Goal: Task Accomplishment & Management: Use online tool/utility

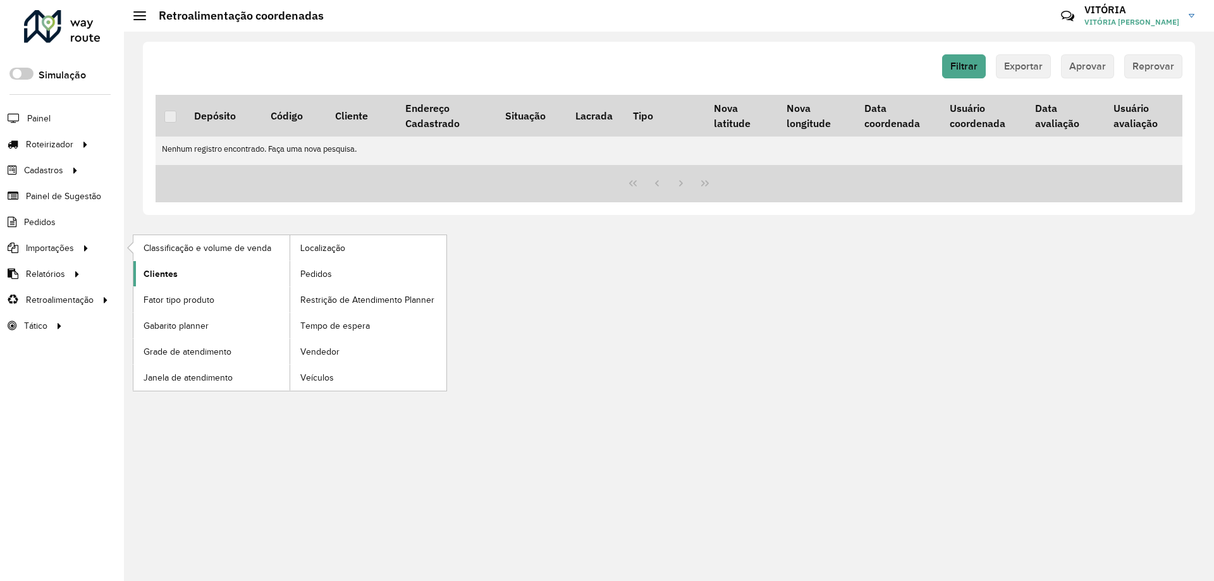
click at [187, 282] on link "Clientes" at bounding box center [211, 273] width 156 height 25
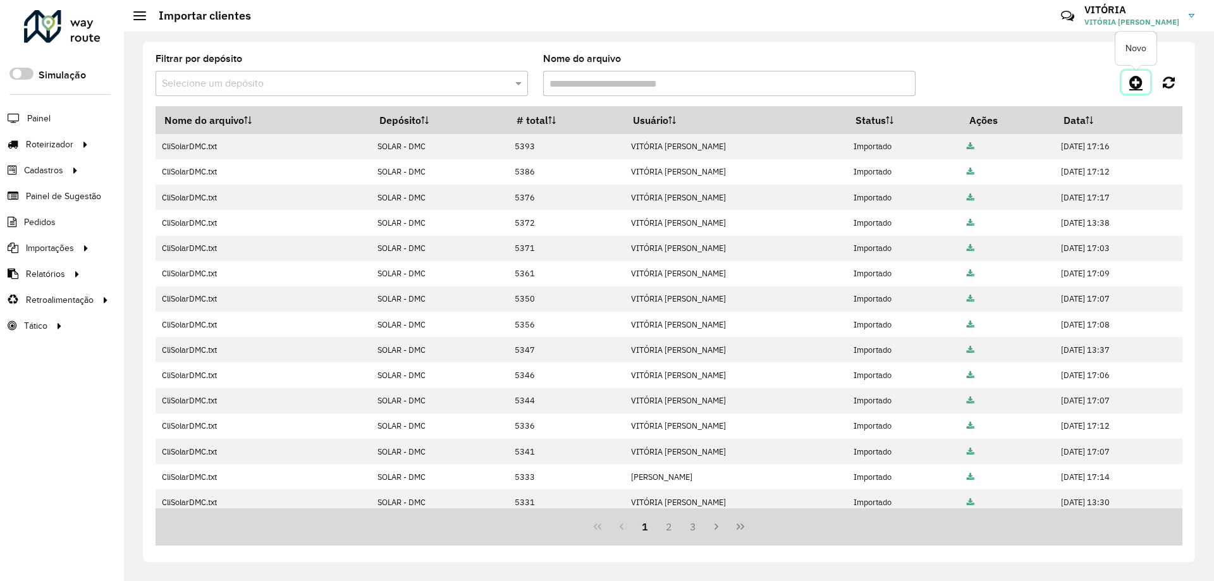
click at [1136, 84] on icon at bounding box center [1135, 82] width 13 height 15
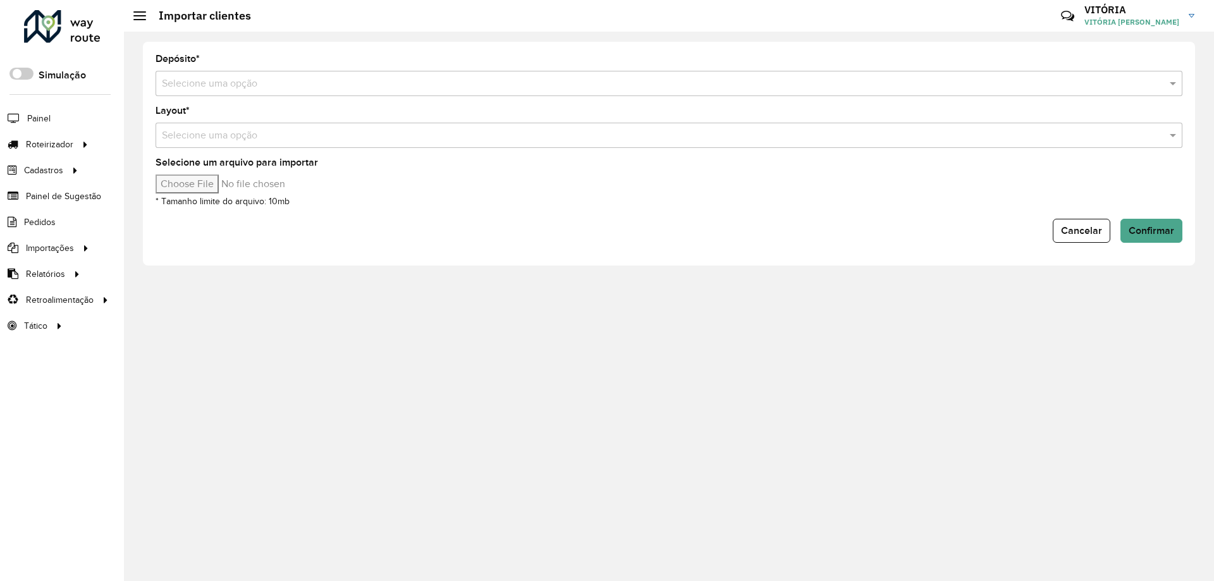
click at [224, 83] on input "text" at bounding box center [656, 83] width 988 height 15
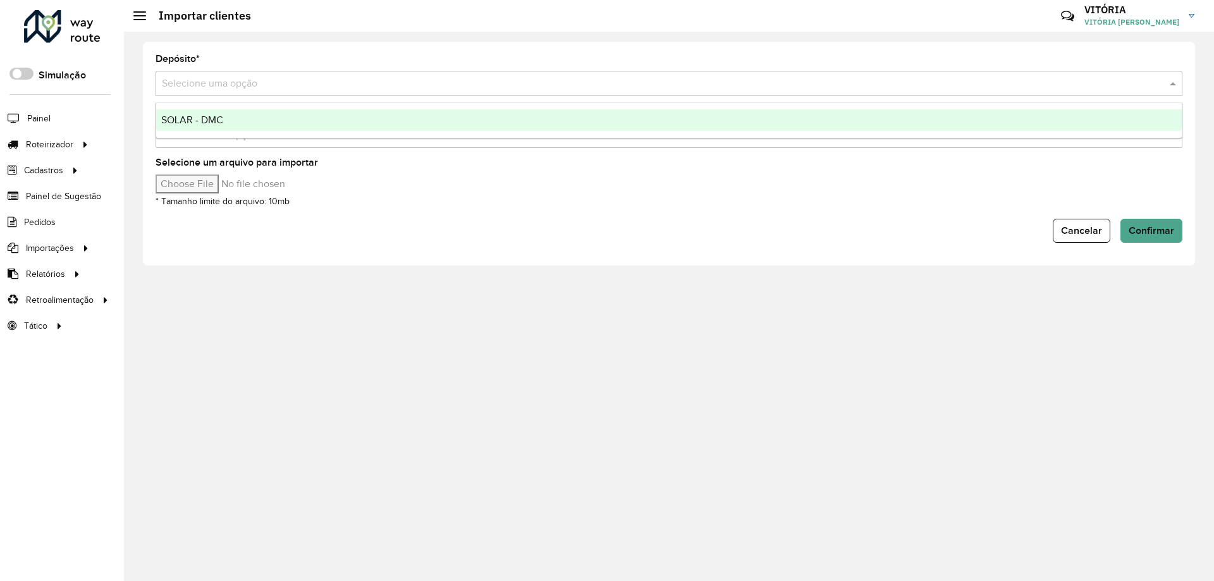
click at [228, 113] on div "SOLAR - DMC" at bounding box center [668, 119] width 1025 height 21
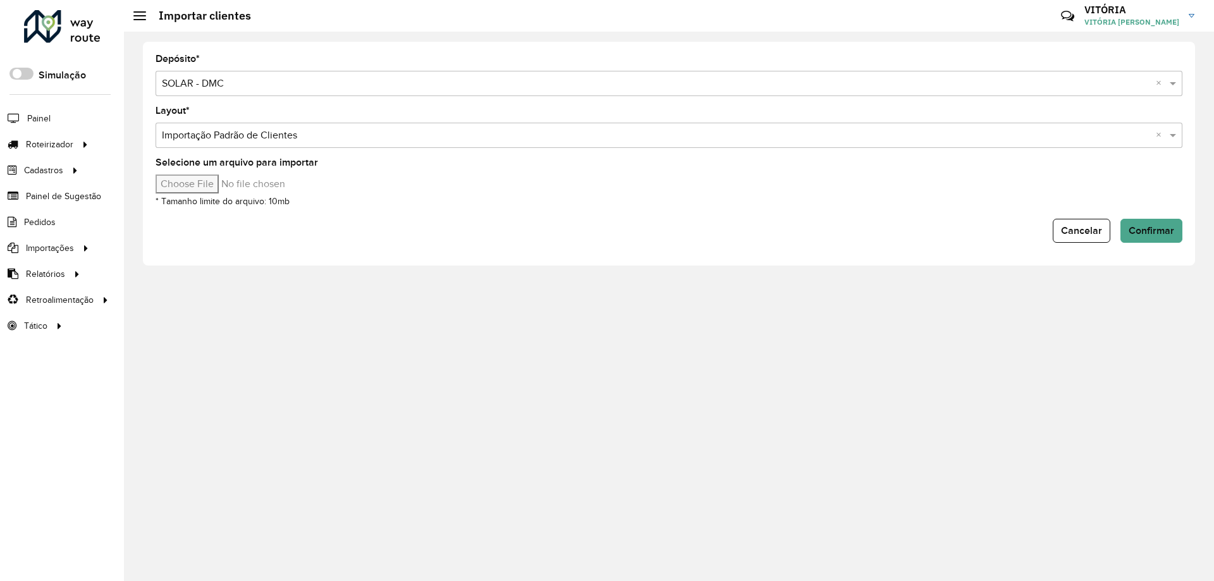
click at [207, 185] on input "Selecione um arquivo para importar" at bounding box center [262, 183] width 215 height 19
type input "**********"
click at [1130, 231] on span "Confirmar" at bounding box center [1151, 230] width 46 height 11
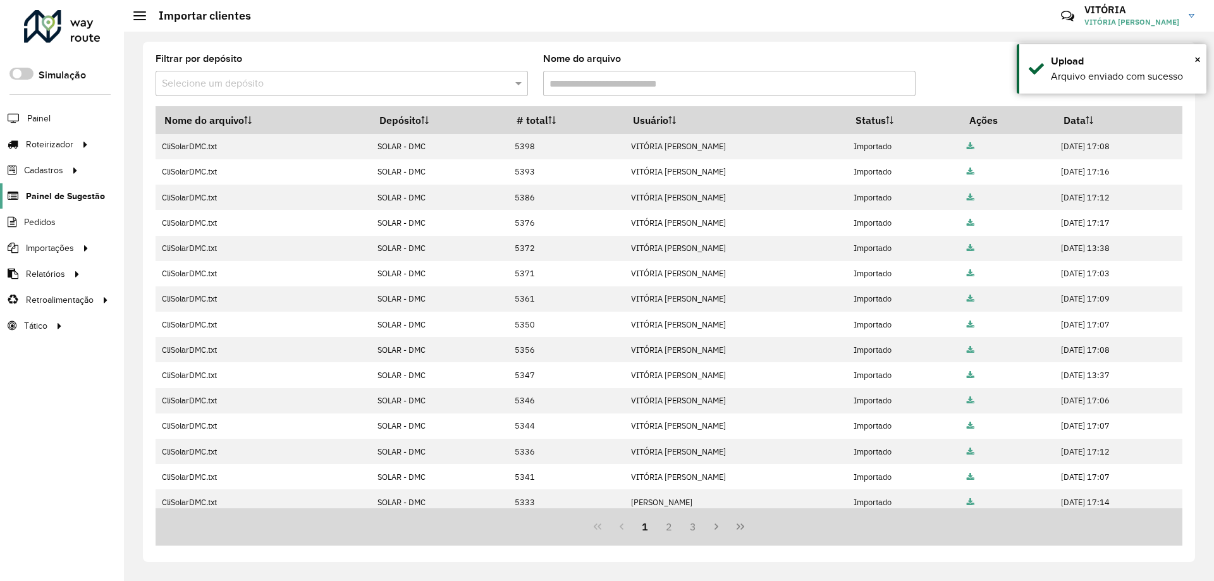
click at [53, 201] on span "Painel de Sugestão" at bounding box center [65, 196] width 79 height 13
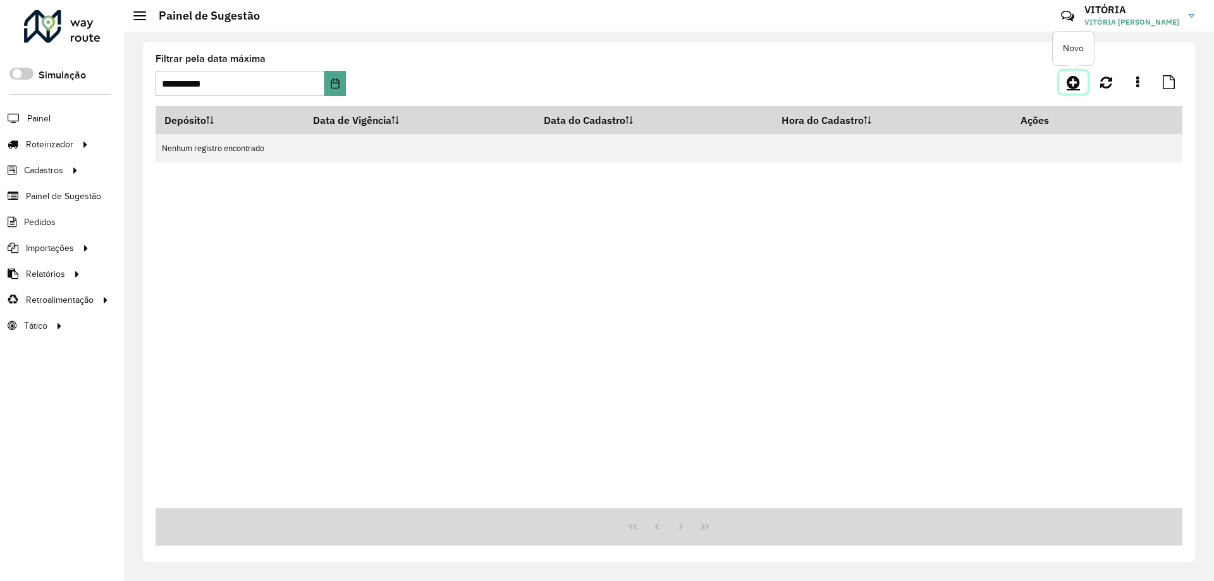
click at [1067, 90] on link at bounding box center [1073, 82] width 28 height 23
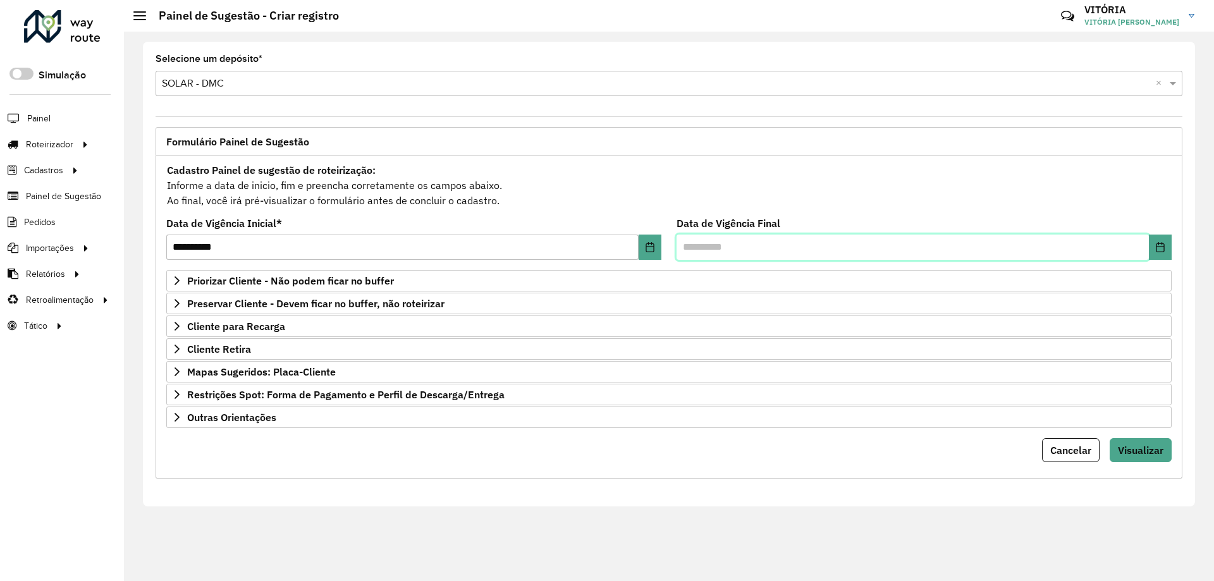
click at [691, 245] on input "text" at bounding box center [912, 246] width 472 height 25
type input "**********"
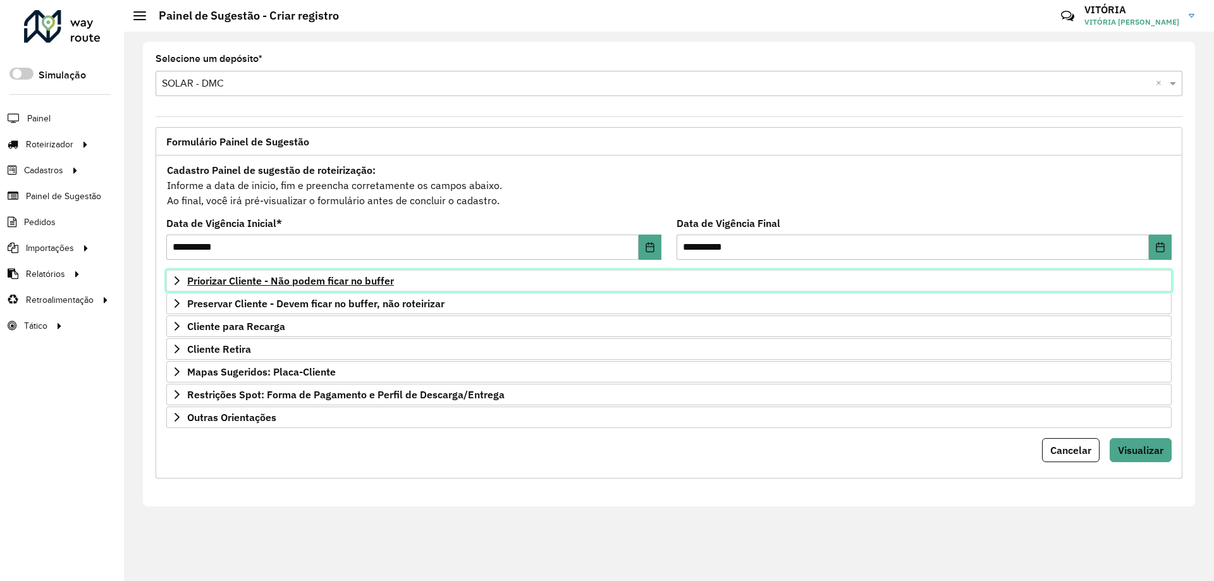
click at [350, 286] on span "Priorizar Cliente - Não podem ficar no buffer" at bounding box center [290, 281] width 207 height 10
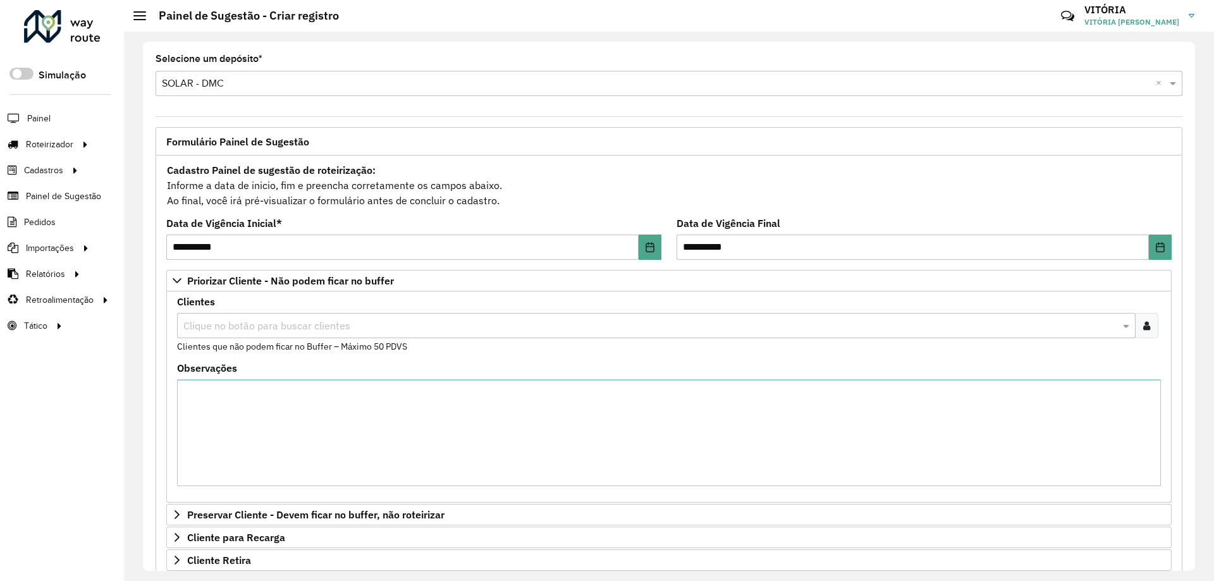
click at [325, 326] on input "text" at bounding box center [649, 326] width 939 height 15
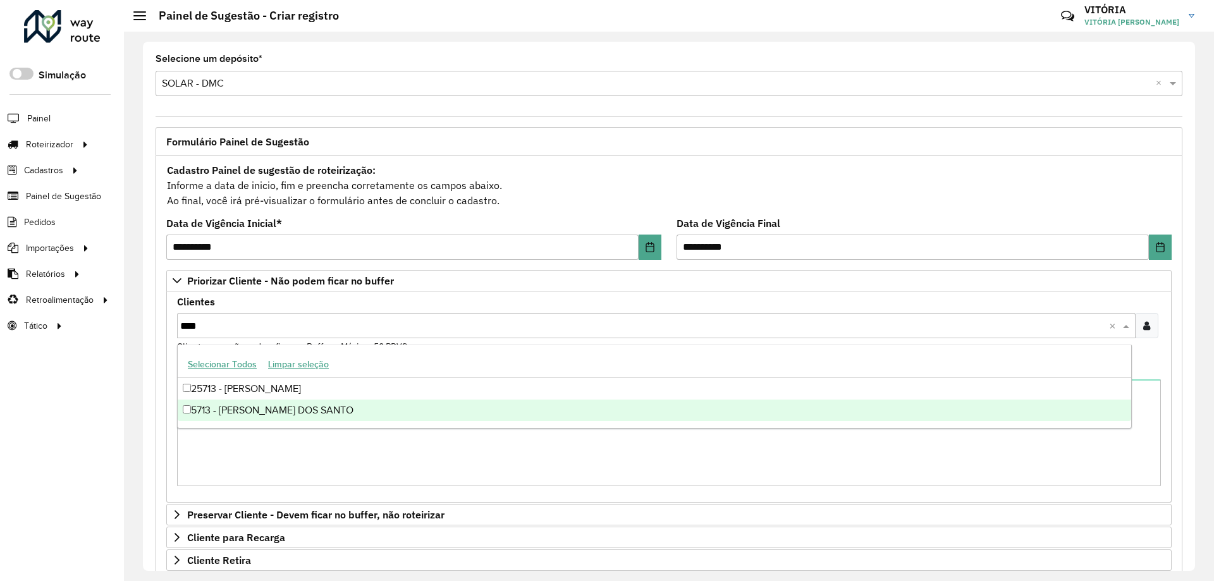
type input "****"
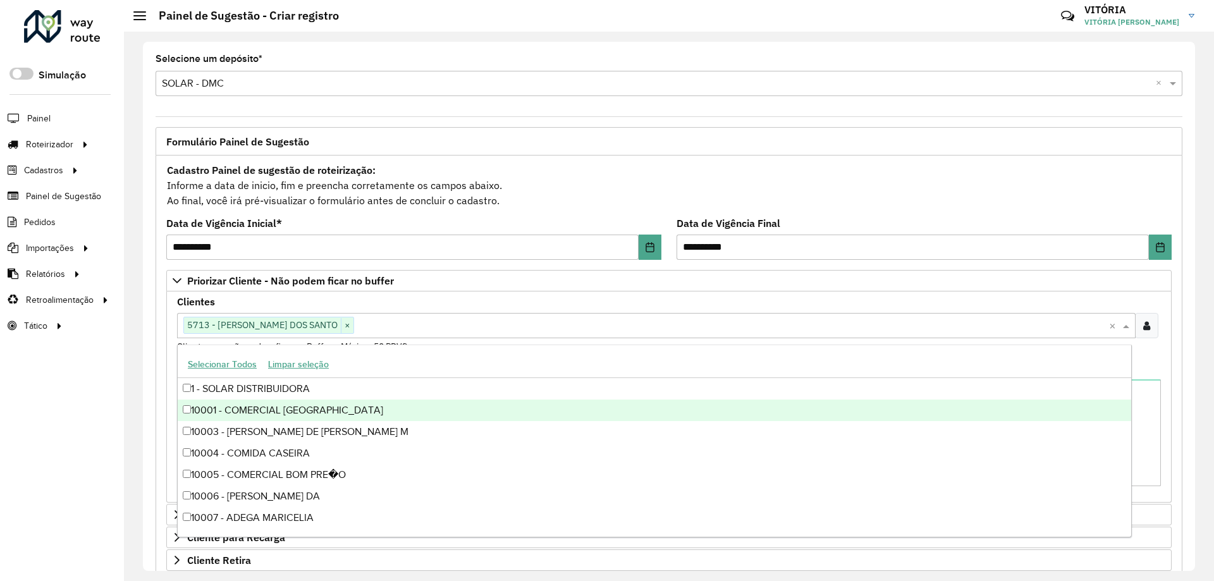
click at [120, 396] on div "Roteirizador AmbevTech Simulação Painel Roteirizador Entregas Vendas Cadastros …" at bounding box center [62, 290] width 124 height 581
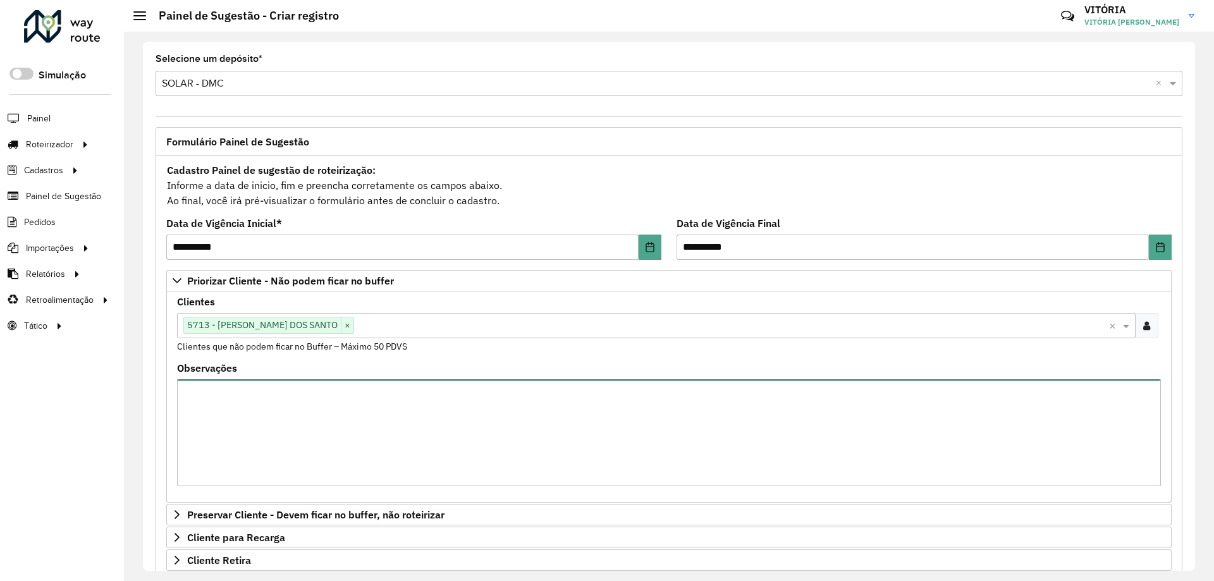
click at [210, 393] on textarea "Observações" at bounding box center [668, 432] width 983 height 107
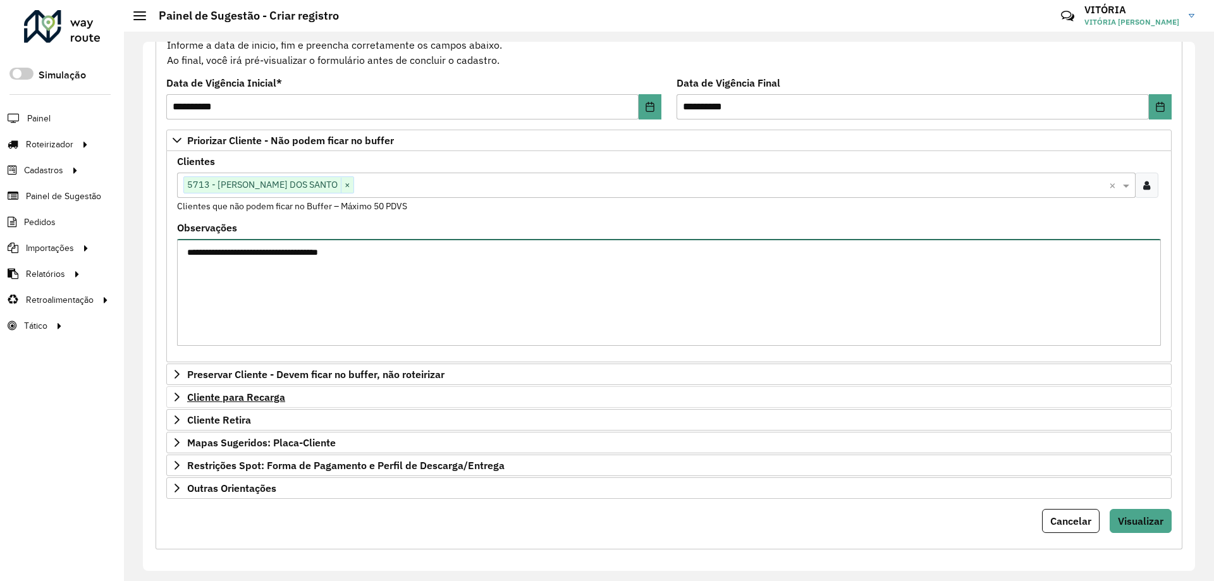
scroll to position [147, 0]
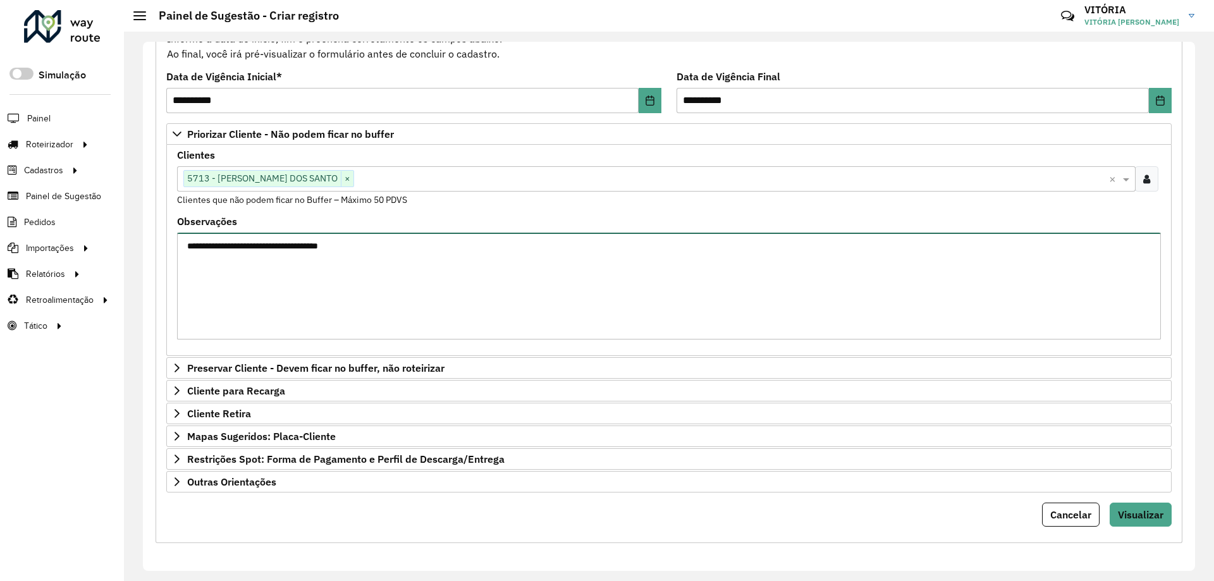
type textarea "**********"
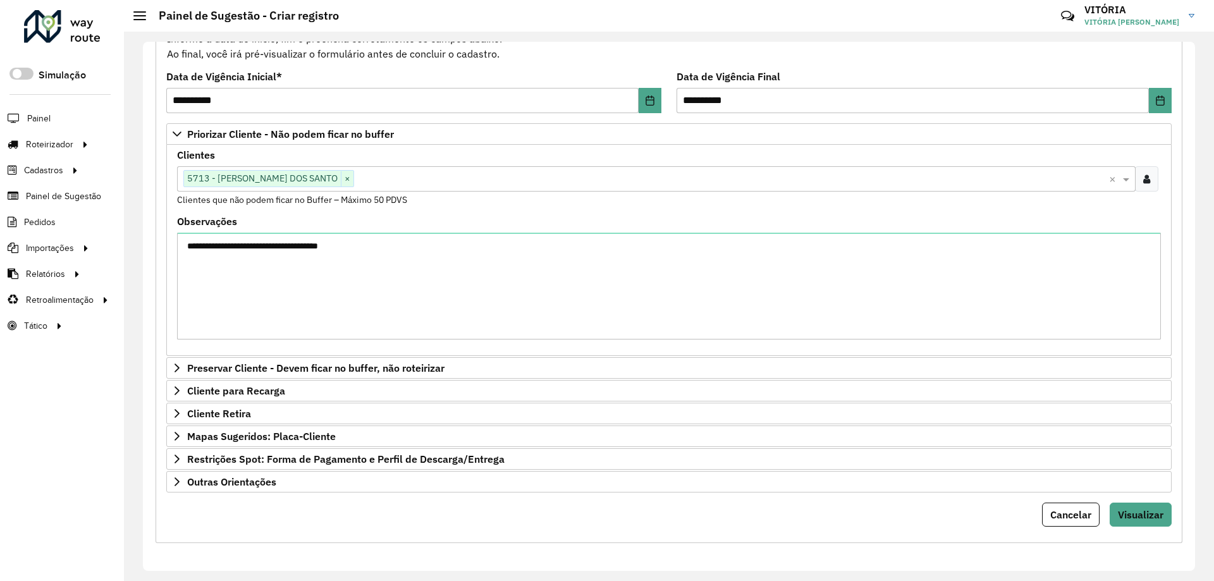
click at [1144, 527] on div "**********" at bounding box center [668, 276] width 1026 height 534
click at [1147, 513] on span "Visualizar" at bounding box center [1140, 514] width 46 height 13
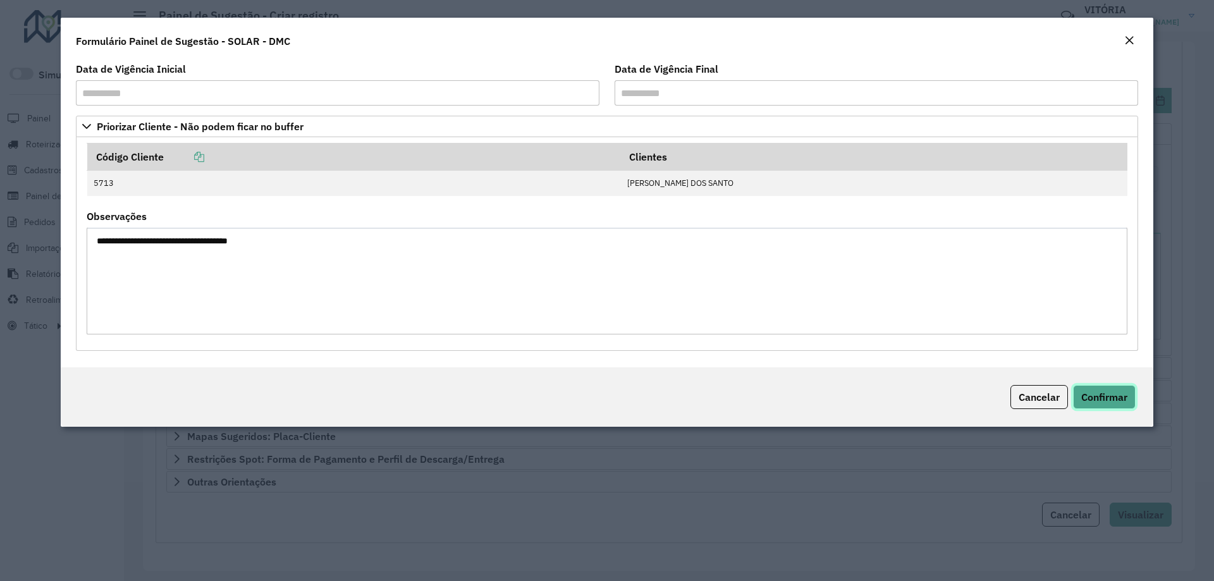
click at [1098, 406] on button "Confirmar" at bounding box center [1104, 397] width 63 height 24
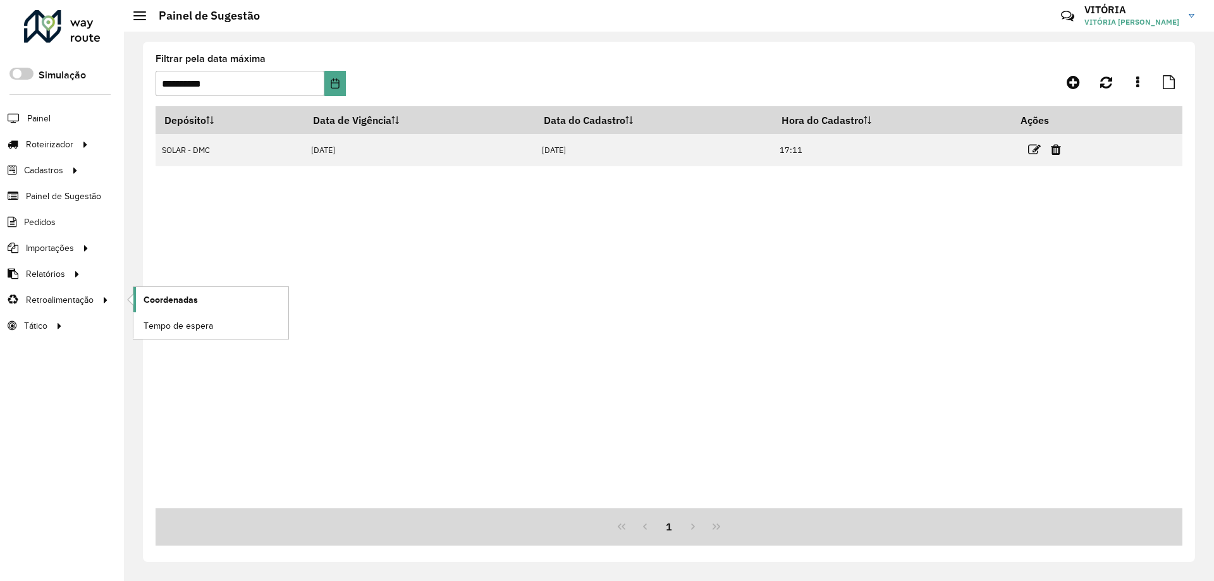
click at [167, 292] on link "Coordenadas" at bounding box center [210, 299] width 155 height 25
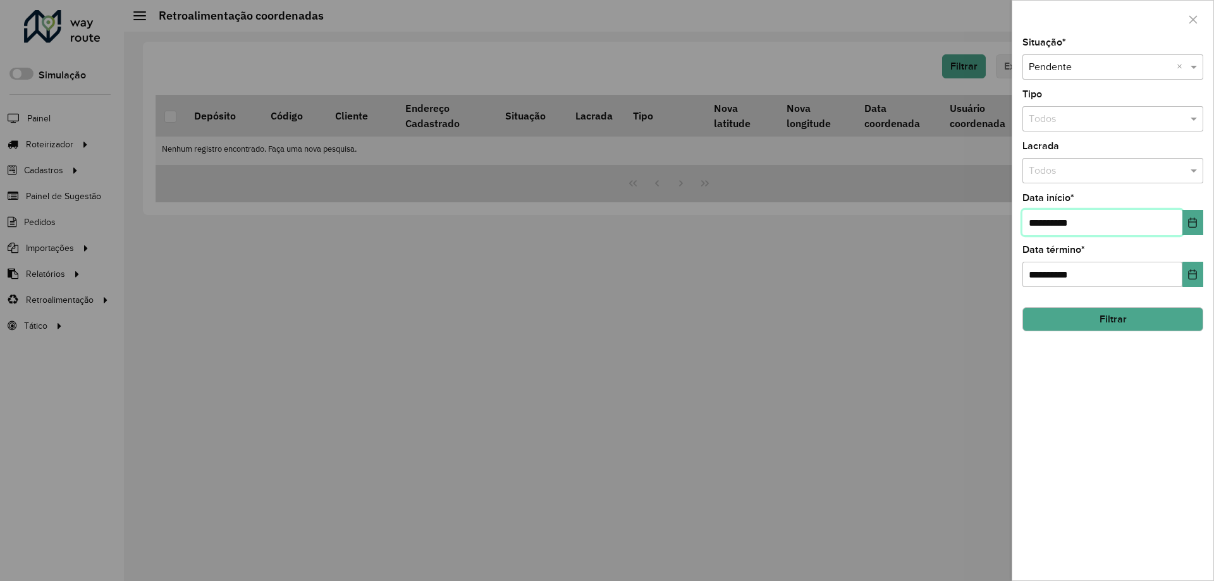
click at [1033, 224] on input "**********" at bounding box center [1102, 222] width 160 height 25
type input "**********"
click at [1061, 320] on button "Filtrar" at bounding box center [1112, 319] width 181 height 24
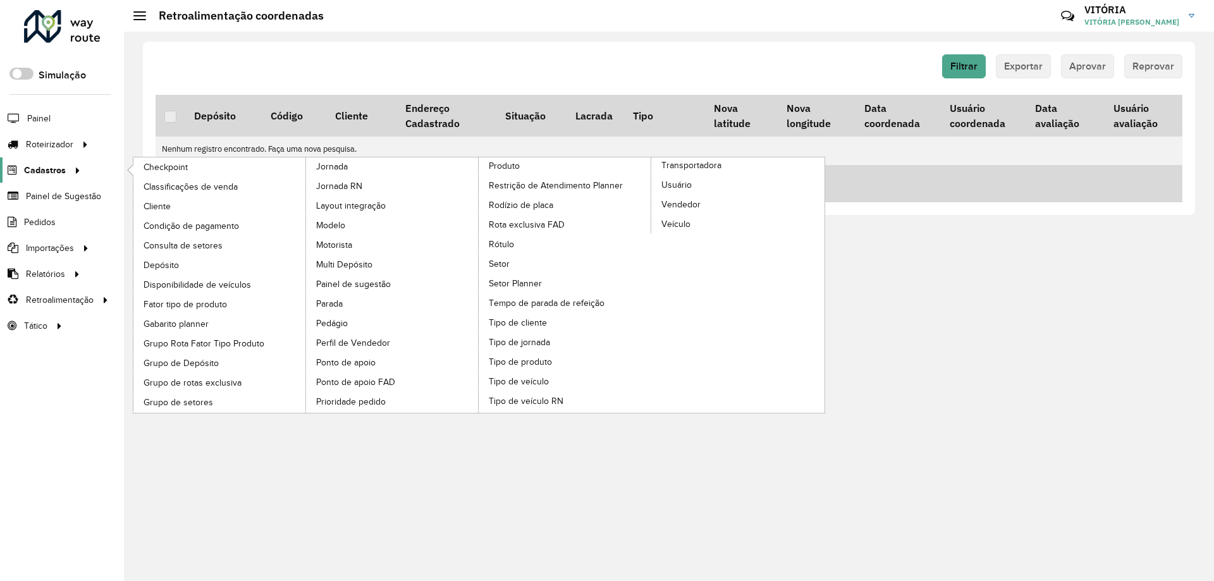
click at [59, 176] on span "Cadastros" at bounding box center [45, 170] width 42 height 13
click at [186, 288] on span "Disponibilidade de veículos" at bounding box center [199, 284] width 113 height 13
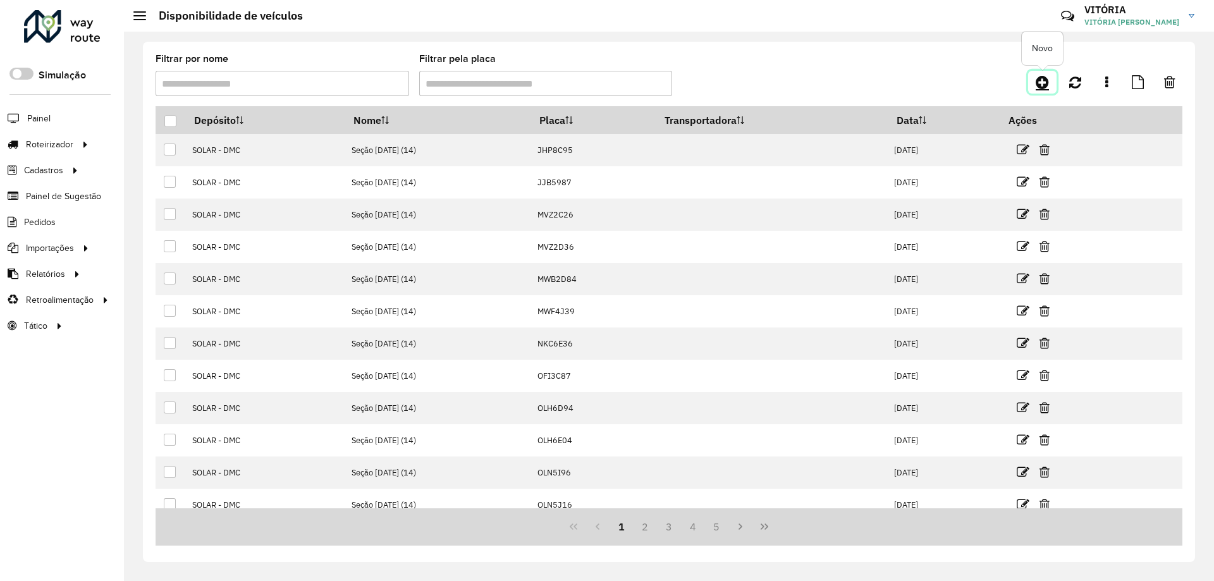
click at [1042, 82] on icon at bounding box center [1041, 82] width 13 height 15
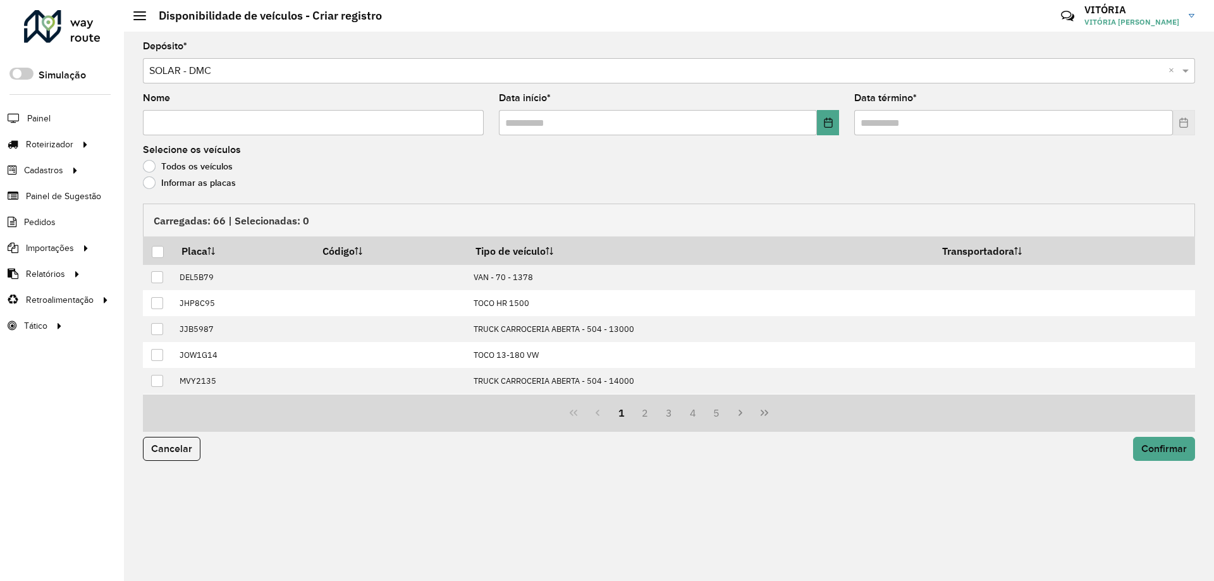
click at [241, 121] on input "Nome" at bounding box center [313, 122] width 341 height 25
type input "**********"
click at [506, 114] on input "text" at bounding box center [658, 122] width 319 height 25
type input "**********"
click at [862, 125] on input "text" at bounding box center [1013, 122] width 319 height 25
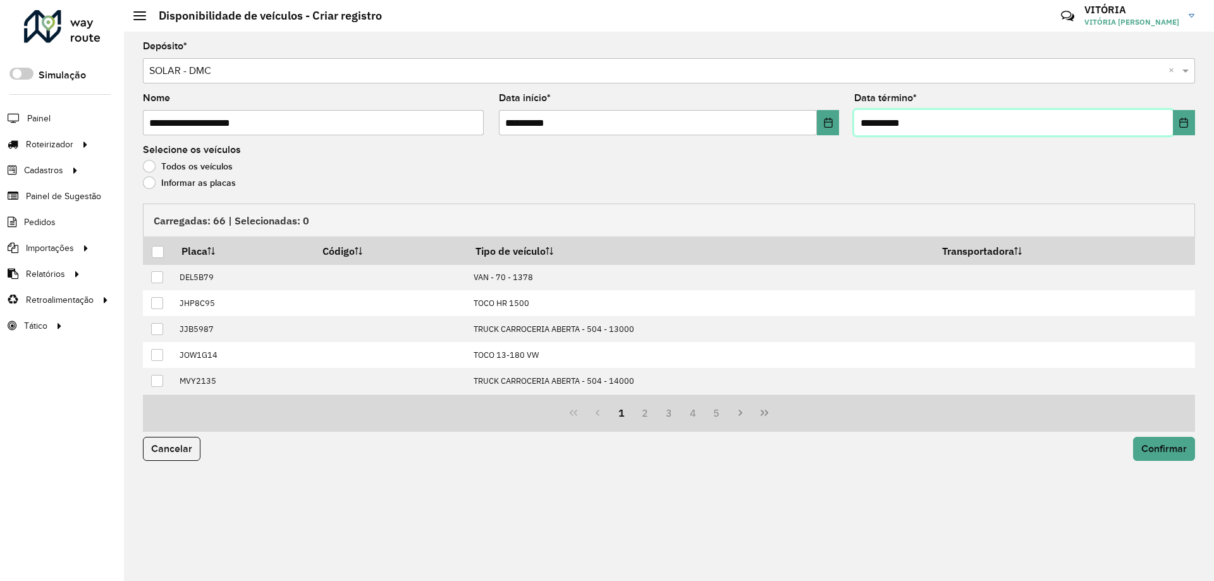
type input "**********"
click at [155, 181] on label "Informar as placas" at bounding box center [189, 182] width 93 height 13
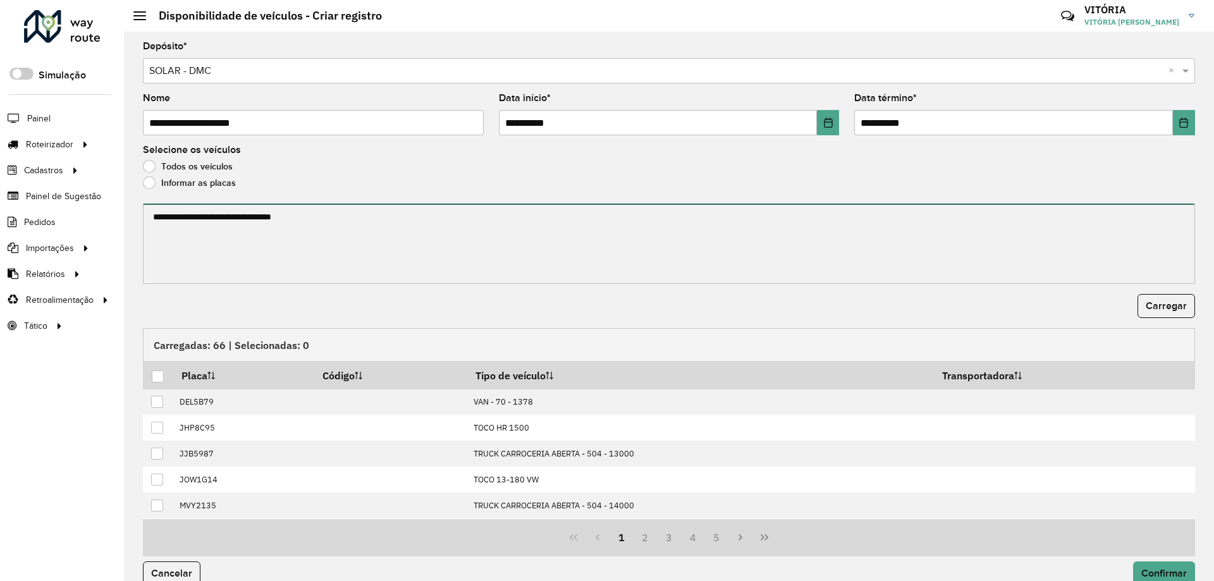
click at [337, 219] on textarea at bounding box center [669, 244] width 1052 height 80
paste textarea "******* ******* ******* ******* ******* ******* ******* ******* ******* *******…"
type textarea "******* ******* ******* ******* ******* ******* ******* ******* ******* *******…"
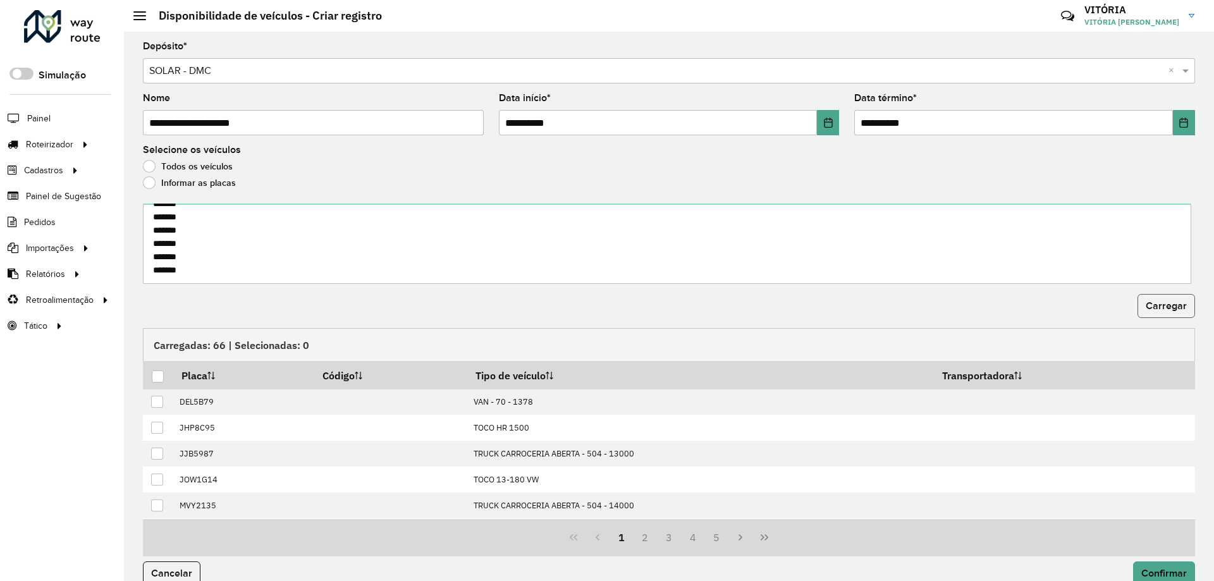
click at [1166, 303] on span "Carregar" at bounding box center [1165, 305] width 41 height 11
click at [152, 375] on div at bounding box center [158, 376] width 12 height 12
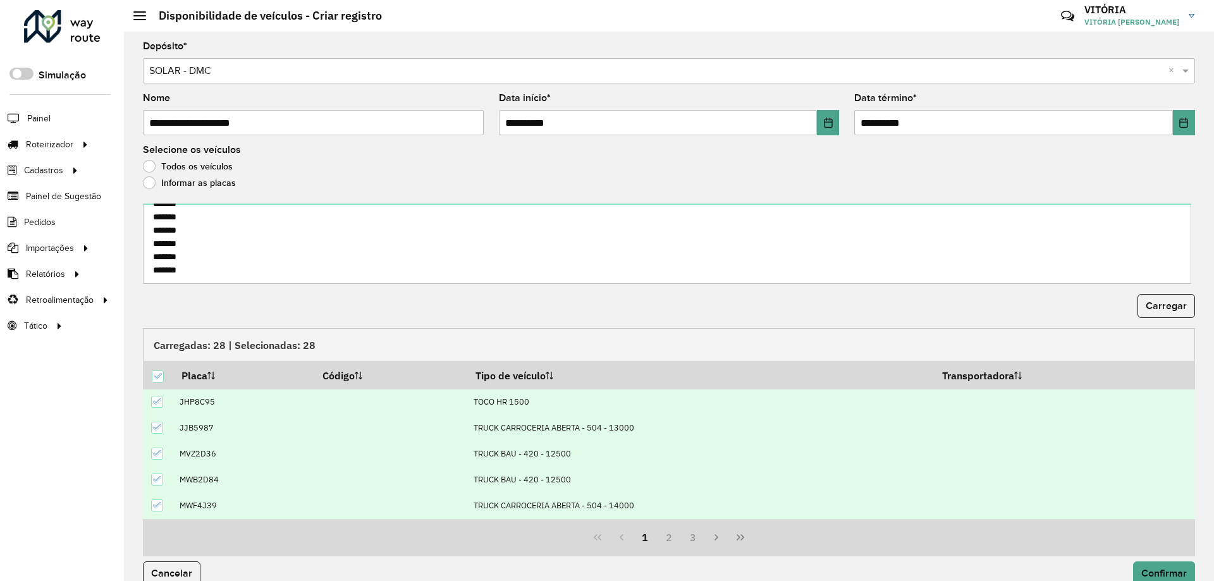
scroll to position [20, 0]
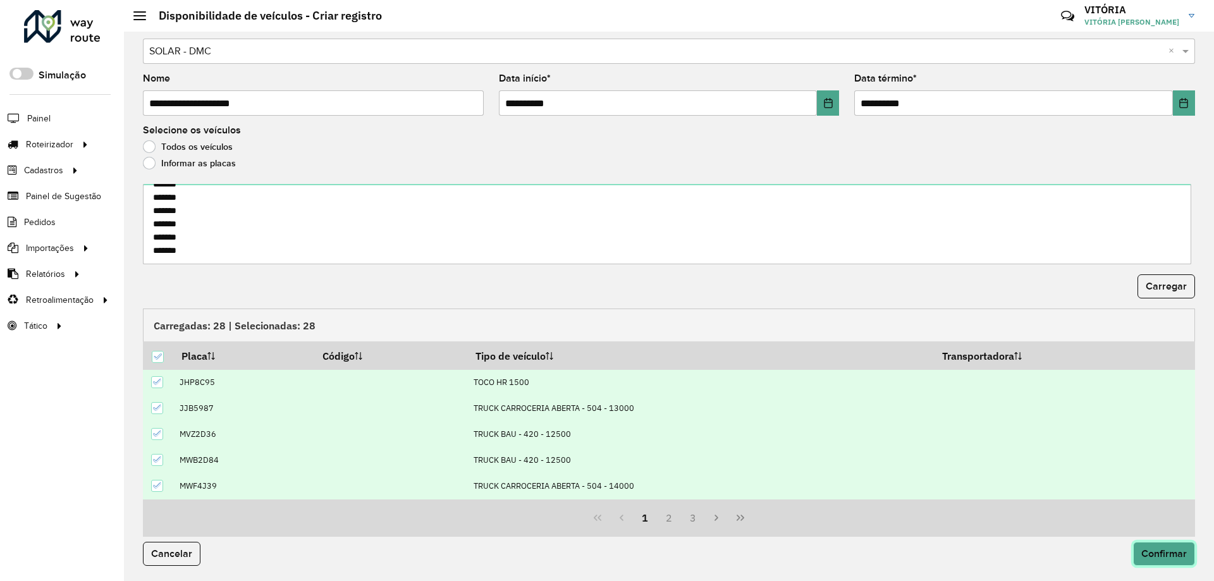
click at [1168, 561] on button "Confirmar" at bounding box center [1164, 554] width 62 height 24
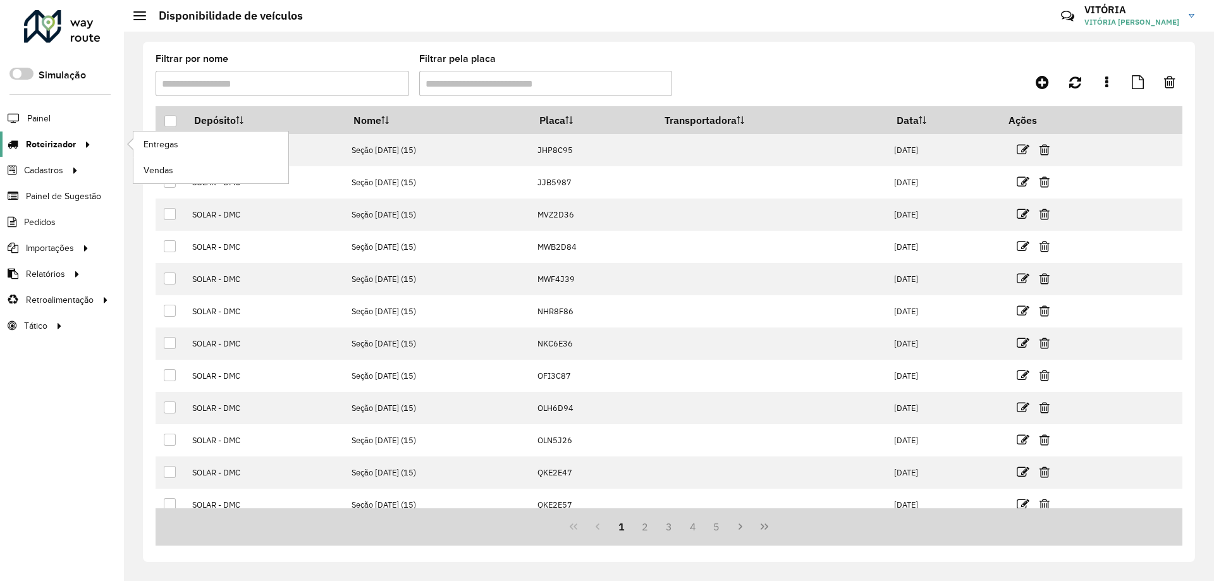
click at [39, 144] on span "Roteirizador" at bounding box center [51, 144] width 50 height 13
click at [176, 140] on span "Entregas" at bounding box center [161, 144] width 36 height 13
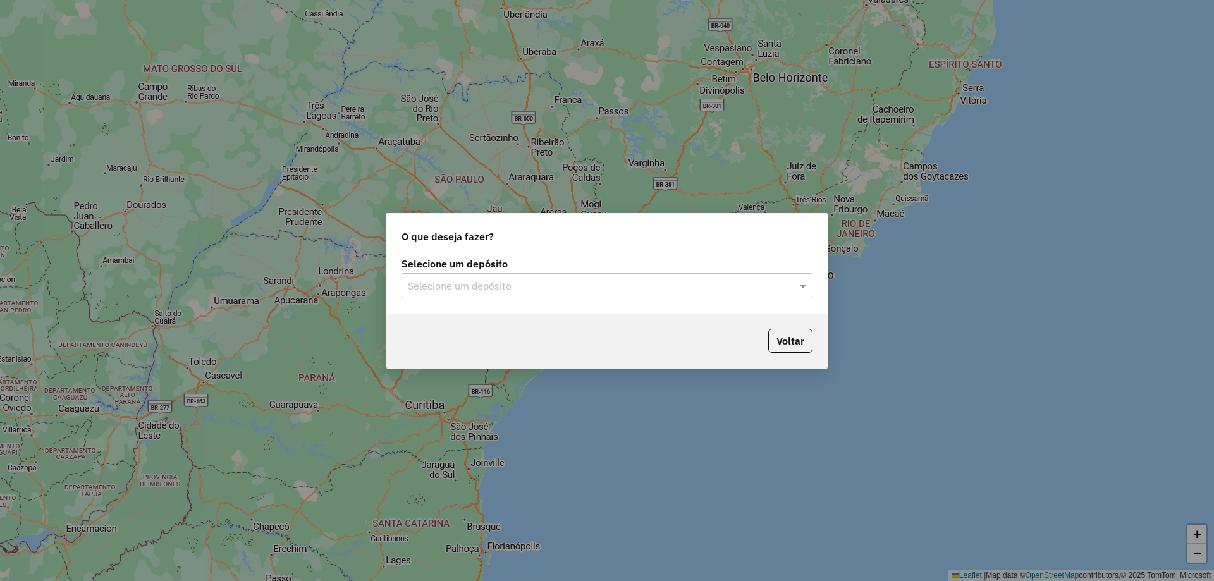
click at [571, 286] on input "text" at bounding box center [594, 286] width 373 height 15
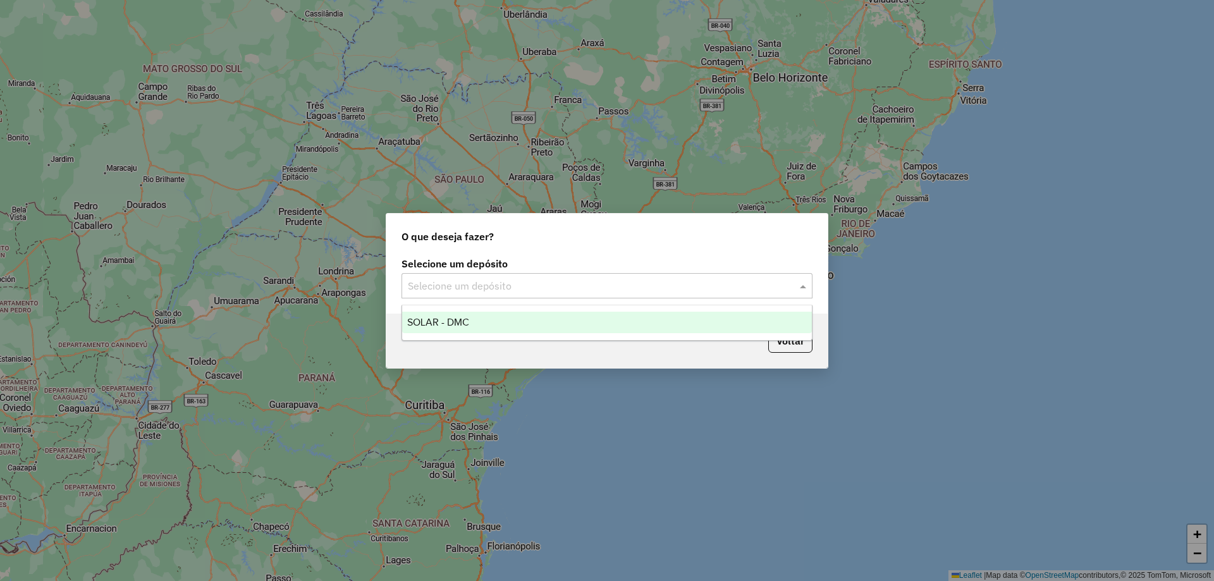
click at [560, 327] on div "SOLAR - DMC" at bounding box center [607, 322] width 410 height 21
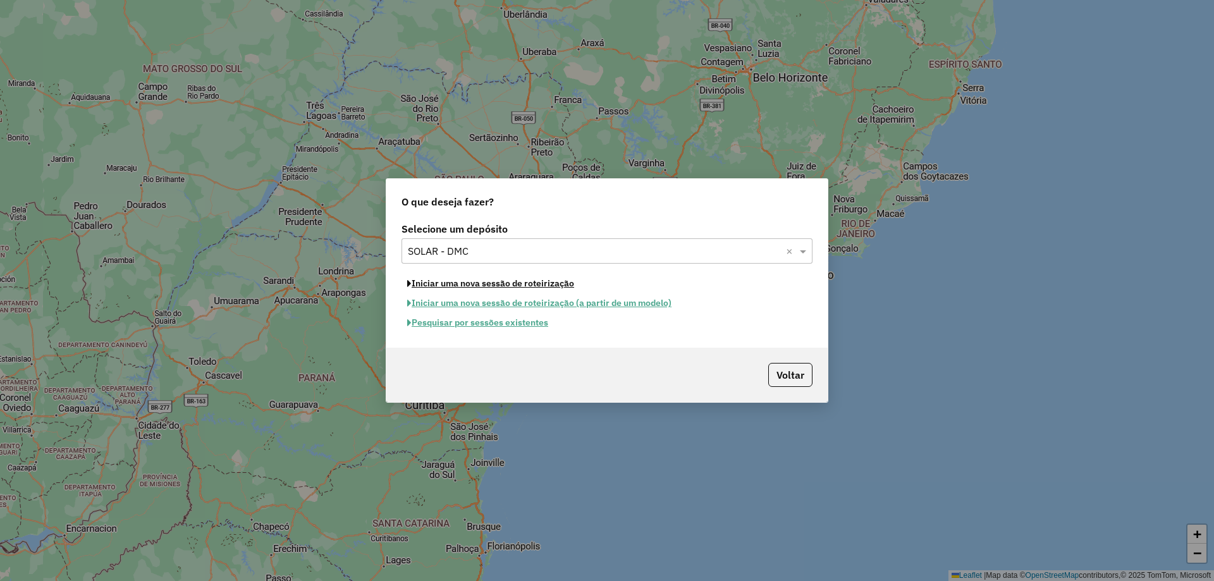
click at [512, 288] on button "Iniciar uma nova sessão de roteirização" at bounding box center [490, 284] width 178 height 20
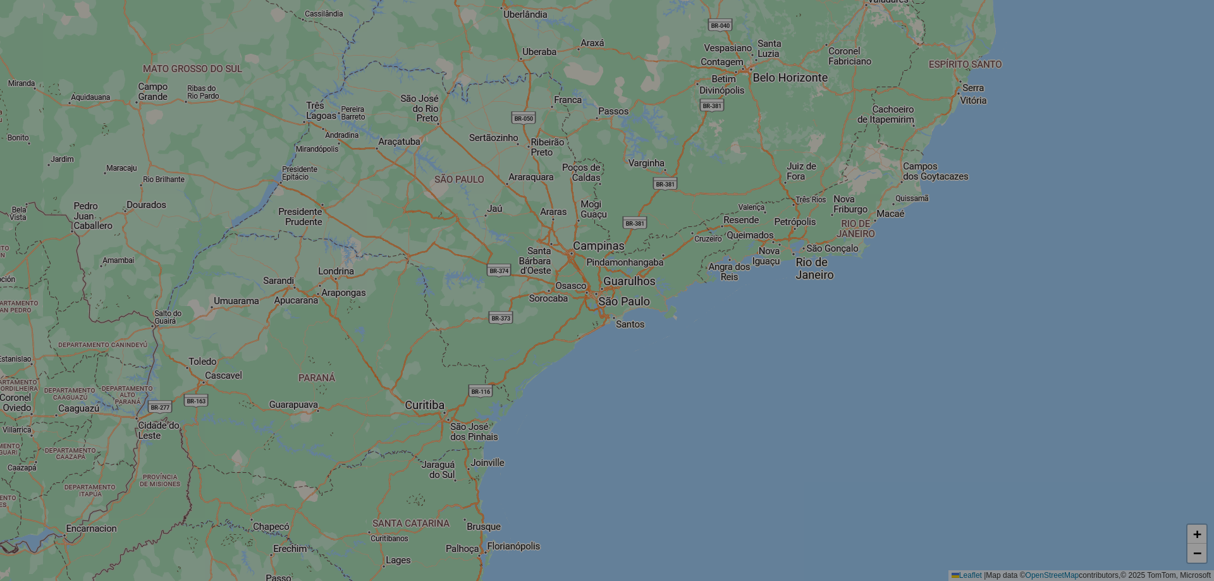
select select "*"
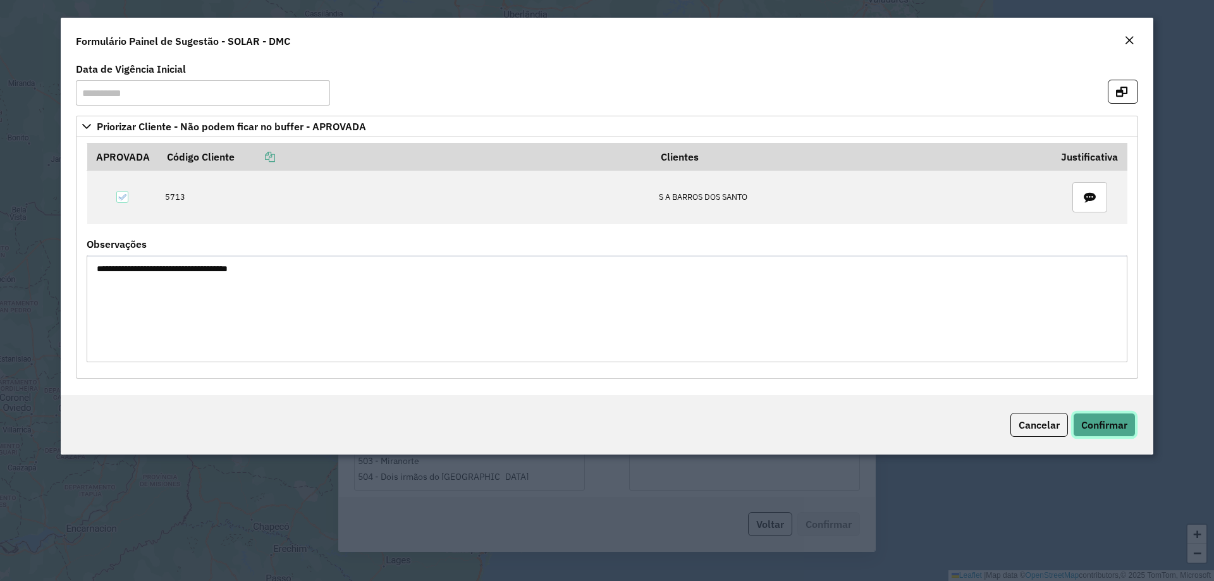
click at [1112, 432] on button "Confirmar" at bounding box center [1104, 425] width 63 height 24
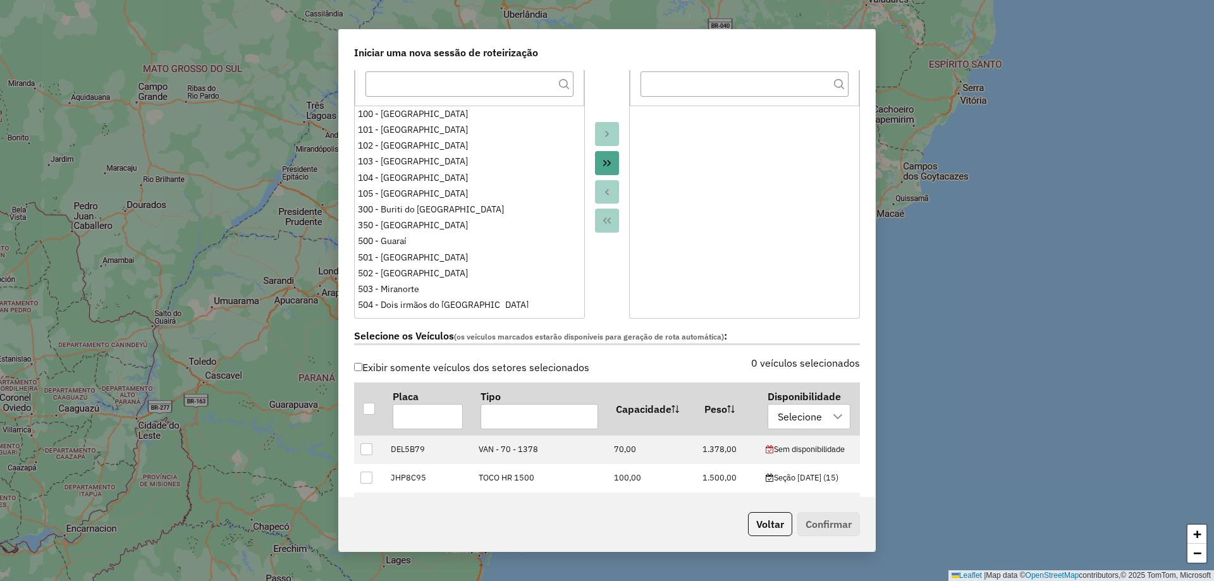
scroll to position [316, 0]
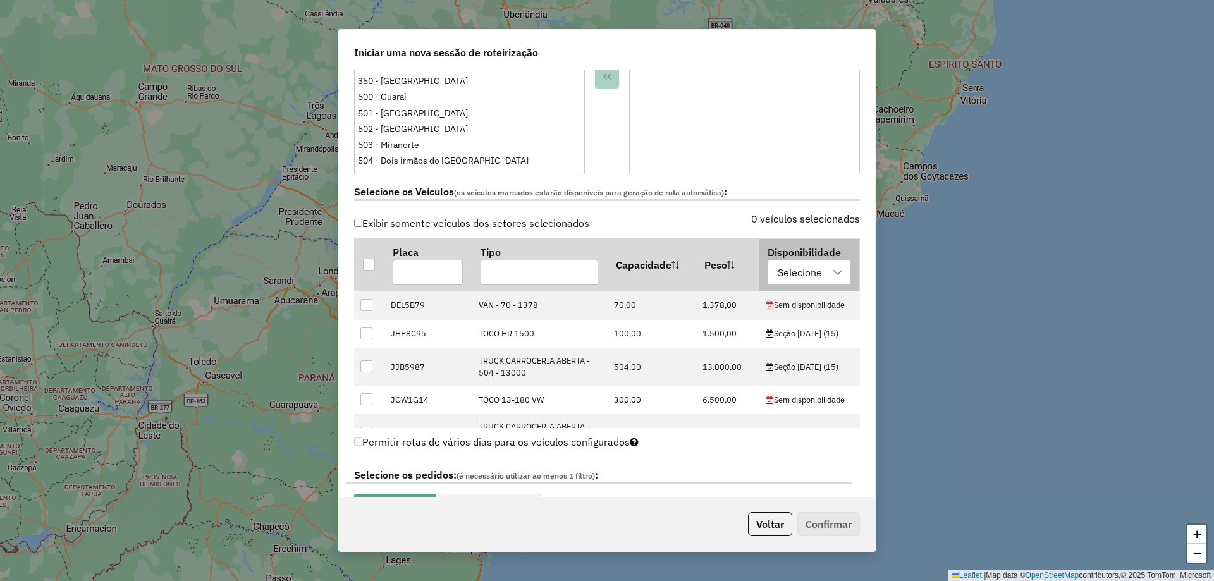
click at [778, 276] on div "Selecione" at bounding box center [799, 272] width 53 height 24
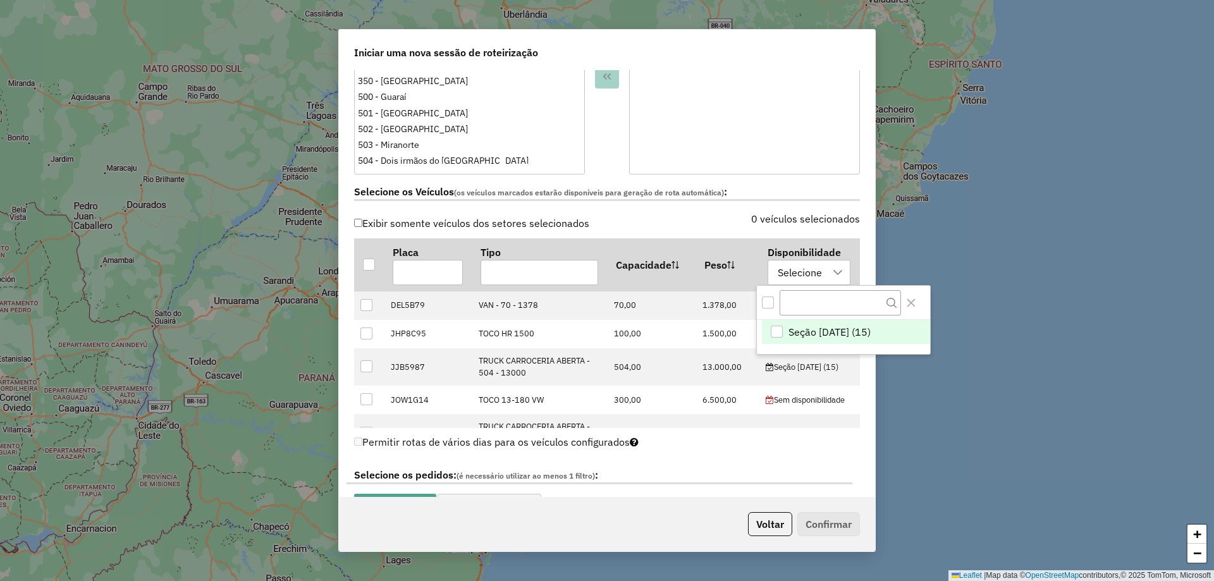
click at [778, 329] on div "Seção 14/08/2025 (15)" at bounding box center [776, 331] width 12 height 12
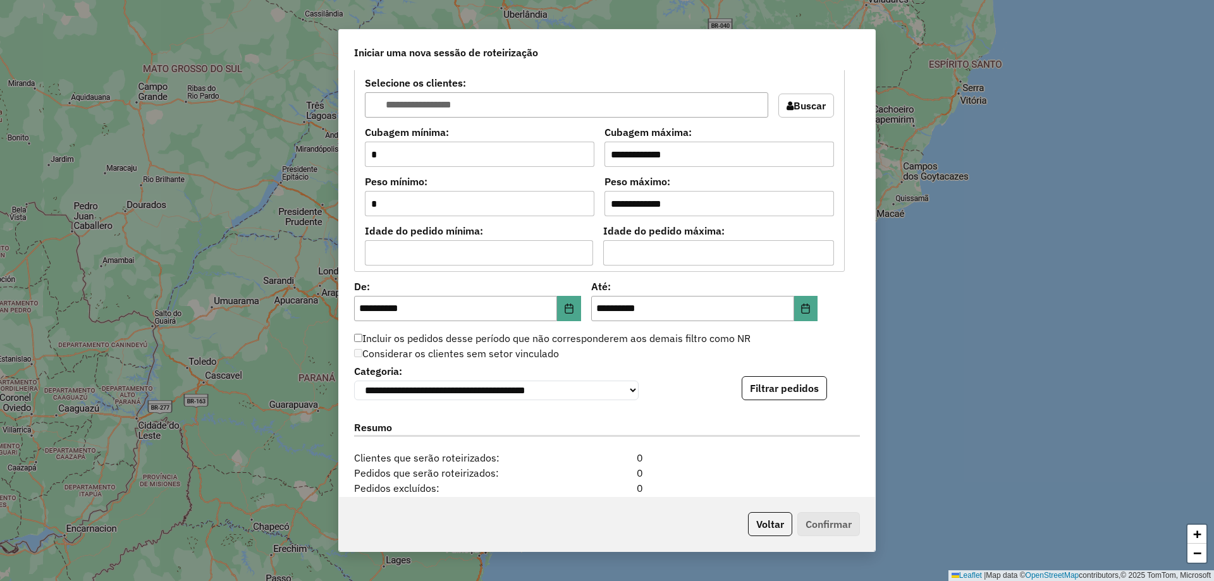
scroll to position [1200, 0]
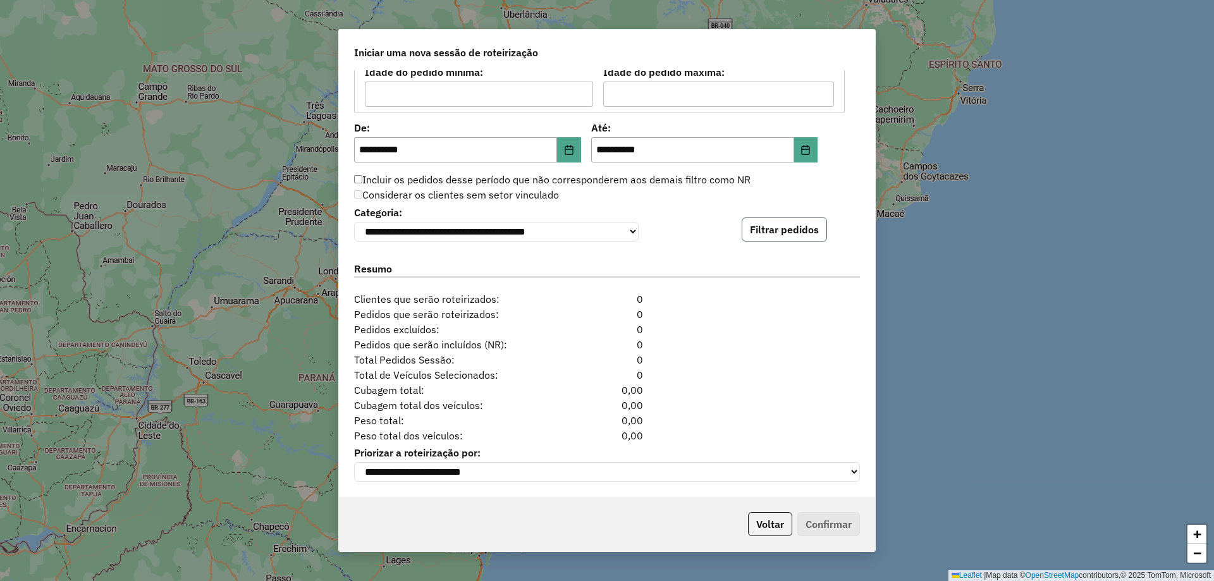
click at [786, 233] on button "Filtrar pedidos" at bounding box center [783, 229] width 85 height 24
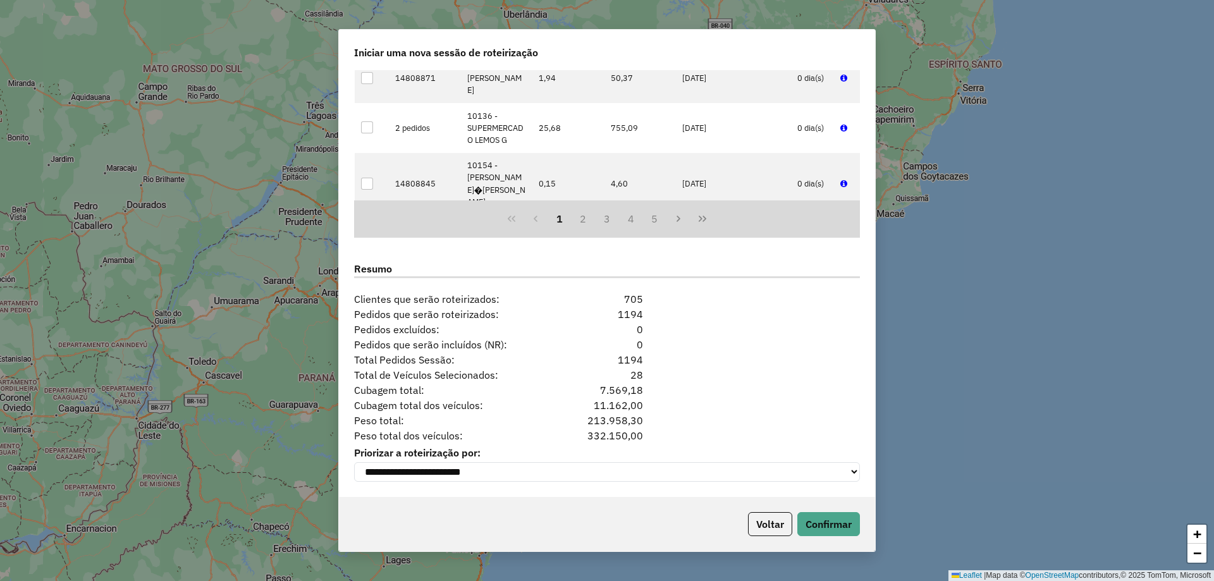
scroll to position [1461, 0]
click at [815, 516] on button "Confirmar" at bounding box center [828, 524] width 63 height 24
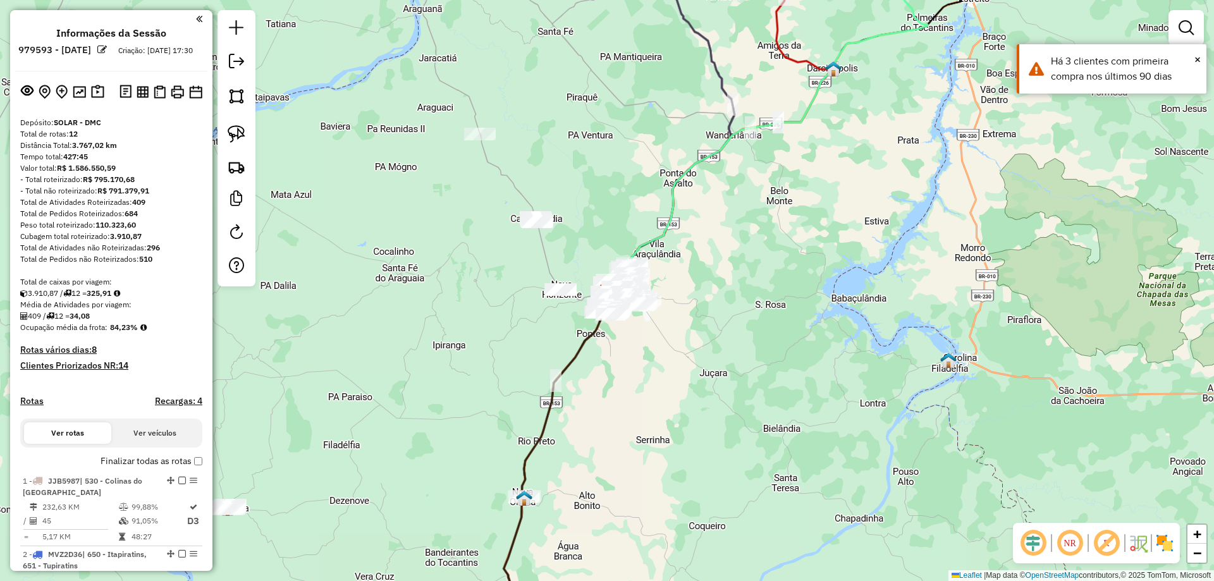
drag, startPoint x: 769, startPoint y: 226, endPoint x: 654, endPoint y: 505, distance: 302.4
click at [650, 514] on div "Janela de atendimento Grade de atendimento Capacidade Transportadoras Veículos …" at bounding box center [607, 290] width 1214 height 581
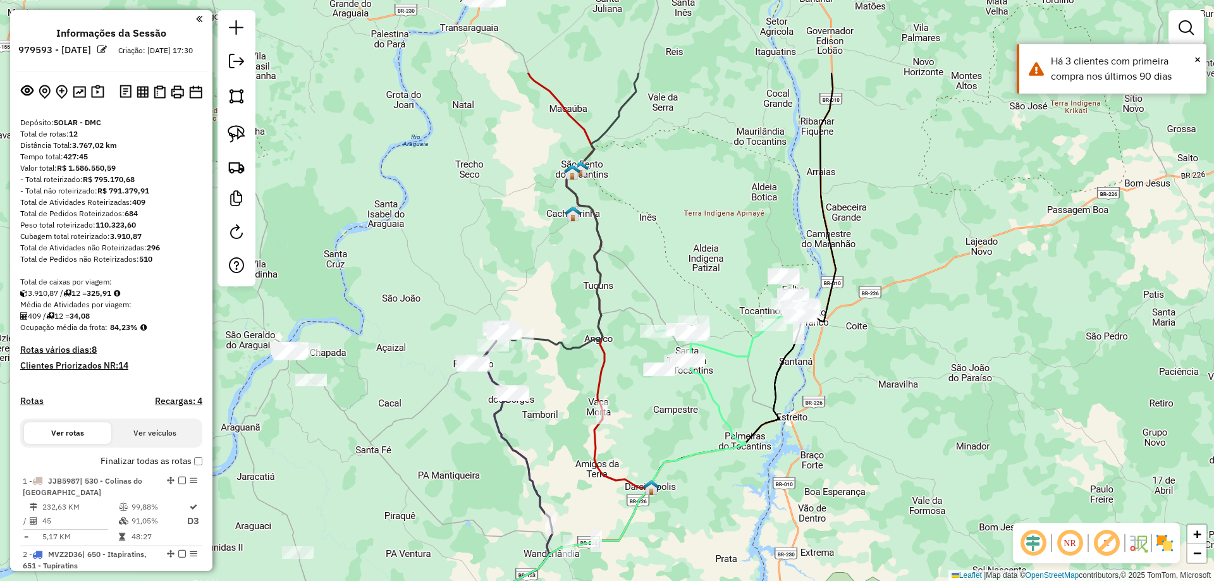
drag, startPoint x: 712, startPoint y: 289, endPoint x: 612, endPoint y: 427, distance: 170.3
click at [614, 429] on div "Janela de atendimento Grade de atendimento Capacidade Transportadoras Veículos …" at bounding box center [607, 290] width 1214 height 581
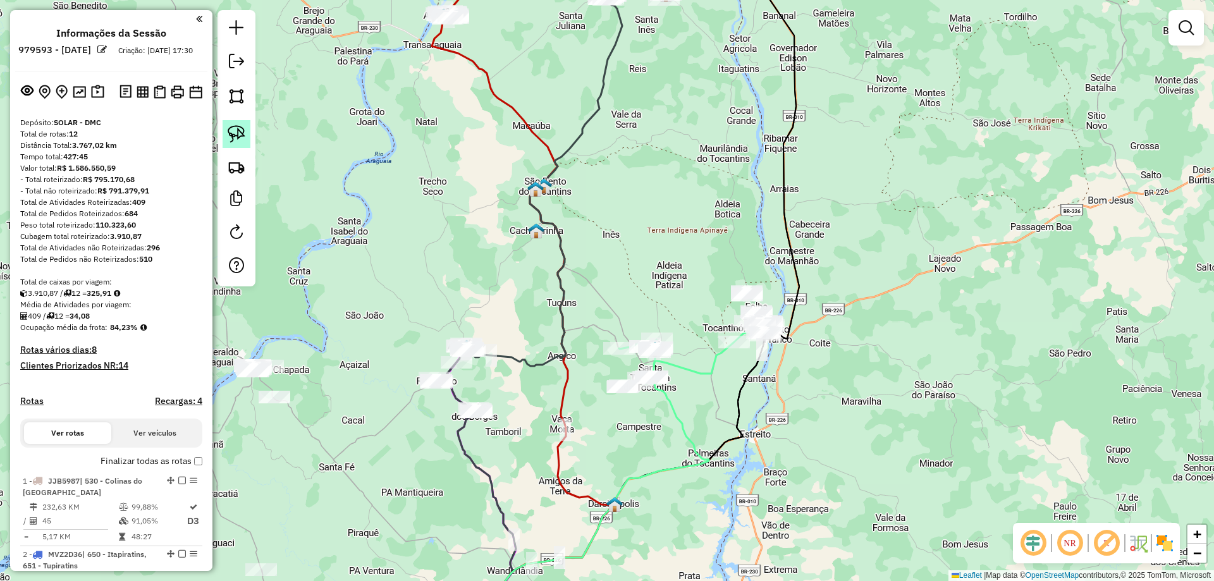
click at [237, 137] on img at bounding box center [237, 134] width 18 height 18
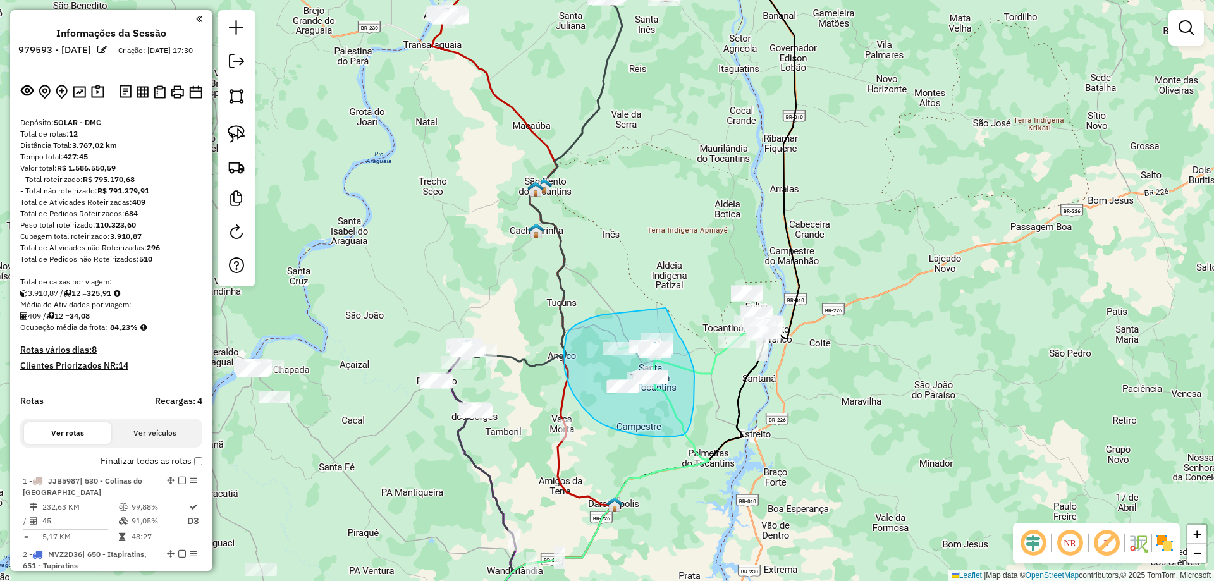
drag, startPoint x: 565, startPoint y: 340, endPoint x: 666, endPoint y: 308, distance: 105.5
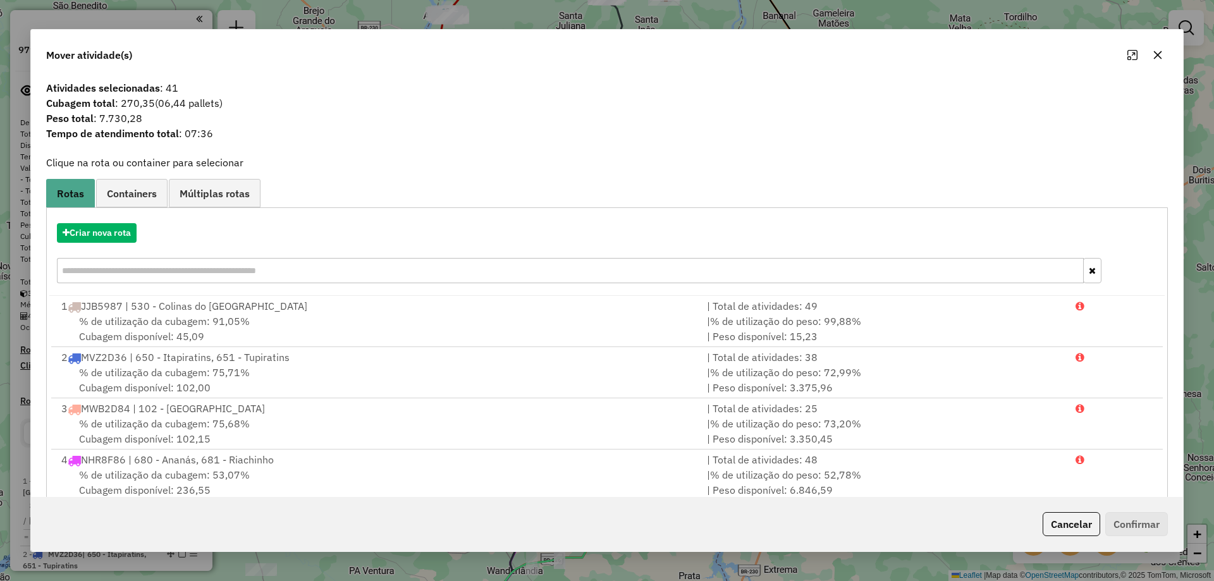
click at [1160, 54] on icon "button" at bounding box center [1157, 55] width 10 height 10
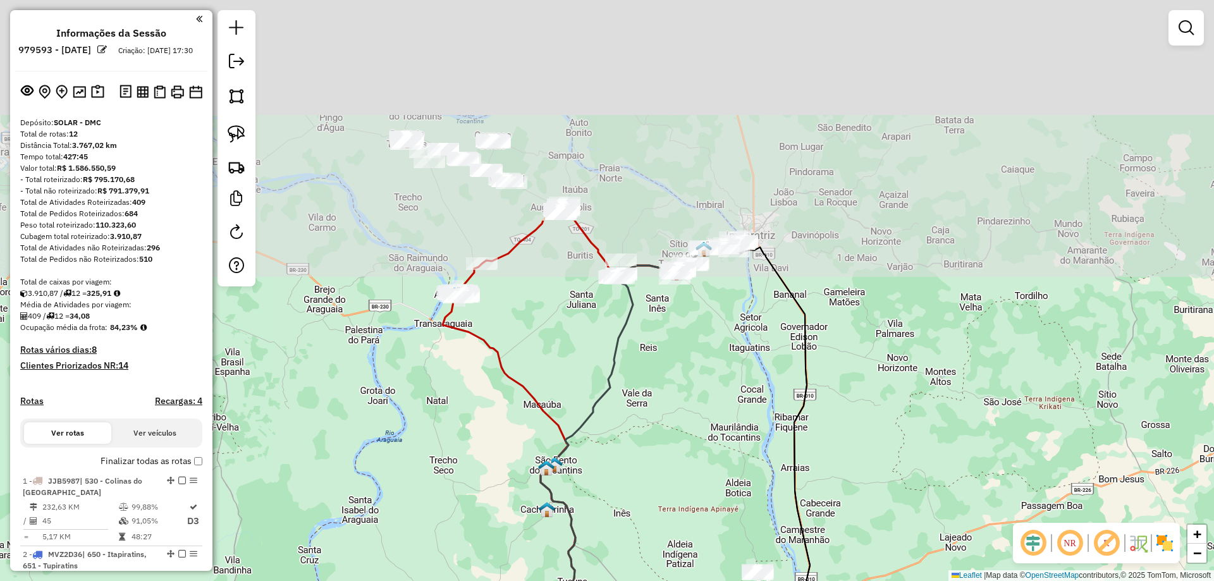
drag, startPoint x: 671, startPoint y: 368, endPoint x: 692, endPoint y: 511, distance: 143.7
click at [692, 511] on div "Janela de atendimento Grade de atendimento Capacidade Transportadoras Veículos …" at bounding box center [607, 290] width 1214 height 581
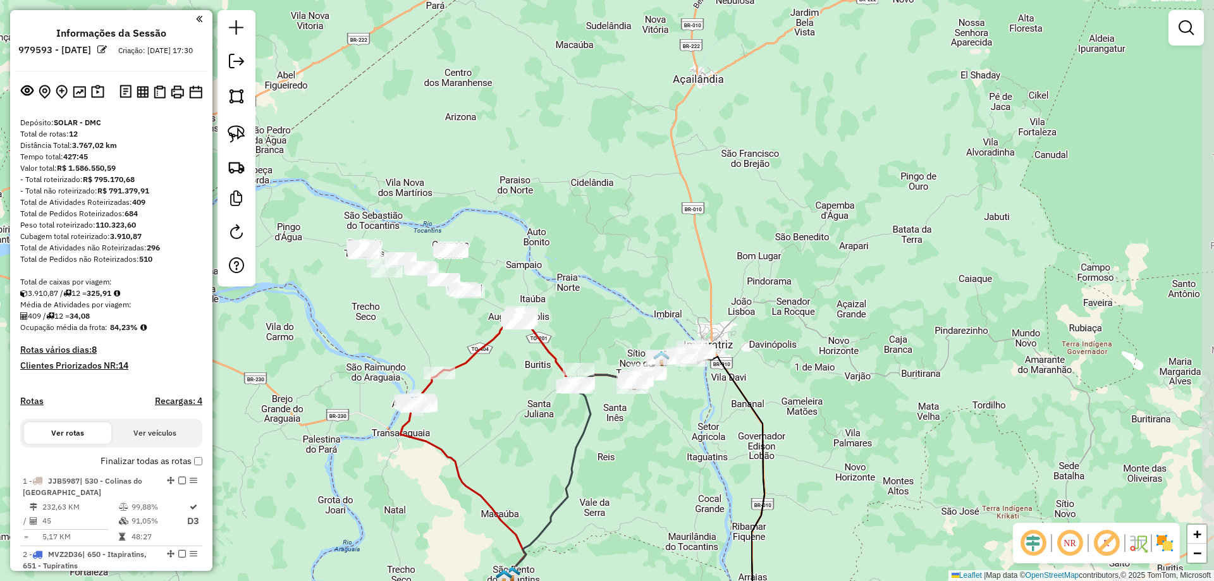
drag, startPoint x: 706, startPoint y: 437, endPoint x: 649, endPoint y: 450, distance: 58.3
click at [650, 453] on div "Janela de atendimento Grade de atendimento Capacidade Transportadoras Veículos …" at bounding box center [607, 290] width 1214 height 581
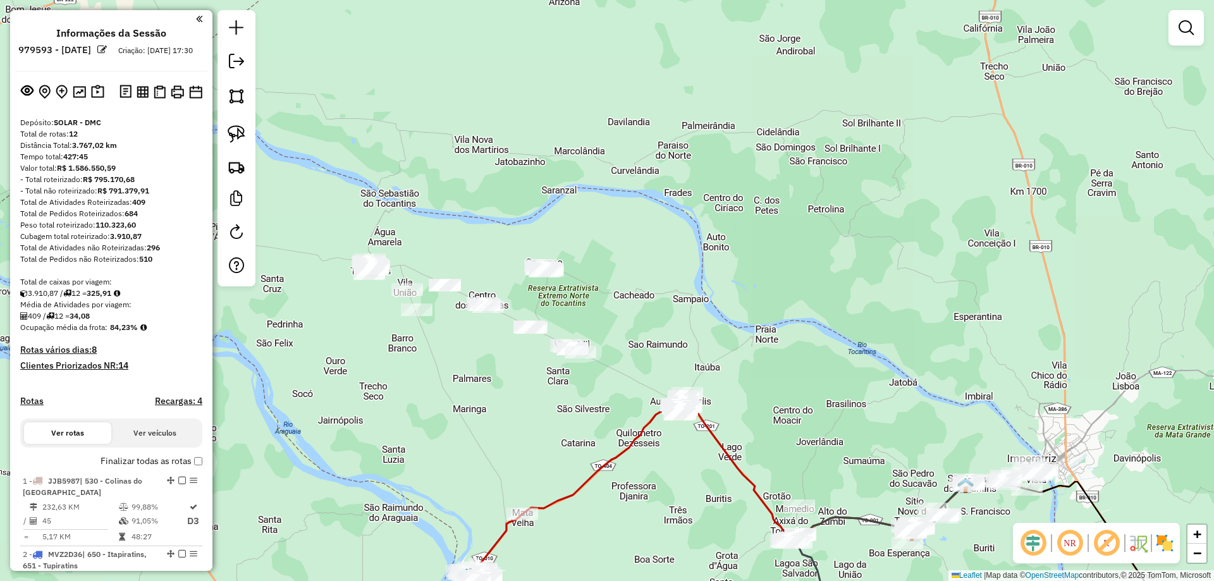
drag, startPoint x: 451, startPoint y: 351, endPoint x: 528, endPoint y: 363, distance: 78.6
click at [530, 363] on div "Janela de atendimento Grade de atendimento Capacidade Transportadoras Veículos …" at bounding box center [607, 290] width 1214 height 581
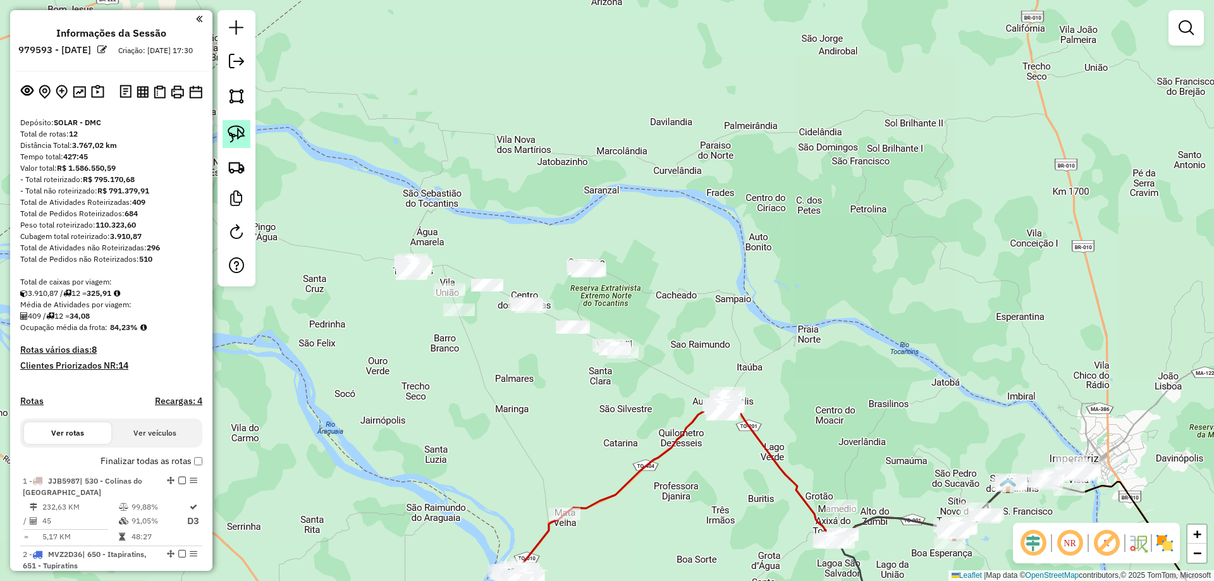
click at [237, 137] on img at bounding box center [237, 134] width 18 height 18
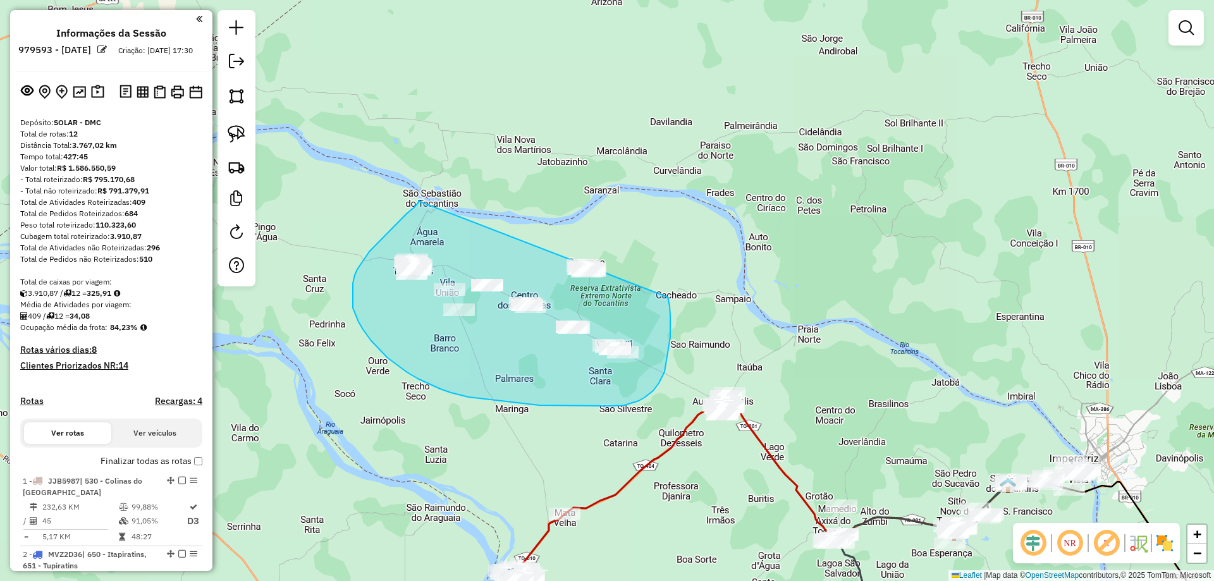
drag, startPoint x: 398, startPoint y: 222, endPoint x: 589, endPoint y: 191, distance: 193.4
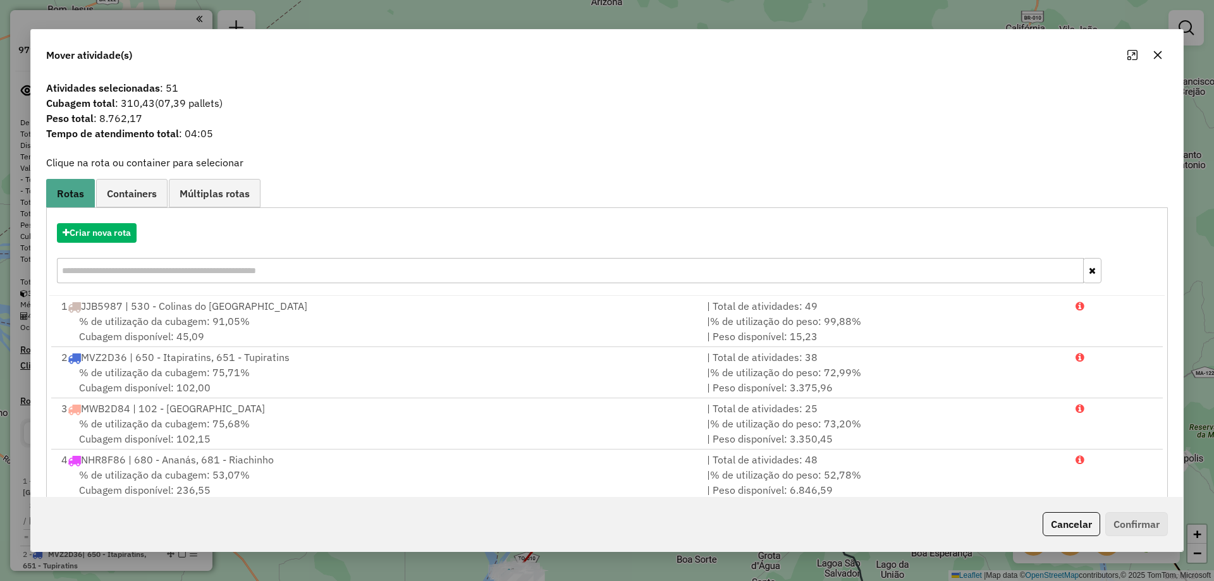
click at [1155, 54] on icon "button" at bounding box center [1157, 55] width 10 height 10
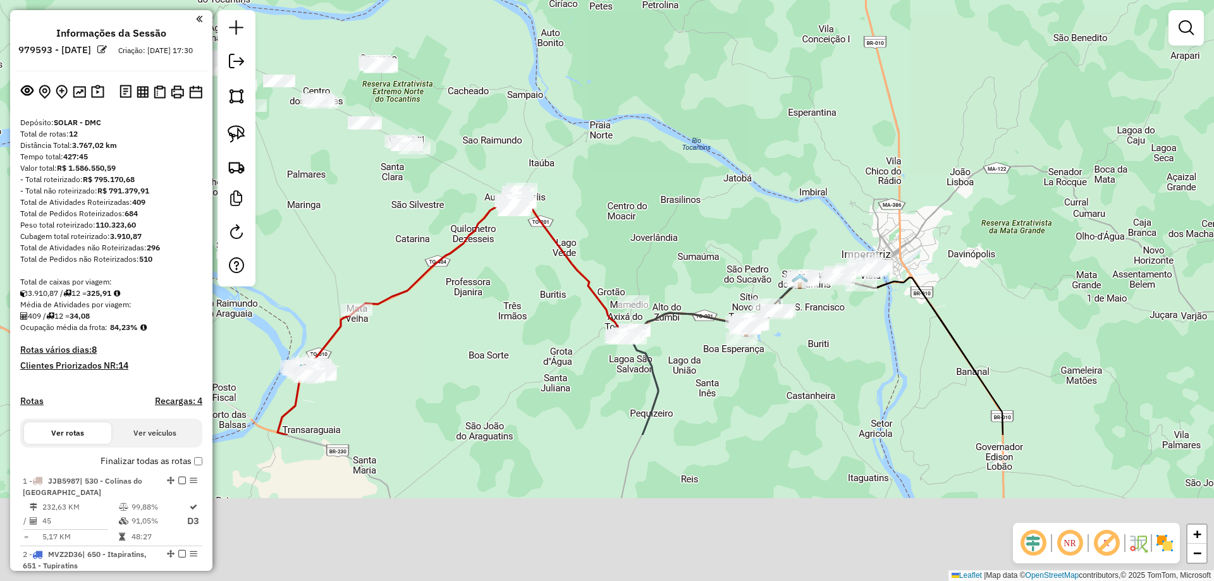
drag, startPoint x: 813, startPoint y: 366, endPoint x: 530, endPoint y: 117, distance: 376.6
click at [530, 117] on div "Janela de atendimento Grade de atendimento Capacidade Transportadoras Veículos …" at bounding box center [607, 290] width 1214 height 581
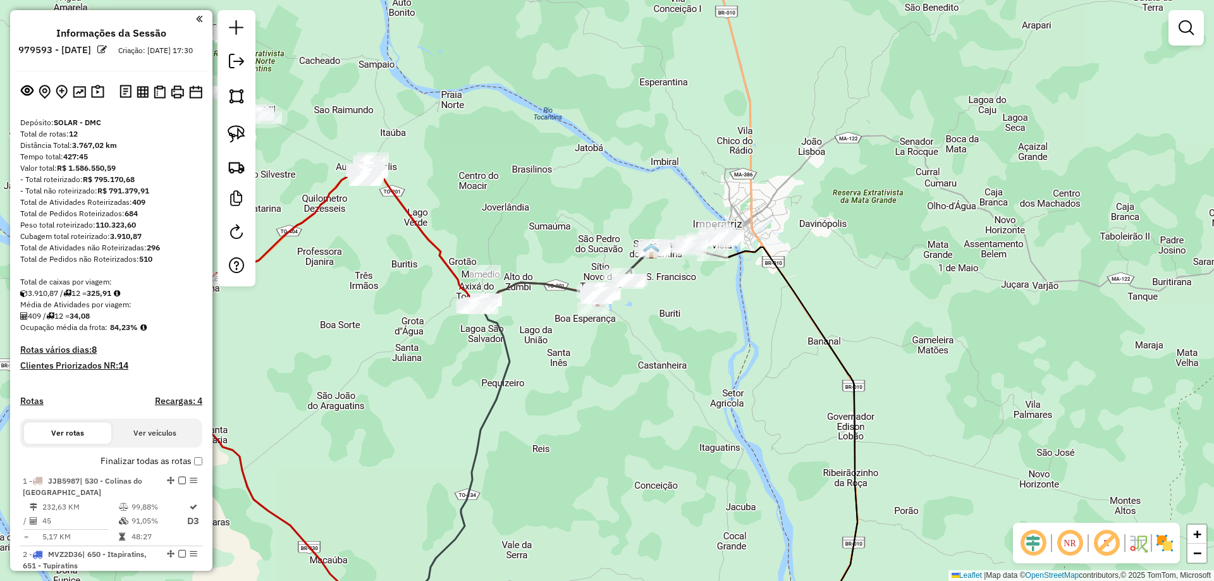
drag, startPoint x: 726, startPoint y: 310, endPoint x: 649, endPoint y: 325, distance: 78.5
click at [649, 325] on div "Janela de atendimento Grade de atendimento Capacidade Transportadoras Veículos …" at bounding box center [607, 290] width 1214 height 581
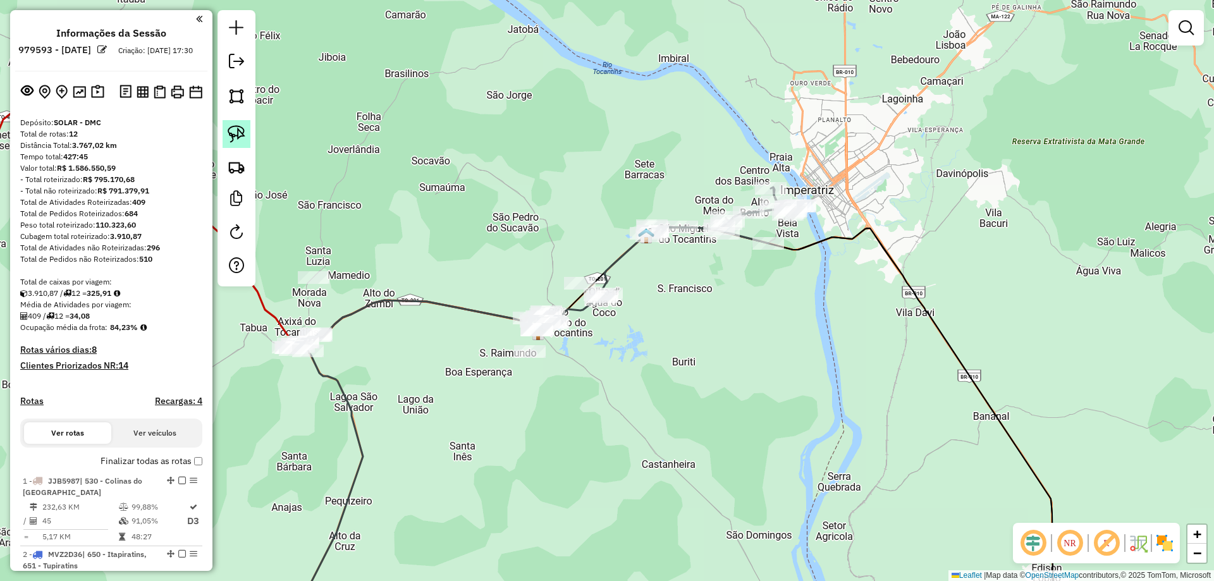
click at [243, 144] on link at bounding box center [236, 134] width 28 height 28
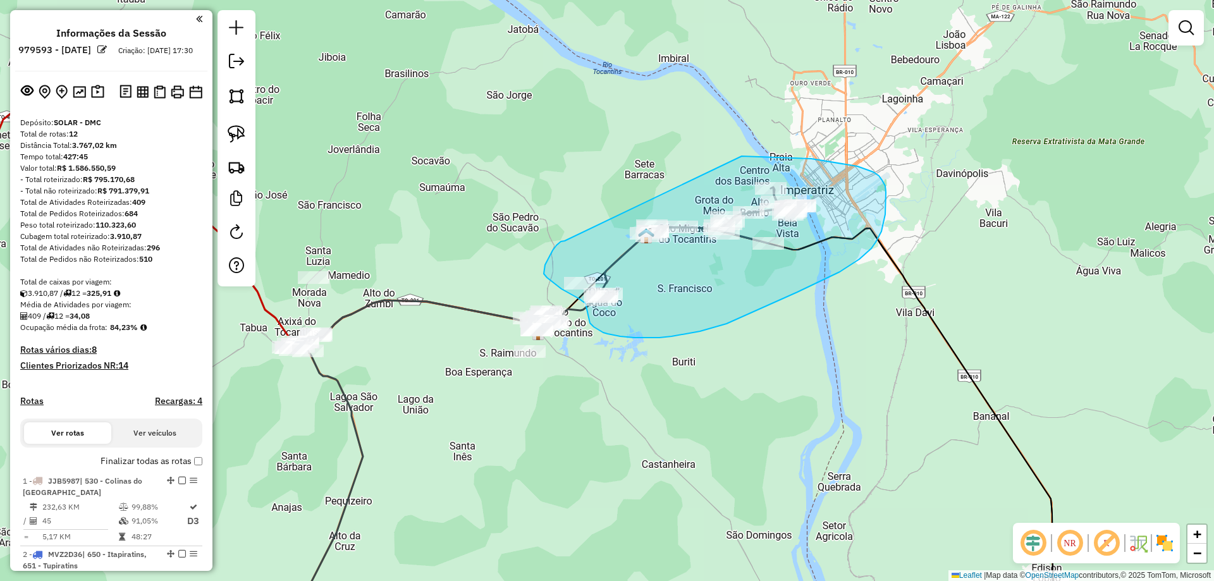
drag, startPoint x: 564, startPoint y: 241, endPoint x: 702, endPoint y: 156, distance: 161.7
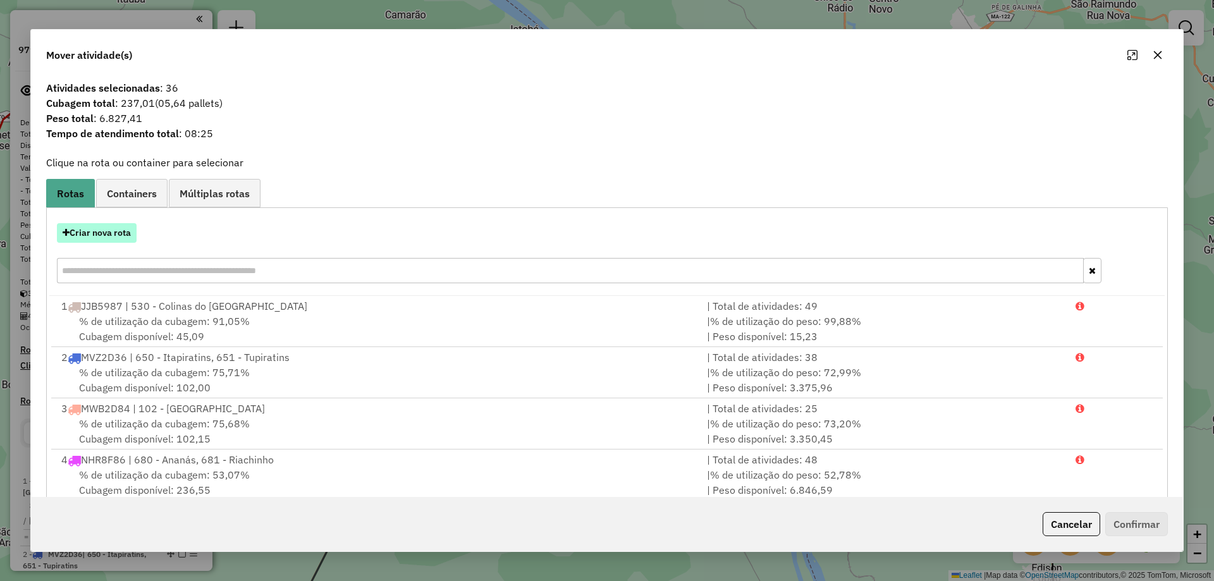
click at [123, 232] on button "Criar nova rota" at bounding box center [97, 233] width 80 height 20
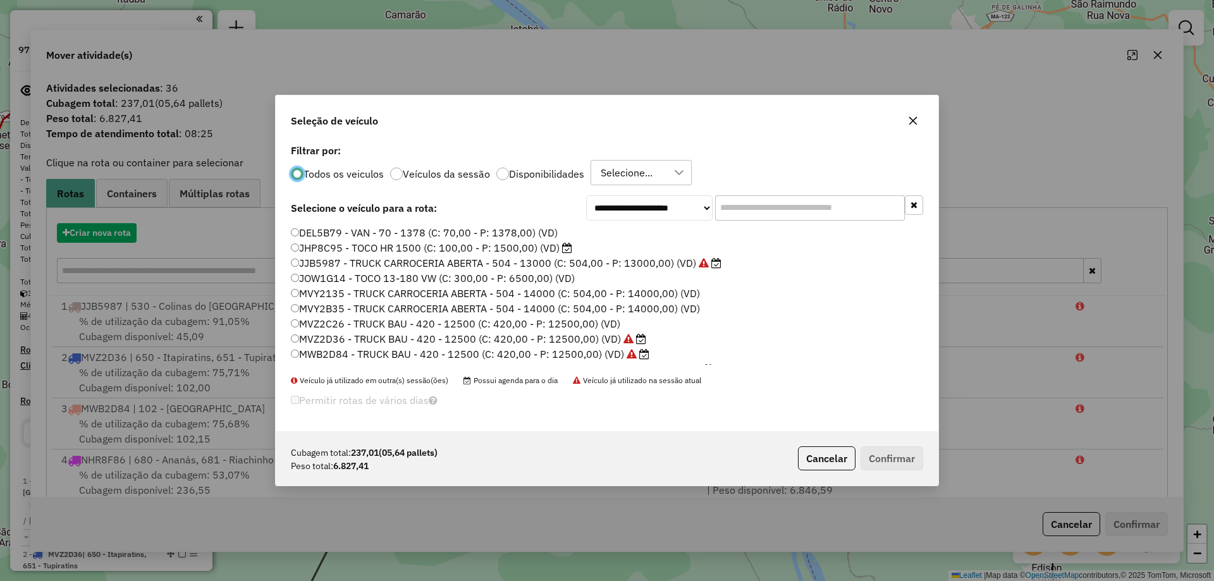
scroll to position [7, 4]
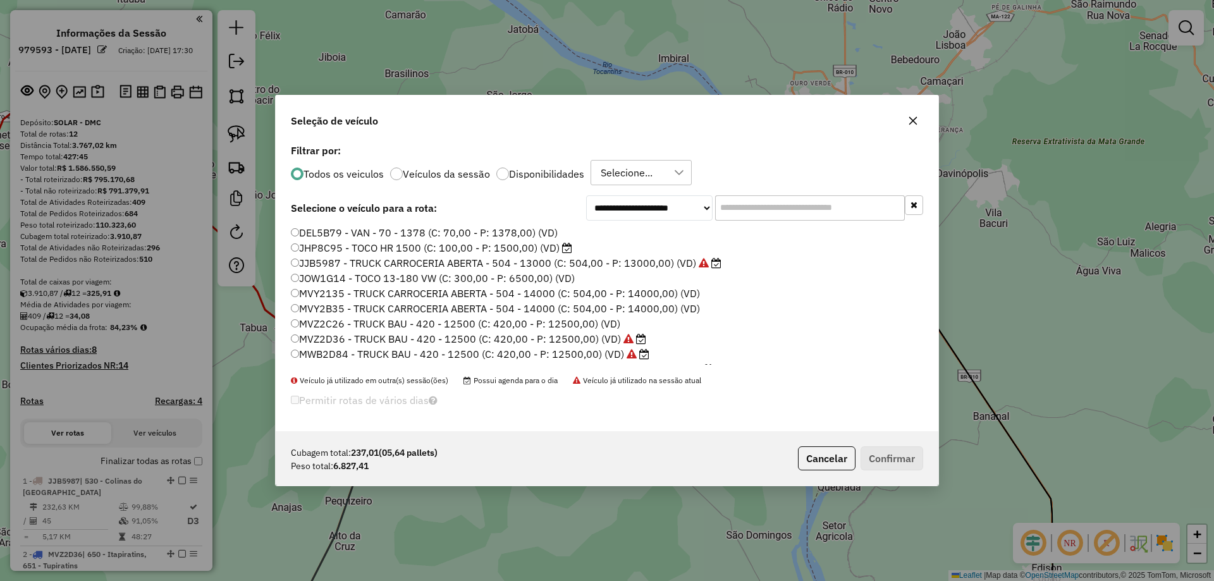
click at [810, 206] on input "text" at bounding box center [810, 207] width 190 height 25
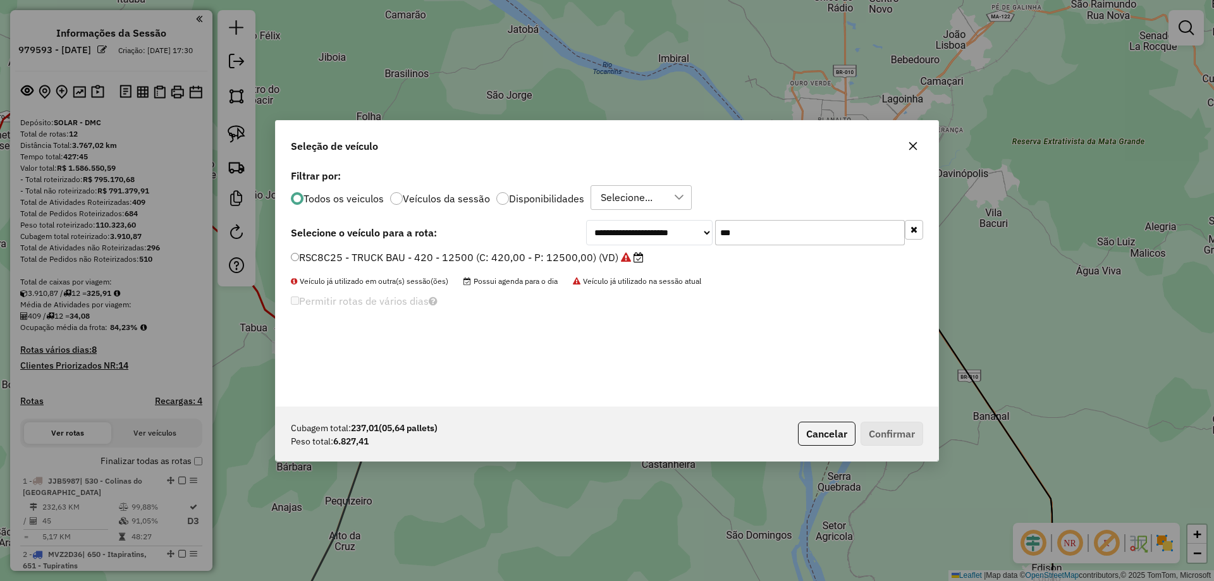
type input "***"
click at [469, 258] on label "RSC8C25 - TRUCK BAU - 420 - 12500 (C: 420,00 - P: 12500,00) (VD)" at bounding box center [467, 257] width 353 height 15
click at [870, 419] on div "Cubagem total: 237,01 (05,64 pallets) Peso total: 6.827,41 Cancelar Confirmar" at bounding box center [607, 433] width 662 height 54
click at [877, 432] on button "Confirmar" at bounding box center [891, 434] width 63 height 24
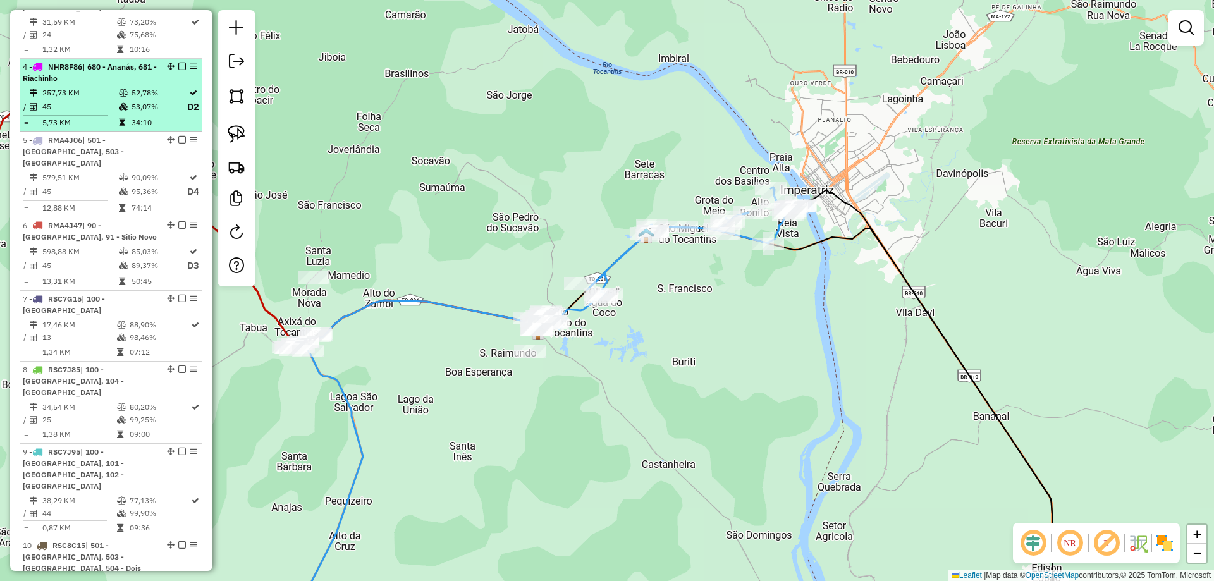
scroll to position [948, 0]
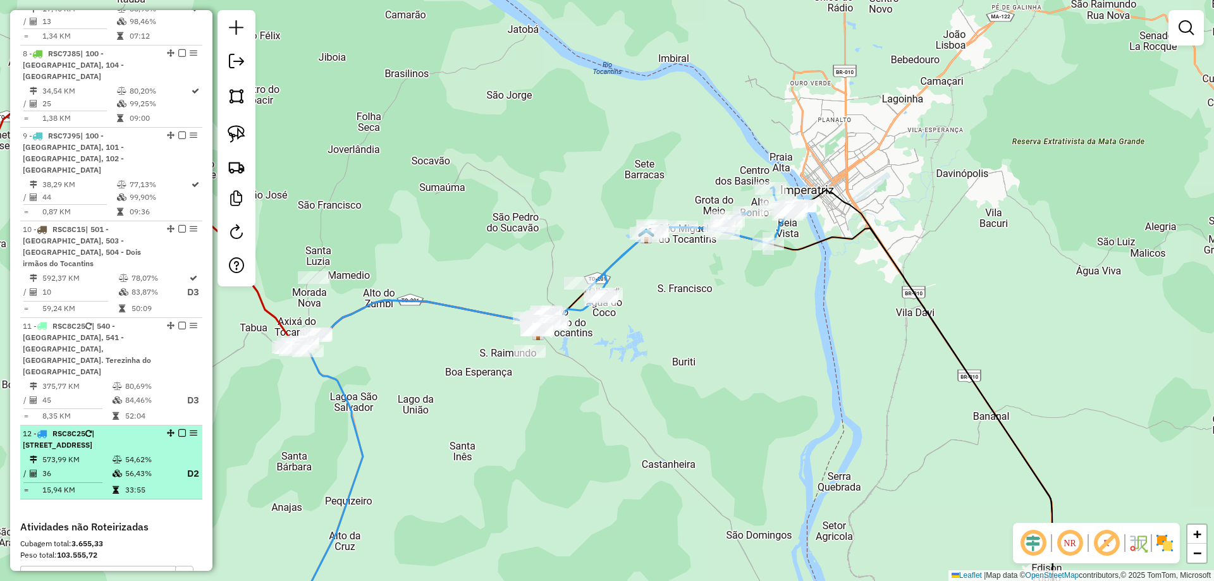
click at [179, 429] on em at bounding box center [182, 433] width 8 height 8
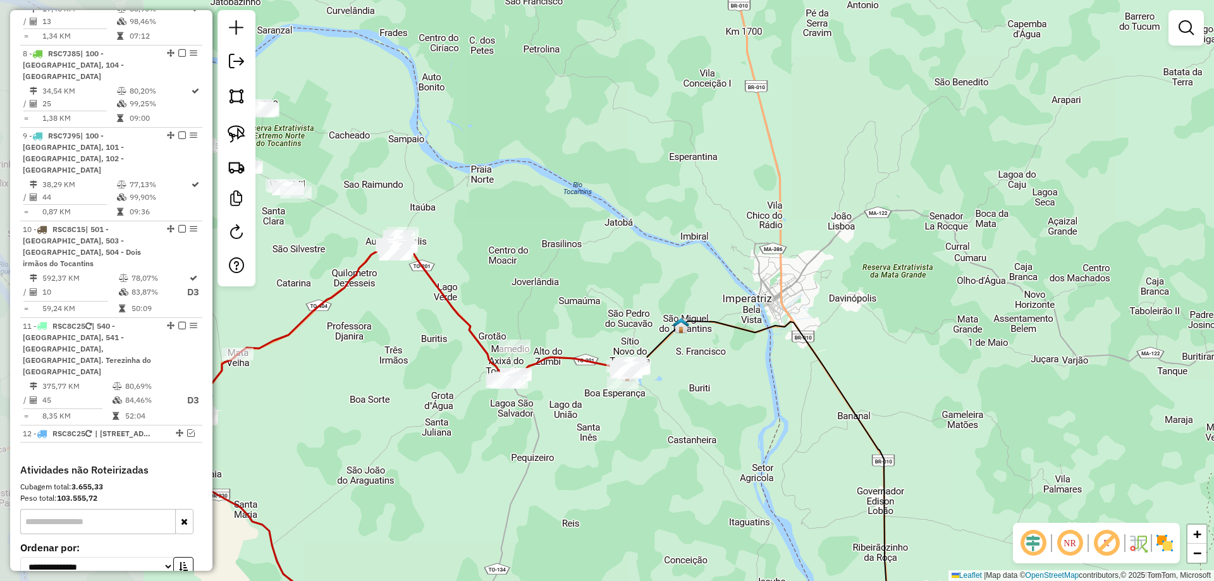
drag, startPoint x: 396, startPoint y: 451, endPoint x: 548, endPoint y: 455, distance: 152.4
click at [548, 456] on div "Janela de atendimento Grade de atendimento Capacidade Transportadoras Veículos …" at bounding box center [607, 290] width 1214 height 581
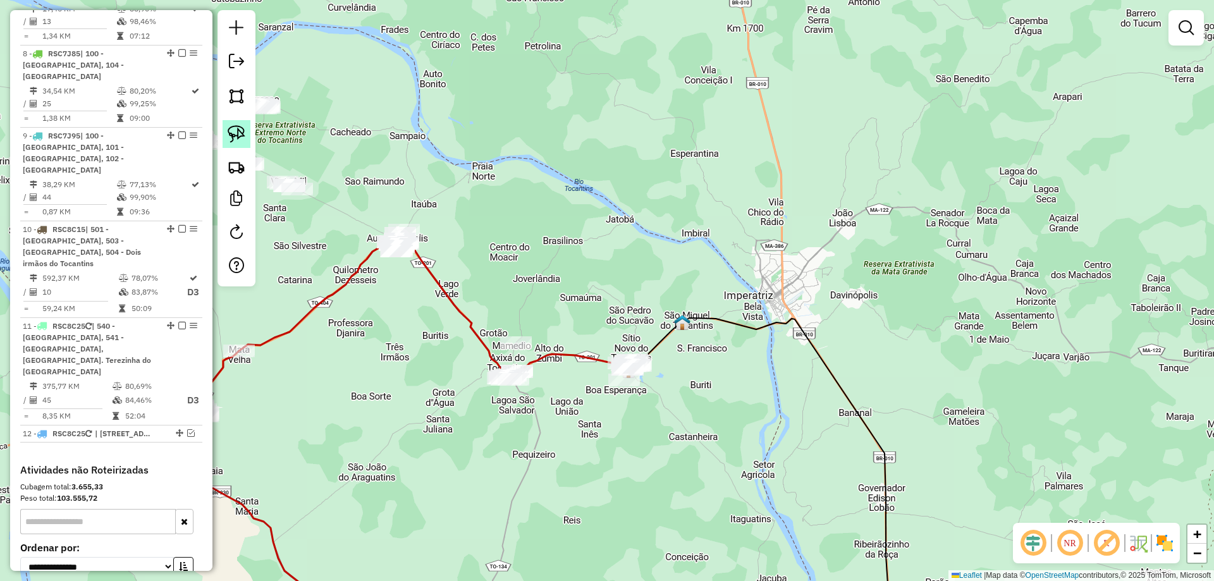
click at [246, 136] on link at bounding box center [236, 134] width 28 height 28
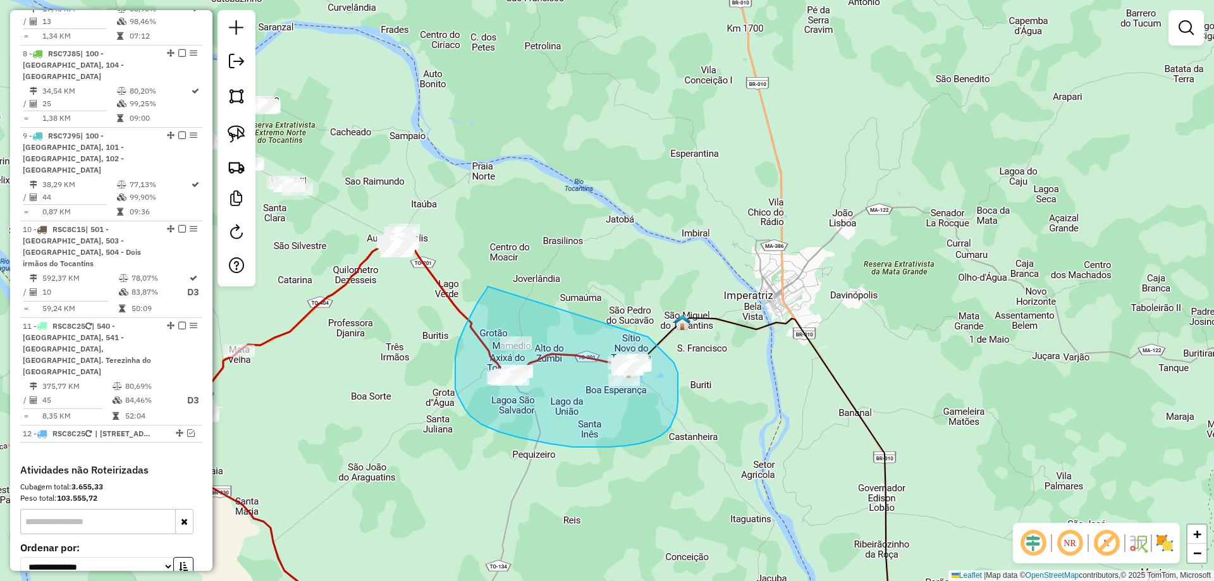
drag, startPoint x: 487, startPoint y: 286, endPoint x: 647, endPoint y: 336, distance: 167.5
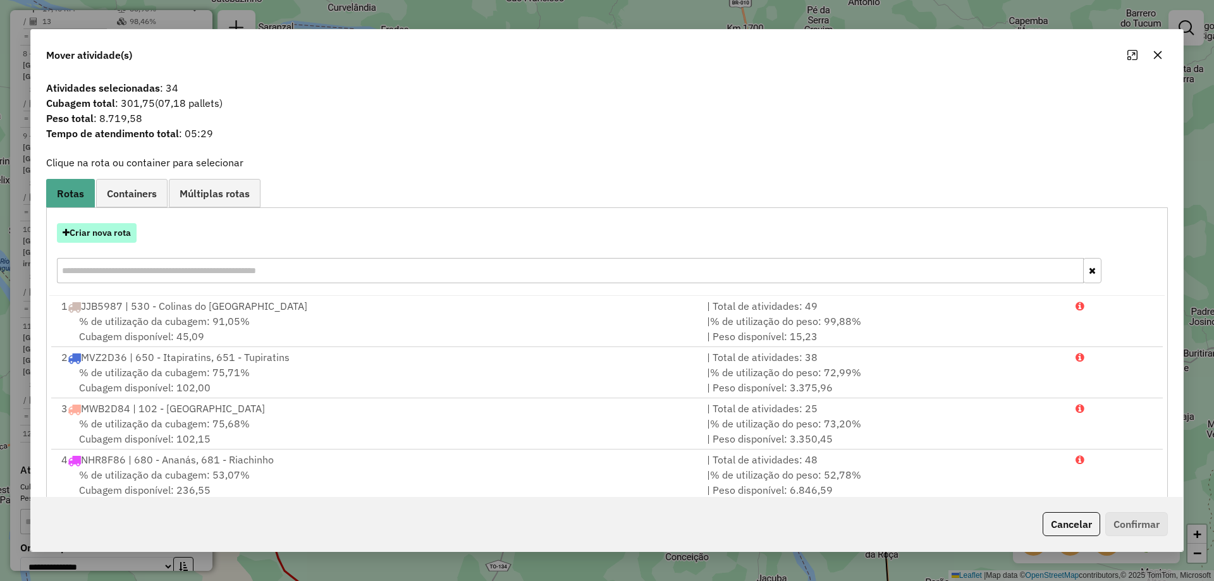
click at [94, 234] on button "Criar nova rota" at bounding box center [97, 233] width 80 height 20
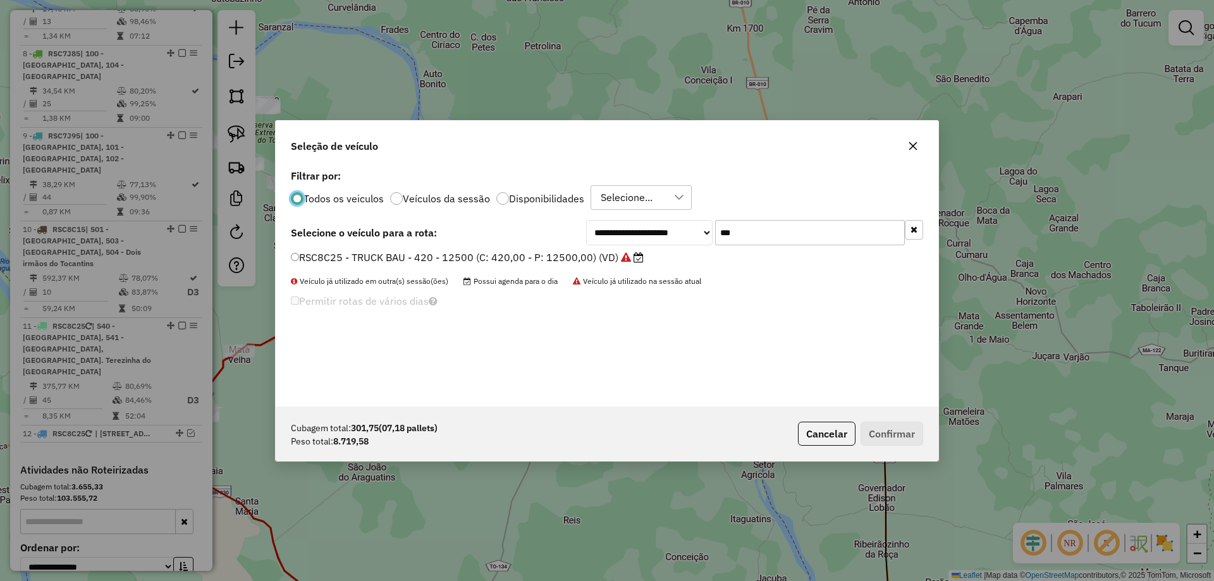
scroll to position [7, 4]
click at [799, 233] on input "***" at bounding box center [810, 232] width 190 height 25
type input "***"
click at [613, 254] on label "MWB2D84 - TRUCK BAU - 420 - 12500 (C: 420,00 - P: 12500,00) (VD)" at bounding box center [470, 257] width 358 height 15
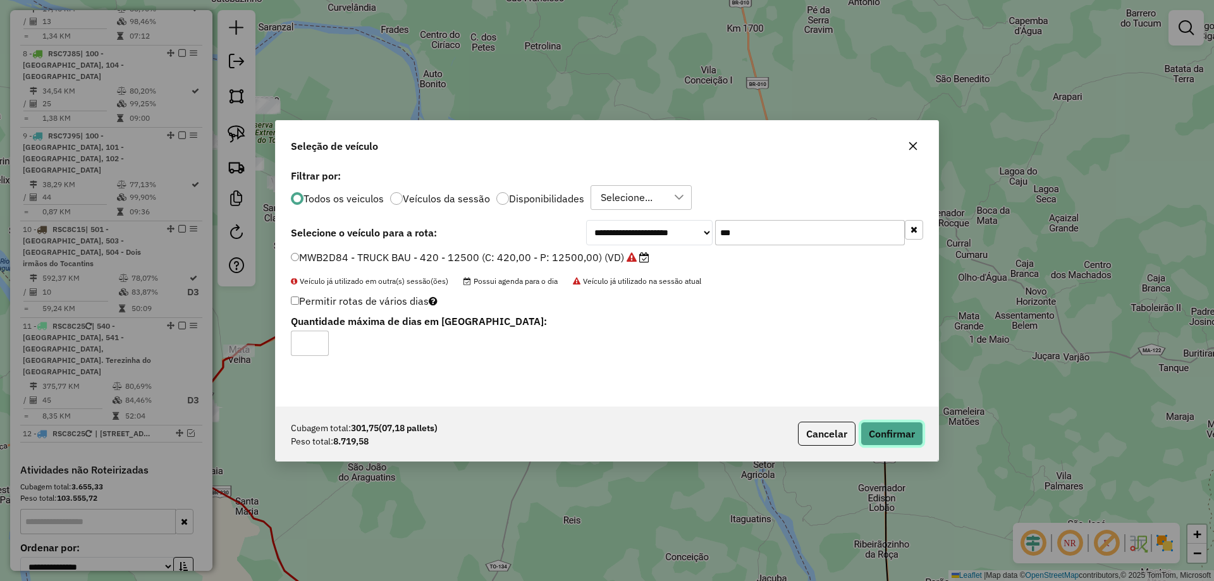
click at [886, 432] on button "Confirmar" at bounding box center [891, 434] width 63 height 24
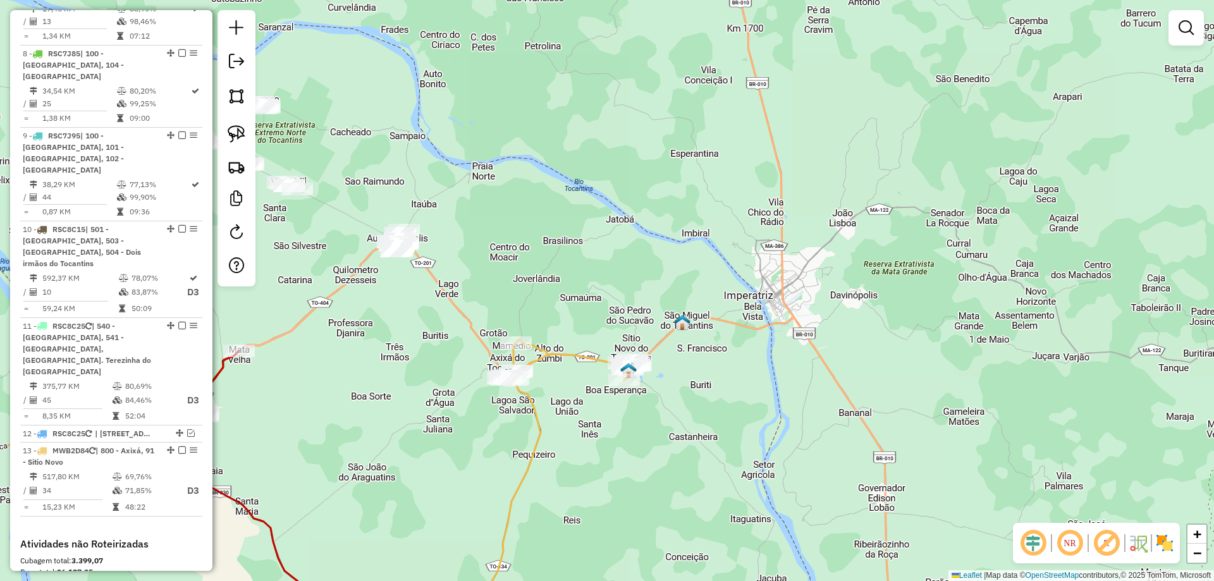
scroll to position [959, 0]
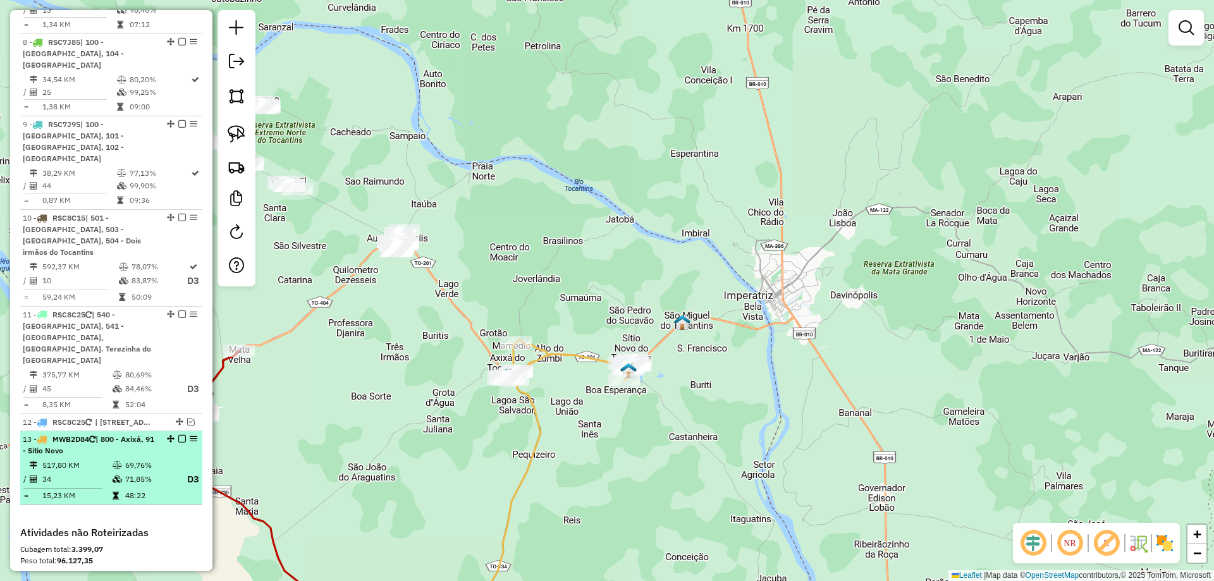
click at [178, 435] on em at bounding box center [182, 439] width 8 height 8
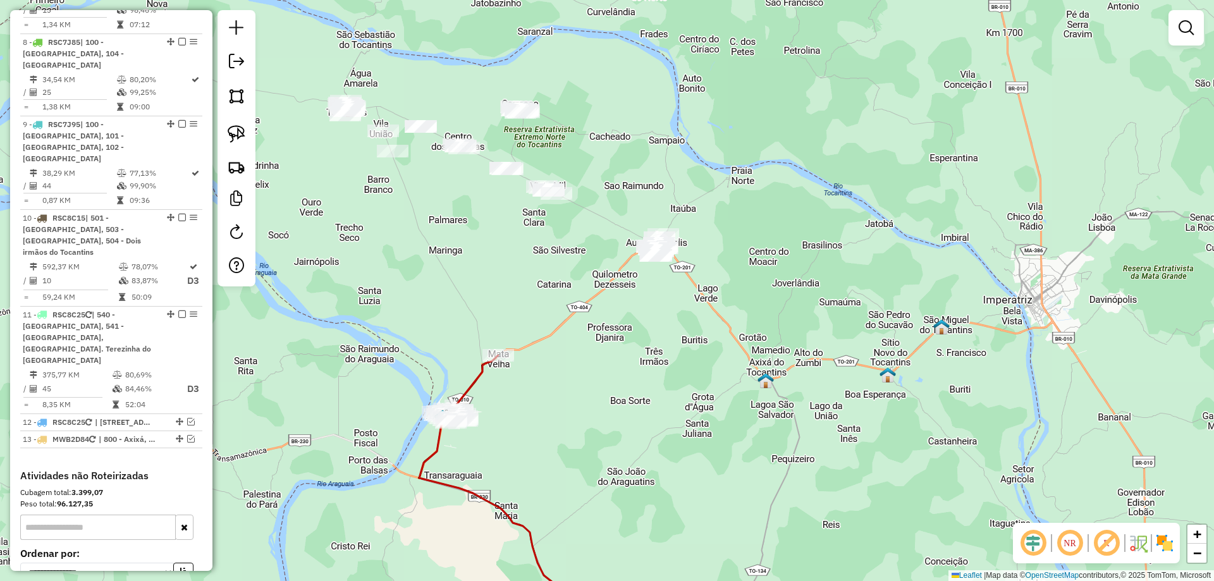
drag, startPoint x: 348, startPoint y: 391, endPoint x: 607, endPoint y: 396, distance: 259.2
click at [607, 396] on div "Janela de atendimento Grade de atendimento Capacidade Transportadoras Veículos …" at bounding box center [607, 290] width 1214 height 581
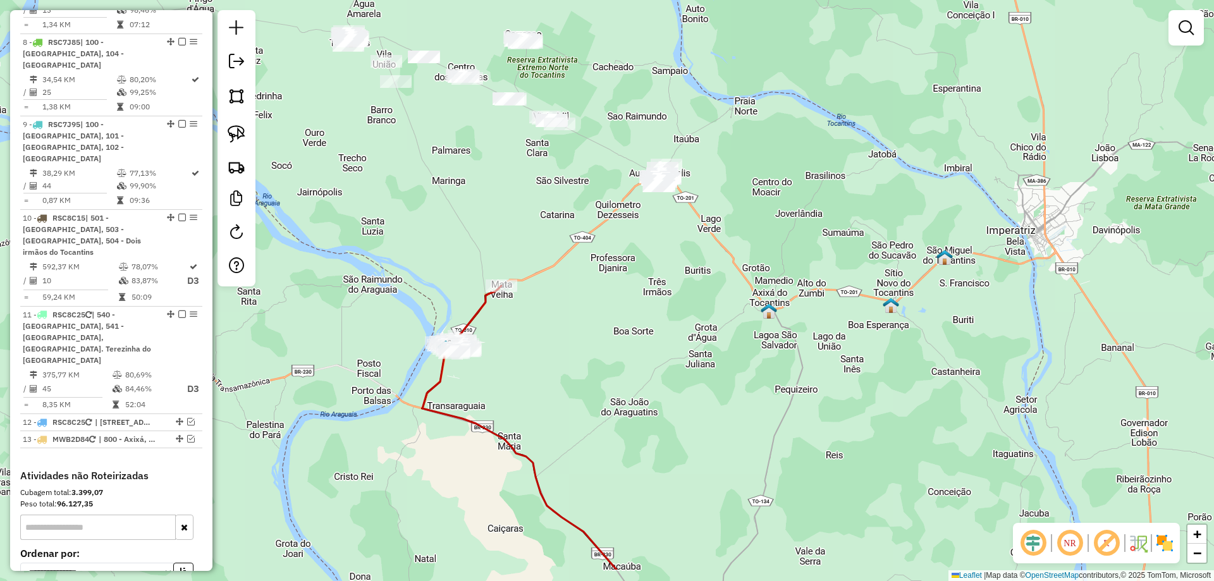
drag, startPoint x: 592, startPoint y: 417, endPoint x: 592, endPoint y: 359, distance: 58.1
click at [592, 359] on div "Janela de atendimento Grade de atendimento Capacidade Transportadoras Veículos …" at bounding box center [607, 290] width 1214 height 581
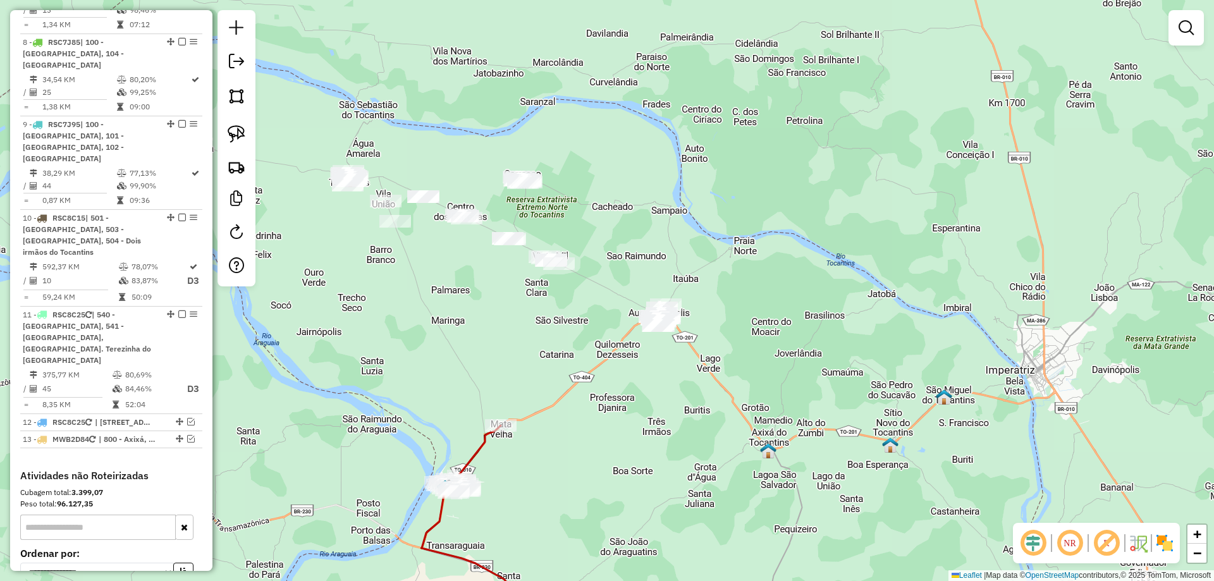
drag, startPoint x: 432, startPoint y: 162, endPoint x: 431, endPoint y: 302, distance: 139.7
click at [431, 302] on div "Janela de atendimento Grade de atendimento Capacidade Transportadoras Veículos …" at bounding box center [607, 290] width 1214 height 581
click at [238, 137] on img at bounding box center [237, 134] width 18 height 18
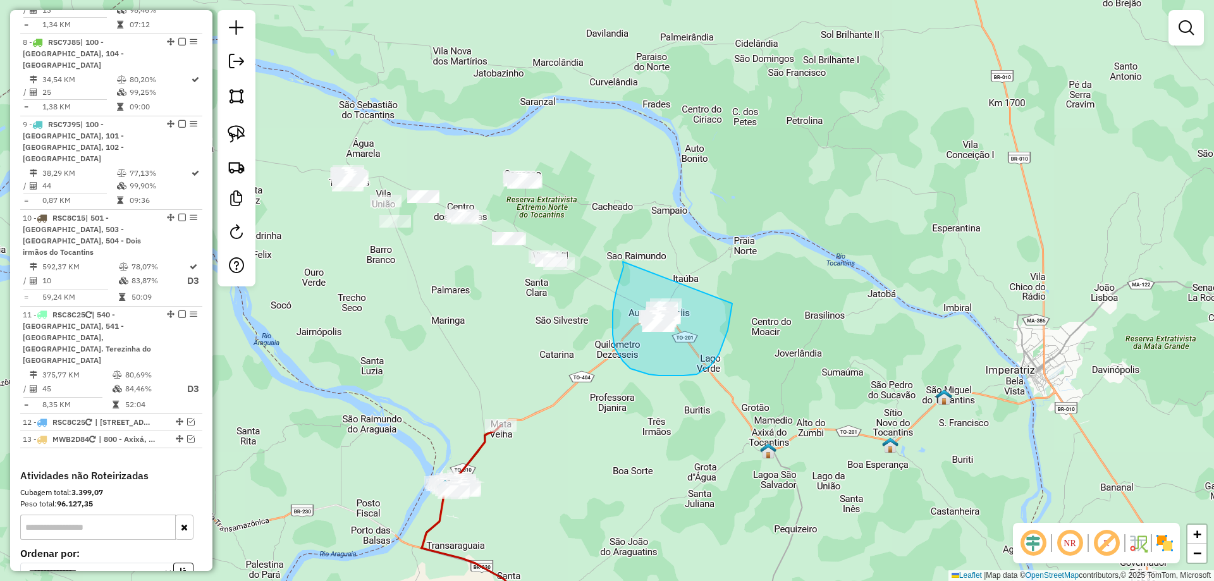
drag, startPoint x: 623, startPoint y: 262, endPoint x: 733, endPoint y: 277, distance: 111.7
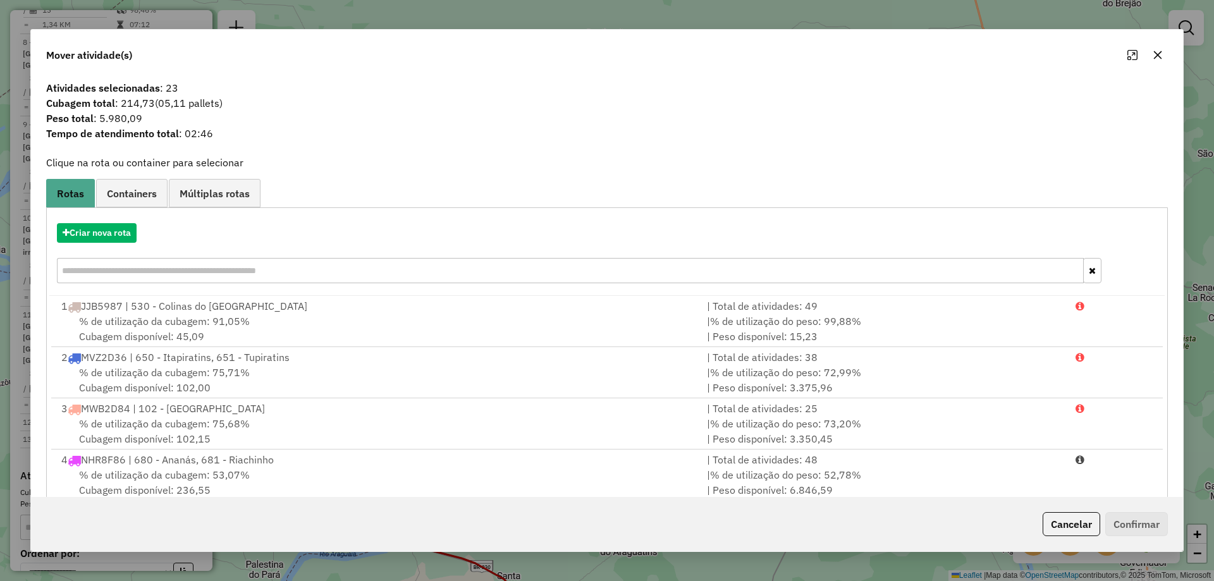
click at [1165, 58] on button "button" at bounding box center [1157, 55] width 20 height 20
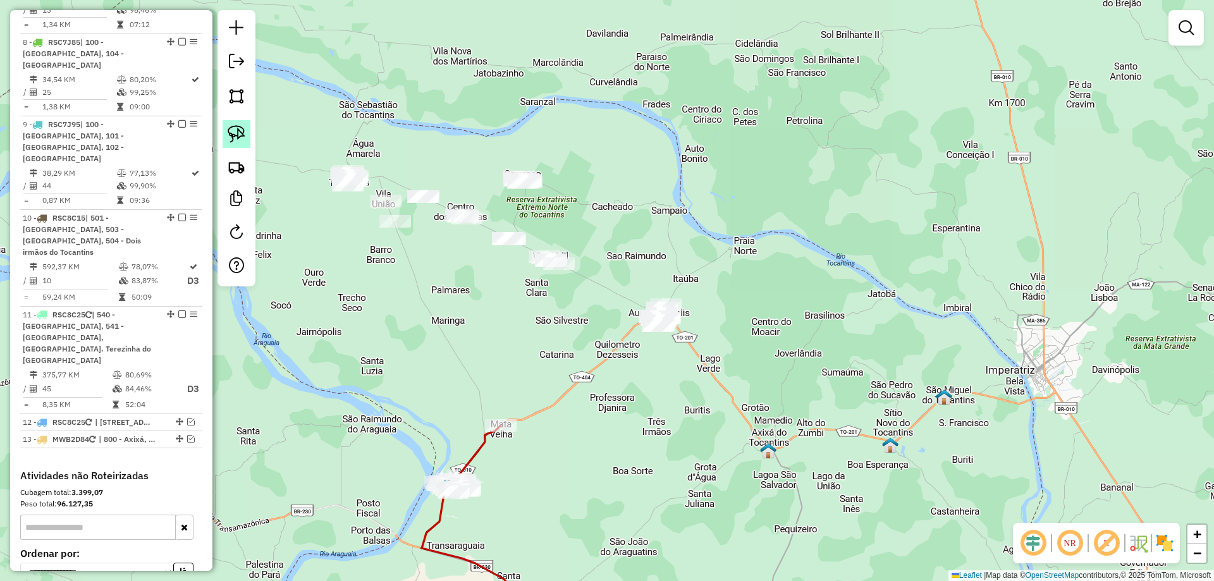
click at [243, 138] on img at bounding box center [237, 134] width 18 height 18
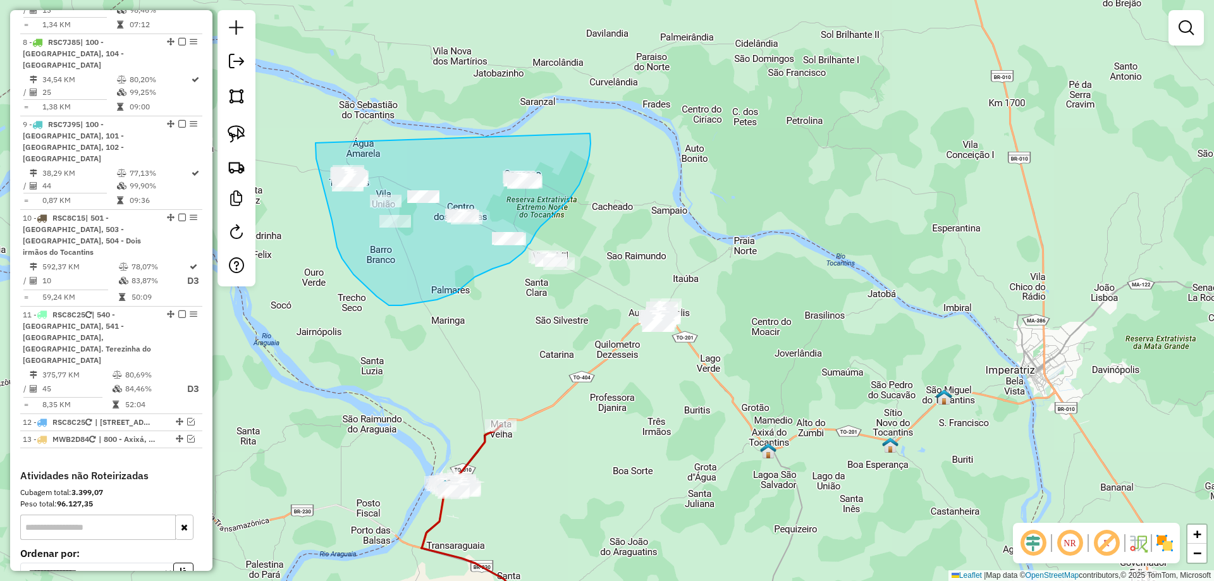
drag, startPoint x: 315, startPoint y: 143, endPoint x: 485, endPoint y: 116, distance: 172.2
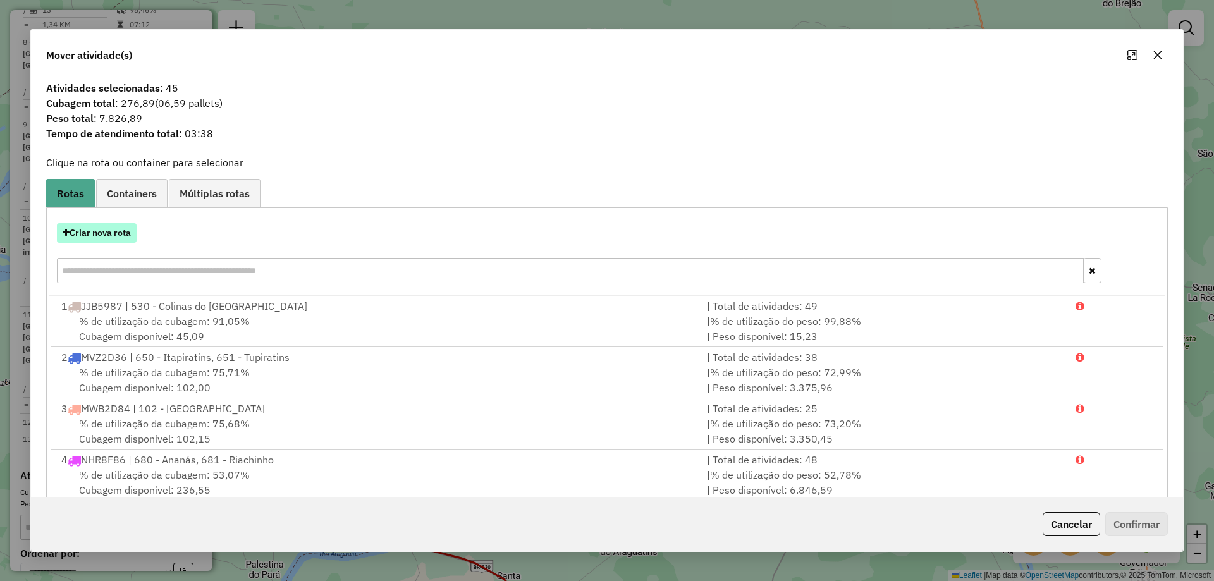
click at [74, 225] on button "Criar nova rota" at bounding box center [97, 233] width 80 height 20
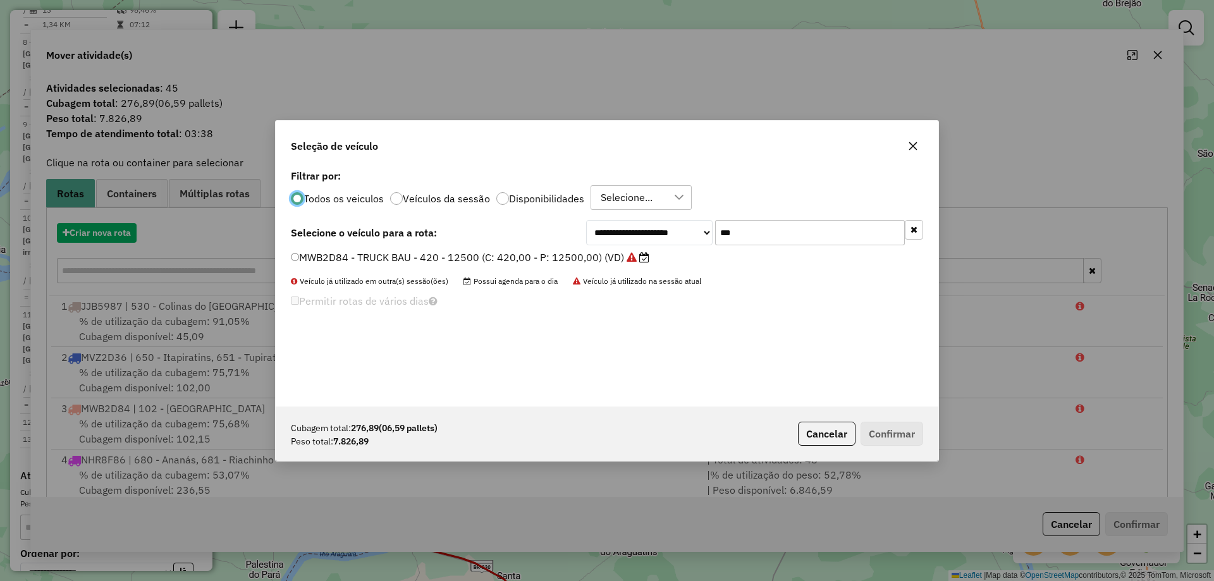
scroll to position [7, 4]
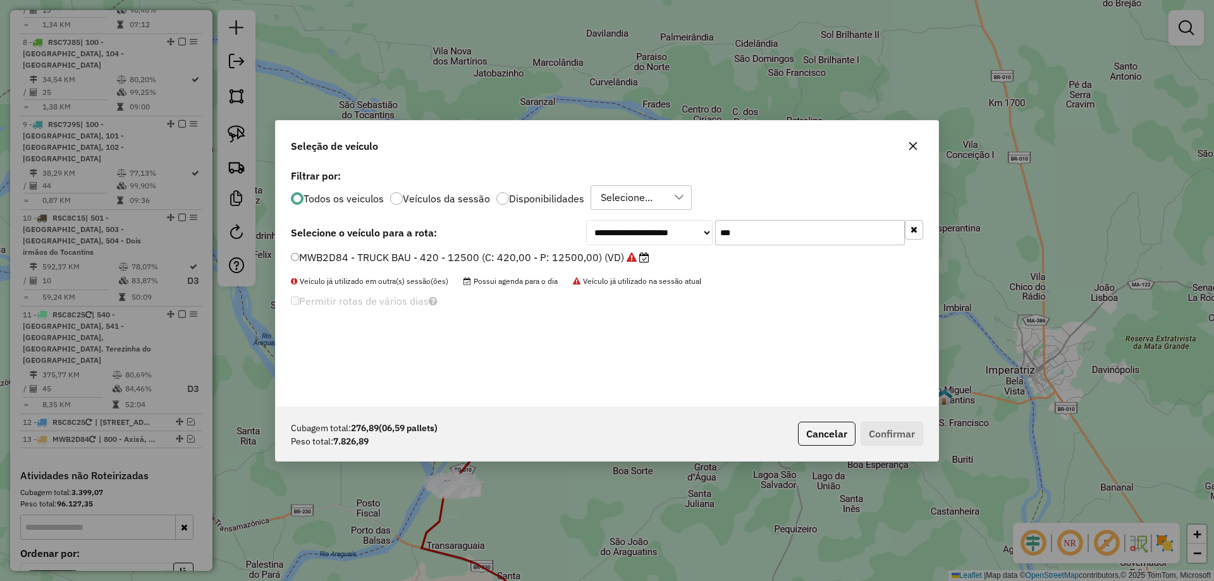
click at [731, 236] on input "***" at bounding box center [810, 232] width 190 height 25
type input "****"
click at [597, 253] on label "QKG6828 - TRUCK BAU - 420 - 12850 (C: 420,00 - P: 12850,00) (VD)" at bounding box center [462, 257] width 342 height 15
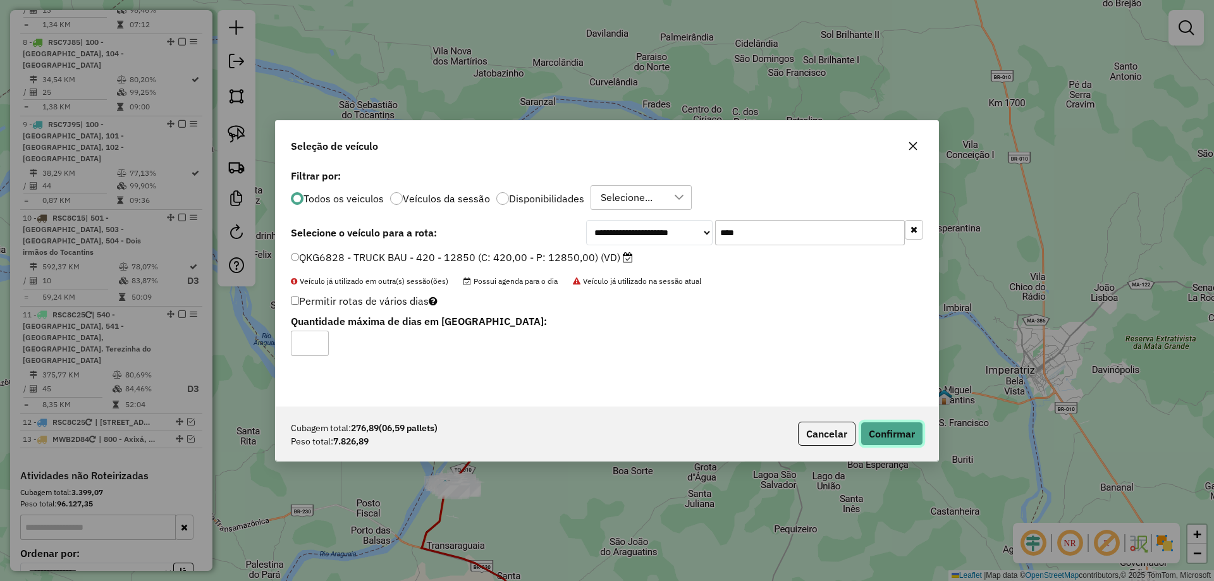
click at [882, 429] on button "Confirmar" at bounding box center [891, 434] width 63 height 24
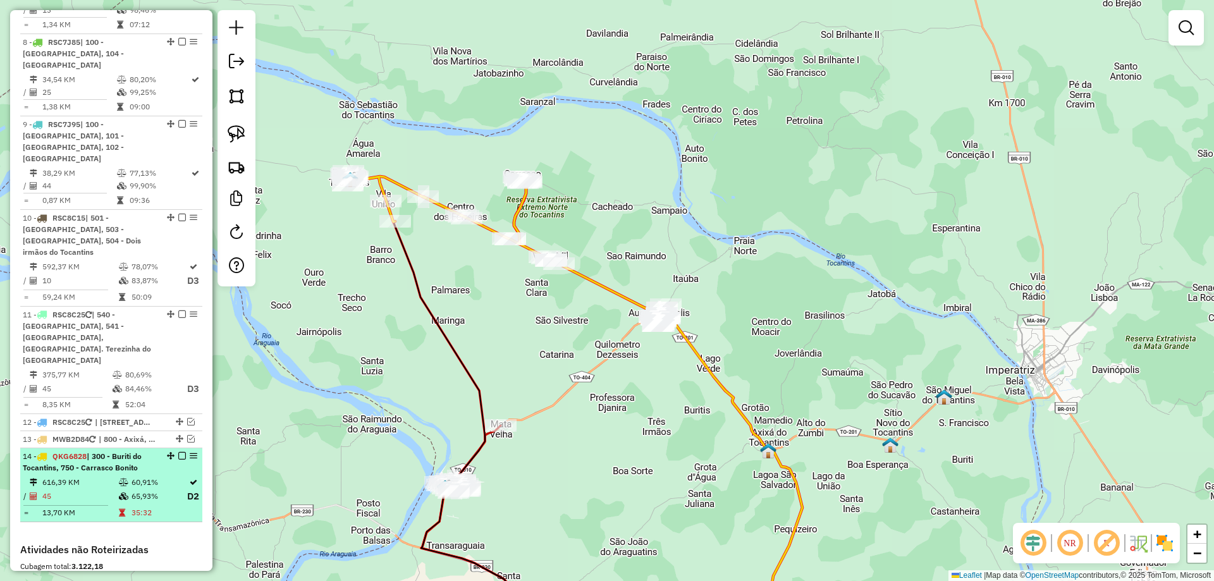
click at [178, 452] on em at bounding box center [182, 456] width 8 height 8
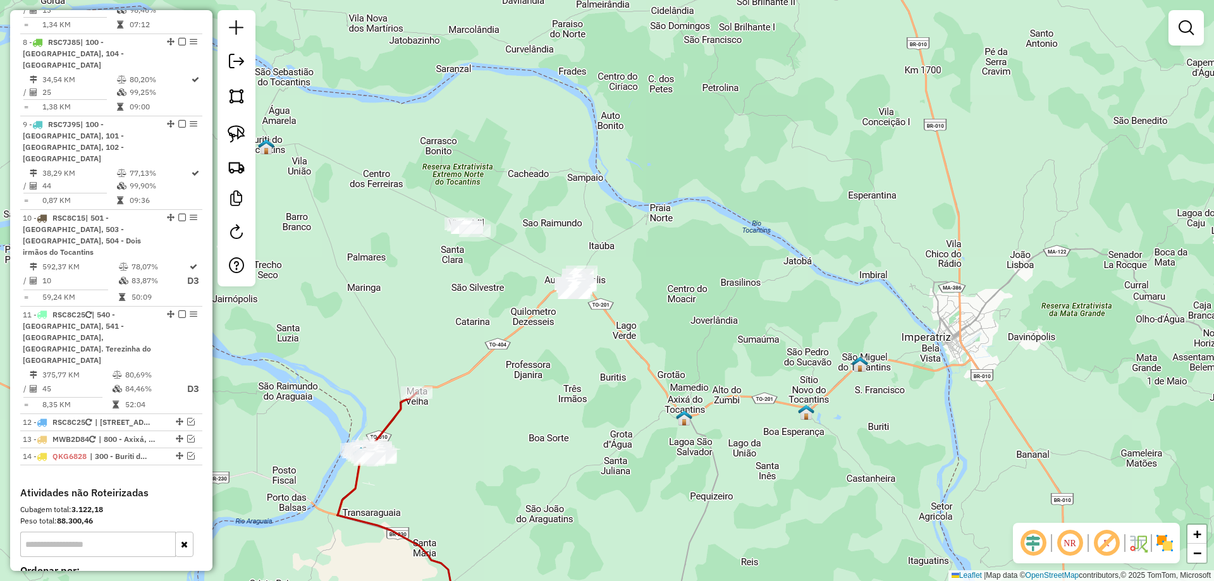
drag, startPoint x: 496, startPoint y: 305, endPoint x: 409, endPoint y: 271, distance: 93.9
click at [409, 271] on div "Janela de atendimento Grade de atendimento Capacidade Transportadoras Veículos …" at bounding box center [607, 290] width 1214 height 581
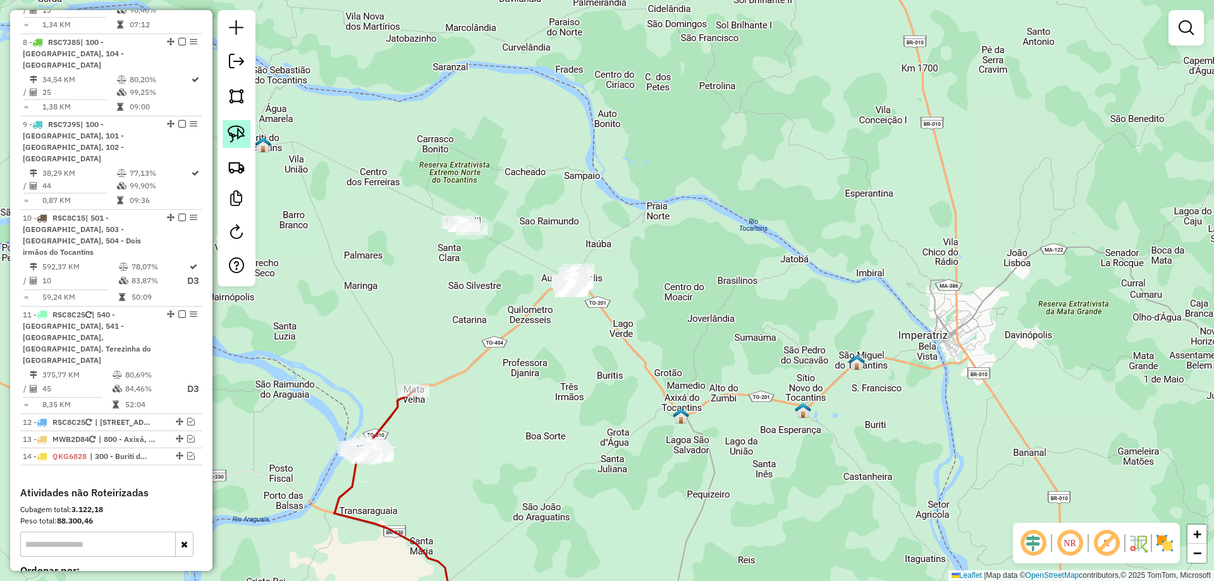
click at [238, 133] on img at bounding box center [237, 134] width 18 height 18
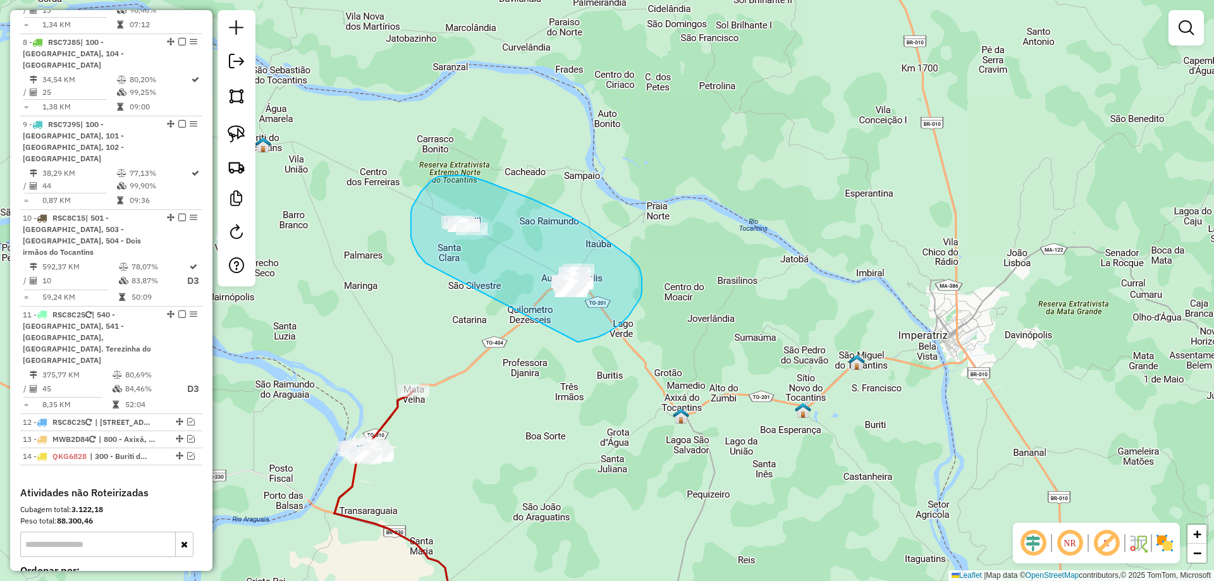
drag, startPoint x: 425, startPoint y: 262, endPoint x: 536, endPoint y: 343, distance: 137.5
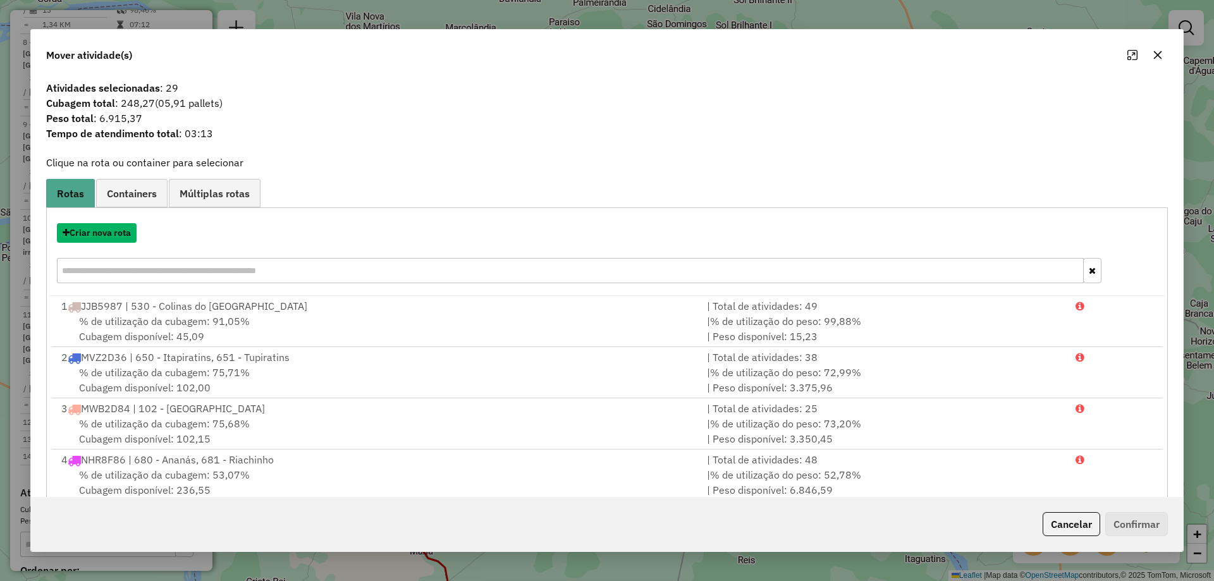
click at [122, 234] on button "Criar nova rota" at bounding box center [97, 233] width 80 height 20
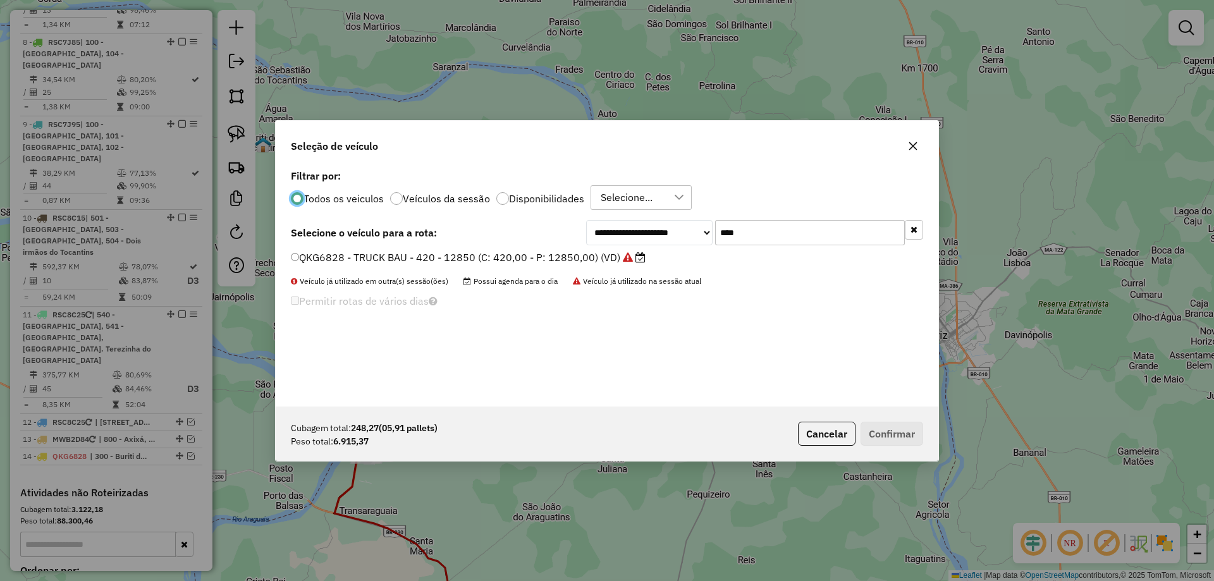
click at [758, 226] on input "****" at bounding box center [810, 232] width 190 height 25
type input "***"
click at [538, 254] on label "QKE2E47 - TRUCK BAU - 378 - 13000 (C: 378,00 - P: 13000,00) (VD)" at bounding box center [461, 257] width 340 height 15
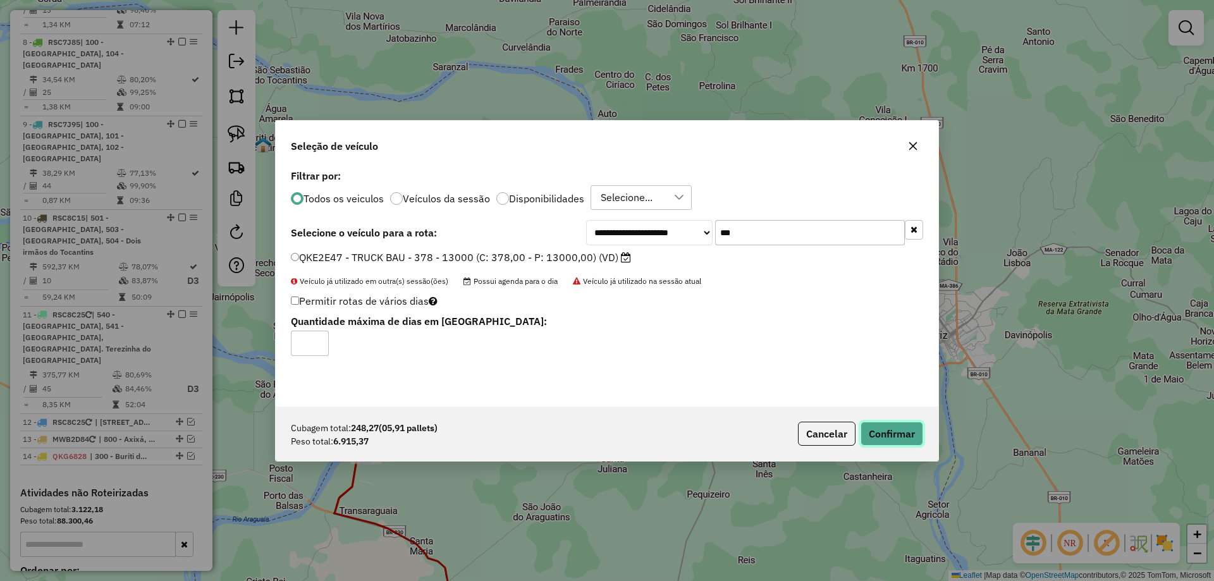
click at [908, 433] on button "Confirmar" at bounding box center [891, 434] width 63 height 24
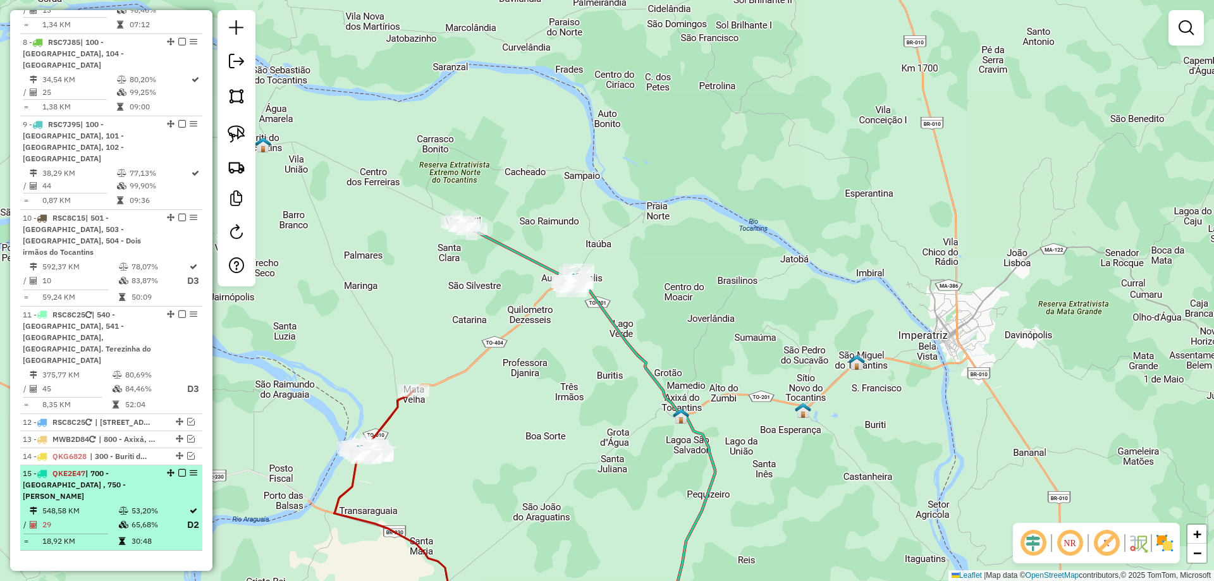
click at [178, 469] on em at bounding box center [182, 473] width 8 height 8
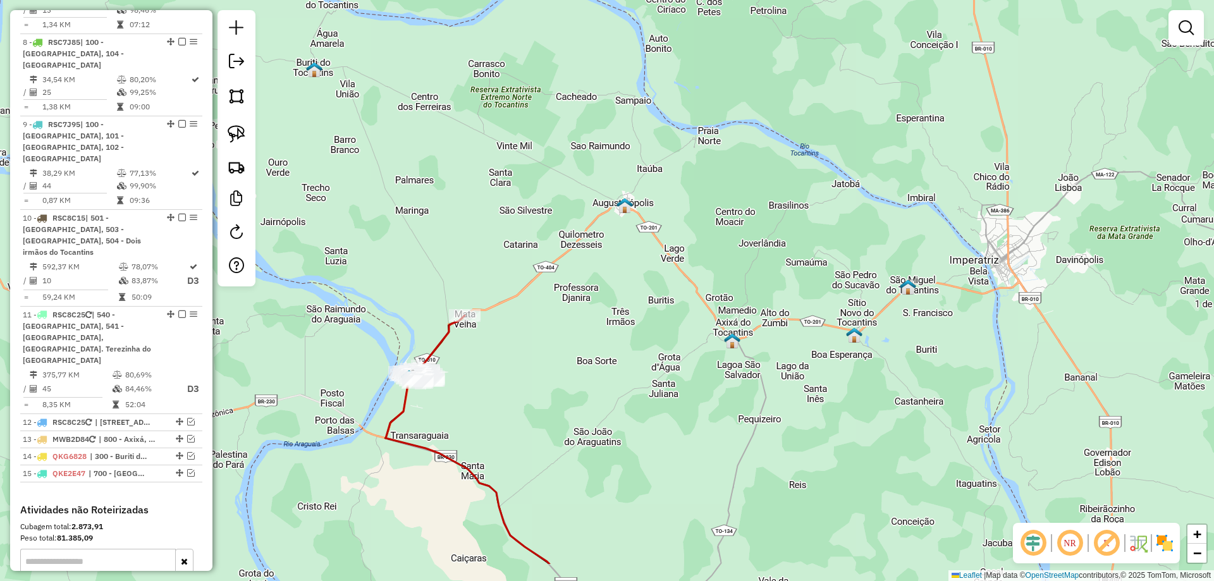
drag, startPoint x: 360, startPoint y: 307, endPoint x: 450, endPoint y: 165, distance: 167.6
click at [450, 165] on div "Janela de atendimento Grade de atendimento Capacidade Transportadoras Veículos …" at bounding box center [607, 290] width 1214 height 581
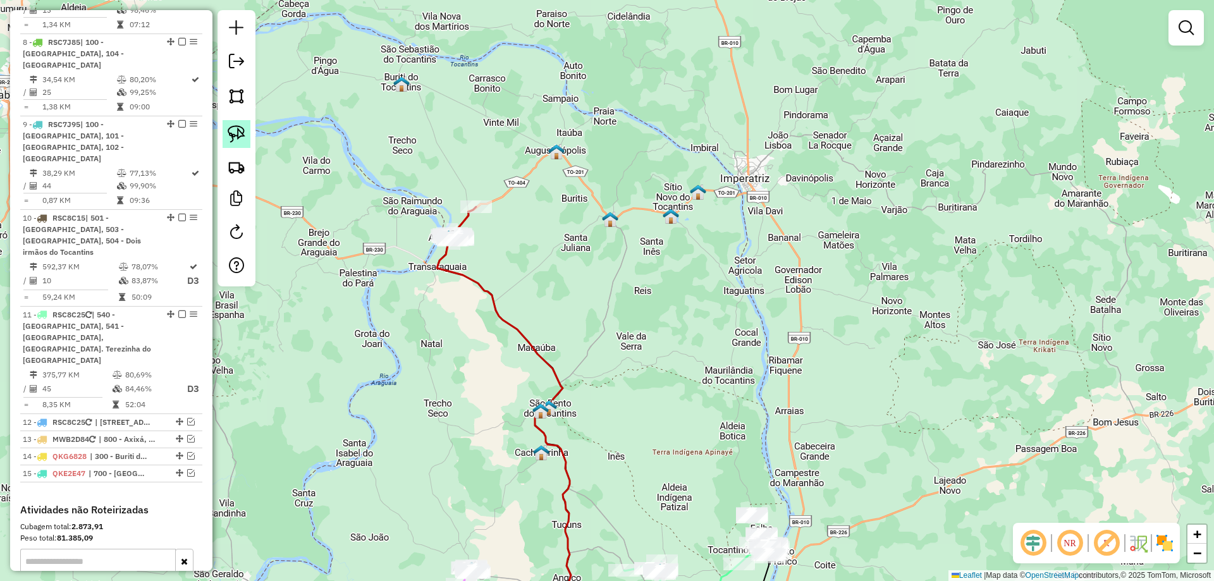
click at [236, 137] on img at bounding box center [237, 134] width 18 height 18
drag, startPoint x: 399, startPoint y: 205, endPoint x: 478, endPoint y: 182, distance: 82.4
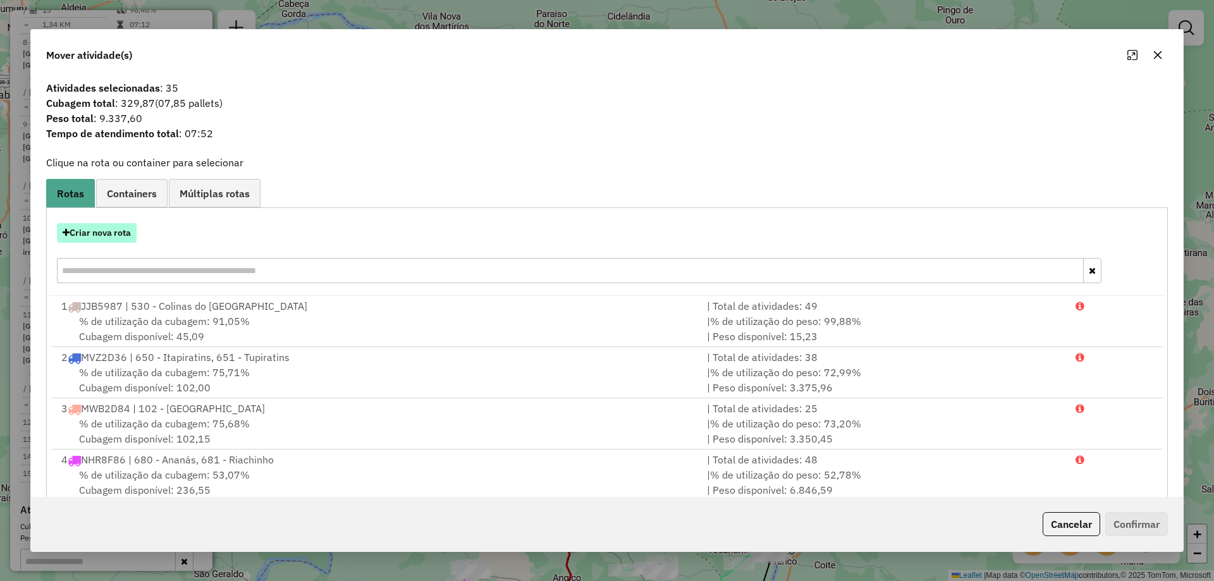
click at [81, 227] on button "Criar nova rota" at bounding box center [97, 233] width 80 height 20
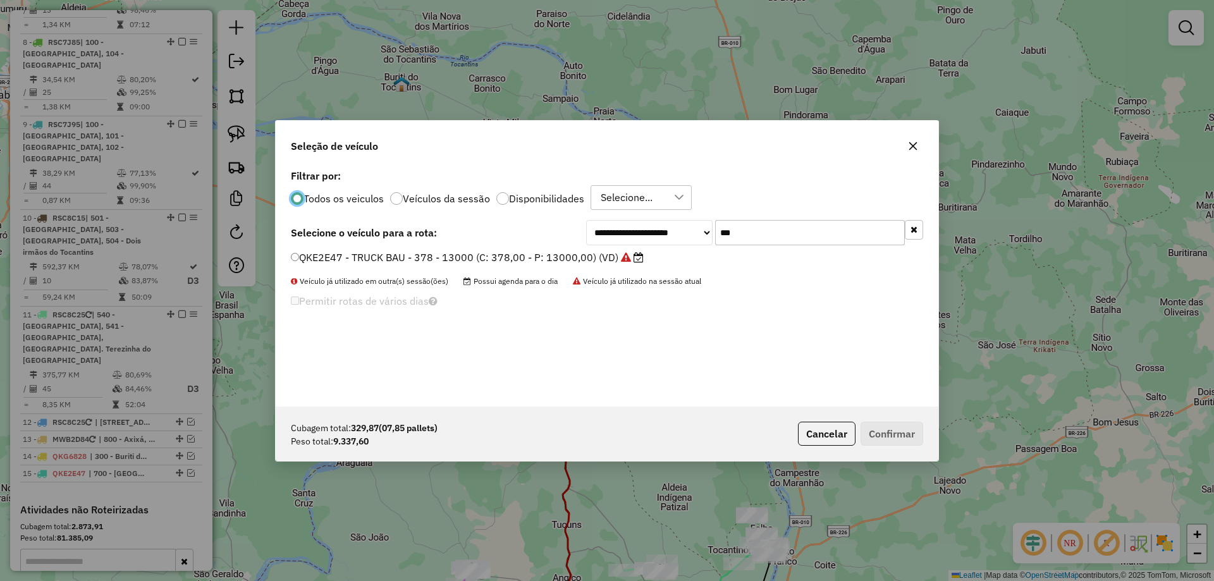
click at [762, 226] on input "***" at bounding box center [810, 232] width 190 height 25
type input "***"
click at [557, 253] on label "QKE2E57 - TRUCK BAU - 378 - 13000 (C: 378,00 - P: 13000,00) (VD)" at bounding box center [461, 257] width 340 height 15
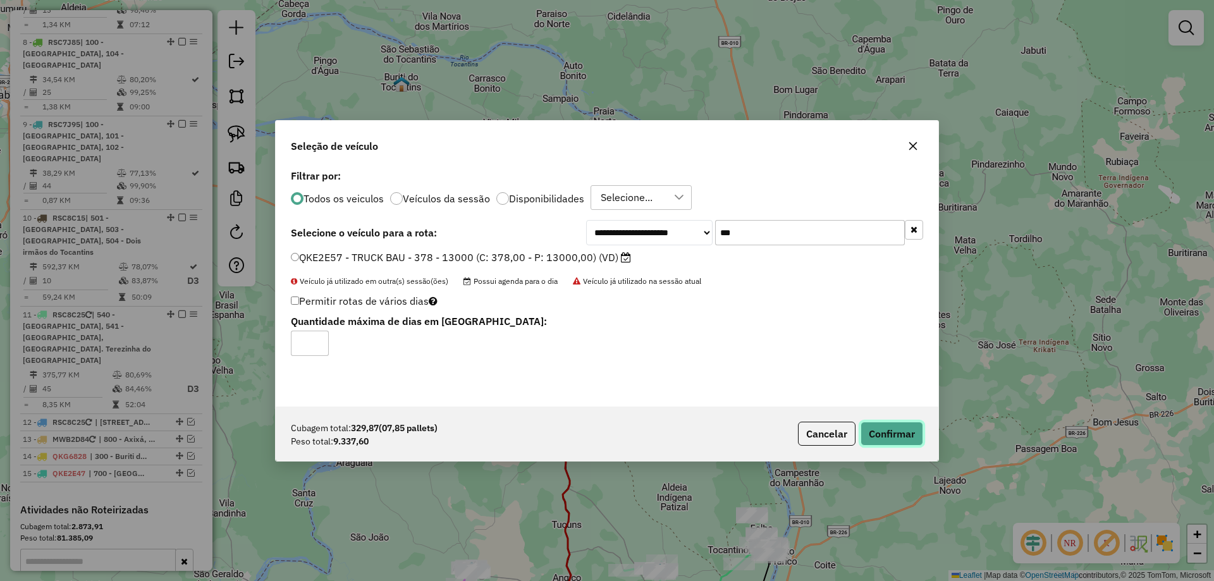
click at [870, 428] on button "Confirmar" at bounding box center [891, 434] width 63 height 24
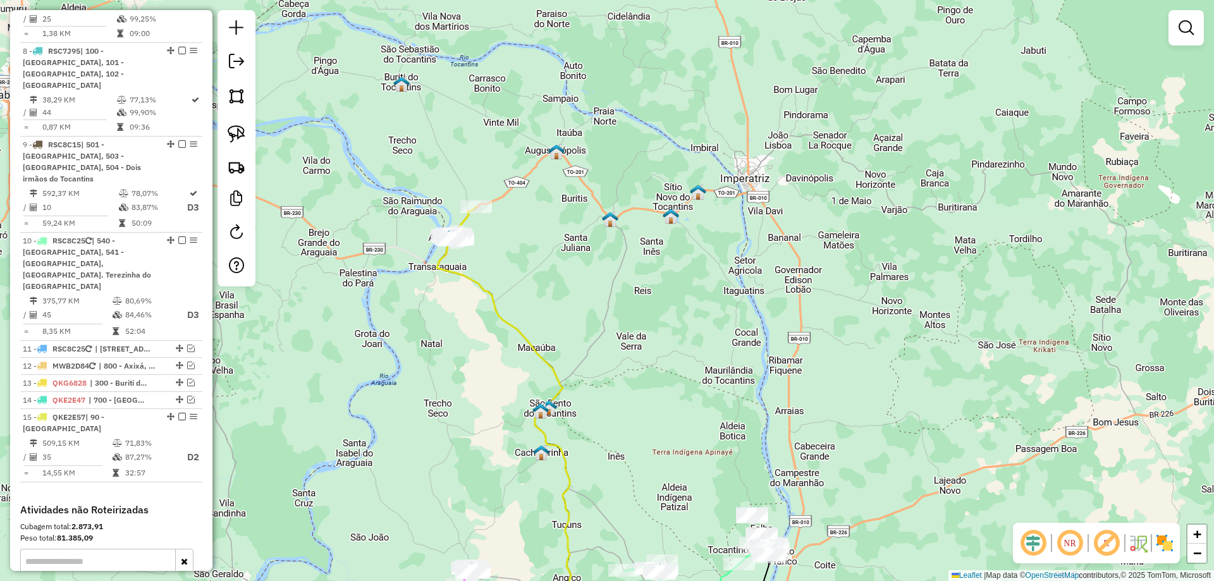
scroll to position [886, 0]
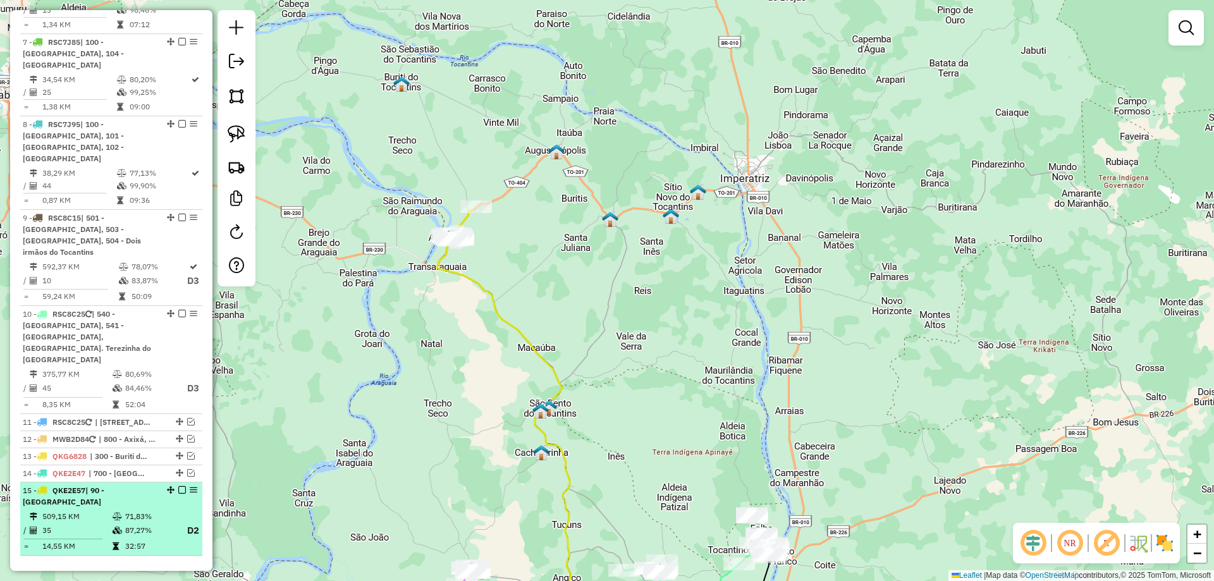
click at [178, 486] on em at bounding box center [182, 490] width 8 height 8
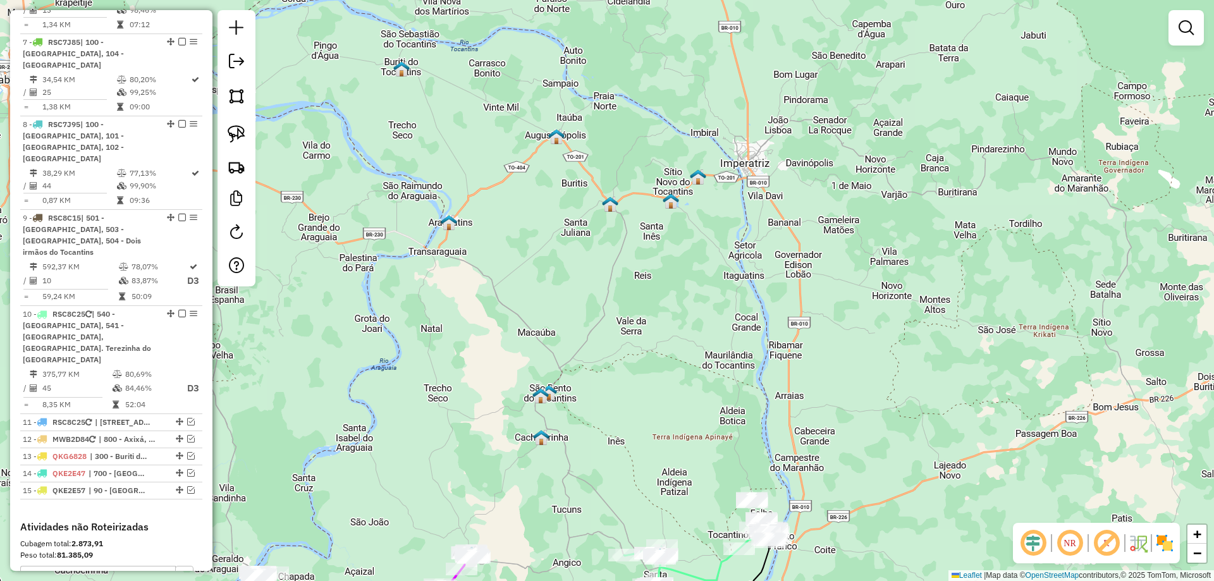
drag, startPoint x: 454, startPoint y: 411, endPoint x: 366, endPoint y: 176, distance: 251.0
click at [366, 183] on div "Janela de atendimento Grade de atendimento Capacidade Transportadoras Veículos …" at bounding box center [607, 290] width 1214 height 581
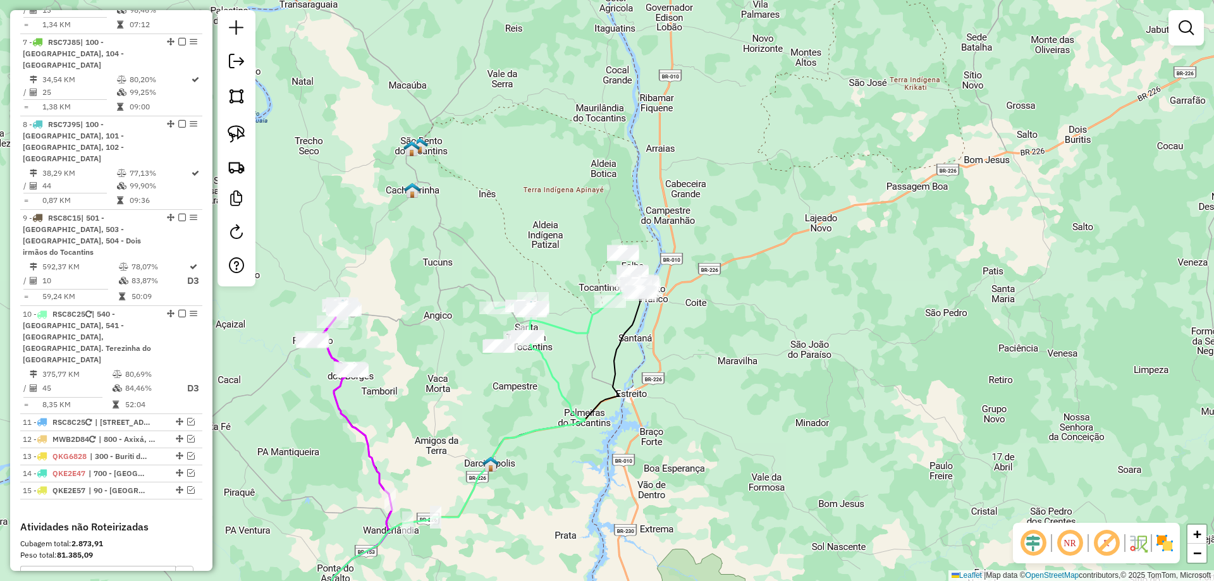
drag, startPoint x: 655, startPoint y: 407, endPoint x: 616, endPoint y: 382, distance: 47.2
click at [616, 382] on icon at bounding box center [484, 453] width 312 height 321
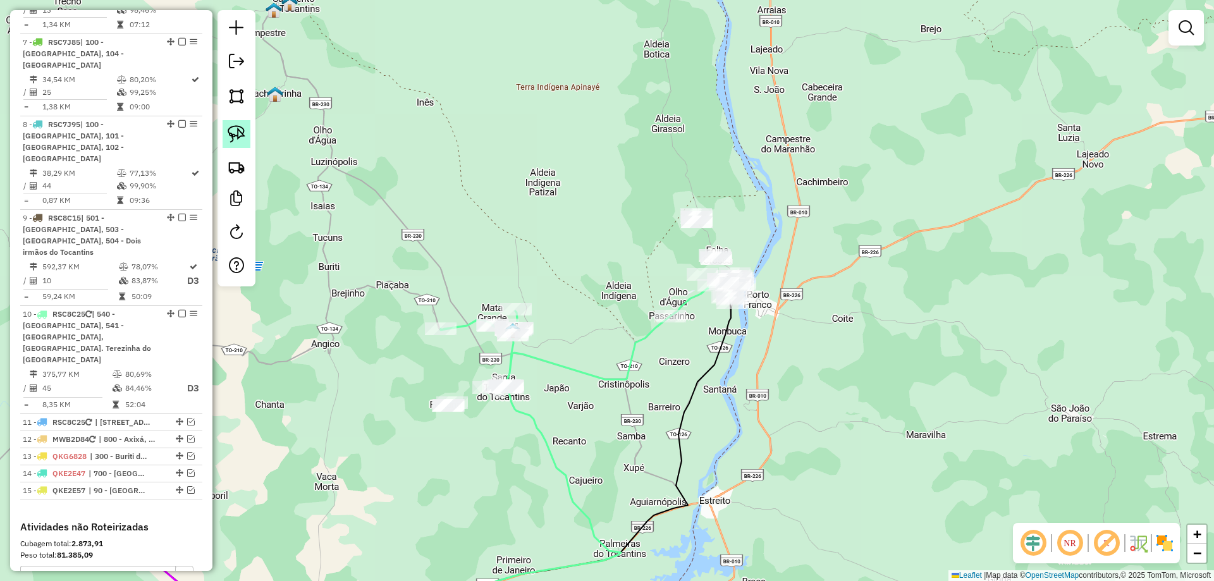
click at [230, 125] on img at bounding box center [237, 134] width 18 height 18
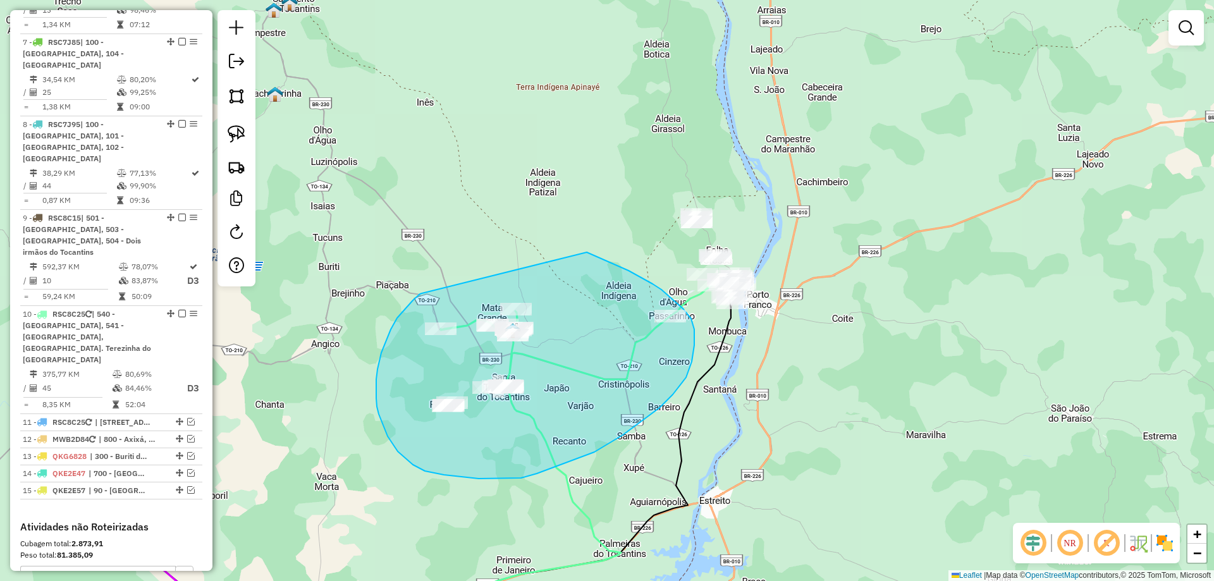
drag, startPoint x: 422, startPoint y: 293, endPoint x: 526, endPoint y: 233, distance: 121.2
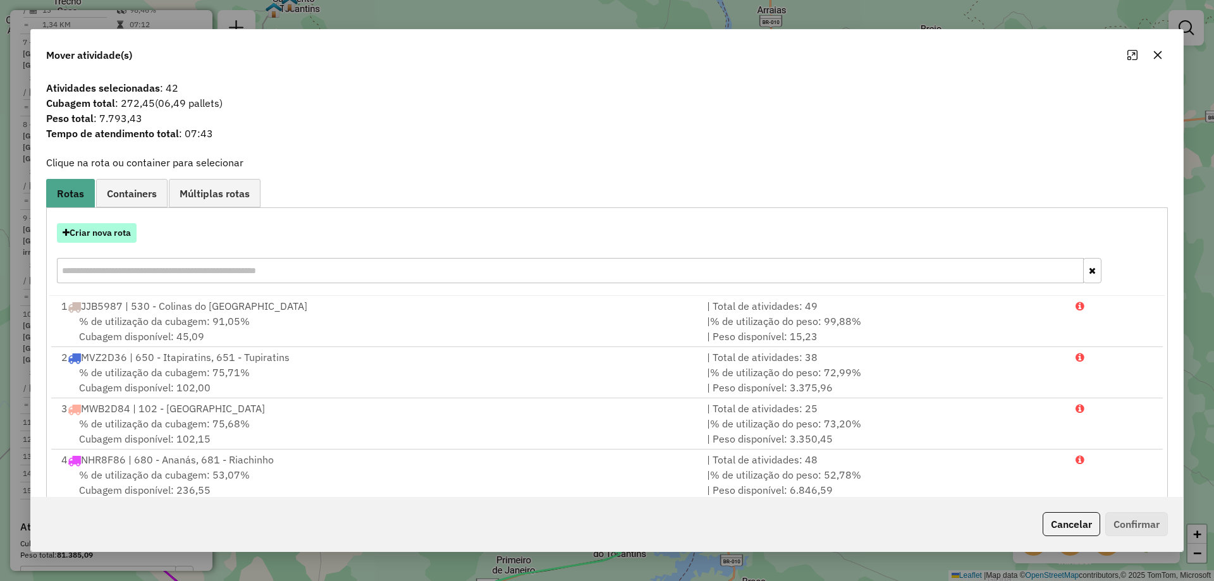
click at [90, 234] on button "Criar nova rota" at bounding box center [97, 233] width 80 height 20
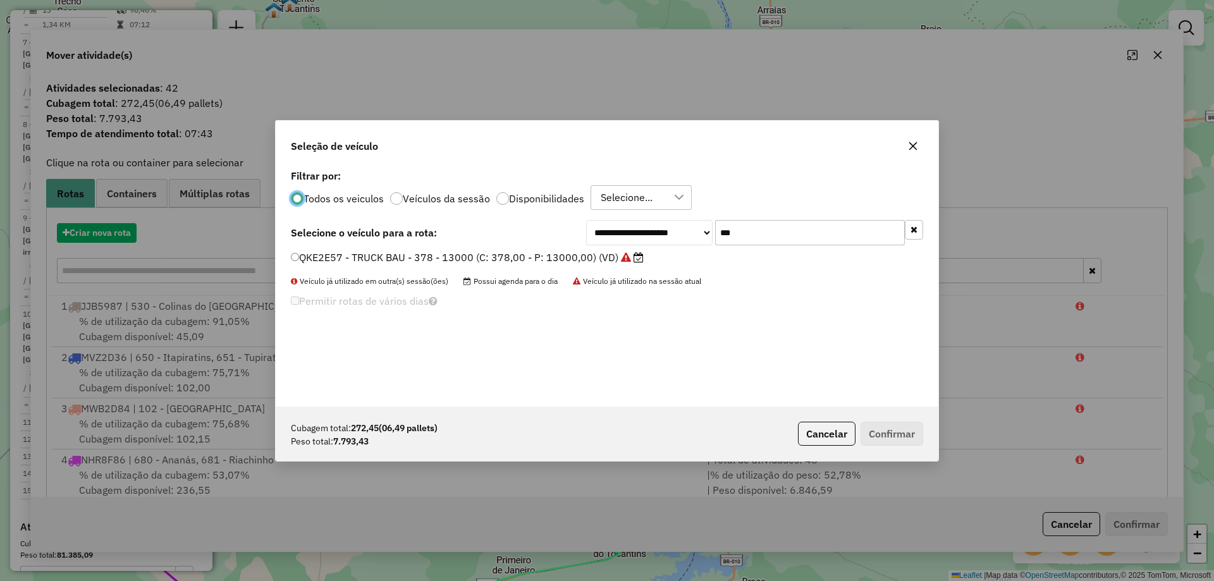
scroll to position [7, 4]
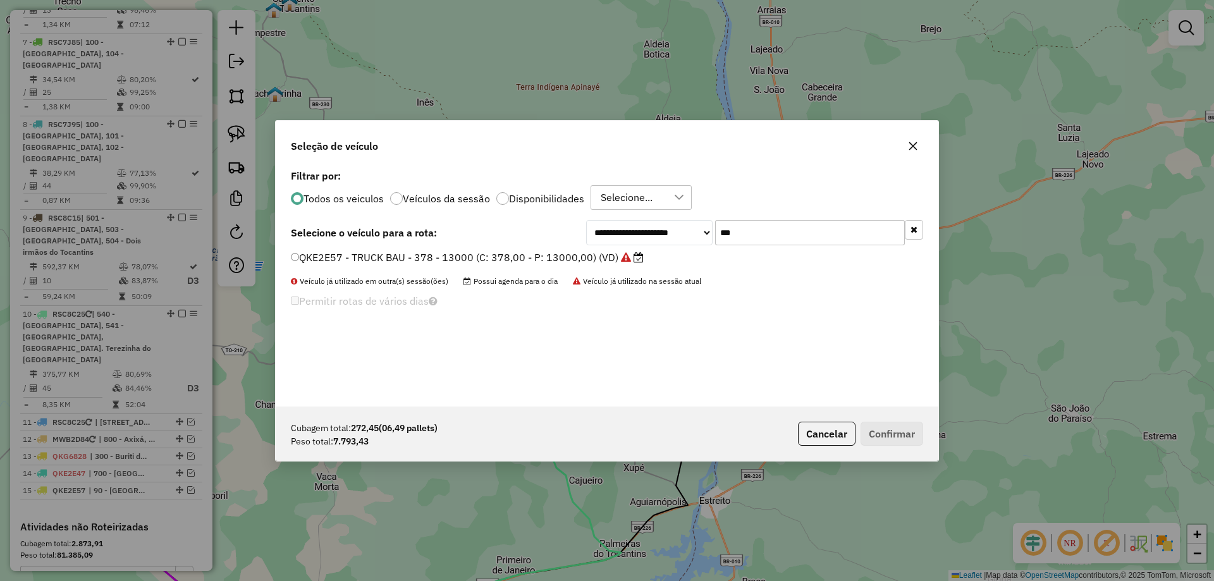
click at [738, 225] on input "***" at bounding box center [810, 232] width 190 height 25
type input "***"
click at [582, 256] on label "RSC7G15 - TRUCK BAU - 420 - 12500 (C: 420,00 - P: 12500,00) (VD)" at bounding box center [467, 257] width 353 height 15
click at [875, 430] on button "Confirmar" at bounding box center [891, 434] width 63 height 24
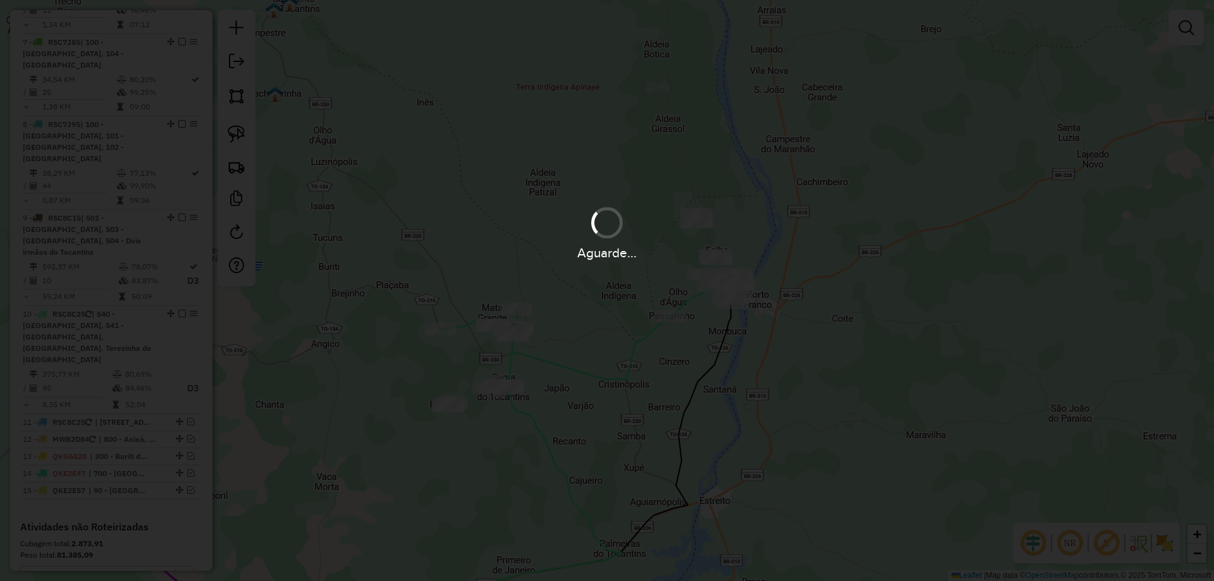
scroll to position [827, 0]
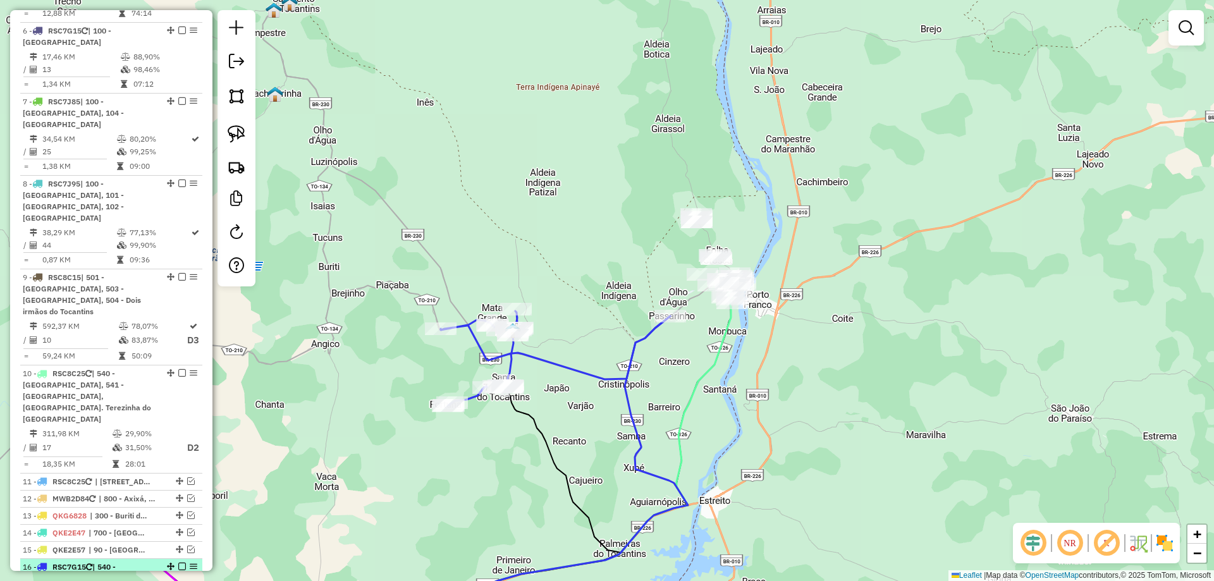
click at [178, 563] on em at bounding box center [182, 567] width 8 height 8
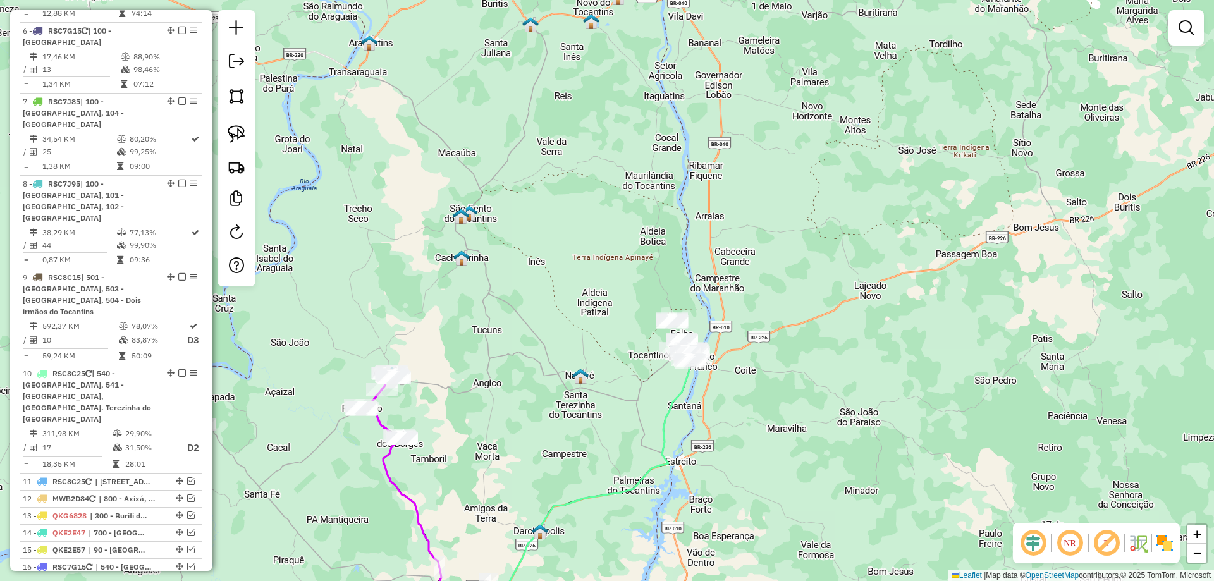
drag, startPoint x: 625, startPoint y: 463, endPoint x: 611, endPoint y: 286, distance: 177.6
click at [611, 293] on div "Janela de atendimento Grade de atendimento Capacidade Transportadoras Veículos …" at bounding box center [607, 290] width 1214 height 581
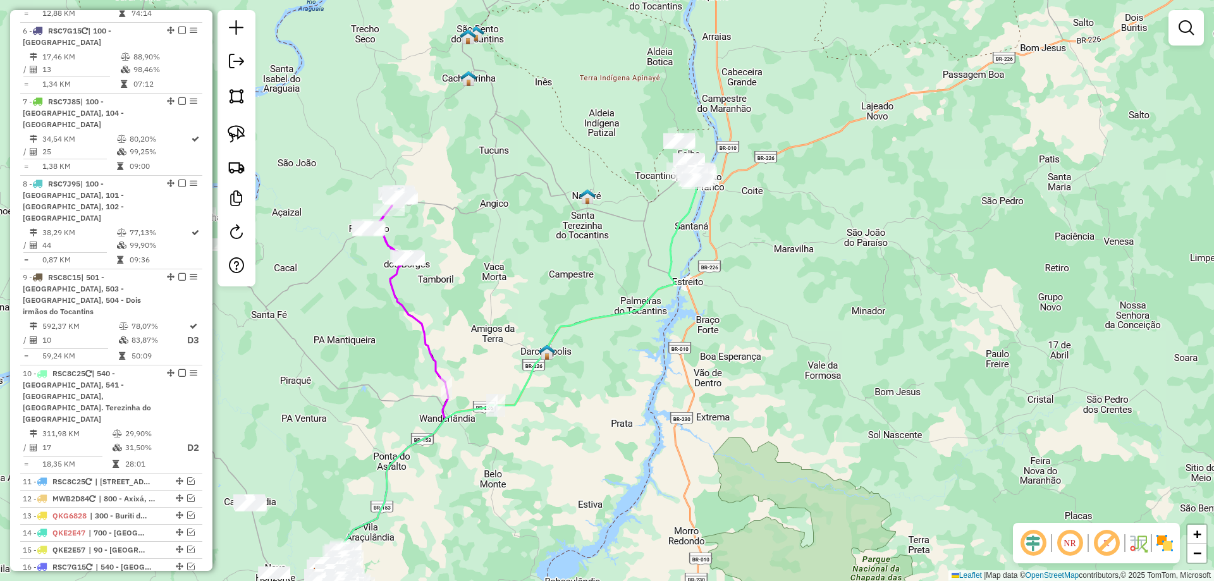
drag, startPoint x: 561, startPoint y: 423, endPoint x: 751, endPoint y: 288, distance: 233.1
click at [748, 300] on div "Janela de atendimento Grade de atendimento Capacidade Transportadoras Veículos …" at bounding box center [607, 290] width 1214 height 581
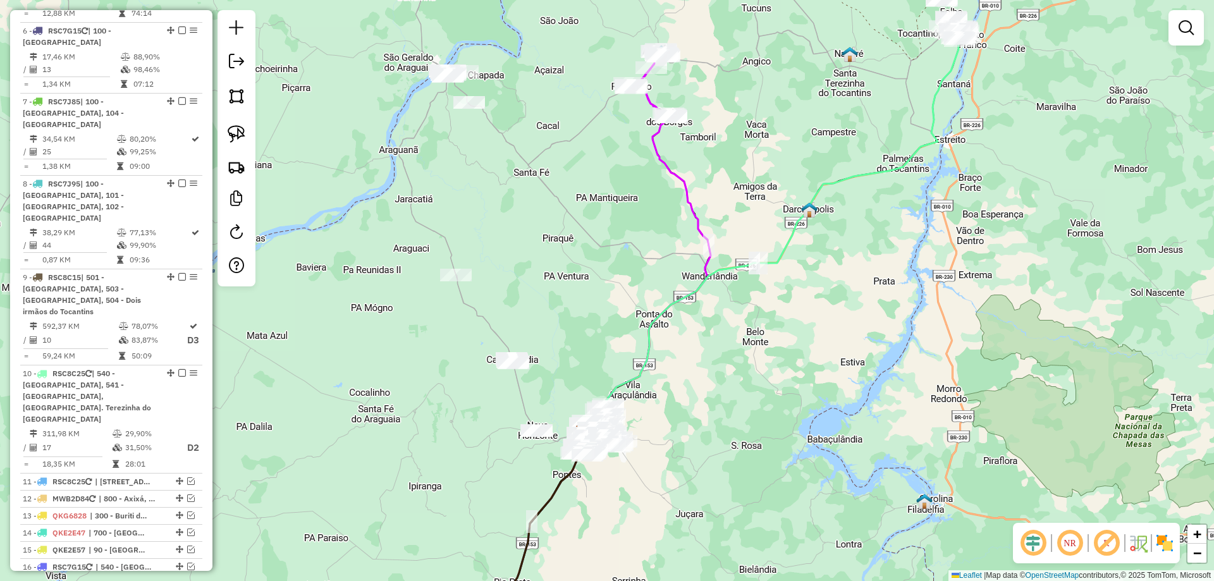
drag, startPoint x: 646, startPoint y: 461, endPoint x: 719, endPoint y: 451, distance: 73.4
click at [719, 451] on div "Janela de atendimento Grade de atendimento Capacidade Transportadoras Veículos …" at bounding box center [607, 290] width 1214 height 581
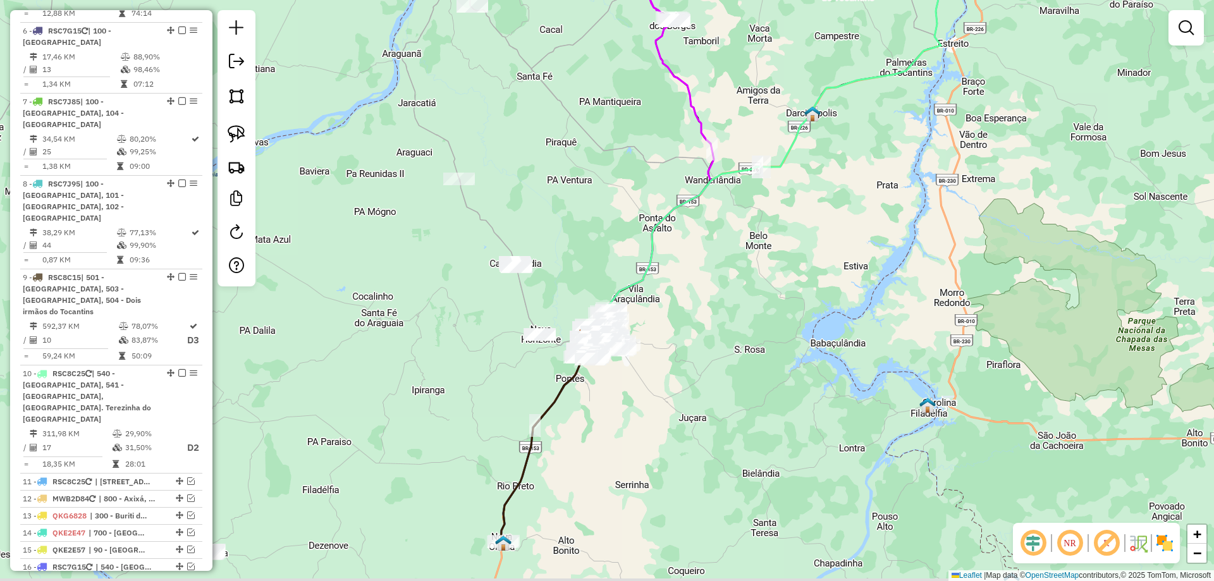
drag, startPoint x: 719, startPoint y: 451, endPoint x: 725, endPoint y: 236, distance: 215.6
click at [725, 237] on div "Janela de atendimento Grade de atendimento Capacidade Transportadoras Veículos …" at bounding box center [607, 290] width 1214 height 581
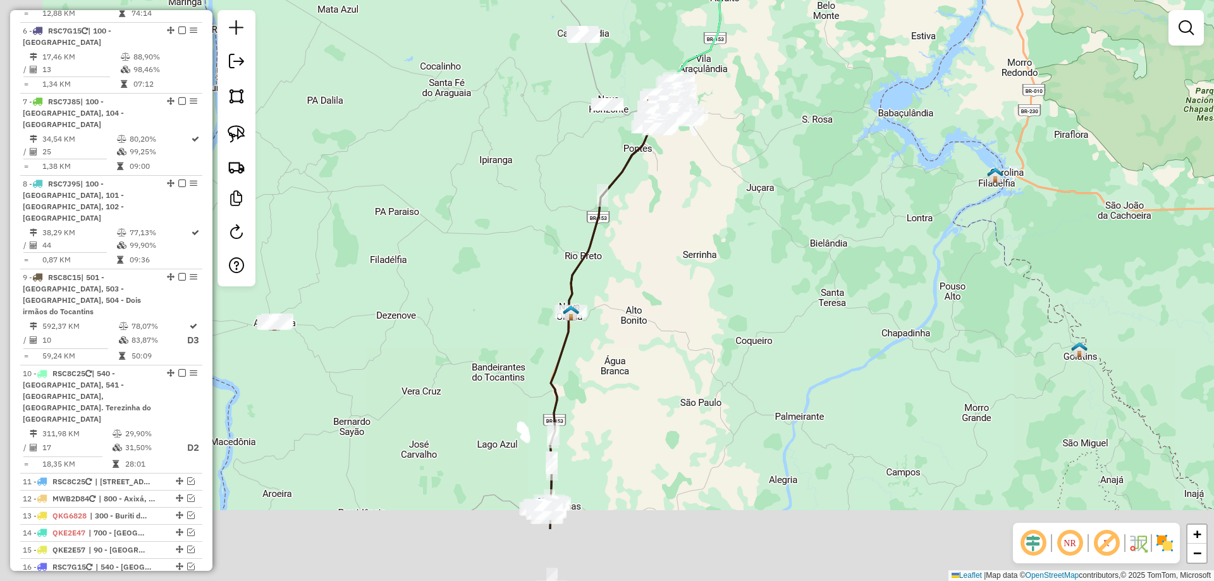
drag, startPoint x: 632, startPoint y: 406, endPoint x: 707, endPoint y: 288, distance: 140.1
click at [707, 288] on div "Janela de atendimento Grade de atendimento Capacidade Transportadoras Veículos …" at bounding box center [607, 290] width 1214 height 581
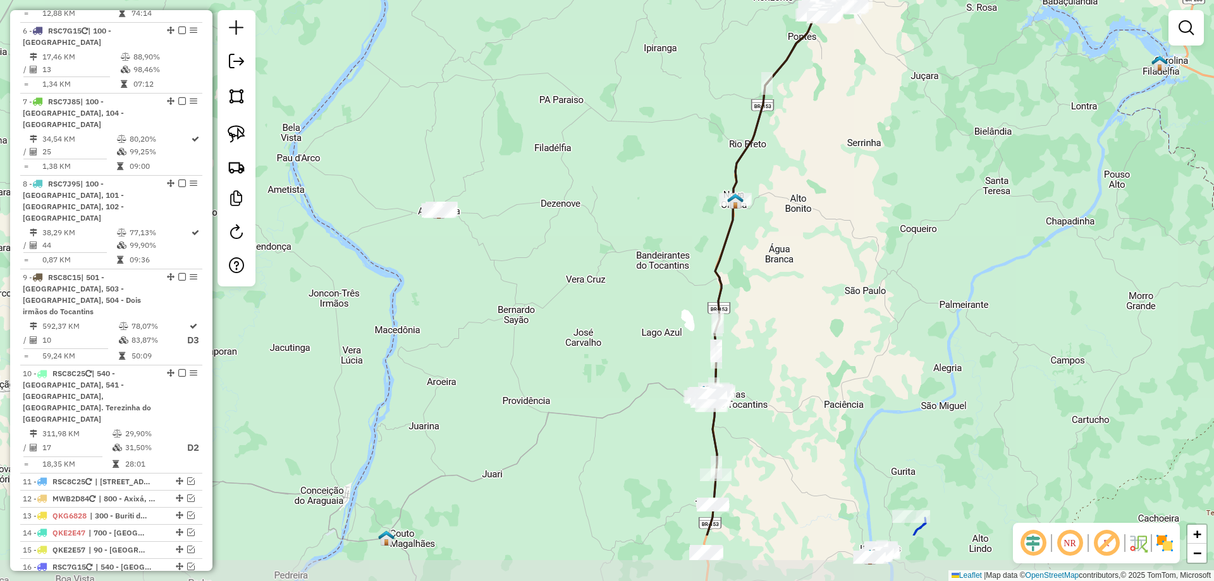
drag, startPoint x: 625, startPoint y: 382, endPoint x: 772, endPoint y: 281, distance: 178.3
click at [777, 274] on div "Janela de atendimento Grade de atendimento Capacidade Transportadoras Veículos …" at bounding box center [607, 290] width 1214 height 581
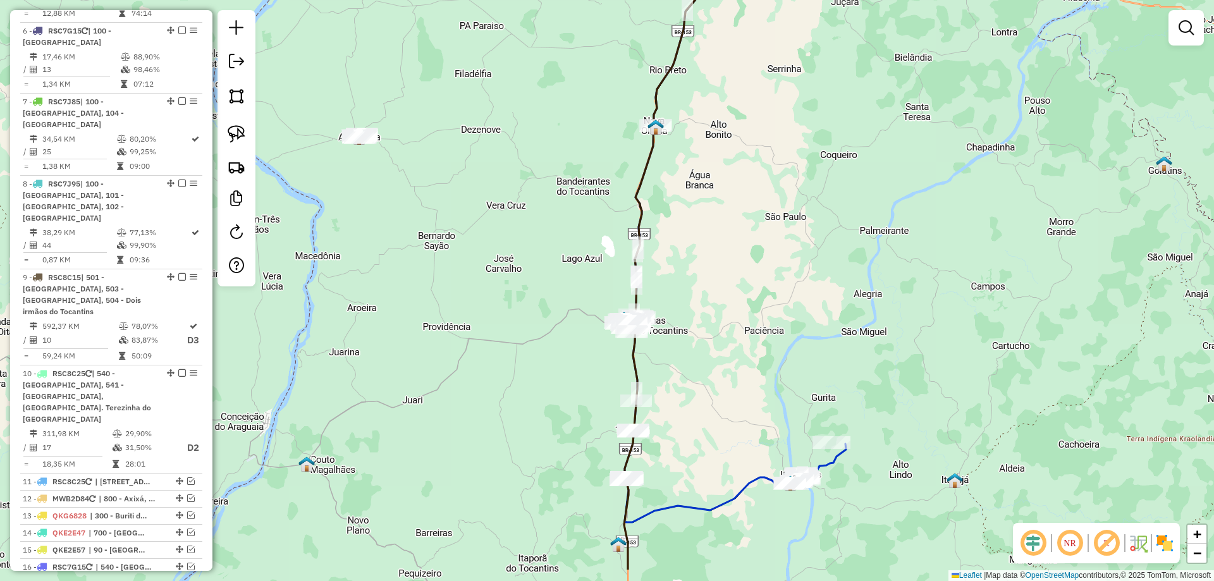
drag, startPoint x: 766, startPoint y: 430, endPoint x: 688, endPoint y: 360, distance: 104.8
click at [688, 360] on div "Janela de atendimento Grade de atendimento Capacidade Transportadoras Veículos …" at bounding box center [607, 290] width 1214 height 581
click at [240, 131] on img at bounding box center [237, 134] width 18 height 18
drag, startPoint x: 664, startPoint y: 304, endPoint x: 726, endPoint y: 355, distance: 80.4
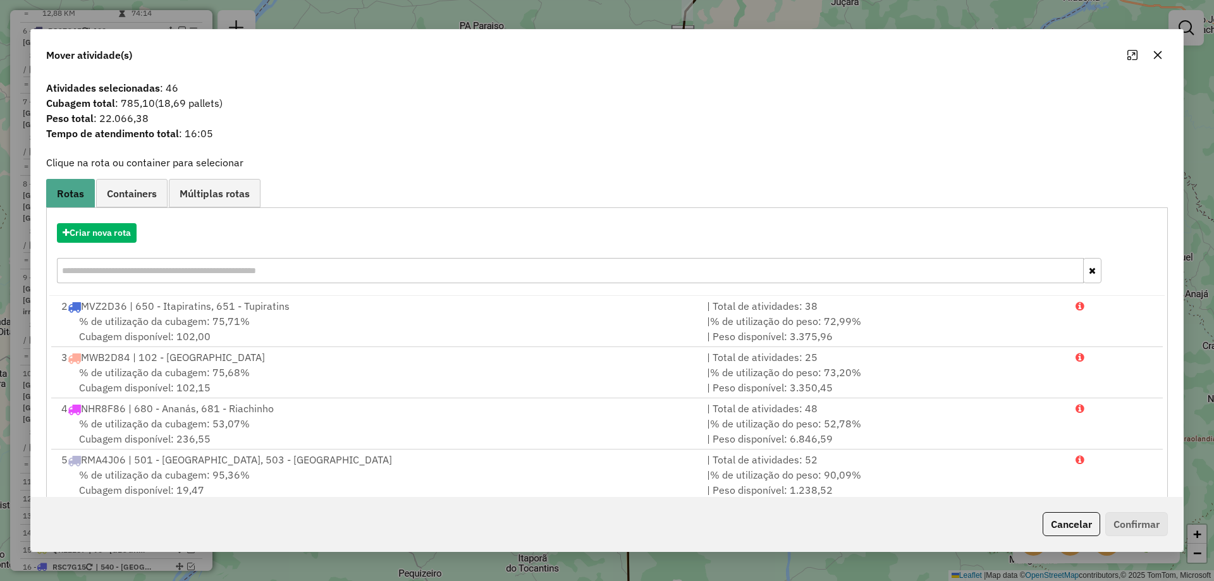
click at [1159, 56] on icon "button" at bounding box center [1157, 55] width 8 height 8
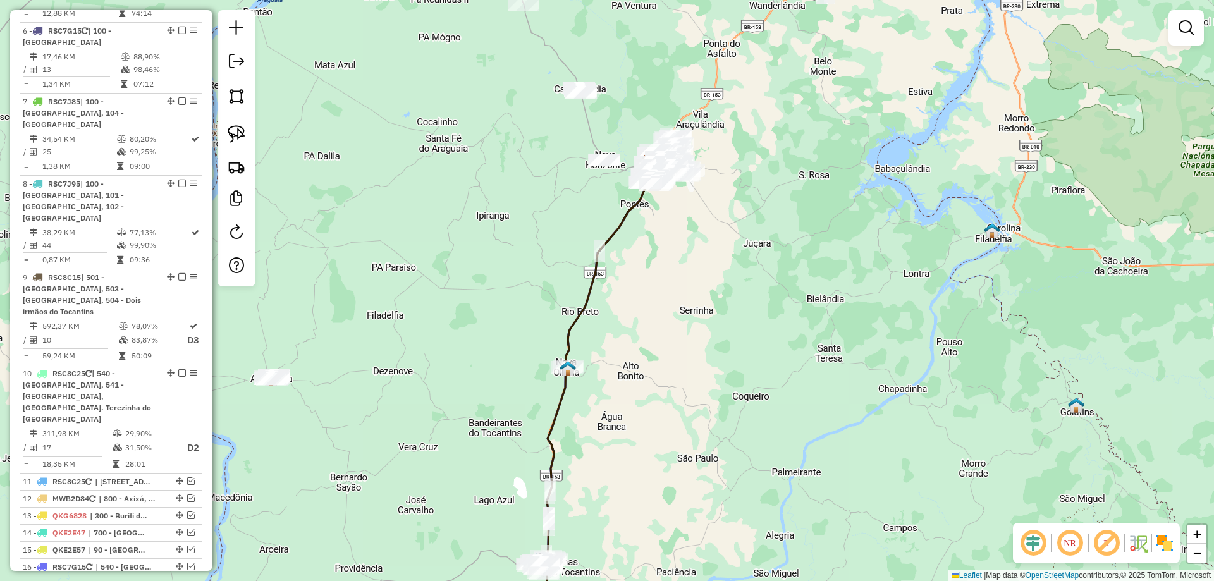
drag, startPoint x: 800, startPoint y: 140, endPoint x: 712, endPoint y: 390, distance: 264.5
click at [712, 390] on div "Janela de atendimento Grade de atendimento Capacidade Transportadoras Veículos …" at bounding box center [607, 290] width 1214 height 581
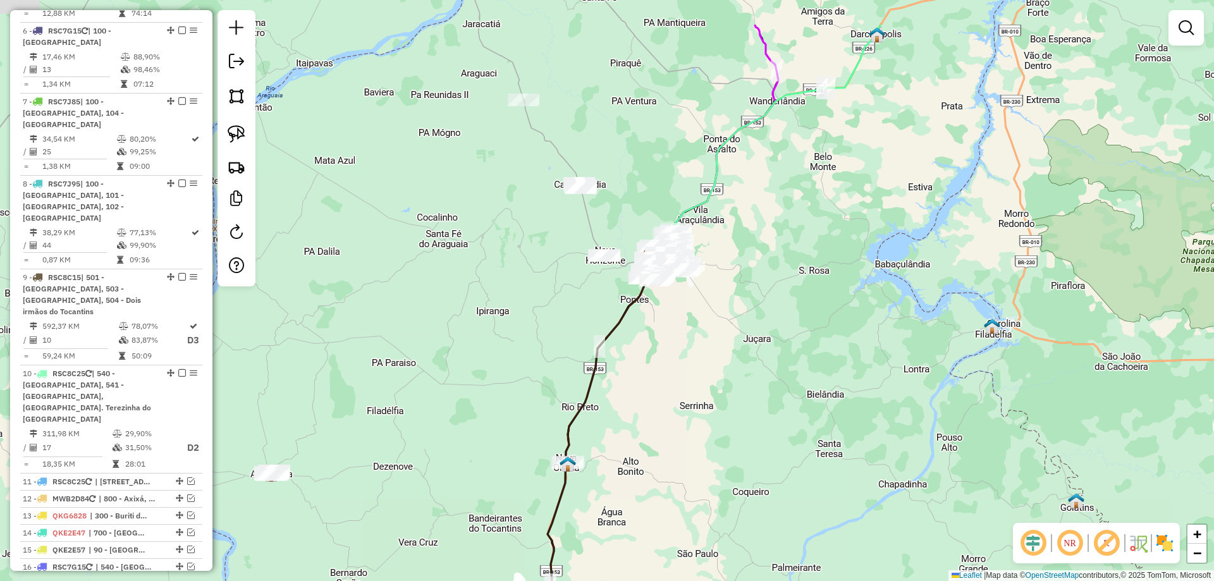
drag, startPoint x: 737, startPoint y: 262, endPoint x: 739, endPoint y: 350, distance: 87.9
click at [739, 350] on div "Janela de atendimento Grade de atendimento Capacidade Transportadoras Veículos …" at bounding box center [607, 290] width 1214 height 581
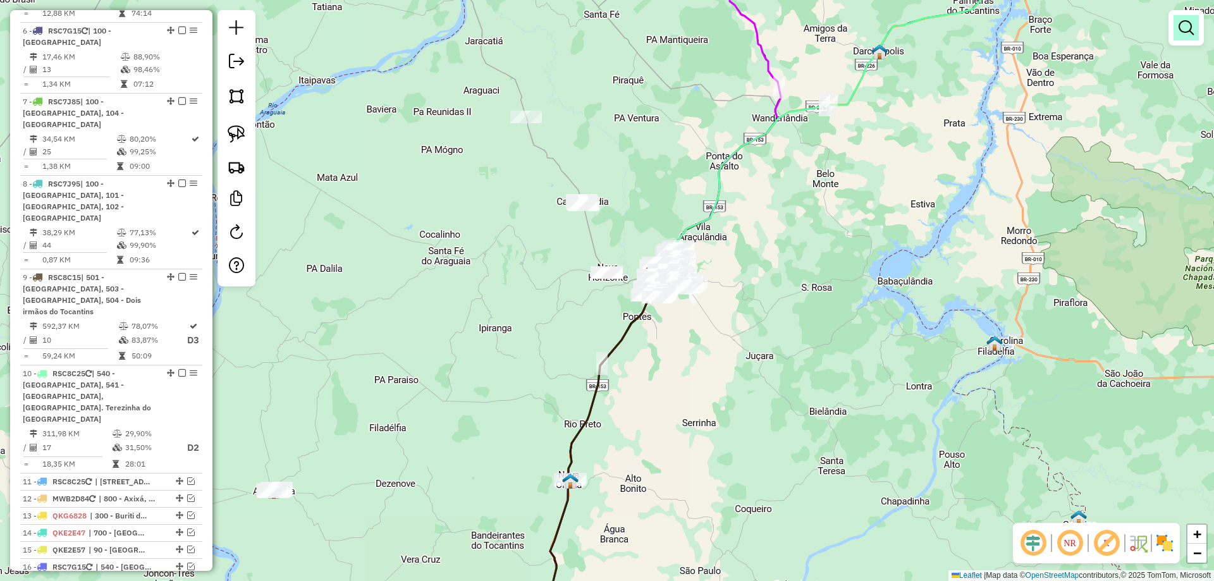
click at [1196, 28] on link at bounding box center [1185, 27] width 25 height 25
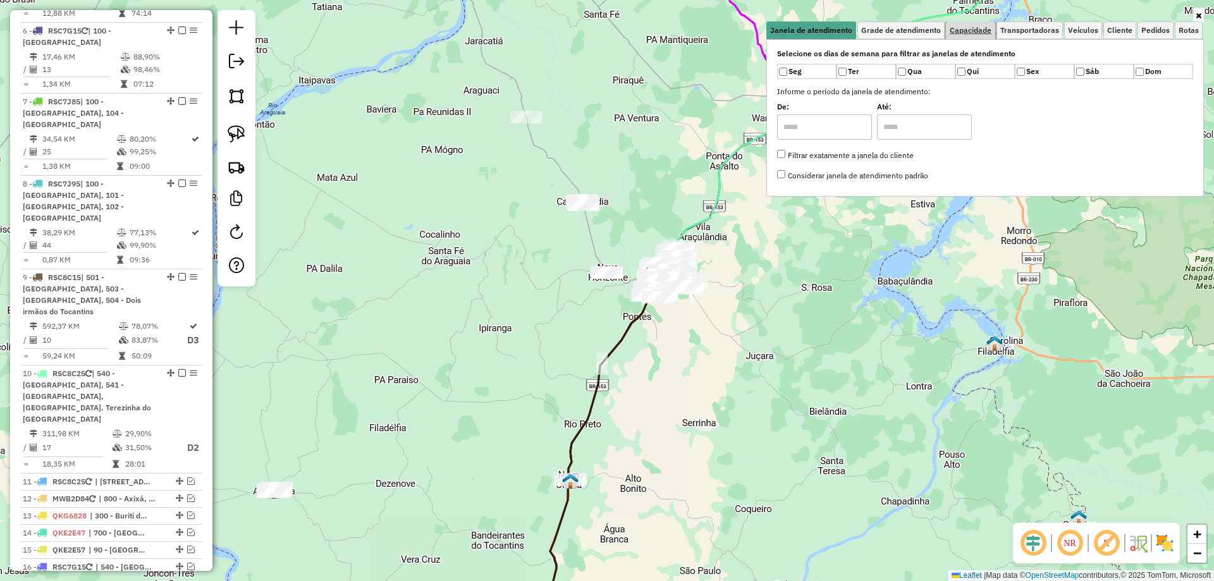
click at [972, 36] on link "Capacidade" at bounding box center [970, 30] width 49 height 18
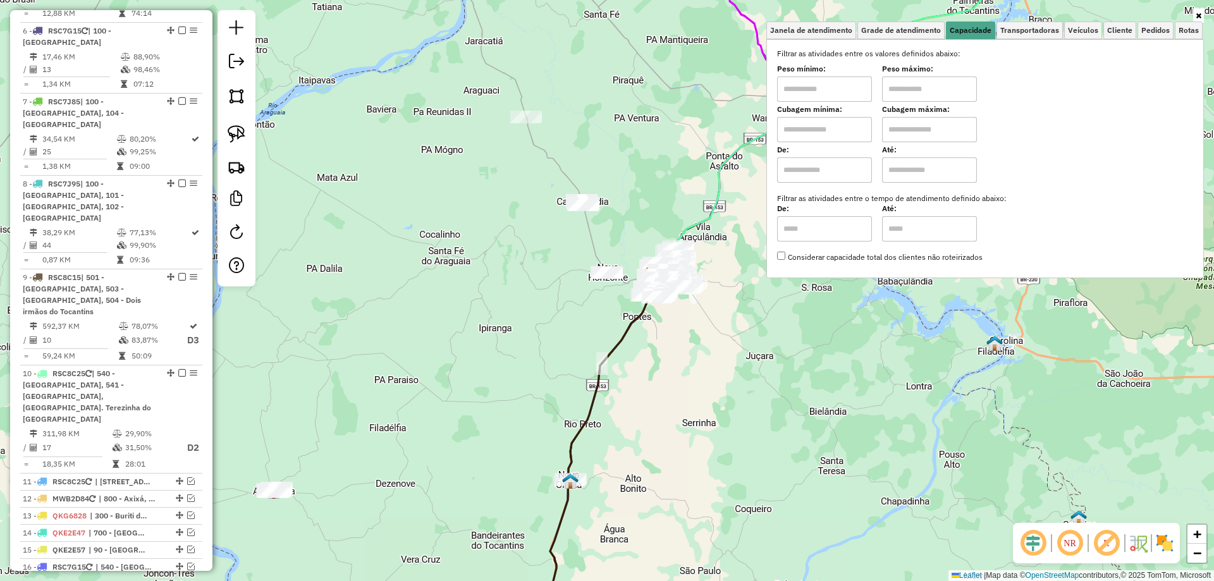
click at [806, 127] on input "text" at bounding box center [824, 129] width 95 height 25
type input "****"
click at [916, 131] on input "text" at bounding box center [929, 129] width 95 height 25
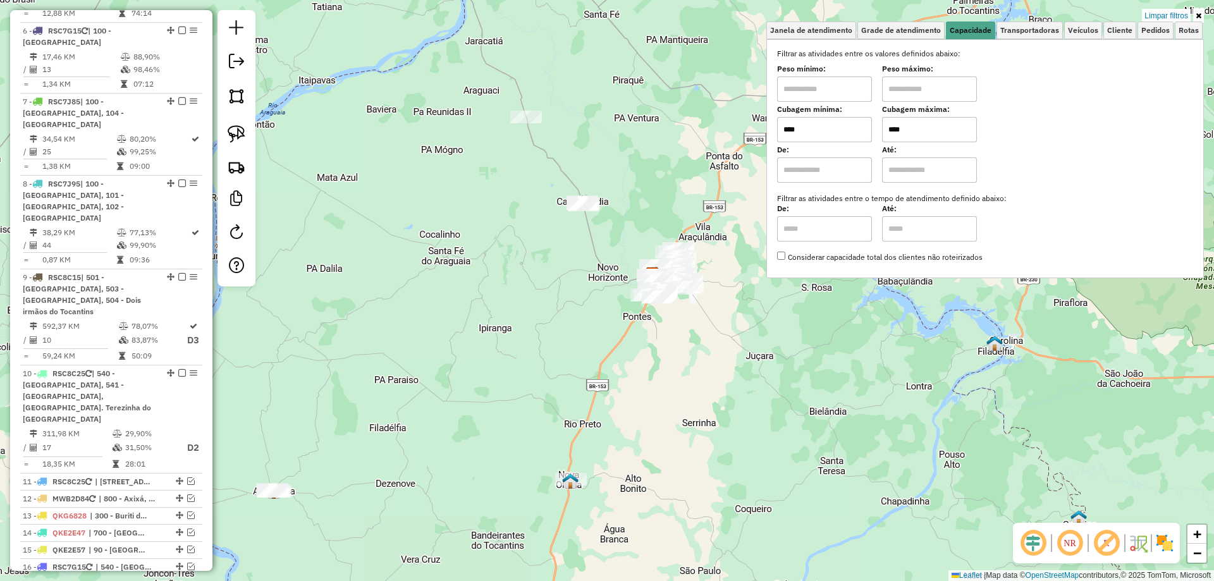
click at [695, 325] on div "Limpar filtros Janela de atendimento Grade de atendimento Capacidade Transporta…" at bounding box center [607, 290] width 1214 height 581
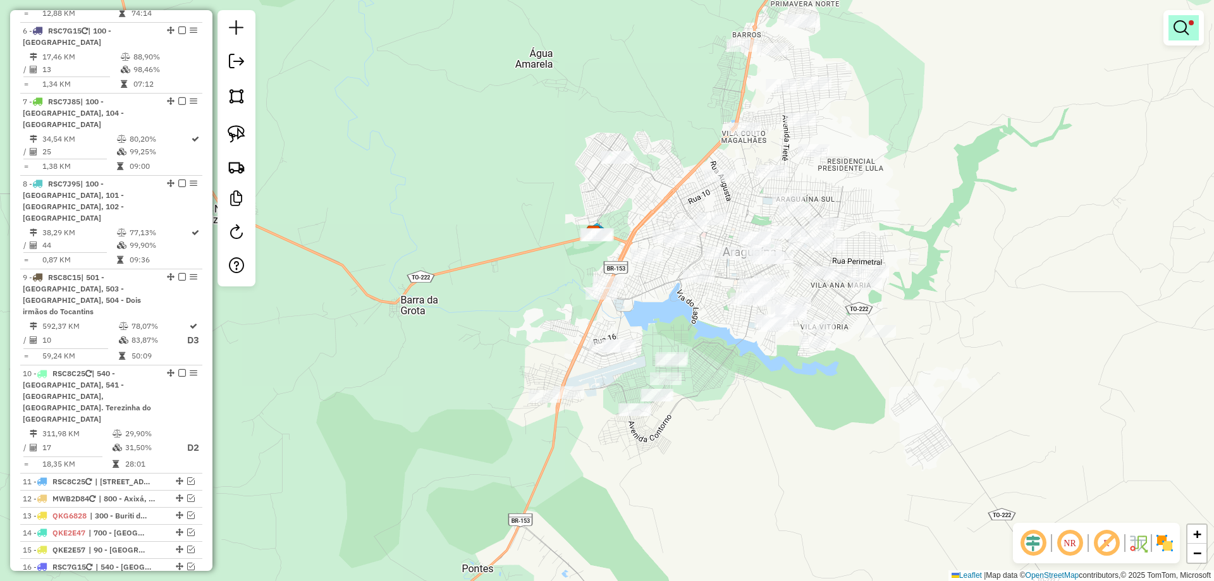
click at [1184, 31] on em at bounding box center [1180, 27] width 15 height 15
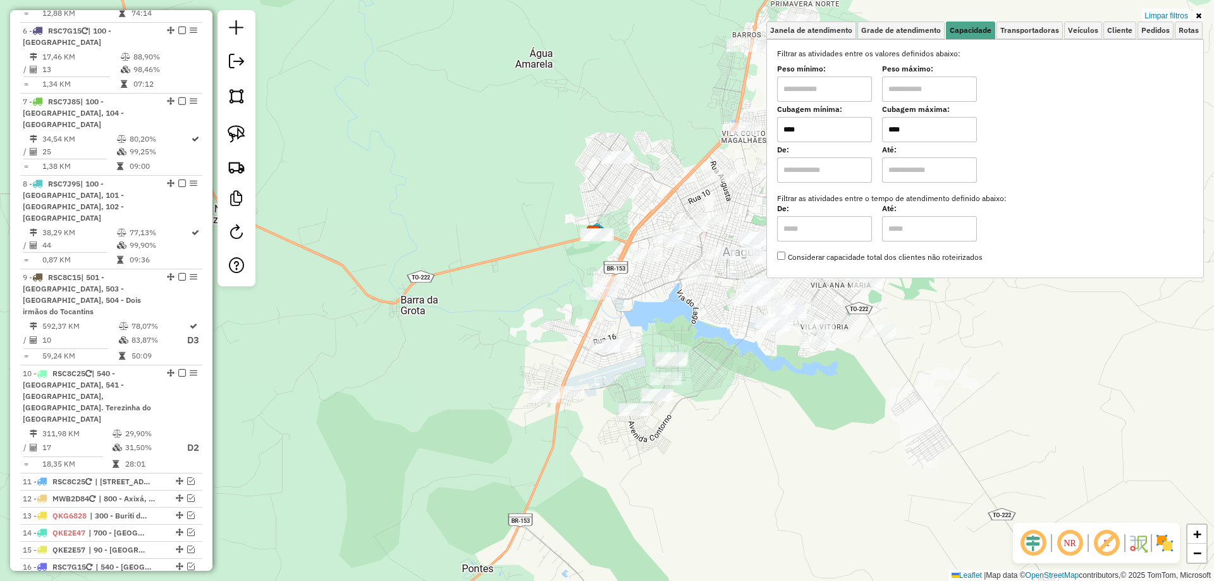
drag, startPoint x: 925, startPoint y: 141, endPoint x: 901, endPoint y: 141, distance: 23.4
click at [901, 141] on input "****" at bounding box center [929, 129] width 95 height 25
click at [908, 418] on div "Limpar filtros Janela de atendimento Grade de atendimento Capacidade Transporta…" at bounding box center [607, 290] width 1214 height 581
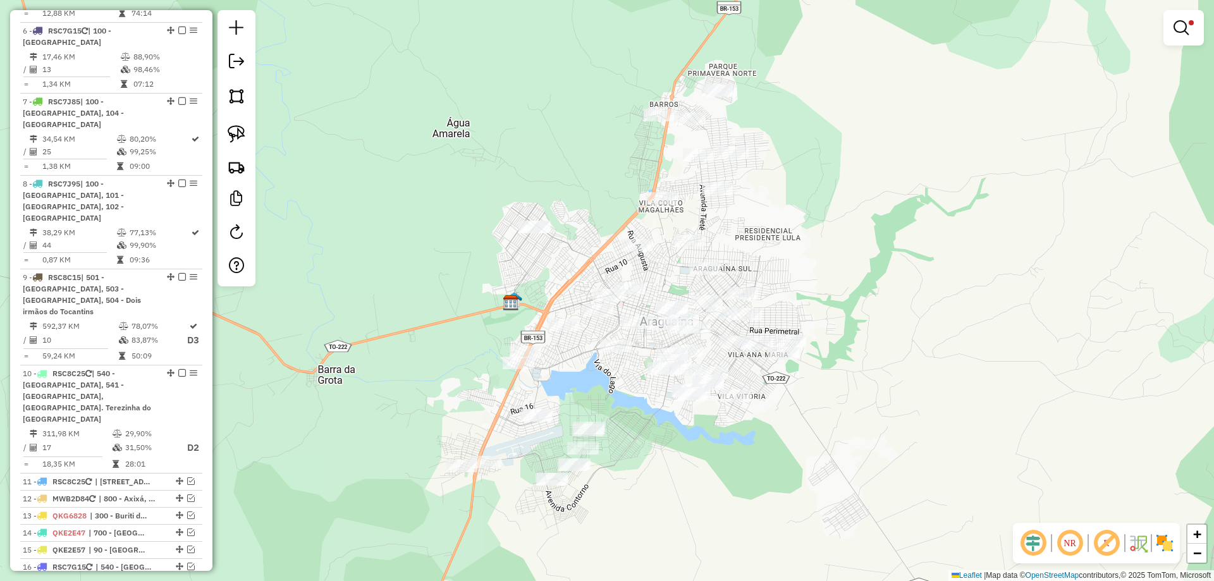
drag, startPoint x: 857, startPoint y: 429, endPoint x: 817, endPoint y: 446, distance: 43.3
click at [817, 446] on div "Limpar filtros Janela de atendimento Grade de atendimento Capacidade Transporta…" at bounding box center [607, 290] width 1214 height 581
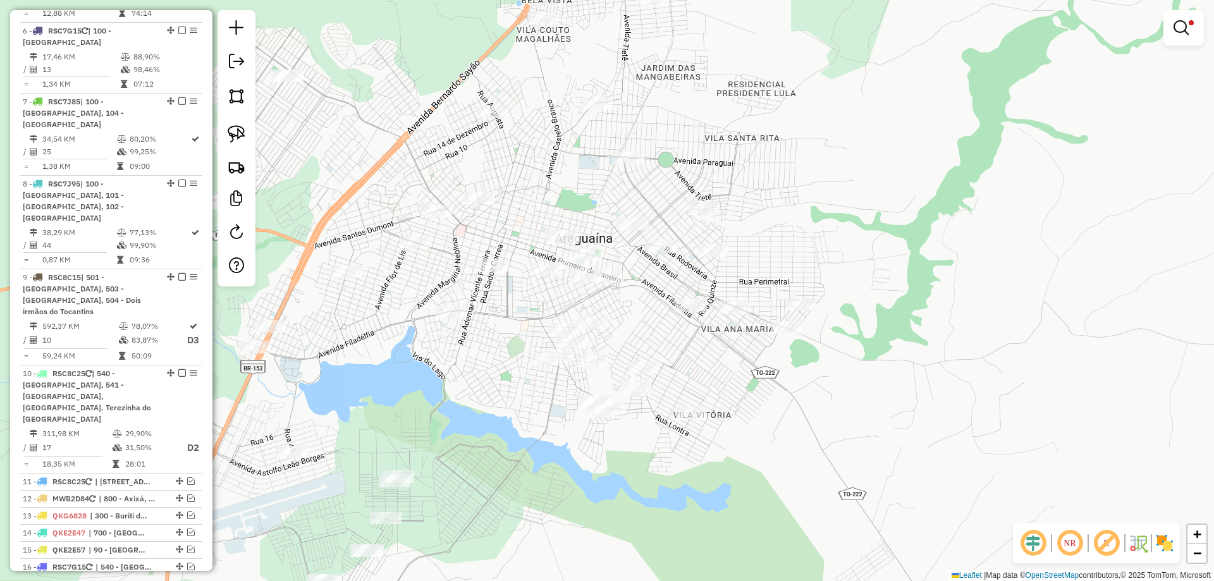
drag, startPoint x: 737, startPoint y: 410, endPoint x: 808, endPoint y: 394, distance: 73.3
click at [808, 394] on div "Limpar filtros Janela de atendimento Grade de atendimento Capacidade Transporta…" at bounding box center [607, 290] width 1214 height 581
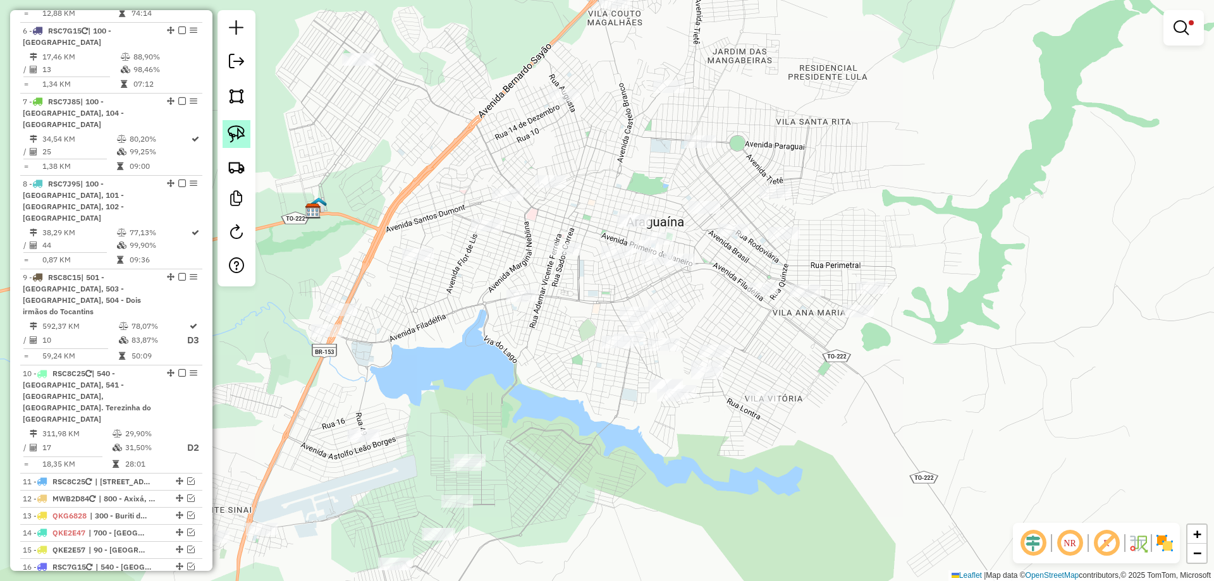
click at [225, 130] on link at bounding box center [236, 134] width 28 height 28
click at [1188, 37] on link at bounding box center [1183, 27] width 30 height 25
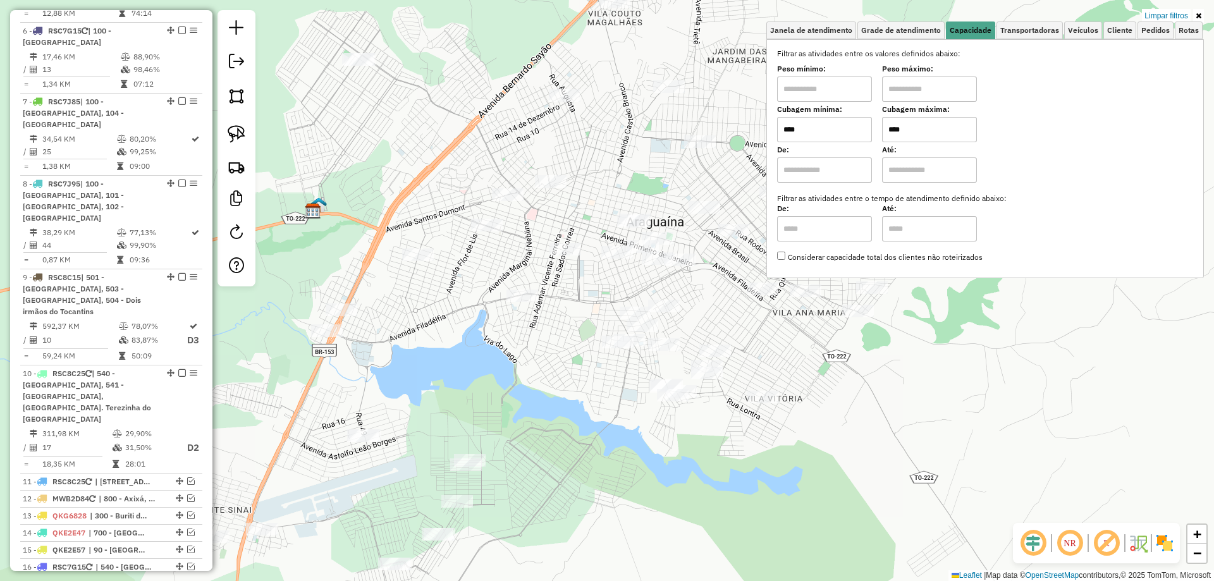
drag, startPoint x: 920, startPoint y: 133, endPoint x: 870, endPoint y: 133, distance: 49.9
click at [870, 133] on div "Cubagem mínima: **** Cubagem máxima: ****" at bounding box center [985, 124] width 416 height 35
type input "****"
click at [551, 379] on div "Limpar filtros Janela de atendimento Grade de atendimento Capacidade Transporta…" at bounding box center [607, 290] width 1214 height 581
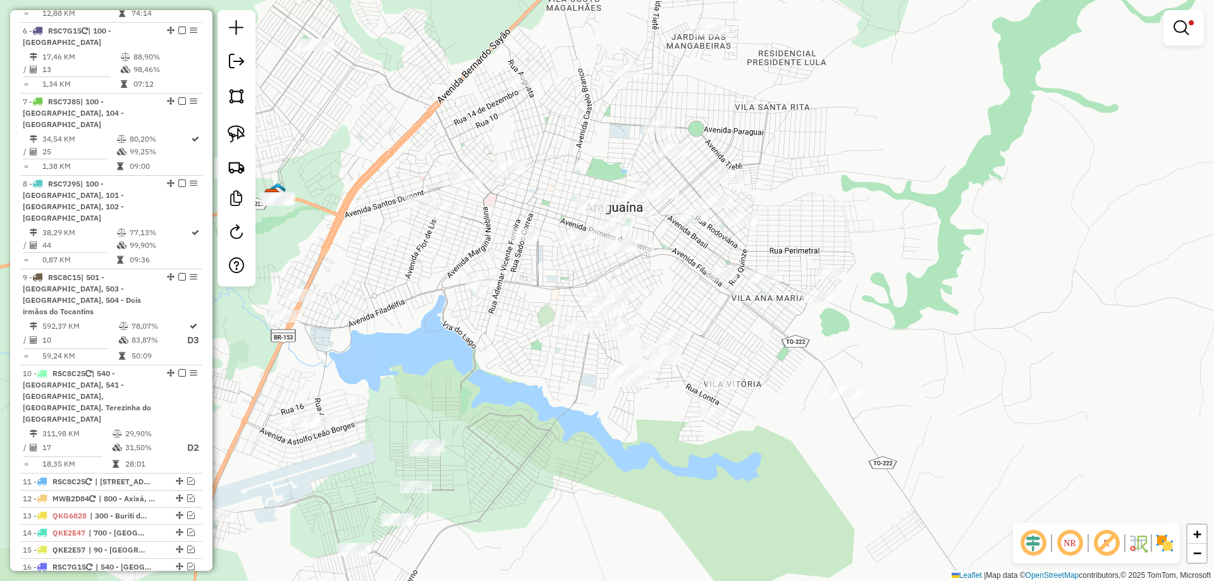
drag, startPoint x: 551, startPoint y: 379, endPoint x: 491, endPoint y: 360, distance: 62.6
click at [492, 360] on div "Limpar filtros Janela de atendimento Grade de atendimento Capacidade Transporta…" at bounding box center [607, 290] width 1214 height 581
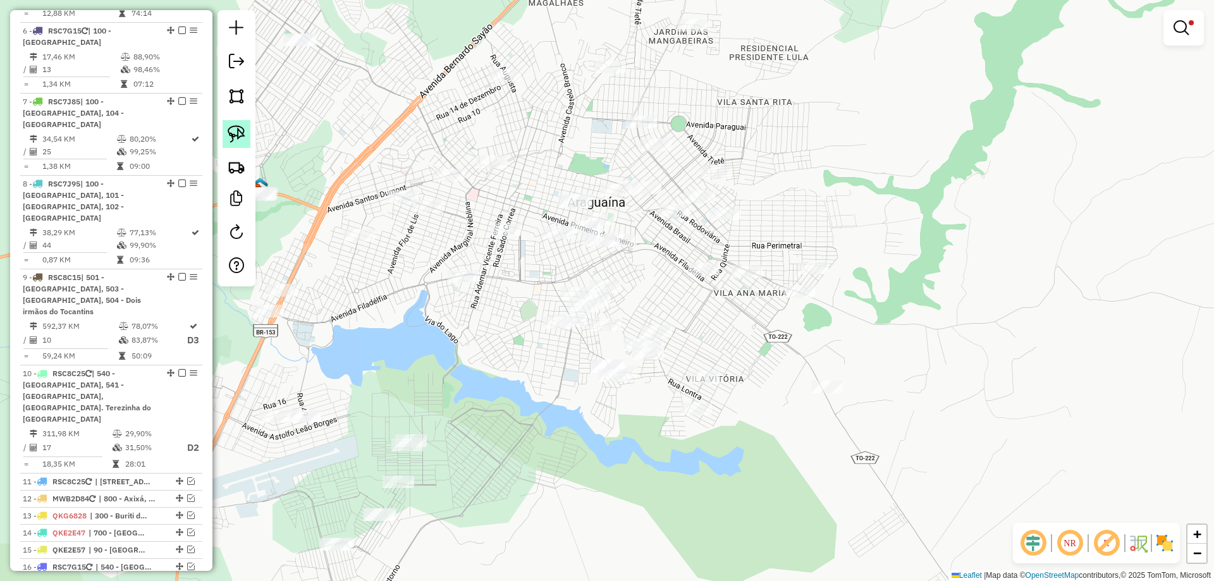
click at [241, 140] on img at bounding box center [237, 134] width 18 height 18
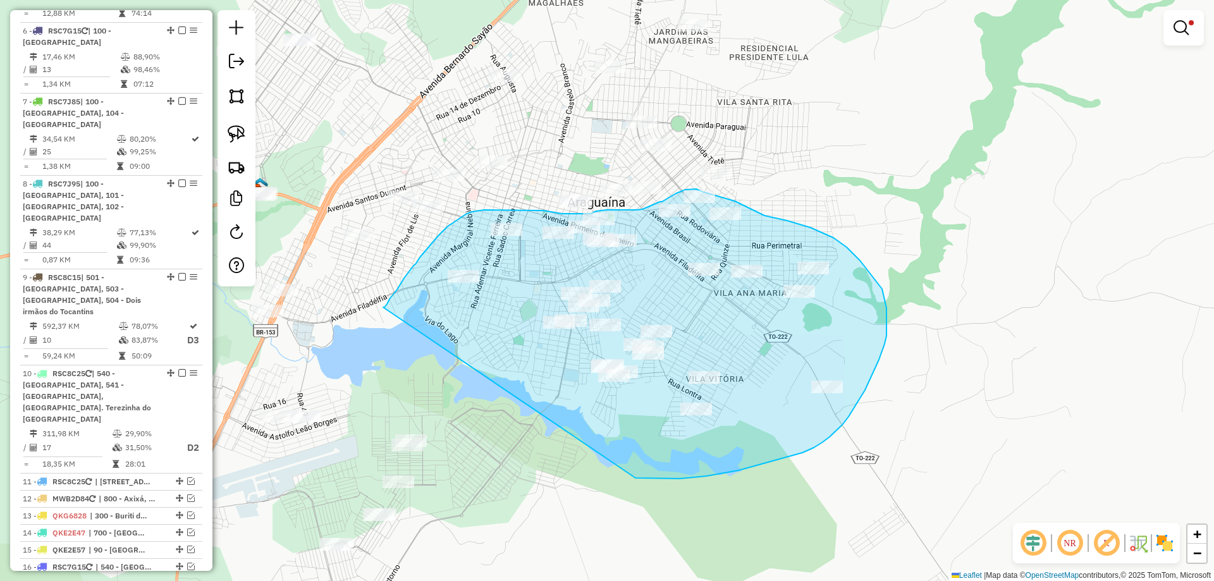
drag, startPoint x: 383, startPoint y: 307, endPoint x: 635, endPoint y: 478, distance: 304.5
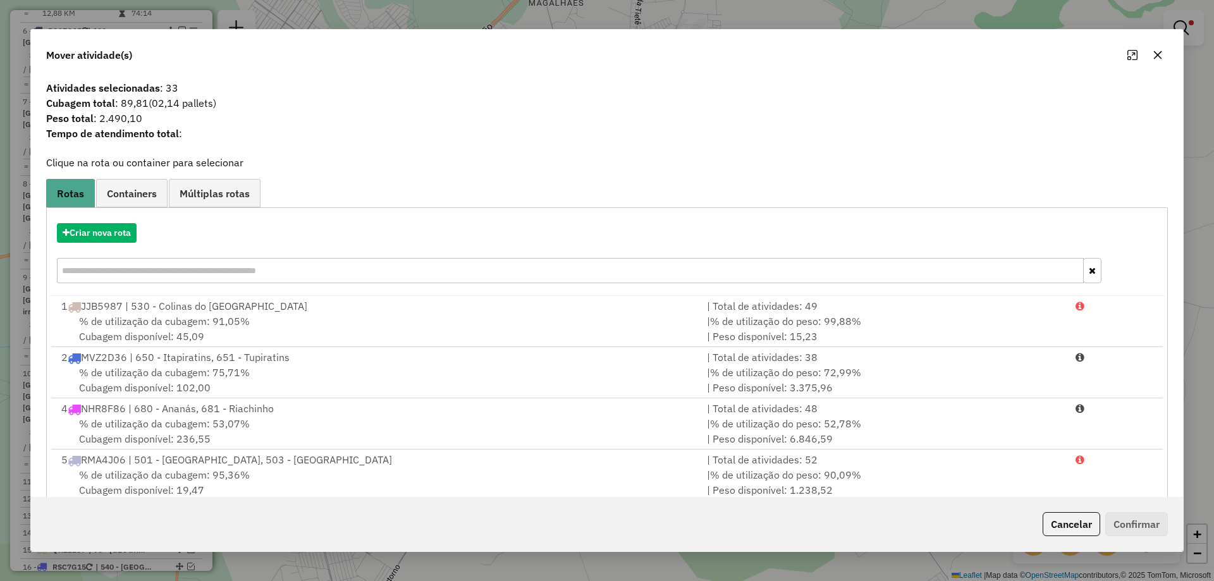
click at [1154, 52] on icon "button" at bounding box center [1157, 55] width 8 height 8
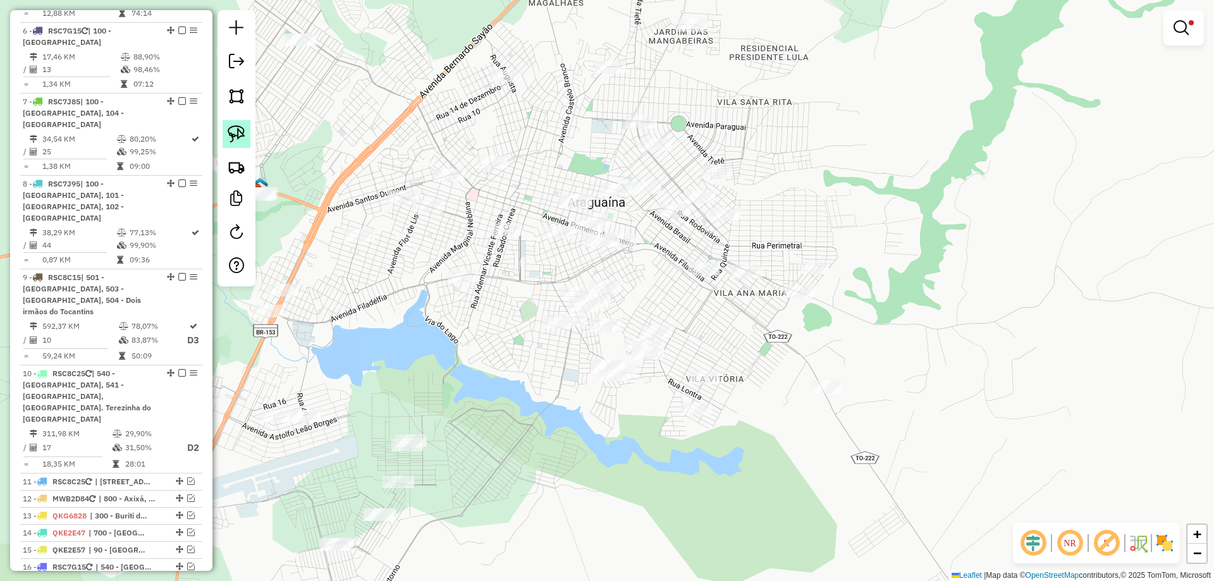
click at [240, 132] on img at bounding box center [237, 134] width 18 height 18
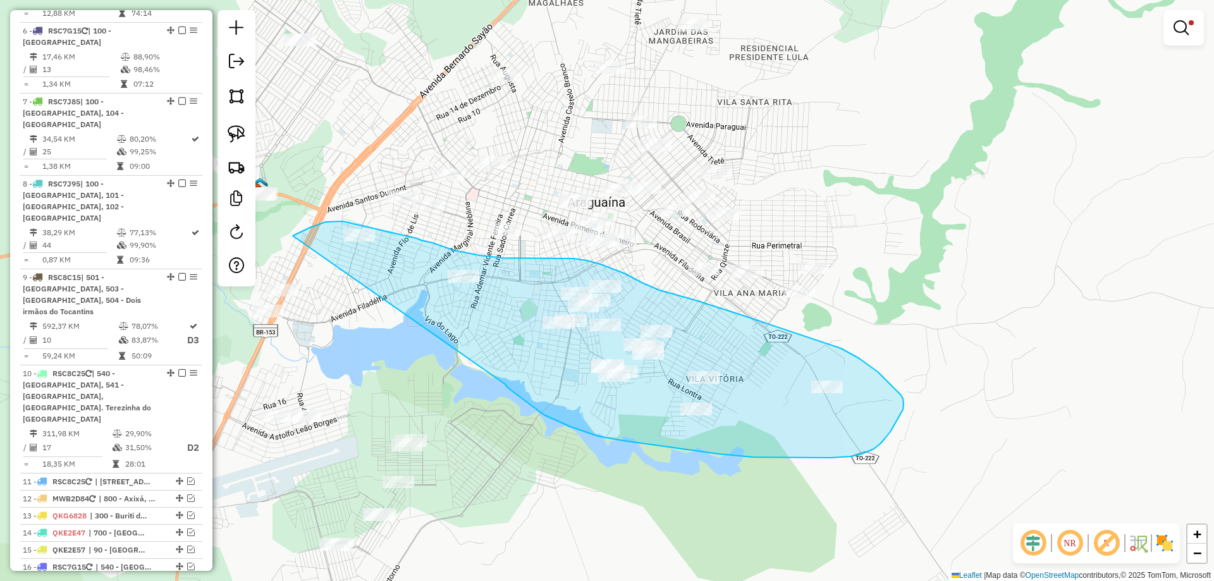
drag, startPoint x: 293, startPoint y: 236, endPoint x: 480, endPoint y: 361, distance: 225.1
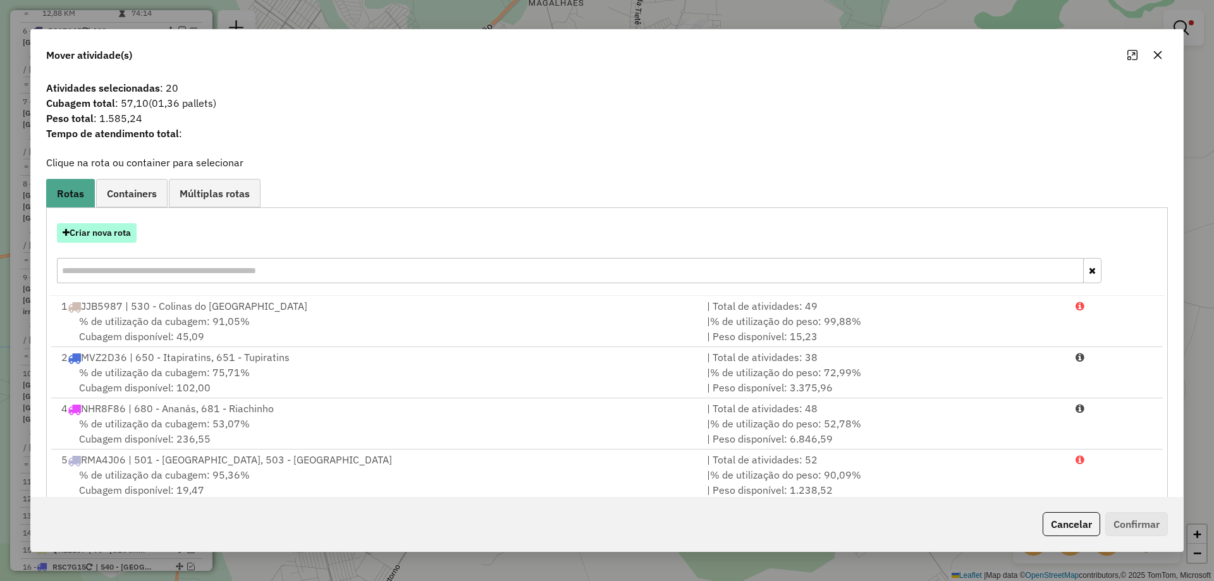
click at [121, 237] on button "Criar nova rota" at bounding box center [97, 233] width 80 height 20
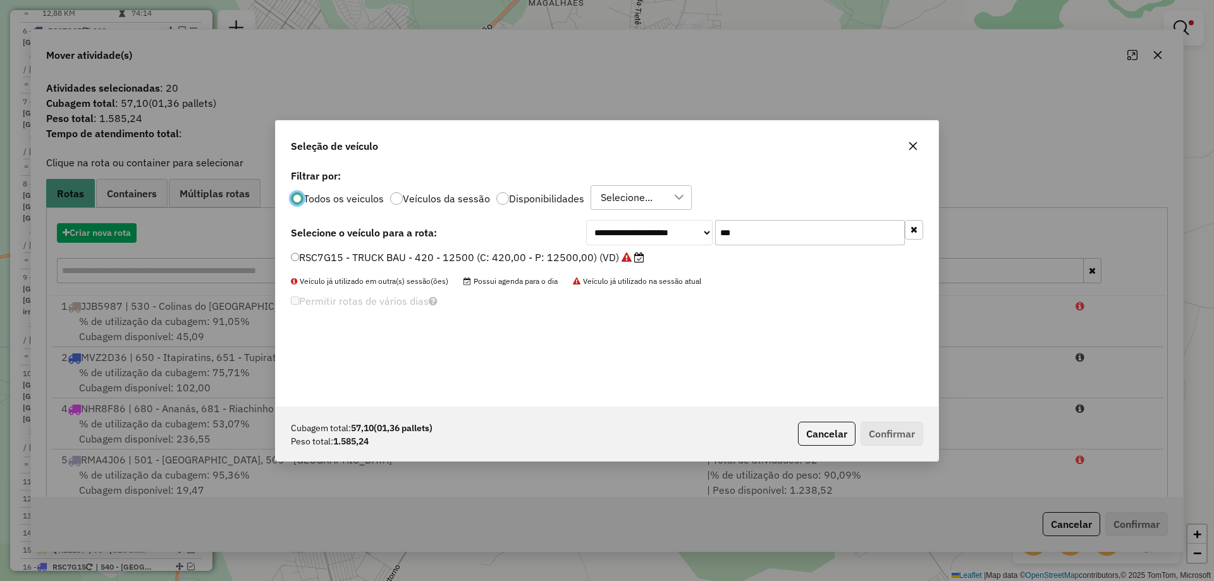
scroll to position [7, 4]
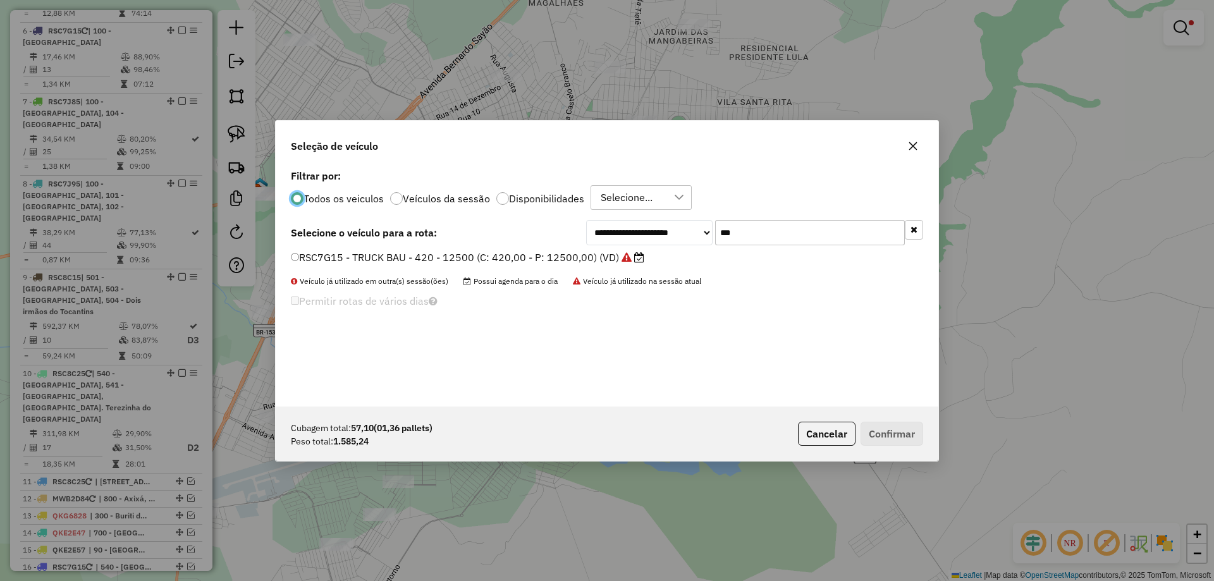
click at [766, 246] on div "**********" at bounding box center [607, 286] width 662 height 240
click at [771, 236] on input "***" at bounding box center [810, 232] width 190 height 25
type input "***"
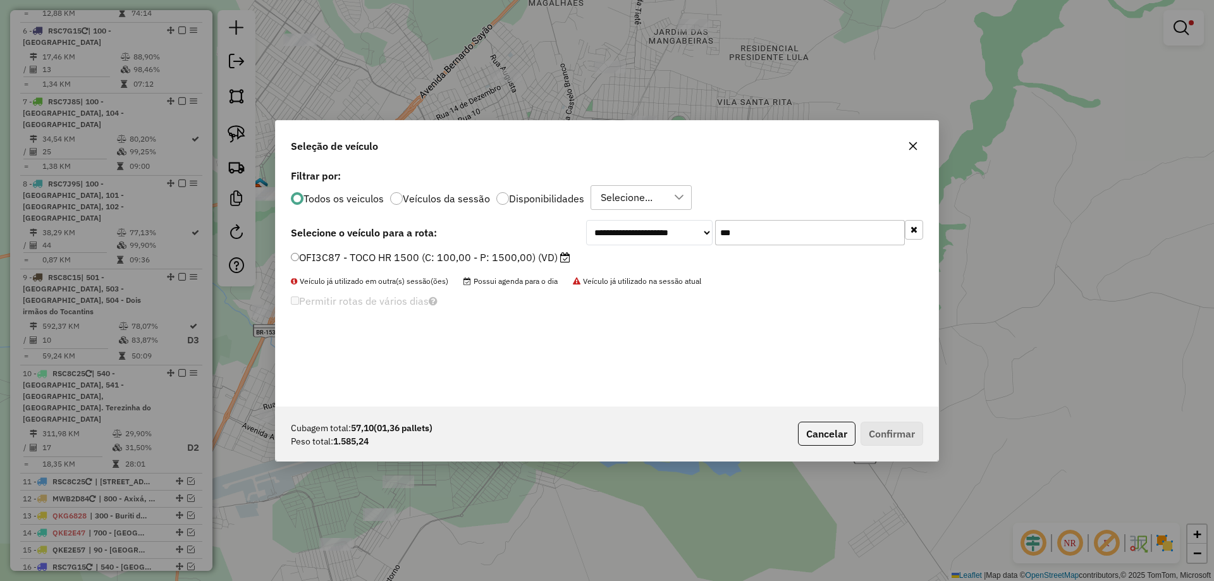
click at [502, 252] on label "OFI3C87 - TOCO HR 1500 (C: 100,00 - P: 1500,00) (VD)" at bounding box center [430, 257] width 279 height 15
click at [885, 423] on button "Confirmar" at bounding box center [891, 434] width 63 height 24
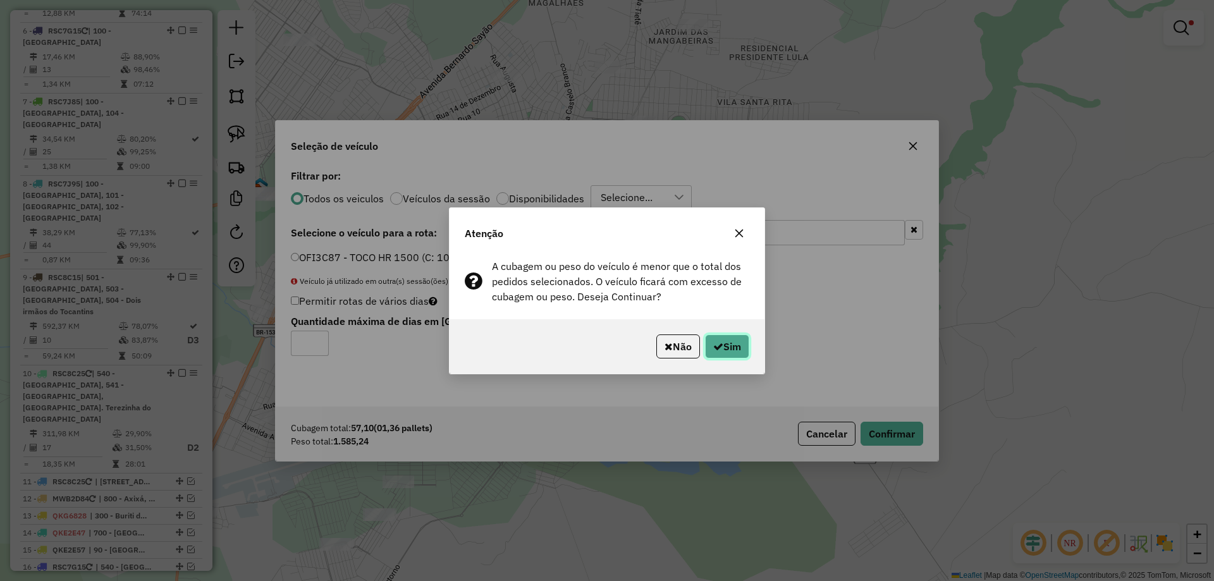
drag, startPoint x: 746, startPoint y: 347, endPoint x: 731, endPoint y: 347, distance: 15.2
click at [745, 347] on button "Sim" at bounding box center [727, 346] width 44 height 24
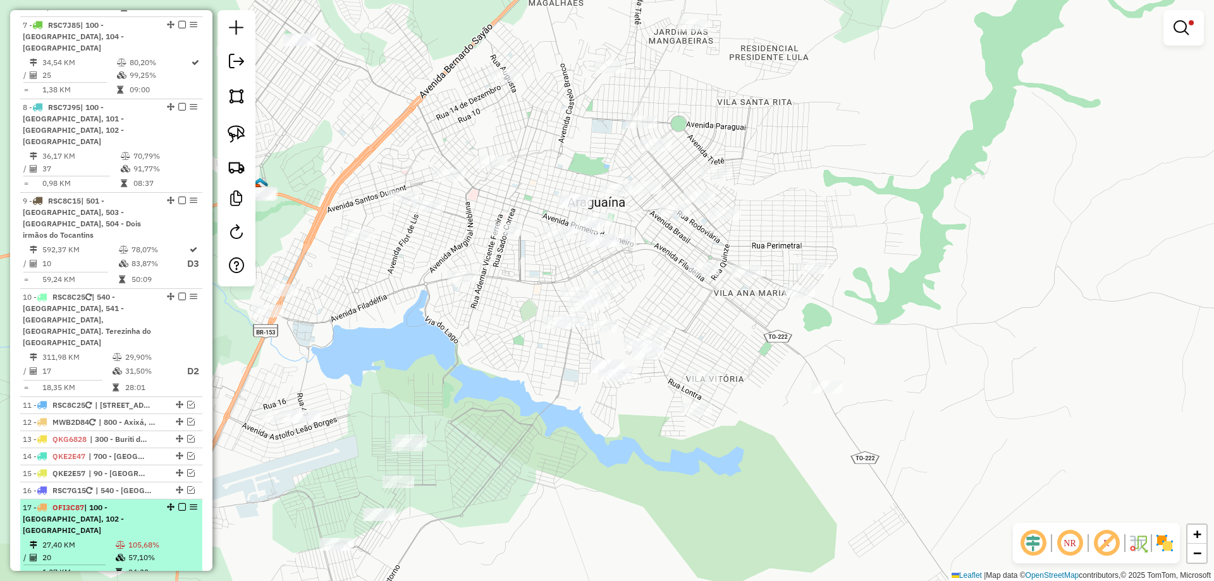
scroll to position [953, 0]
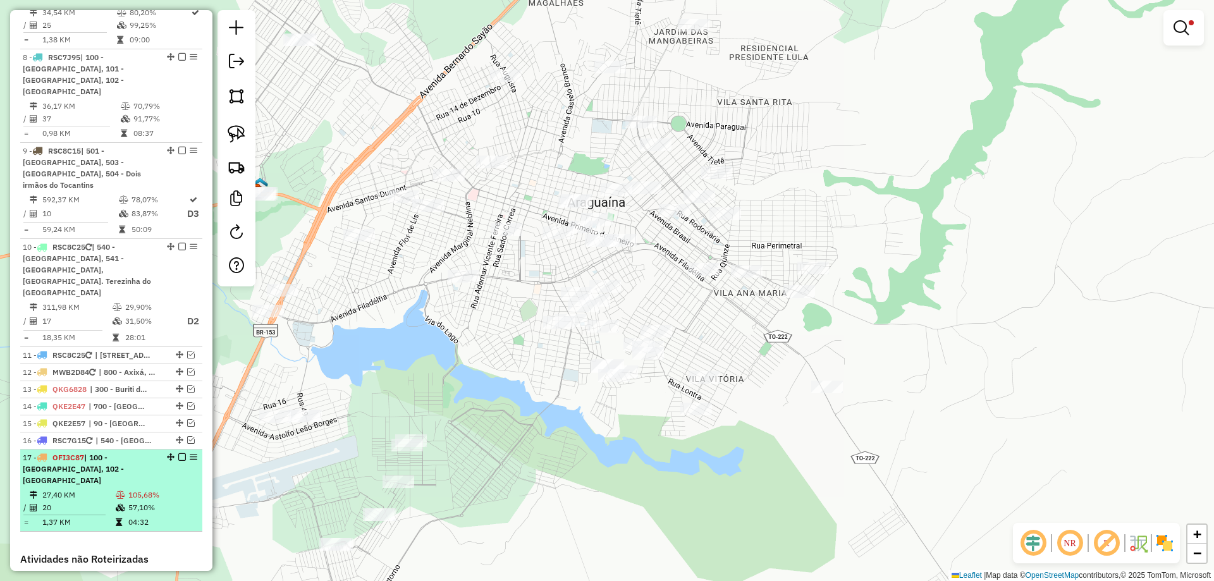
click at [119, 489] on td at bounding box center [121, 495] width 13 height 13
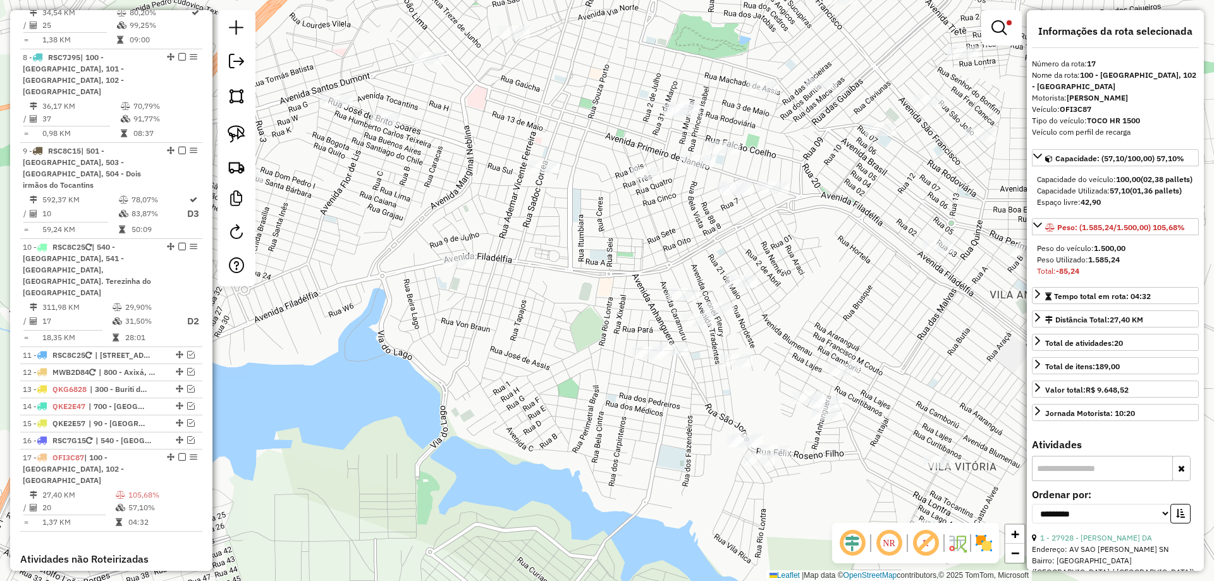
scroll to position [126, 0]
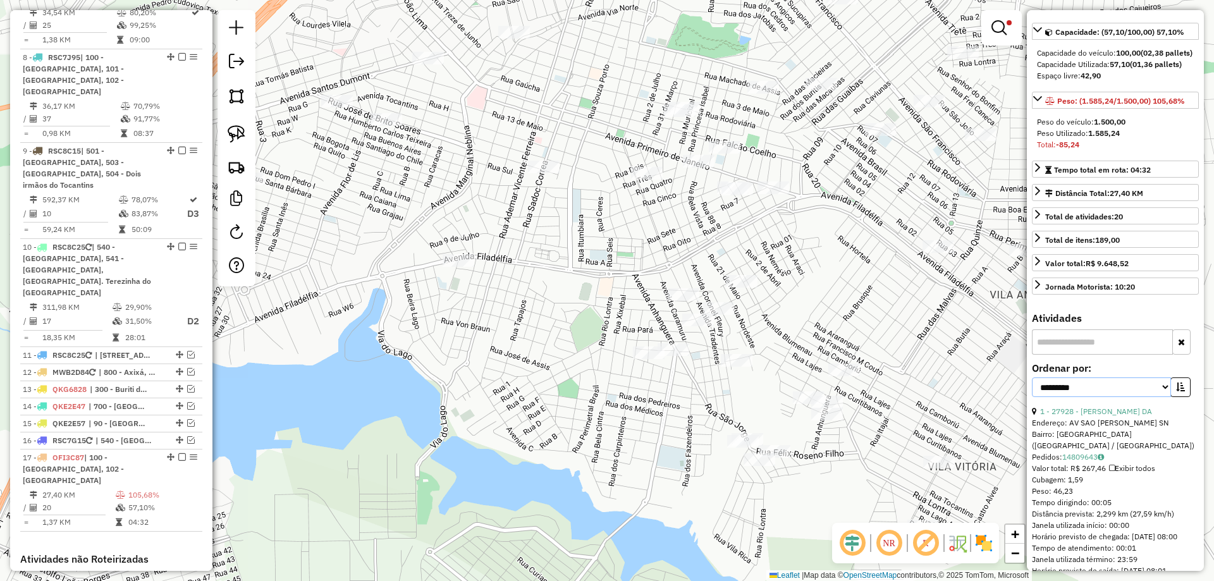
click at [1102, 397] on select "**********" at bounding box center [1100, 387] width 139 height 20
select select "*********"
click at [1031, 389] on select "**********" at bounding box center [1100, 387] width 139 height 20
click at [1174, 391] on button "button" at bounding box center [1180, 387] width 20 height 20
click at [1116, 416] on link "19 - 25954 - [PERSON_NAME]" at bounding box center [1092, 410] width 104 height 9
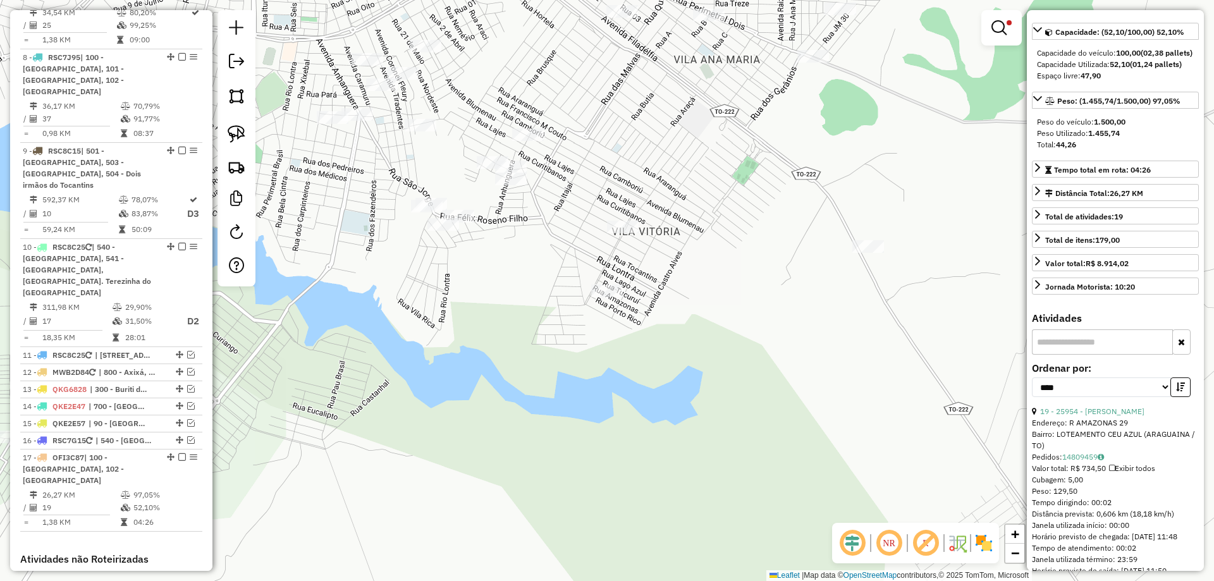
scroll to position [1083, 0]
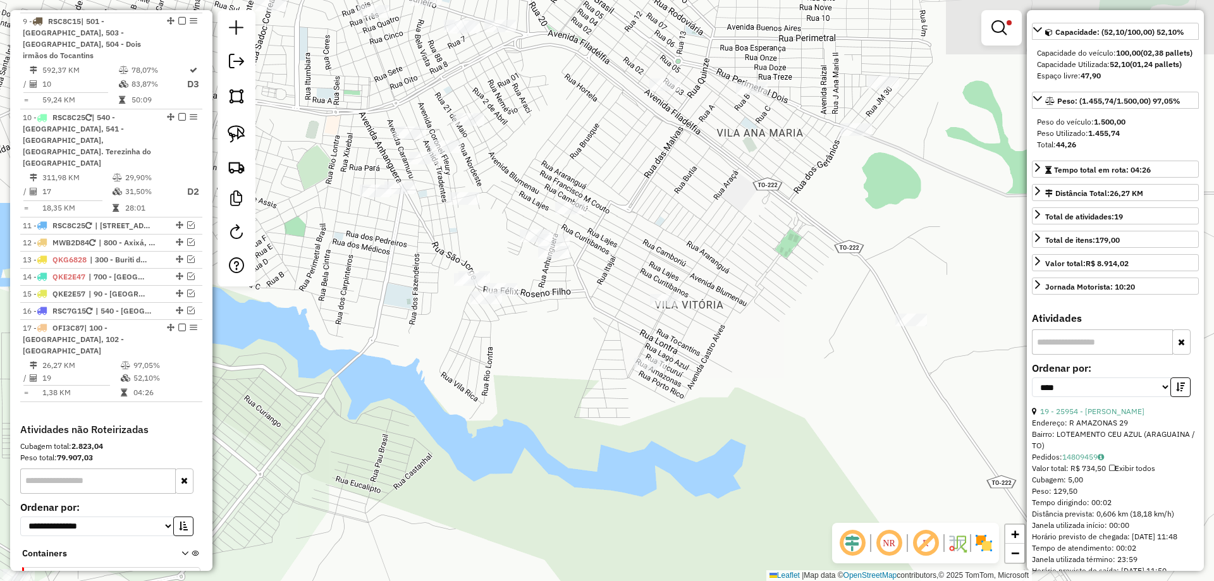
drag, startPoint x: 782, startPoint y: 231, endPoint x: 825, endPoint y: 305, distance: 85.0
click at [825, 305] on div "Limpar filtros Janela de atendimento Grade de atendimento Capacidade Transporta…" at bounding box center [607, 290] width 1214 height 581
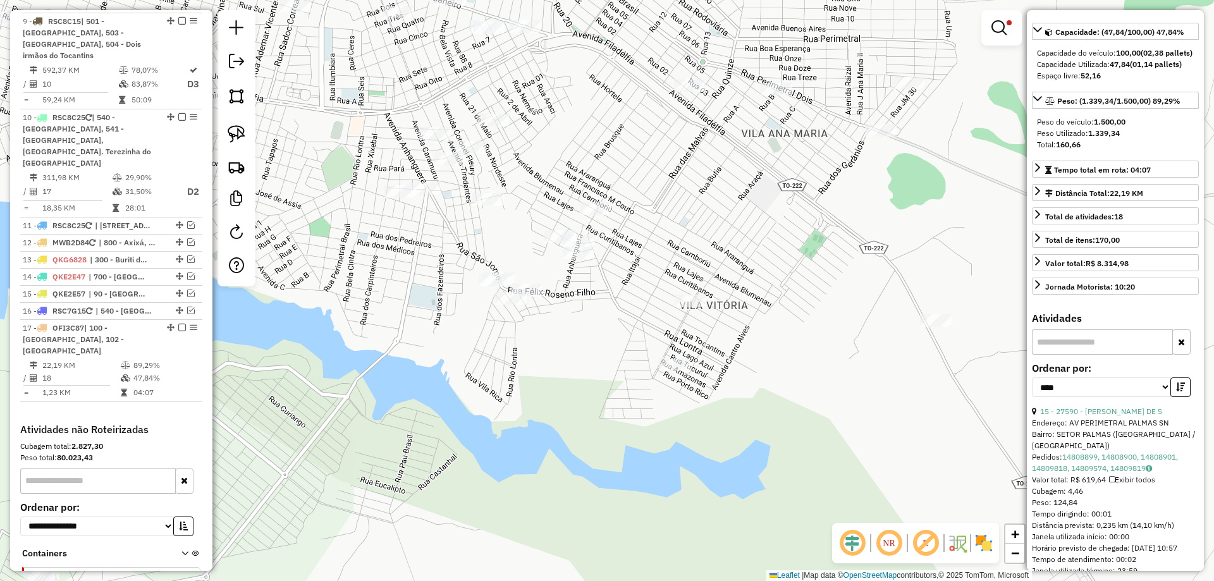
drag, startPoint x: 472, startPoint y: 414, endPoint x: 823, endPoint y: 438, distance: 351.6
click at [814, 441] on div "Limpar filtros Janela de atendimento Grade de atendimento Capacidade Transporta…" at bounding box center [607, 290] width 1214 height 581
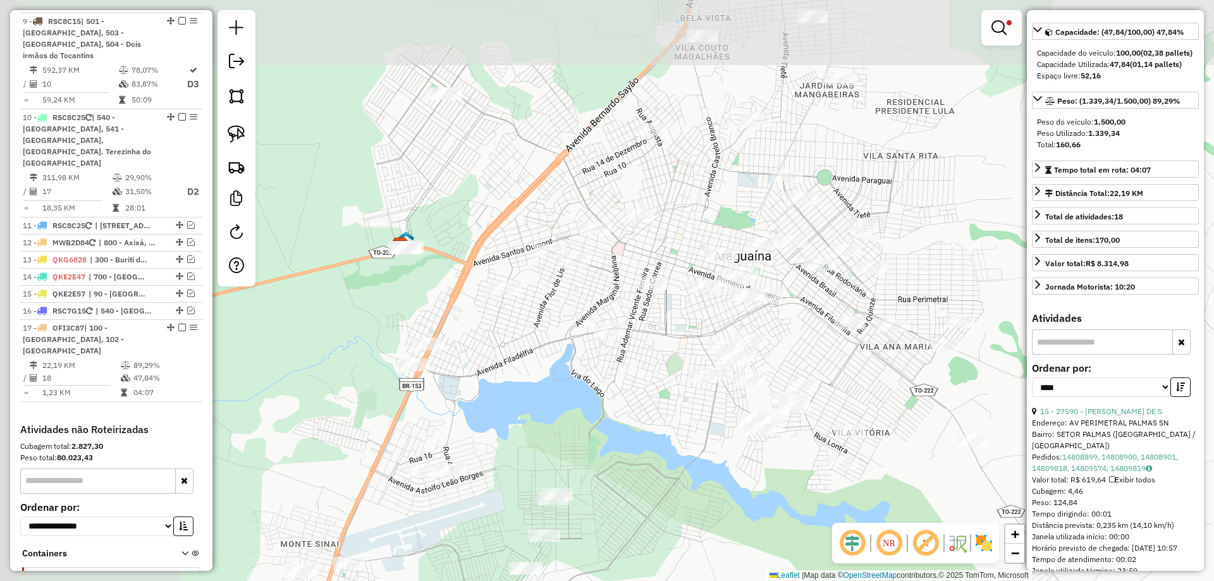
drag, startPoint x: 457, startPoint y: 344, endPoint x: 672, endPoint y: 455, distance: 242.2
click at [672, 456] on div "Limpar filtros Janela de atendimento Grade de atendimento Capacidade Transporta…" at bounding box center [607, 290] width 1214 height 581
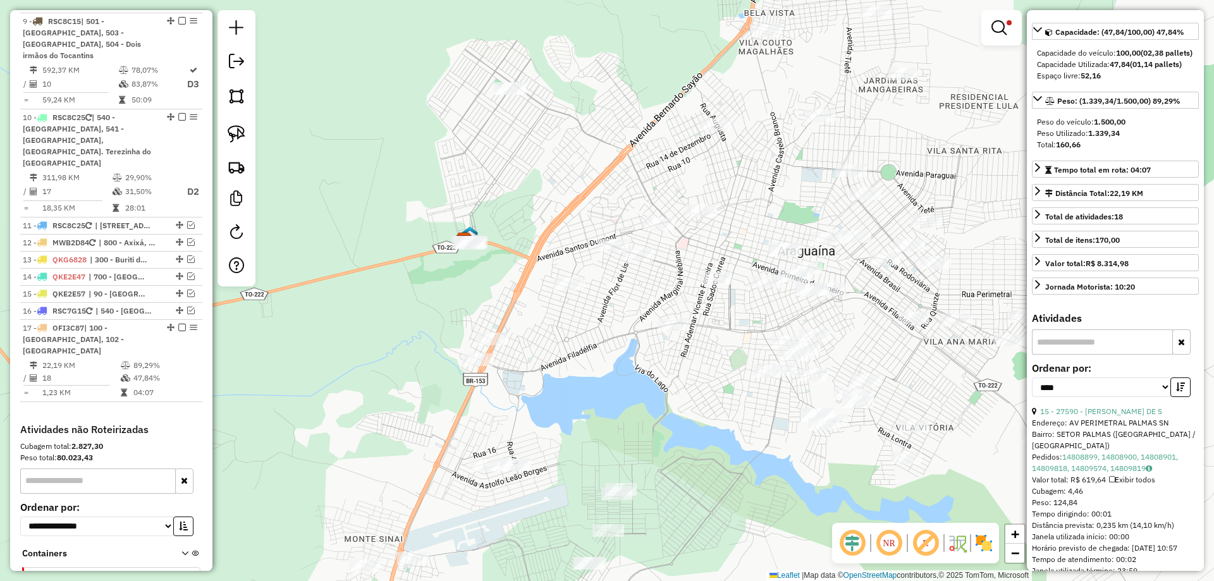
drag, startPoint x: 516, startPoint y: 385, endPoint x: 569, endPoint y: 377, distance: 54.3
click at [569, 377] on div "Limpar filtros Janela de atendimento Grade de atendimento Capacidade Transporta…" at bounding box center [607, 290] width 1214 height 581
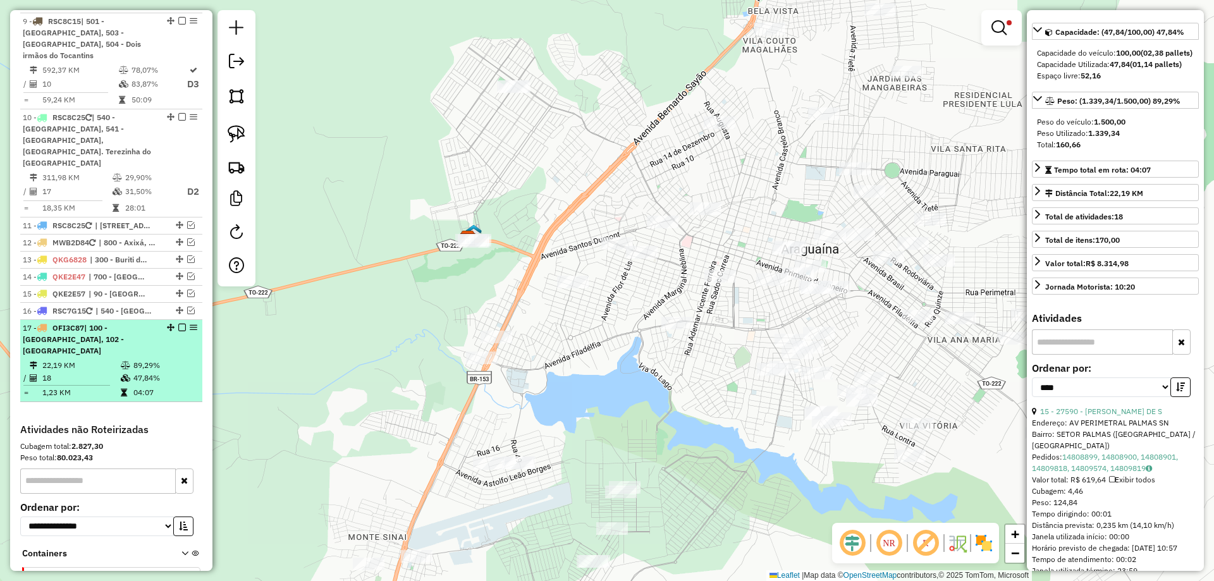
click at [124, 362] on icon at bounding box center [125, 366] width 9 height 8
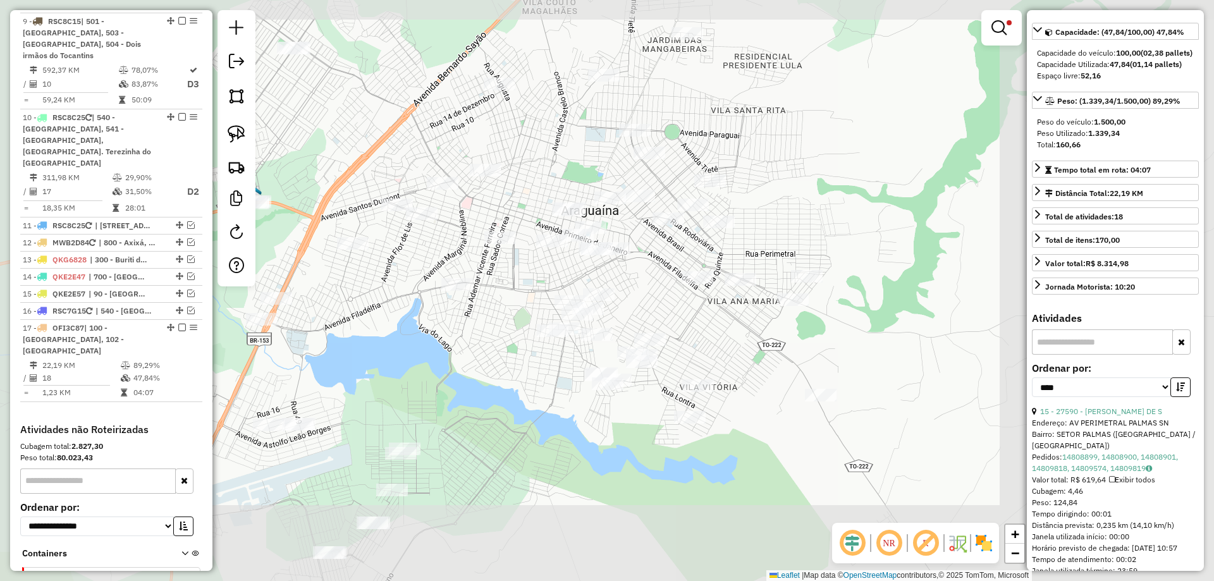
drag, startPoint x: 341, startPoint y: 344, endPoint x: 465, endPoint y: 367, distance: 126.0
click at [465, 367] on div "Limpar filtros Janela de atendimento Grade de atendimento Capacidade Transporta…" at bounding box center [607, 290] width 1214 height 581
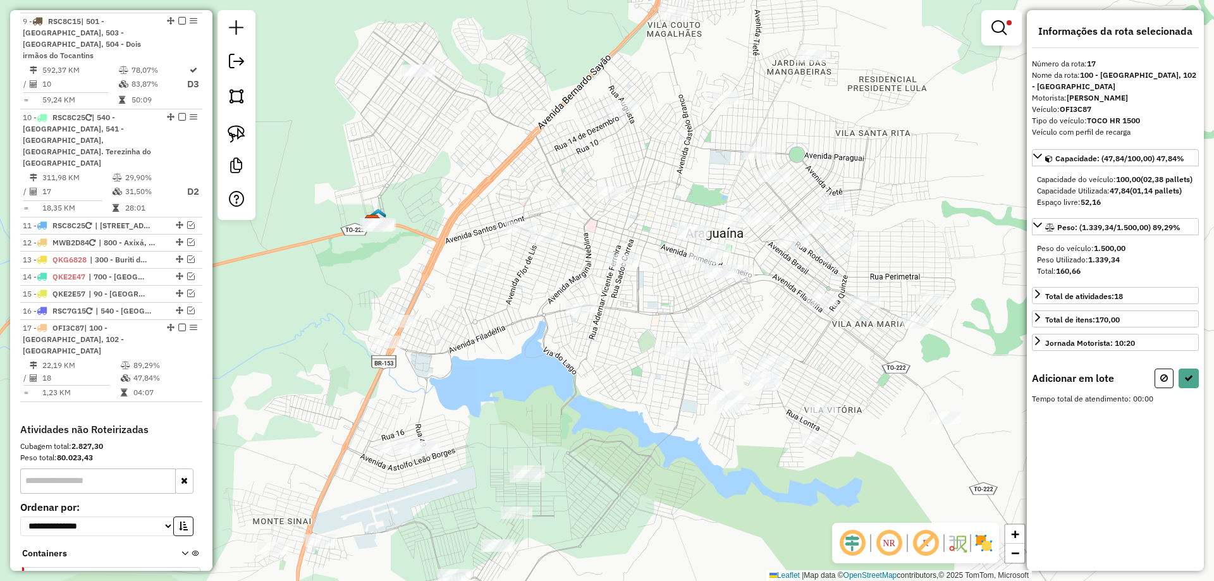
scroll to position [0, 0]
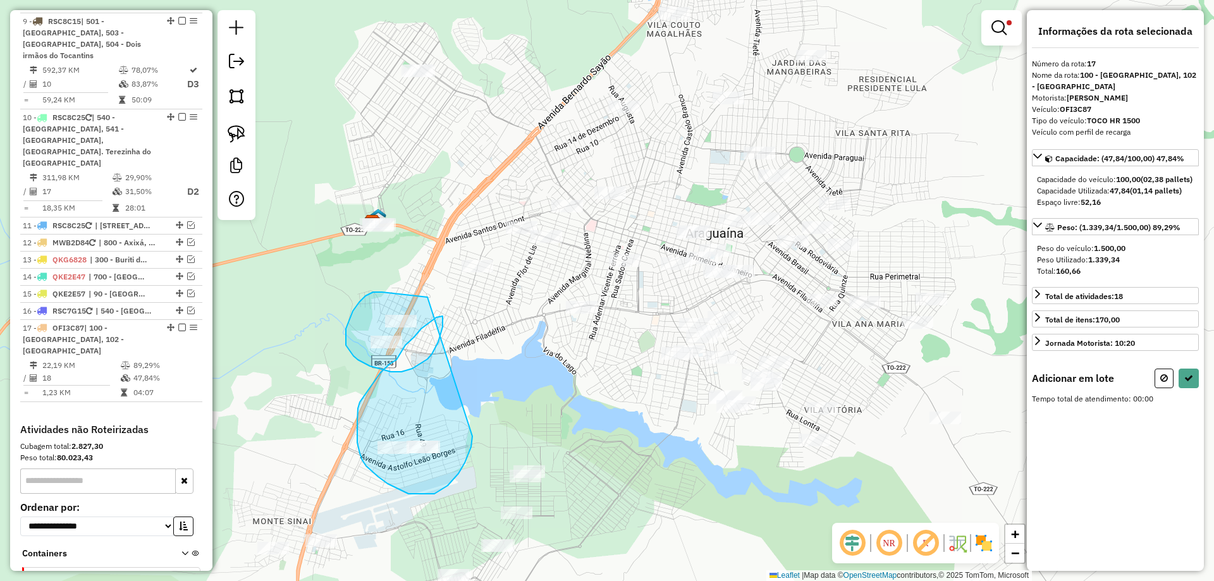
drag, startPoint x: 427, startPoint y: 297, endPoint x: 472, endPoint y: 436, distance: 146.1
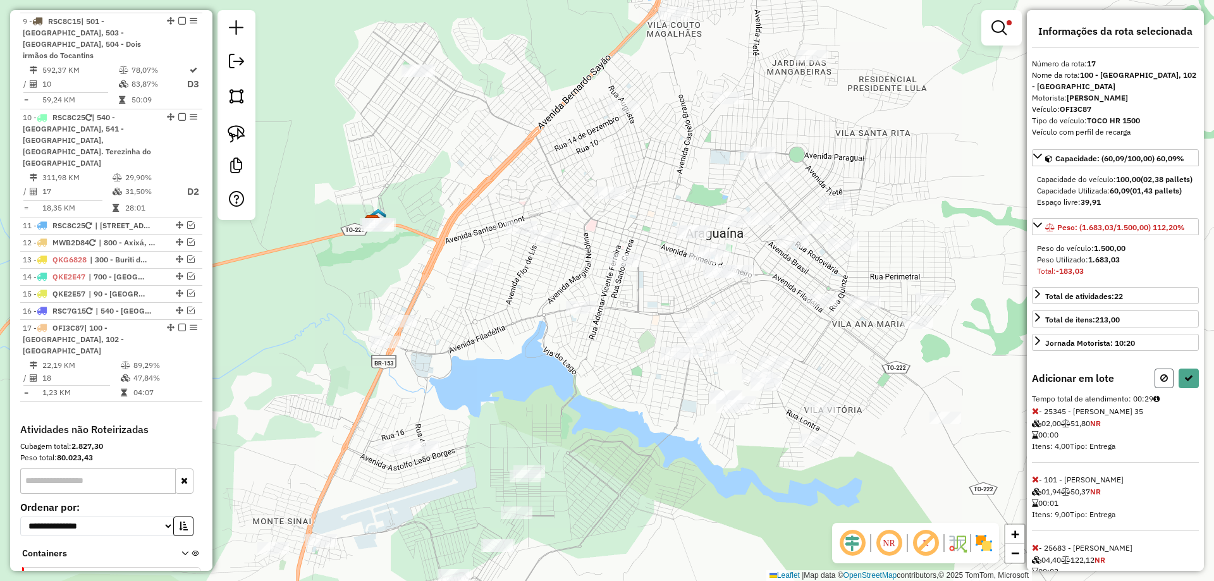
click at [1154, 388] on button at bounding box center [1163, 378] width 19 height 20
select select "*********"
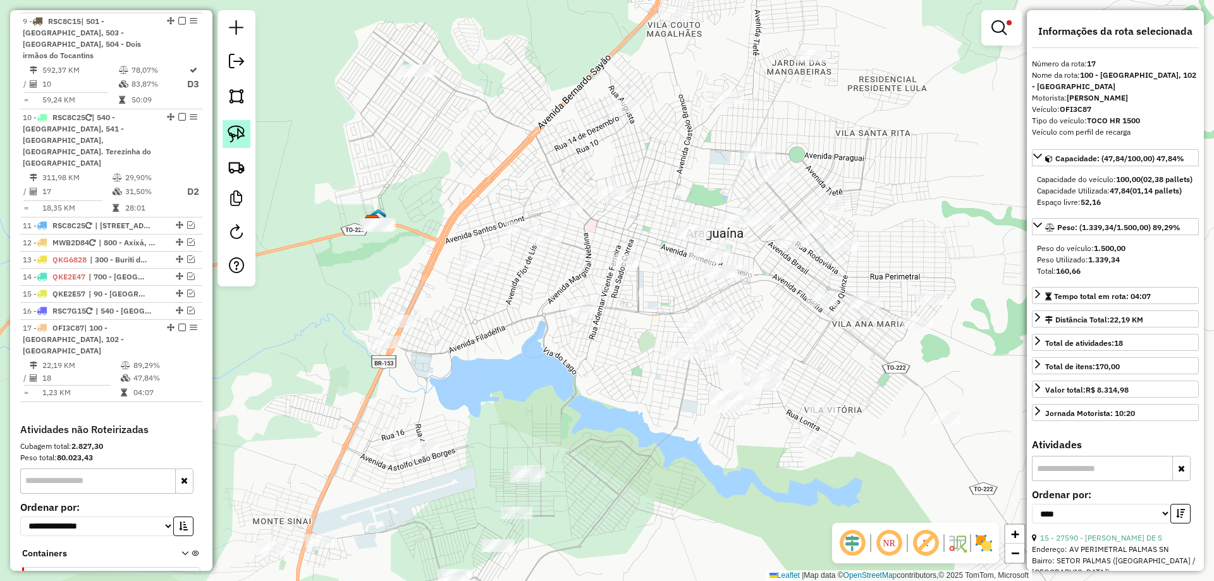
click at [224, 125] on link at bounding box center [236, 134] width 28 height 28
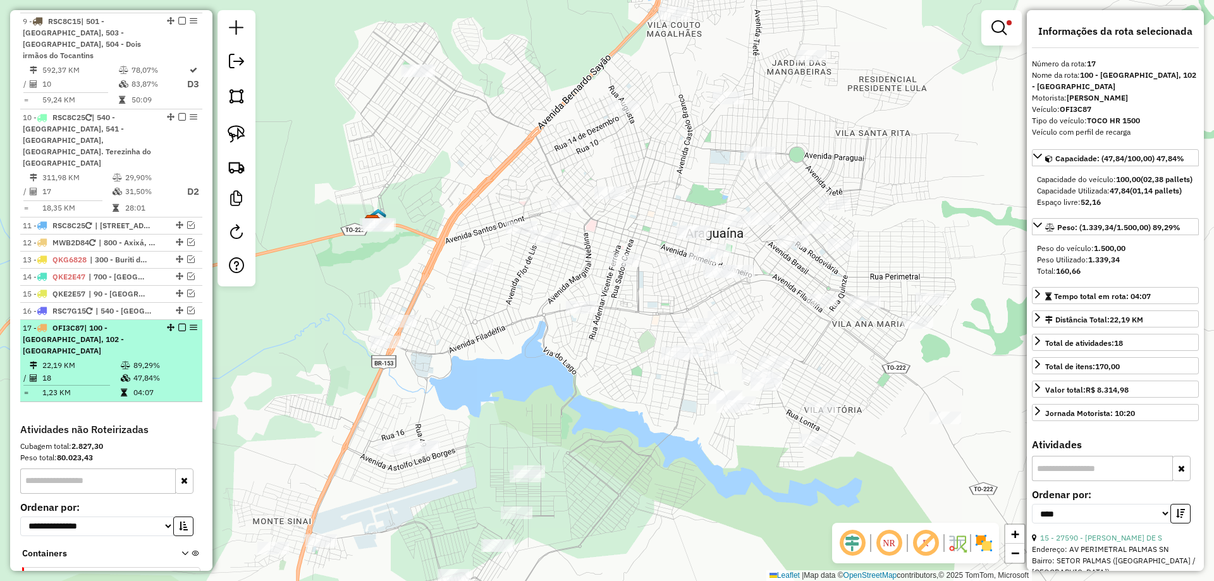
click at [150, 372] on td "47,84%" at bounding box center [165, 378] width 64 height 13
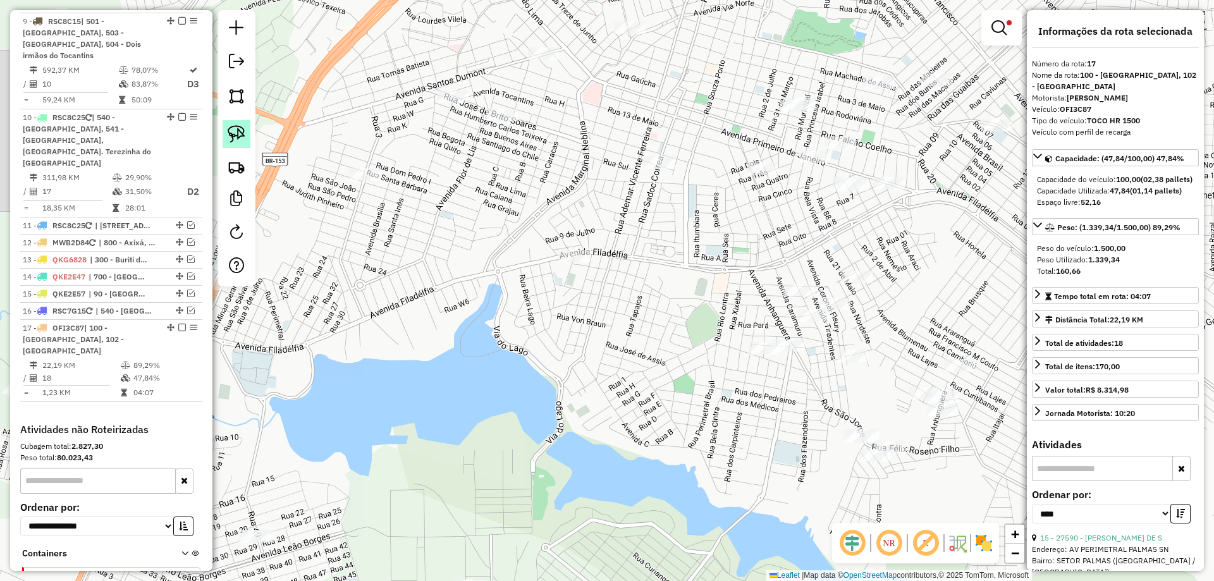
click at [236, 137] on img at bounding box center [237, 134] width 18 height 18
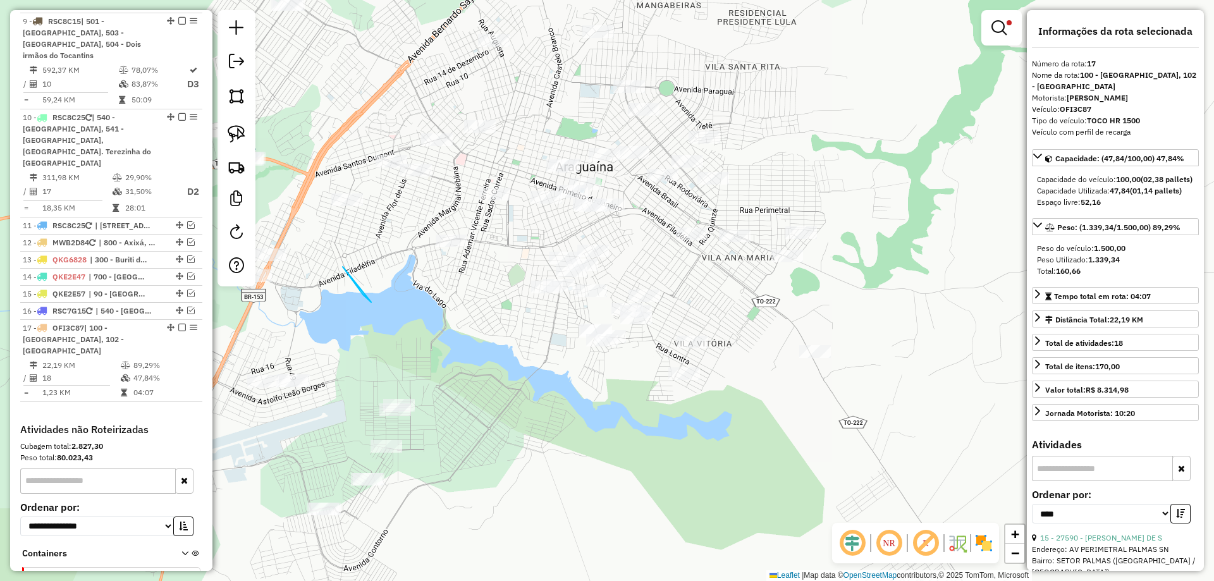
drag, startPoint x: 371, startPoint y: 302, endPoint x: 346, endPoint y: 303, distance: 25.3
drag, startPoint x: 392, startPoint y: 317, endPoint x: 432, endPoint y: 322, distance: 40.1
click at [435, 322] on div "Limpar filtros Janela de atendimento Grade de atendimento Capacidade Transporta…" at bounding box center [607, 290] width 1214 height 581
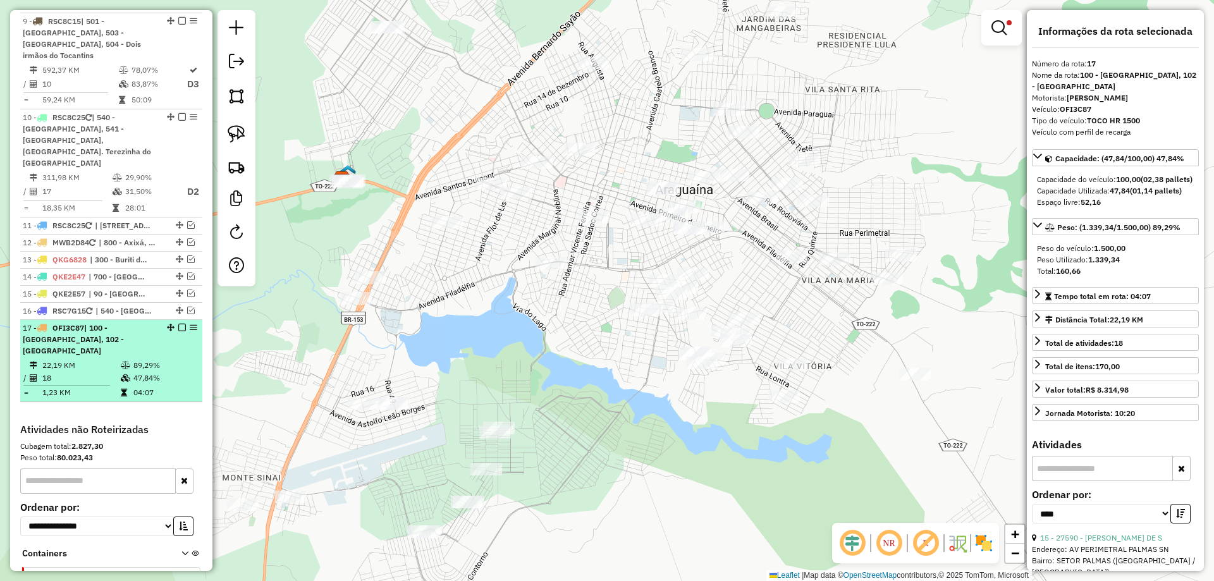
click at [102, 372] on td "18" at bounding box center [81, 378] width 78 height 13
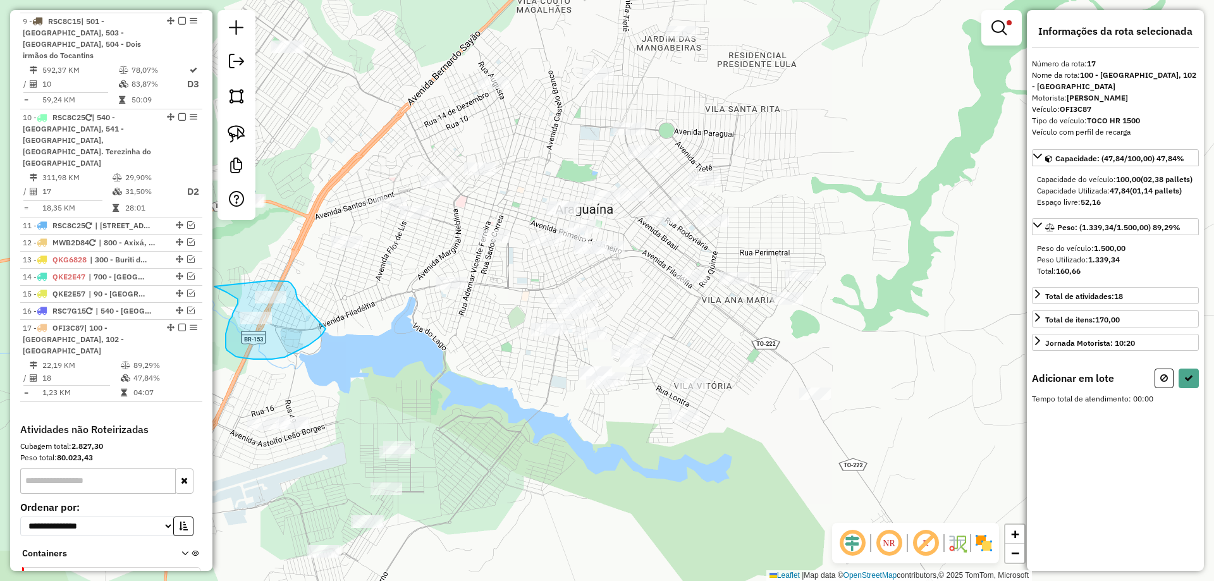
drag, startPoint x: 246, startPoint y: 298, endPoint x: 329, endPoint y: 324, distance: 86.6
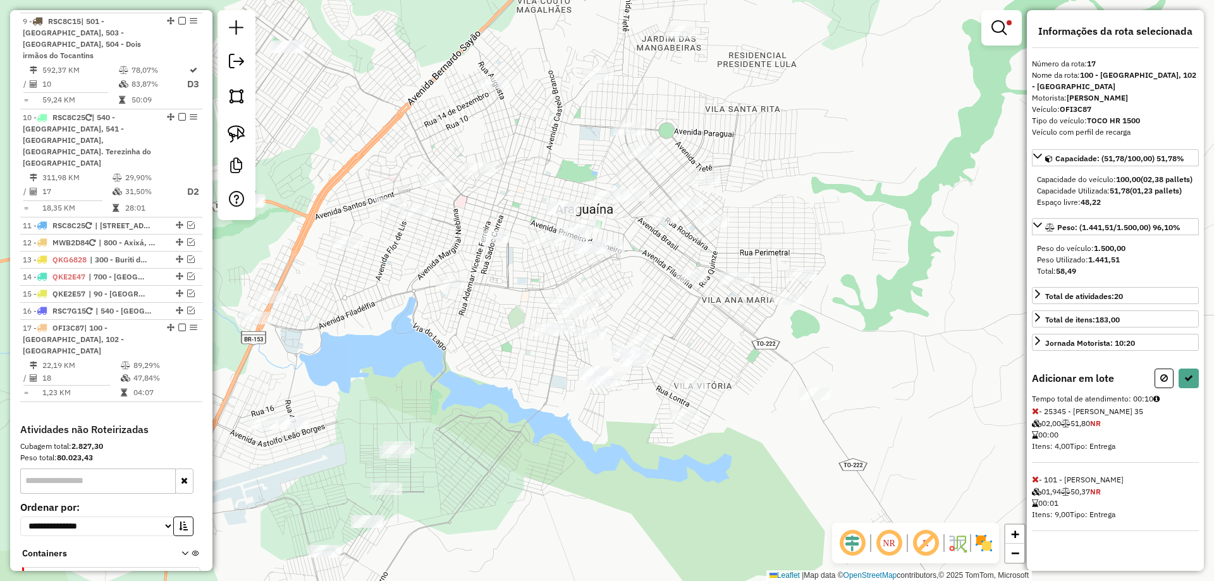
select select "*********"
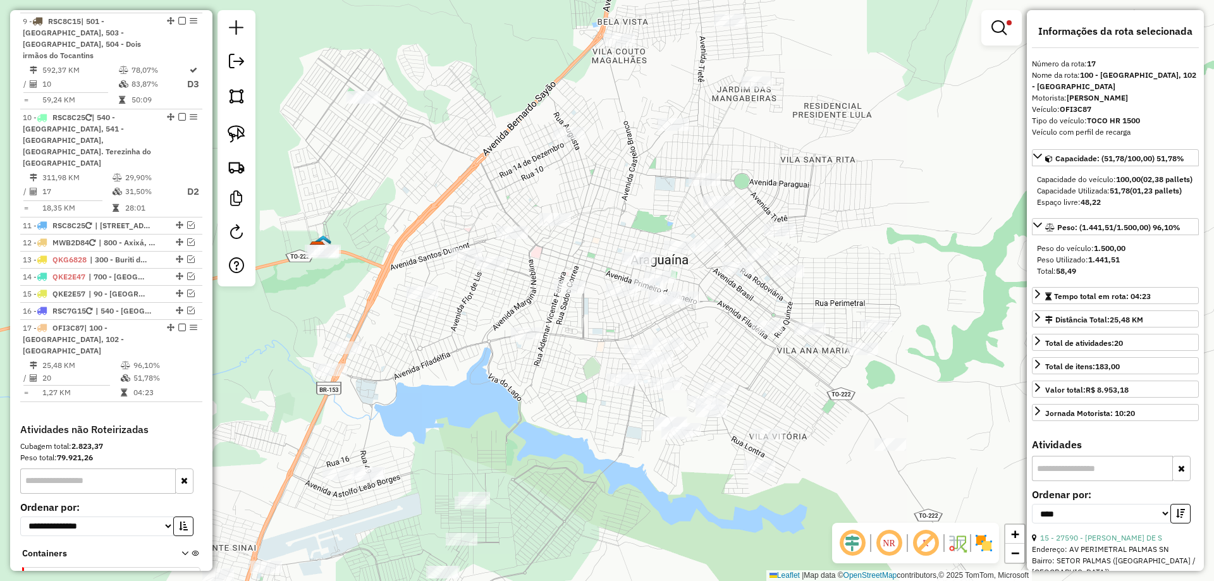
drag, startPoint x: 342, startPoint y: 350, endPoint x: 327, endPoint y: 372, distance: 26.3
click at [436, 401] on div "Limpar filtros Janela de atendimento Grade de atendimento Capacidade Transporta…" at bounding box center [607, 290] width 1214 height 581
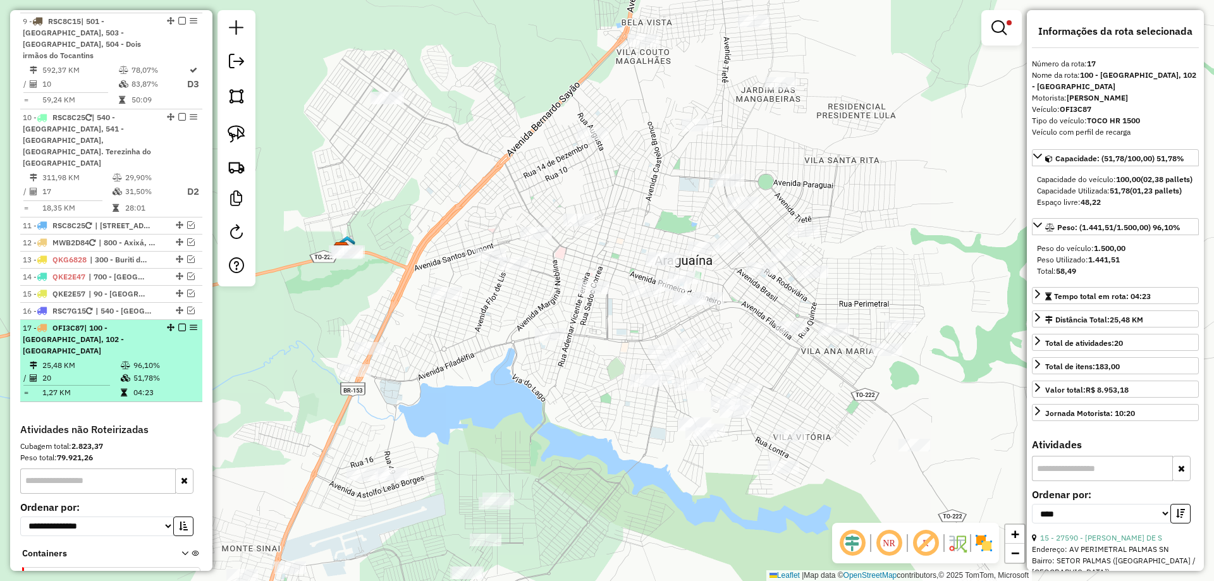
click at [144, 386] on td "04:23" at bounding box center [165, 392] width 64 height 13
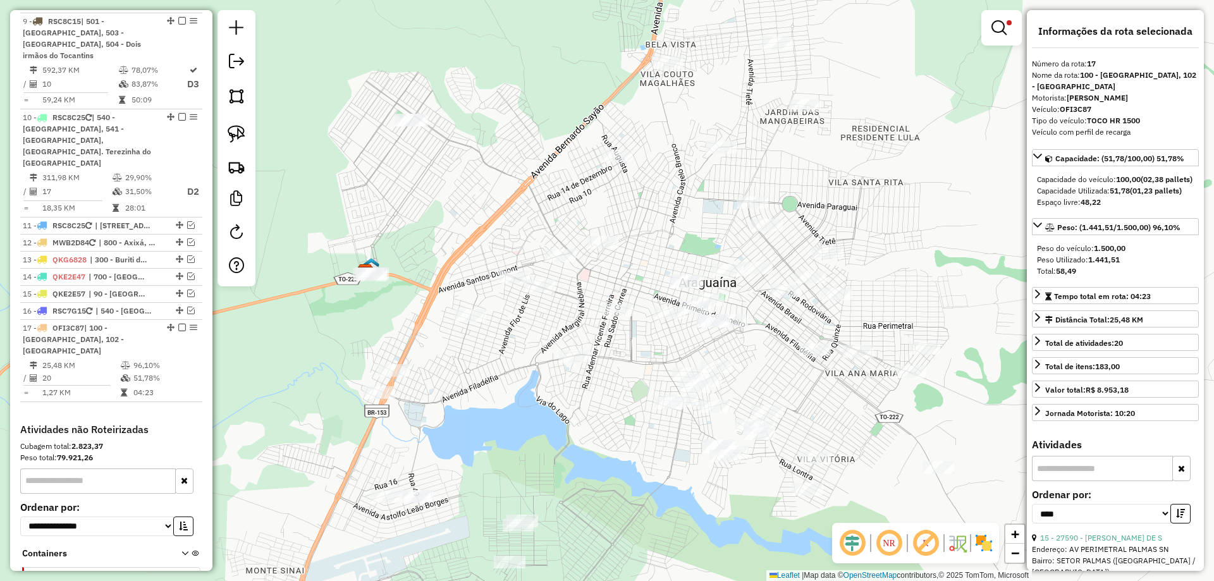
drag, startPoint x: 537, startPoint y: 391, endPoint x: 568, endPoint y: 425, distance: 46.1
click at [568, 425] on div "Limpar filtros Janela de atendimento Grade de atendimento Capacidade Transporta…" at bounding box center [607, 290] width 1214 height 581
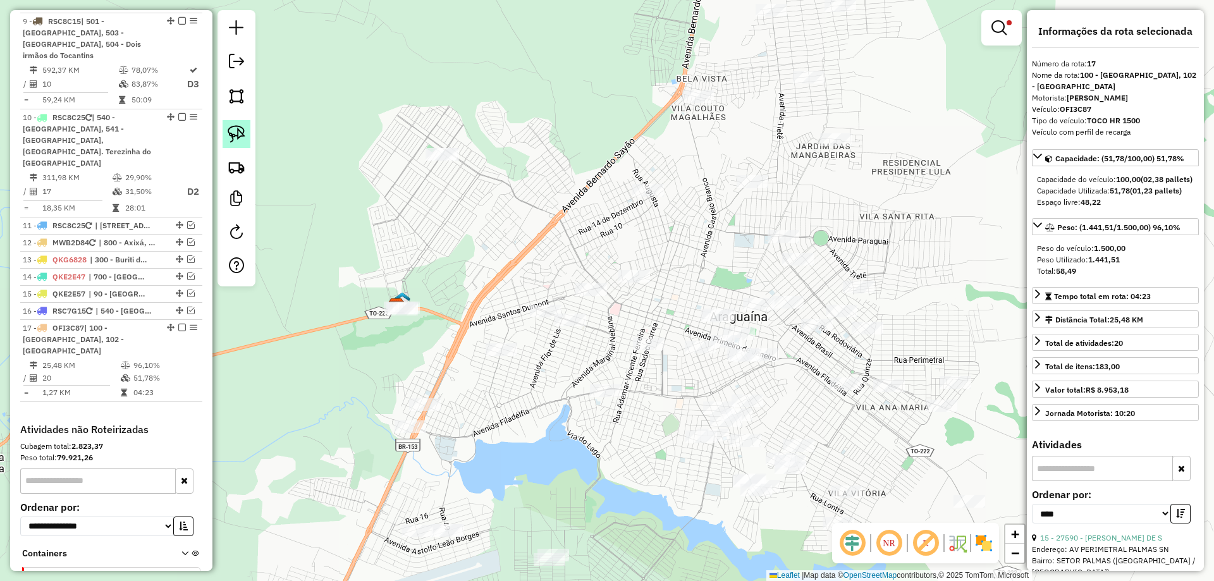
click at [243, 133] on img at bounding box center [237, 134] width 18 height 18
drag, startPoint x: 406, startPoint y: 129, endPoint x: 487, endPoint y: 135, distance: 81.1
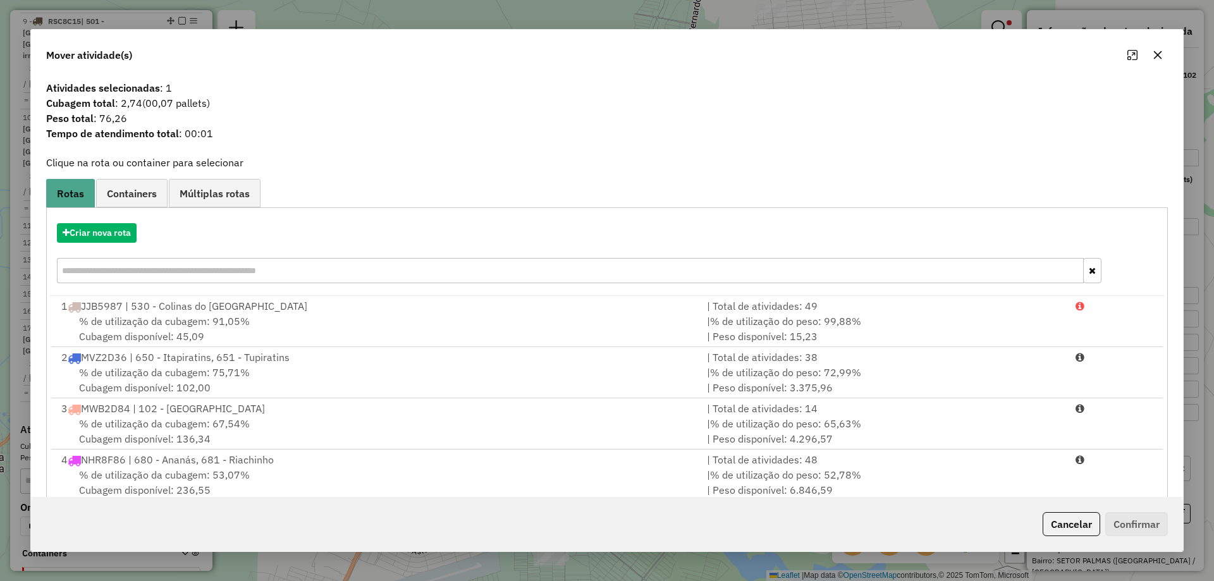
click at [1150, 57] on button "button" at bounding box center [1157, 55] width 20 height 20
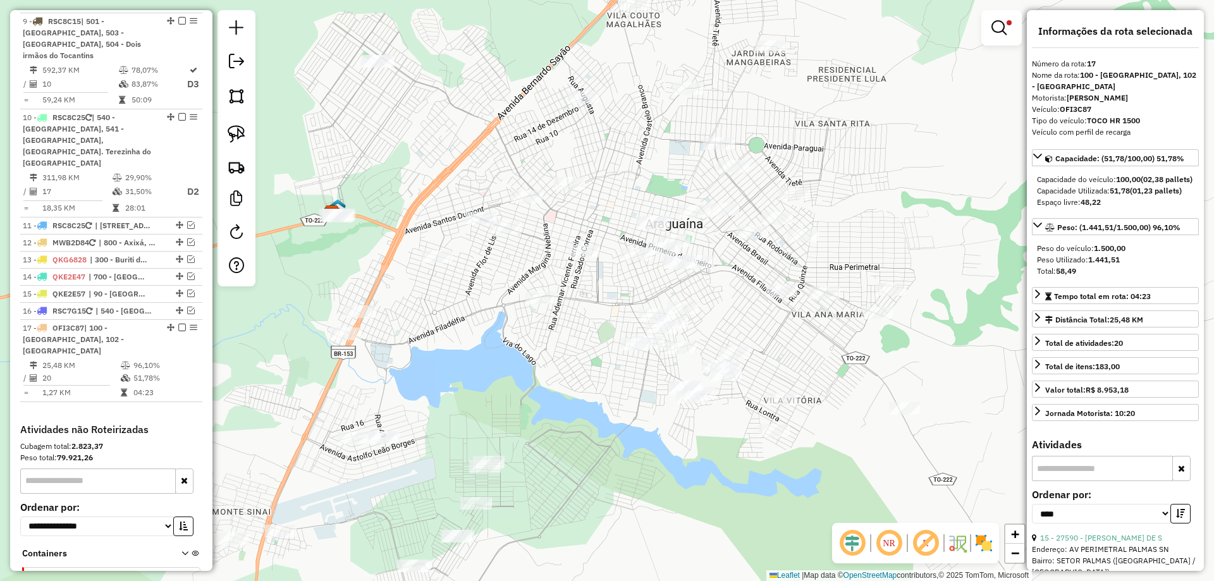
drag, startPoint x: 669, startPoint y: 435, endPoint x: 611, endPoint y: 403, distance: 66.2
click at [611, 403] on div "Limpar filtros Janela de atendimento Grade de atendimento Capacidade Transporta…" at bounding box center [607, 290] width 1214 height 581
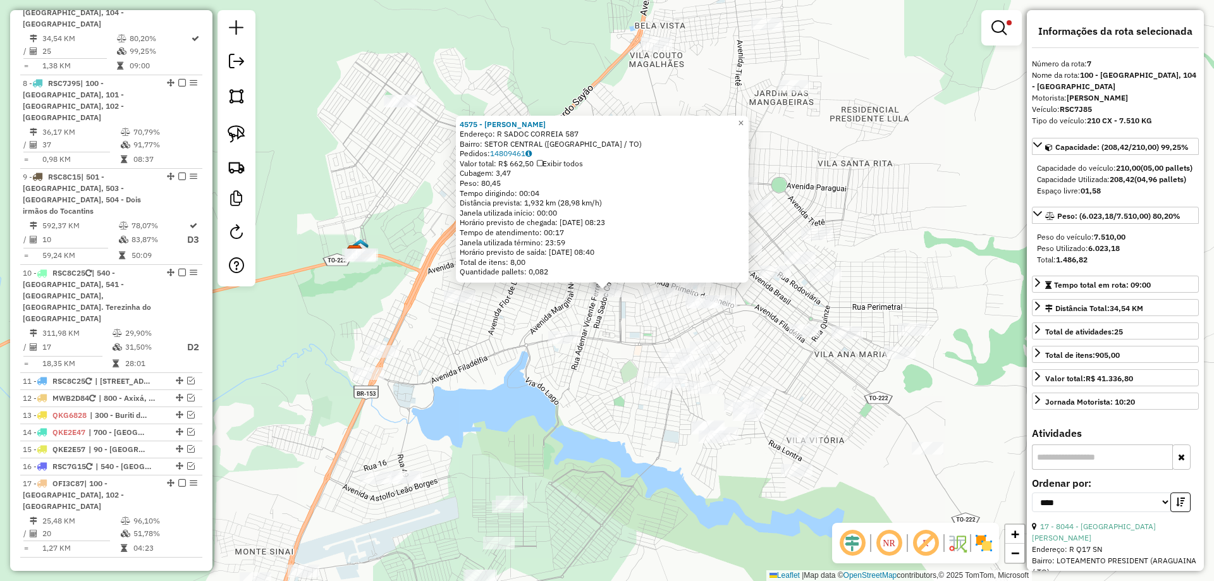
scroll to position [910, 0]
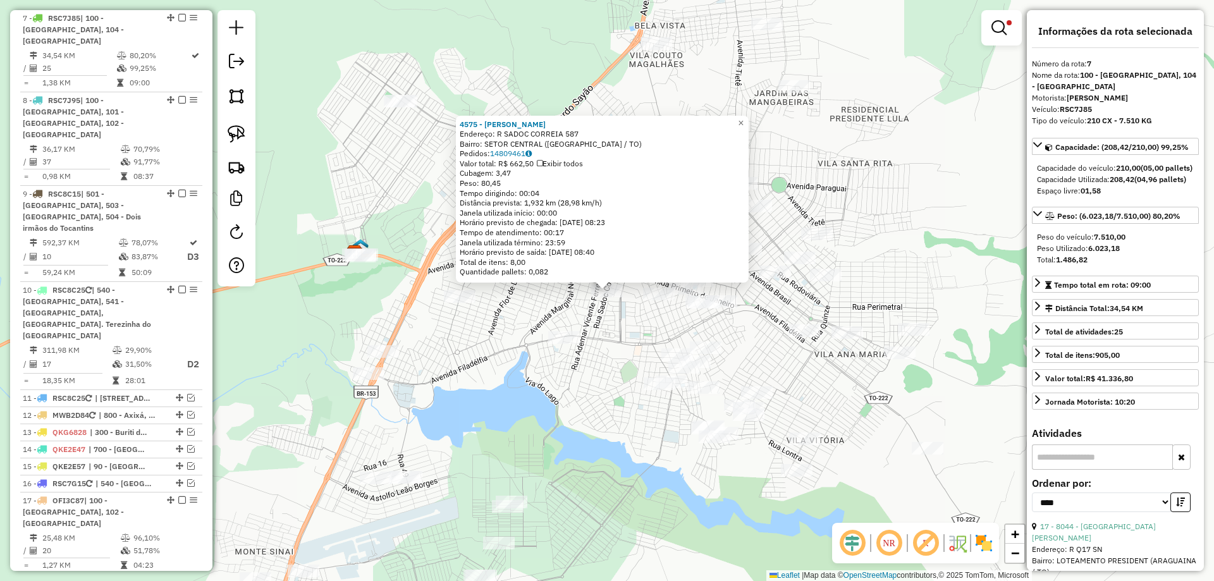
click at [588, 394] on div "4575 - [PERSON_NAME]: R SADOC CORREIA 587 Bairro: SETOR CENTRAL ([GEOGRAPHIC_DA…" at bounding box center [607, 290] width 1214 height 581
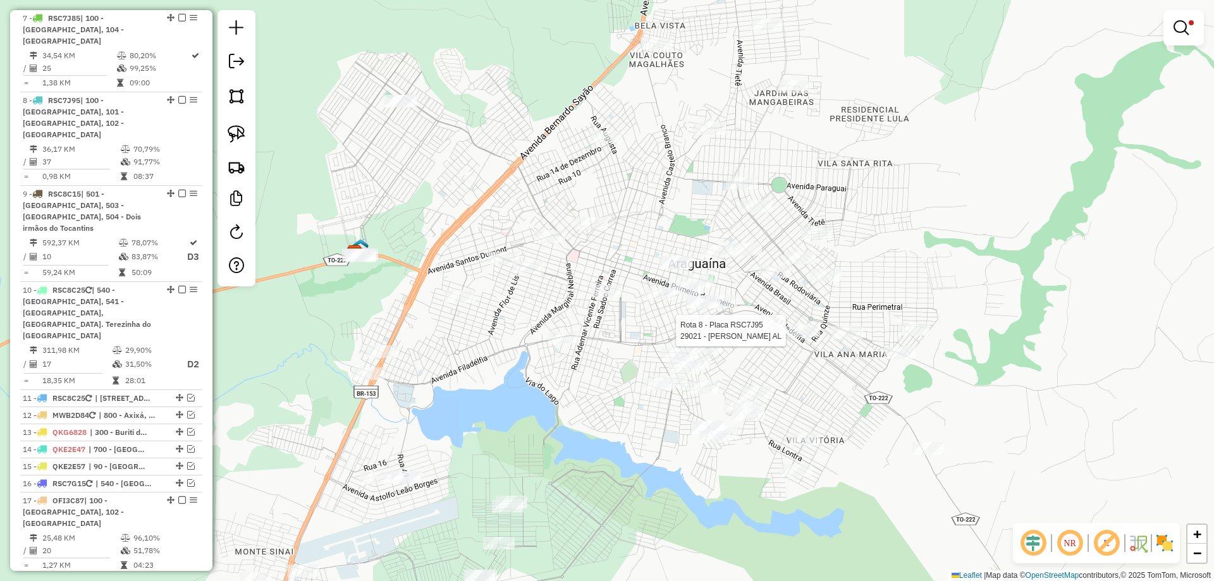
click at [799, 337] on div at bounding box center [804, 330] width 32 height 13
select select "*********"
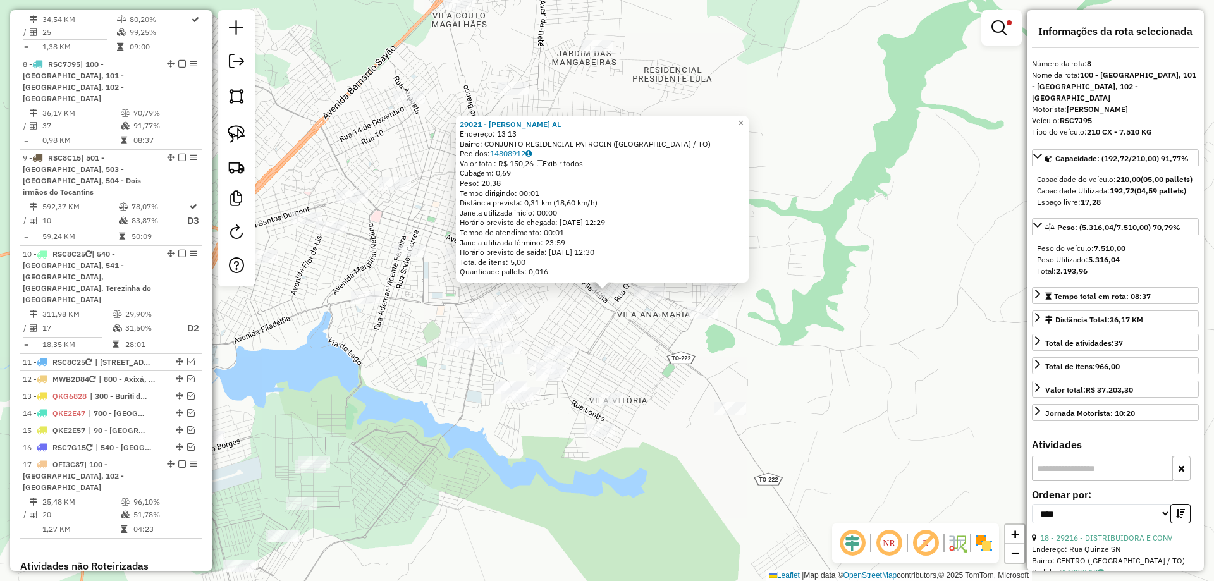
scroll to position [981, 0]
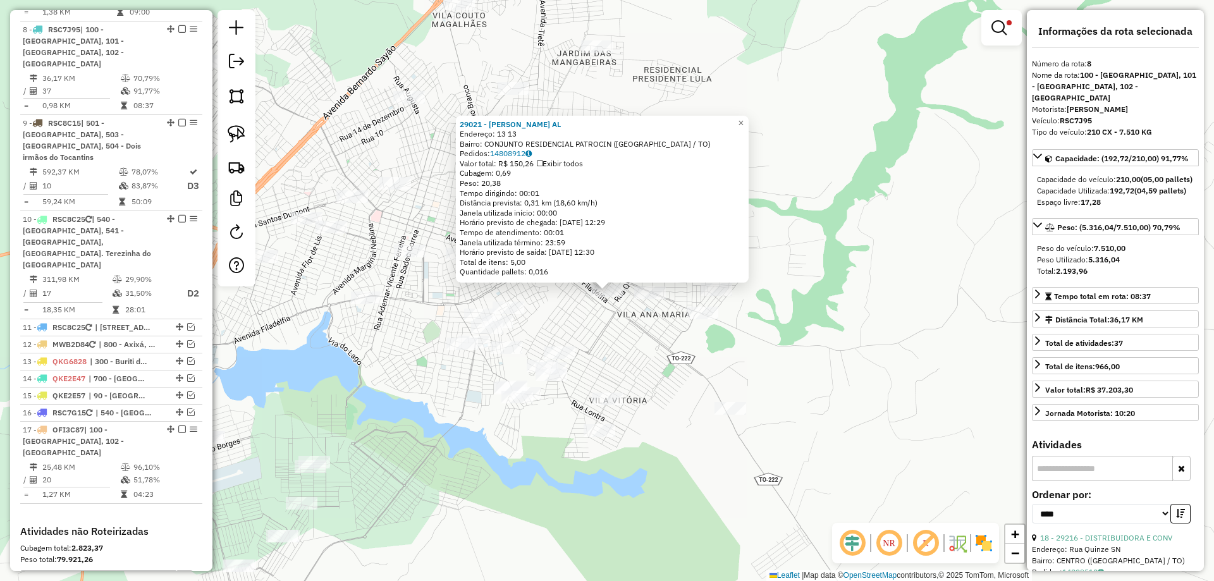
click at [679, 384] on div "29021 - [PERSON_NAME] AL Endereço: 13 13 Bairro: CONJUNTO RESIDENCIAL PATROCIN …" at bounding box center [607, 290] width 1214 height 581
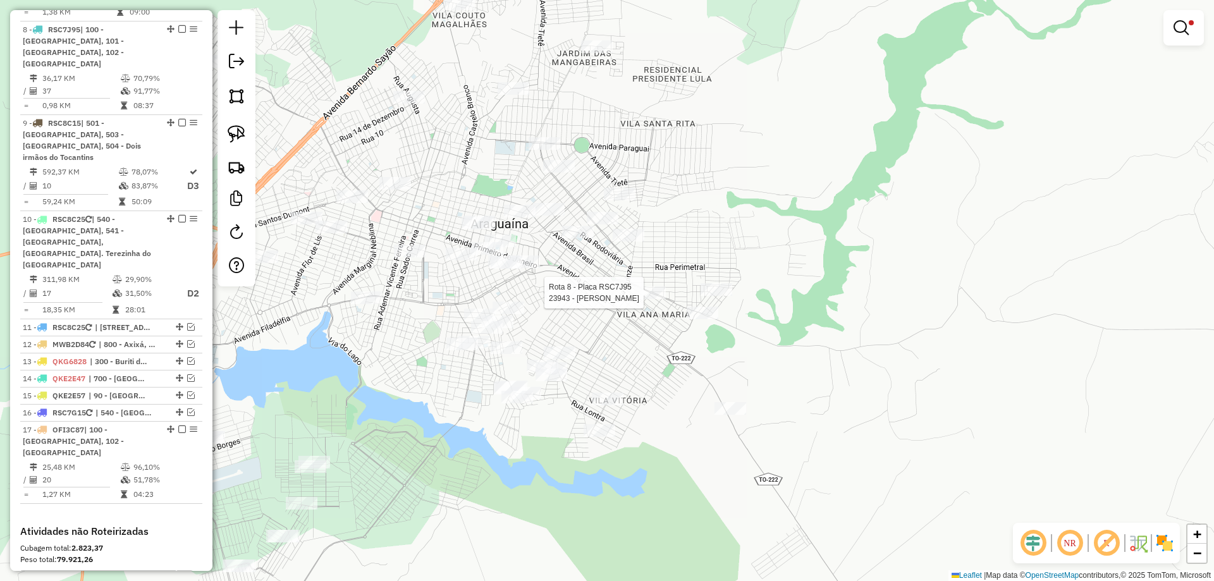
select select "*********"
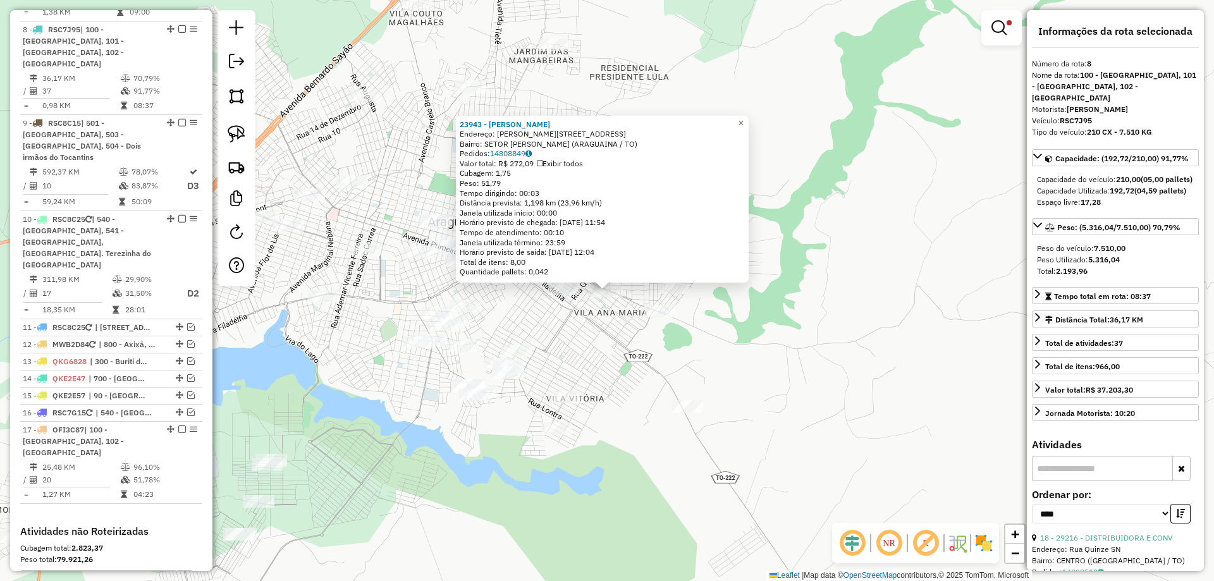
click at [606, 361] on div "23943 - [PERSON_NAME]: [PERSON_NAME] 352 Bairro: SETOR [PERSON_NAME] (ARAGUAINA…" at bounding box center [607, 290] width 1214 height 581
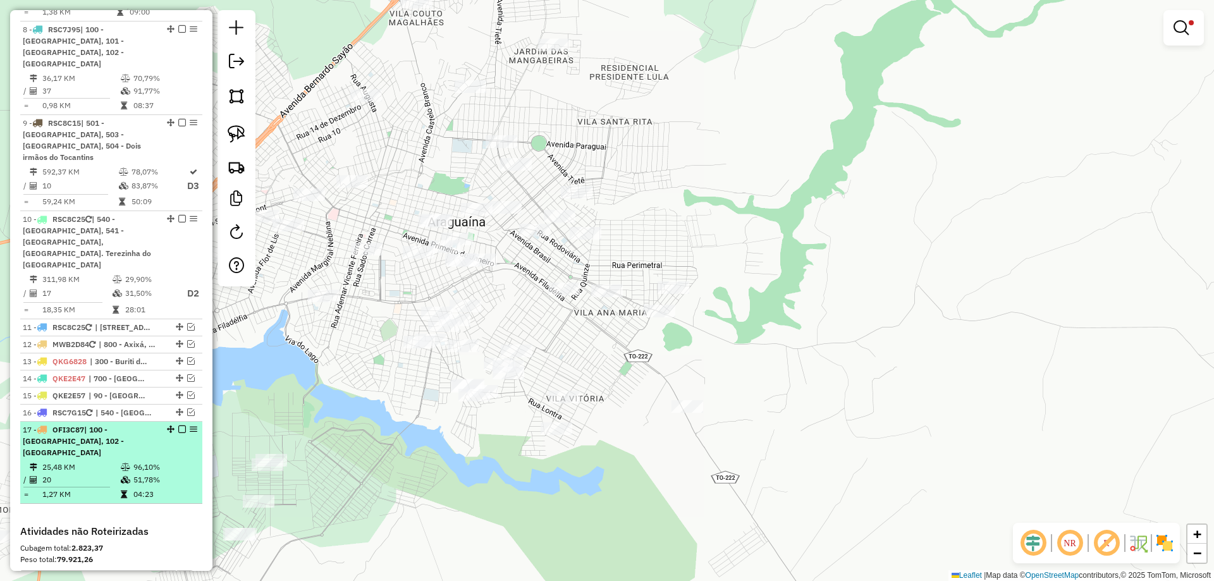
click at [131, 461] on table "25,48 KM 96,10% / 20 51,78% = 1,27 KM 04:23" at bounding box center [111, 481] width 177 height 40
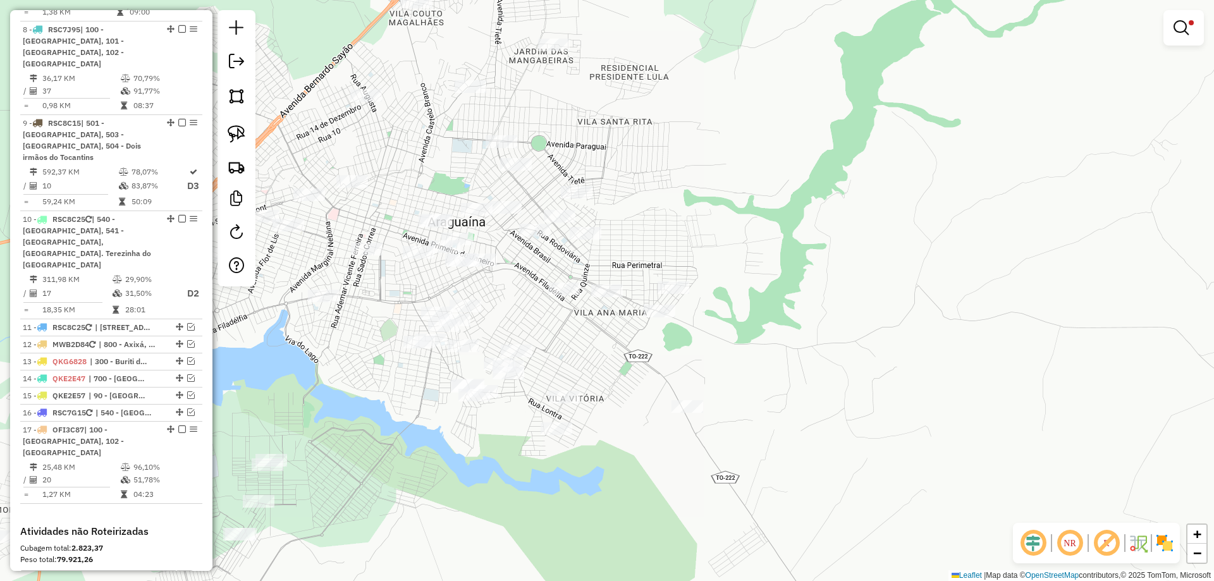
select select "*********"
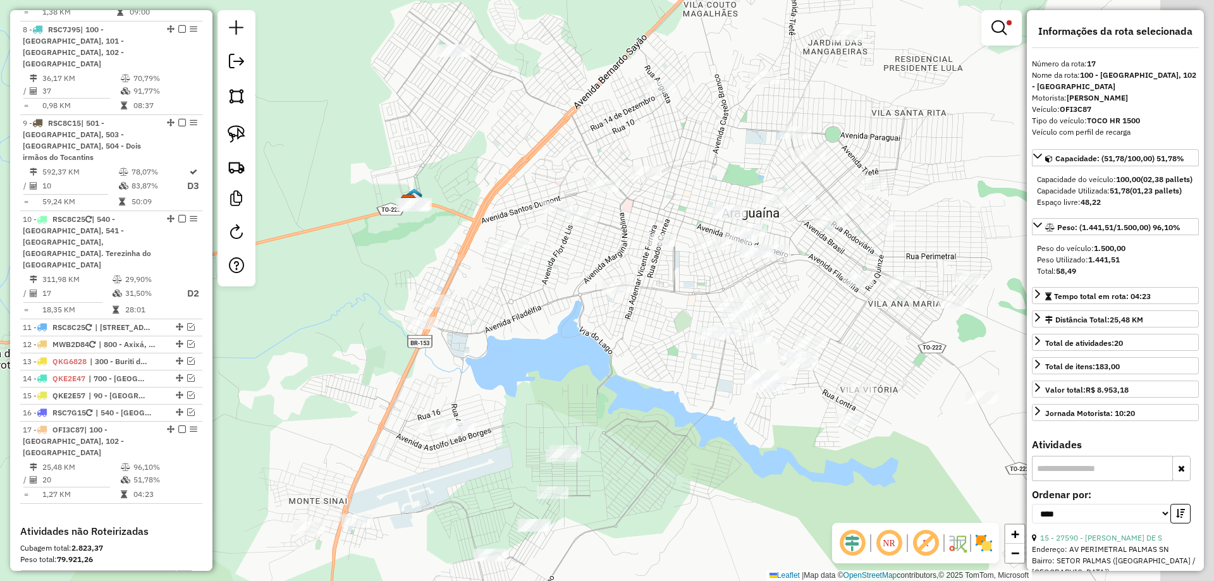
drag, startPoint x: 851, startPoint y: 286, endPoint x: 767, endPoint y: 289, distance: 83.5
click at [768, 289] on div "Limpar filtros Janela de atendimento Grade de atendimento Capacidade Transporta…" at bounding box center [607, 290] width 1214 height 581
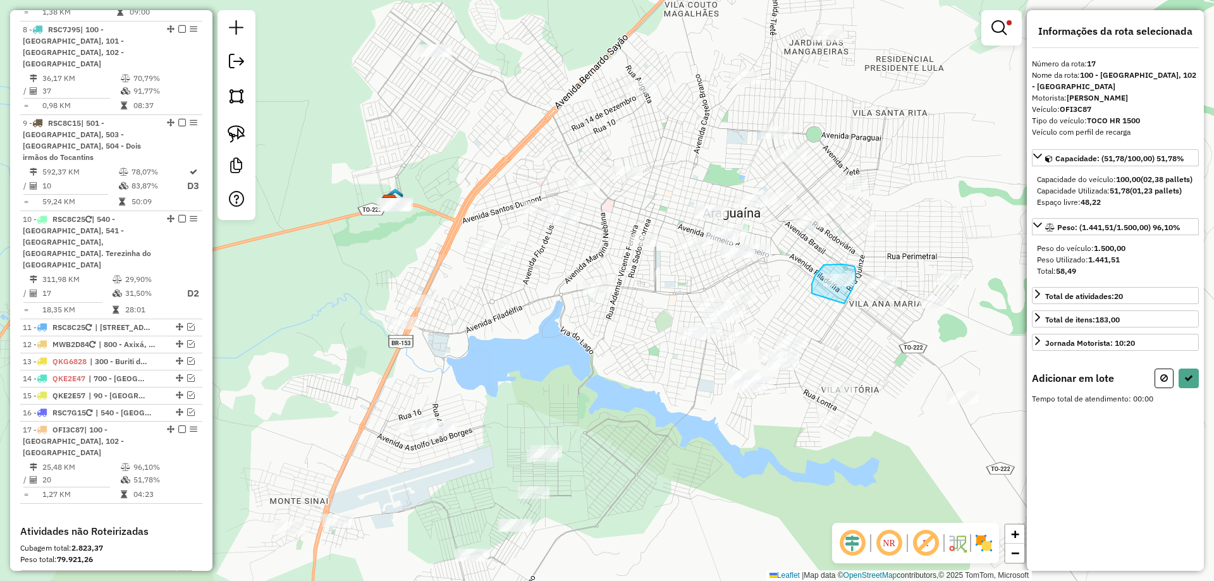
drag, startPoint x: 812, startPoint y: 293, endPoint x: 840, endPoint y: 307, distance: 31.7
select select "*********"
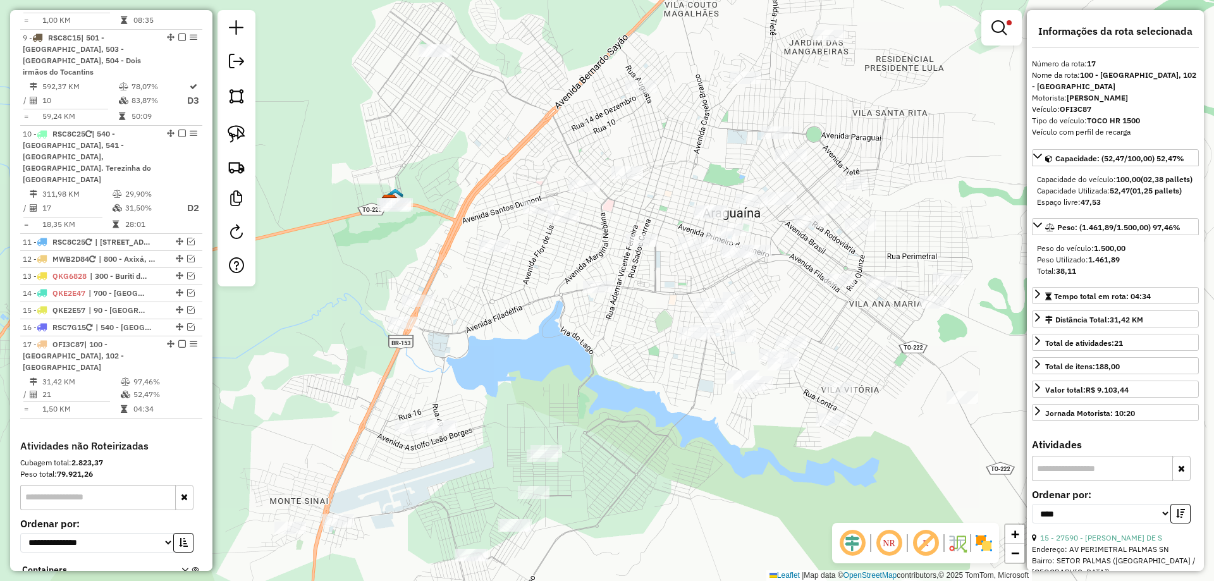
scroll to position [1083, 0]
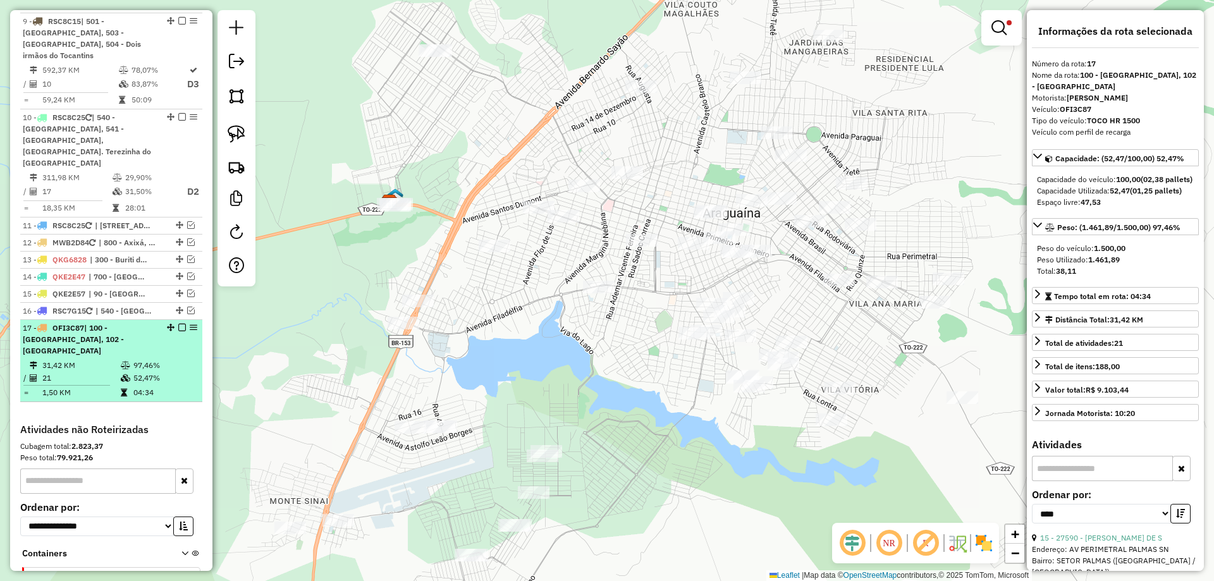
click at [178, 324] on em at bounding box center [182, 328] width 8 height 8
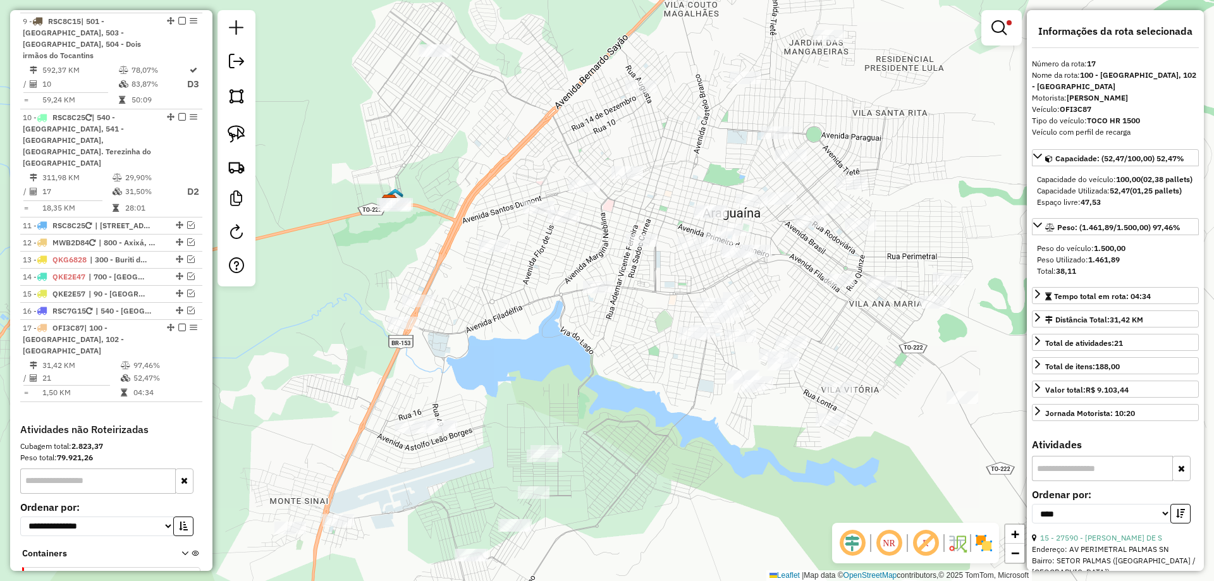
scroll to position [1029, 0]
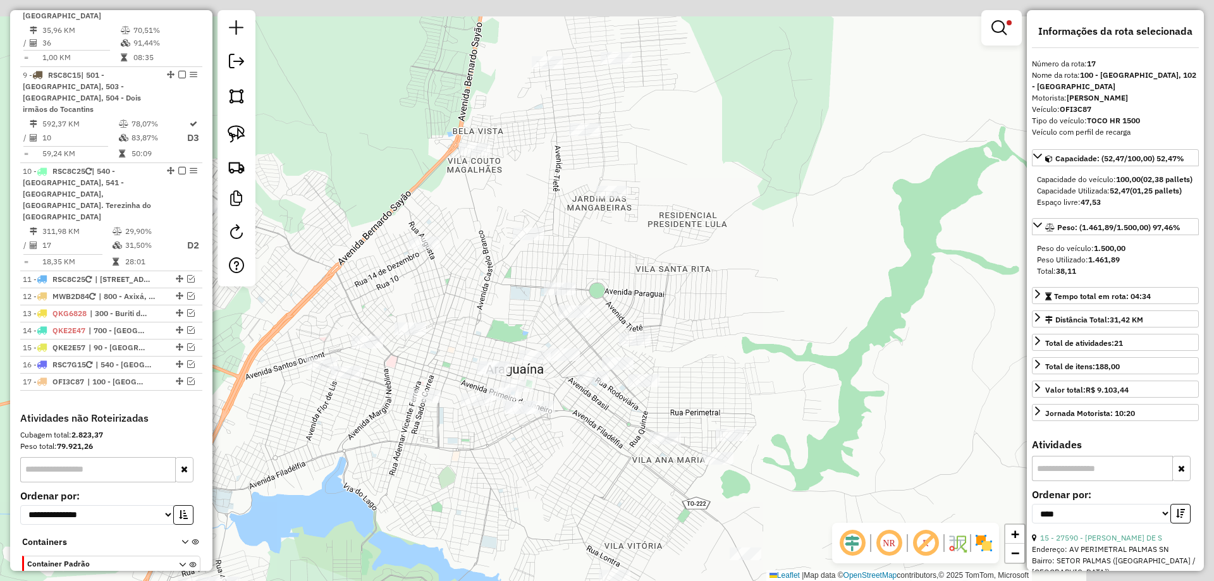
drag, startPoint x: 661, startPoint y: 317, endPoint x: 421, endPoint y: 499, distance: 301.4
click at [421, 499] on div "Limpar filtros Janela de atendimento Grade de atendimento Capacidade Transporta…" at bounding box center [607, 290] width 1214 height 581
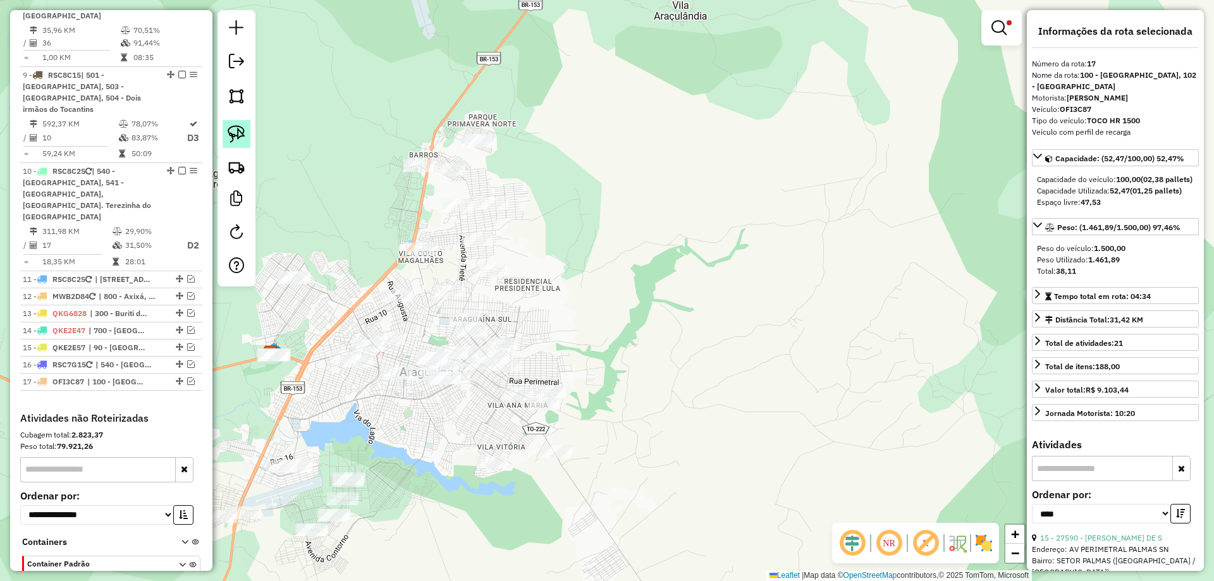
click at [248, 135] on link at bounding box center [236, 134] width 28 height 28
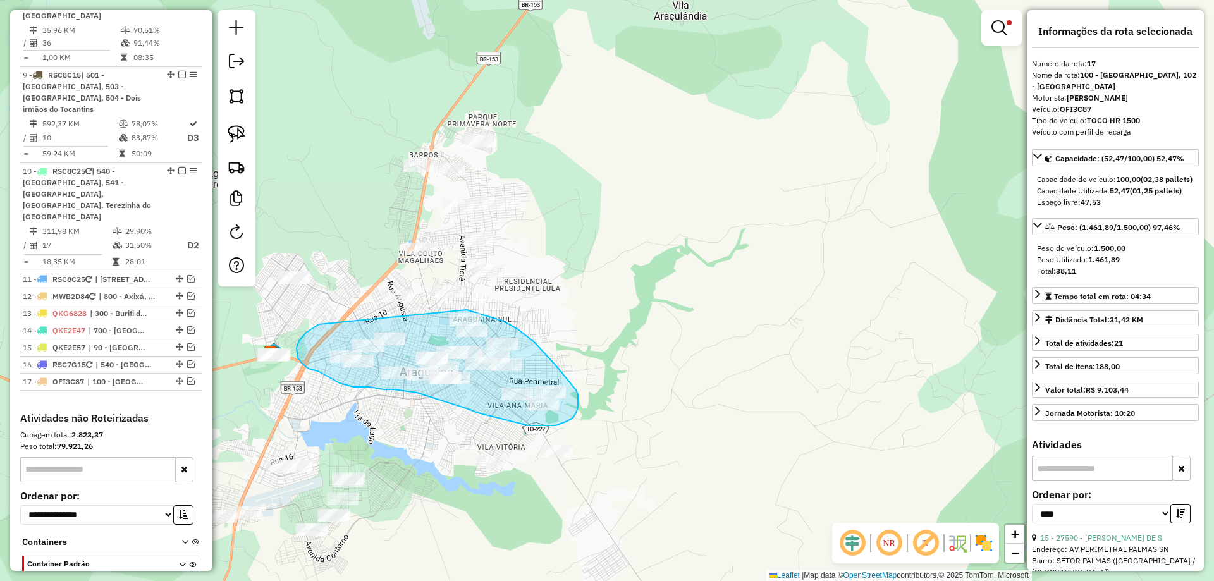
drag, startPoint x: 296, startPoint y: 350, endPoint x: 464, endPoint y: 309, distance: 172.5
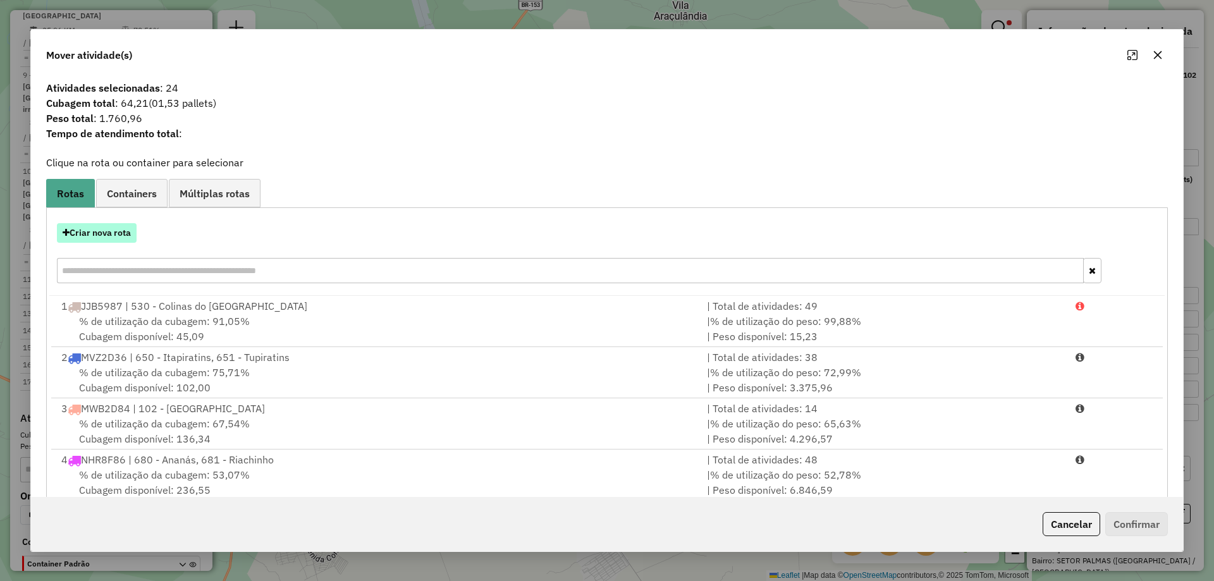
click at [97, 228] on button "Criar nova rota" at bounding box center [97, 233] width 80 height 20
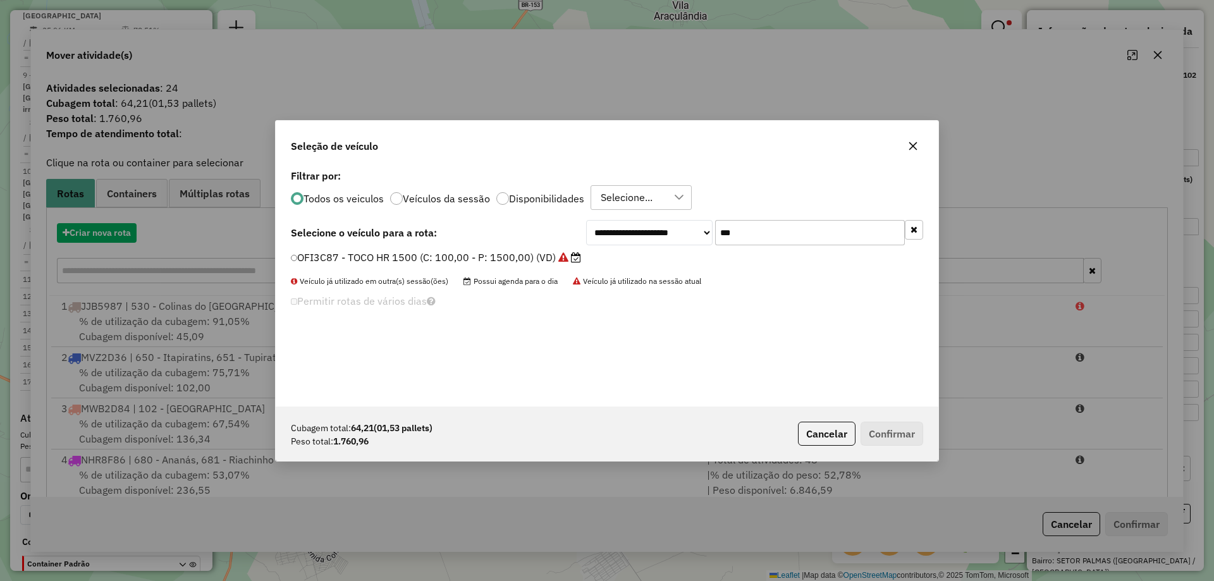
scroll to position [7, 4]
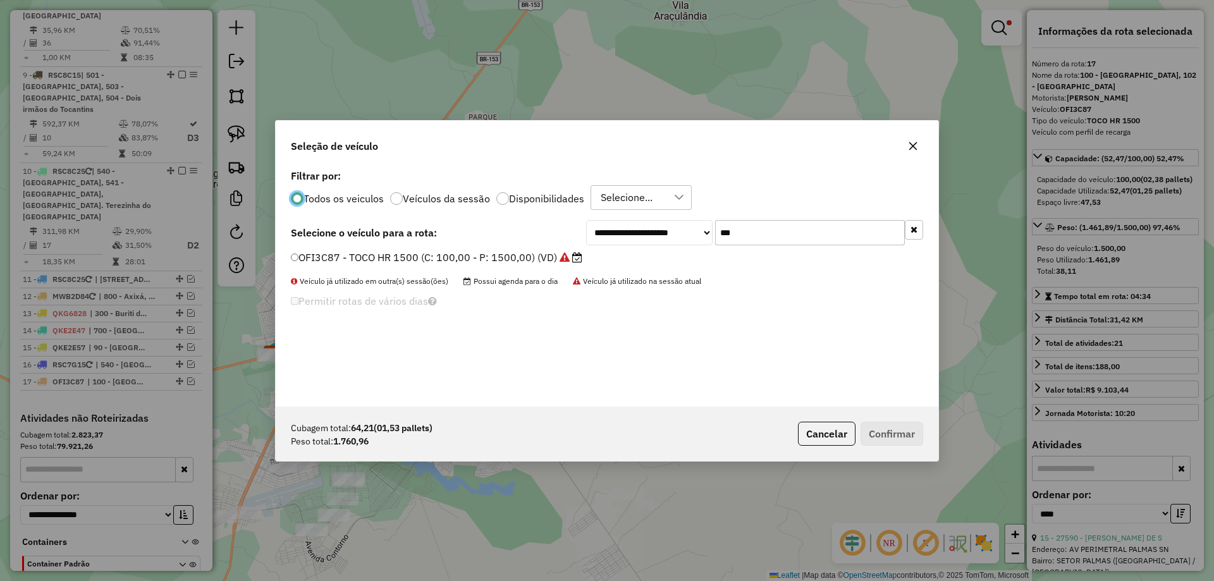
click at [774, 239] on input "***" at bounding box center [810, 232] width 190 height 25
type input "***"
click at [489, 255] on label "JHP8C95 - TOCO HR 1500 (C: 100,00 - P: 1500,00) (VD)" at bounding box center [431, 257] width 281 height 15
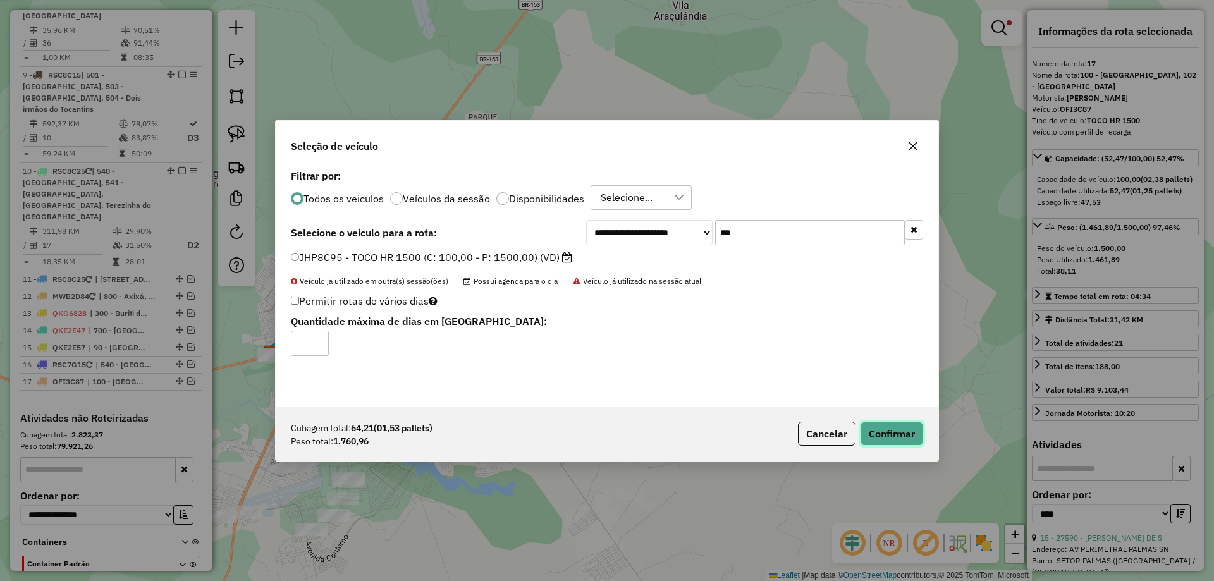
click at [888, 443] on button "Confirmar" at bounding box center [891, 434] width 63 height 24
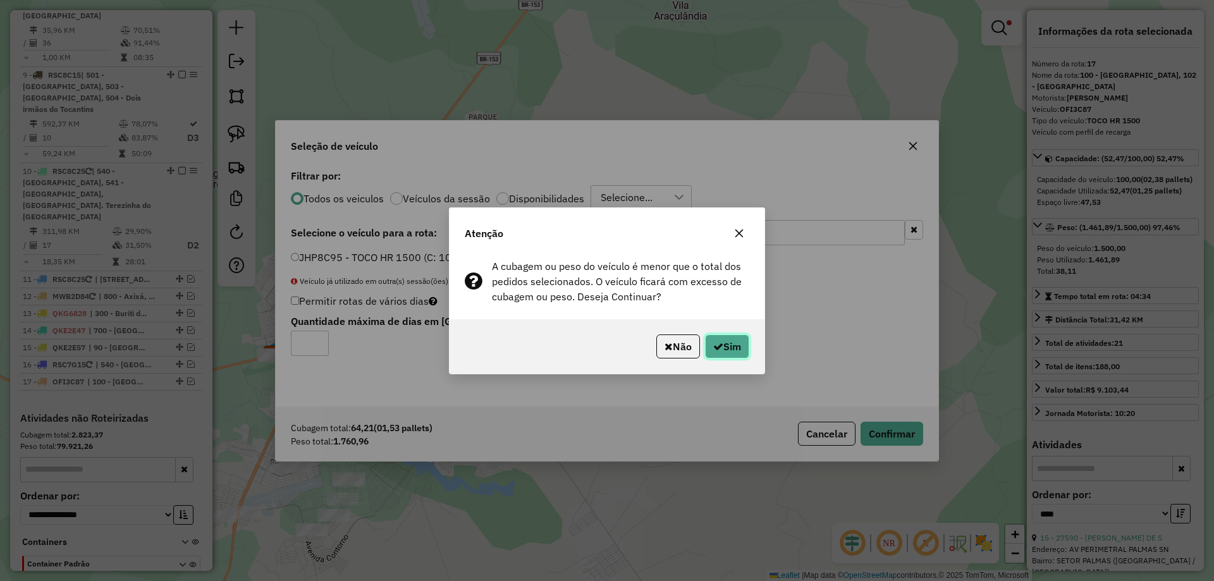
click at [731, 351] on button "Sim" at bounding box center [727, 346] width 44 height 24
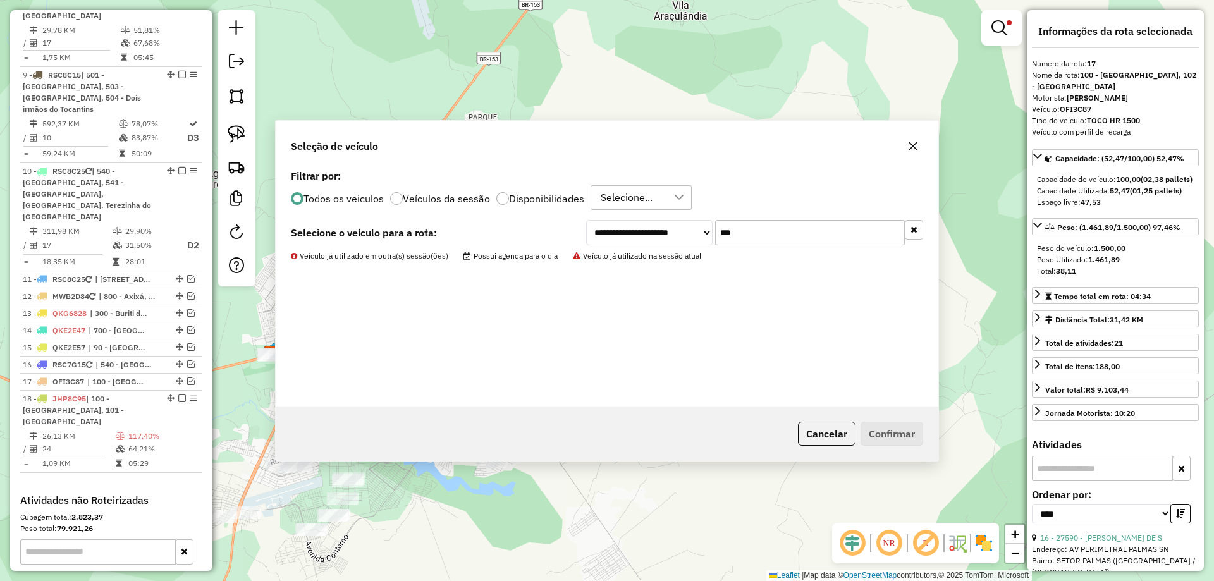
scroll to position [1100, 0]
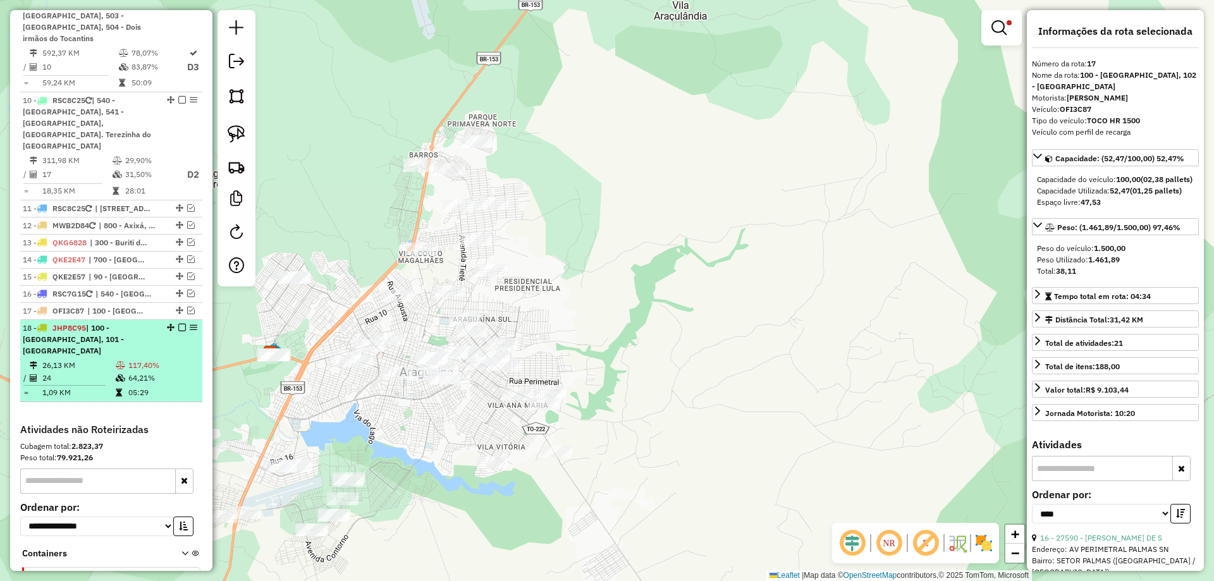
click at [164, 359] on td "117,40%" at bounding box center [163, 365] width 70 height 13
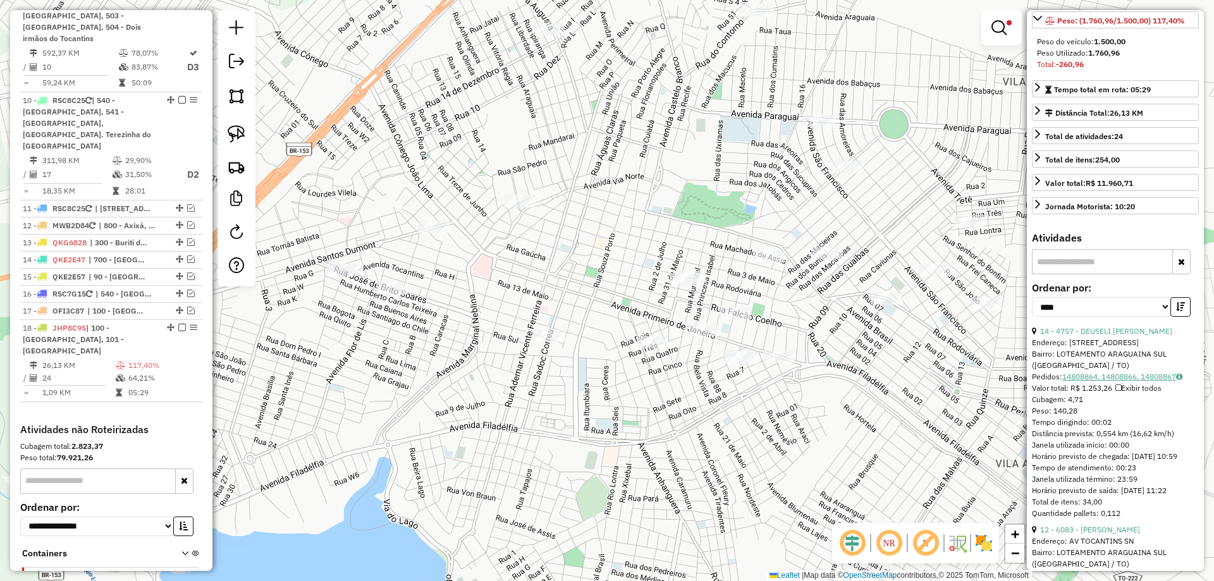
scroll to position [253, 0]
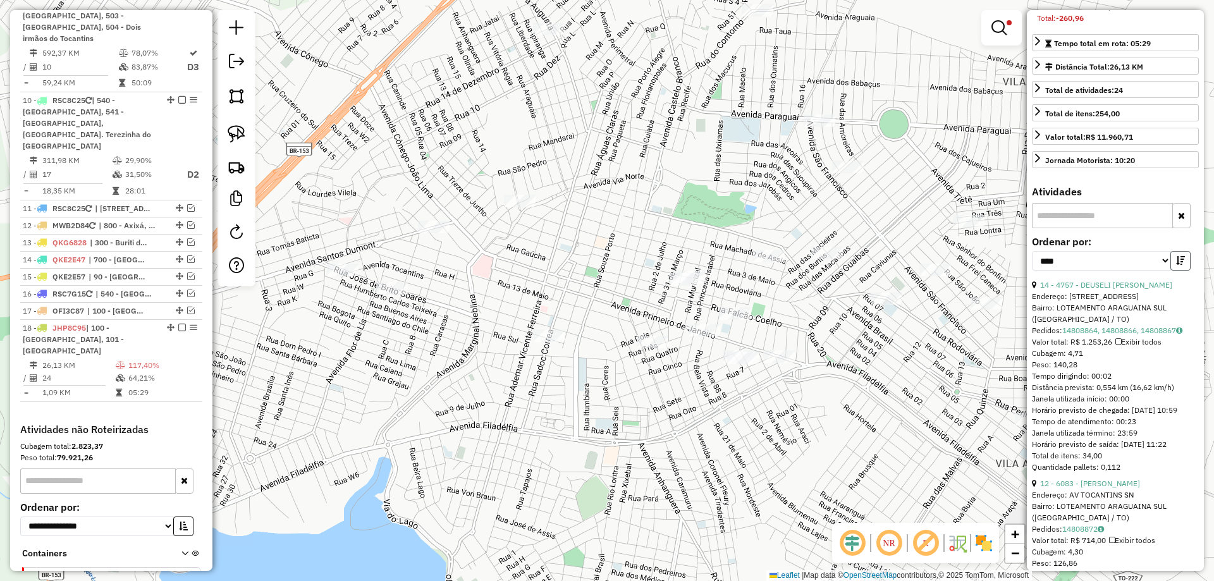
click at [1176, 265] on icon "button" at bounding box center [1180, 260] width 9 height 9
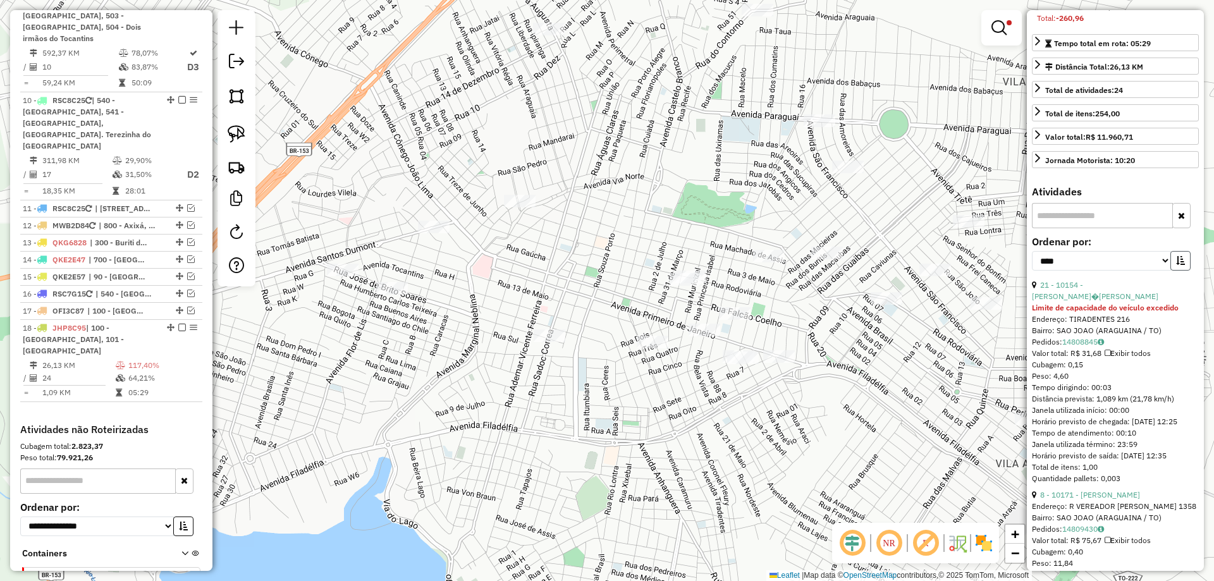
click at [1176, 265] on icon "button" at bounding box center [1180, 260] width 9 height 9
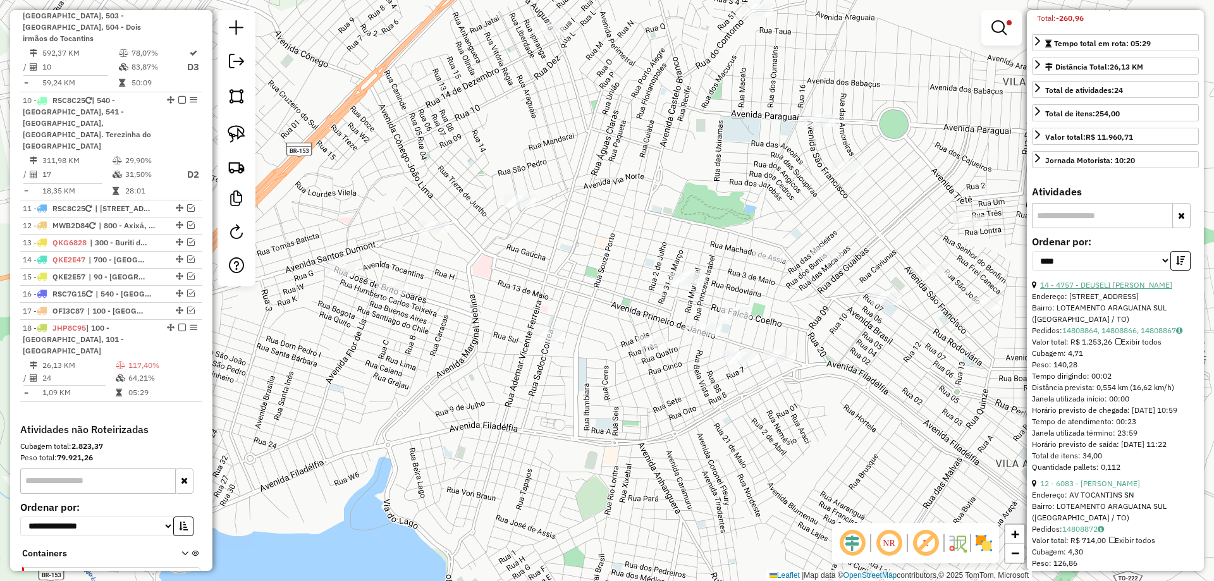
click at [1119, 289] on link "14 - 4757 - DEUSELI [PERSON_NAME]" at bounding box center [1106, 284] width 132 height 9
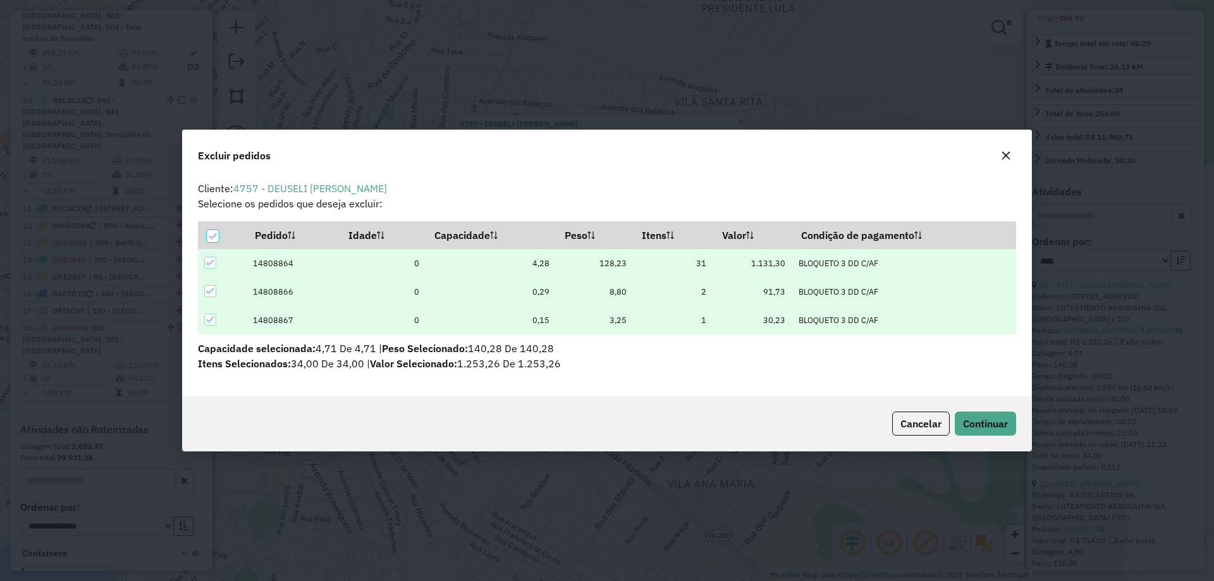
scroll to position [0, 0]
click at [984, 417] on span "Continuar" at bounding box center [985, 423] width 45 height 13
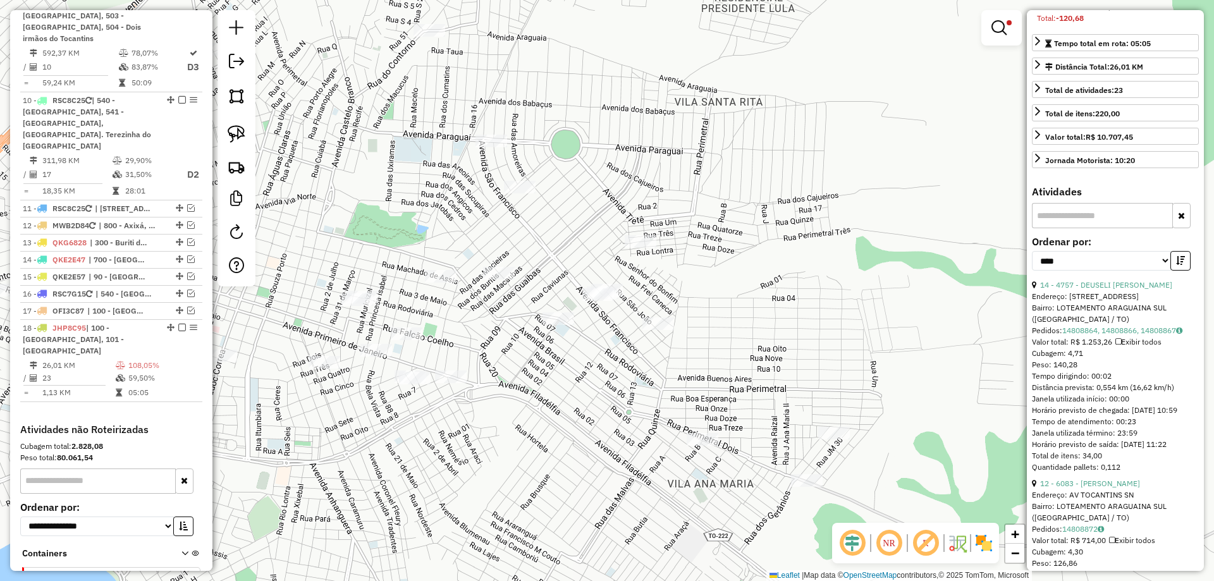
click at [1176, 265] on icon "button" at bounding box center [1180, 260] width 9 height 9
click at [1078, 289] on link "12 - 6083 - [PERSON_NAME]" at bounding box center [1090, 284] width 100 height 9
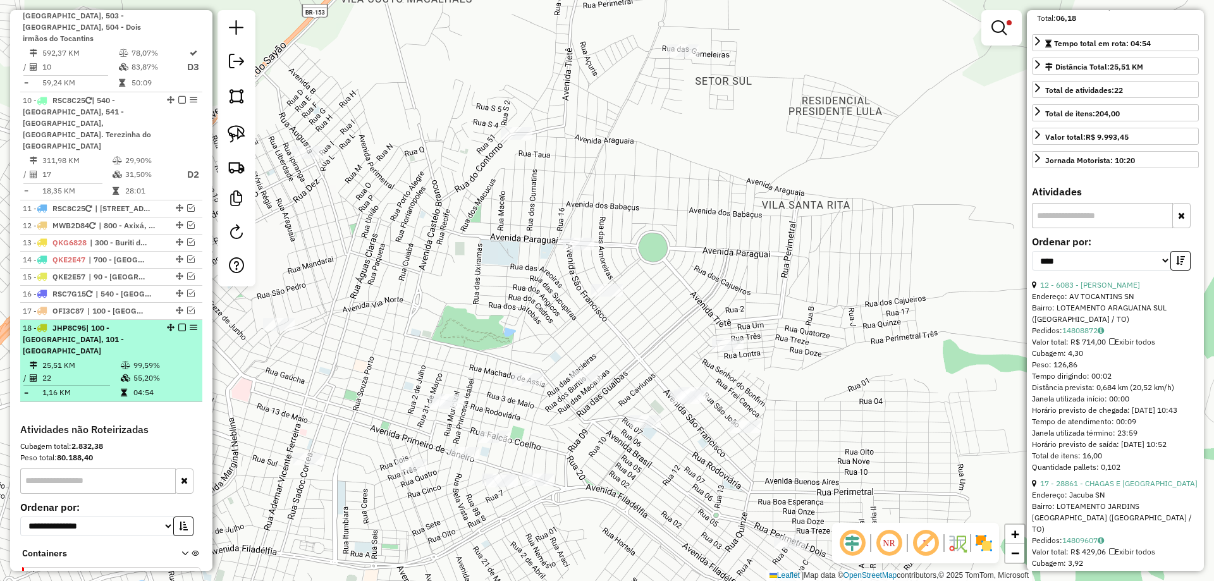
click at [178, 324] on em at bounding box center [182, 328] width 8 height 8
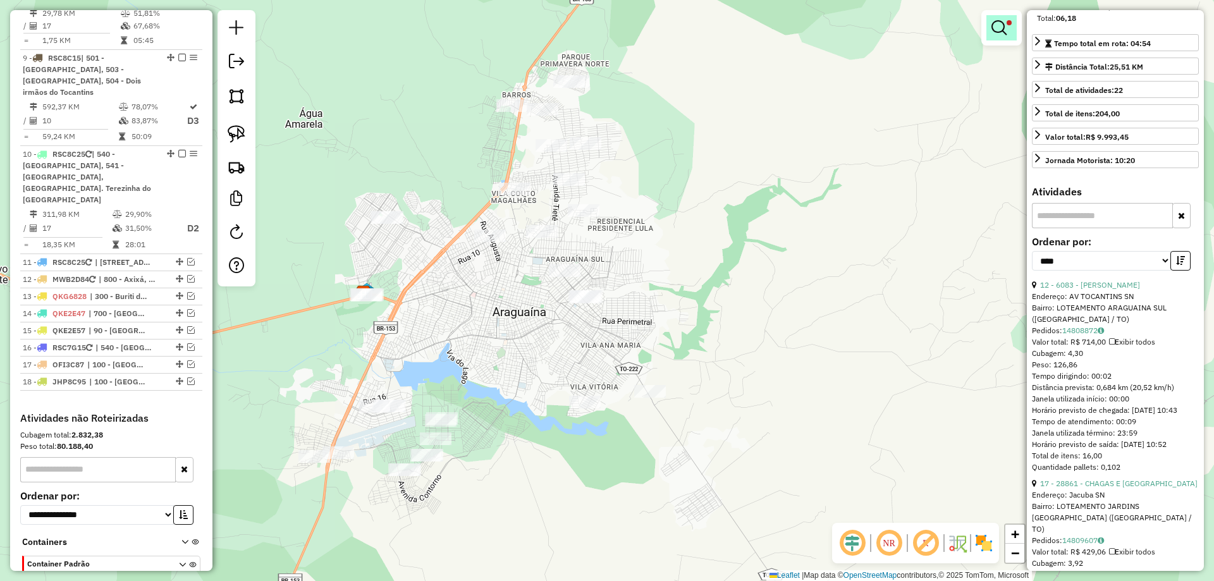
click at [998, 30] on em at bounding box center [998, 27] width 15 height 15
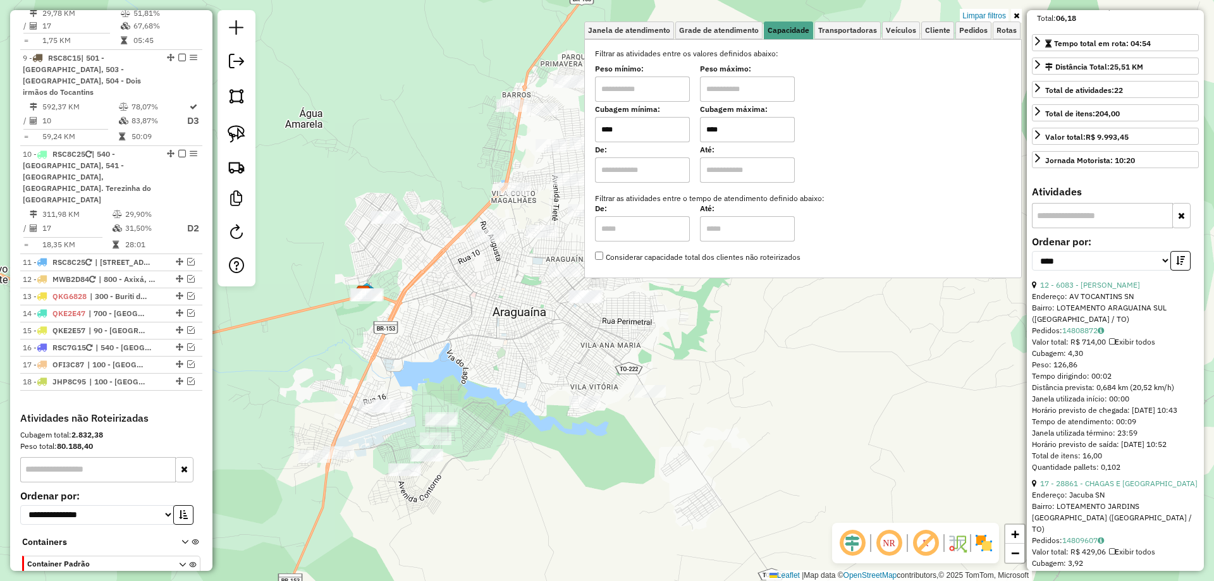
click at [720, 133] on input "****" at bounding box center [747, 129] width 95 height 25
type input "*****"
click at [743, 374] on div "Limpar filtros Janela de atendimento Grade de atendimento Capacidade Transporta…" at bounding box center [607, 290] width 1214 height 581
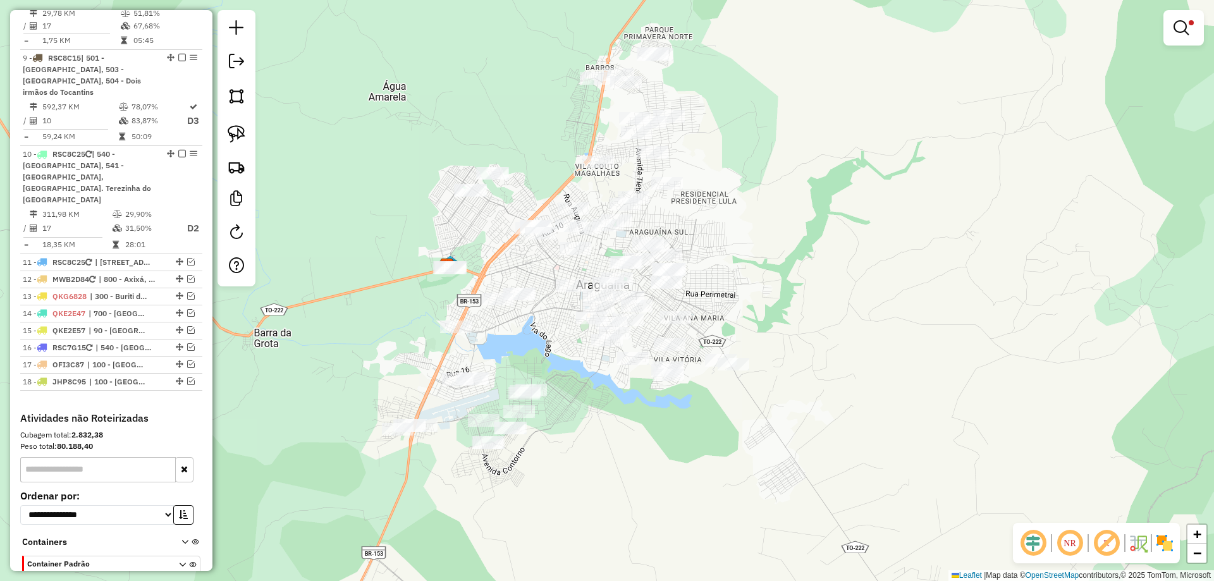
drag, startPoint x: 643, startPoint y: 338, endPoint x: 727, endPoint y: 311, distance: 87.7
click at [727, 311] on div "Limpar filtros Janela de atendimento Grade de atendimento Capacidade Transporta…" at bounding box center [607, 290] width 1214 height 581
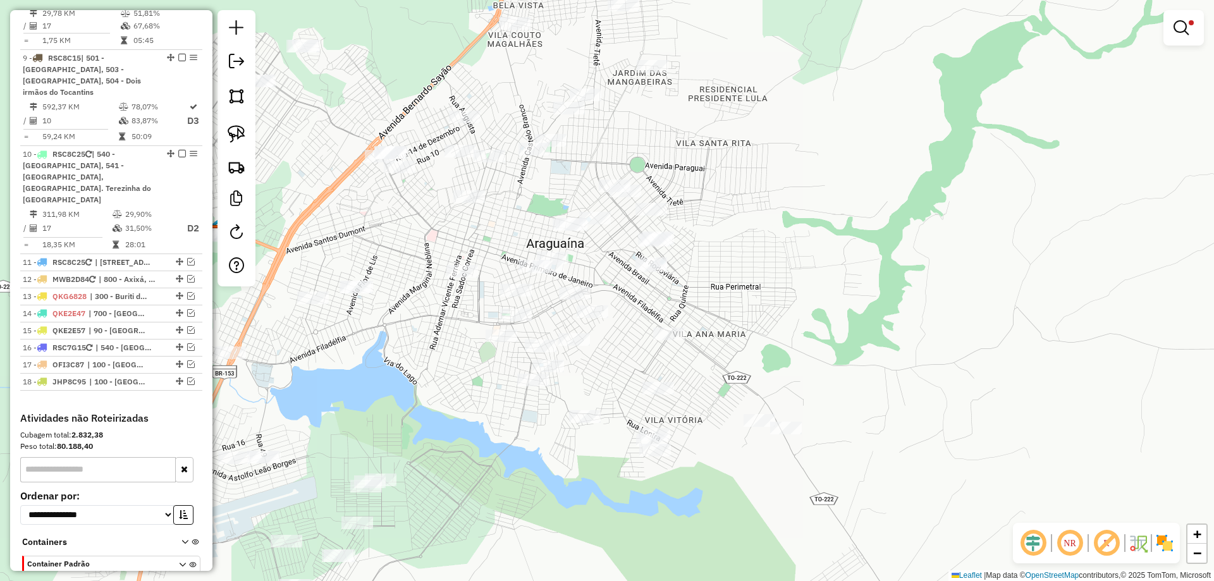
drag, startPoint x: 850, startPoint y: 341, endPoint x: 731, endPoint y: 335, distance: 119.0
click at [800, 348] on div "Limpar filtros Janela de atendimento Grade de atendimento Capacidade Transporta…" at bounding box center [607, 290] width 1214 height 581
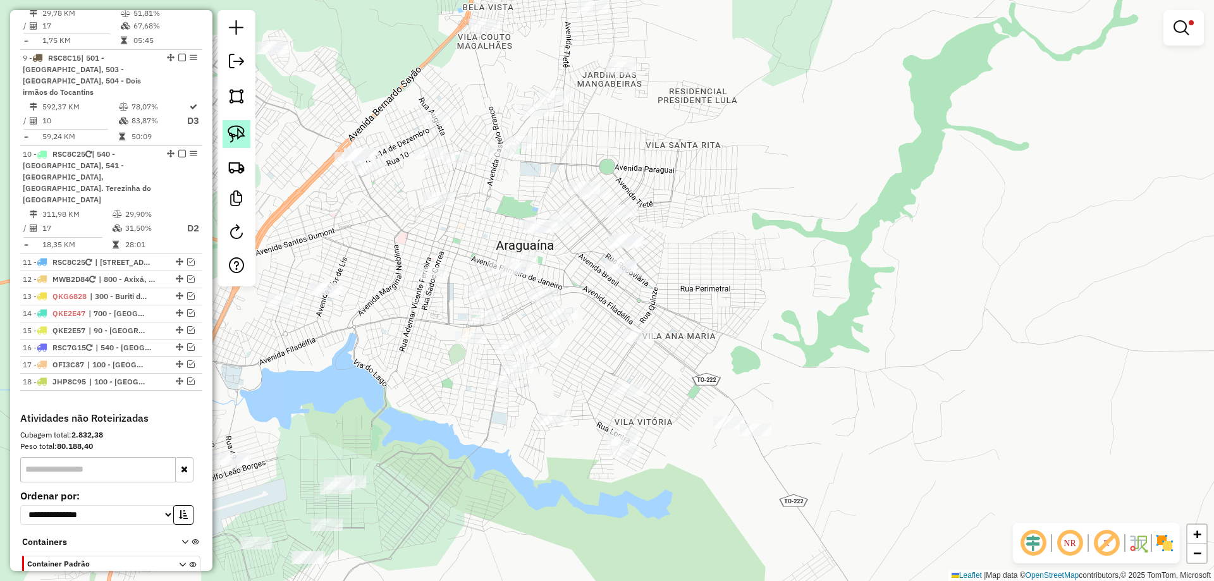
click at [231, 130] on img at bounding box center [237, 134] width 18 height 18
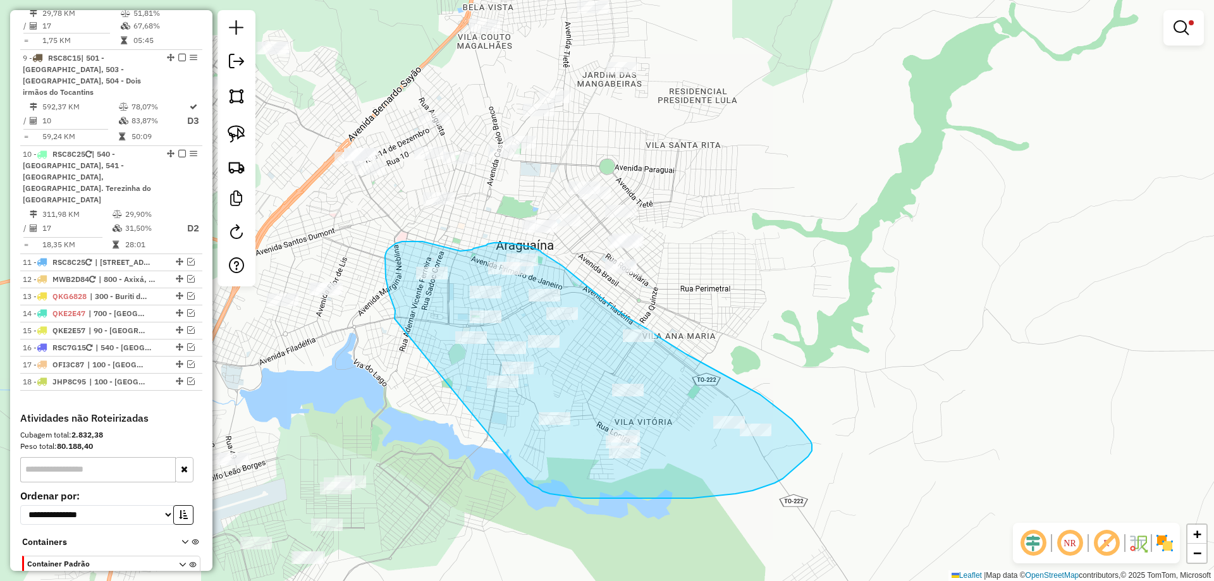
drag, startPoint x: 394, startPoint y: 319, endPoint x: 526, endPoint y: 480, distance: 208.0
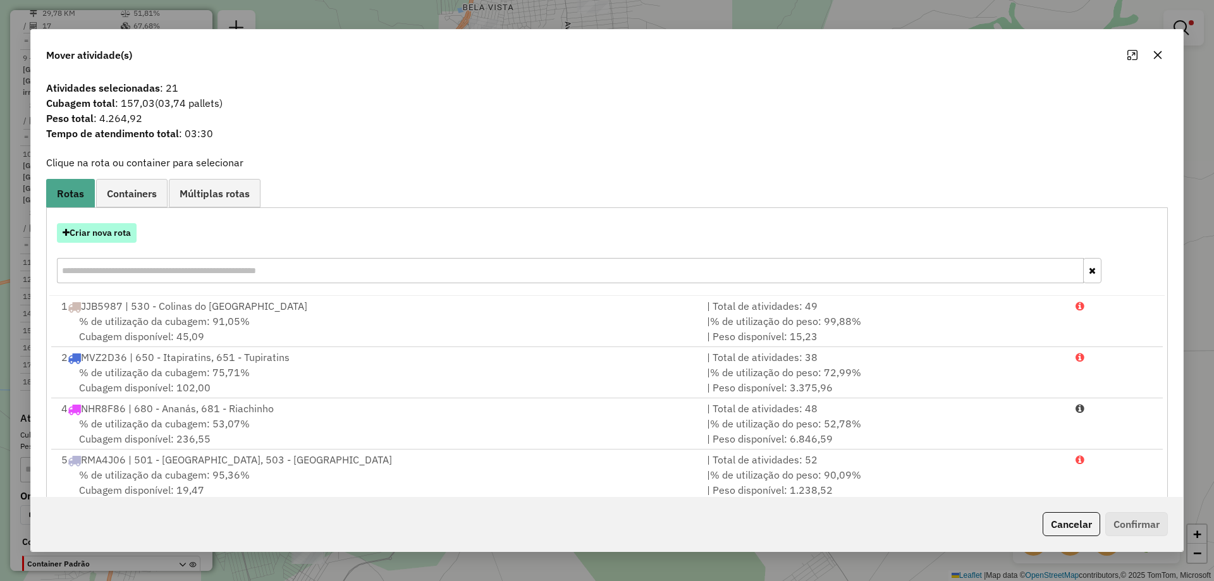
click at [71, 235] on button "Criar nova rota" at bounding box center [97, 233] width 80 height 20
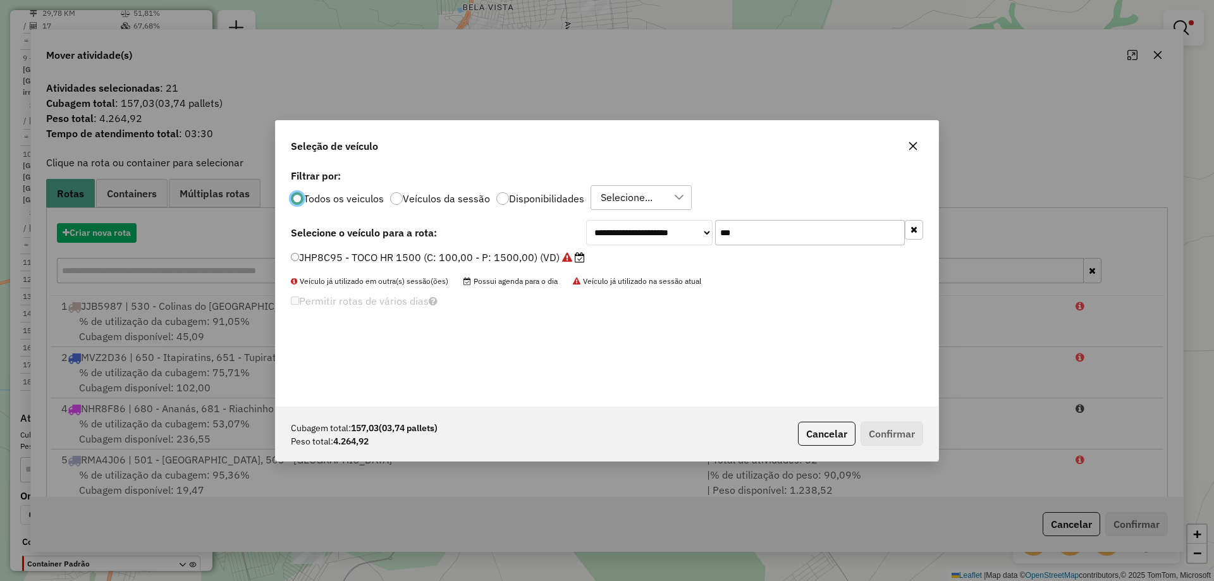
scroll to position [7, 4]
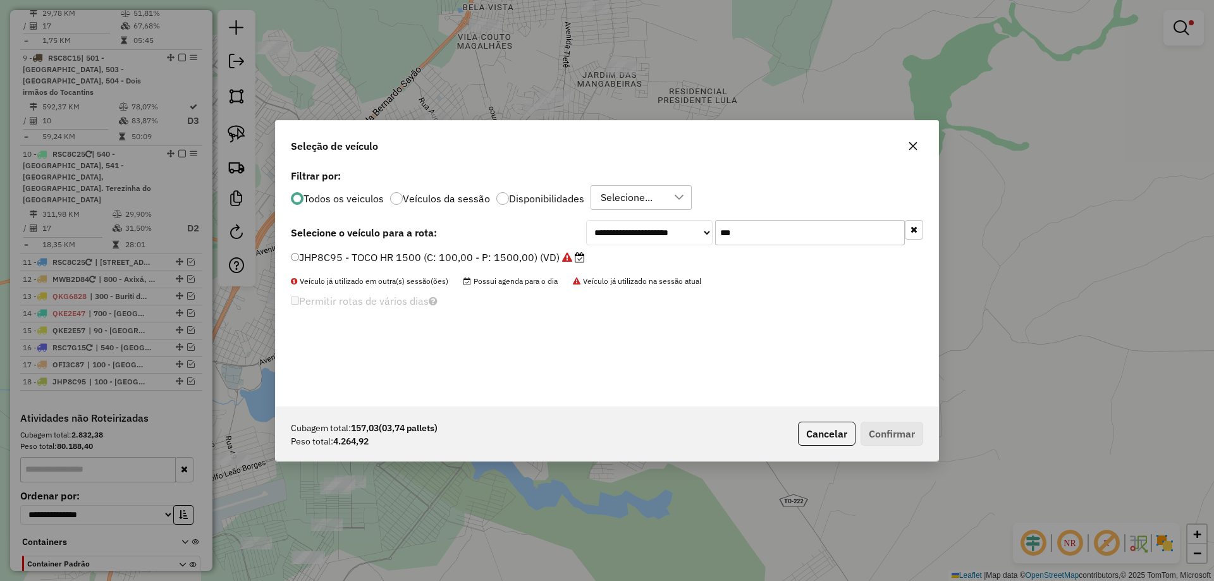
click at [761, 239] on input "***" at bounding box center [810, 232] width 190 height 25
type input "***"
click at [915, 138] on button "button" at bounding box center [913, 146] width 20 height 20
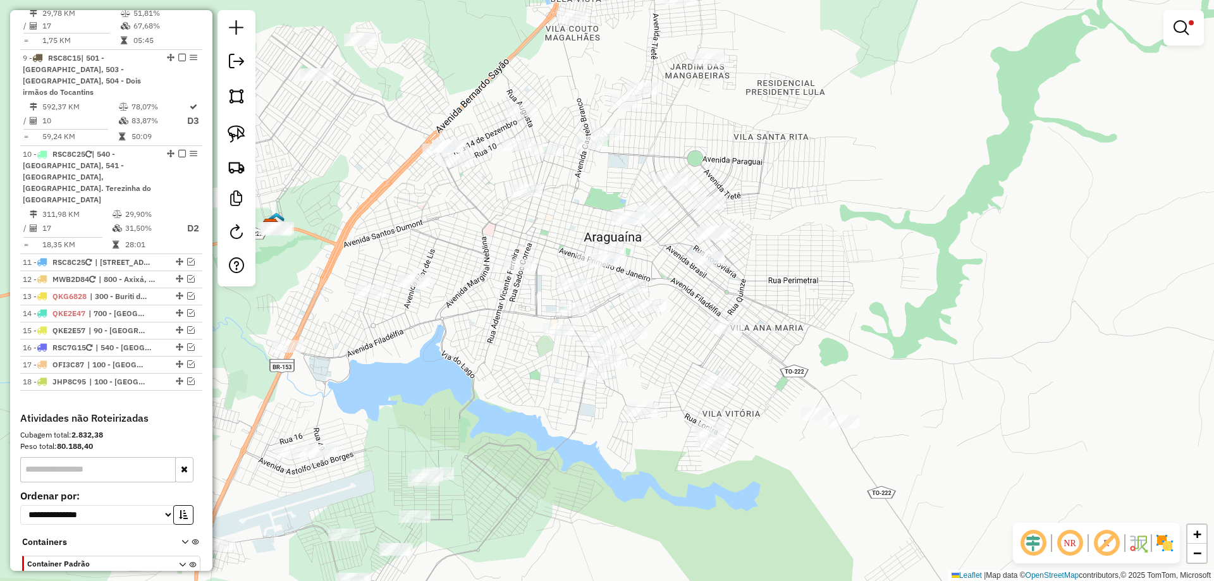
drag, startPoint x: 786, startPoint y: 357, endPoint x: 873, endPoint y: 349, distance: 88.2
click at [873, 349] on div "Limpar filtros Janela de atendimento Grade de atendimento Capacidade Transporta…" at bounding box center [607, 290] width 1214 height 581
click at [873, 336] on div "Limpar filtros Janela de atendimento Grade de atendimento Capacidade Transporta…" at bounding box center [607, 290] width 1214 height 581
click at [243, 139] on img at bounding box center [237, 134] width 18 height 18
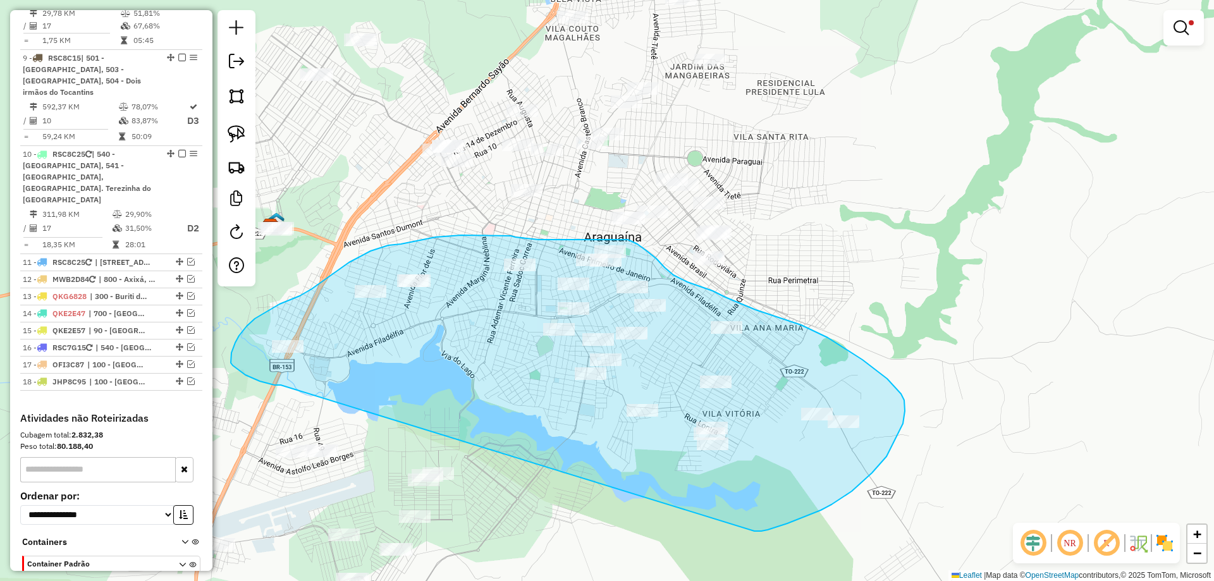
drag, startPoint x: 281, startPoint y: 385, endPoint x: 754, endPoint y: 531, distance: 495.4
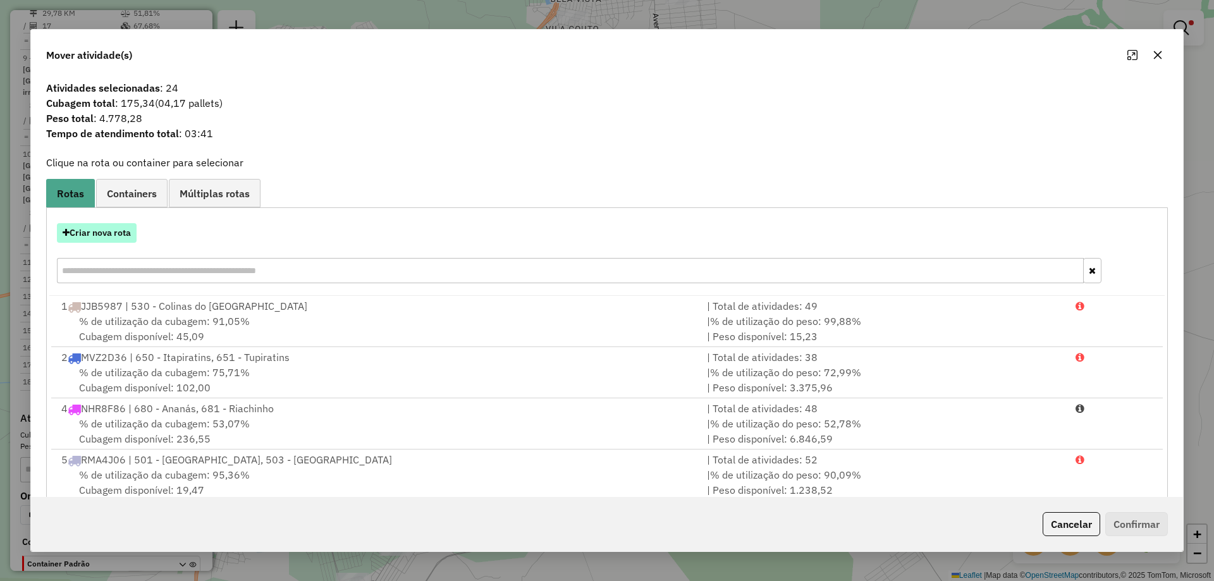
click at [94, 232] on button "Criar nova rota" at bounding box center [97, 233] width 80 height 20
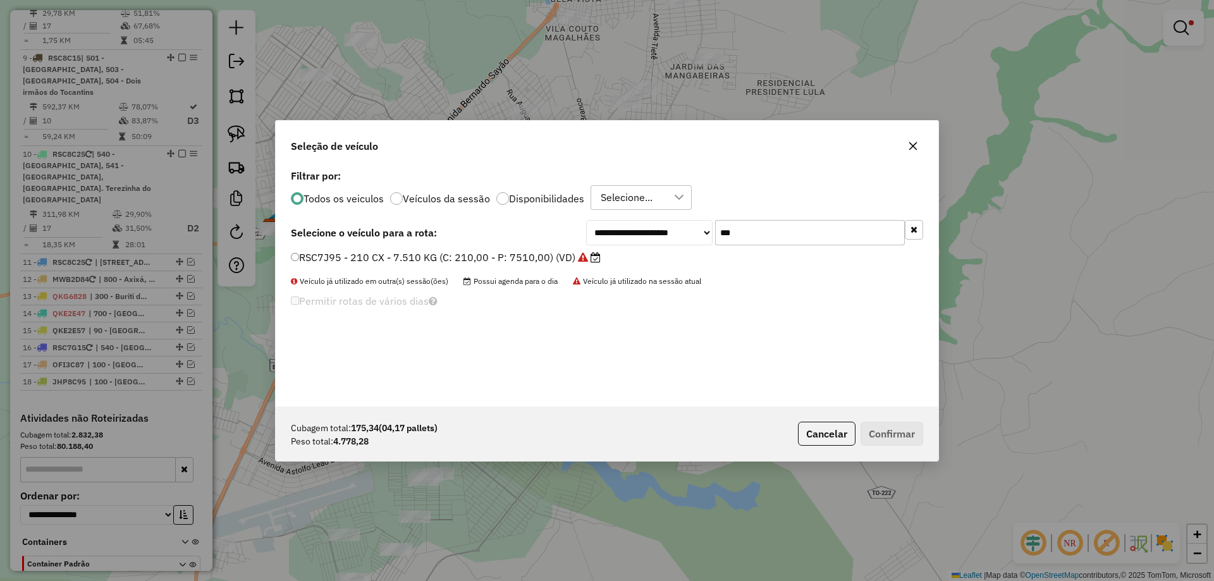
click at [806, 234] on input "***" at bounding box center [810, 232] width 190 height 25
click at [503, 264] on label "RSC7J95 - 210 CX - 7.510 KG (C: 210,00 - P: 7510,00) (VD)" at bounding box center [446, 257] width 310 height 15
click at [906, 439] on button "Confirmar" at bounding box center [891, 434] width 63 height 24
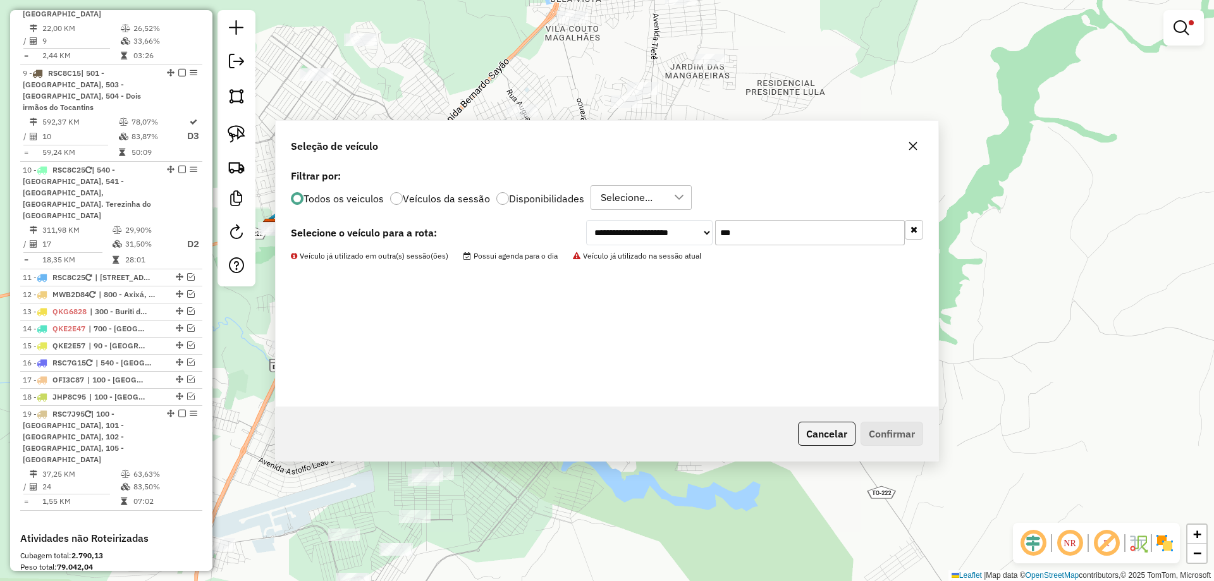
scroll to position [1126, 0]
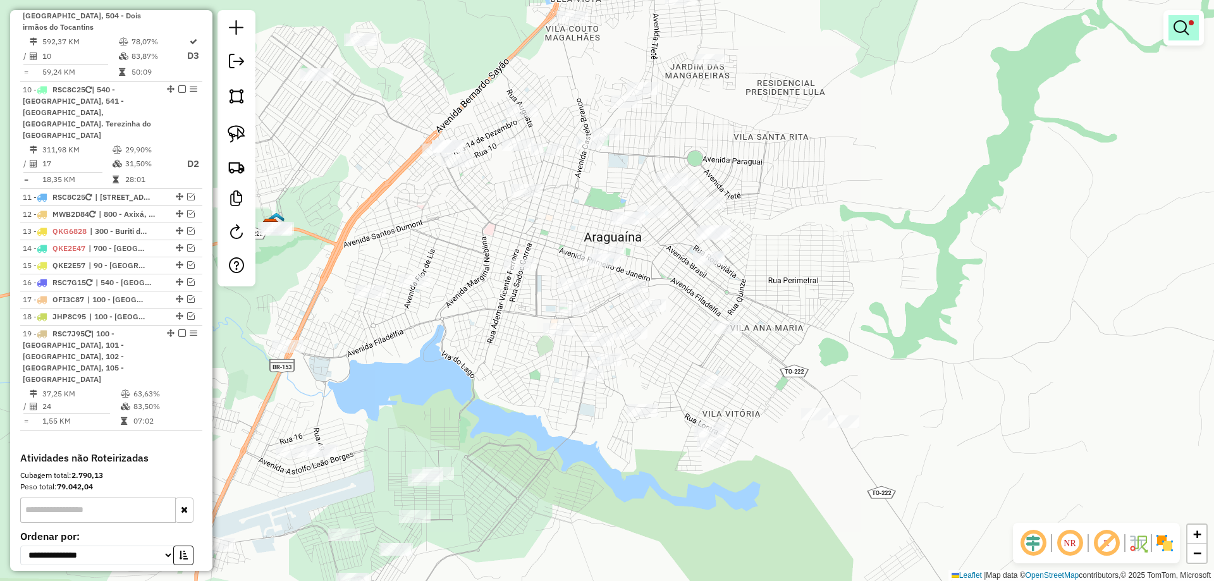
click at [1173, 22] on em at bounding box center [1180, 27] width 15 height 15
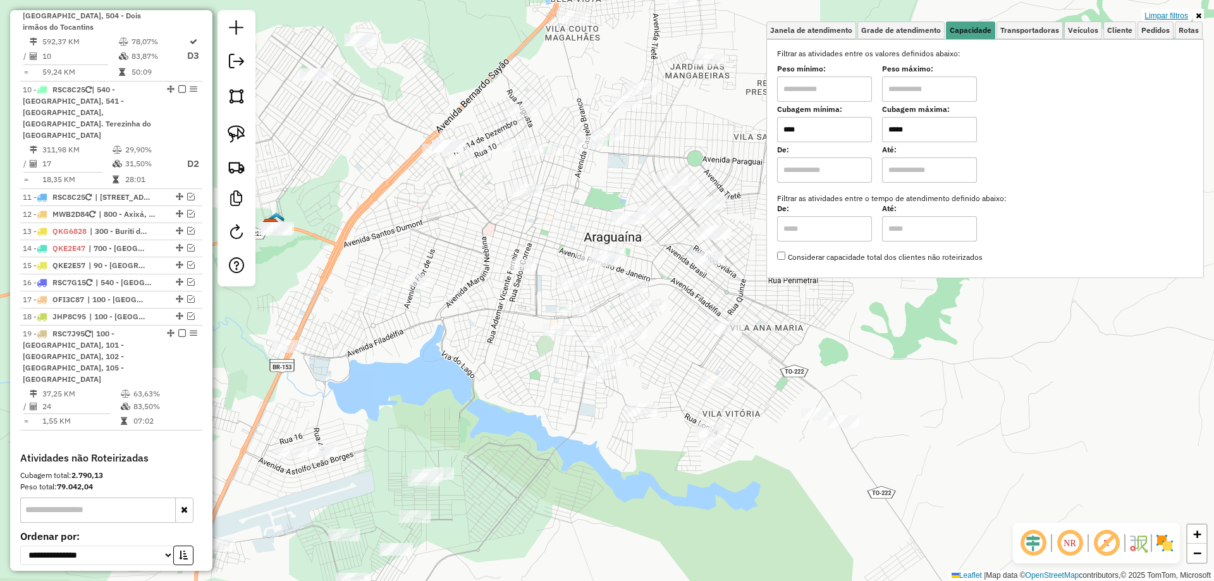
click at [1174, 16] on link "Limpar filtros" at bounding box center [1165, 16] width 49 height 14
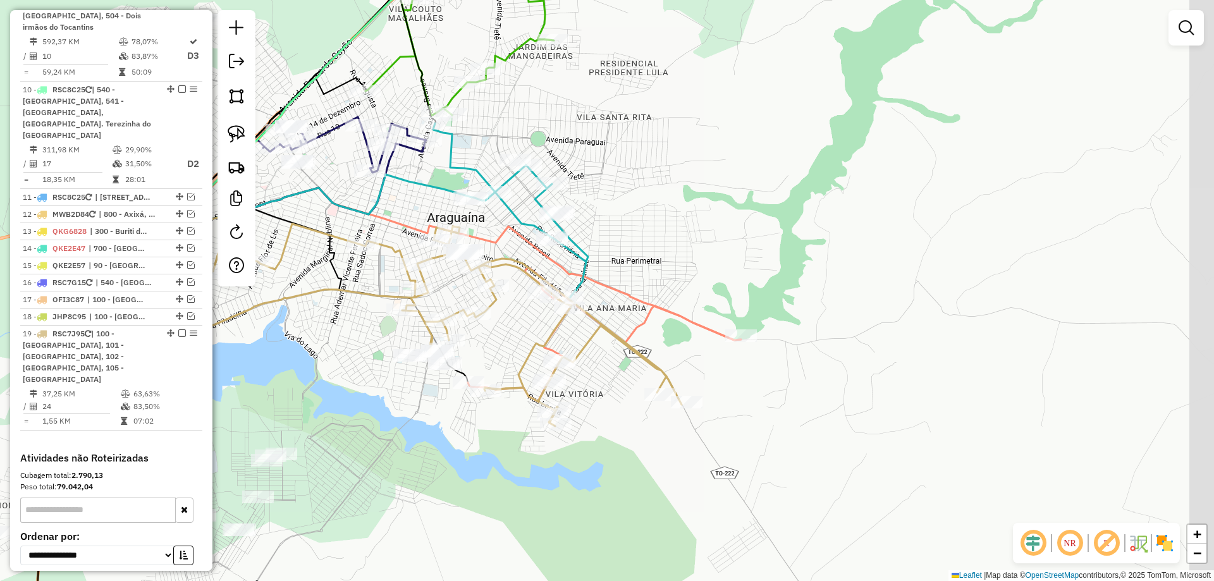
drag, startPoint x: 968, startPoint y: 461, endPoint x: 775, endPoint y: 438, distance: 194.2
click at [796, 440] on div "Janela de atendimento Grade de atendimento Capacidade Transportadoras Veículos …" at bounding box center [607, 290] width 1214 height 581
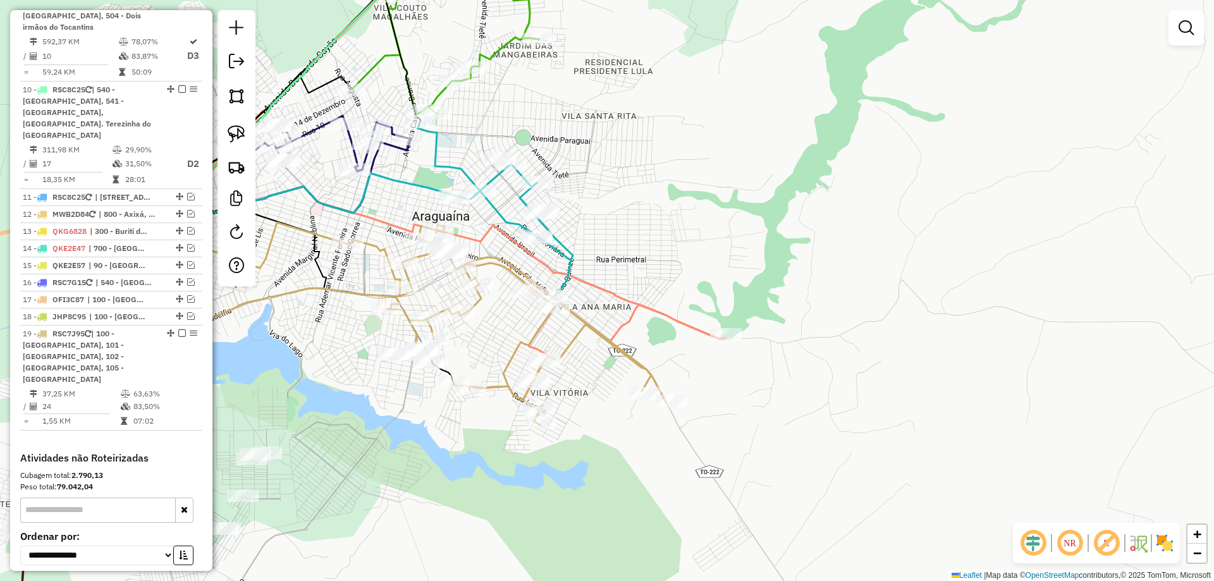
click at [620, 348] on icon at bounding box center [391, 323] width 551 height 202
select select "*********"
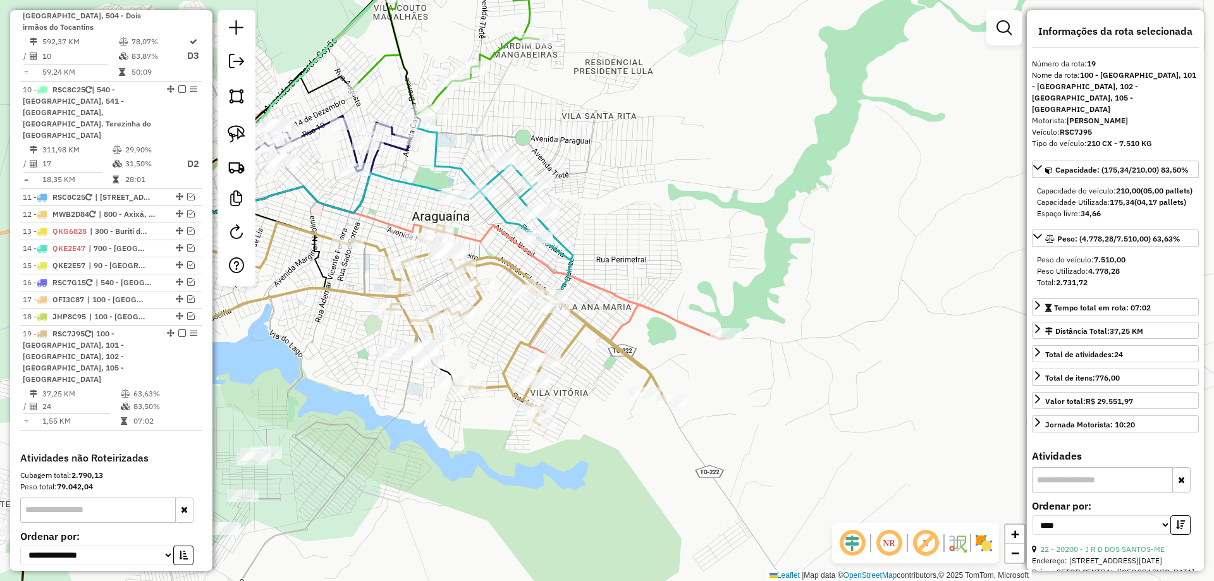
scroll to position [1155, 0]
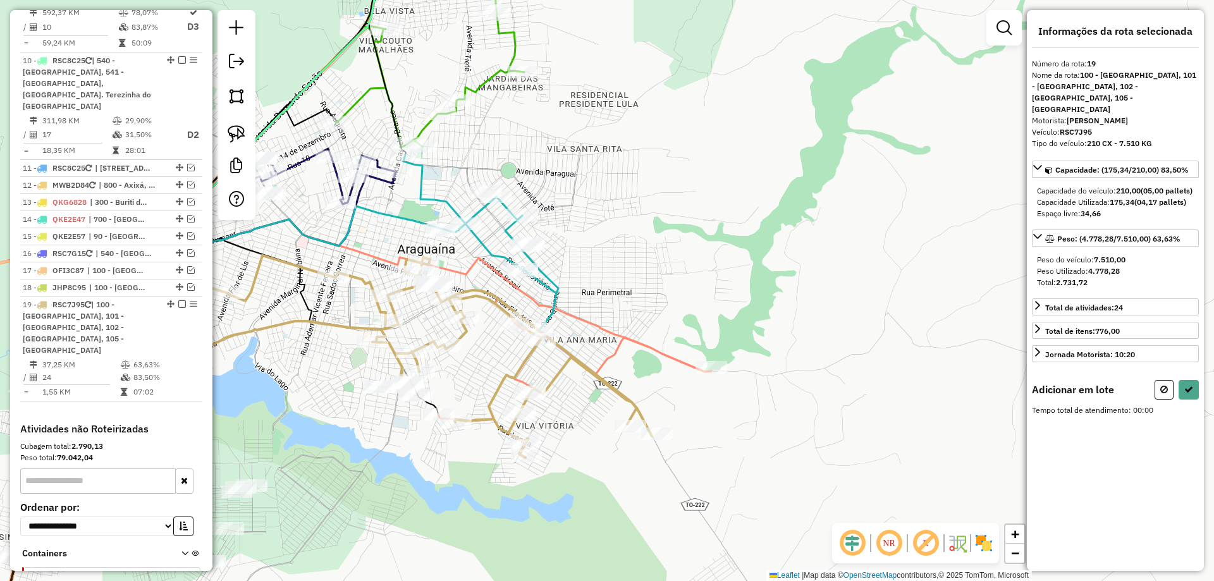
drag, startPoint x: 620, startPoint y: 348, endPoint x: 702, endPoint y: 332, distance: 83.7
click at [702, 334] on div "Janela de atendimento Grade de atendimento Capacidade Transportadoras Veículos …" at bounding box center [607, 290] width 1214 height 581
drag, startPoint x: 705, startPoint y: 315, endPoint x: 765, endPoint y: 351, distance: 69.5
select select "*********"
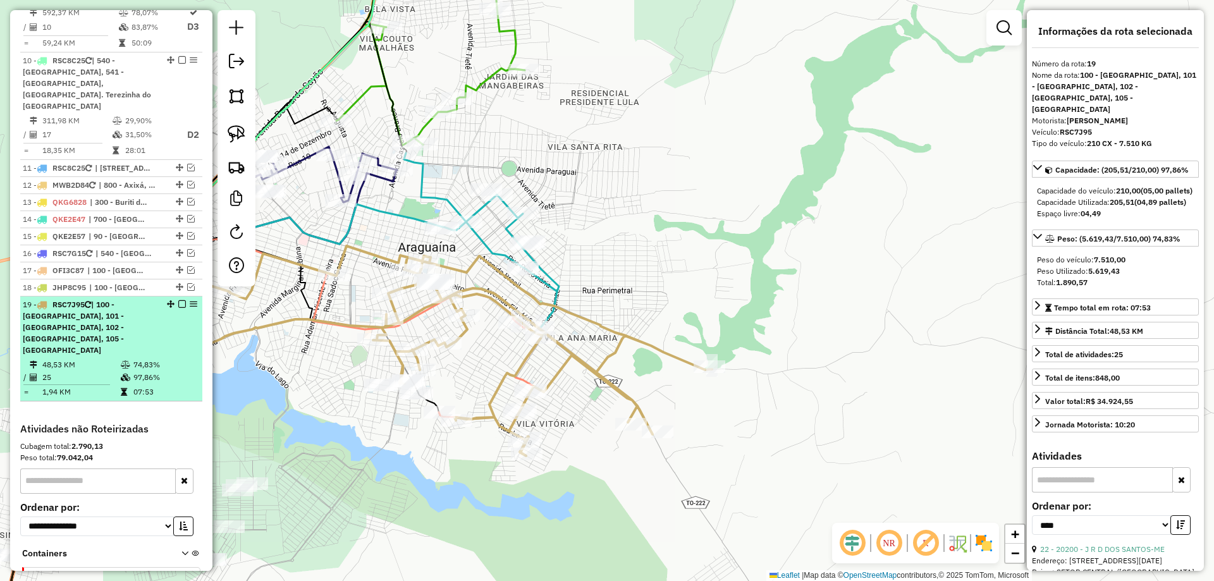
click at [129, 358] on td at bounding box center [126, 364] width 13 height 13
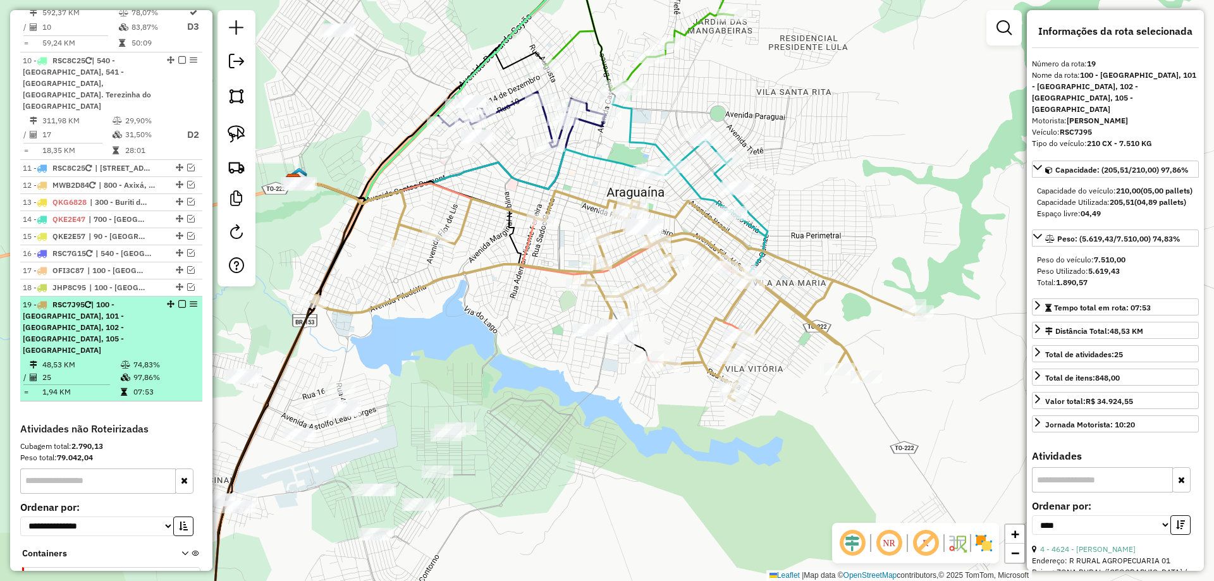
click at [178, 300] on em at bounding box center [182, 304] width 8 height 8
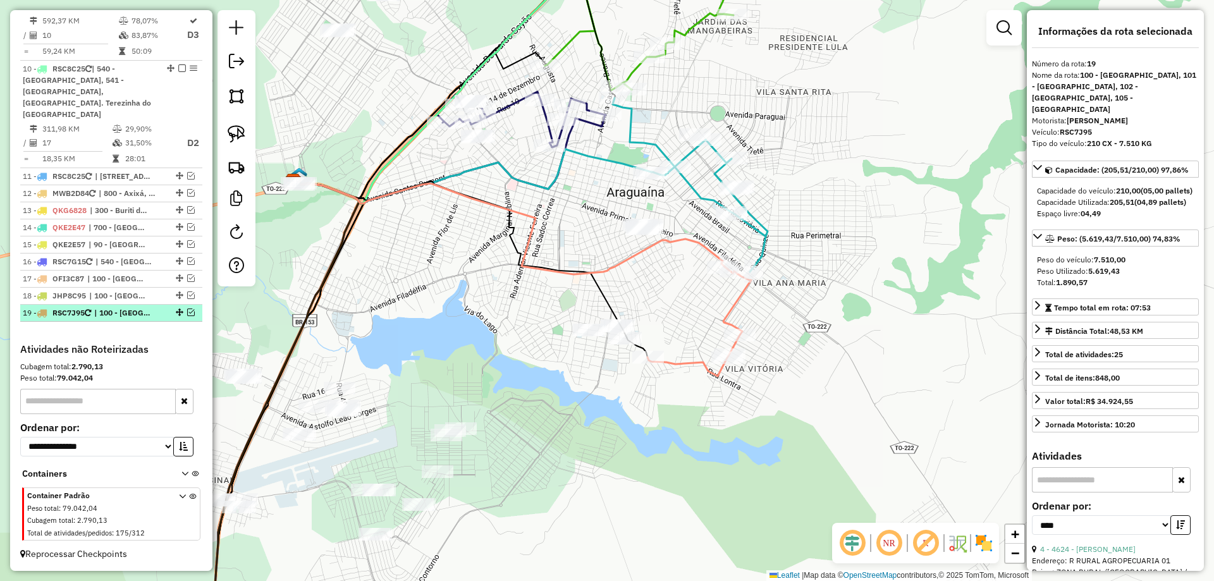
scroll to position [1090, 0]
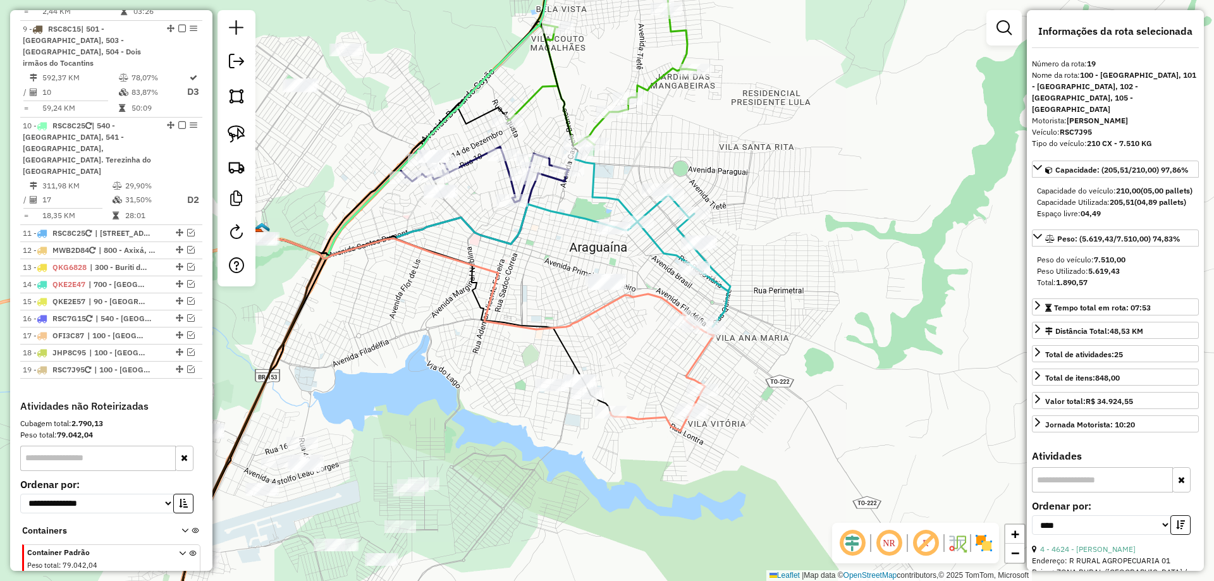
drag, startPoint x: 499, startPoint y: 297, endPoint x: 461, endPoint y: 352, distance: 67.2
click at [461, 352] on div "Janela de atendimento Grade de atendimento Capacidade Transportadoras Veículos …" at bounding box center [607, 290] width 1214 height 581
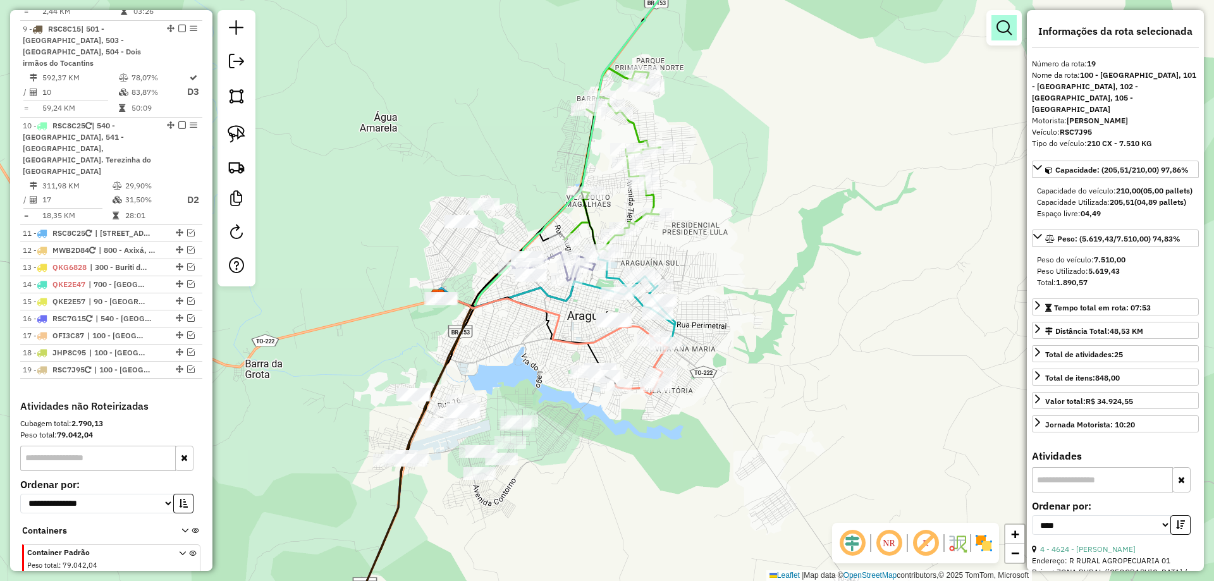
click at [1003, 37] on link at bounding box center [1003, 27] width 25 height 25
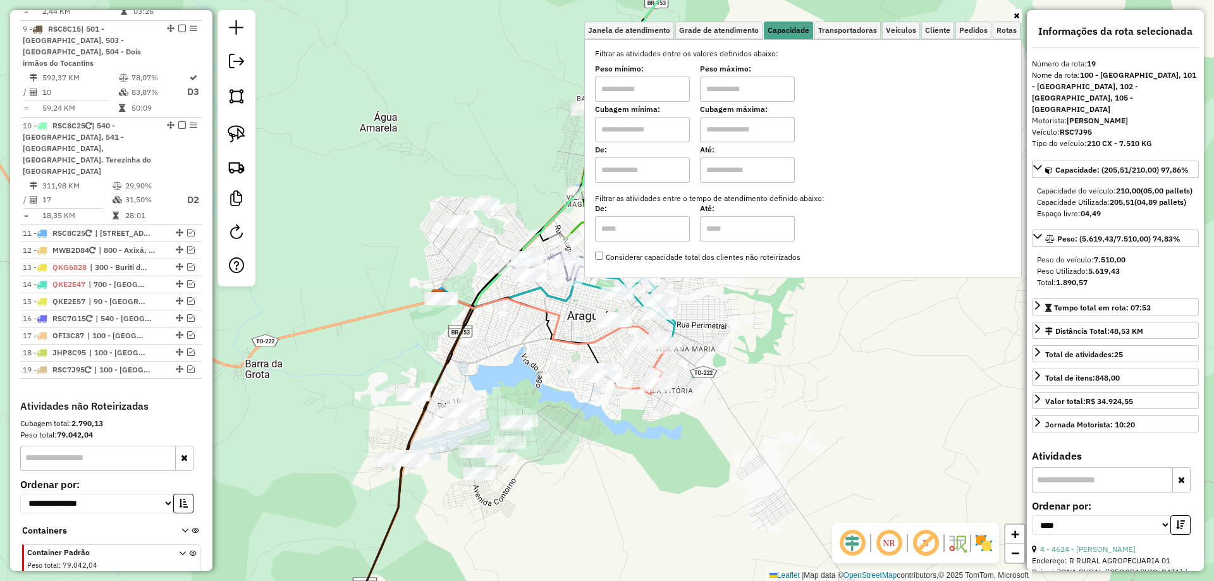
click at [635, 123] on input "text" at bounding box center [642, 129] width 95 height 25
type input "****"
click at [721, 128] on input "text" at bounding box center [747, 129] width 95 height 25
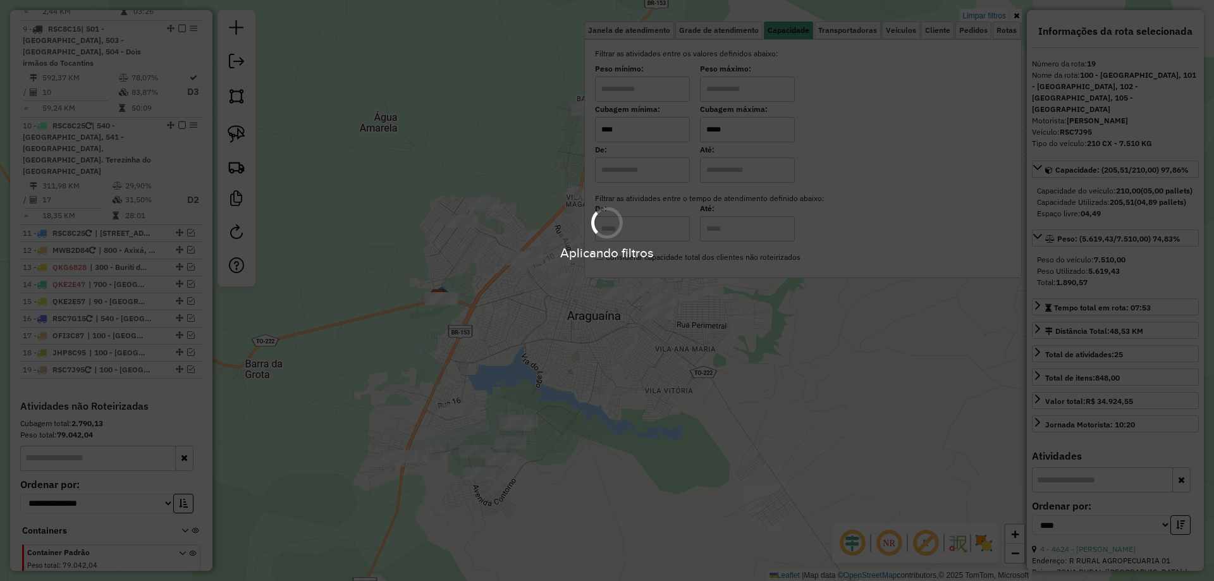
type input "*****"
click at [773, 327] on div "Limpar filtros Janela de atendimento Grade de atendimento Capacidade Transporta…" at bounding box center [607, 290] width 1214 height 581
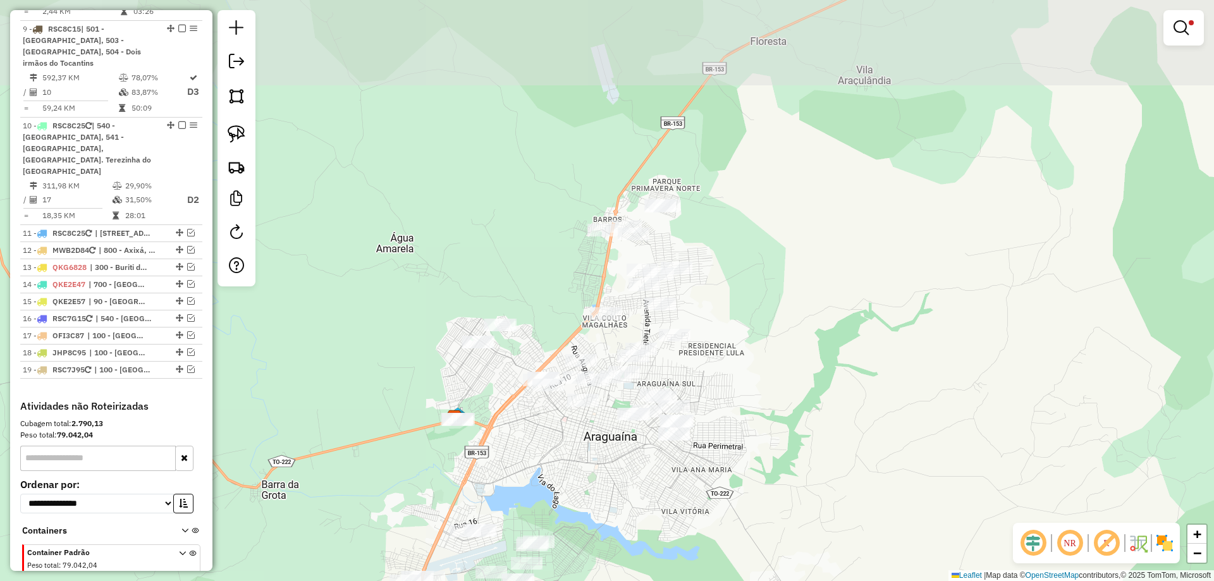
drag, startPoint x: 736, startPoint y: 299, endPoint x: 752, endPoint y: 420, distance: 121.8
click at [752, 420] on div "Limpar filtros Janela de atendimento Grade de atendimento Capacidade Transporta…" at bounding box center [607, 290] width 1214 height 581
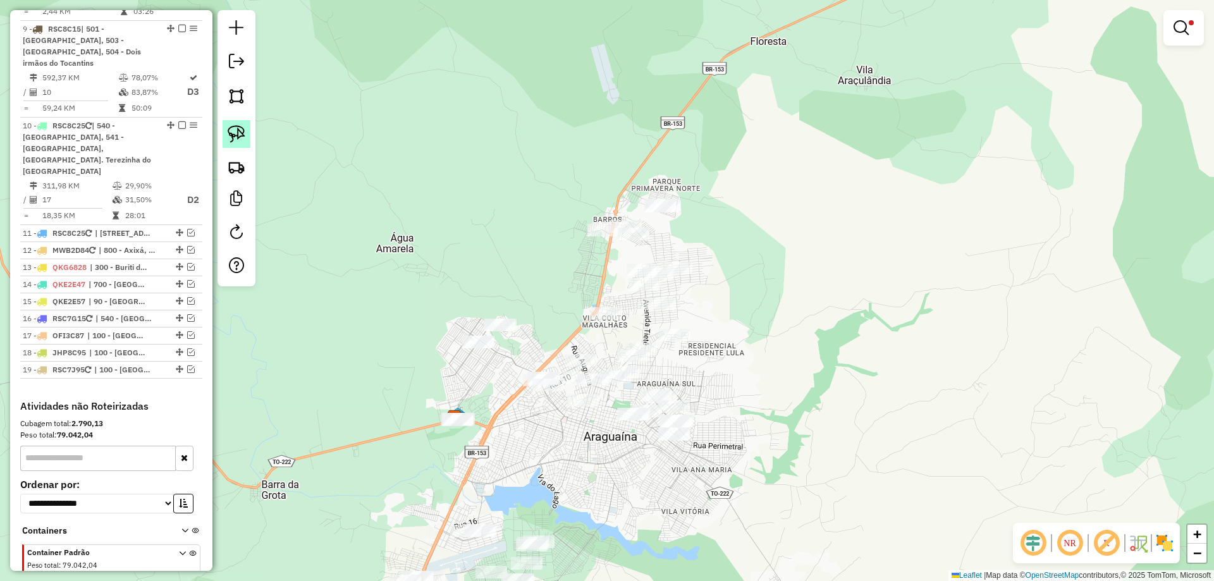
click at [234, 125] on img at bounding box center [237, 134] width 18 height 18
drag, startPoint x: 560, startPoint y: 499, endPoint x: 616, endPoint y: 527, distance: 62.5
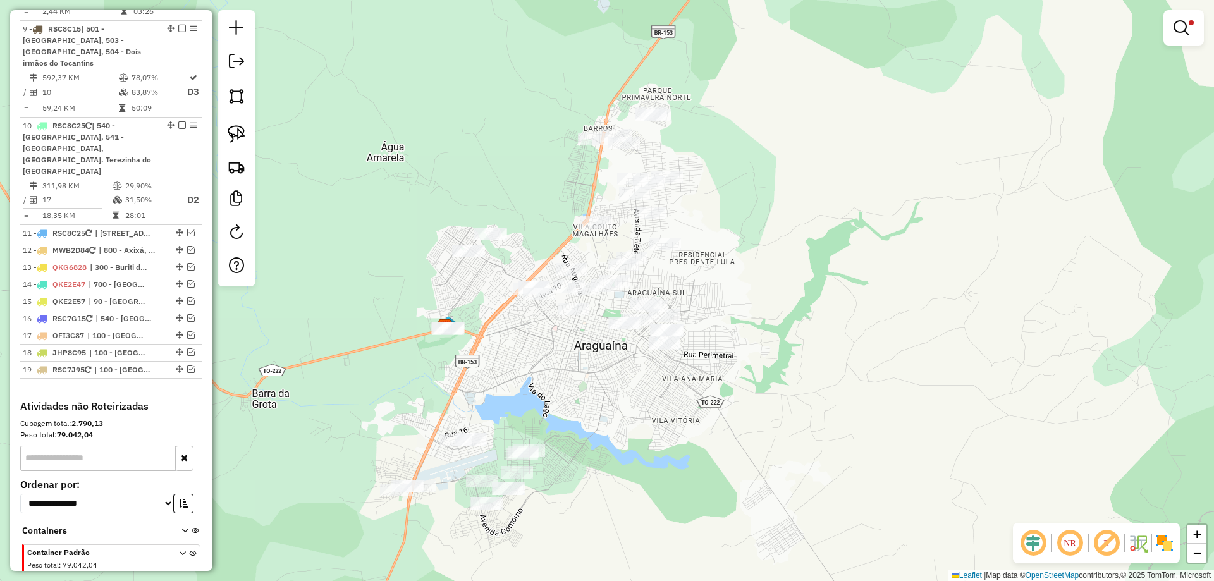
drag, startPoint x: 688, startPoint y: 470, endPoint x: 667, endPoint y: 435, distance: 39.7
click at [667, 435] on div "Limpar filtros Janela de atendimento Grade de atendimento Capacidade Transporta…" at bounding box center [607, 290] width 1214 height 581
click at [236, 129] on img at bounding box center [237, 134] width 18 height 18
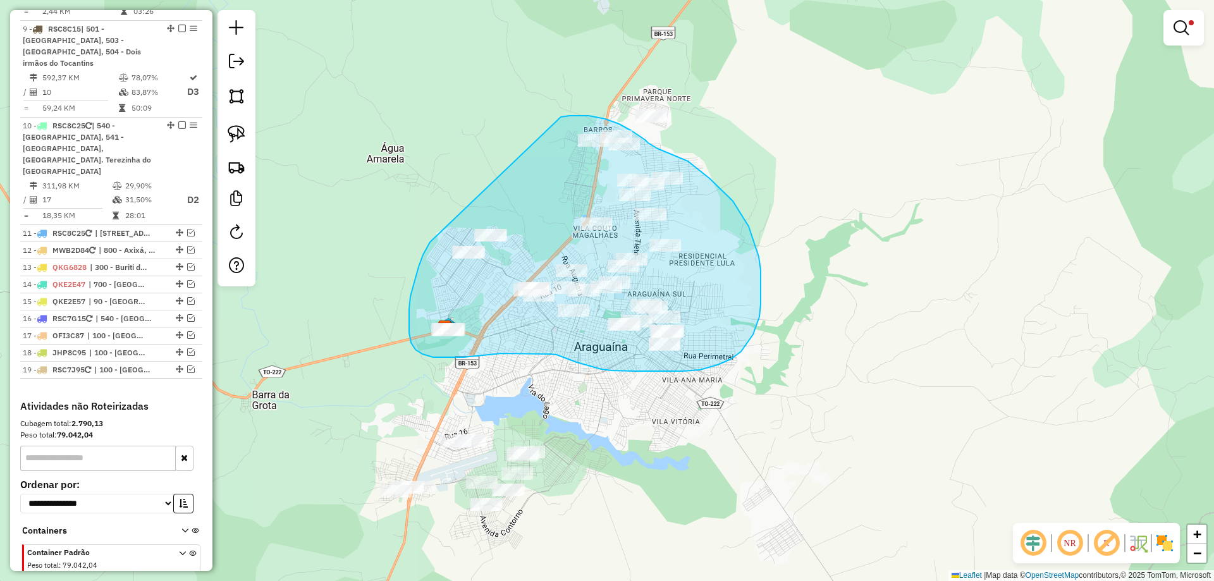
drag, startPoint x: 418, startPoint y: 267, endPoint x: 561, endPoint y: 117, distance: 206.5
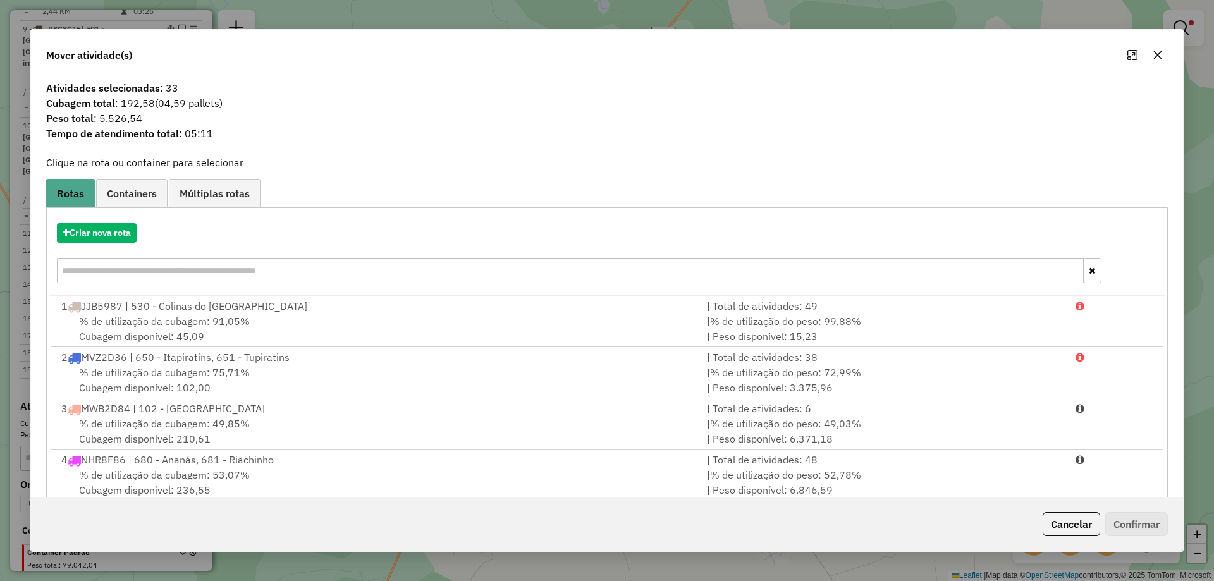
click at [1156, 52] on icon "button" at bounding box center [1157, 55] width 10 height 10
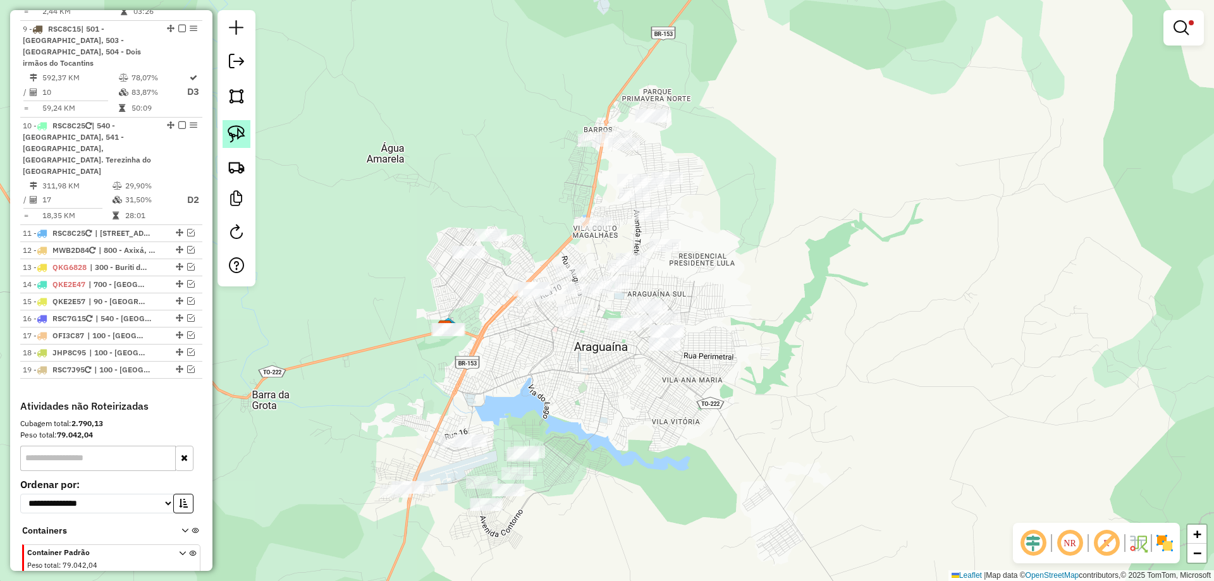
click at [224, 130] on link at bounding box center [236, 134] width 28 height 28
click at [238, 130] on img at bounding box center [237, 134] width 18 height 18
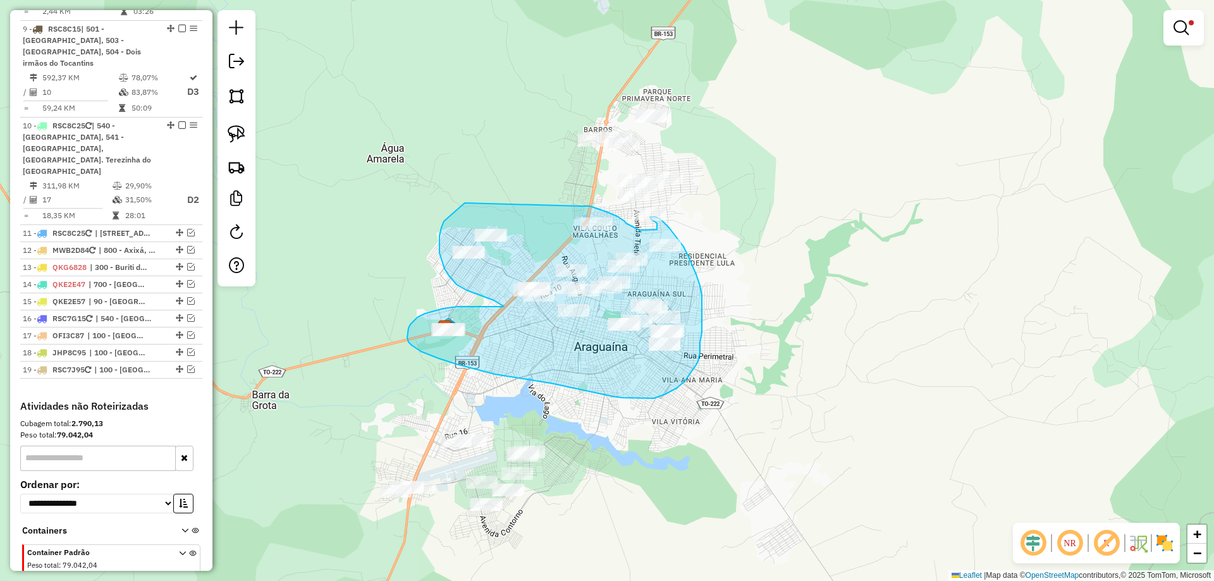
drag, startPoint x: 465, startPoint y: 203, endPoint x: 580, endPoint y: 206, distance: 115.7
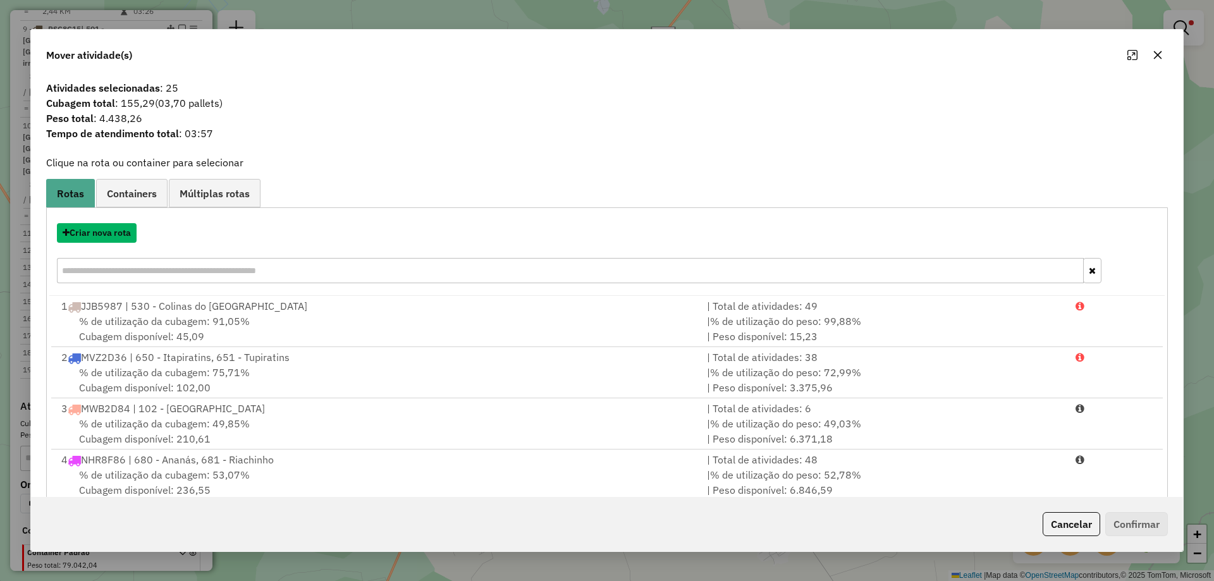
click at [114, 238] on button "Criar nova rota" at bounding box center [97, 233] width 80 height 20
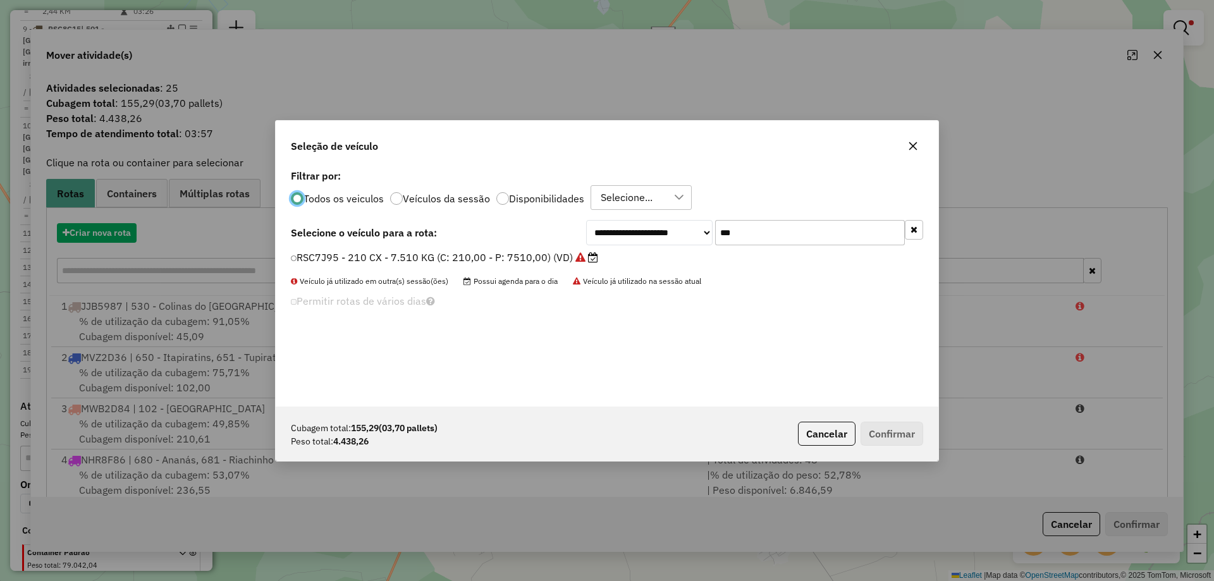
scroll to position [7, 4]
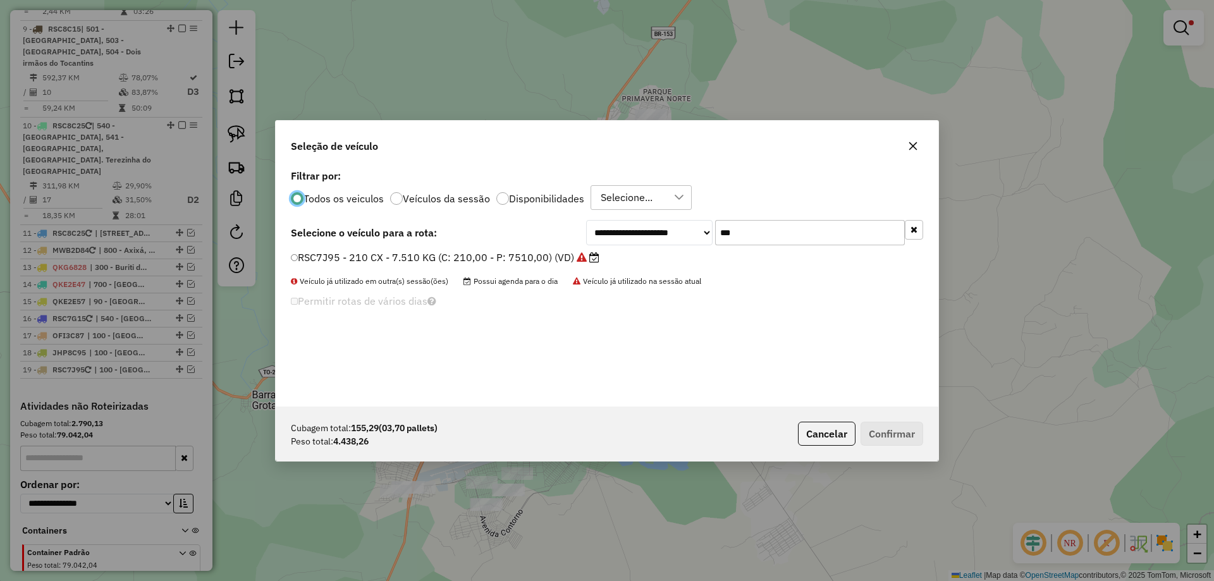
click at [770, 230] on input "***" at bounding box center [810, 232] width 190 height 25
type input "***"
click at [536, 262] on label "RSC7J85 - 210 CX - 7.510 KG (C: 210,00 - P: 7510,00) (VD)" at bounding box center [446, 257] width 310 height 15
click at [916, 432] on button "Confirmar" at bounding box center [891, 434] width 63 height 24
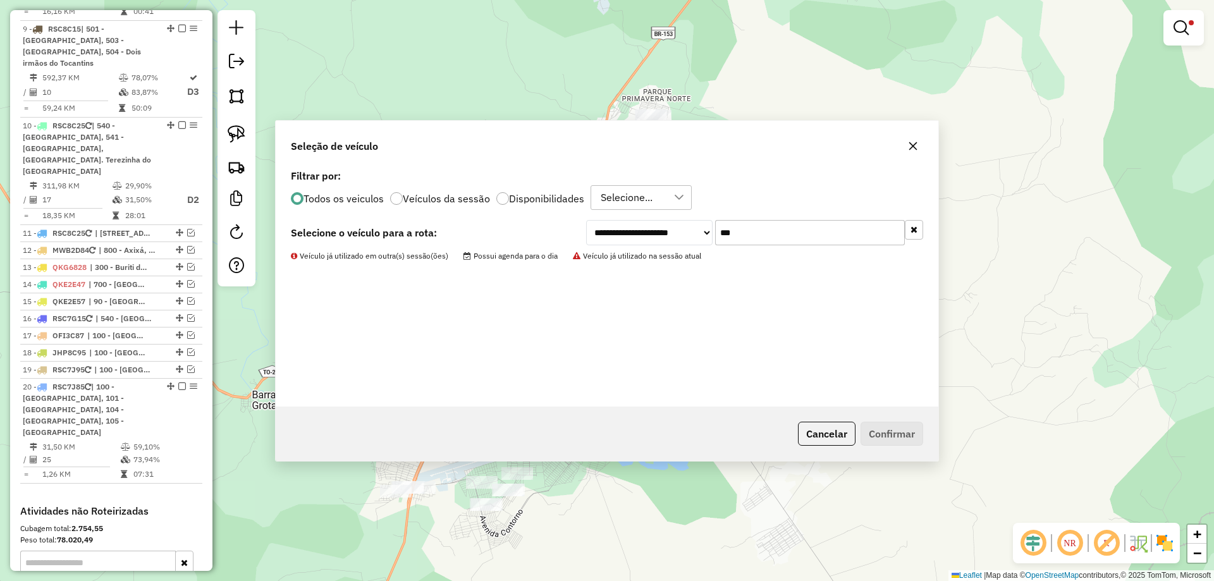
scroll to position [1155, 0]
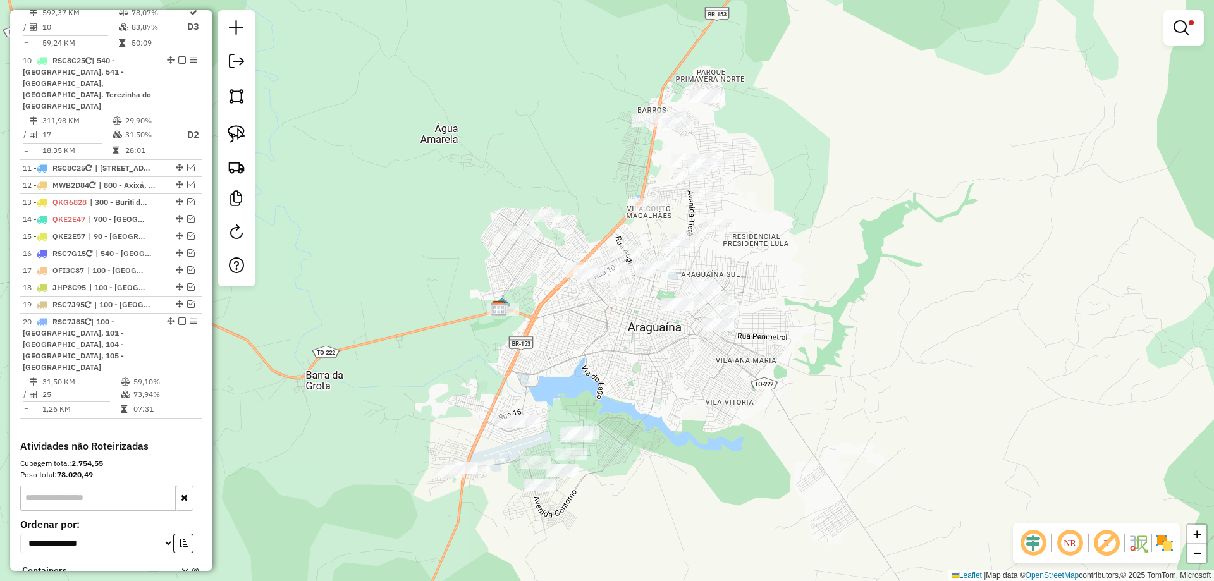
drag, startPoint x: 709, startPoint y: 293, endPoint x: 786, endPoint y: 265, distance: 82.6
click at [786, 265] on div "Limpar filtros Janela de atendimento Grade de atendimento Capacidade Transporta…" at bounding box center [607, 290] width 1214 height 581
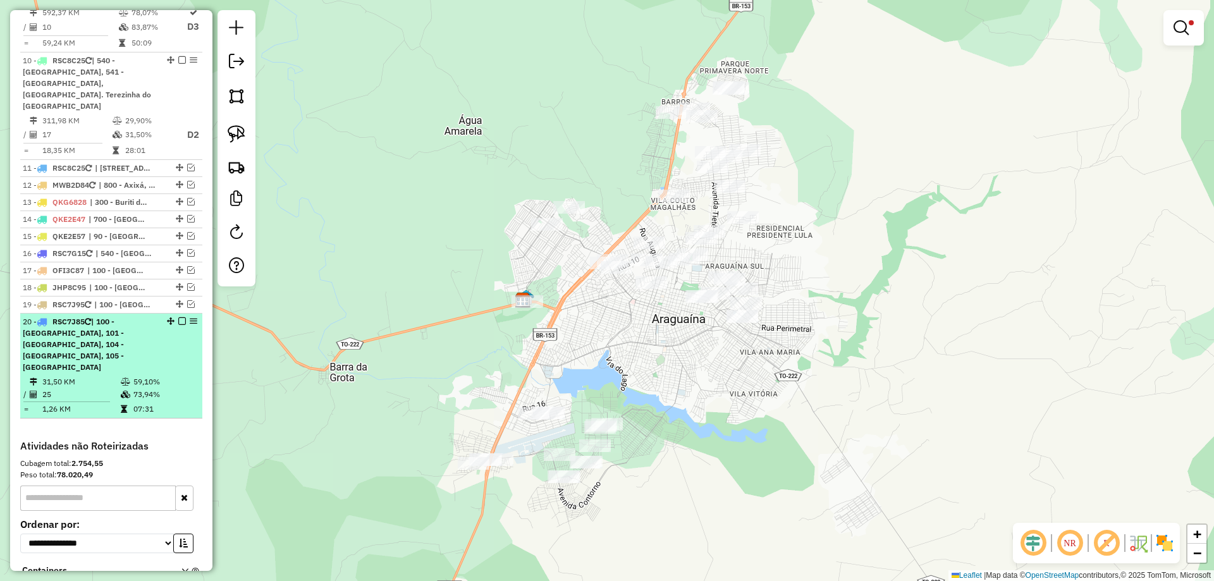
click at [113, 375] on td "31,50 KM" at bounding box center [81, 381] width 78 height 13
select select "*********"
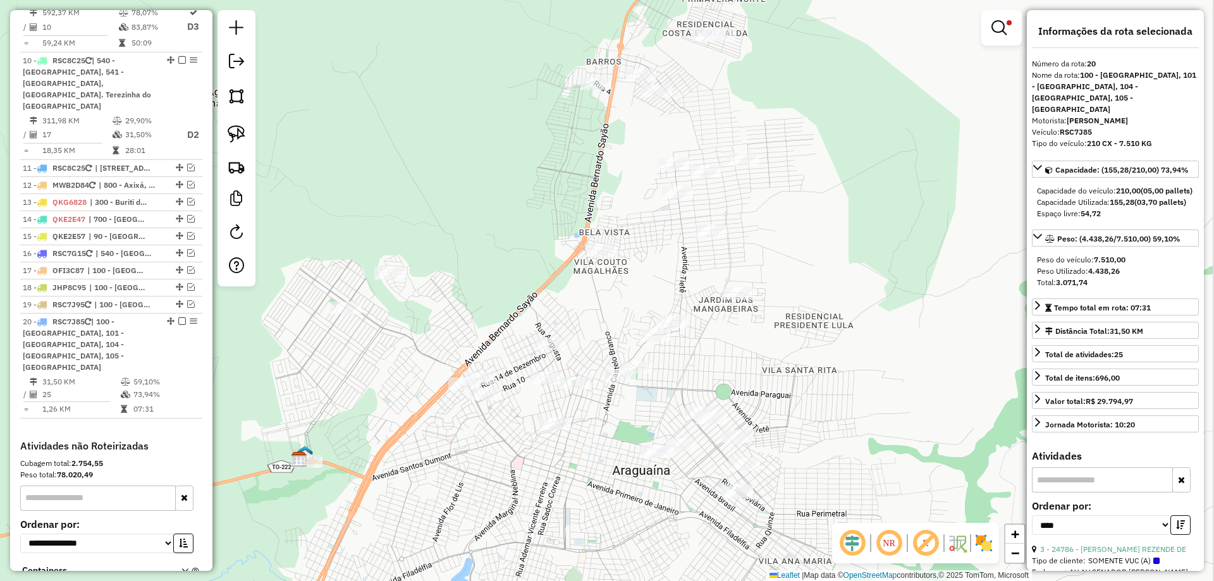
drag, startPoint x: 797, startPoint y: 359, endPoint x: 774, endPoint y: 365, distance: 24.1
click at [774, 365] on div "Limpar filtros Janela de atendimento Grade de atendimento Capacidade Transporta…" at bounding box center [607, 290] width 1214 height 581
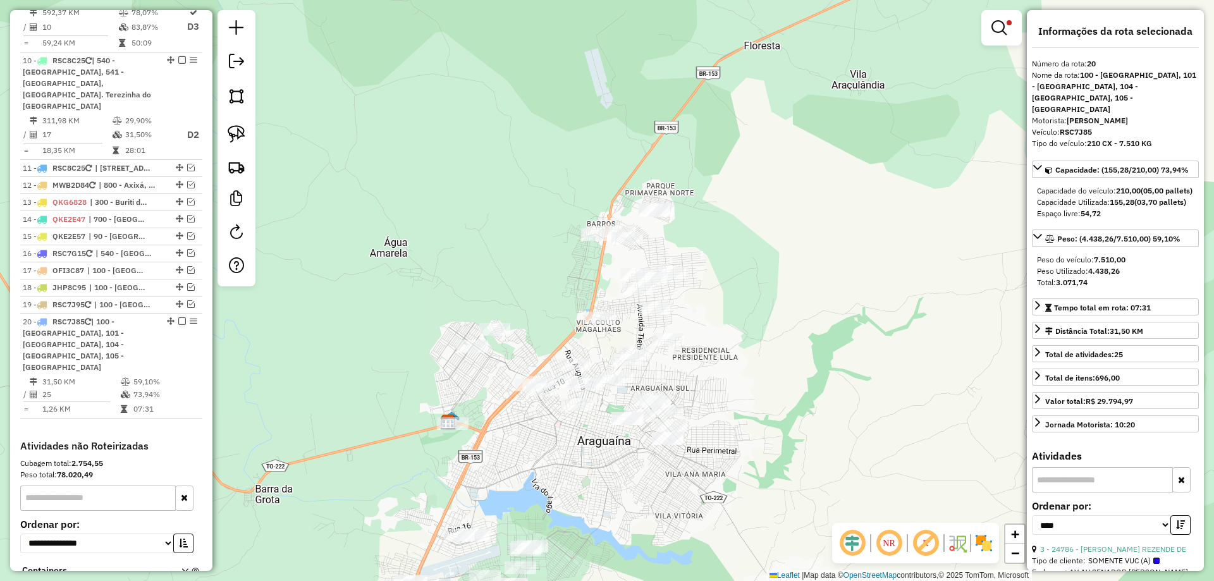
drag, startPoint x: 796, startPoint y: 379, endPoint x: 679, endPoint y: 400, distance: 118.8
click at [701, 396] on div "Limpar filtros Janela de atendimento Grade de atendimento Capacidade Transporta…" at bounding box center [607, 290] width 1214 height 581
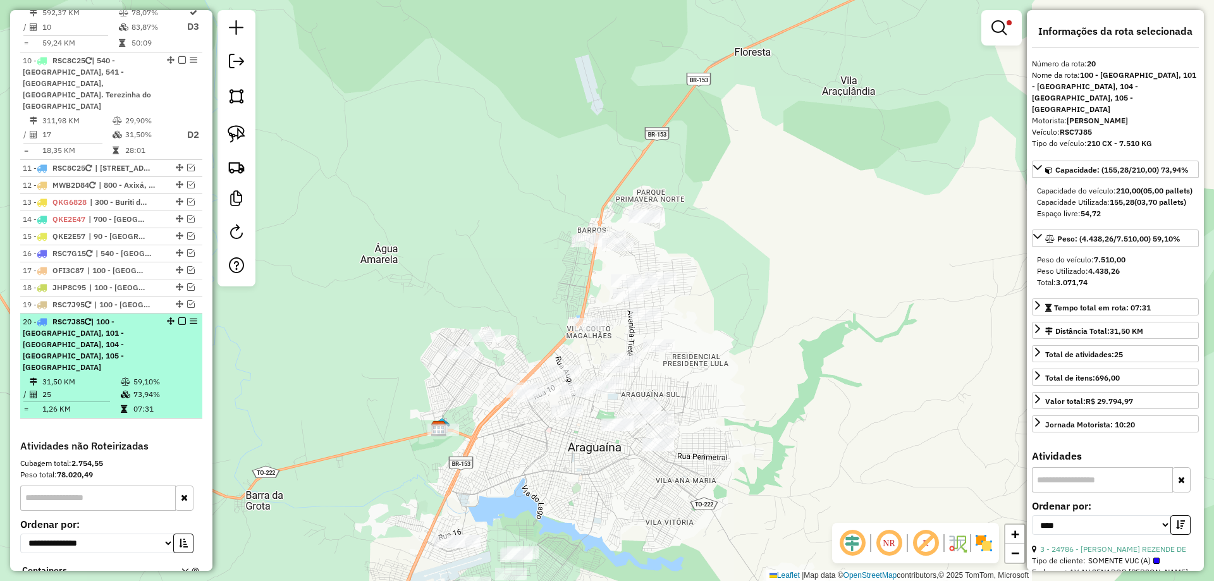
click at [109, 388] on td "25" at bounding box center [81, 394] width 78 height 13
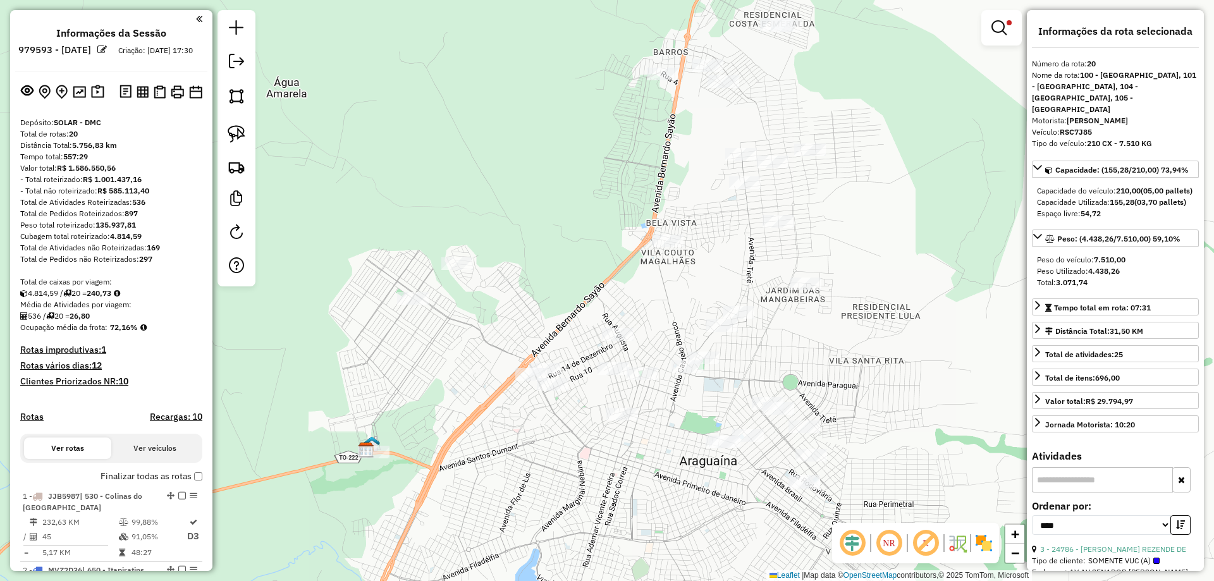
select select "*********"
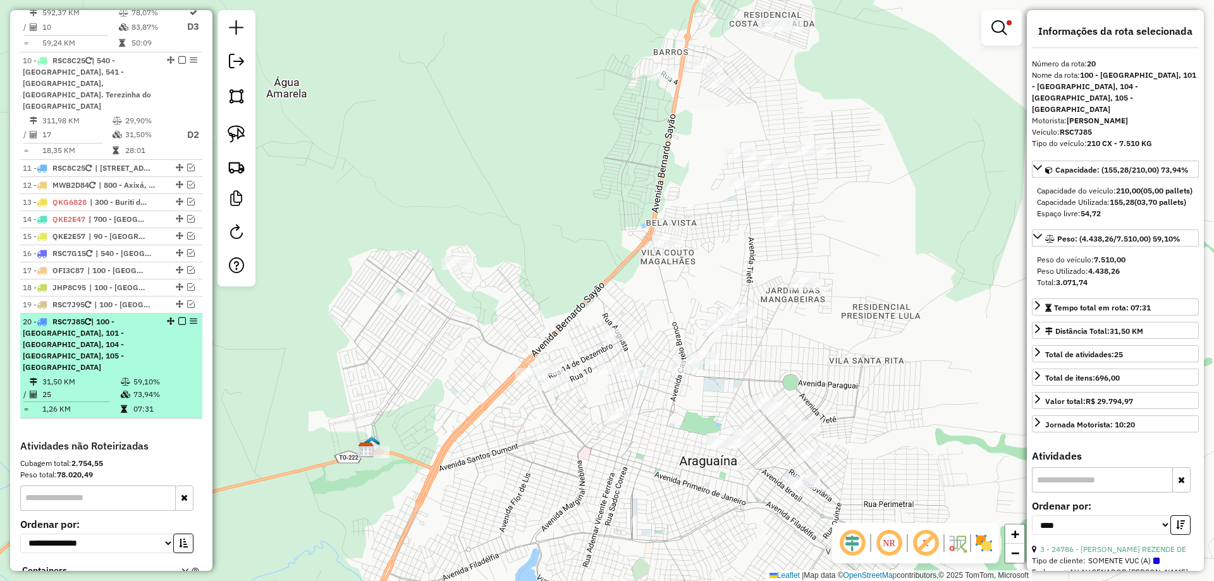
click at [178, 317] on em at bounding box center [182, 321] width 8 height 8
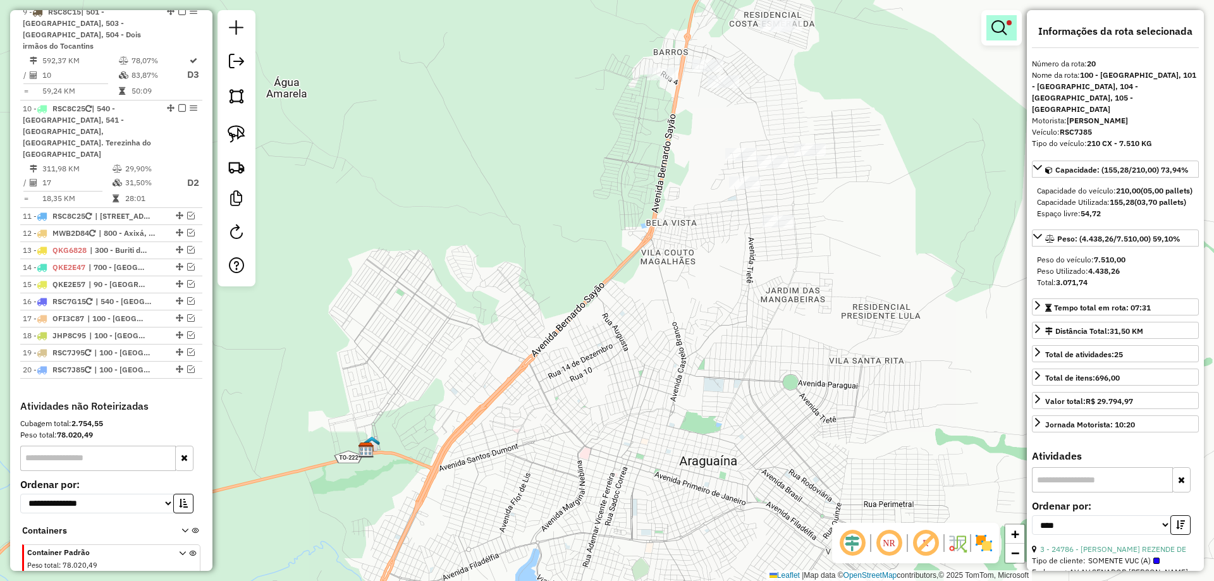
click at [991, 35] on em at bounding box center [998, 27] width 15 height 15
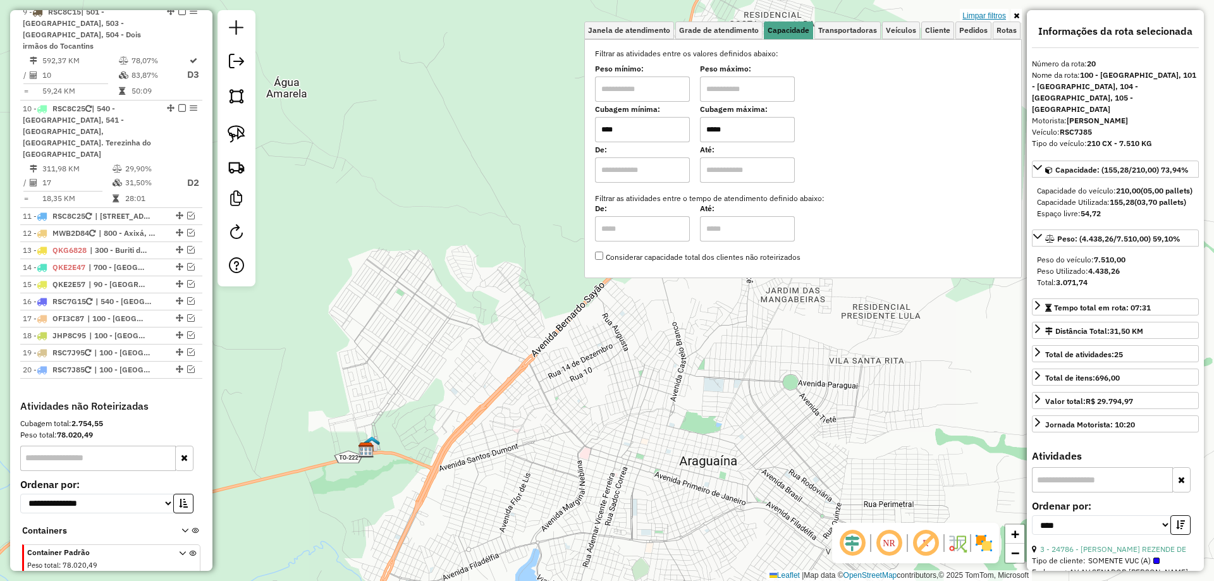
click at [990, 18] on link "Limpar filtros" at bounding box center [983, 16] width 49 height 14
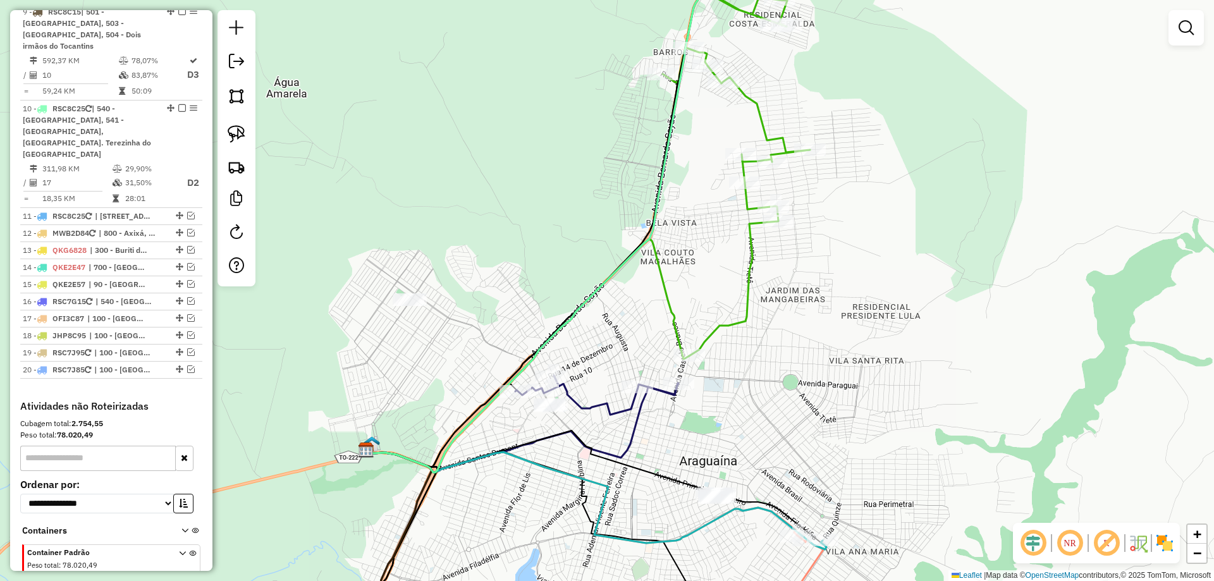
click at [852, 347] on div "Janela de atendimento Grade de atendimento Capacidade Transportadoras Veículos …" at bounding box center [607, 290] width 1214 height 581
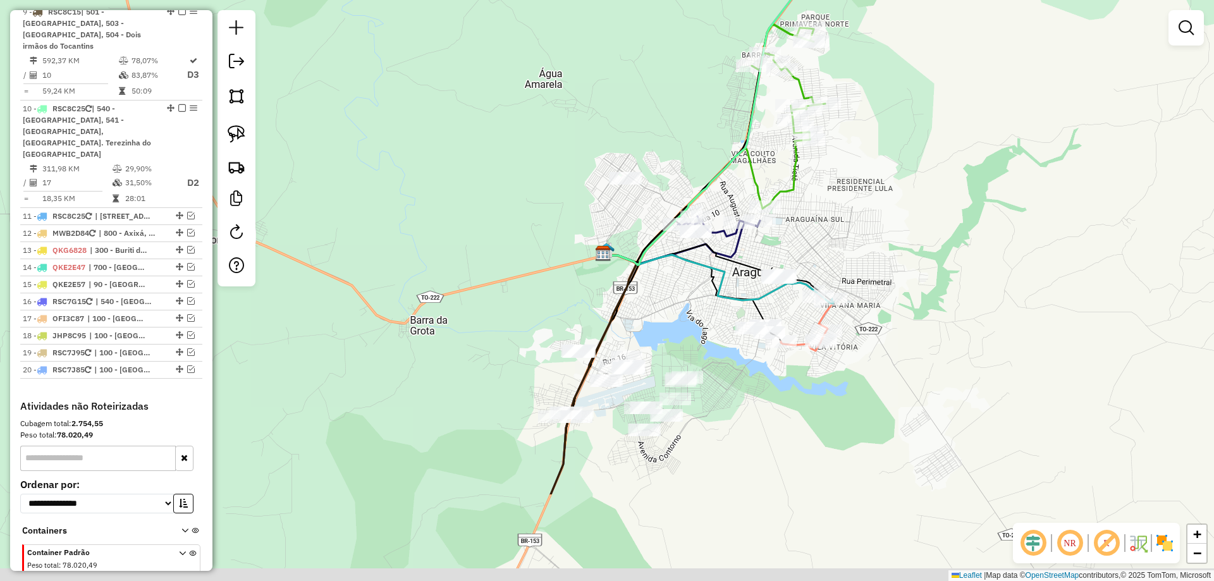
drag, startPoint x: 902, startPoint y: 395, endPoint x: 892, endPoint y: 185, distance: 210.7
click at [892, 186] on div "Janela de atendimento Grade de atendimento Capacidade Transportadoras Veículos …" at bounding box center [607, 290] width 1214 height 581
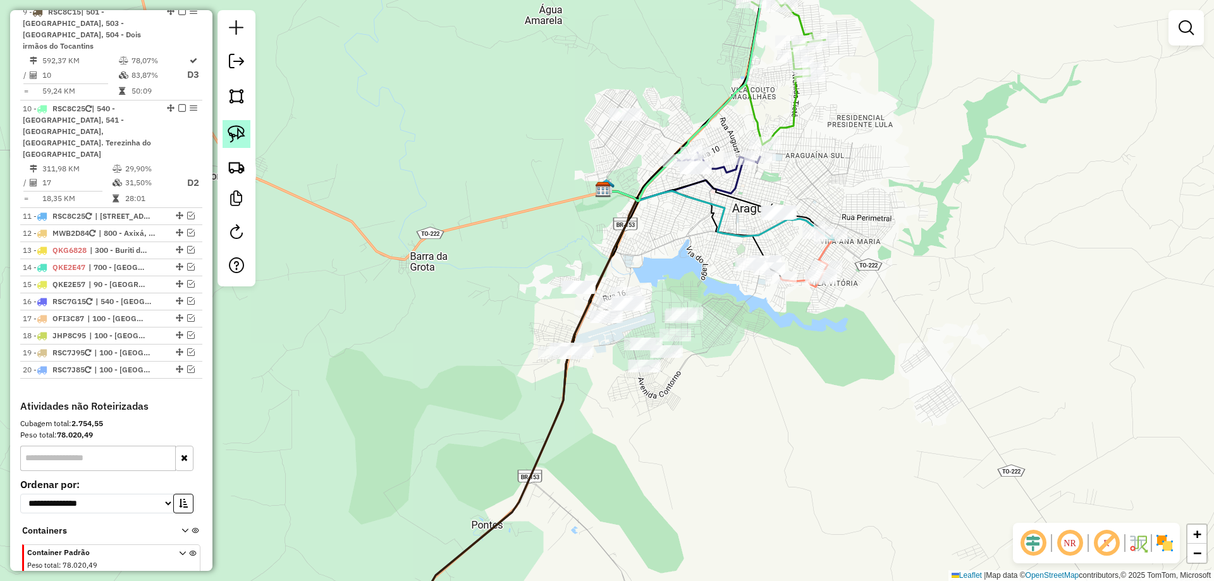
click at [224, 138] on link at bounding box center [236, 134] width 28 height 28
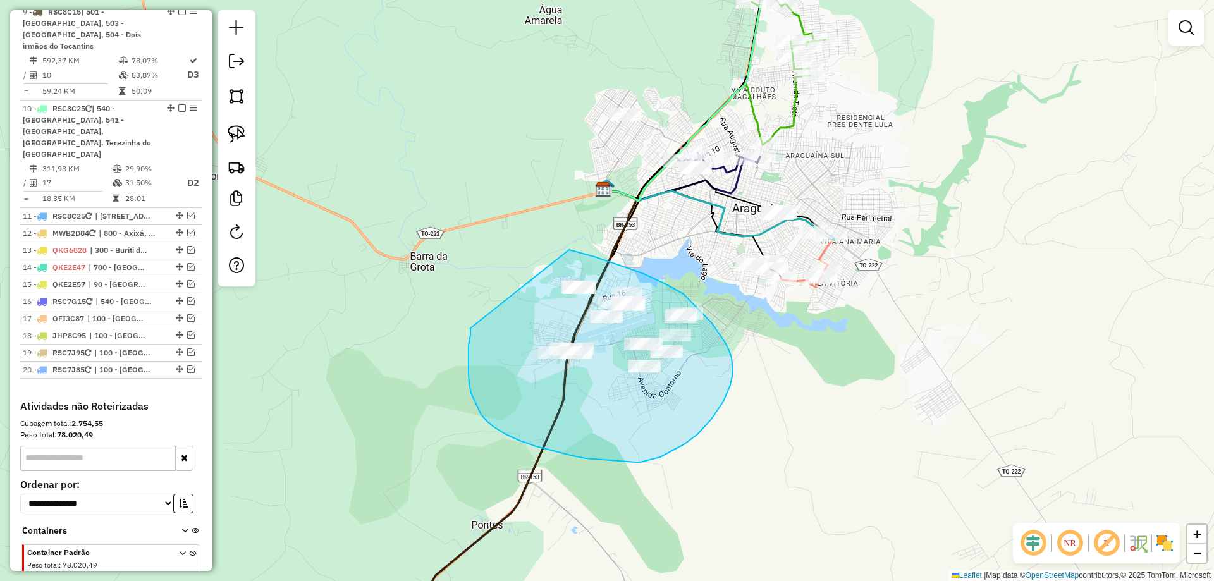
drag, startPoint x: 470, startPoint y: 328, endPoint x: 569, endPoint y: 250, distance: 126.0
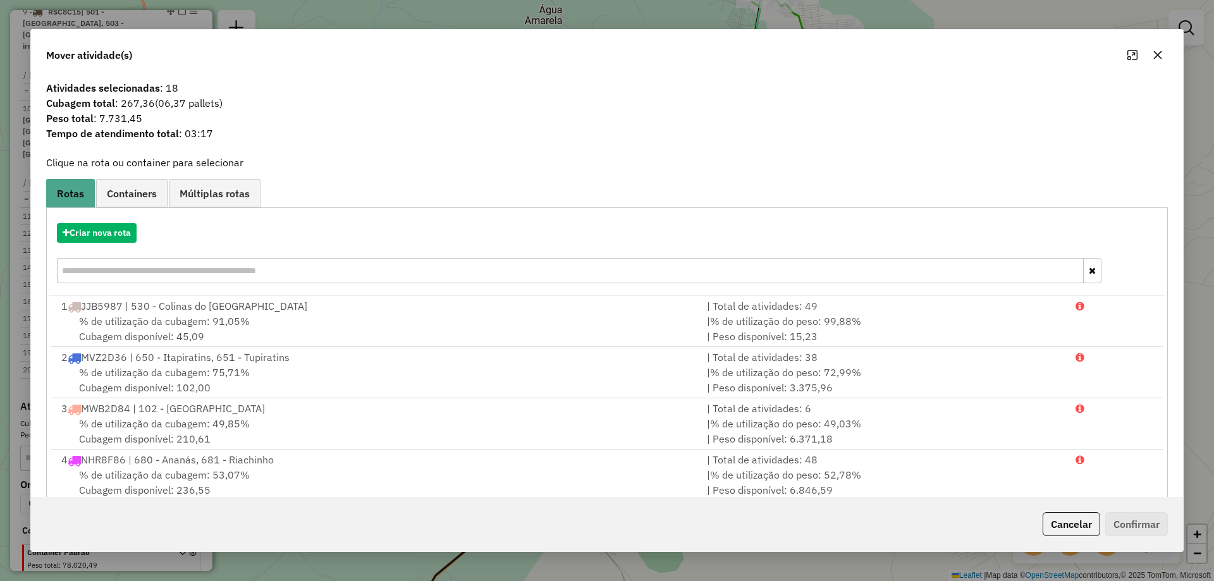
click at [1152, 52] on icon "button" at bounding box center [1157, 55] width 10 height 10
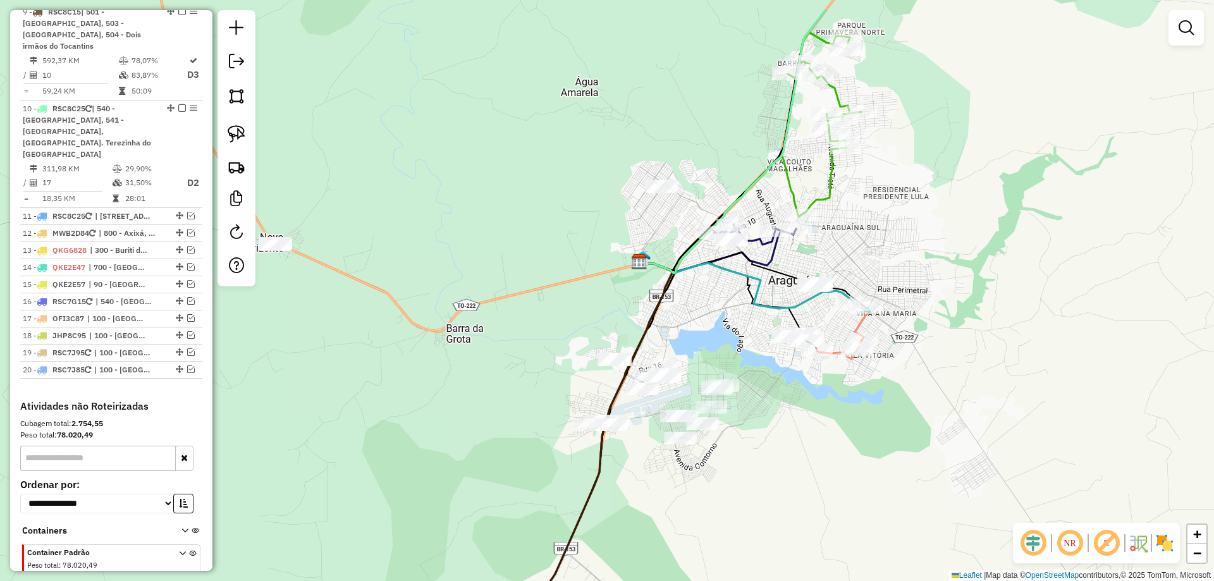
drag, startPoint x: 808, startPoint y: 339, endPoint x: 846, endPoint y: 406, distance: 77.3
click at [855, 409] on div "Janela de atendimento Grade de atendimento Capacidade Transportadoras Veículos …" at bounding box center [607, 290] width 1214 height 581
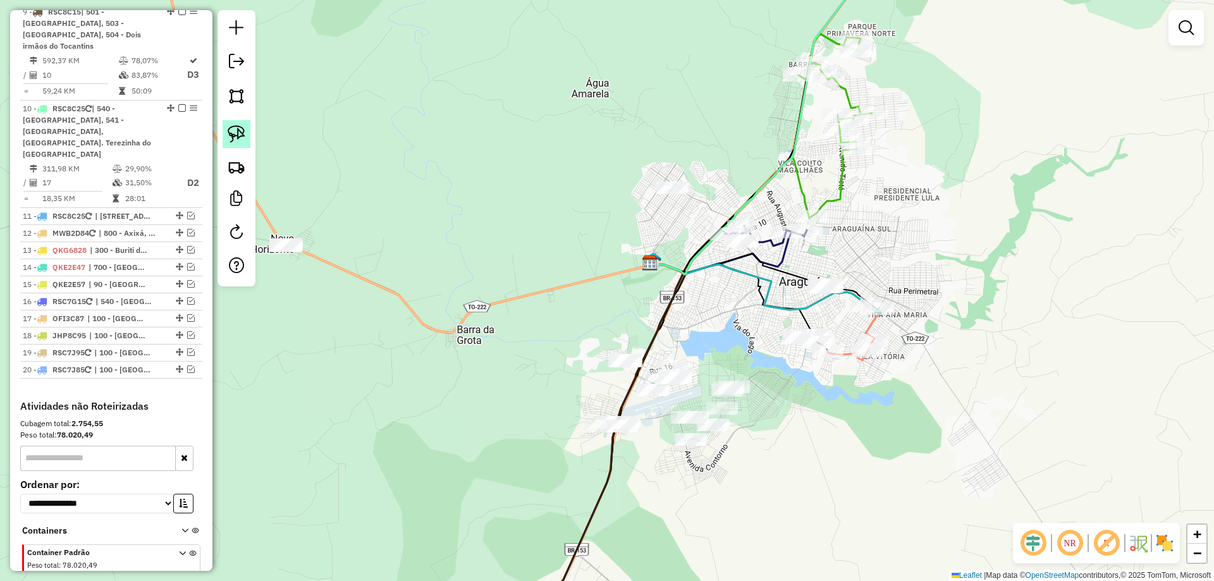
click at [234, 140] on img at bounding box center [237, 134] width 18 height 18
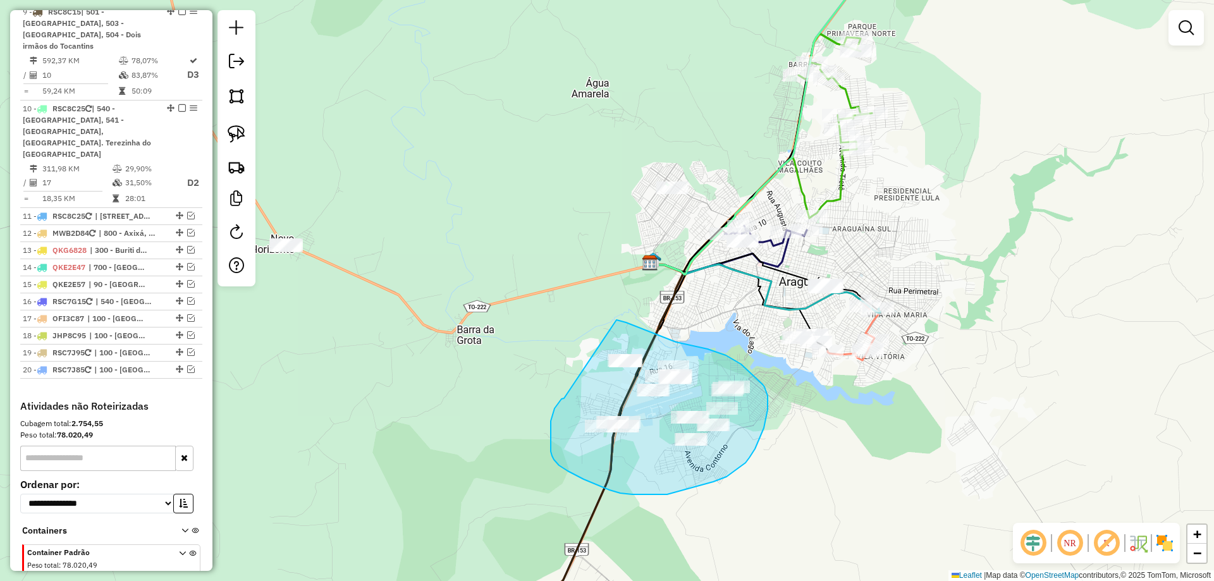
drag, startPoint x: 561, startPoint y: 399, endPoint x: 611, endPoint y: 318, distance: 94.7
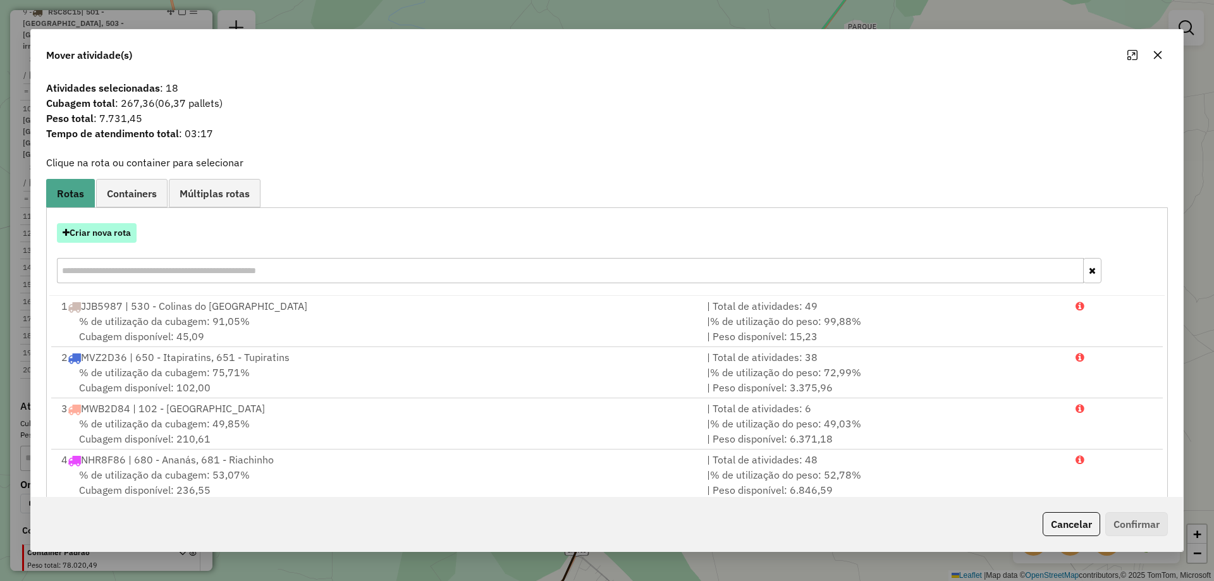
click at [105, 233] on button "Criar nova rota" at bounding box center [97, 233] width 80 height 20
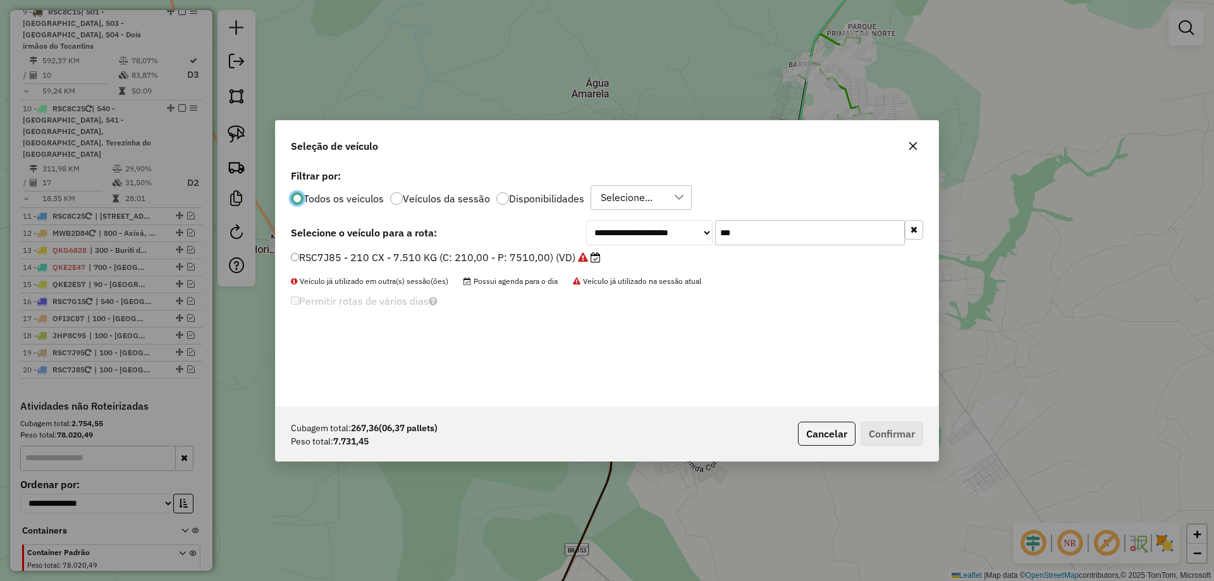
scroll to position [7, 4]
click at [750, 229] on input "***" at bounding box center [810, 232] width 190 height 25
type input "***"
click at [603, 258] on label "MVZ2D36 - TRUCK BAU - 420 - 12500 (C: 420,00 - P: 12500,00) (VD)" at bounding box center [468, 257] width 355 height 15
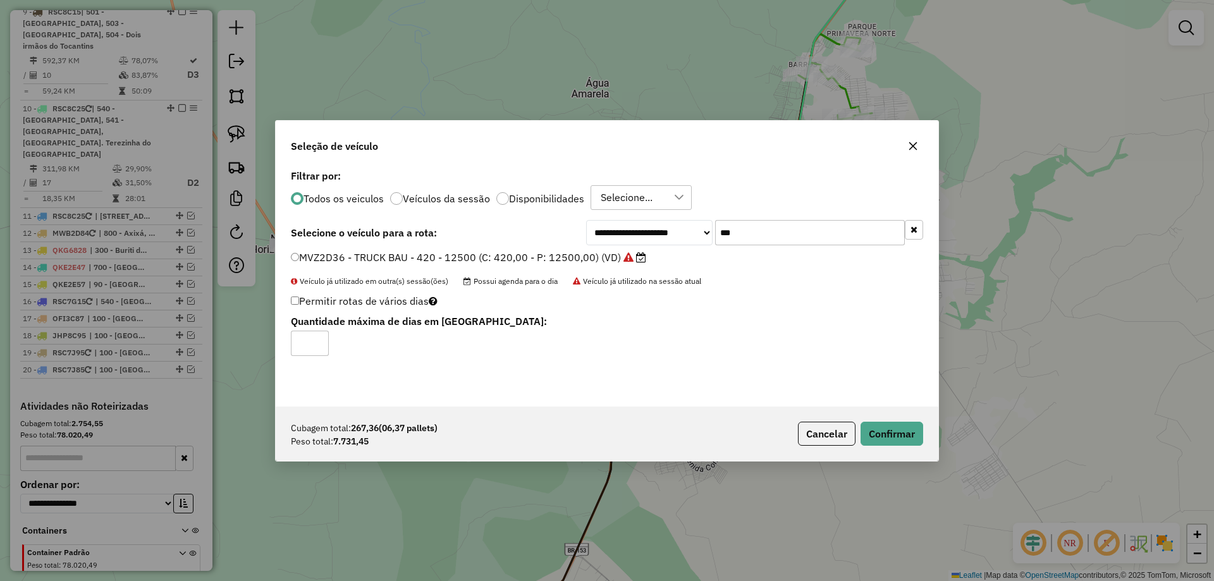
click at [906, 446] on div "Cubagem total: 267,36 (06,37 pallets) Peso total: 7.731,45 Cancelar Confirmar" at bounding box center [607, 433] width 662 height 54
click at [903, 440] on button "Confirmar" at bounding box center [891, 434] width 63 height 24
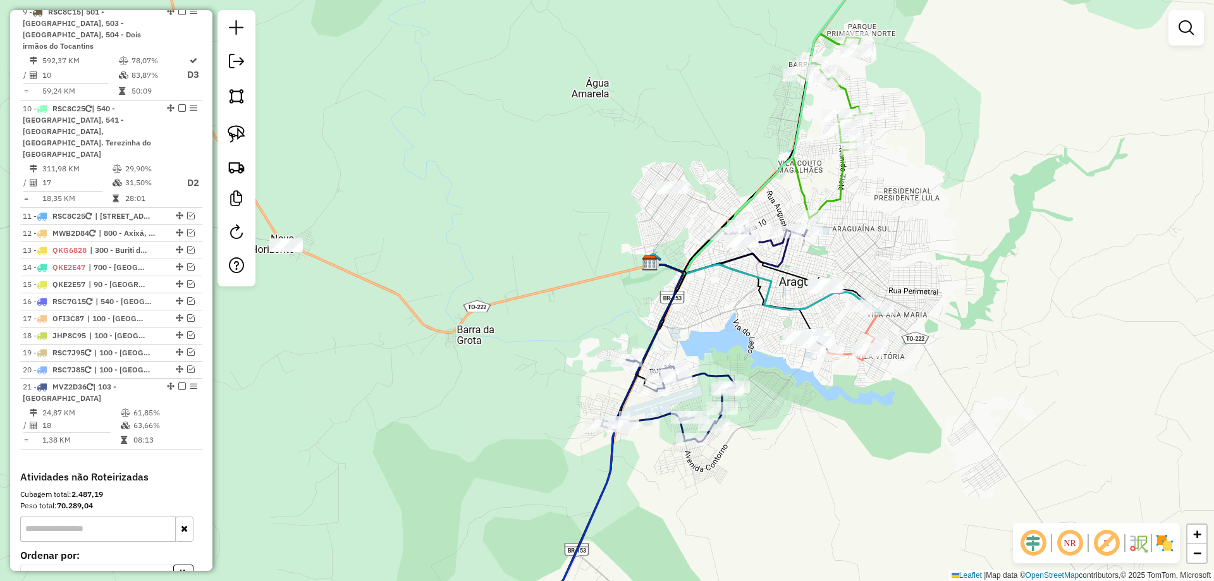
scroll to position [1155, 0]
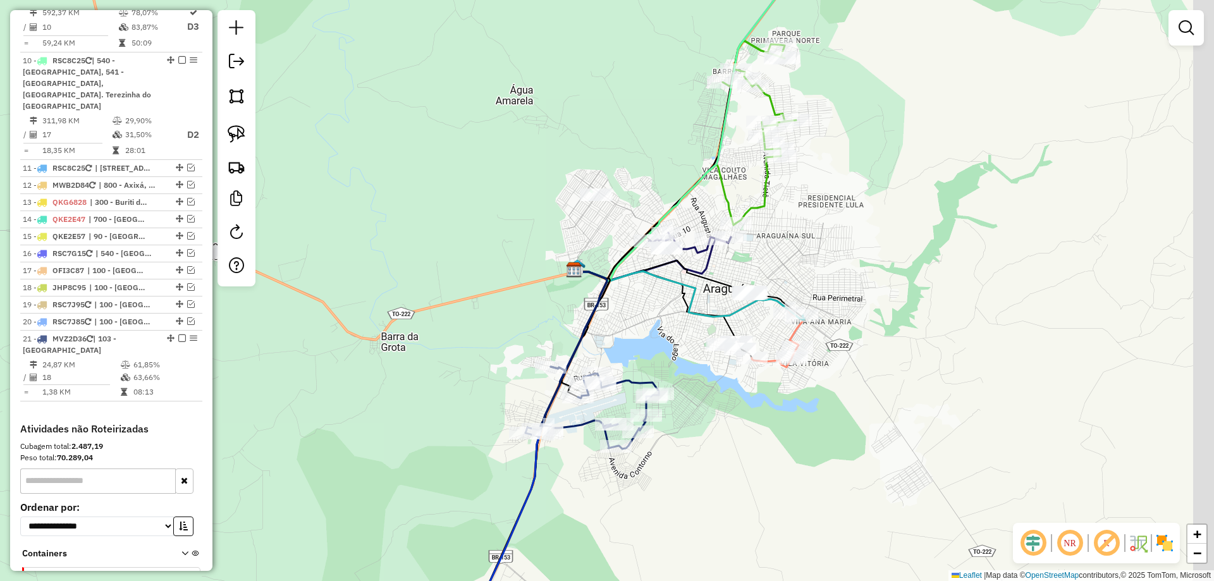
drag, startPoint x: 535, startPoint y: 323, endPoint x: 403, endPoint y: 334, distance: 133.2
click at [403, 334] on div "Janela de atendimento Grade de atendimento Capacidade Transportadoras Veículos …" at bounding box center [607, 290] width 1214 height 581
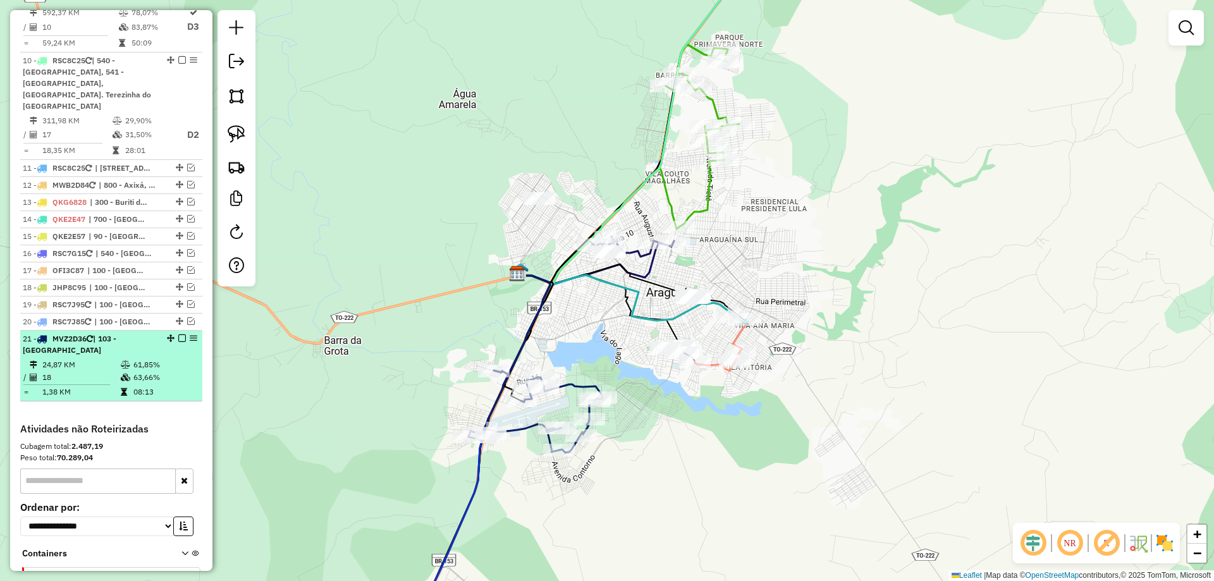
click at [178, 334] on em at bounding box center [182, 338] width 8 height 8
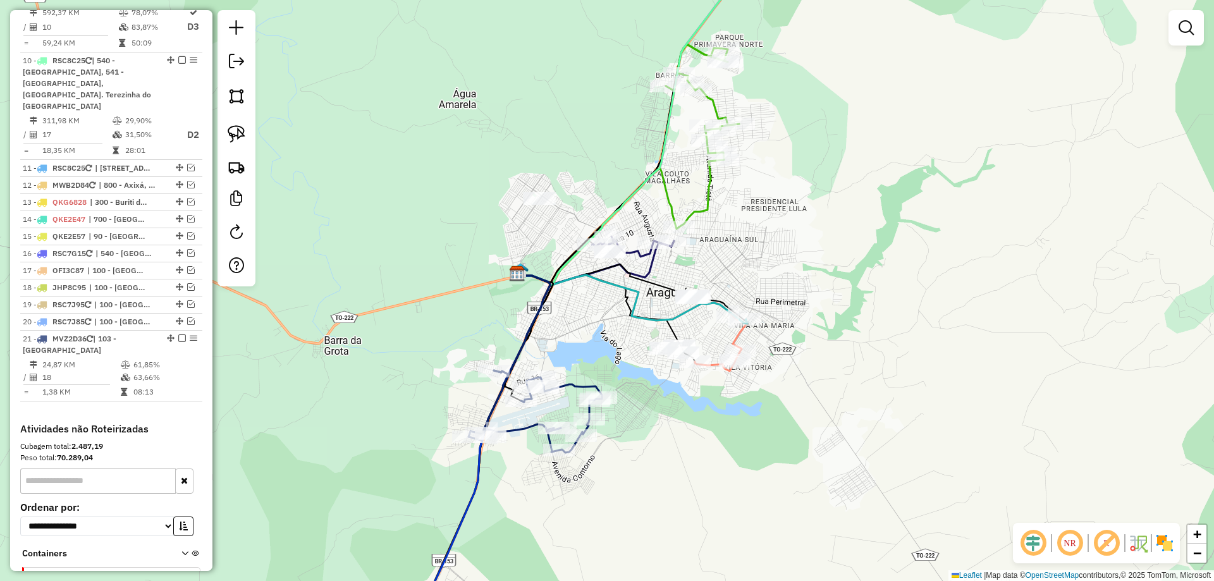
scroll to position [1124, 0]
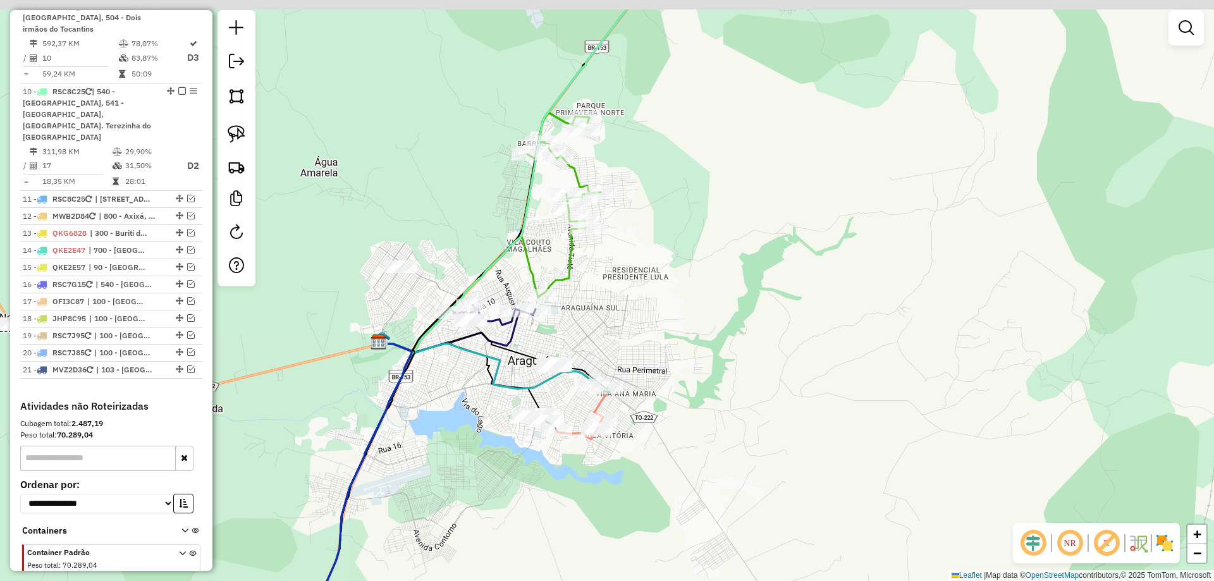
drag, startPoint x: 597, startPoint y: 375, endPoint x: 475, endPoint y: 441, distance: 139.4
click at [468, 456] on div "Janela de atendimento Grade de atendimento Capacidade Transportadoras Veículos …" at bounding box center [607, 290] width 1214 height 581
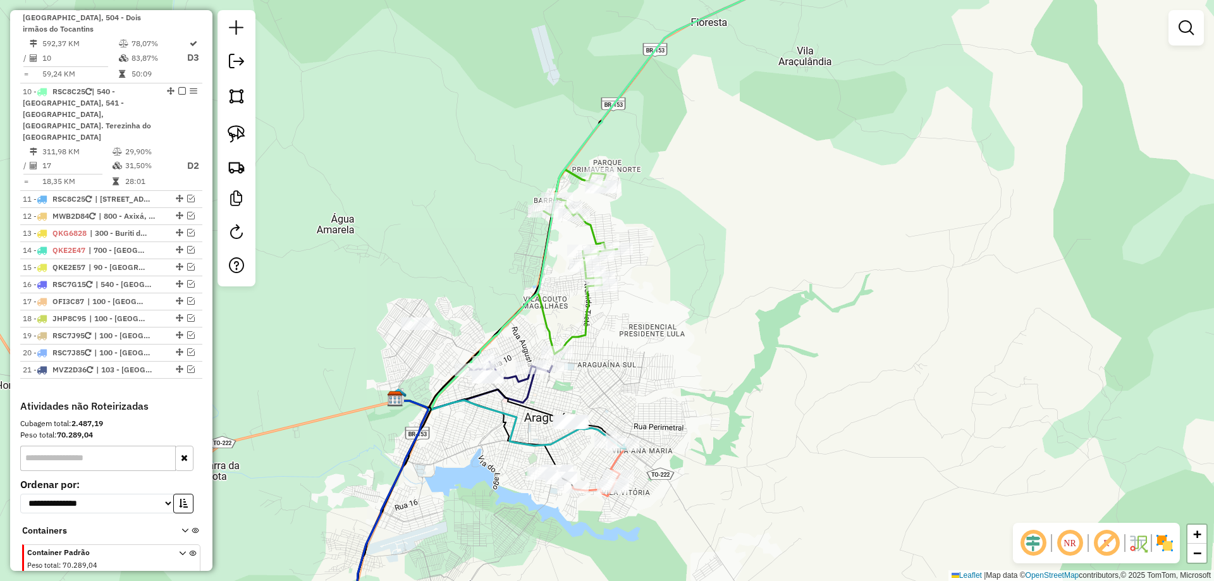
drag, startPoint x: 606, startPoint y: 332, endPoint x: 607, endPoint y: 367, distance: 34.1
click at [607, 367] on div "Janela de atendimento Grade de atendimento Capacidade Transportadoras Veículos …" at bounding box center [607, 290] width 1214 height 581
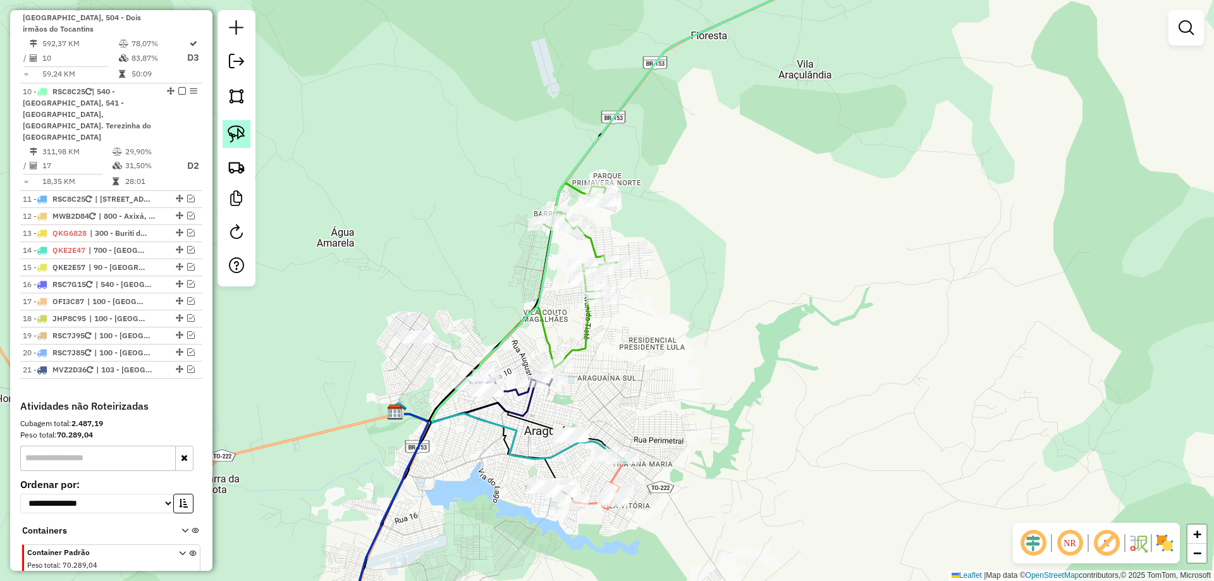
click at [241, 135] on img at bounding box center [237, 134] width 18 height 18
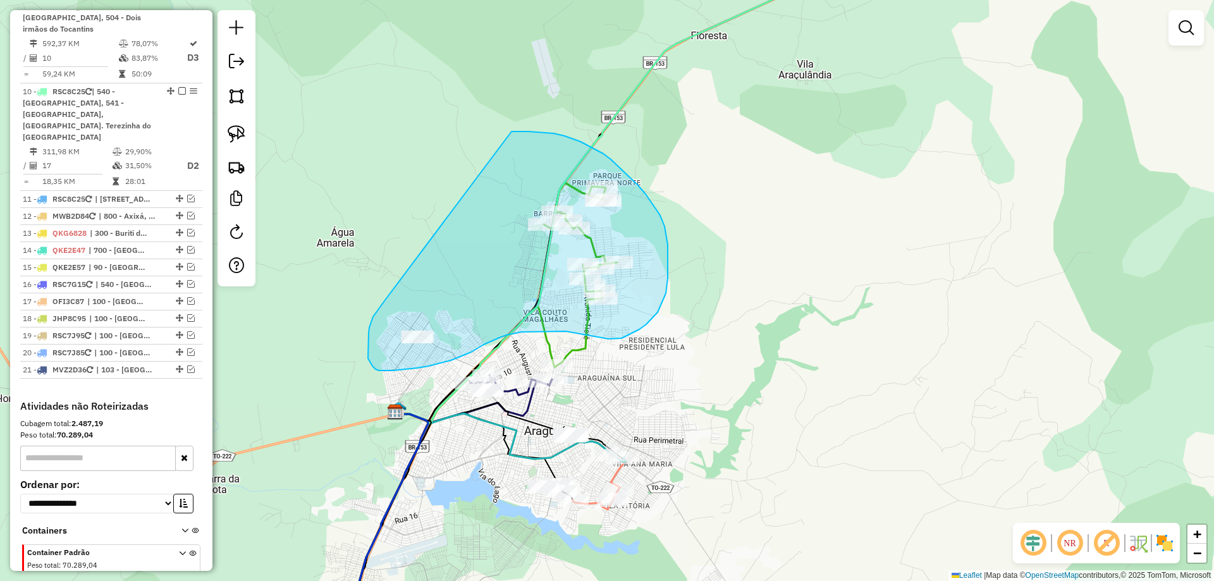
drag, startPoint x: 384, startPoint y: 301, endPoint x: 508, endPoint y: 131, distance: 209.5
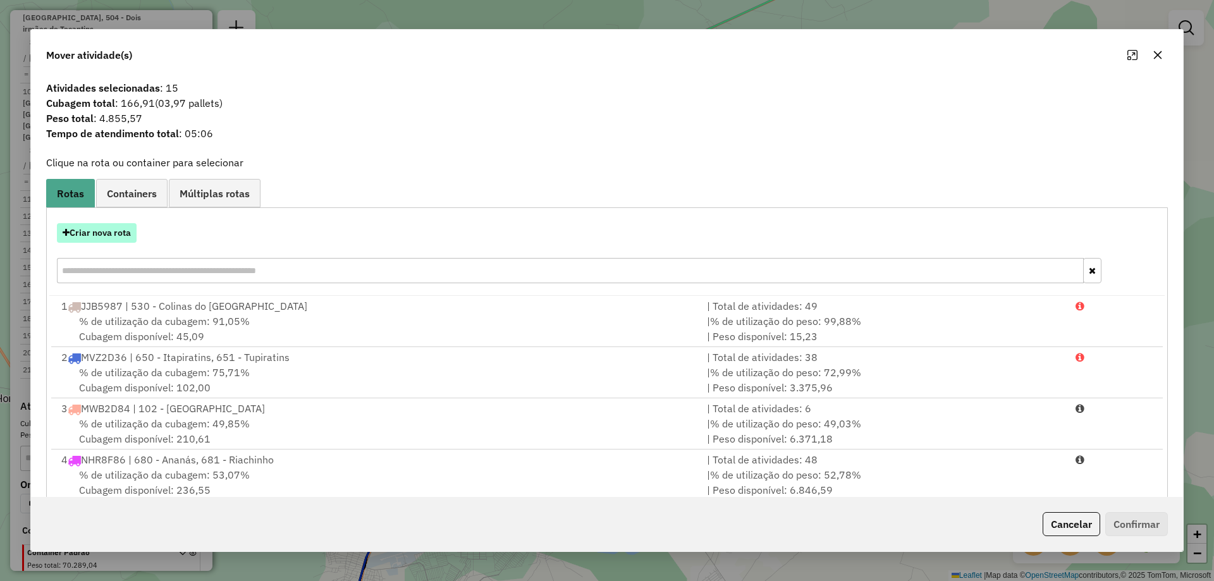
click at [119, 230] on button "Criar nova rota" at bounding box center [97, 233] width 80 height 20
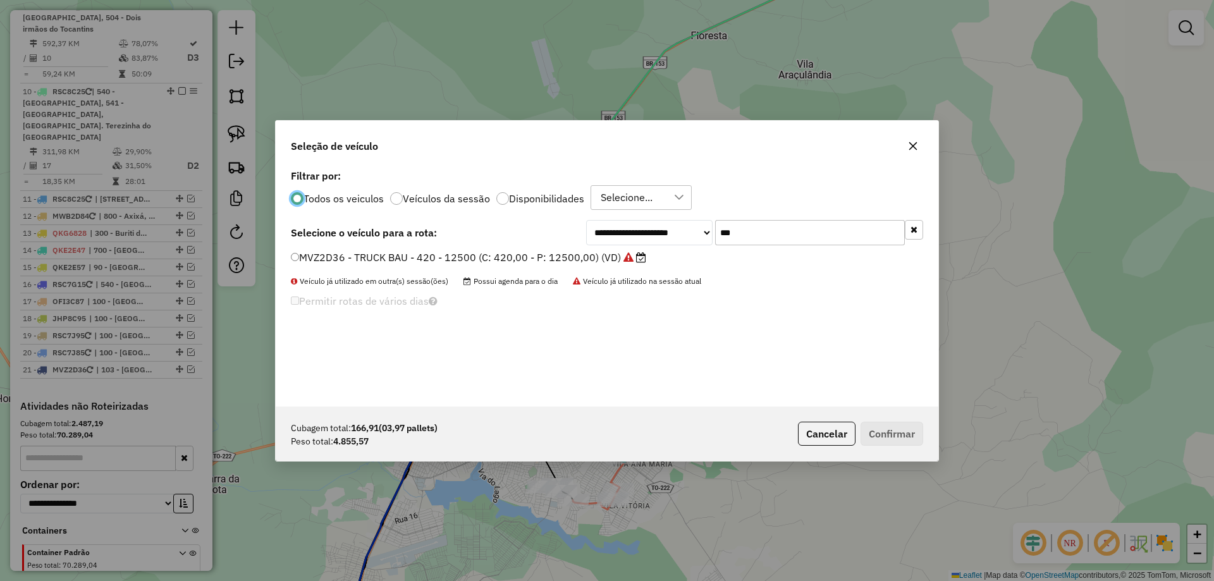
scroll to position [7, 4]
click at [764, 210] on div "**********" at bounding box center [607, 286] width 662 height 240
click at [750, 236] on input "***" at bounding box center [810, 232] width 190 height 25
type input "***"
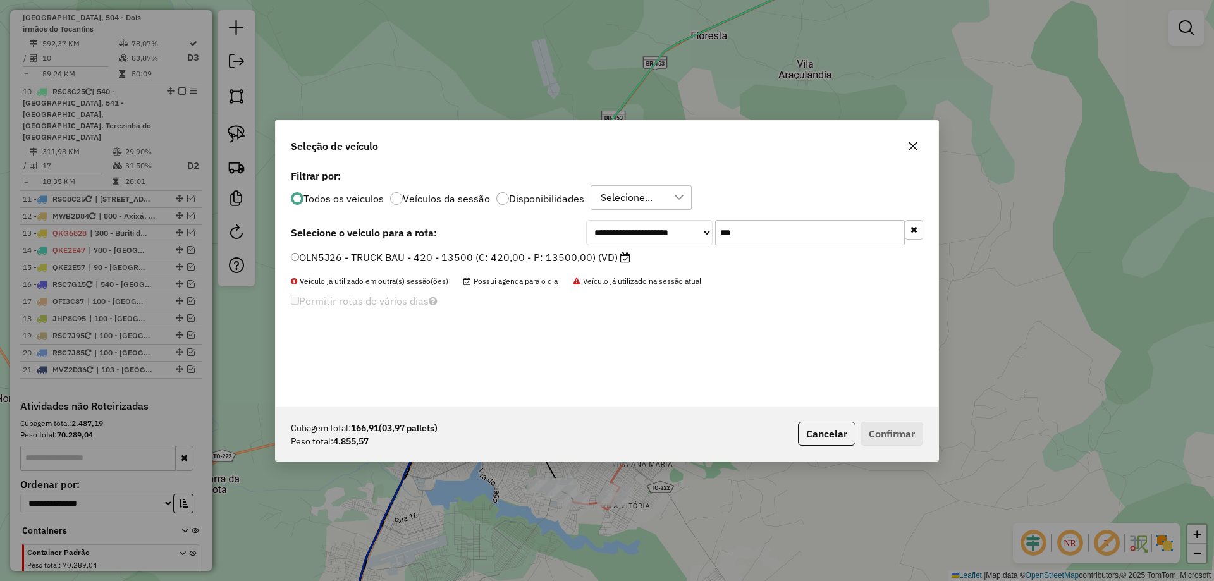
click at [566, 259] on label "OLN5J26 - TRUCK BAU - 420 - 13500 (C: 420,00 - P: 13500,00) (VD)" at bounding box center [460, 257] width 339 height 15
click at [870, 423] on button "Confirmar" at bounding box center [891, 434] width 63 height 24
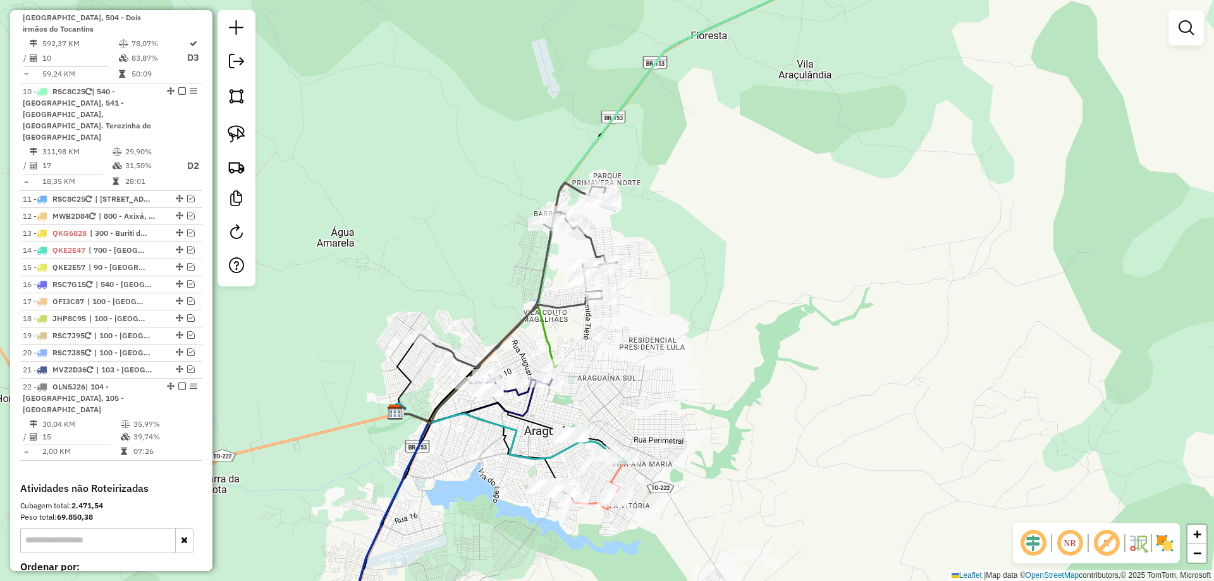
scroll to position [1155, 0]
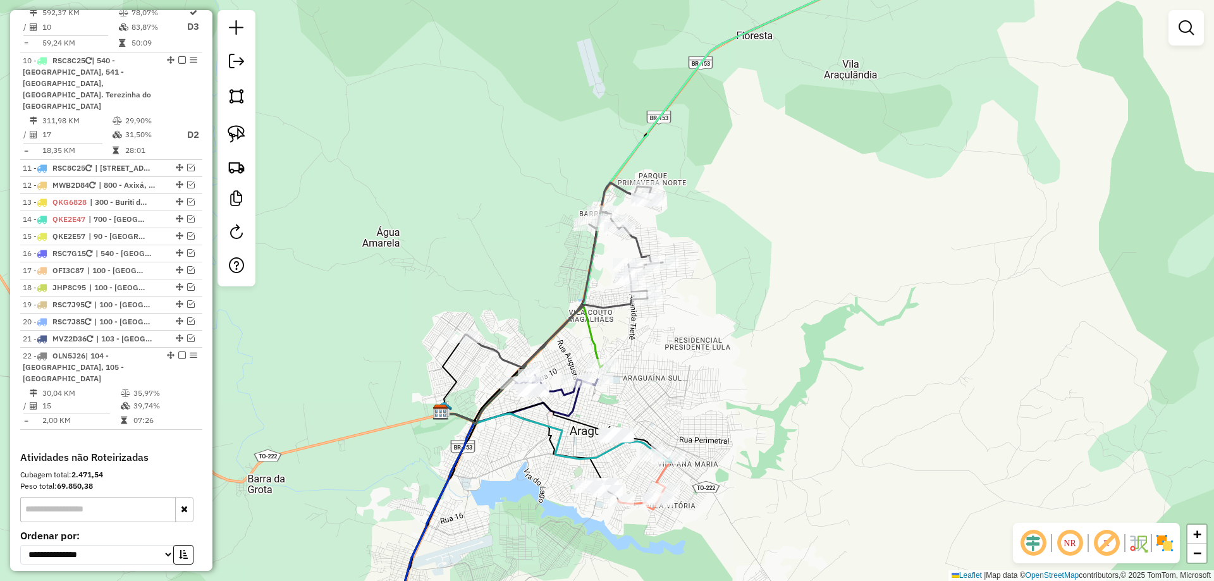
drag, startPoint x: 743, startPoint y: 397, endPoint x: 781, endPoint y: 391, distance: 37.8
click at [815, 394] on div "Janela de atendimento Grade de atendimento Capacidade Transportadoras Veículos …" at bounding box center [607, 290] width 1214 height 581
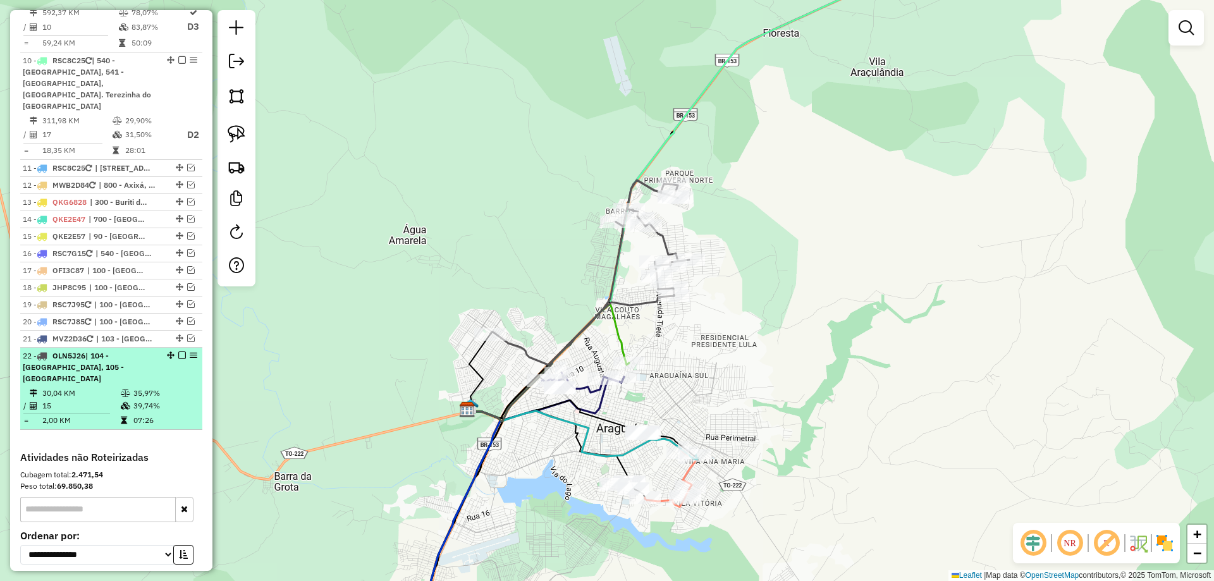
click at [178, 351] on em at bounding box center [182, 355] width 8 height 8
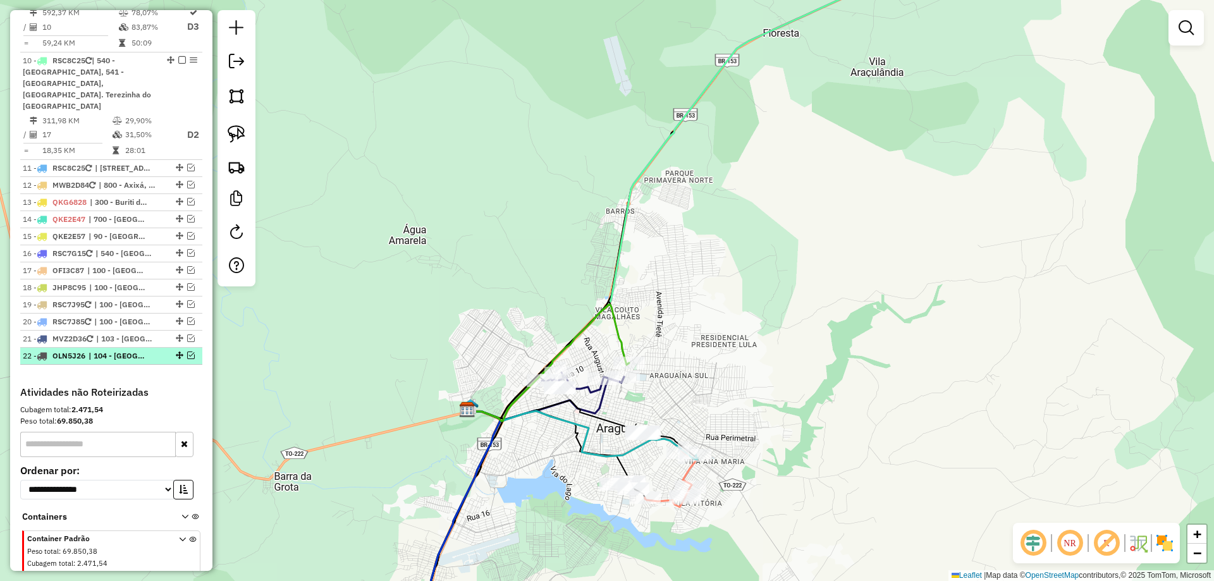
scroll to position [1141, 0]
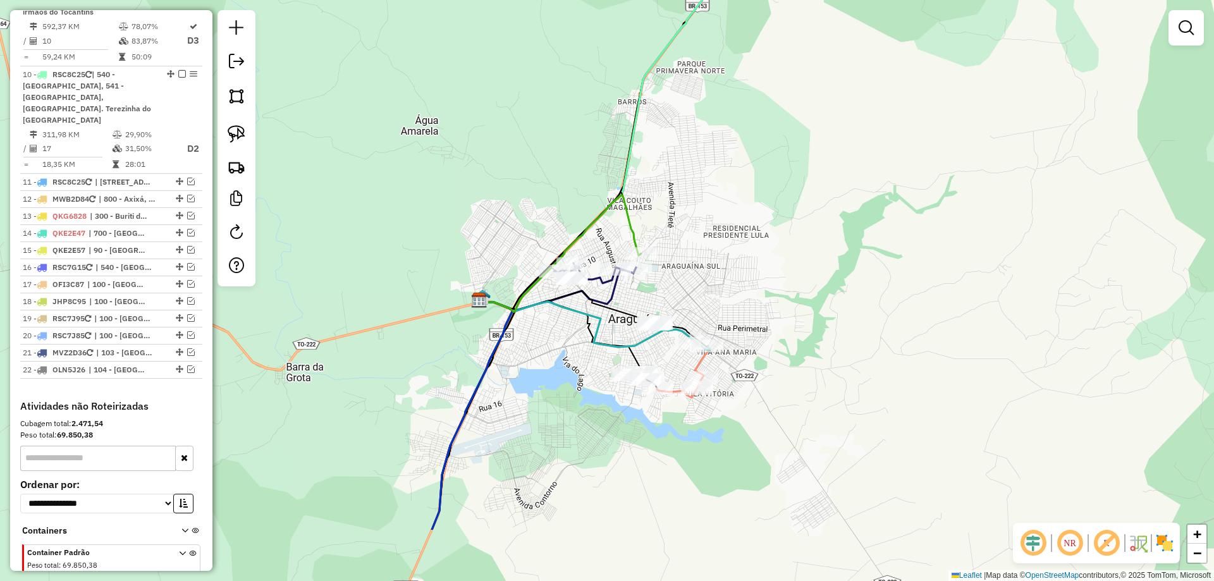
drag, startPoint x: 774, startPoint y: 427, endPoint x: 782, endPoint y: 289, distance: 138.0
click at [786, 294] on div "Janela de atendimento Grade de atendimento Capacidade Transportadoras Veículos …" at bounding box center [607, 290] width 1214 height 581
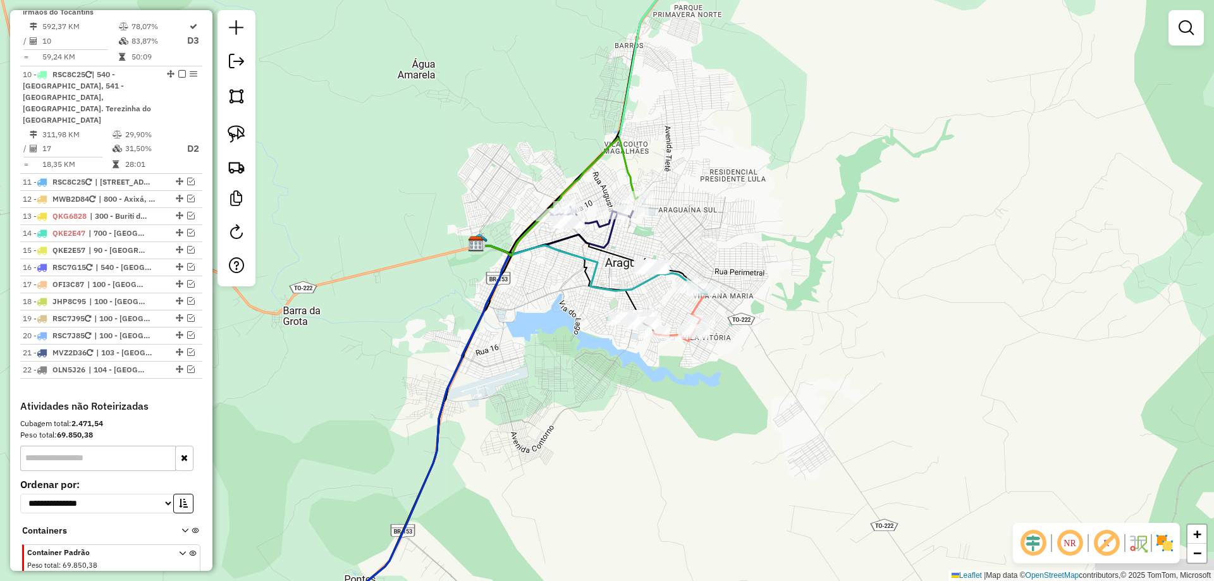
drag, startPoint x: 730, startPoint y: 245, endPoint x: 699, endPoint y: 178, distance: 73.8
click at [699, 178] on div "Janela de atendimento Grade de atendimento Capacidade Transportadoras Veículos …" at bounding box center [607, 290] width 1214 height 581
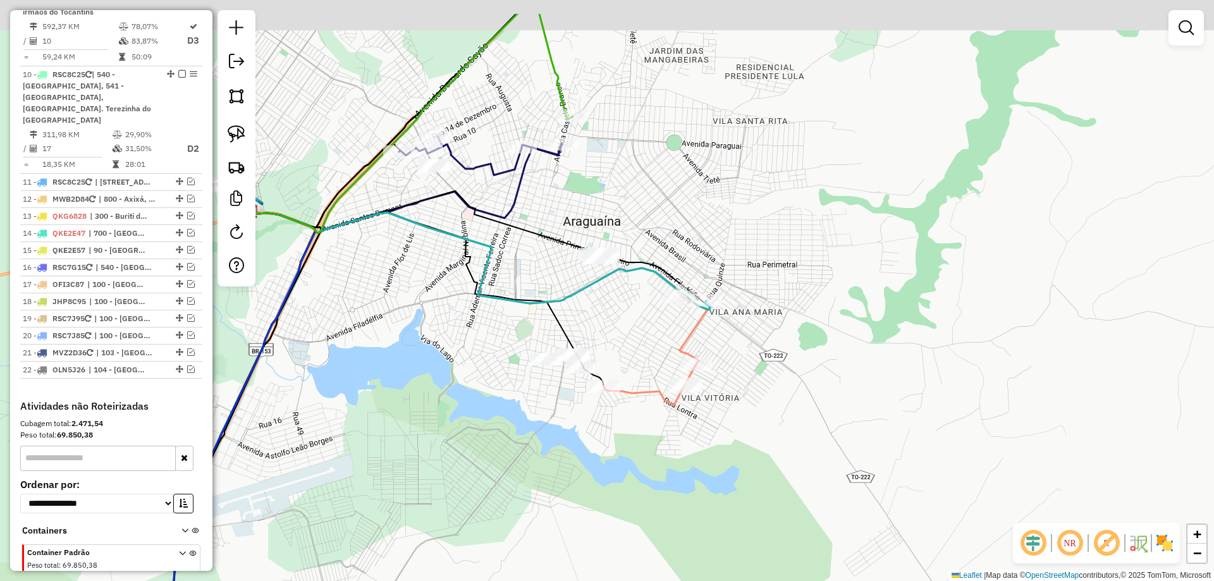
drag, startPoint x: 630, startPoint y: 243, endPoint x: 625, endPoint y: 333, distance: 89.9
click at [625, 333] on div "Janela de atendimento Grade de atendimento Capacidade Transportadoras Veículos …" at bounding box center [607, 290] width 1214 height 581
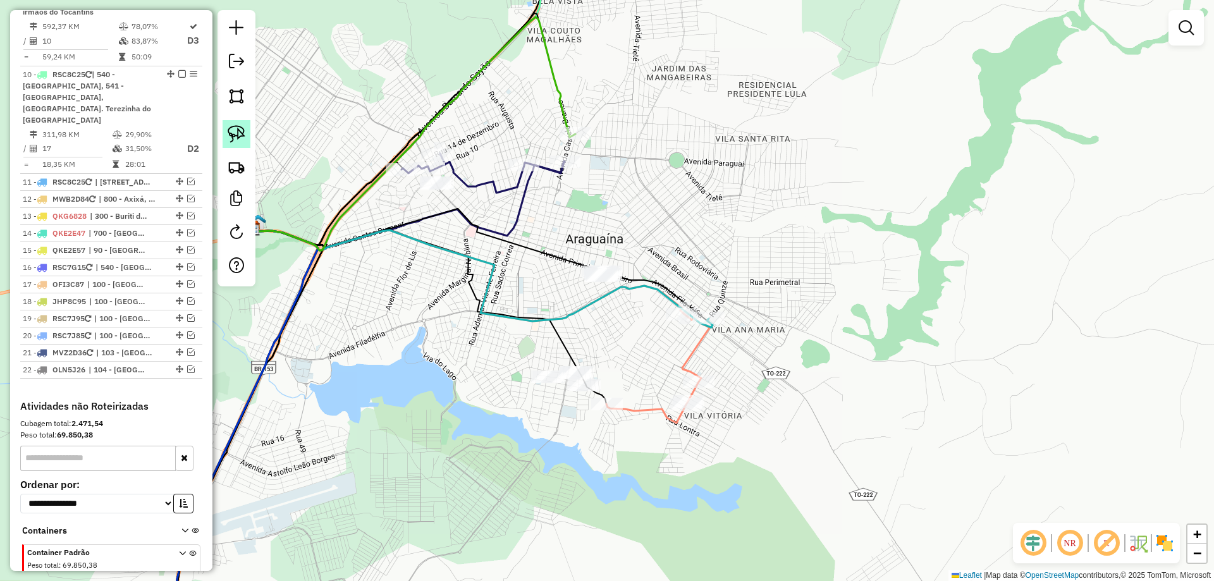
click at [233, 131] on img at bounding box center [237, 134] width 18 height 18
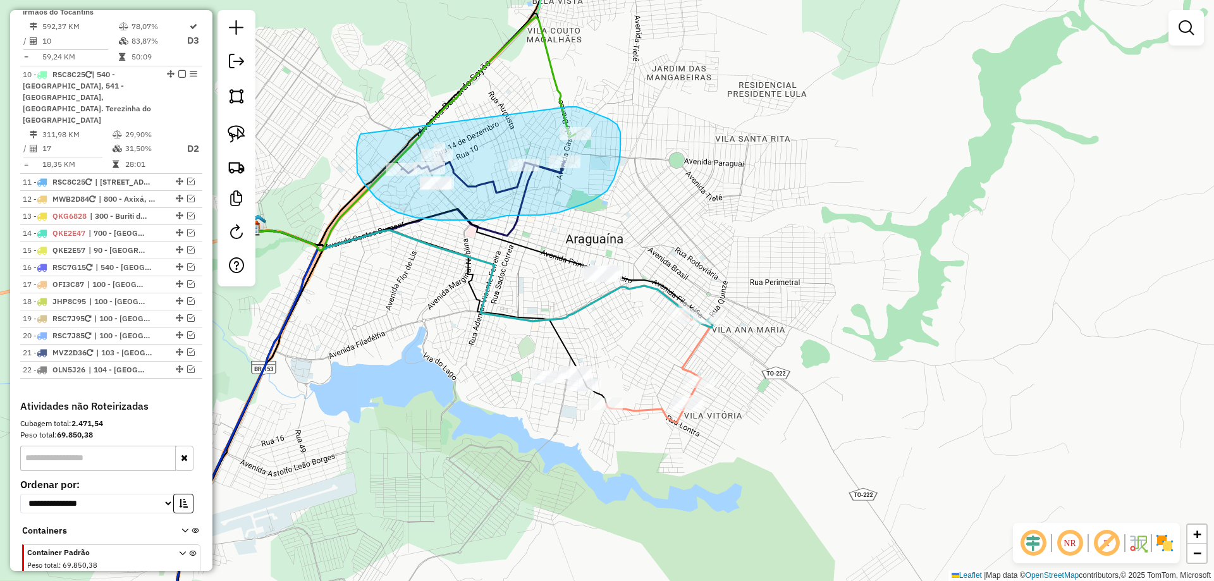
drag, startPoint x: 360, startPoint y: 177, endPoint x: 565, endPoint y: 107, distance: 217.1
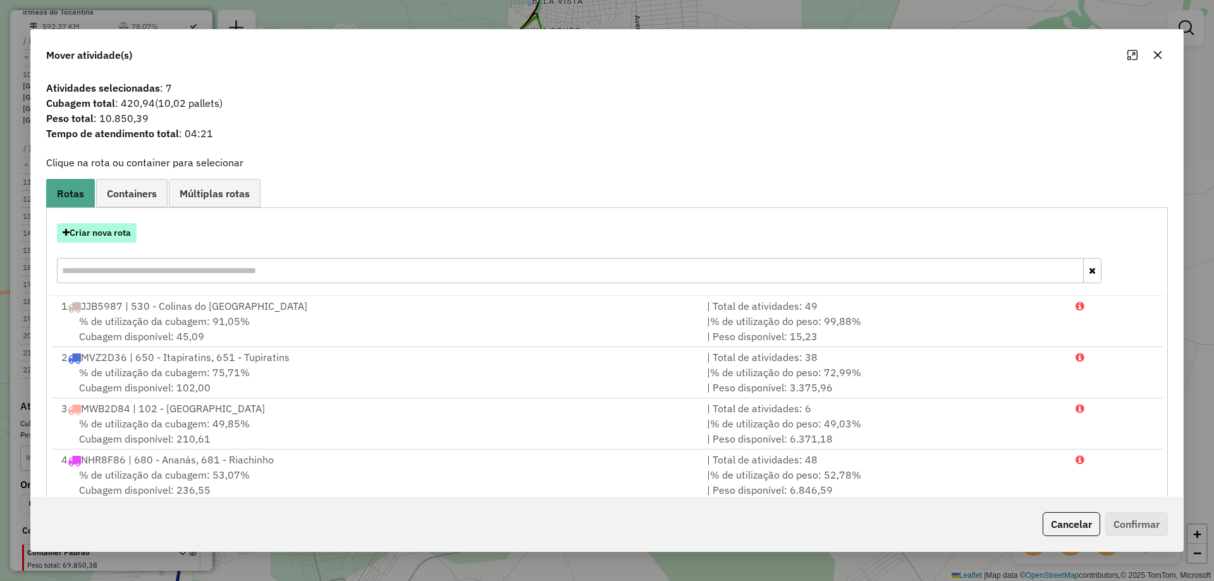
click at [104, 235] on button "Criar nova rota" at bounding box center [97, 233] width 80 height 20
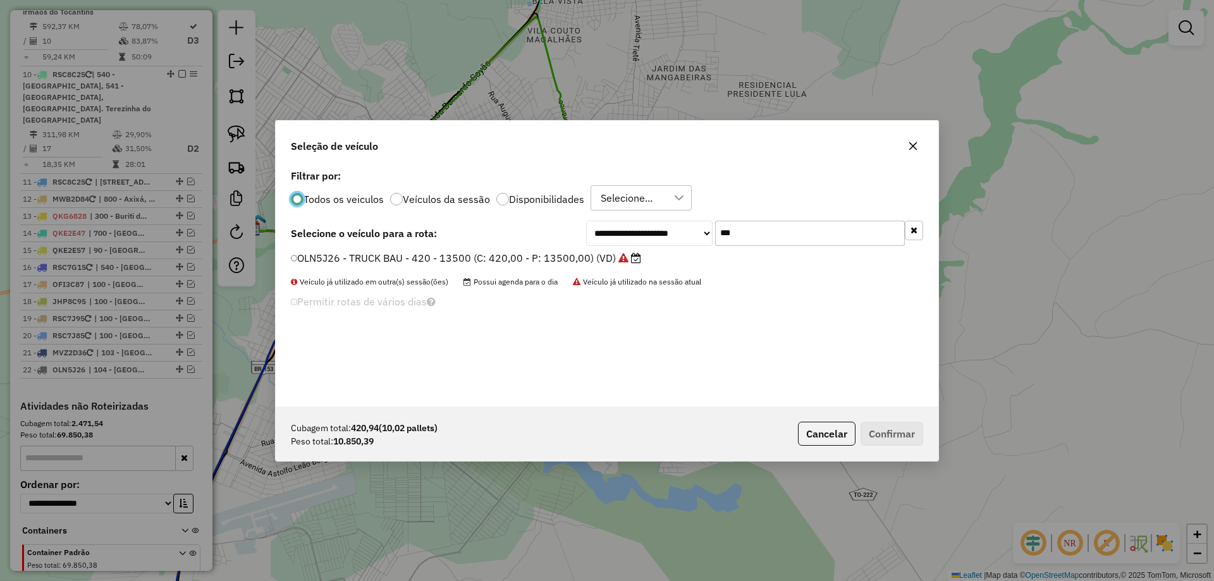
scroll to position [7, 4]
click at [757, 238] on input "***" at bounding box center [810, 232] width 190 height 25
type input "***"
click at [675, 254] on label "RMA8J23 - TRUCK CARROCERIA ABERTA - 504 - 13000 (C: 504,00 - P: 13900,00) (VD)" at bounding box center [501, 257] width 421 height 15
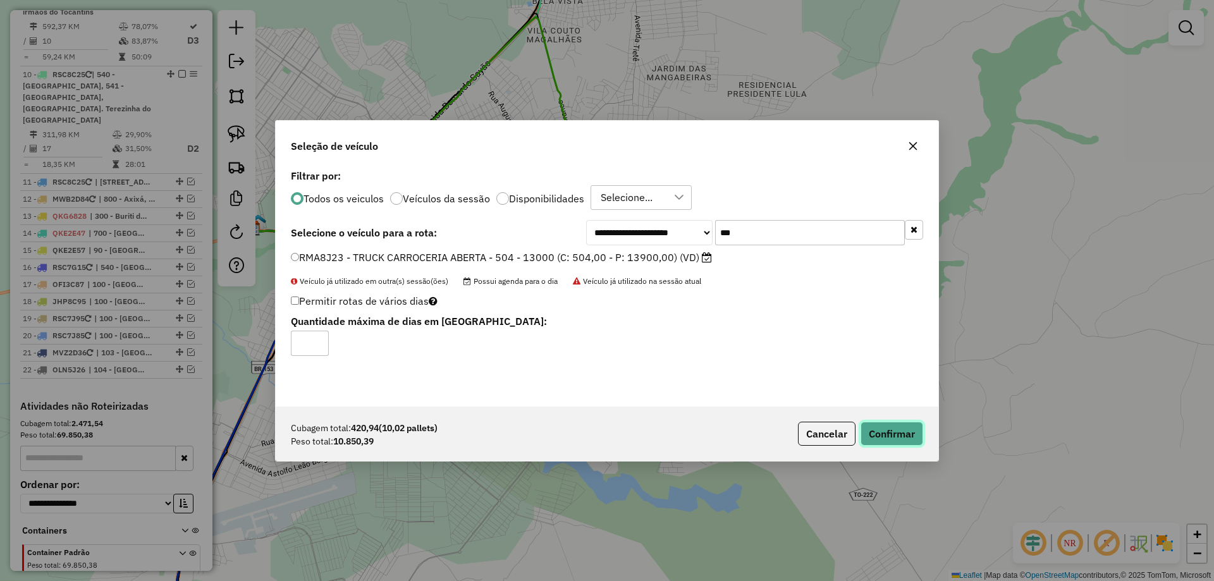
click at [891, 437] on button "Confirmar" at bounding box center [891, 434] width 63 height 24
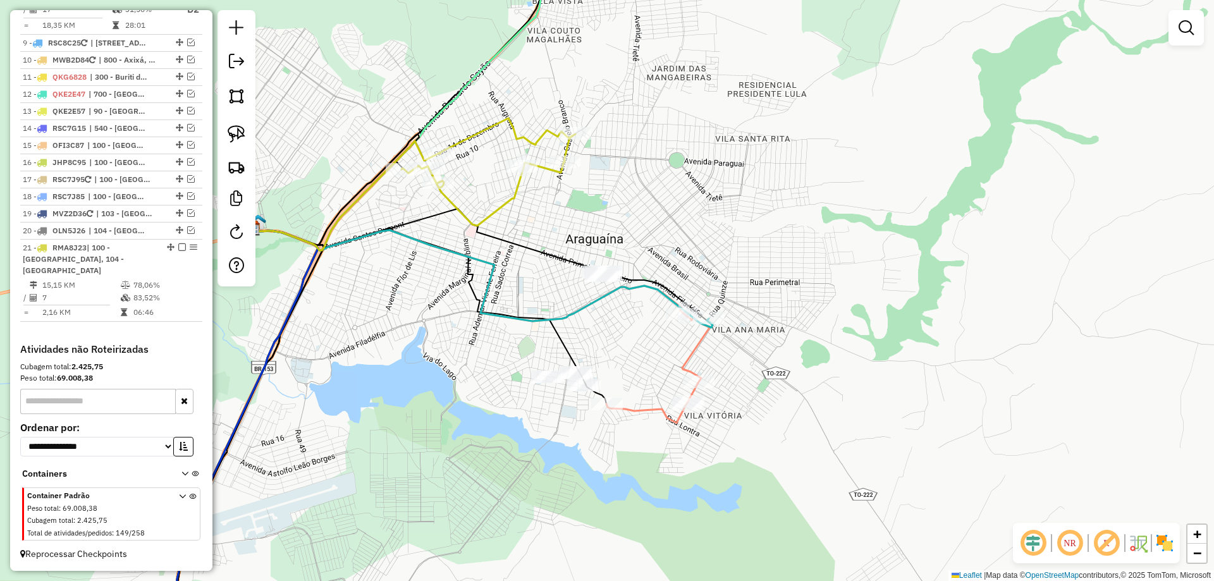
scroll to position [1014, 0]
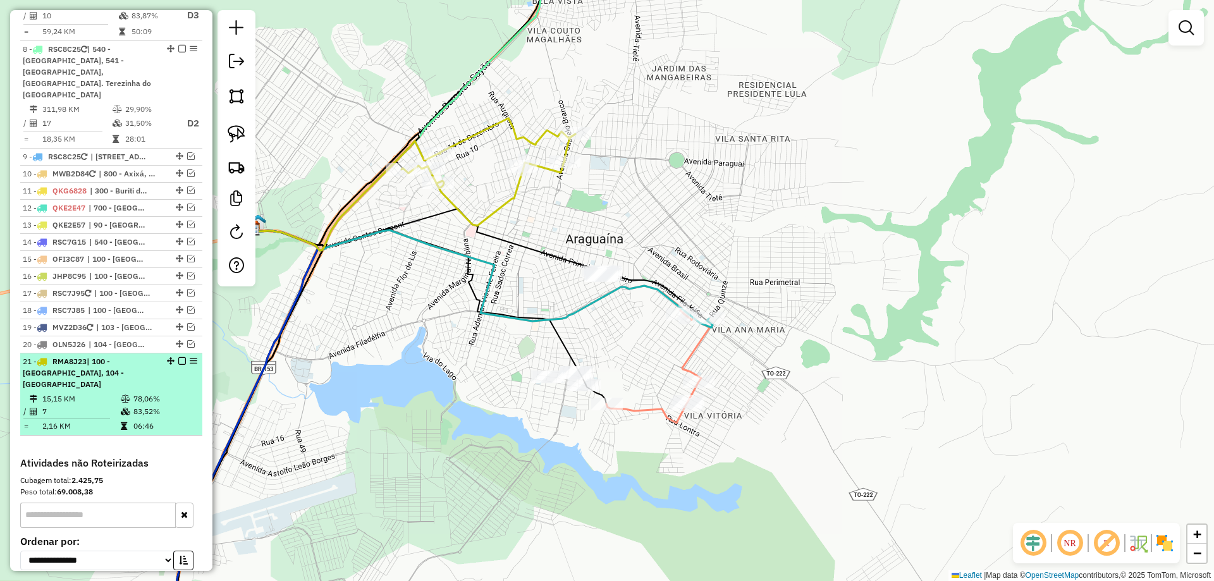
click at [178, 357] on em at bounding box center [182, 361] width 8 height 8
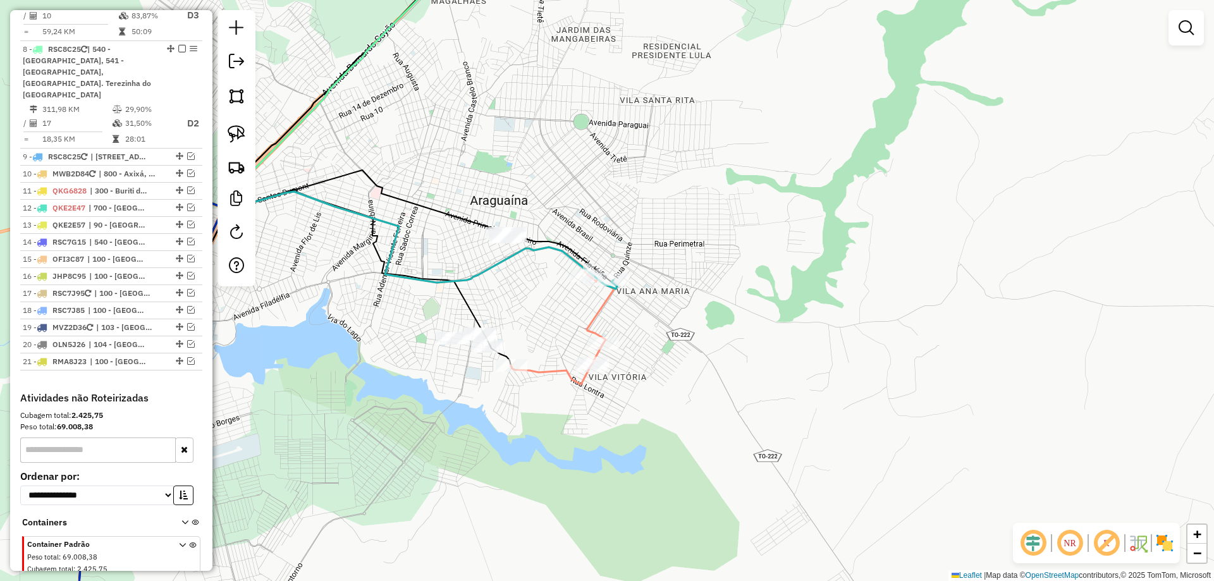
drag, startPoint x: 522, startPoint y: 458, endPoint x: 426, endPoint y: 419, distance: 103.5
click at [426, 419] on div "Janela de atendimento Grade de atendimento Capacidade Transportadoras Veículos …" at bounding box center [607, 290] width 1214 height 581
click at [238, 140] on img at bounding box center [237, 134] width 18 height 18
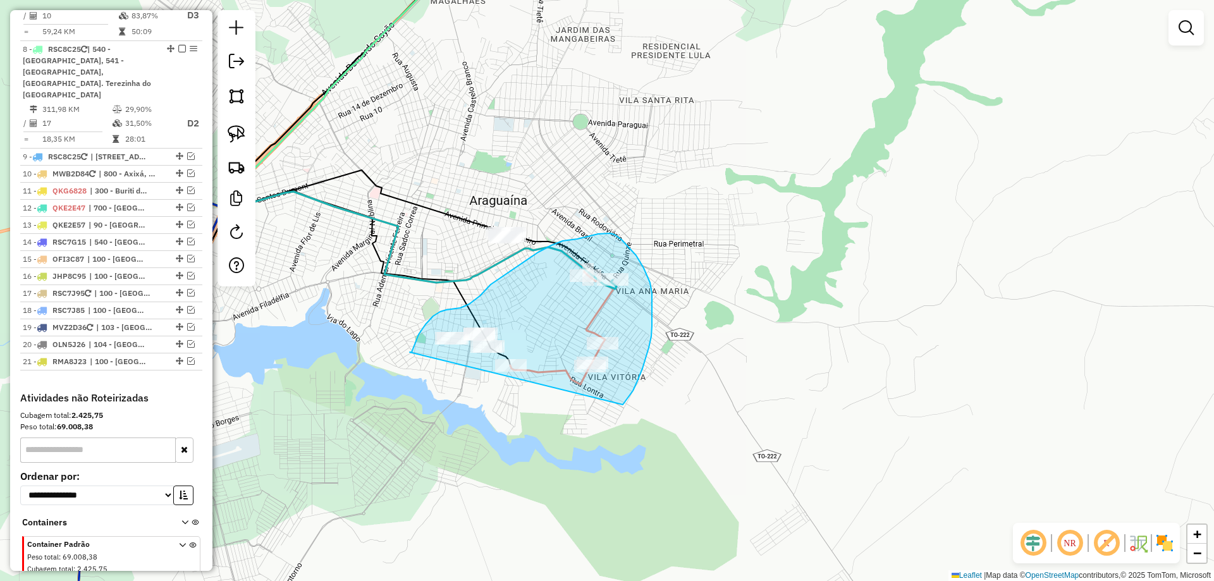
drag, startPoint x: 410, startPoint y: 352, endPoint x: 593, endPoint y: 432, distance: 200.1
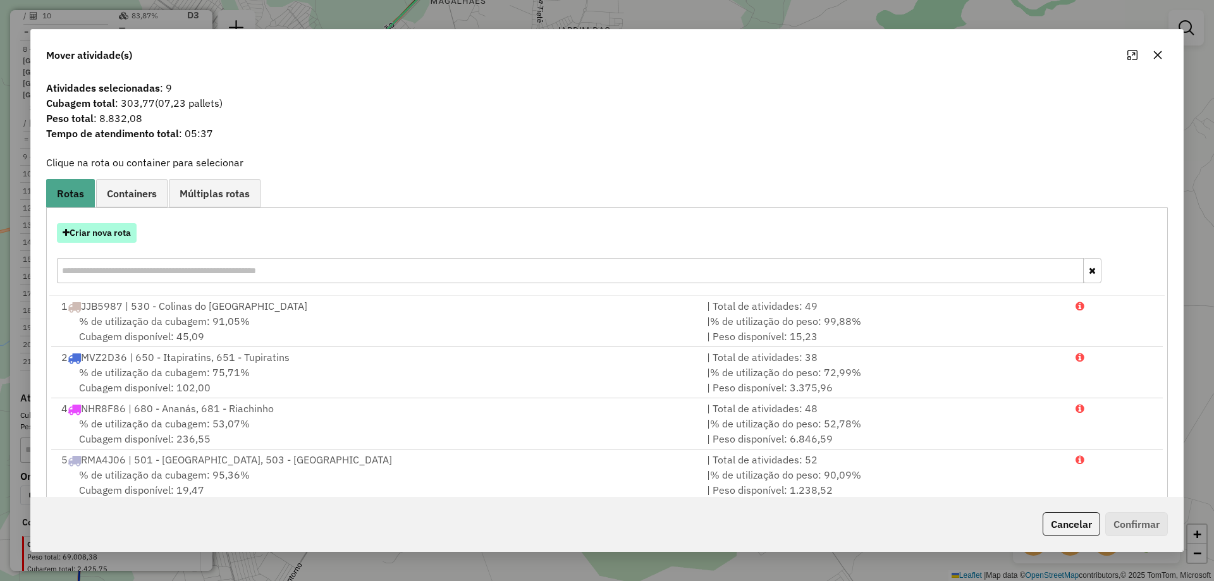
click at [128, 238] on button "Criar nova rota" at bounding box center [97, 233] width 80 height 20
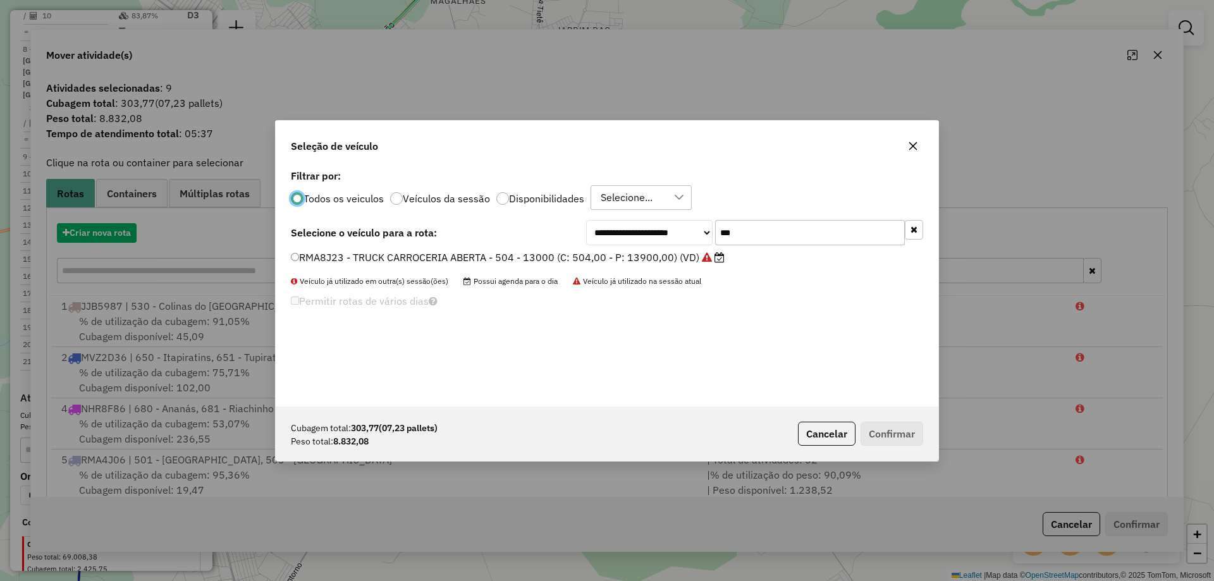
scroll to position [7, 4]
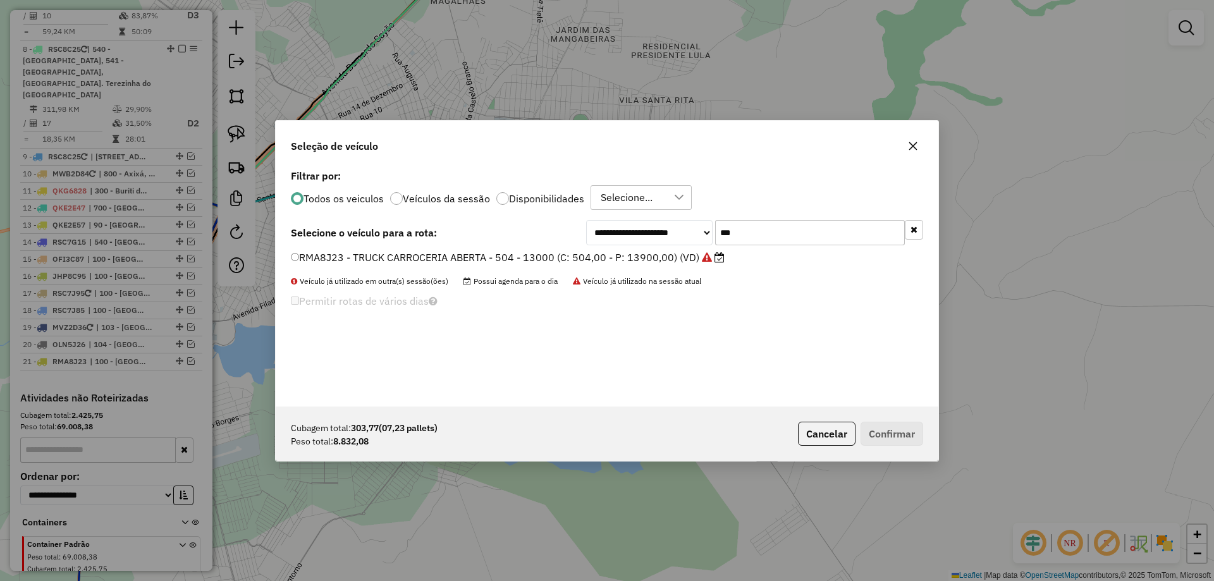
click at [785, 245] on input "***" at bounding box center [810, 232] width 190 height 25
type input "***"
drag, startPoint x: 575, startPoint y: 255, endPoint x: 583, endPoint y: 255, distance: 8.9
click at [575, 255] on label "RSC8C05 - TRUCK BAU - 420 - 12500 (C: 420,00 - P: 12500,00) (VD)" at bounding box center [461, 257] width 340 height 15
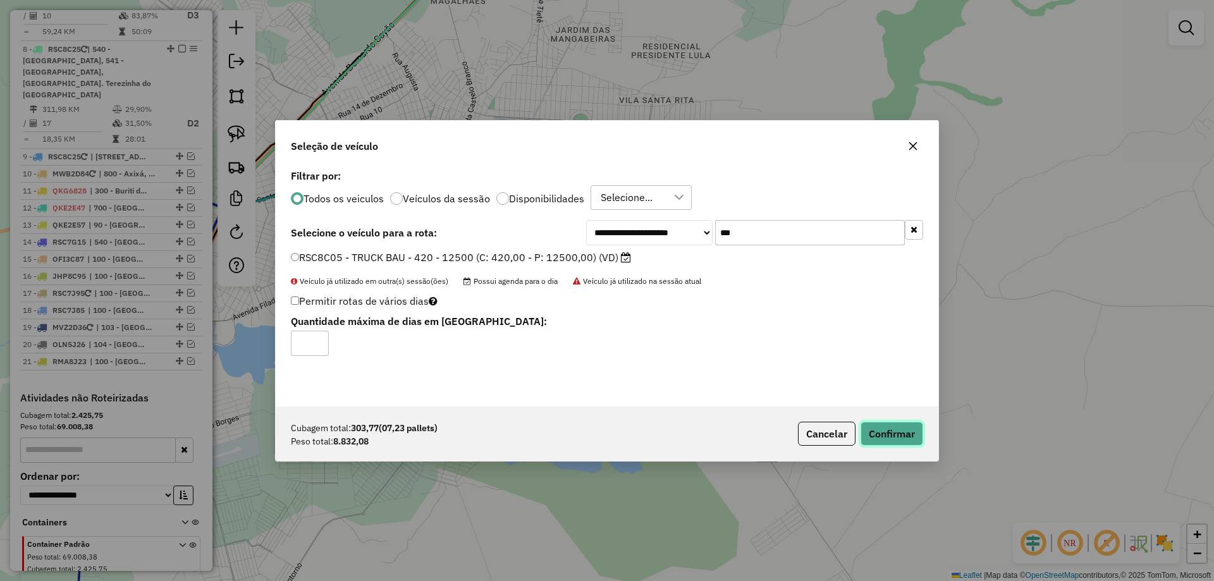
click at [898, 427] on button "Confirmar" at bounding box center [891, 434] width 63 height 24
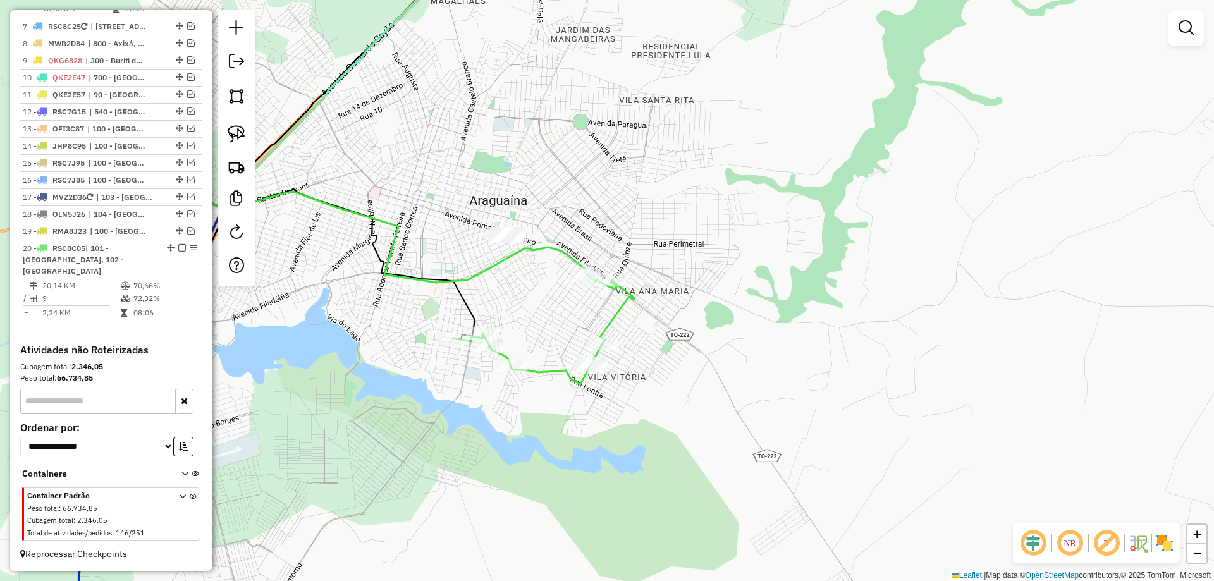
scroll to position [845, 0]
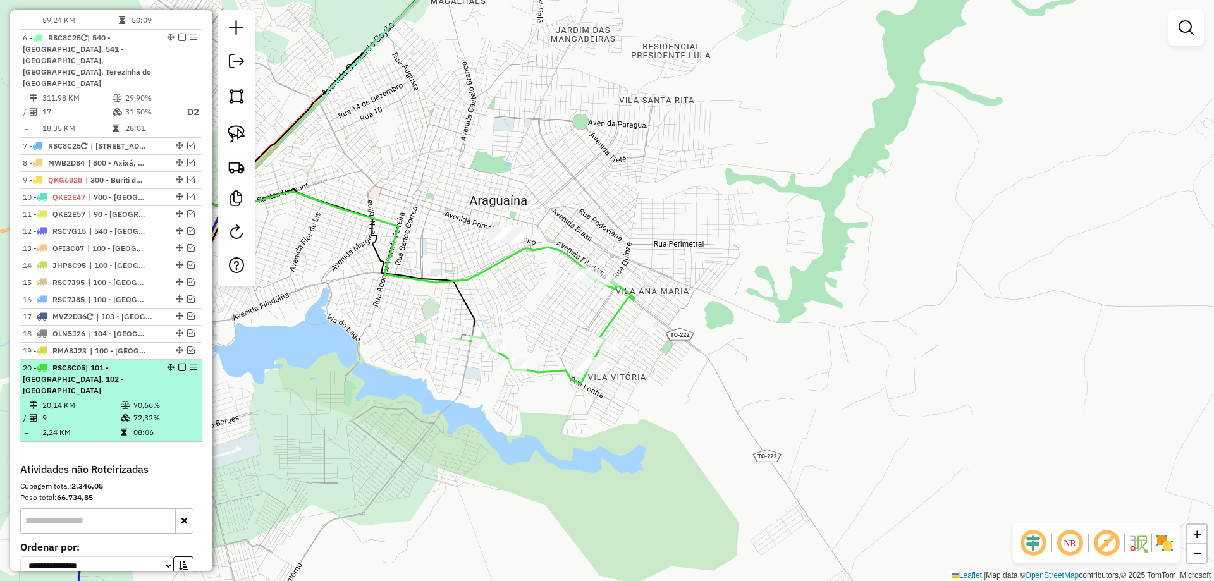
click at [180, 363] on em at bounding box center [182, 367] width 8 height 8
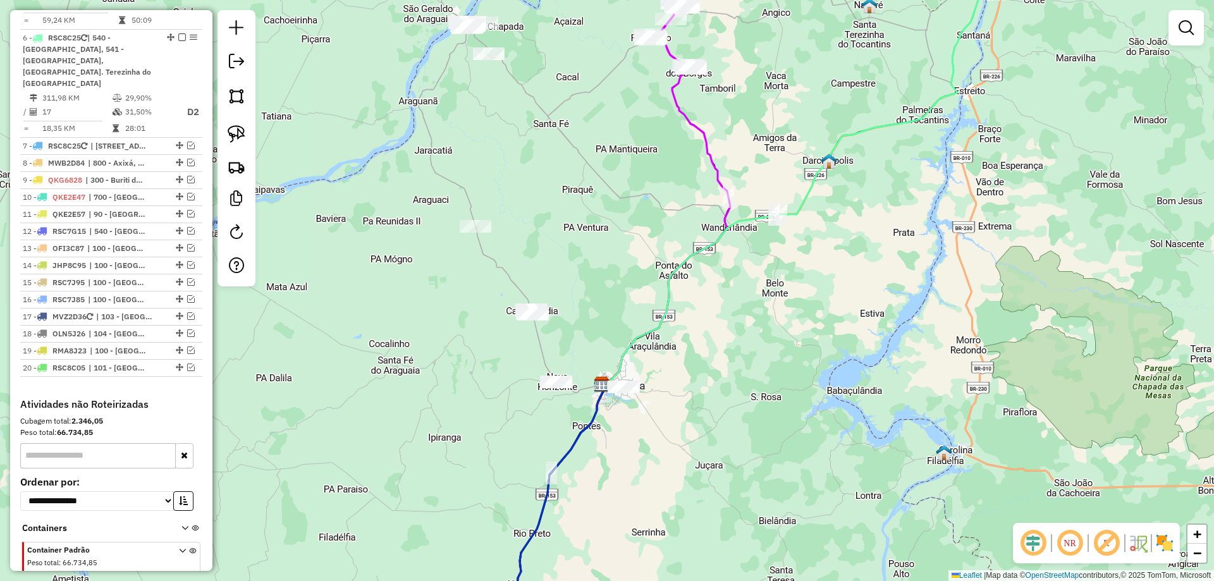
drag, startPoint x: 654, startPoint y: 473, endPoint x: 678, endPoint y: 480, distance: 24.2
click at [678, 480] on div "Janela de atendimento Grade de atendimento Capacidade Transportadoras Veículos …" at bounding box center [607, 290] width 1214 height 581
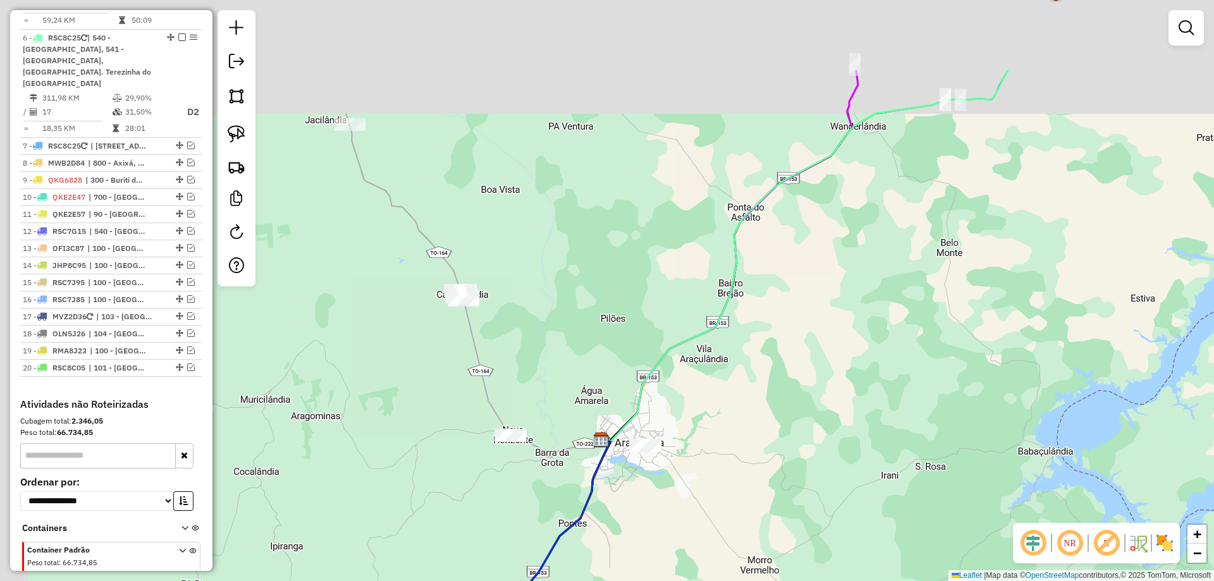
drag, startPoint x: 331, startPoint y: 274, endPoint x: 458, endPoint y: 403, distance: 181.5
click at [458, 403] on div "Janela de atendimento Grade de atendimento Capacidade Transportadoras Veículos …" at bounding box center [607, 290] width 1214 height 581
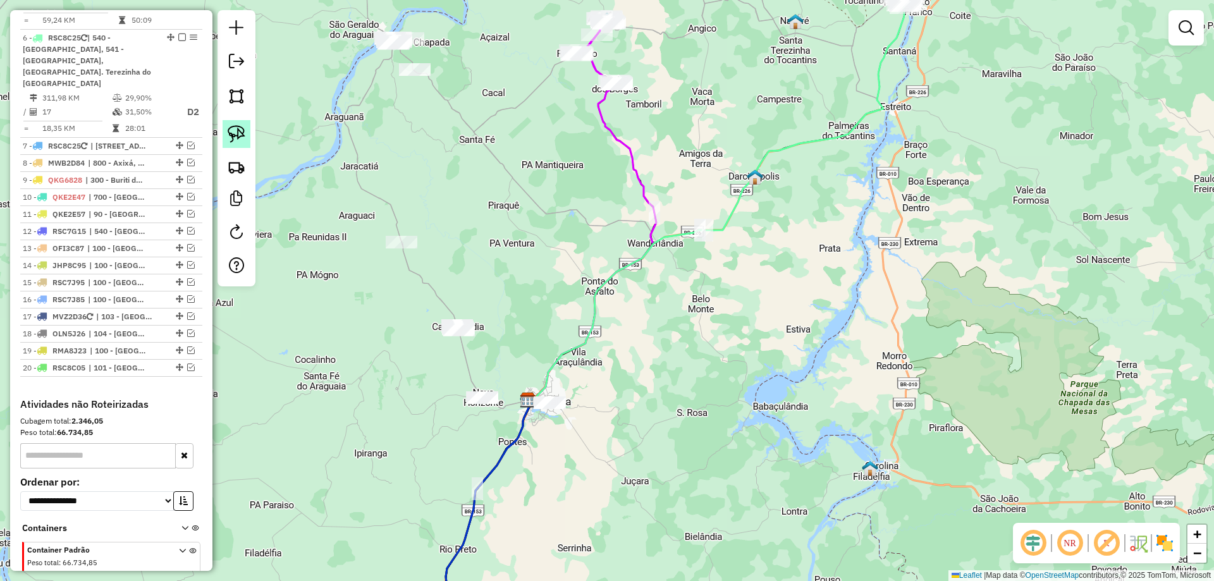
click at [231, 138] on img at bounding box center [237, 134] width 18 height 18
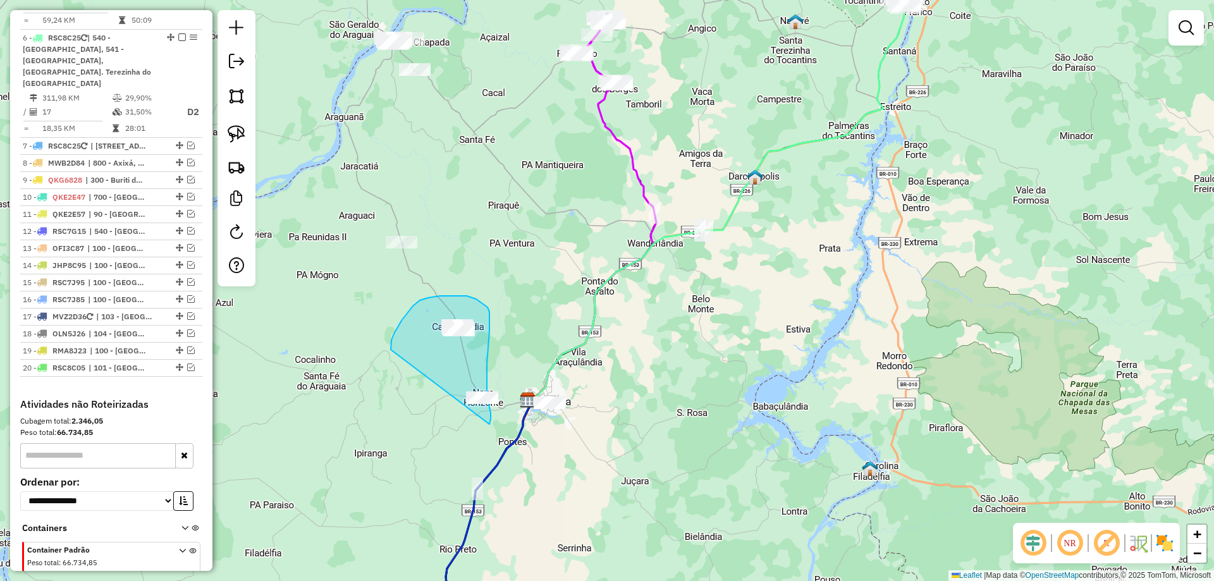
drag, startPoint x: 391, startPoint y: 350, endPoint x: 489, endPoint y: 424, distance: 123.6
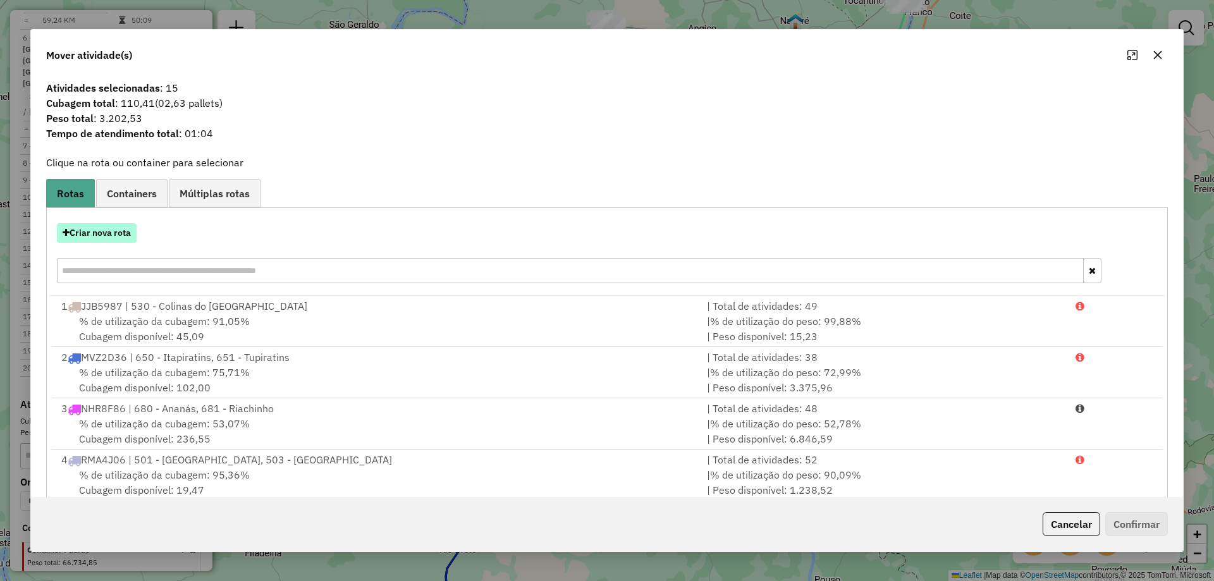
click at [126, 240] on button "Criar nova rota" at bounding box center [97, 233] width 80 height 20
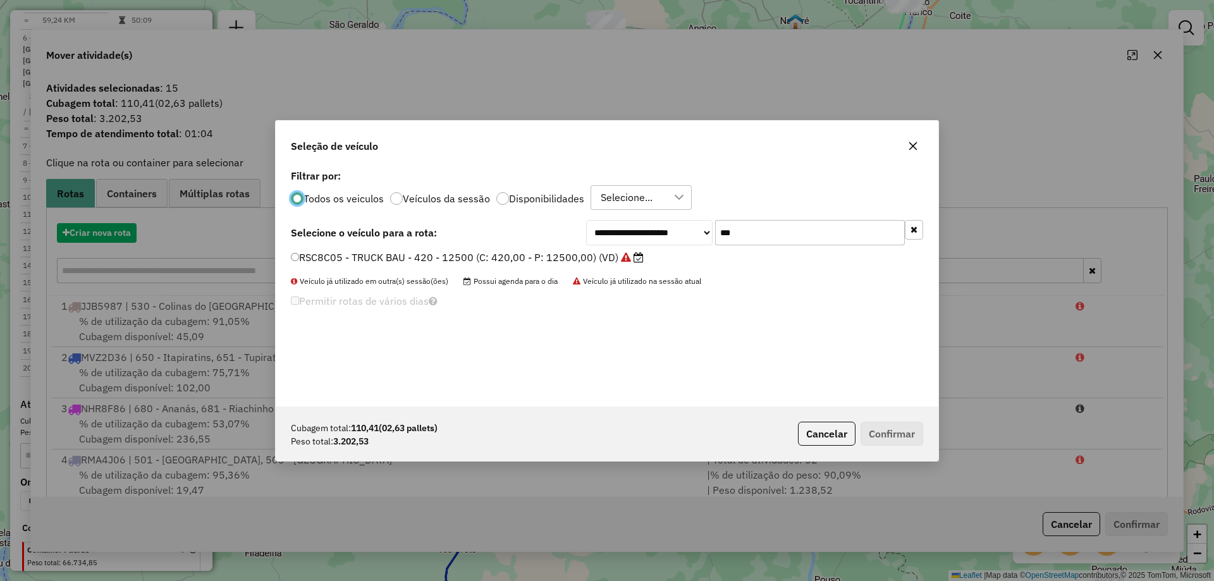
scroll to position [7, 4]
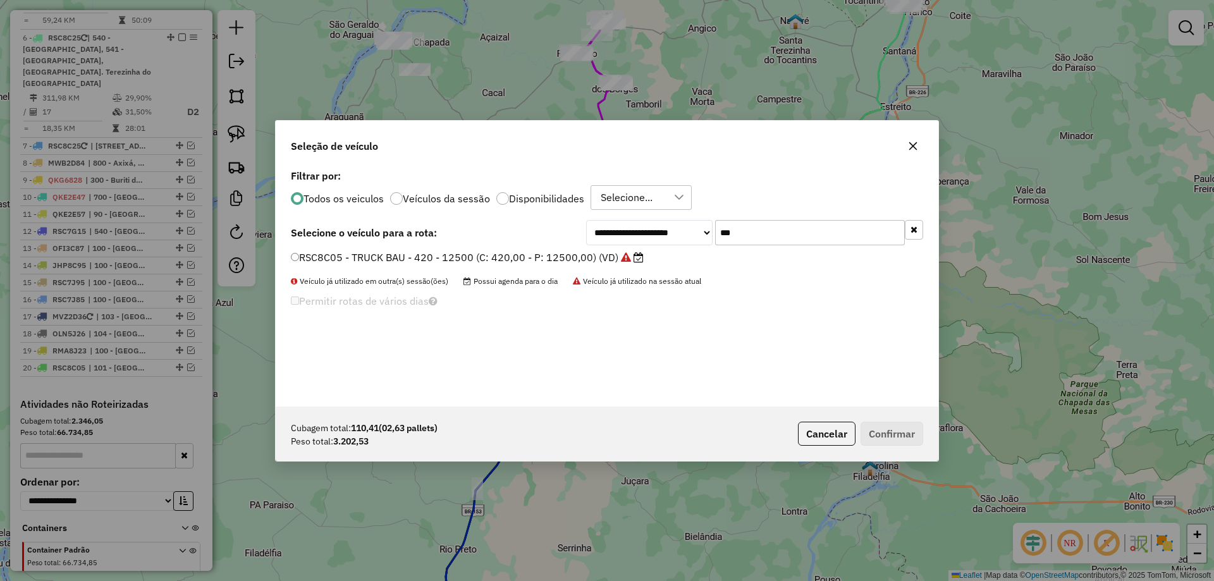
click at [765, 235] on input "***" at bounding box center [810, 232] width 190 height 25
type input "***"
click at [598, 253] on label "OLN5J26 - TRUCK BAU - 420 - 13500 (C: 420,00 - P: 13500,00) (VD)" at bounding box center [467, 257] width 352 height 15
click at [874, 429] on button "Confirmar" at bounding box center [891, 434] width 63 height 24
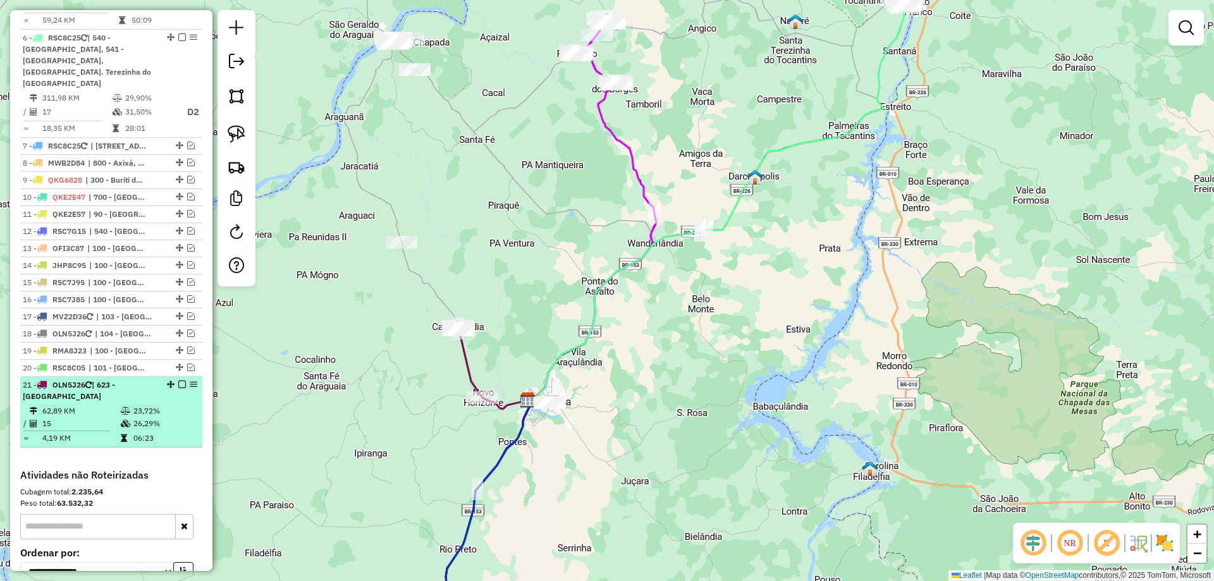
click at [178, 380] on em at bounding box center [182, 384] width 8 height 8
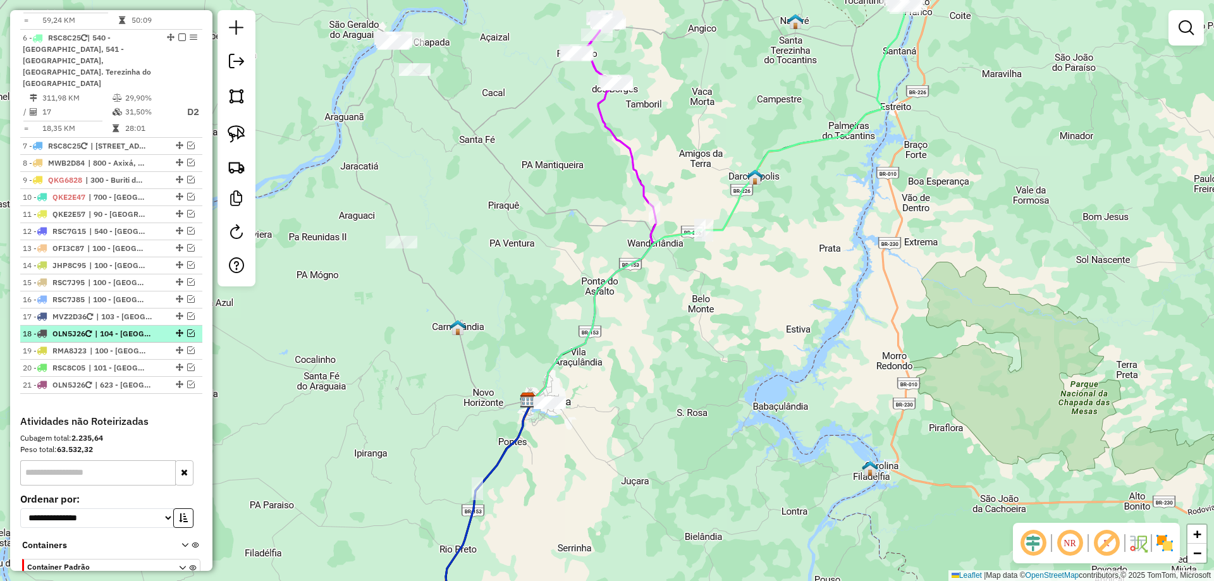
click at [187, 329] on em at bounding box center [191, 333] width 8 height 8
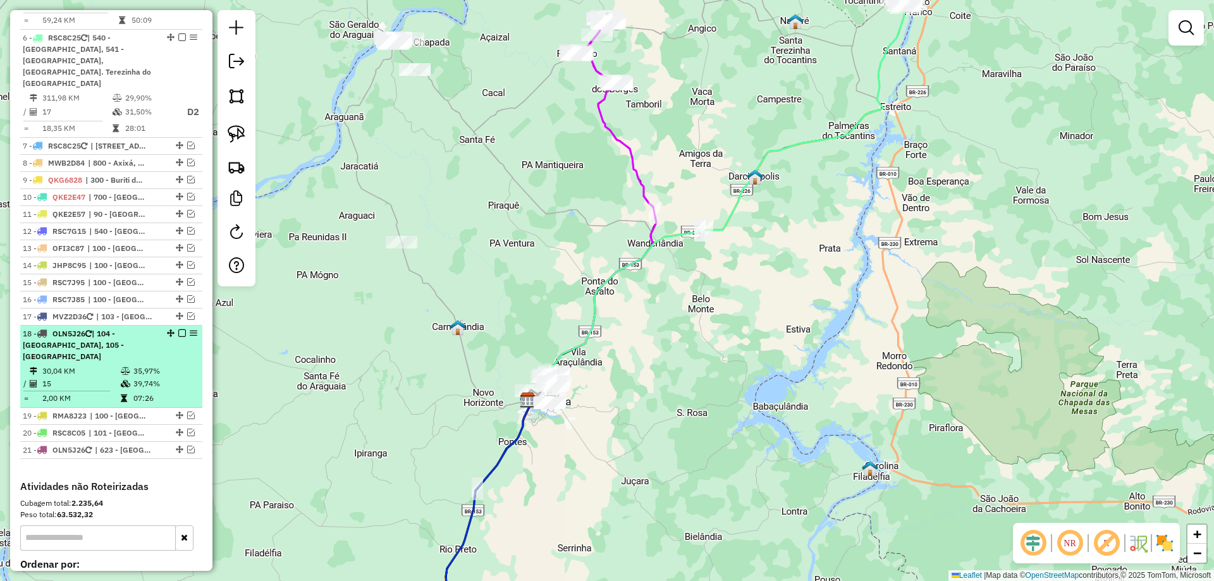
click at [116, 365] on td "30,04 KM" at bounding box center [81, 371] width 78 height 13
select select "*********"
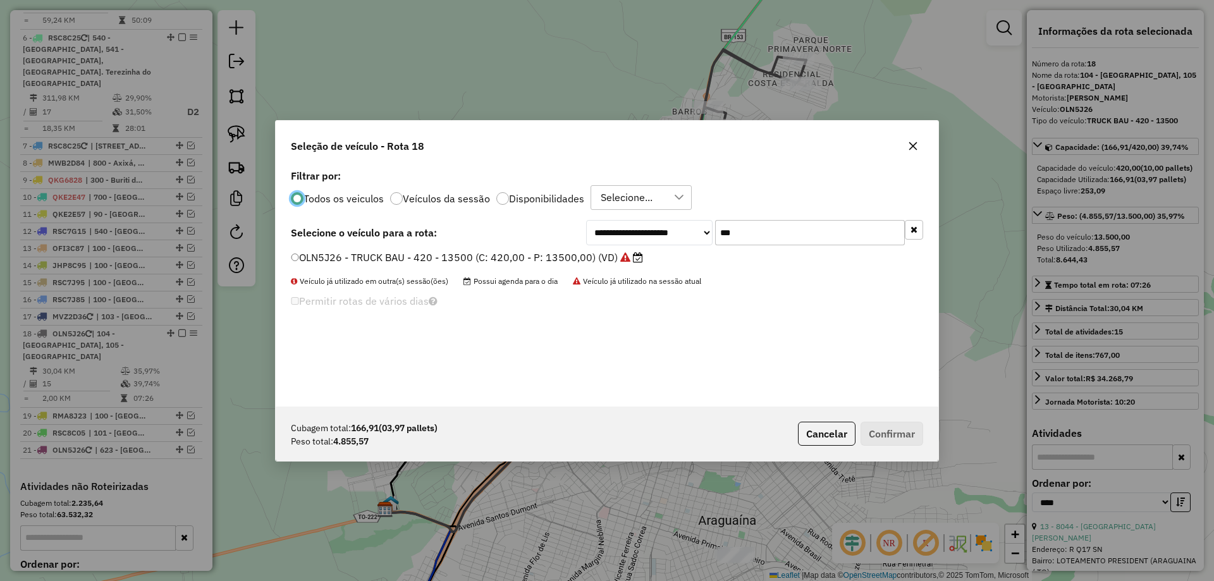
click at [752, 228] on input "***" at bounding box center [810, 232] width 190 height 25
type input "****"
click at [592, 257] on label "QKJ3689 - TRUCK BAU - 420 - 12700 (C: 420,00 - P: 12700,00) (VD)" at bounding box center [461, 257] width 340 height 15
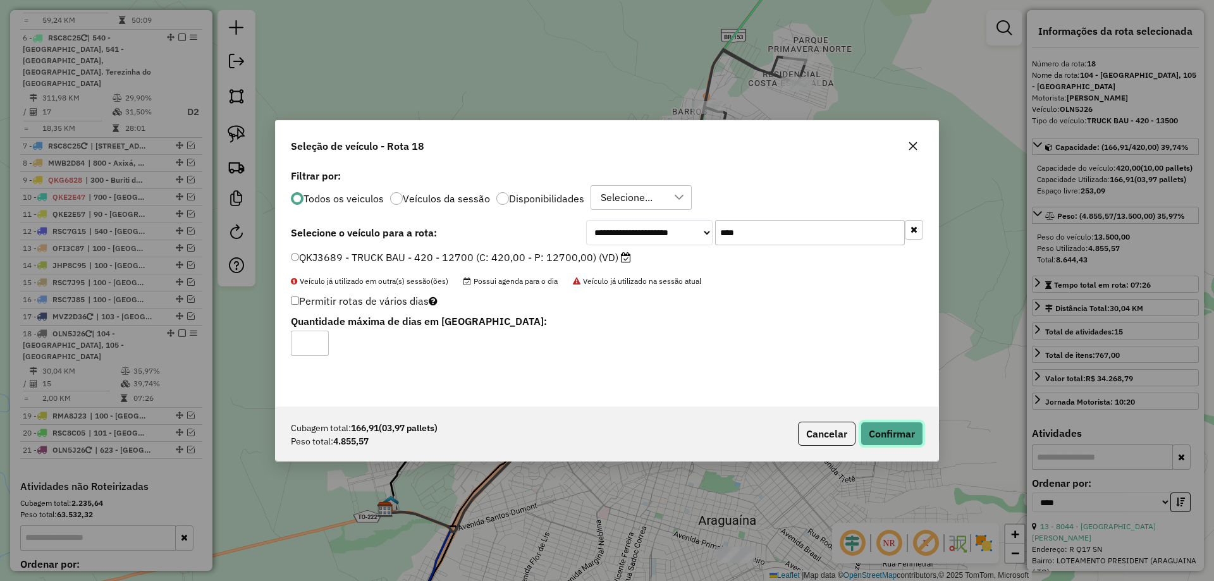
click at [890, 441] on button "Confirmar" at bounding box center [891, 434] width 63 height 24
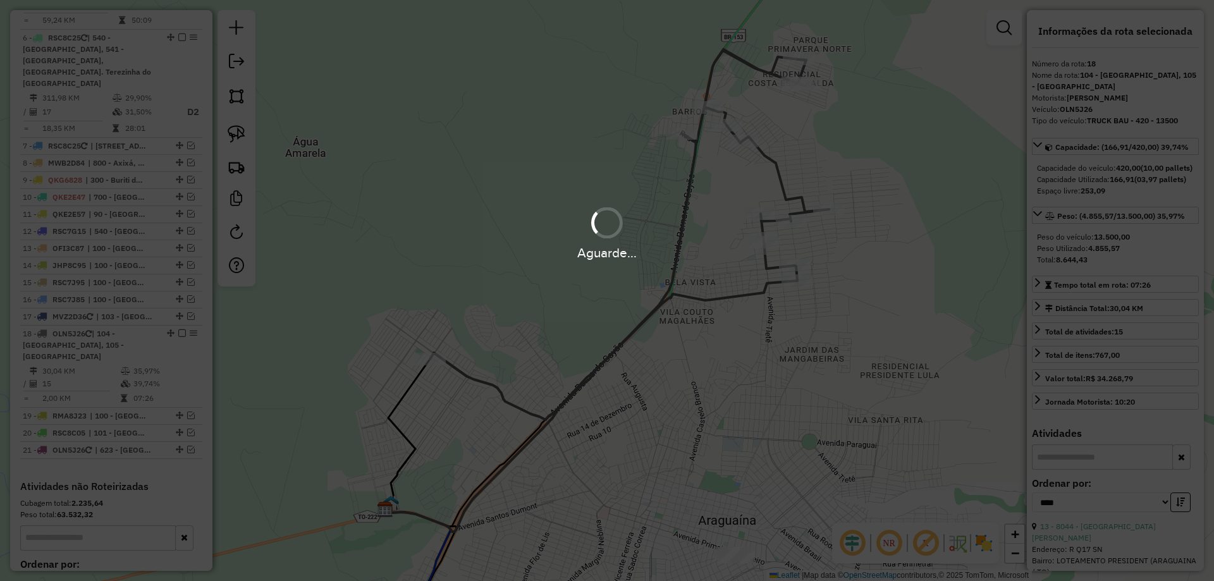
scroll to position [936, 0]
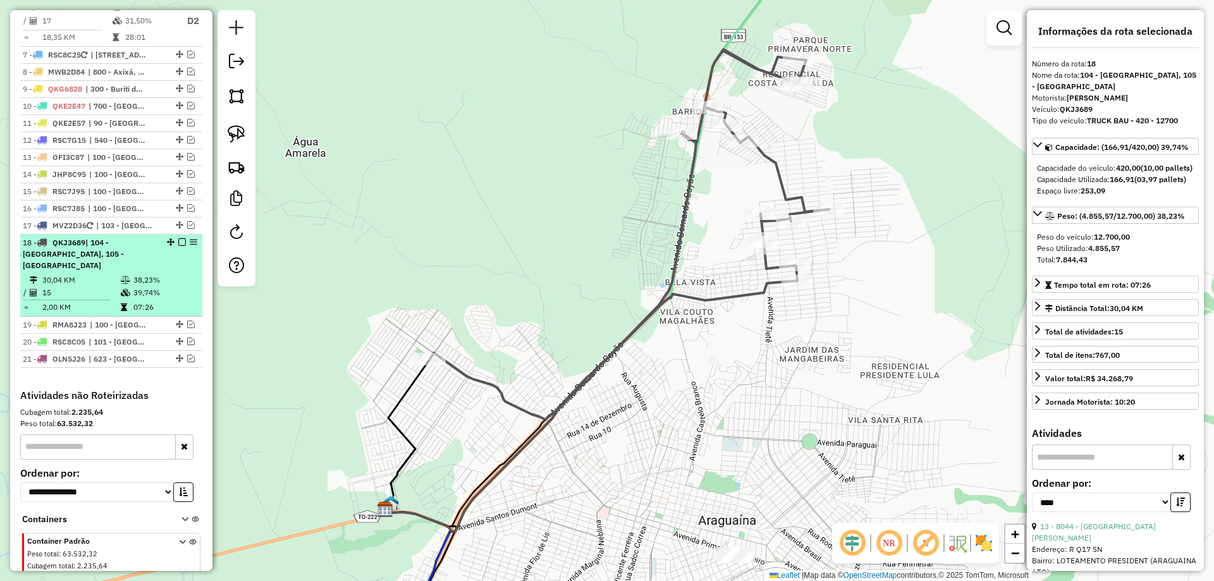
click at [181, 238] on em at bounding box center [182, 242] width 8 height 8
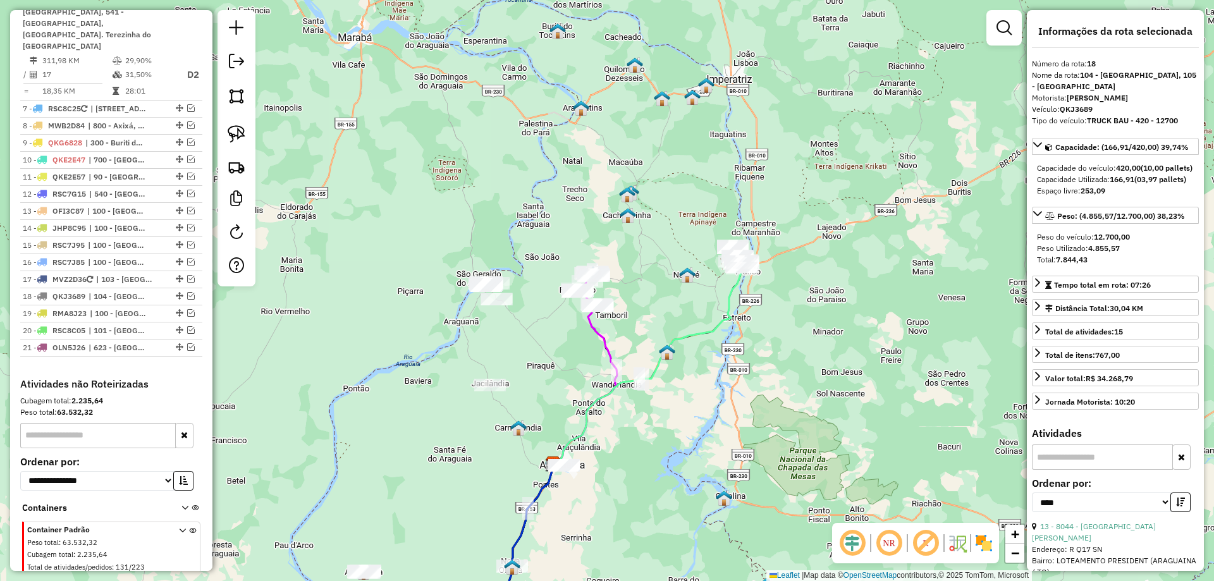
drag, startPoint x: 612, startPoint y: 258, endPoint x: 554, endPoint y: 392, distance: 146.9
click at [554, 401] on div "Janela de atendimento Grade de atendimento Capacidade Transportadoras Veículos …" at bounding box center [607, 290] width 1214 height 581
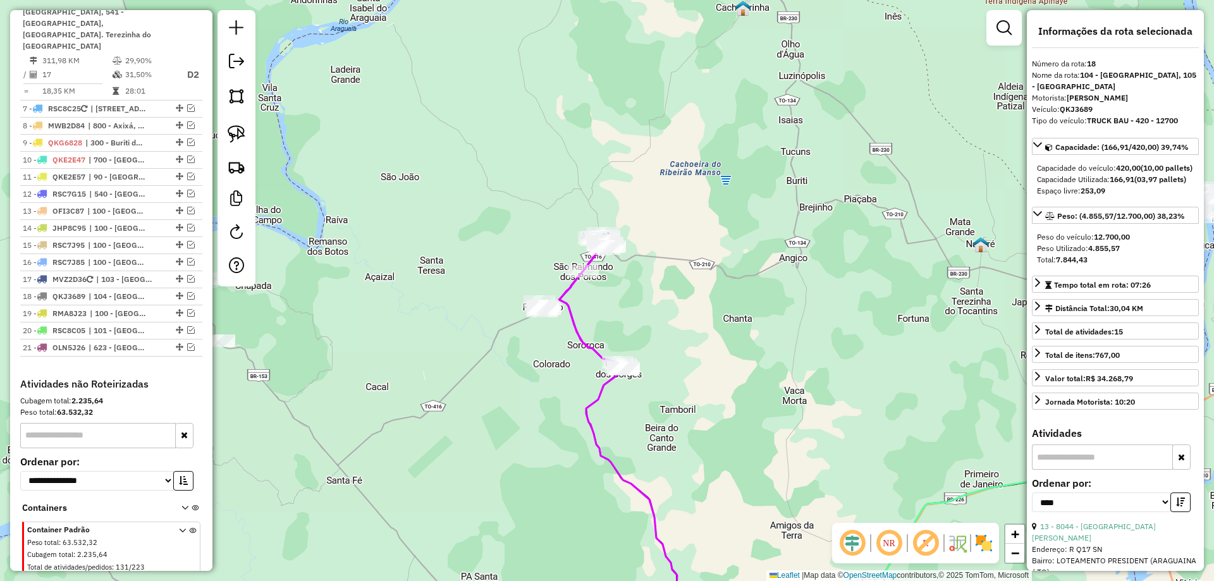
click at [221, 127] on div at bounding box center [236, 148] width 38 height 276
click at [228, 129] on img at bounding box center [237, 134] width 18 height 18
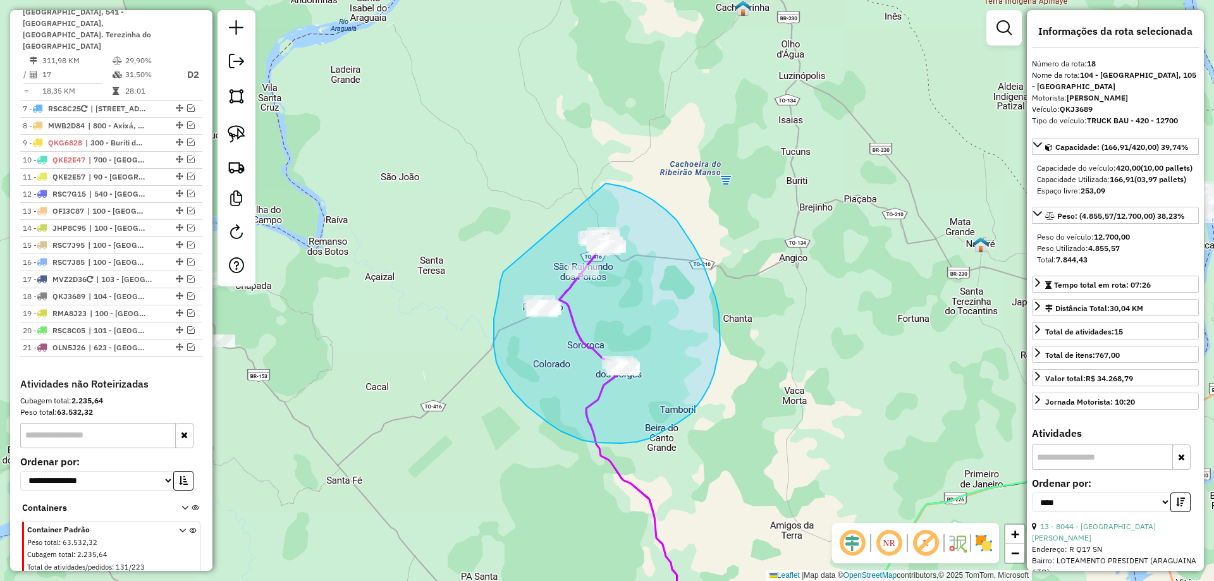
drag, startPoint x: 500, startPoint y: 282, endPoint x: 587, endPoint y: 183, distance: 131.2
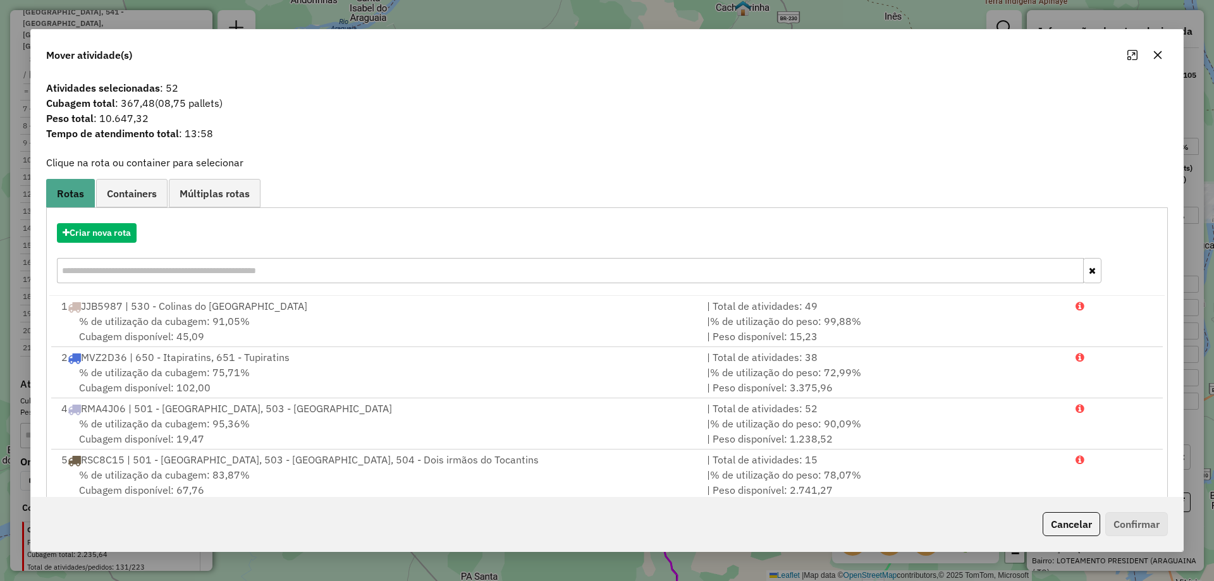
click at [1152, 56] on button "button" at bounding box center [1157, 55] width 20 height 20
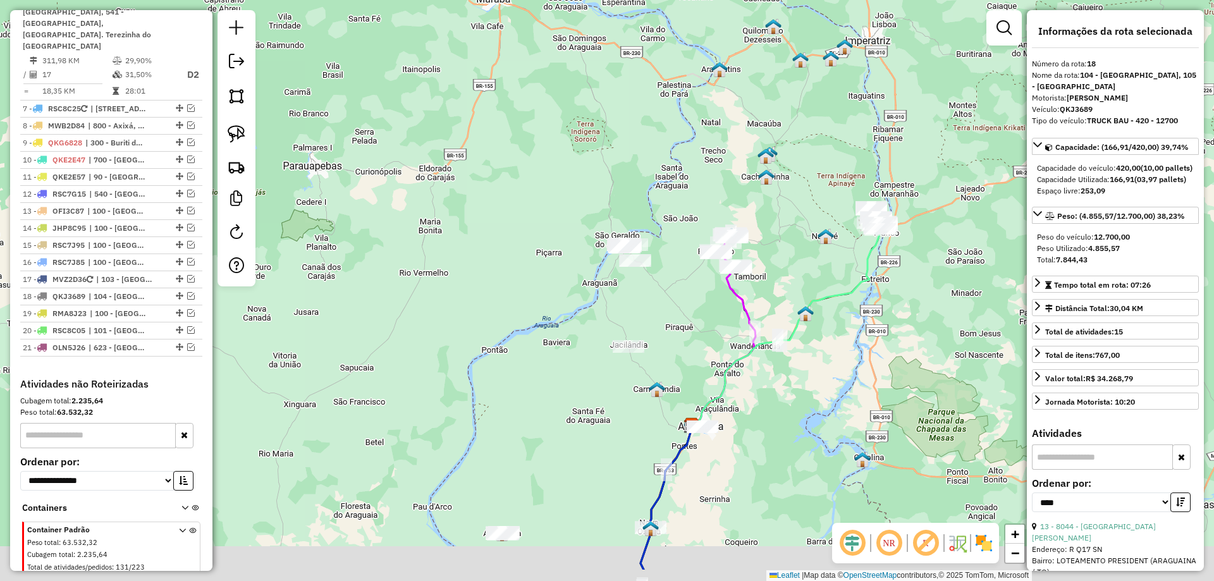
drag, startPoint x: 841, startPoint y: 447, endPoint x: 807, endPoint y: 293, distance: 157.3
click at [807, 293] on div "Janela de atendimento Grade de atendimento Capacidade Transportadoras Veículos …" at bounding box center [607, 290] width 1214 height 581
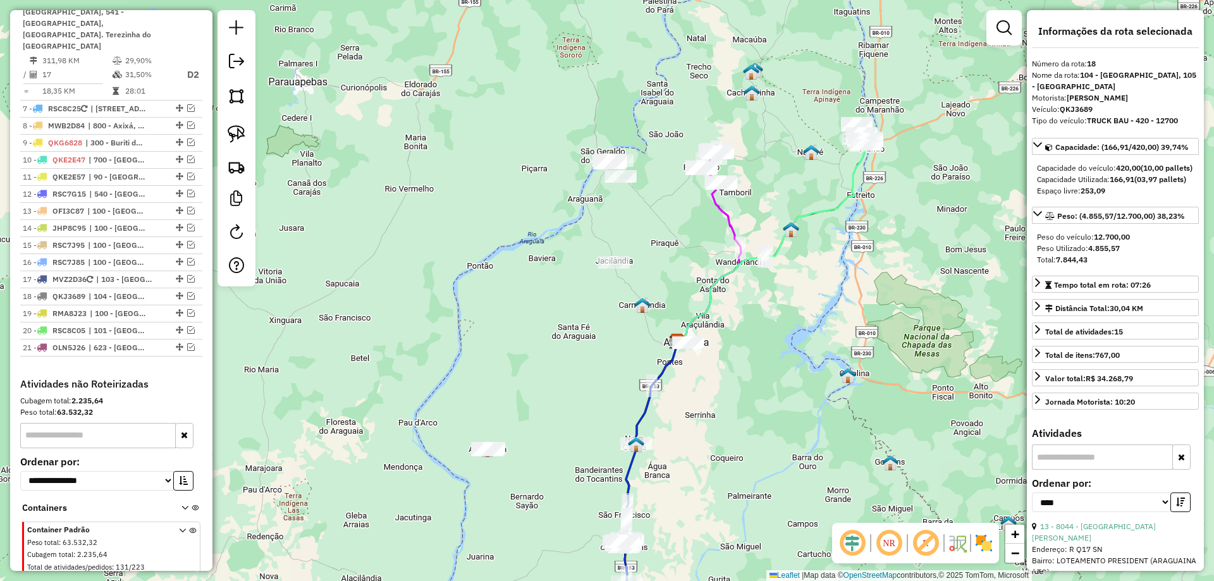
drag, startPoint x: 573, startPoint y: 385, endPoint x: 573, endPoint y: 311, distance: 73.9
click at [576, 312] on div "Janela de atendimento Grade de atendimento Capacidade Transportadoras Veículos …" at bounding box center [607, 290] width 1214 height 581
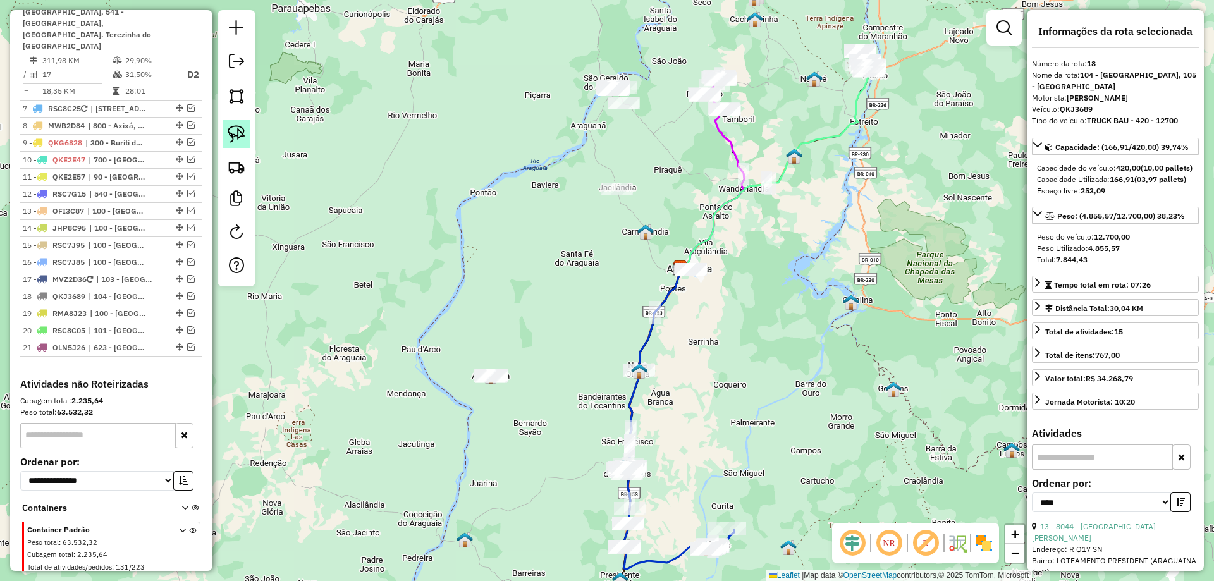
click at [243, 131] on img at bounding box center [237, 134] width 18 height 18
drag, startPoint x: 468, startPoint y: 333, endPoint x: 585, endPoint y: 346, distance: 118.2
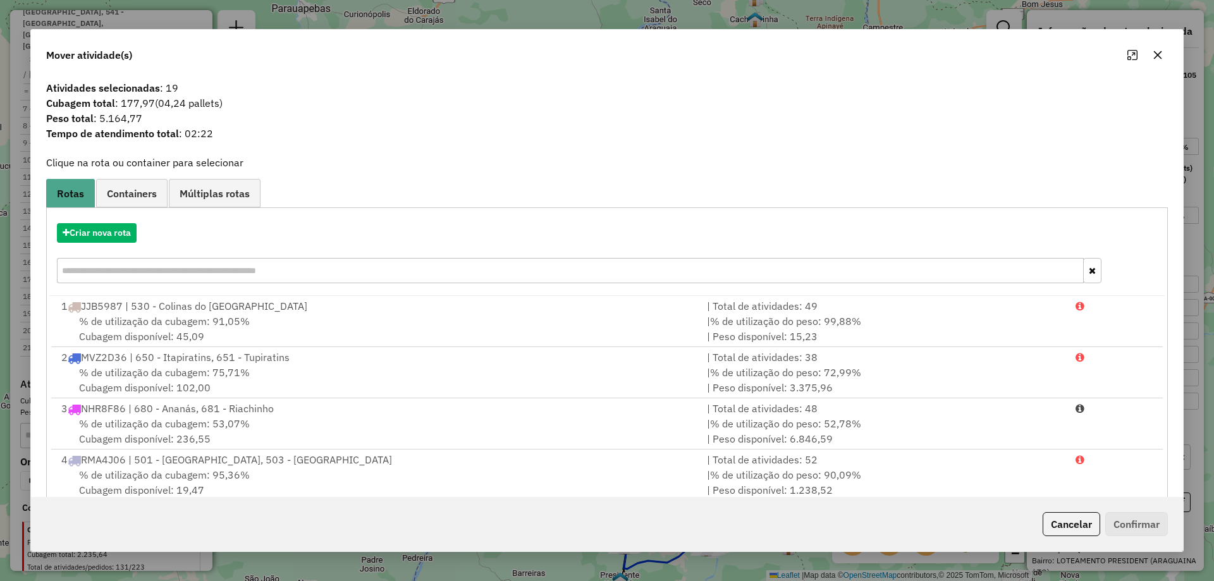
click at [1154, 56] on icon "button" at bounding box center [1157, 55] width 10 height 10
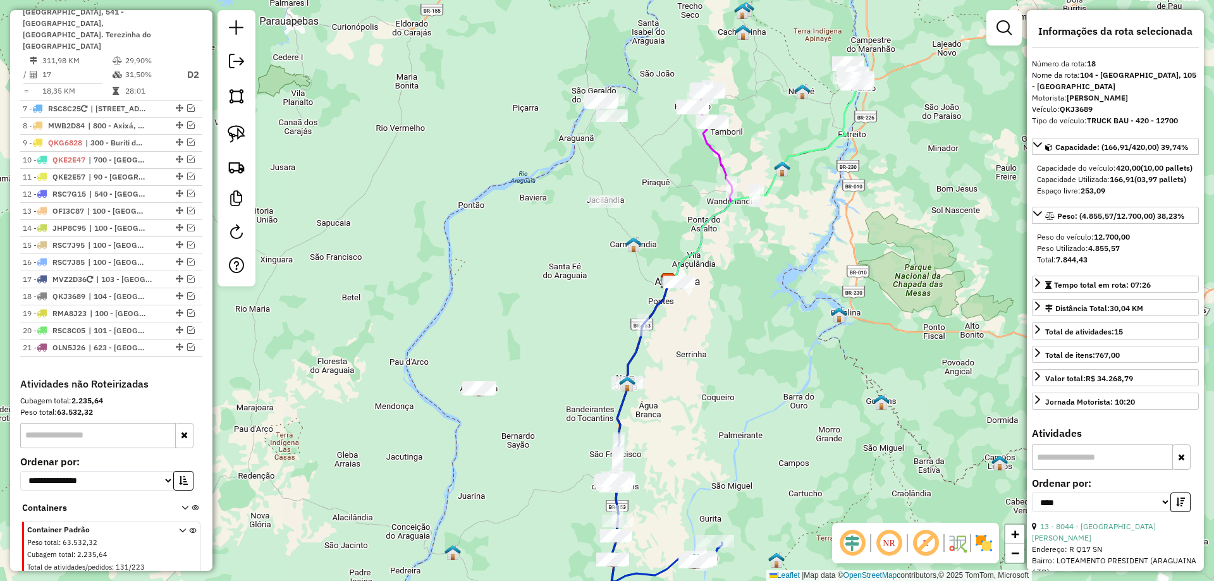
drag, startPoint x: 693, startPoint y: 190, endPoint x: 544, endPoint y: 252, distance: 161.3
click at [630, 274] on div "Janela de atendimento Grade de atendimento Capacidade Transportadoras Veículos …" at bounding box center [607, 290] width 1214 height 581
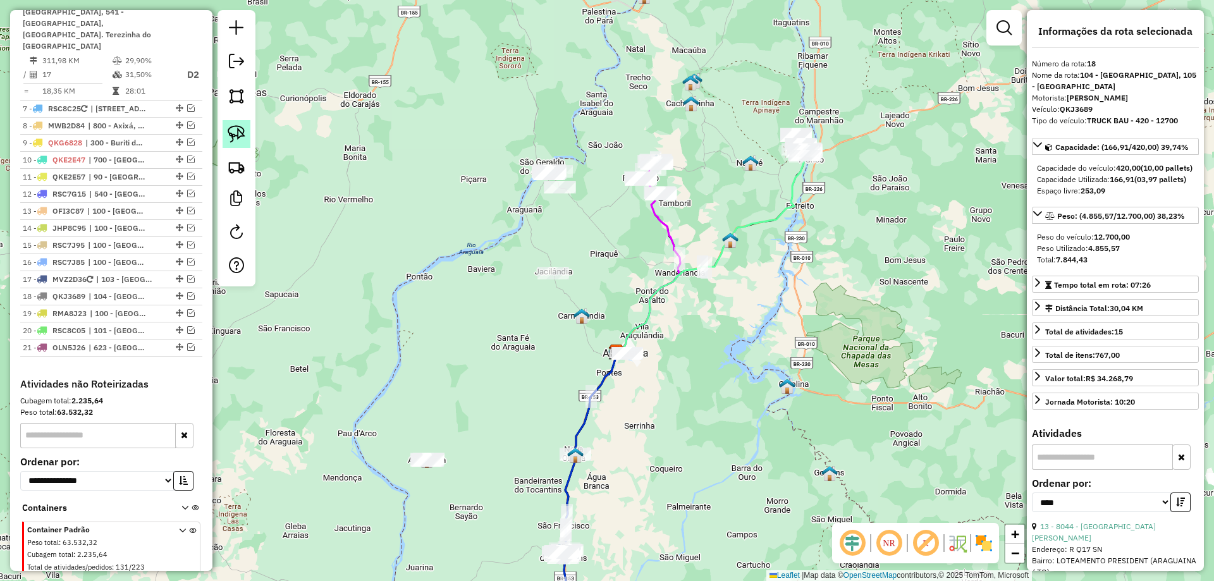
click at [233, 138] on img at bounding box center [237, 134] width 18 height 18
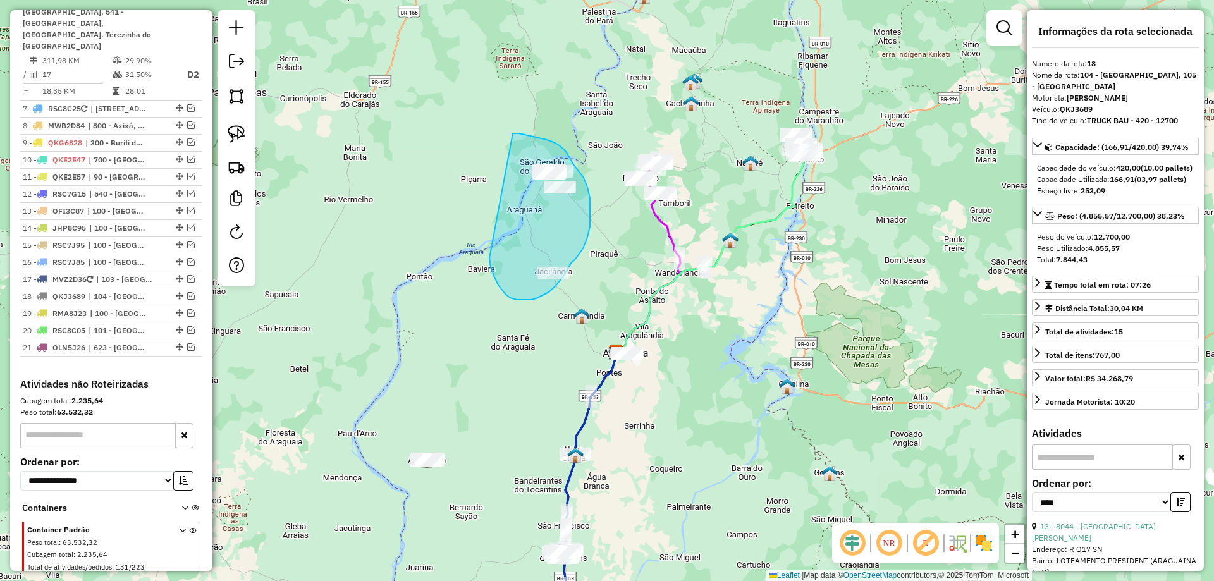
drag, startPoint x: 490, startPoint y: 267, endPoint x: 511, endPoint y: 133, distance: 135.0
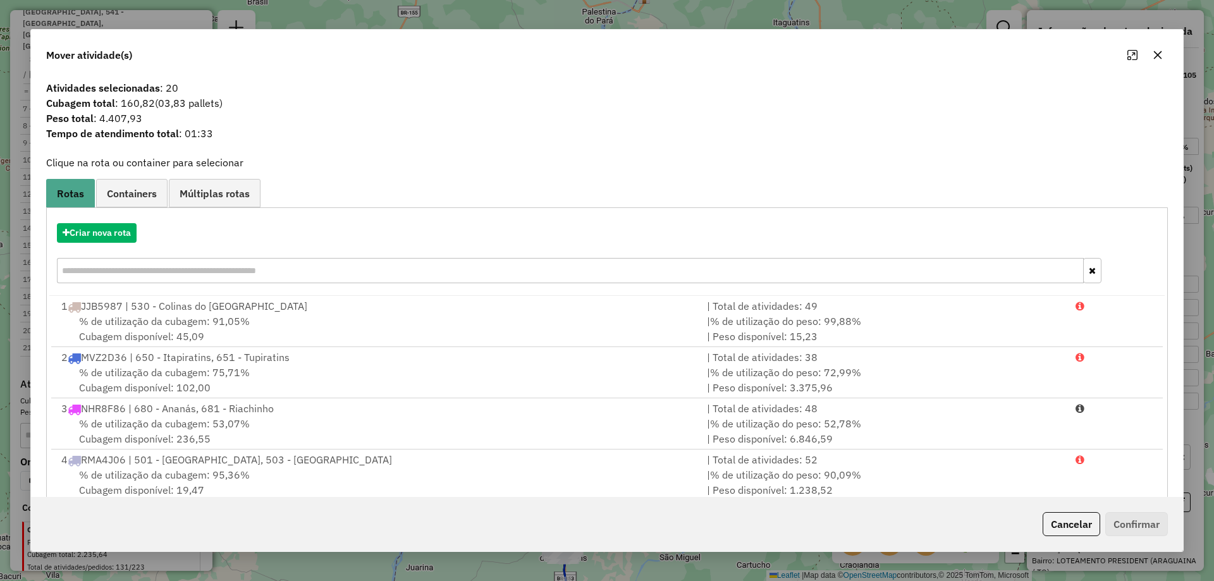
click at [1155, 57] on icon "button" at bounding box center [1157, 55] width 8 height 8
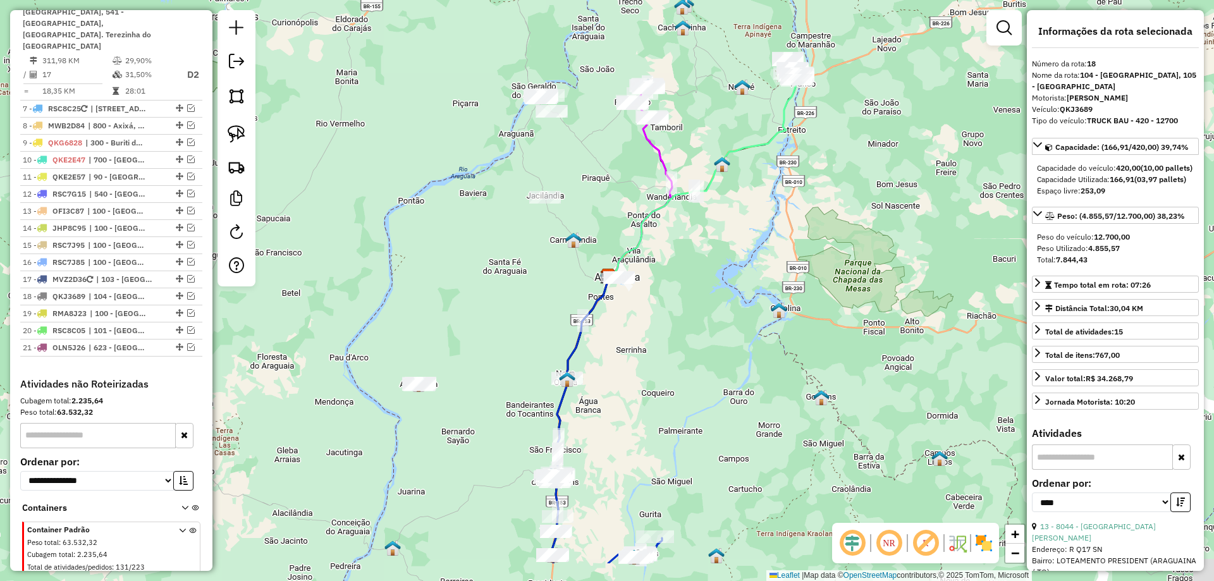
drag, startPoint x: 636, startPoint y: 448, endPoint x: 637, endPoint y: 238, distance: 210.5
click at [636, 239] on div "Janela de atendimento Grade de atendimento Capacidade Transportadoras Veículos …" at bounding box center [607, 290] width 1214 height 581
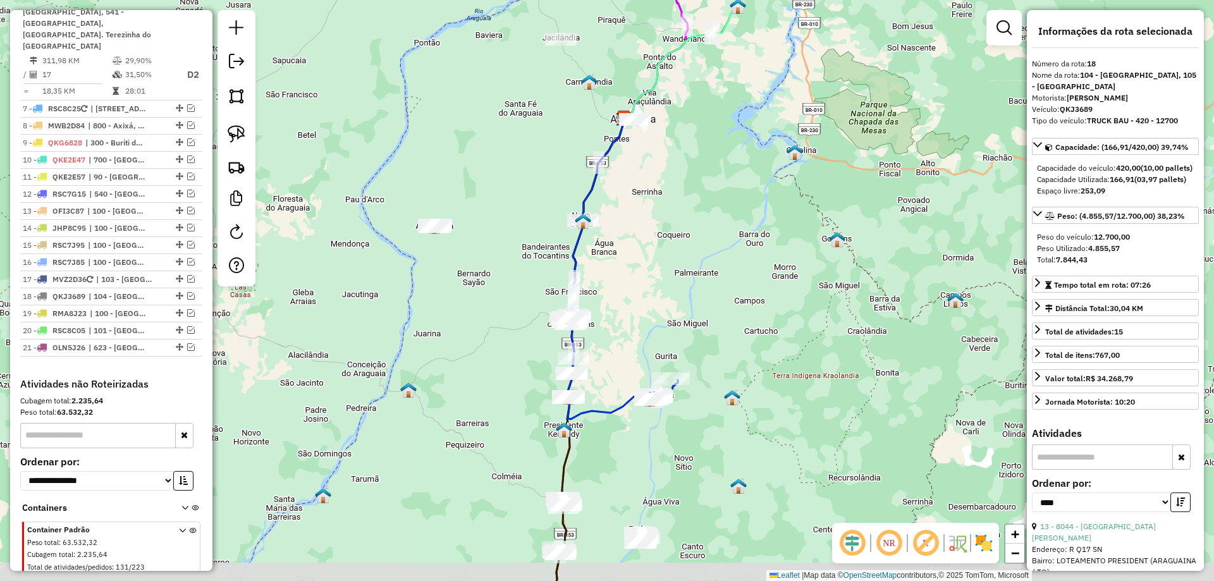
drag, startPoint x: 634, startPoint y: 320, endPoint x: 622, endPoint y: 265, distance: 56.3
click at [642, 283] on div "Janela de atendimento Grade de atendimento Capacidade Transportadoras Veículos …" at bounding box center [607, 290] width 1214 height 581
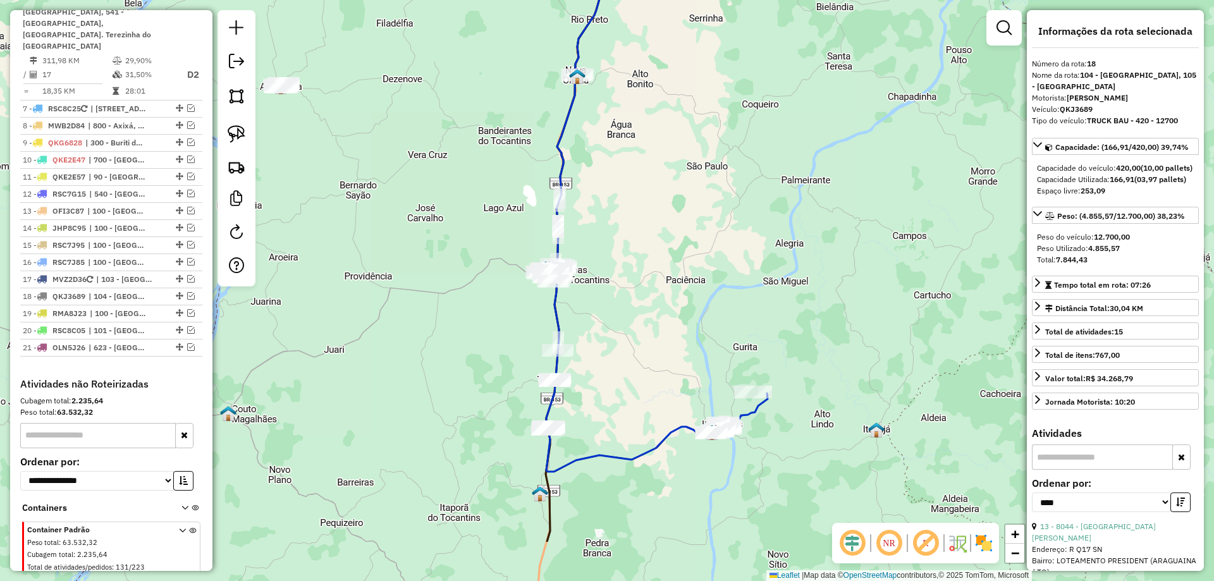
drag, startPoint x: 609, startPoint y: 370, endPoint x: 636, endPoint y: 250, distance: 123.7
click at [636, 250] on div "Janela de atendimento Grade de atendimento Capacidade Transportadoras Veículos …" at bounding box center [607, 290] width 1214 height 581
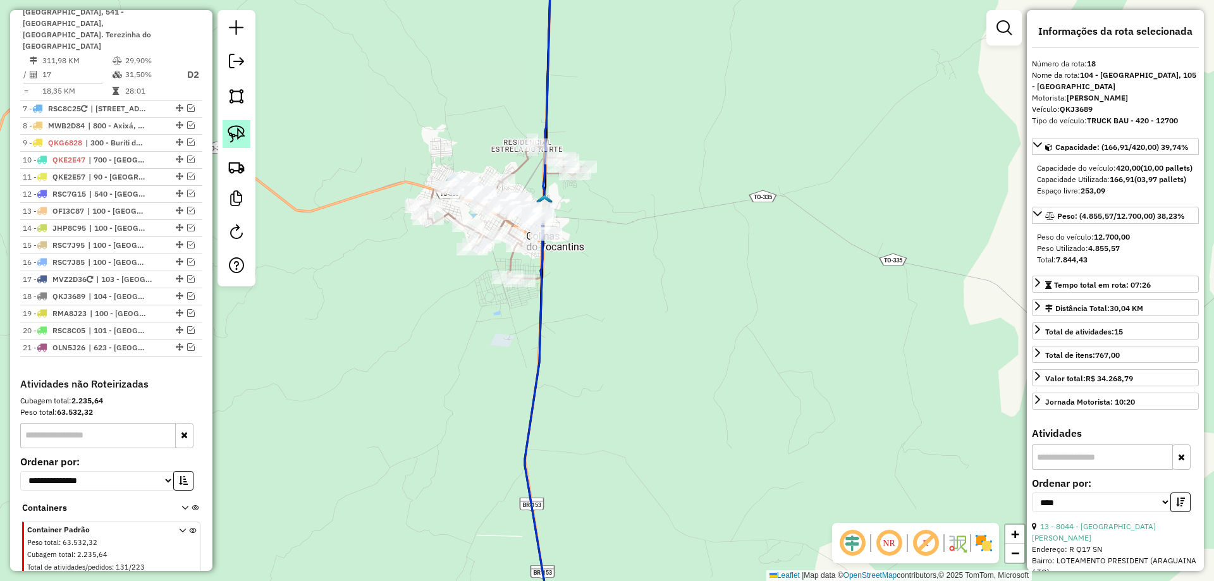
click at [244, 140] on img at bounding box center [237, 134] width 18 height 18
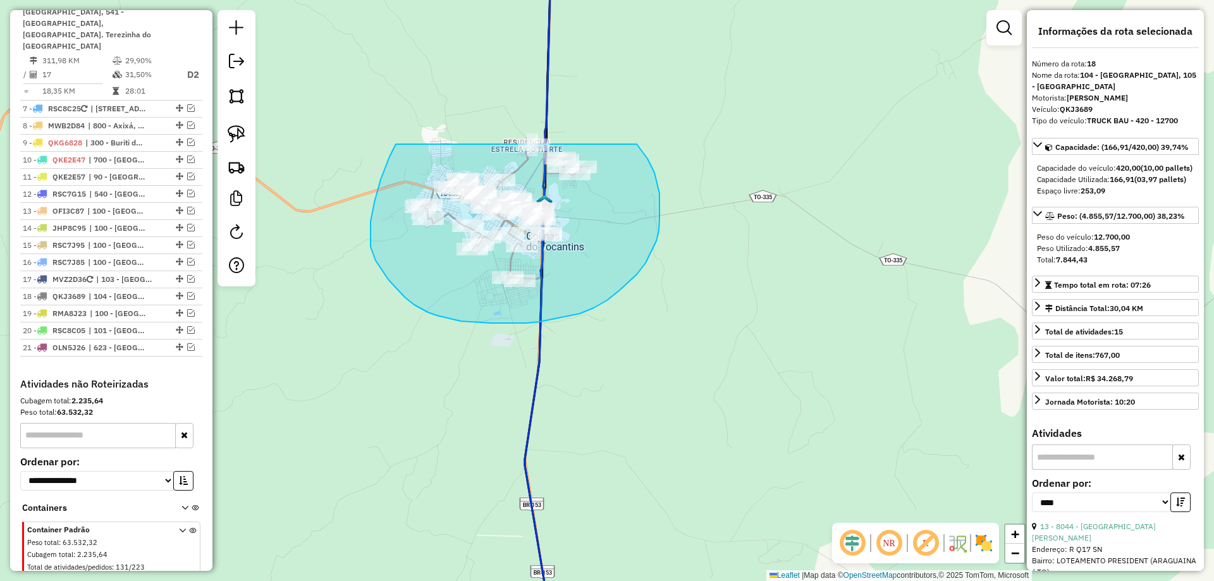
drag, startPoint x: 396, startPoint y: 144, endPoint x: 506, endPoint y: 71, distance: 132.7
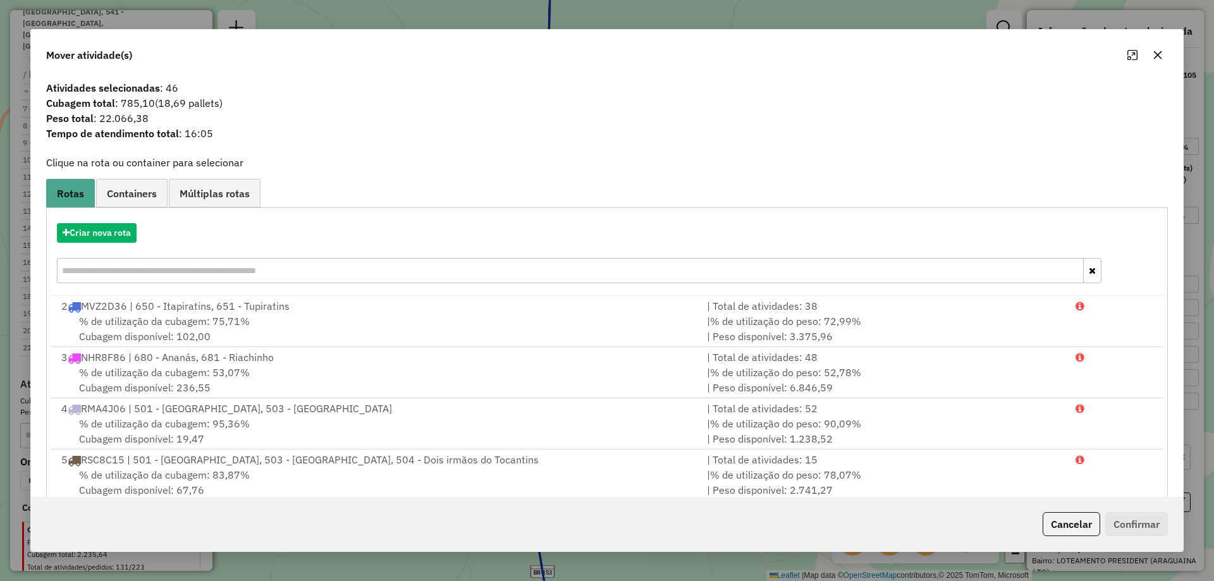
click at [1154, 52] on icon "button" at bounding box center [1157, 55] width 8 height 8
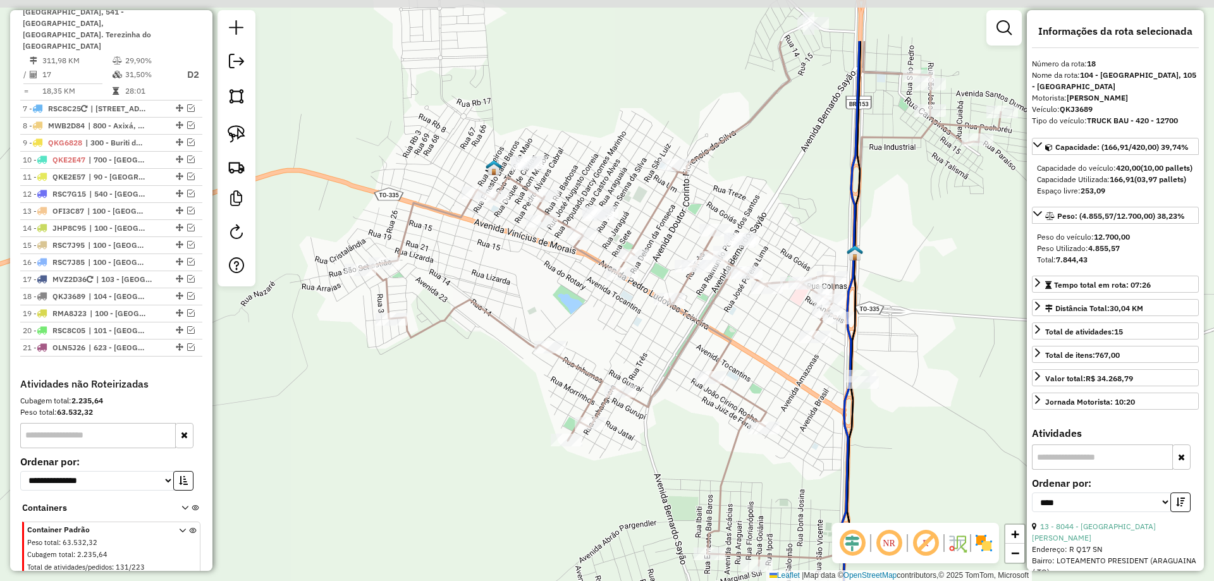
drag, startPoint x: 513, startPoint y: 290, endPoint x: 630, endPoint y: 342, distance: 128.5
click at [630, 342] on div "Janela de atendimento Grade de atendimento Capacidade Transportadoras Veículos …" at bounding box center [607, 290] width 1214 height 581
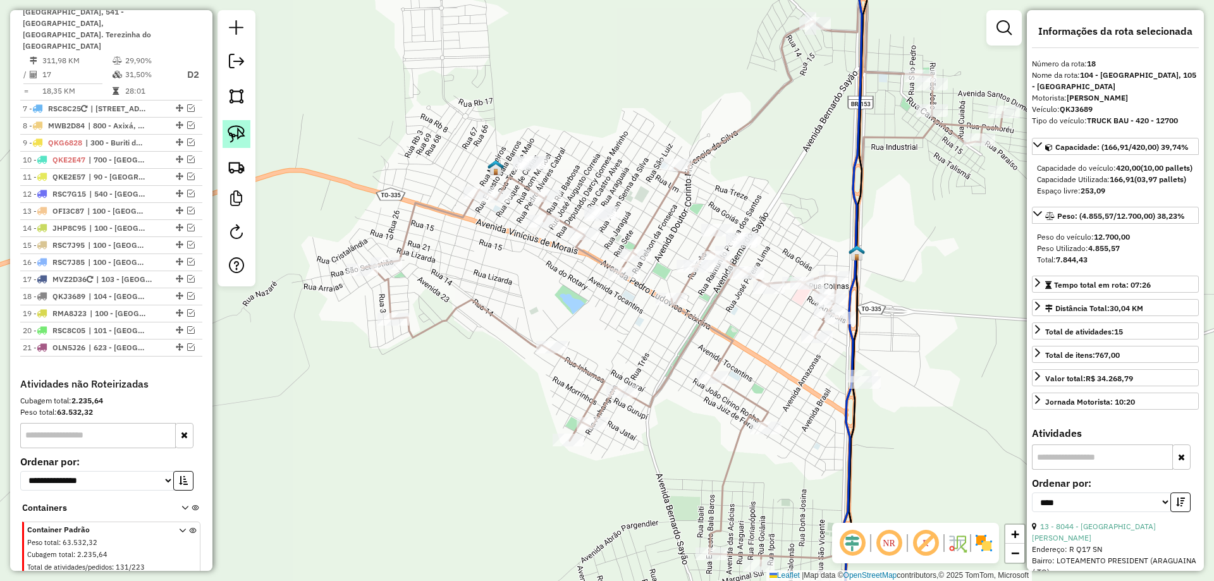
click at [239, 137] on img at bounding box center [237, 134] width 18 height 18
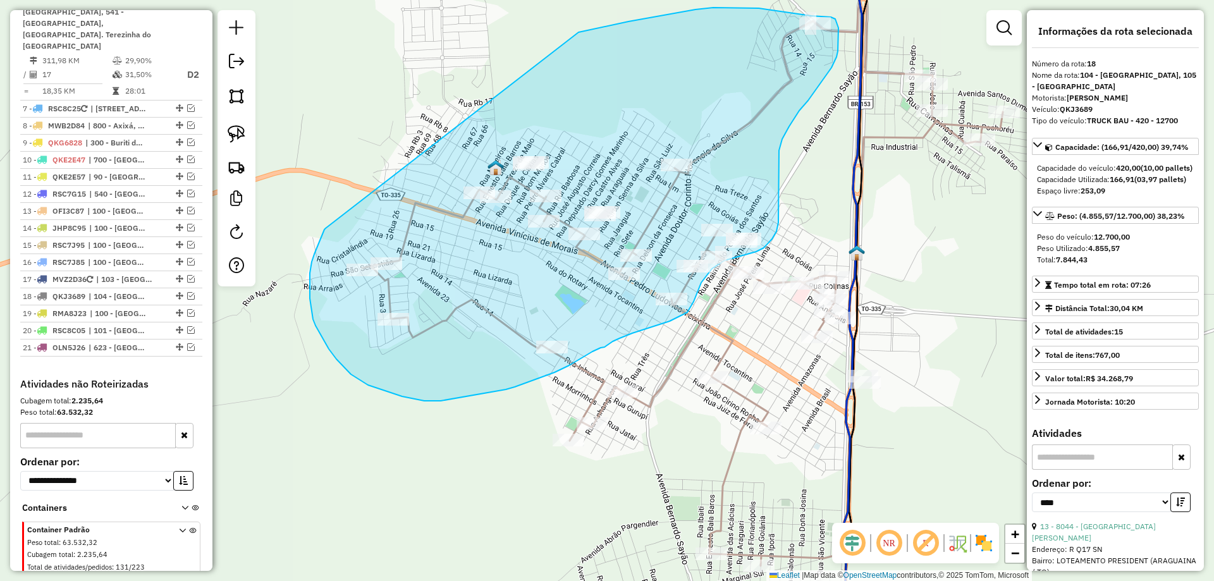
drag, startPoint x: 325, startPoint y: 228, endPoint x: 518, endPoint y: 54, distance: 259.6
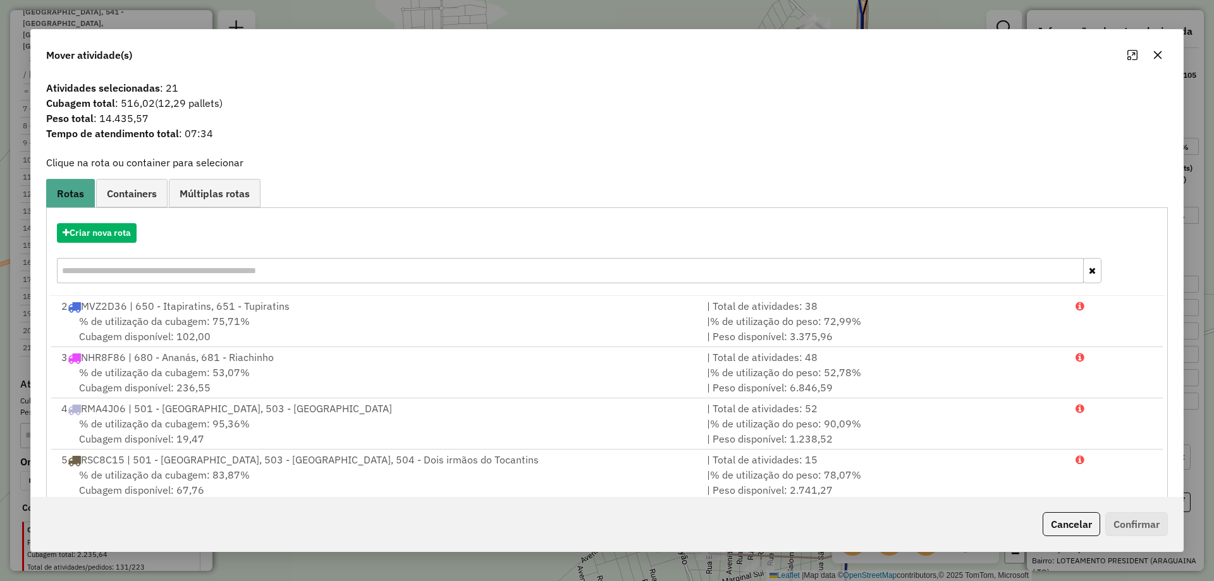
click at [1160, 56] on icon "button" at bounding box center [1157, 55] width 10 height 10
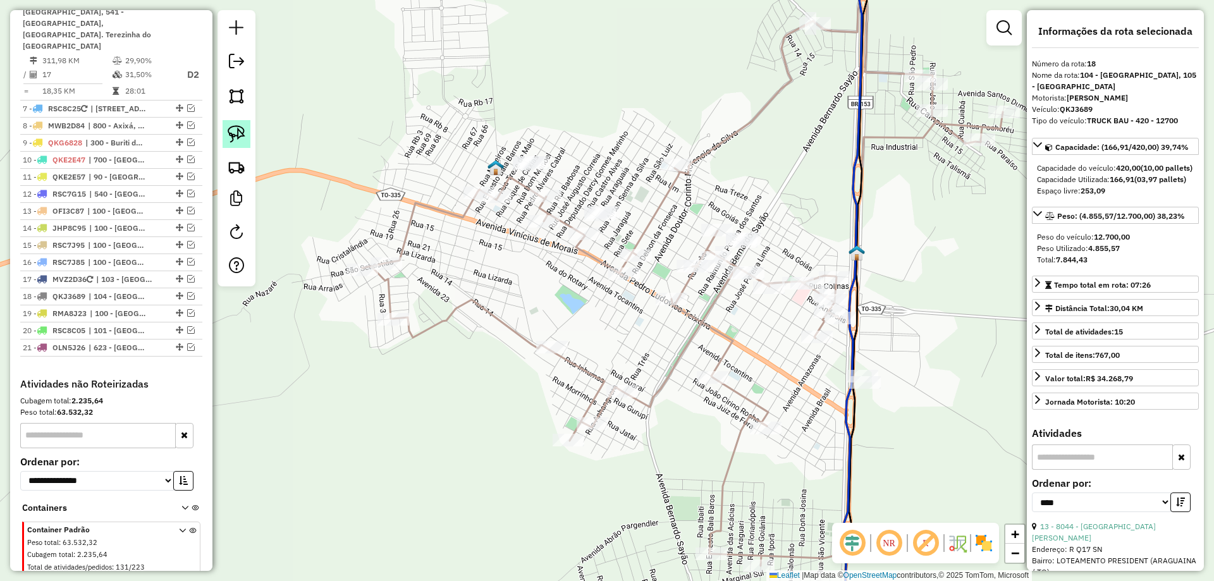
click at [243, 135] on img at bounding box center [237, 134] width 18 height 18
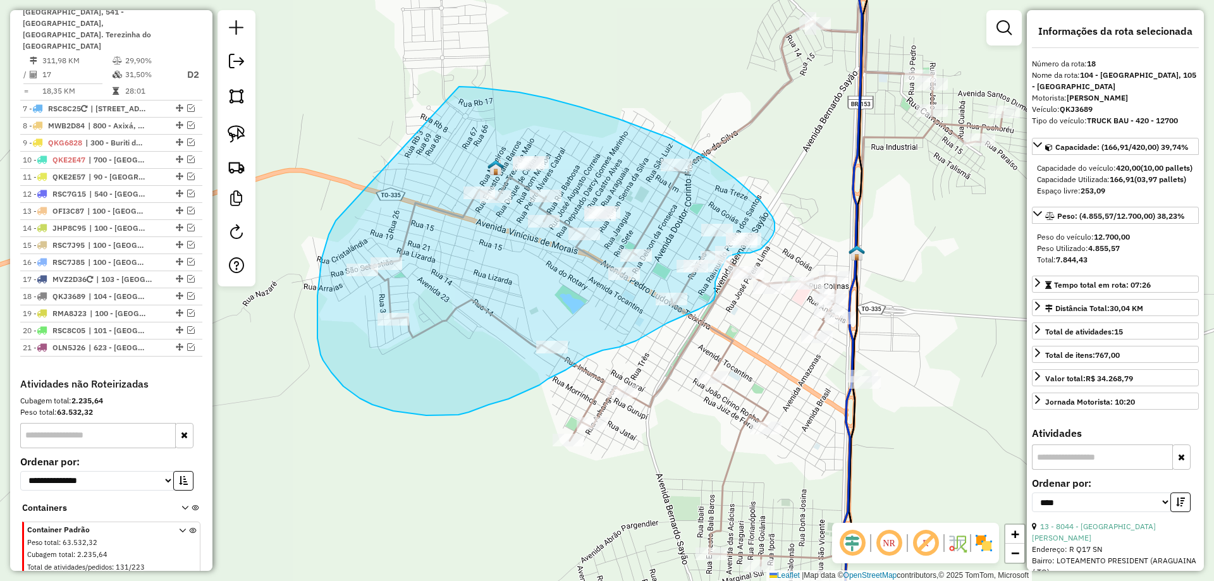
drag, startPoint x: 317, startPoint y: 308, endPoint x: 453, endPoint y: 87, distance: 260.2
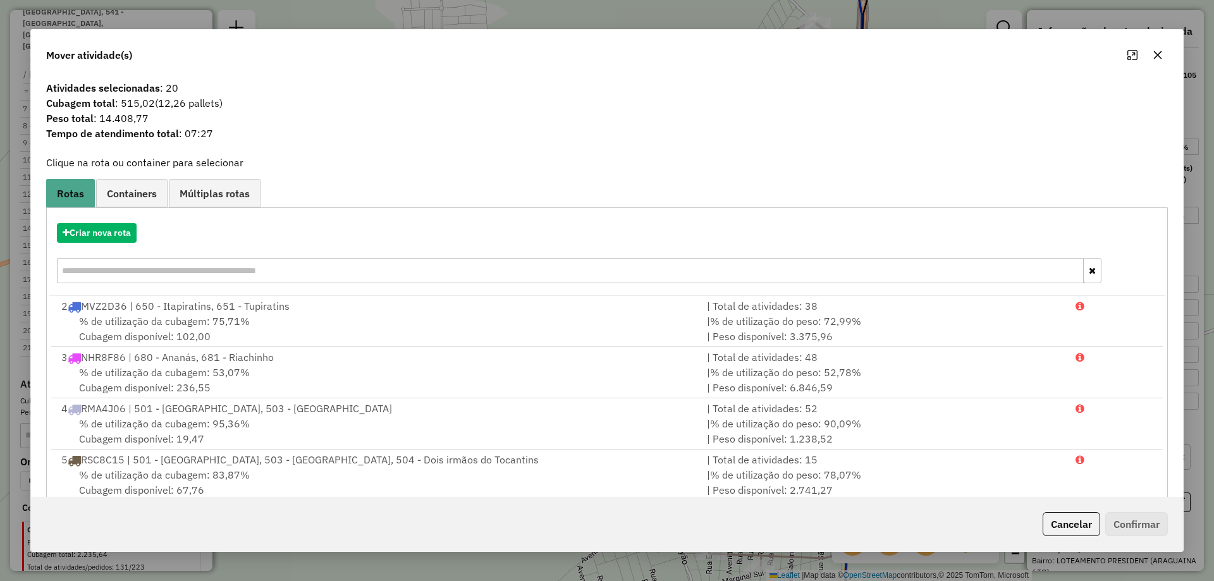
click at [1152, 53] on icon "button" at bounding box center [1157, 55] width 10 height 10
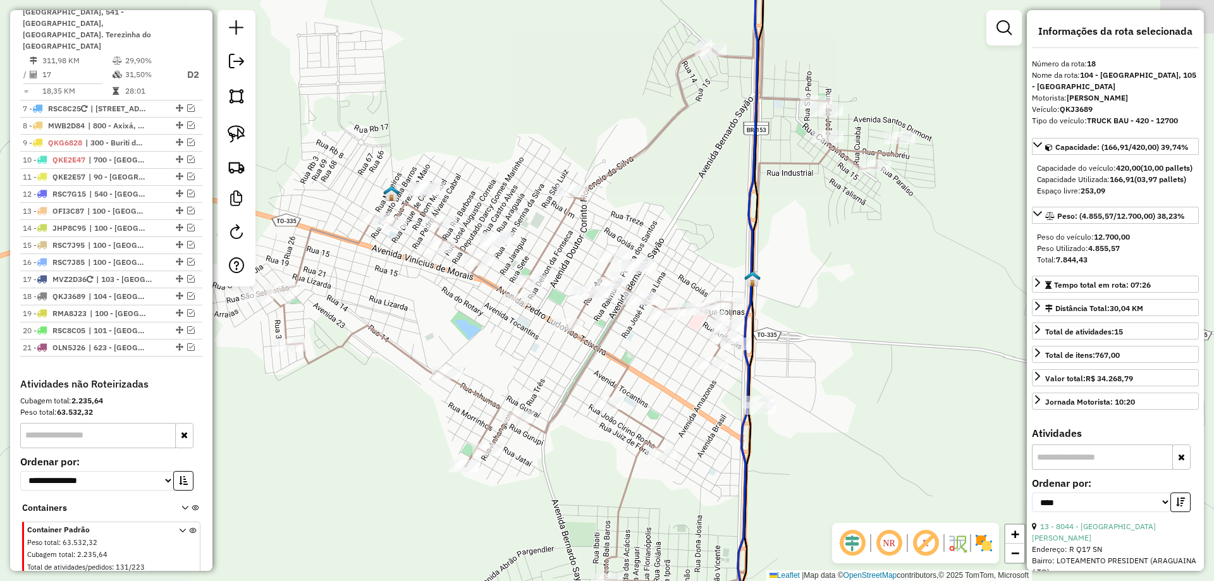
drag, startPoint x: 756, startPoint y: 190, endPoint x: 626, endPoint y: 222, distance: 133.5
click at [636, 222] on div "Janela de atendimento Grade de atendimento Capacidade Transportadoras Veículos …" at bounding box center [607, 290] width 1214 height 581
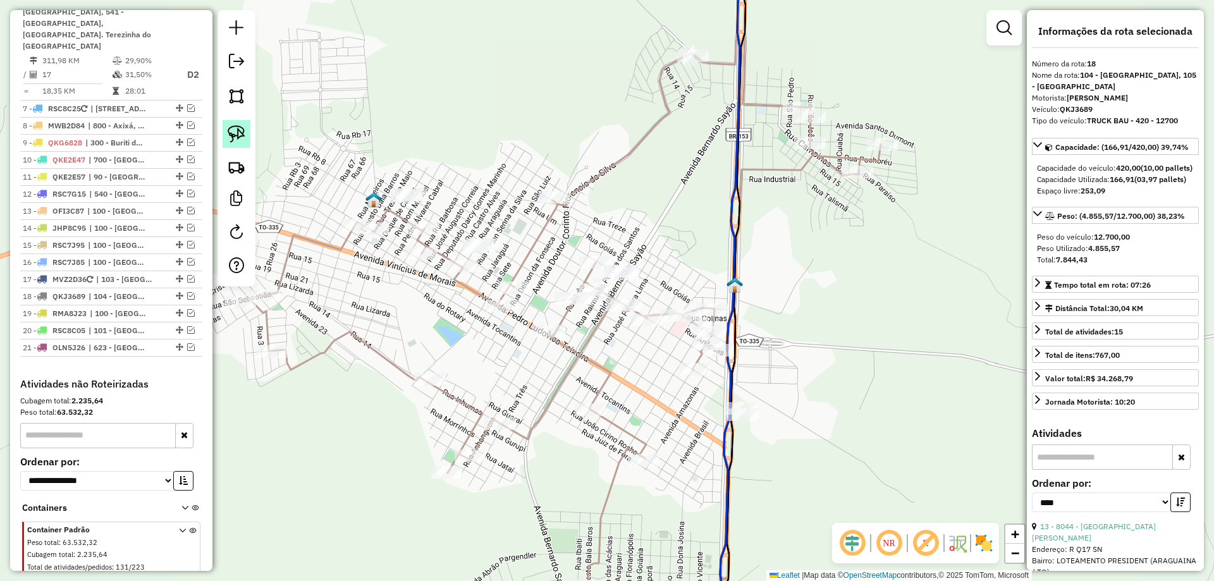
click at [230, 131] on img at bounding box center [237, 134] width 18 height 18
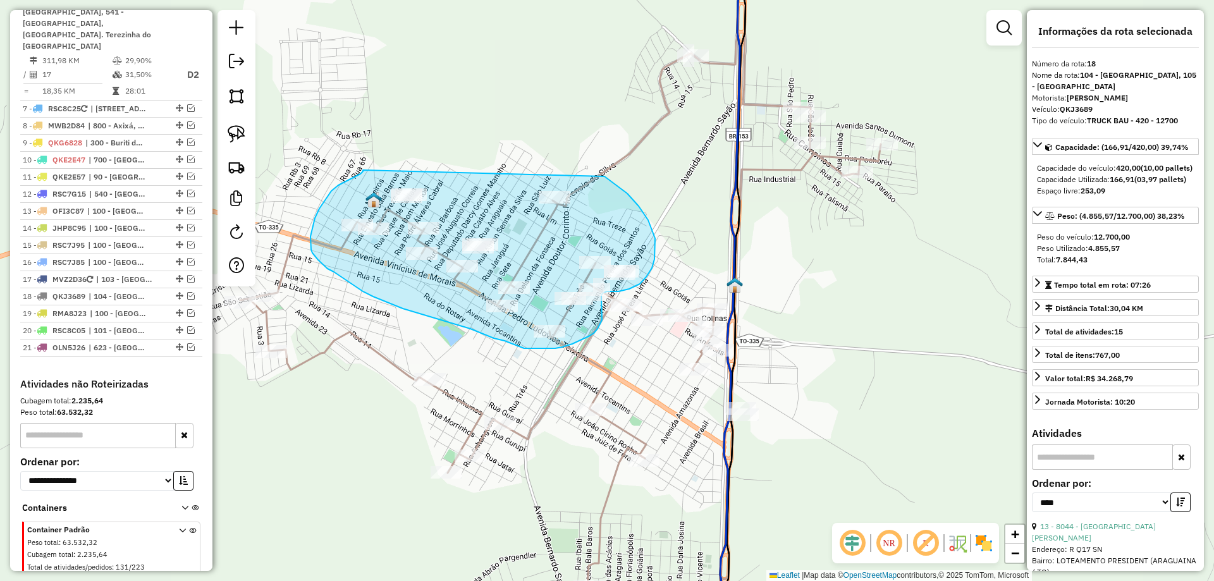
drag, startPoint x: 363, startPoint y: 170, endPoint x: 595, endPoint y: 171, distance: 232.6
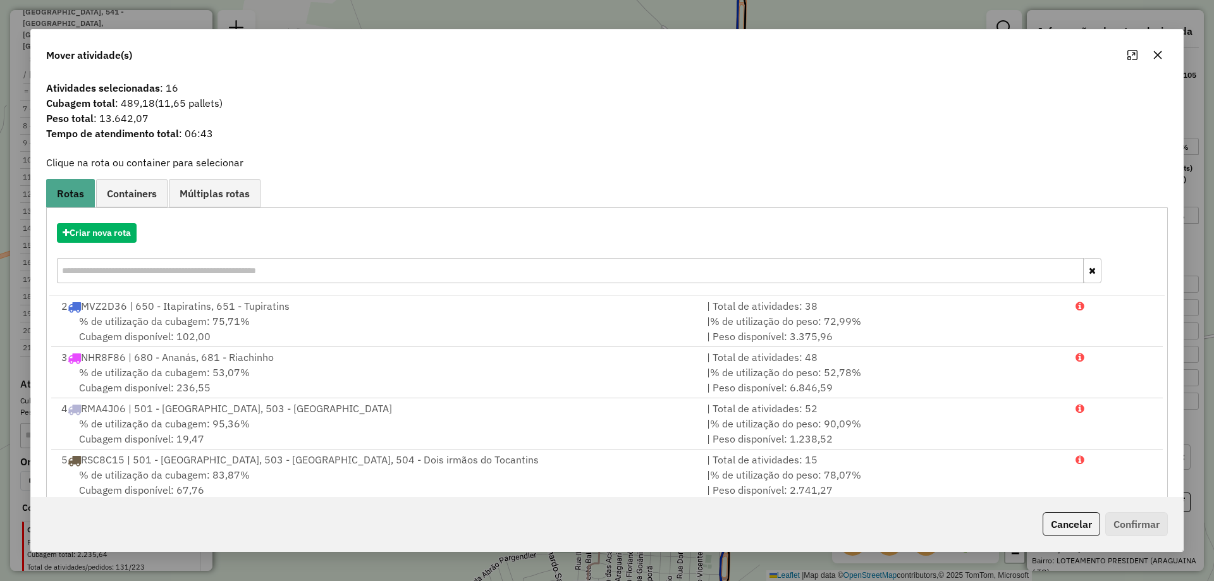
click at [1162, 54] on icon "button" at bounding box center [1157, 55] width 10 height 10
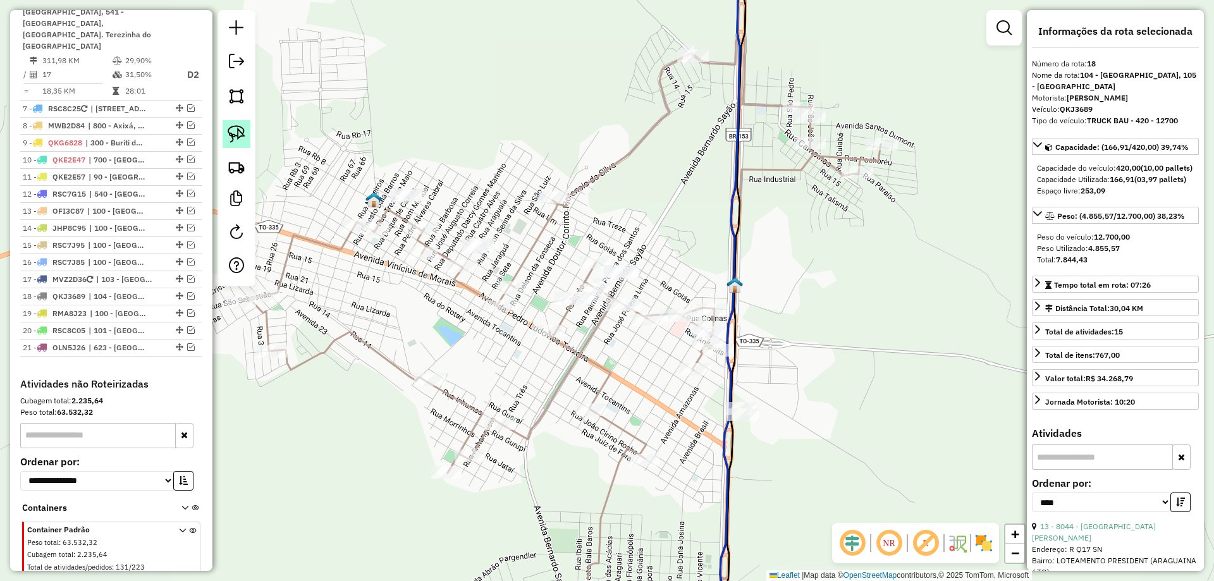
click at [244, 131] on img at bounding box center [237, 134] width 18 height 18
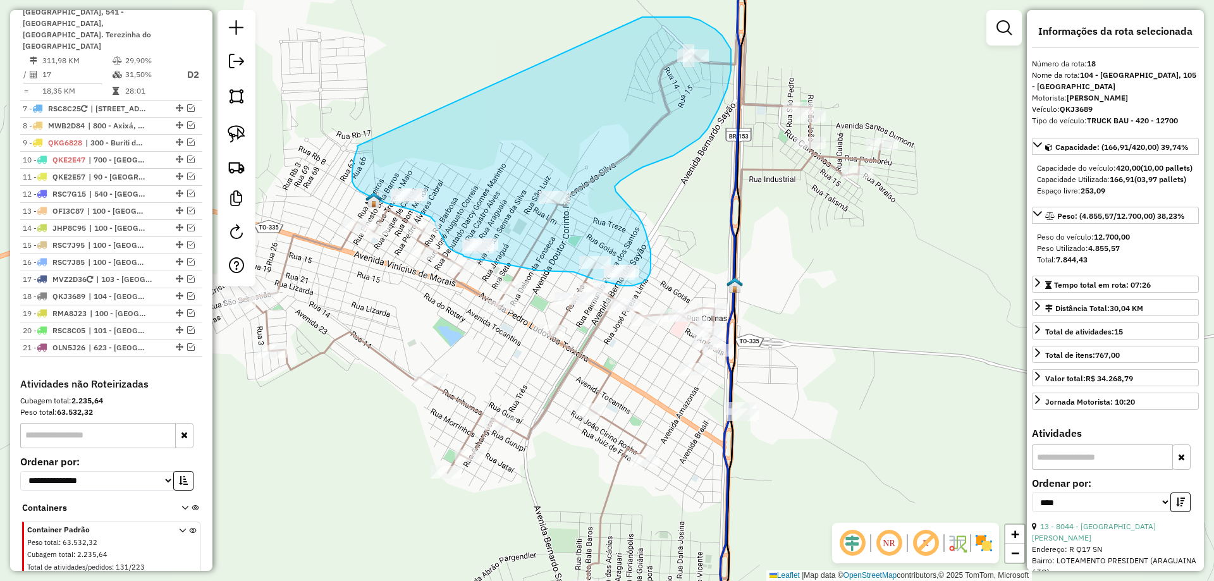
drag, startPoint x: 357, startPoint y: 146, endPoint x: 637, endPoint y: 19, distance: 307.5
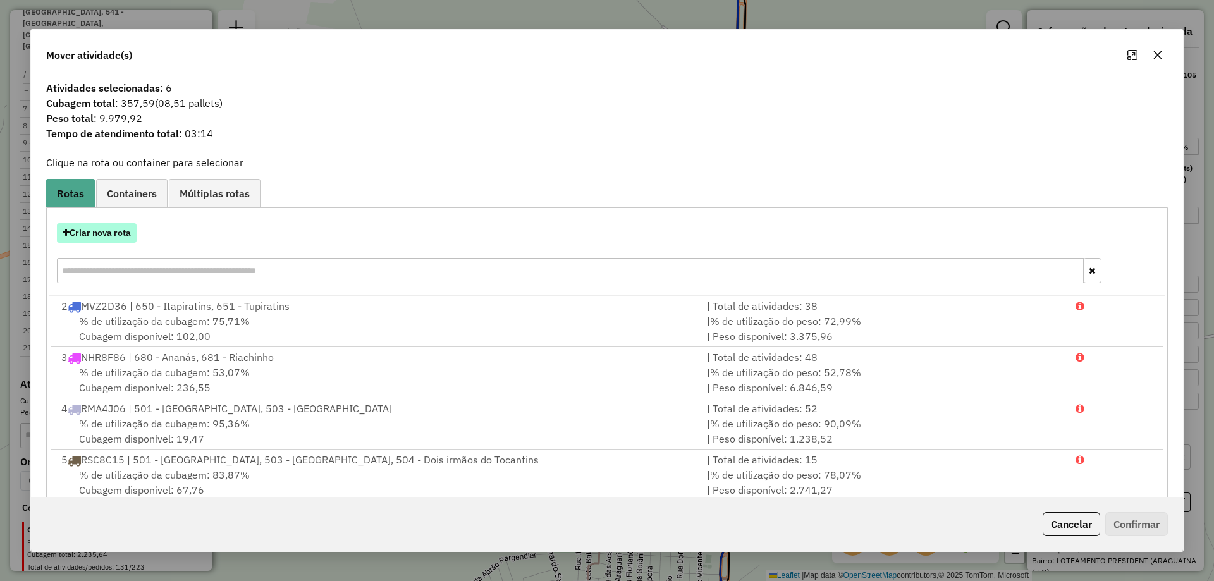
click at [97, 236] on button "Criar nova rota" at bounding box center [97, 233] width 80 height 20
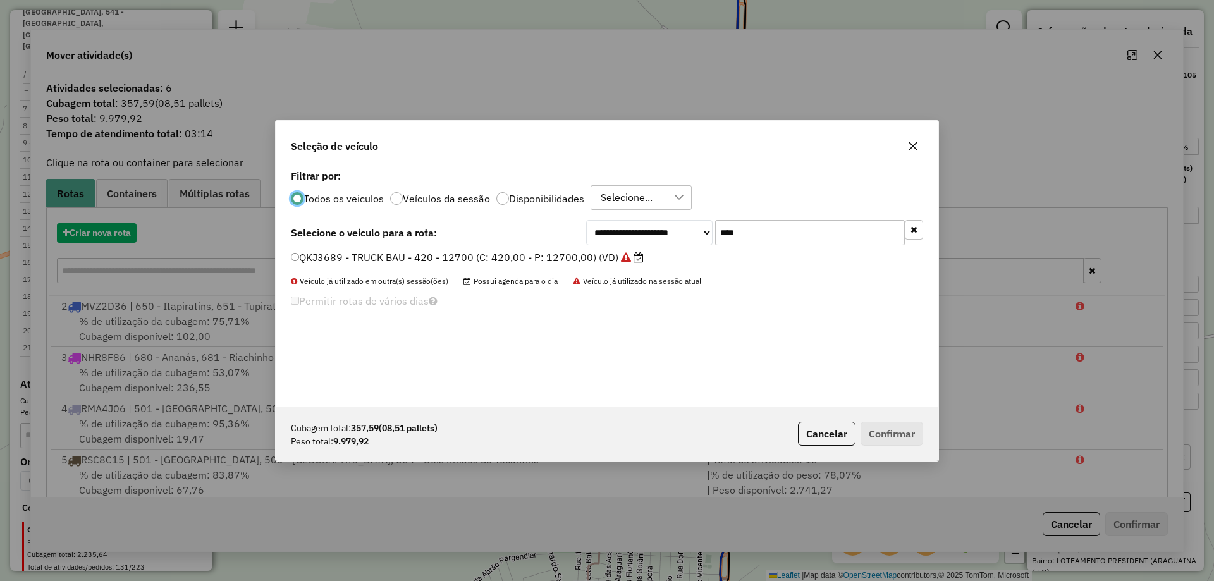
scroll to position [7, 4]
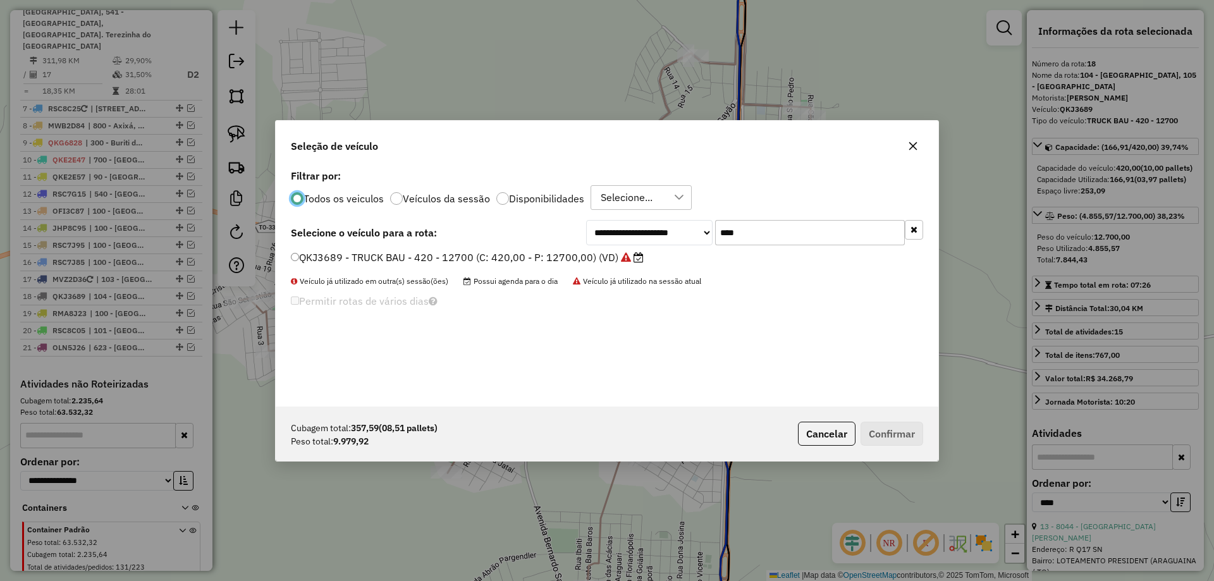
click at [781, 226] on input "****" at bounding box center [810, 232] width 190 height 25
type input "***"
click at [636, 255] on label "NKC6E36 - TRUCK CARROCERIA ABERTA - 504 - 14500 (C: 504,00 - P: 14500,00) (VD)" at bounding box center [501, 257] width 420 height 15
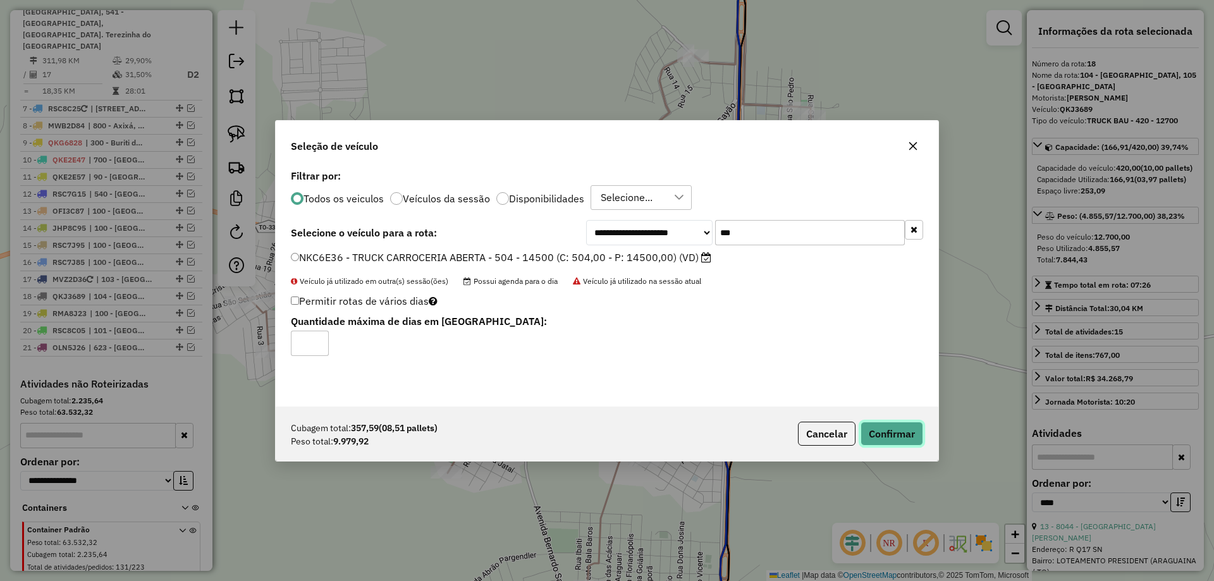
click at [885, 431] on button "Confirmar" at bounding box center [891, 434] width 63 height 24
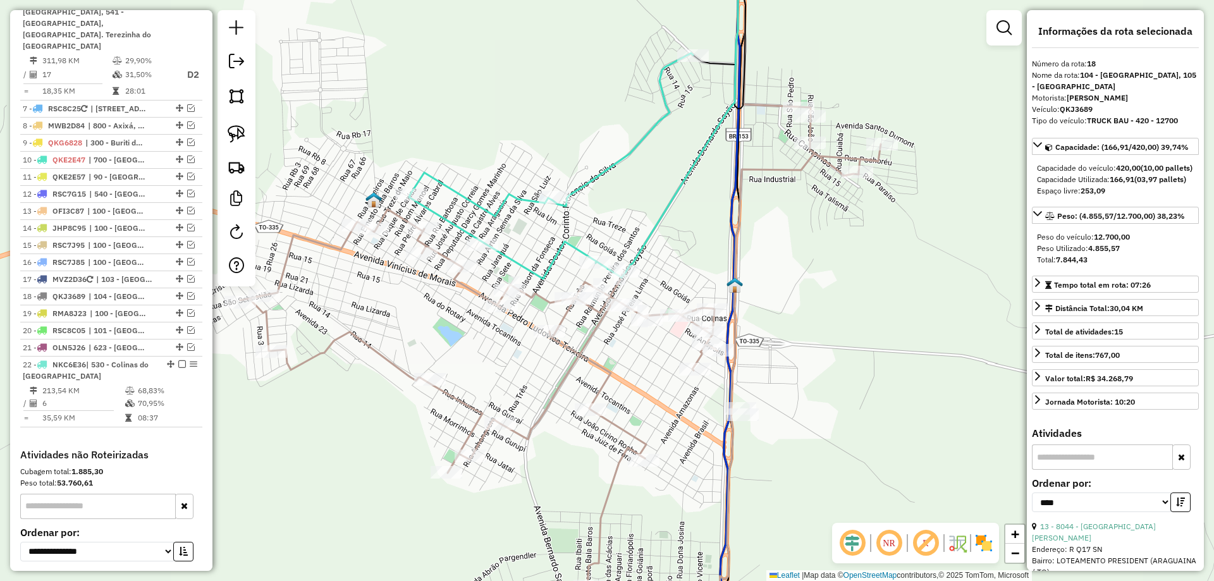
scroll to position [953, 0]
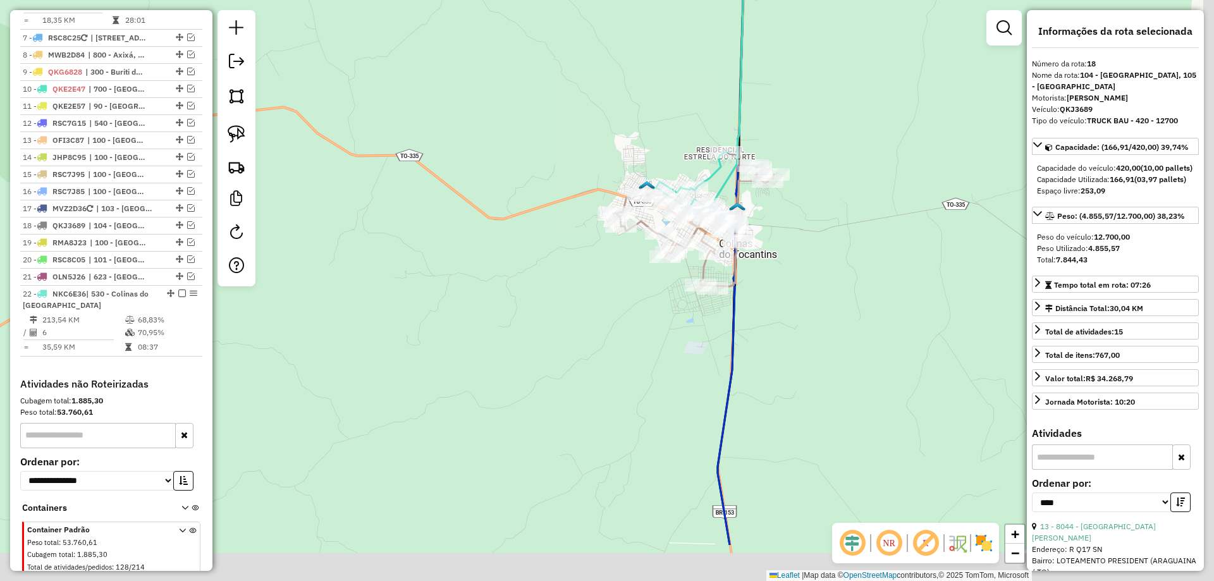
drag, startPoint x: 906, startPoint y: 425, endPoint x: 727, endPoint y: 231, distance: 263.9
click at [729, 236] on div "Janela de atendimento Grade de atendimento Capacidade Transportadoras Veículos …" at bounding box center [607, 290] width 1214 height 581
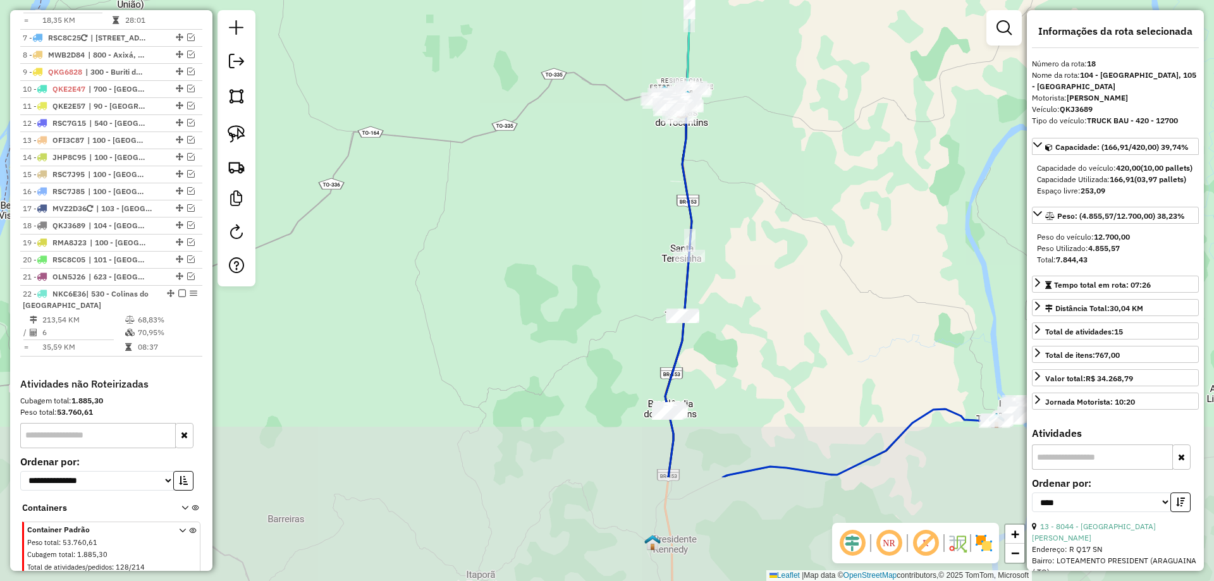
drag, startPoint x: 784, startPoint y: 400, endPoint x: 740, endPoint y: 228, distance: 178.1
click at [740, 234] on div "Janela de atendimento Grade de atendimento Capacidade Transportadoras Veículos …" at bounding box center [607, 290] width 1214 height 581
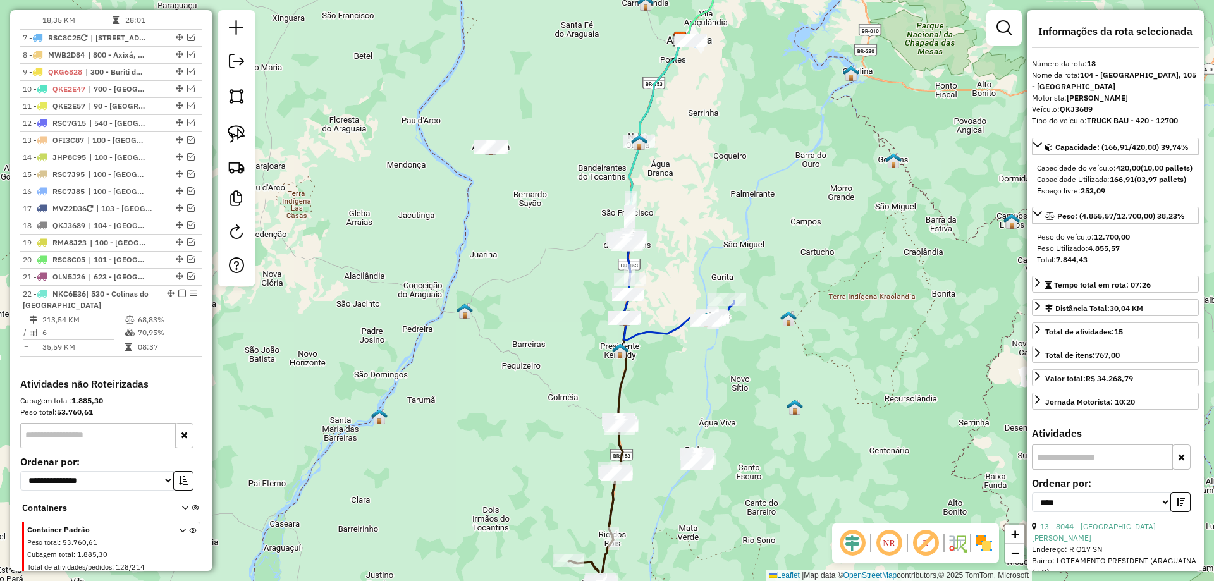
drag, startPoint x: 779, startPoint y: 322, endPoint x: 684, endPoint y: 378, distance: 110.2
click at [684, 378] on div "Janela de atendimento Grade de atendimento Capacidade Transportadoras Veículos …" at bounding box center [607, 290] width 1214 height 581
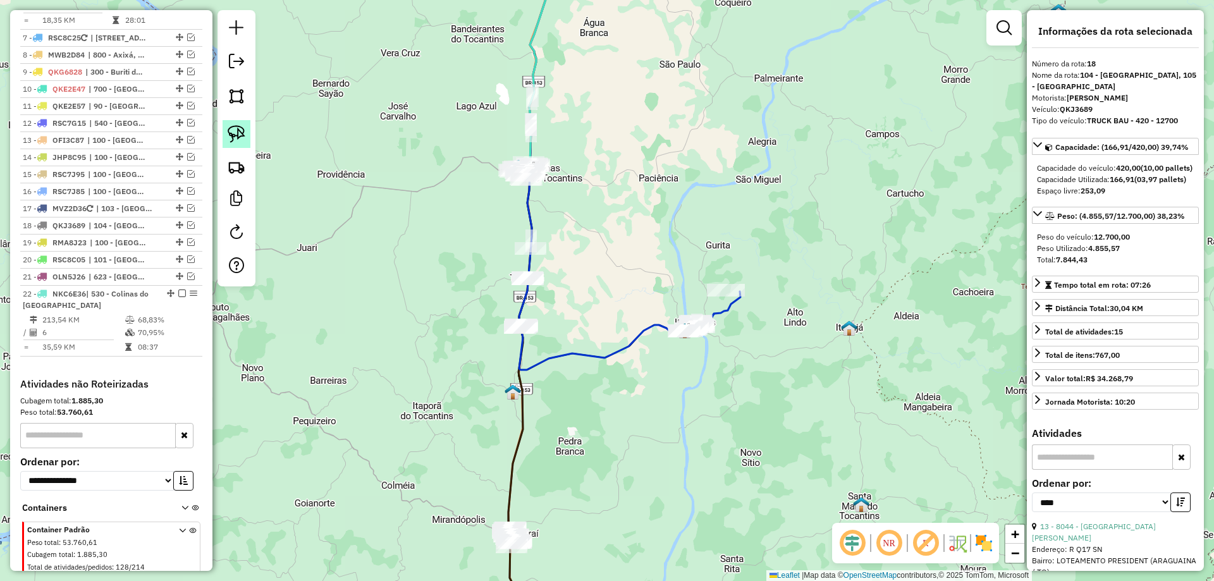
click at [238, 137] on img at bounding box center [237, 134] width 18 height 18
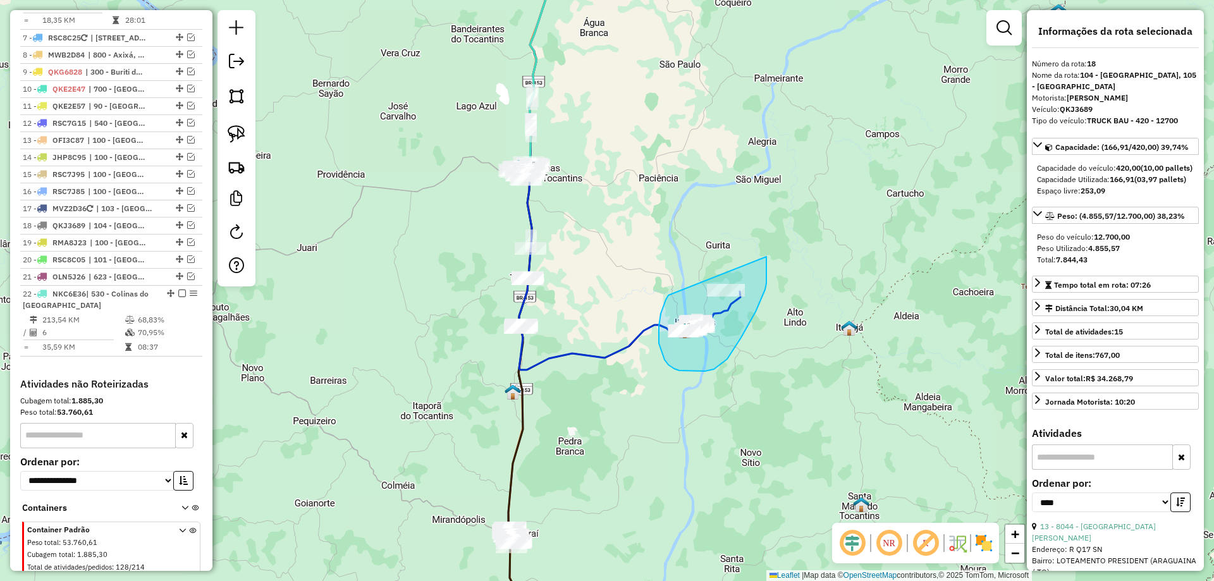
drag, startPoint x: 662, startPoint y: 308, endPoint x: 766, endPoint y: 257, distance: 115.6
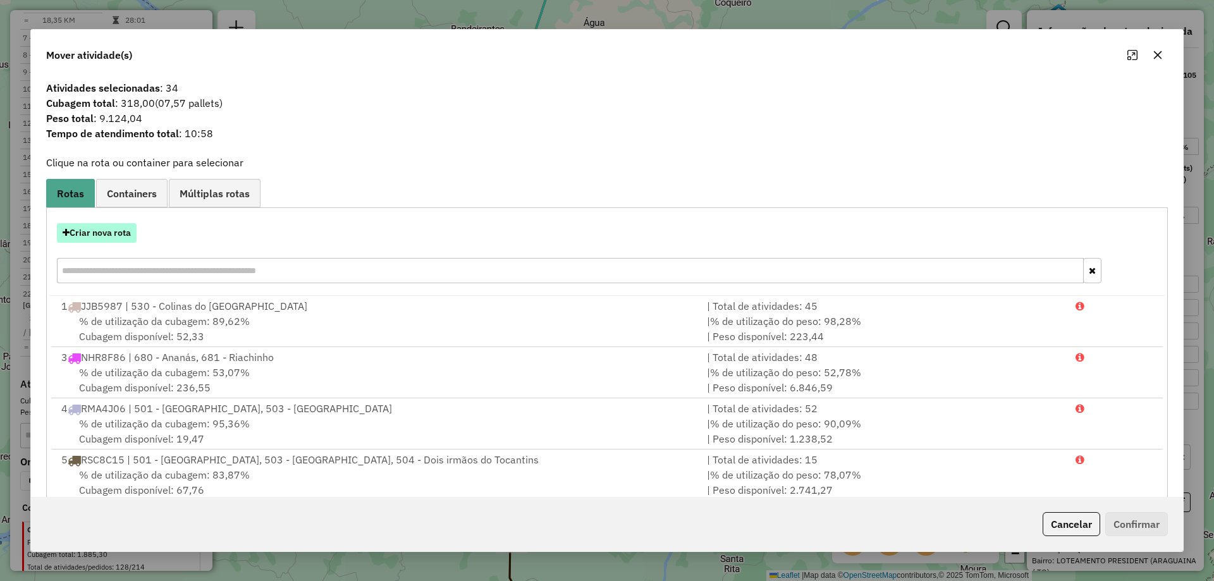
click at [92, 233] on button "Criar nova rota" at bounding box center [97, 233] width 80 height 20
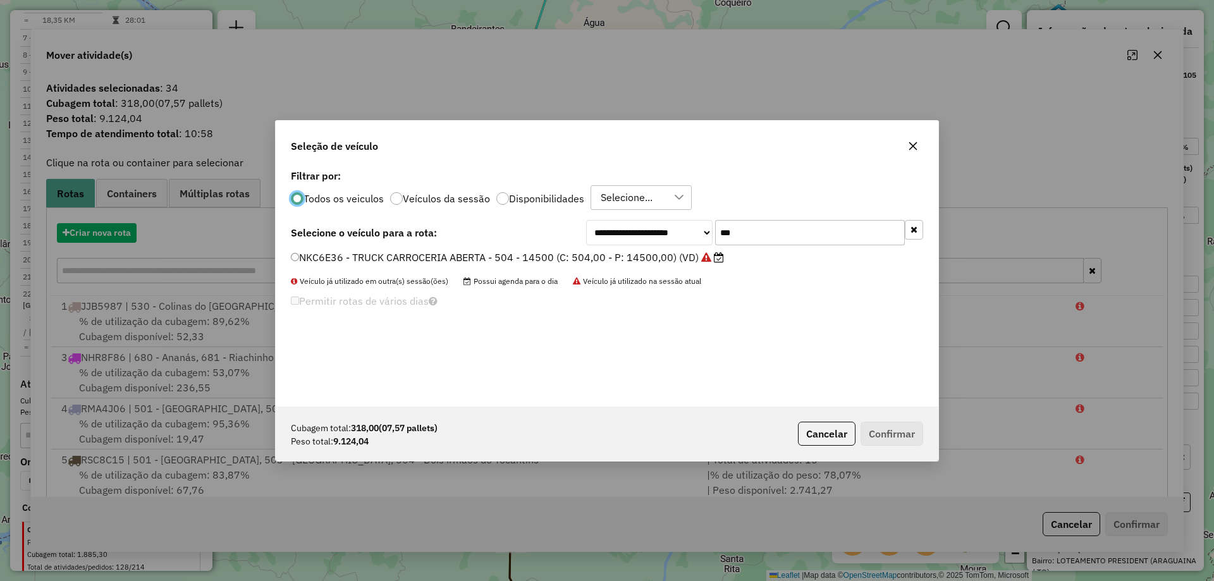
scroll to position [7, 4]
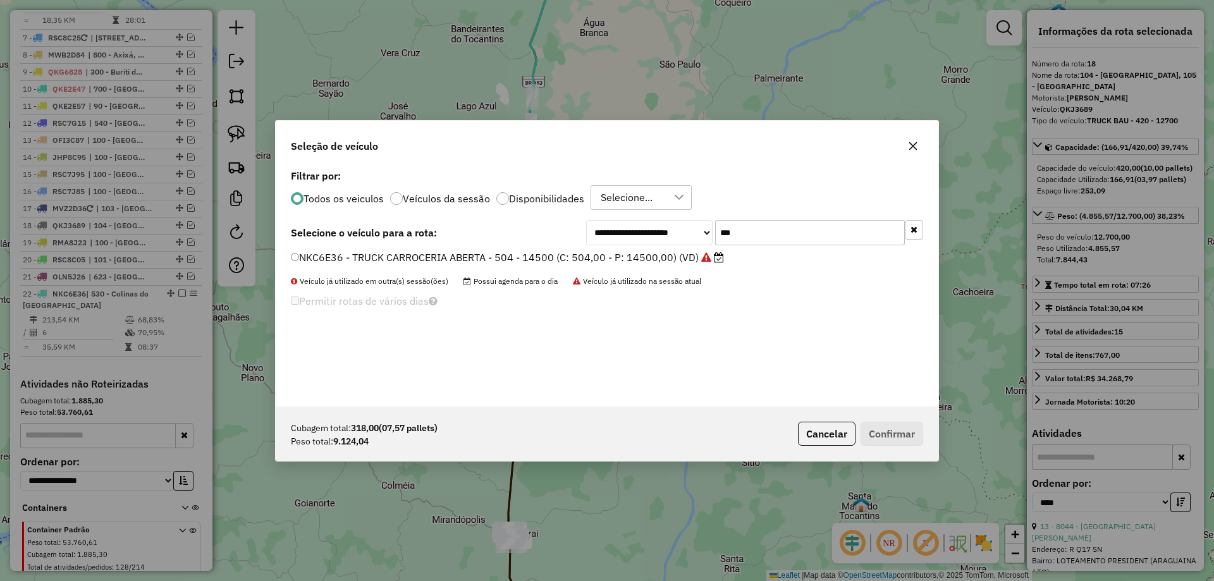
click at [913, 149] on icon "button" at bounding box center [913, 146] width 10 height 10
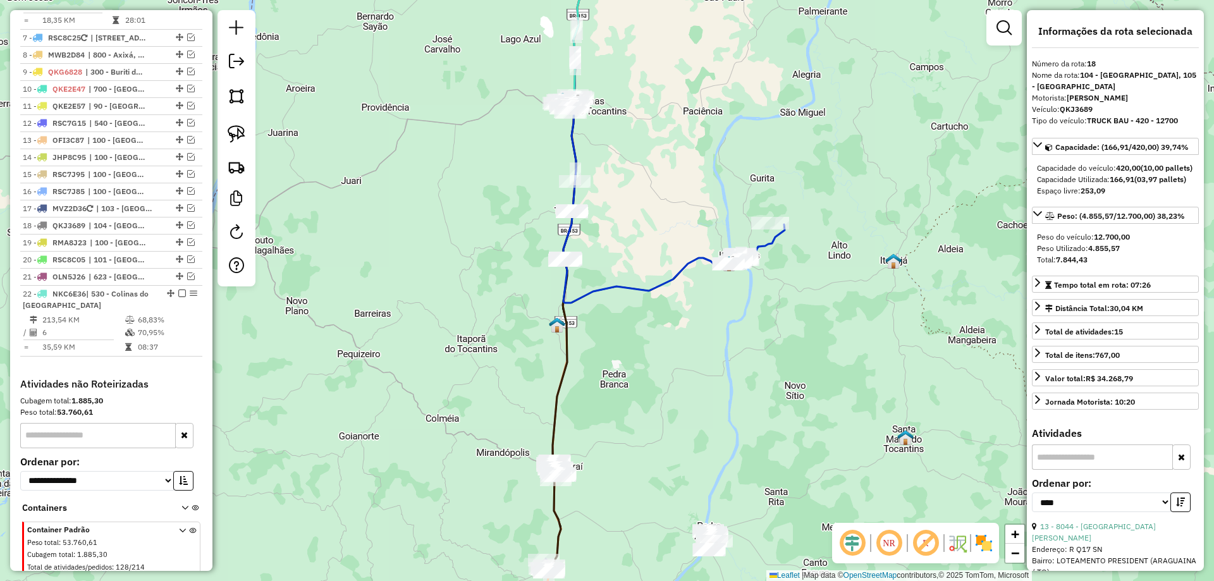
drag, startPoint x: 667, startPoint y: 441, endPoint x: 712, endPoint y: 374, distance: 80.3
click at [712, 374] on div "Janela de atendimento Grade de atendimento Capacidade Transportadoras Veículos …" at bounding box center [607, 290] width 1214 height 581
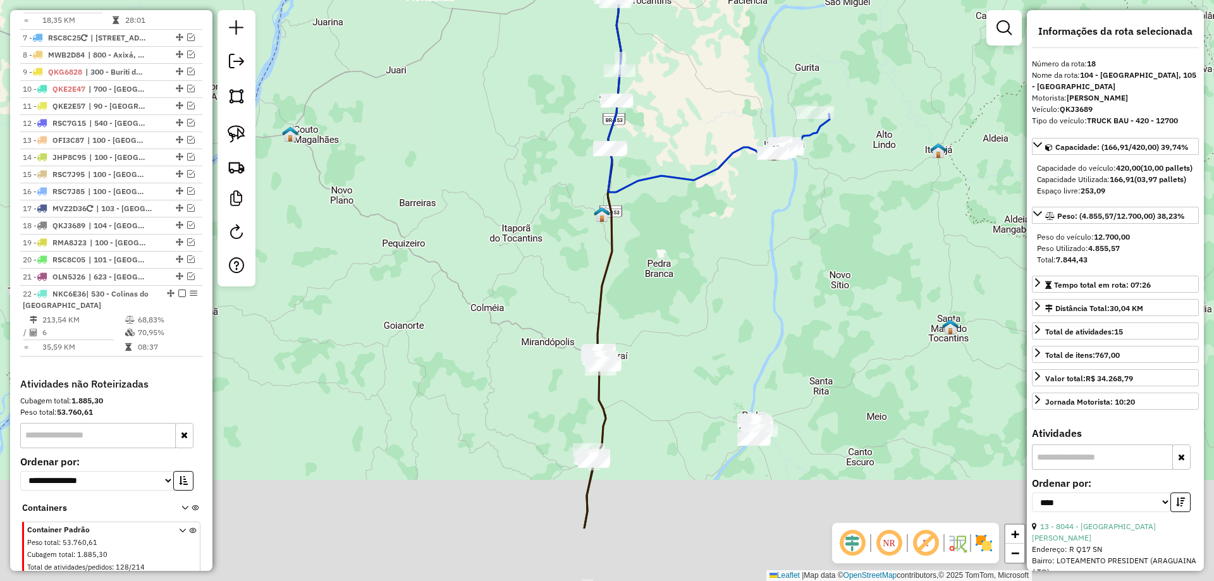
drag, startPoint x: 652, startPoint y: 406, endPoint x: 739, endPoint y: 169, distance: 252.2
click at [739, 169] on div "Janela de atendimento Grade de atendimento Capacidade Transportadoras Veículos …" at bounding box center [607, 290] width 1214 height 581
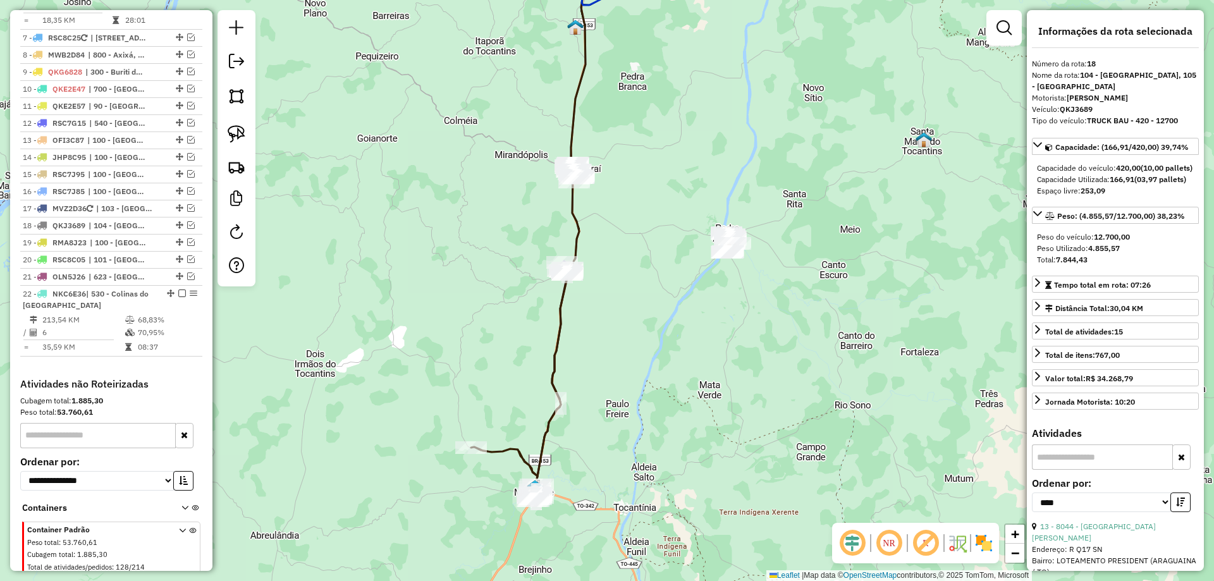
drag, startPoint x: 540, startPoint y: 254, endPoint x: 471, endPoint y: 193, distance: 92.3
click at [471, 193] on div "Janela de atendimento Grade de atendimento Capacidade Transportadoras Veículos …" at bounding box center [607, 290] width 1214 height 581
click at [236, 131] on img at bounding box center [237, 134] width 18 height 18
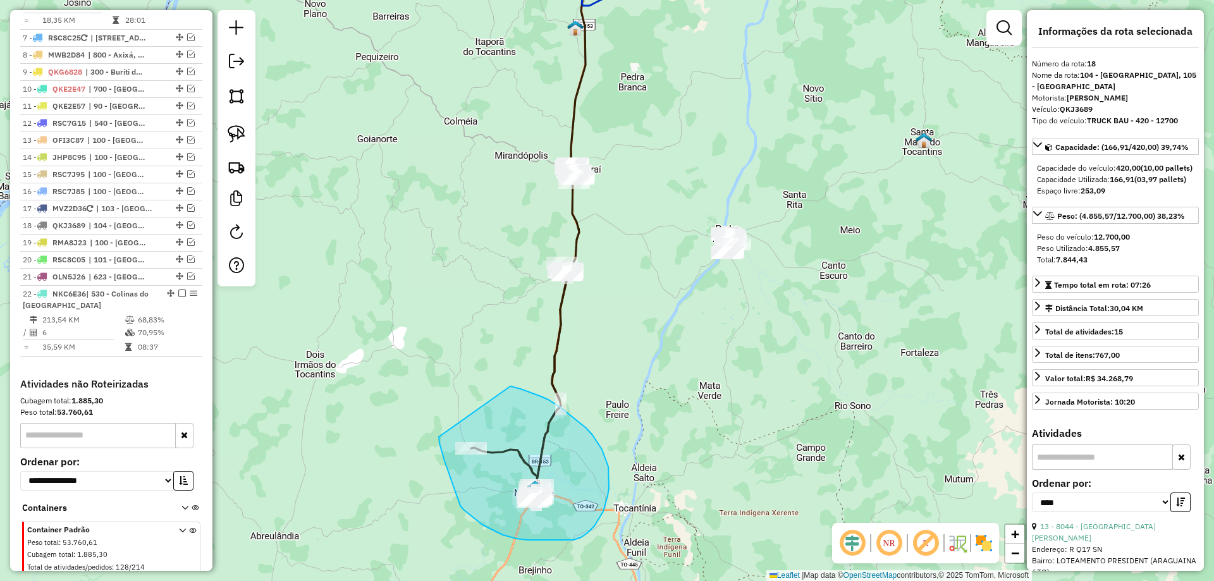
drag, startPoint x: 439, startPoint y: 437, endPoint x: 508, endPoint y: 386, distance: 86.0
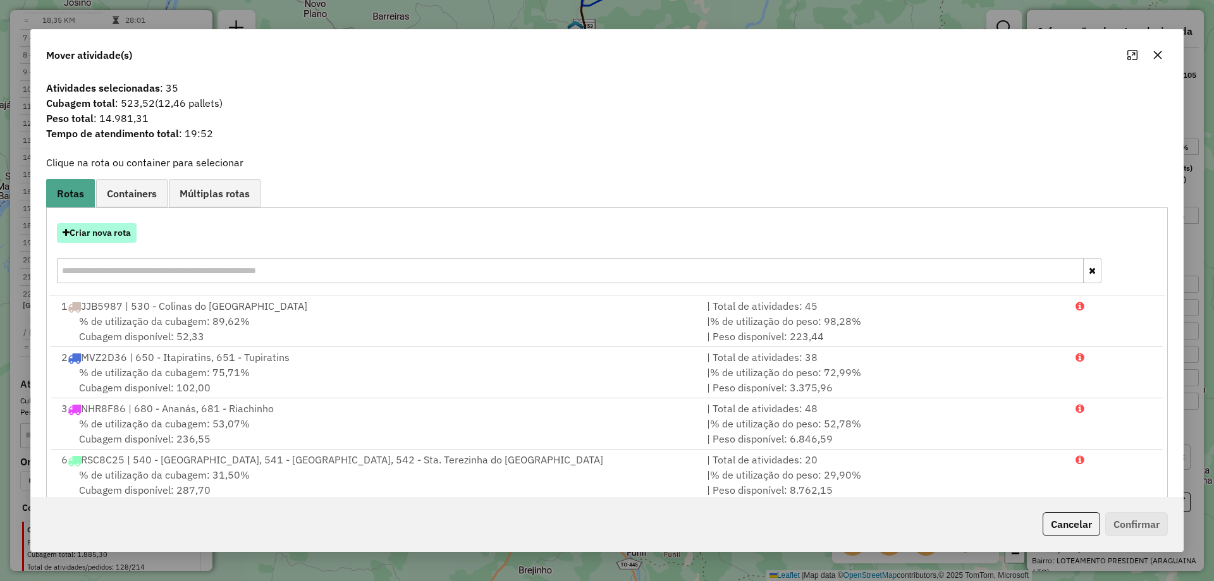
click at [113, 231] on button "Criar nova rota" at bounding box center [97, 233] width 80 height 20
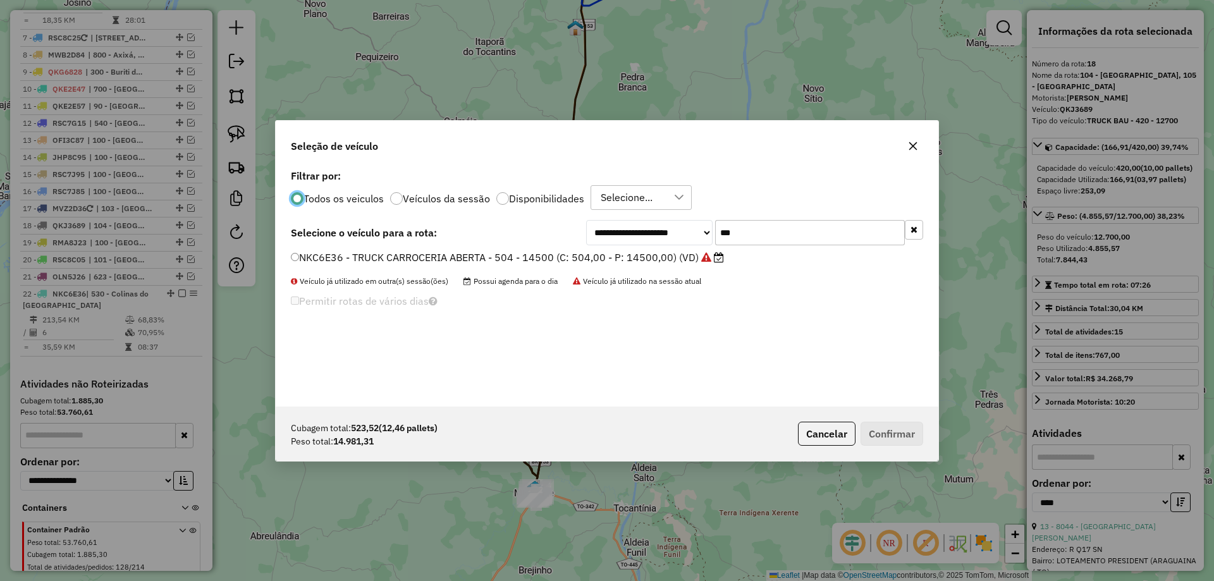
click at [760, 240] on input "***" at bounding box center [810, 232] width 190 height 25
type input "***"
drag, startPoint x: 443, startPoint y: 257, endPoint x: 457, endPoint y: 261, distance: 14.4
click at [443, 257] on label "RMA4J06 - TRUCK BAU - 420 - 12500 (C: 420,00 - P: 12500,00) (VD)" at bounding box center [468, 257] width 354 height 15
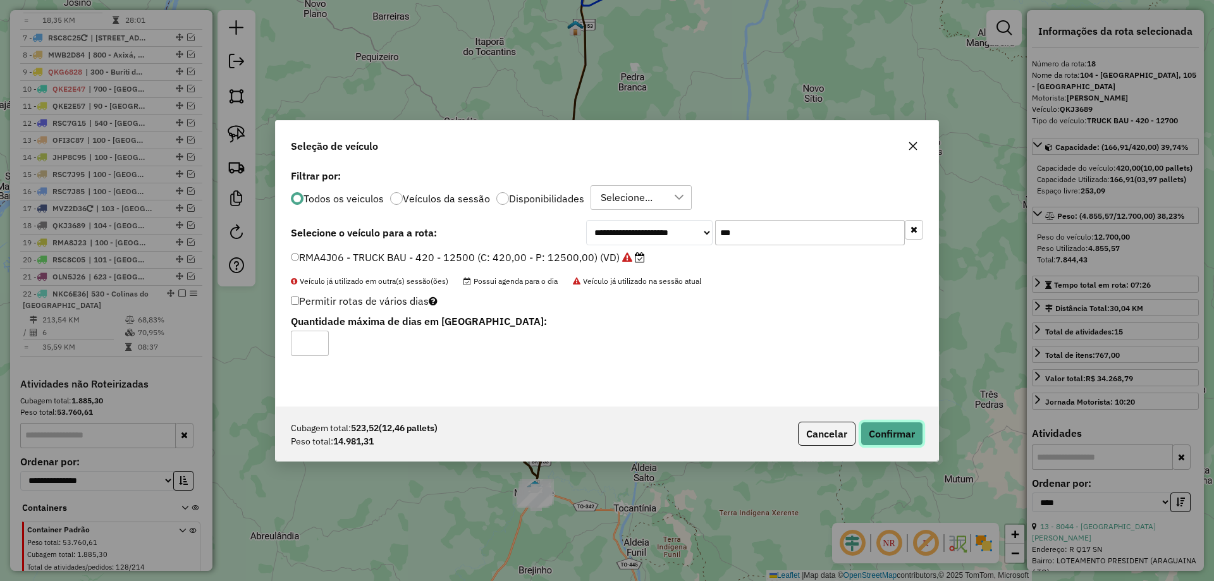
click at [884, 432] on button "Confirmar" at bounding box center [891, 434] width 63 height 24
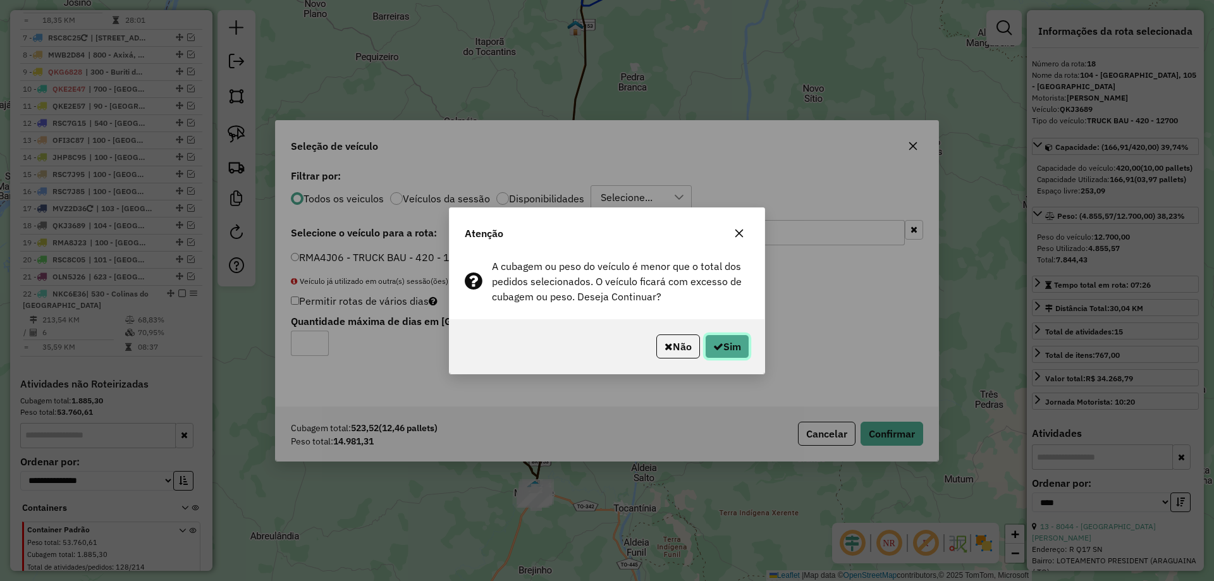
click at [741, 339] on button "Sim" at bounding box center [727, 346] width 44 height 24
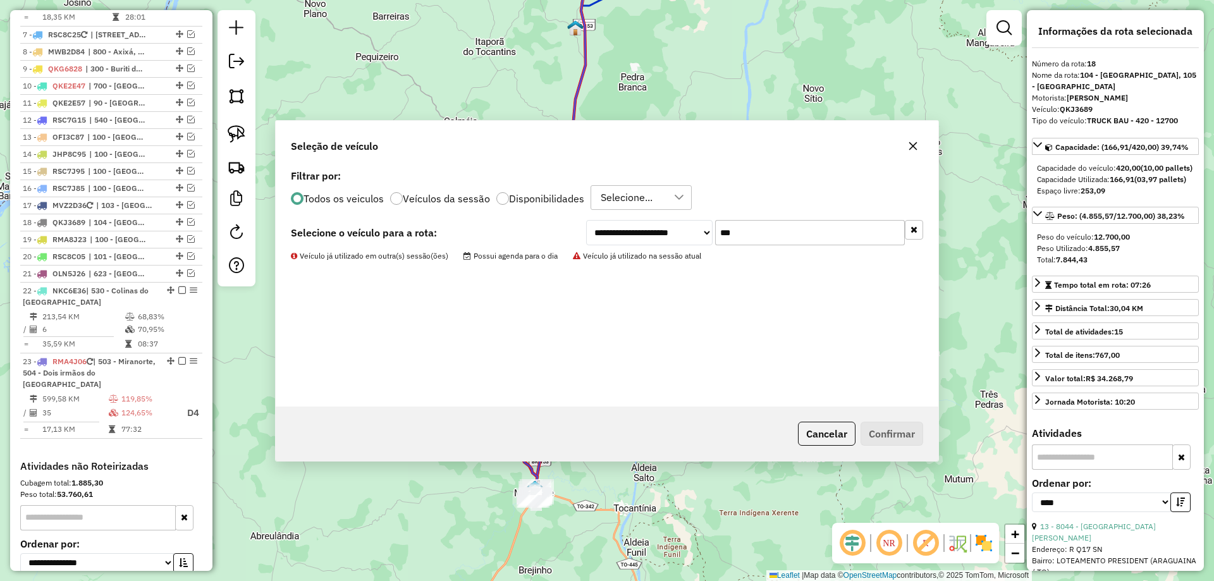
scroll to position [1035, 0]
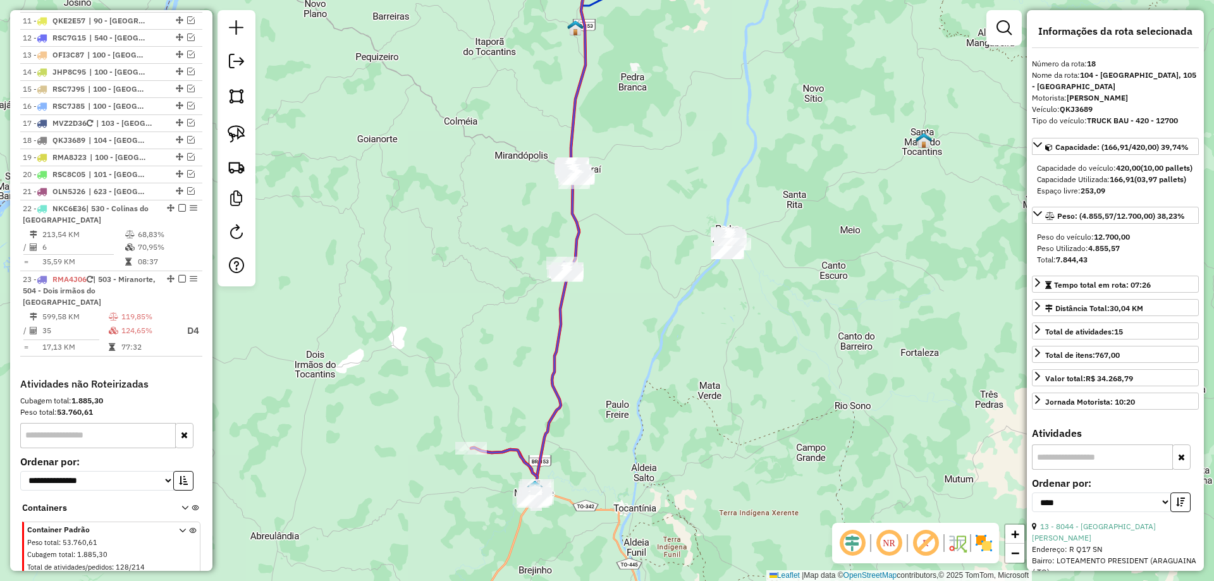
drag, startPoint x: 142, startPoint y: 294, endPoint x: 244, endPoint y: 309, distance: 102.9
click at [142, 323] on td "124,65%" at bounding box center [149, 331] width 56 height 16
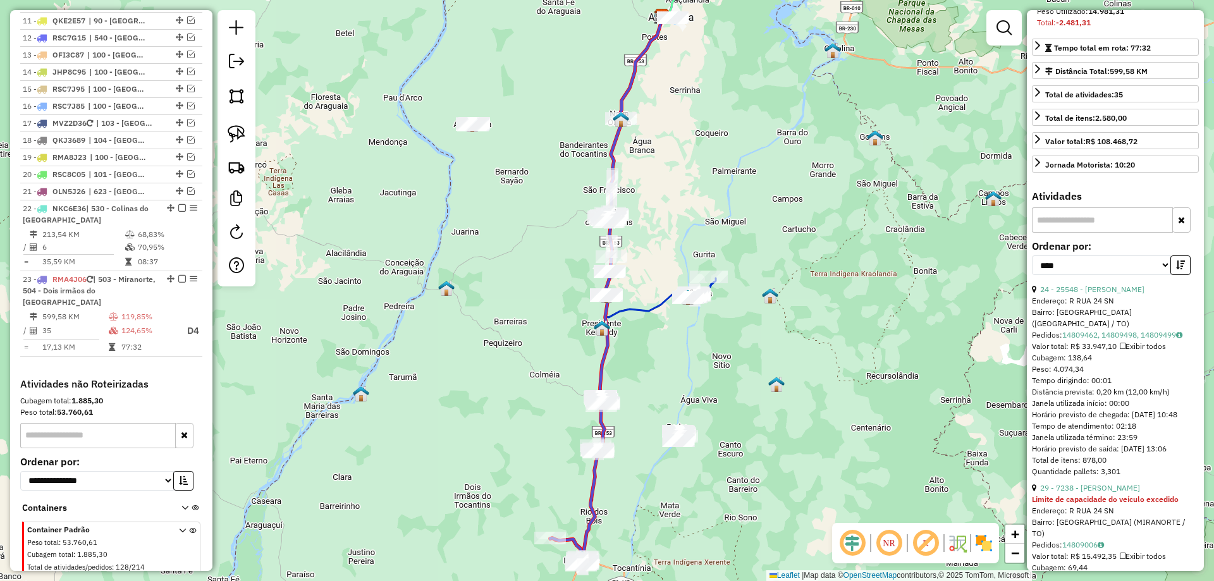
scroll to position [253, 0]
click at [1133, 289] on link "24 - 25548 - IGO NAZARE PIRES SAN" at bounding box center [1092, 284] width 104 height 9
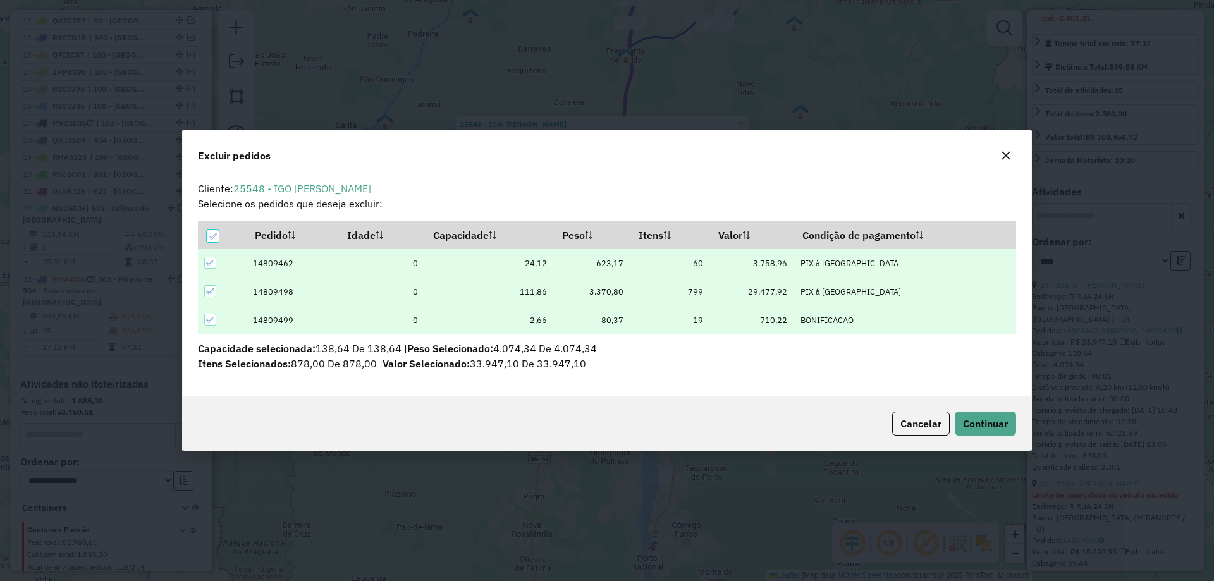
scroll to position [0, 0]
click at [985, 428] on span "Continuar" at bounding box center [985, 423] width 45 height 13
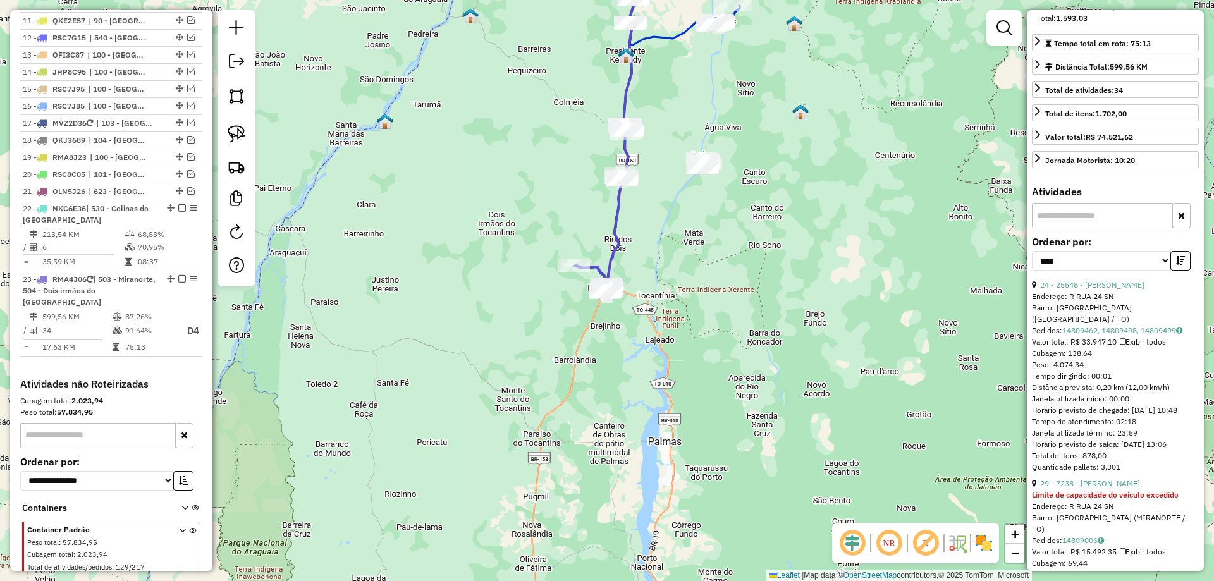
scroll to position [241, 0]
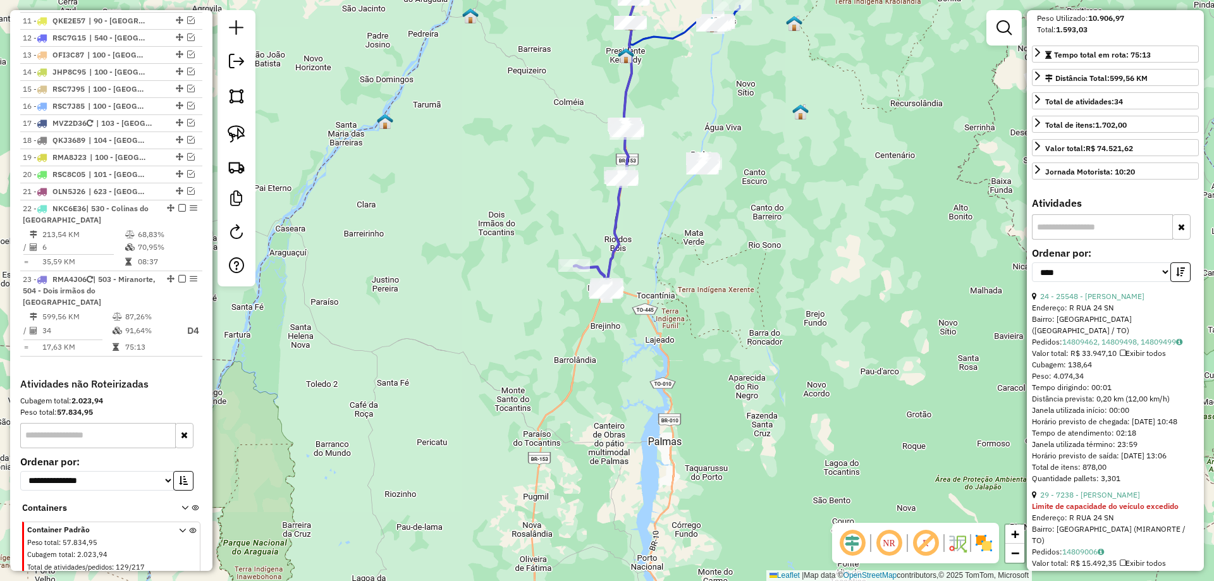
click at [1177, 291] on div "**********" at bounding box center [1114, 269] width 167 height 42
click at [1177, 282] on button "button" at bounding box center [1180, 272] width 20 height 20
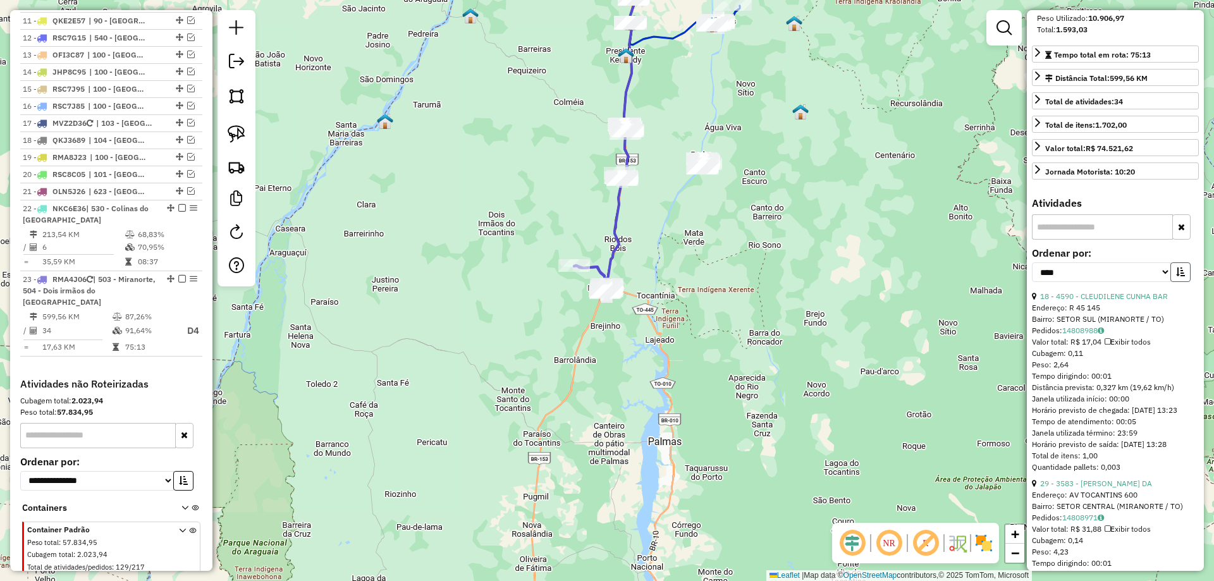
click at [1177, 282] on button "button" at bounding box center [1180, 272] width 20 height 20
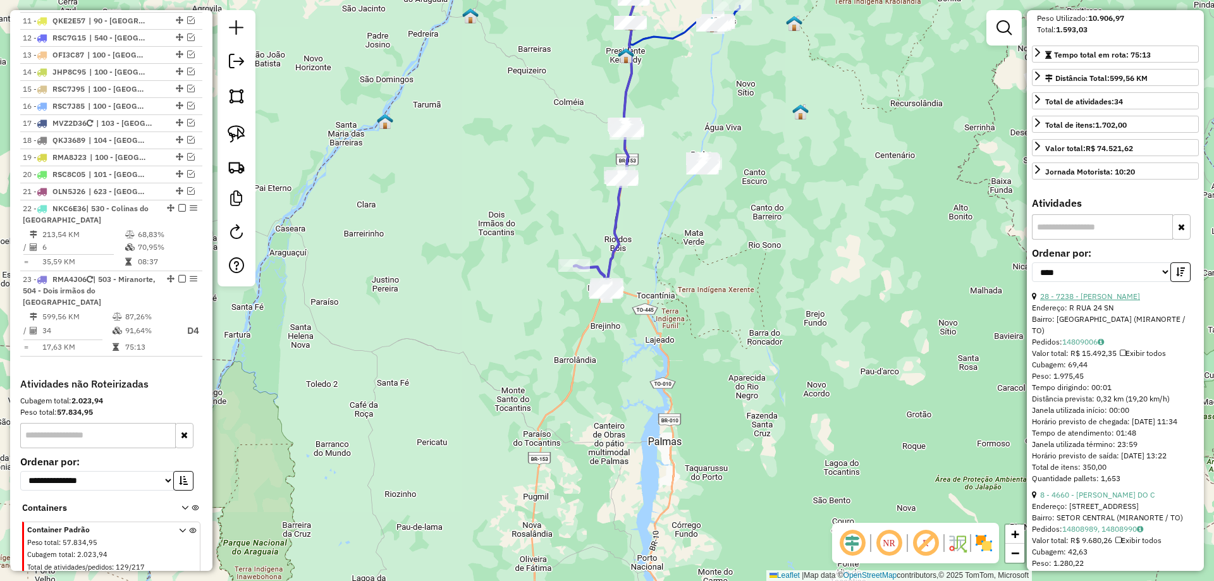
click at [1140, 301] on link "28 - 7238 - WILLIAM DIAS GONCALV" at bounding box center [1090, 295] width 100 height 9
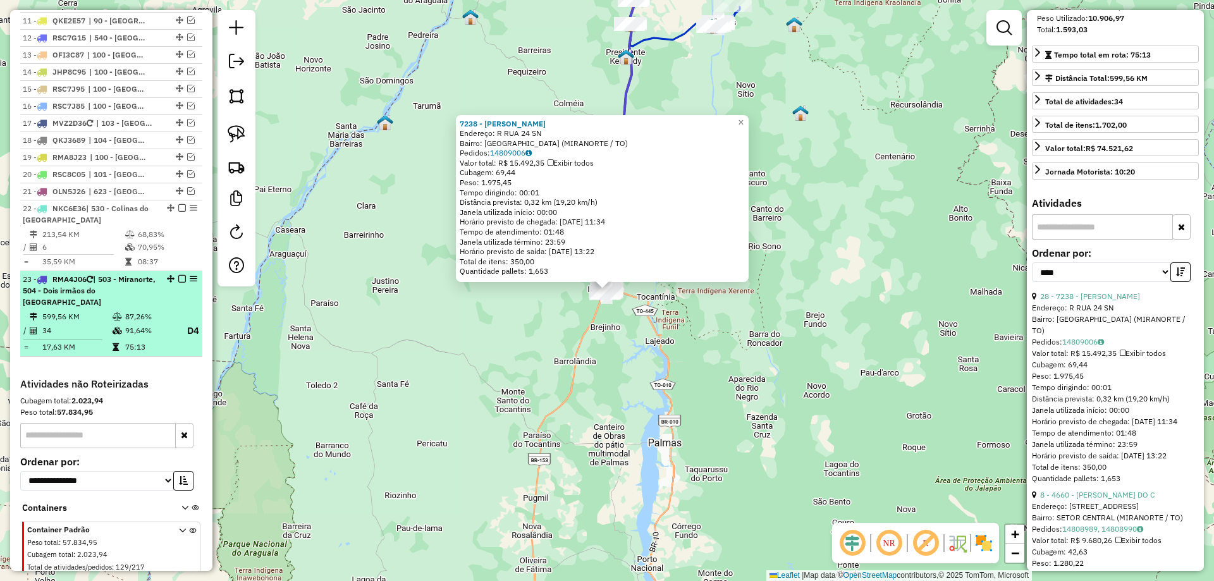
click at [178, 275] on em at bounding box center [182, 279] width 8 height 8
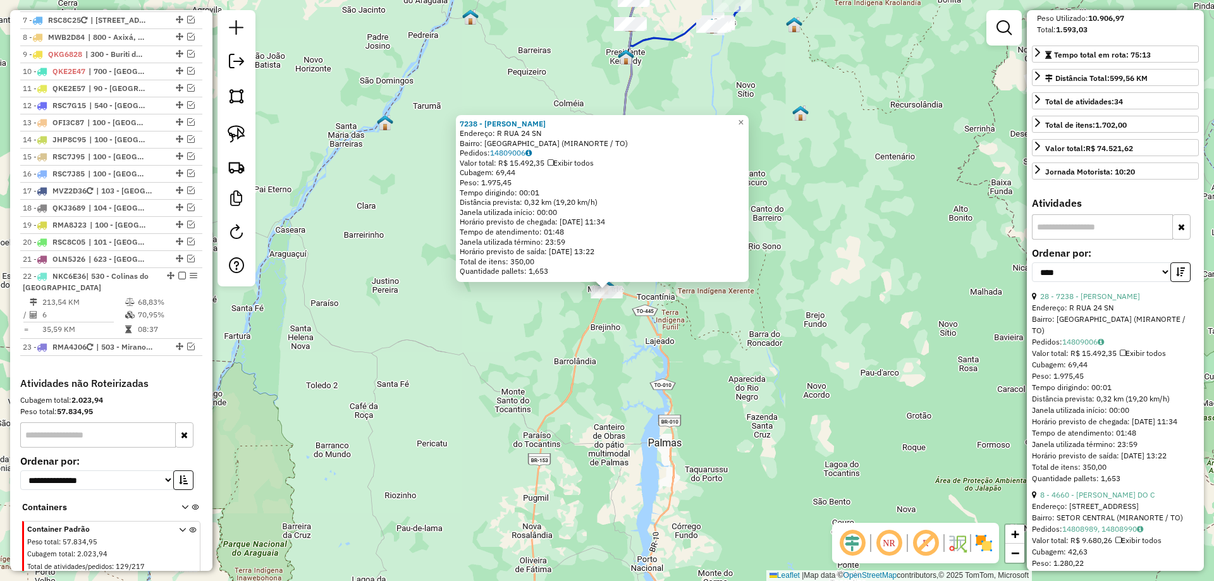
click at [531, 313] on div "7238 - WILLIAM DIAS GONCALV Endereço: R RUA 24 SN Bairro: VILA MARIA (MIRANORTE…" at bounding box center [607, 290] width 1214 height 581
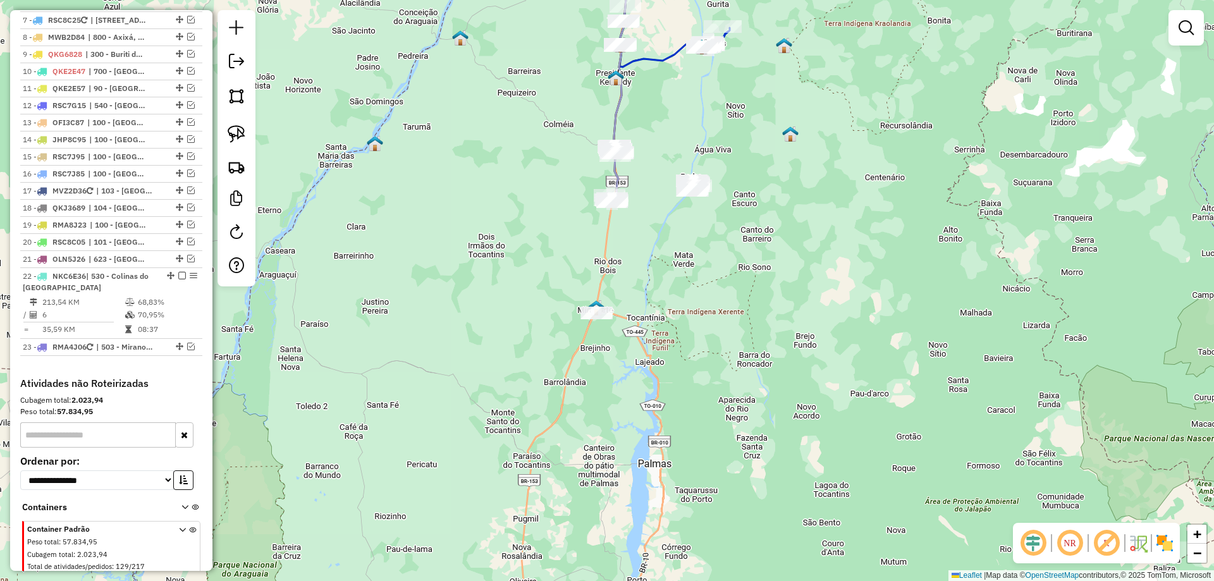
drag, startPoint x: 740, startPoint y: 267, endPoint x: 687, endPoint y: 418, distance: 159.5
click at [687, 418] on div "Janela de atendimento Grade de atendimento Capacidade Transportadoras Veículos …" at bounding box center [607, 290] width 1214 height 581
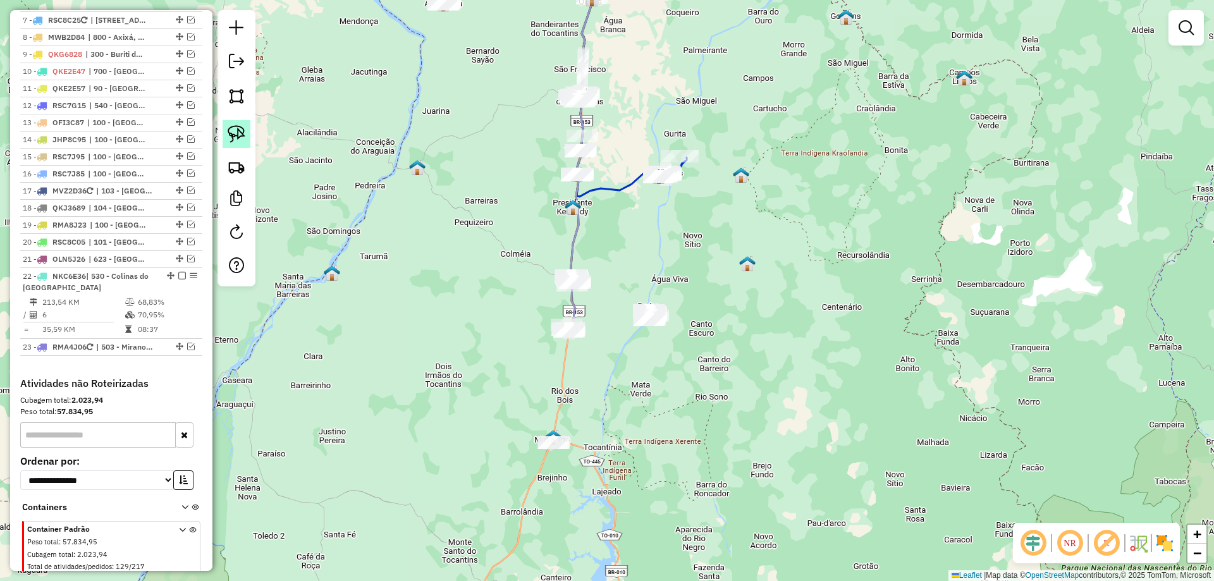
click at [240, 137] on img at bounding box center [237, 134] width 18 height 18
drag, startPoint x: 536, startPoint y: 344, endPoint x: 585, endPoint y: 374, distance: 57.0
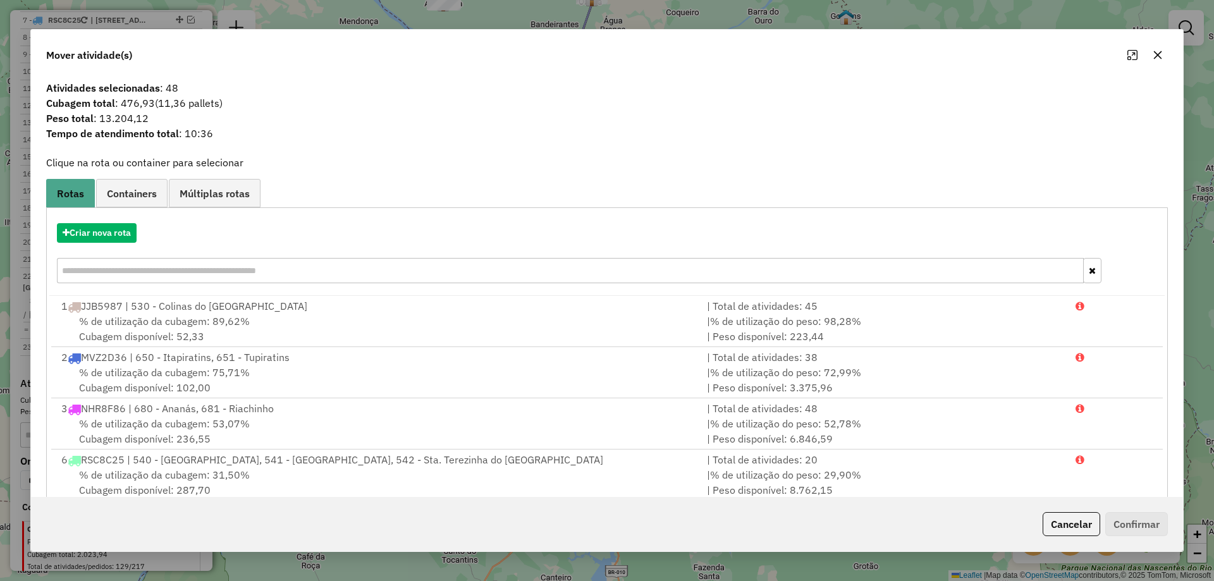
click at [1157, 48] on button "button" at bounding box center [1157, 55] width 20 height 20
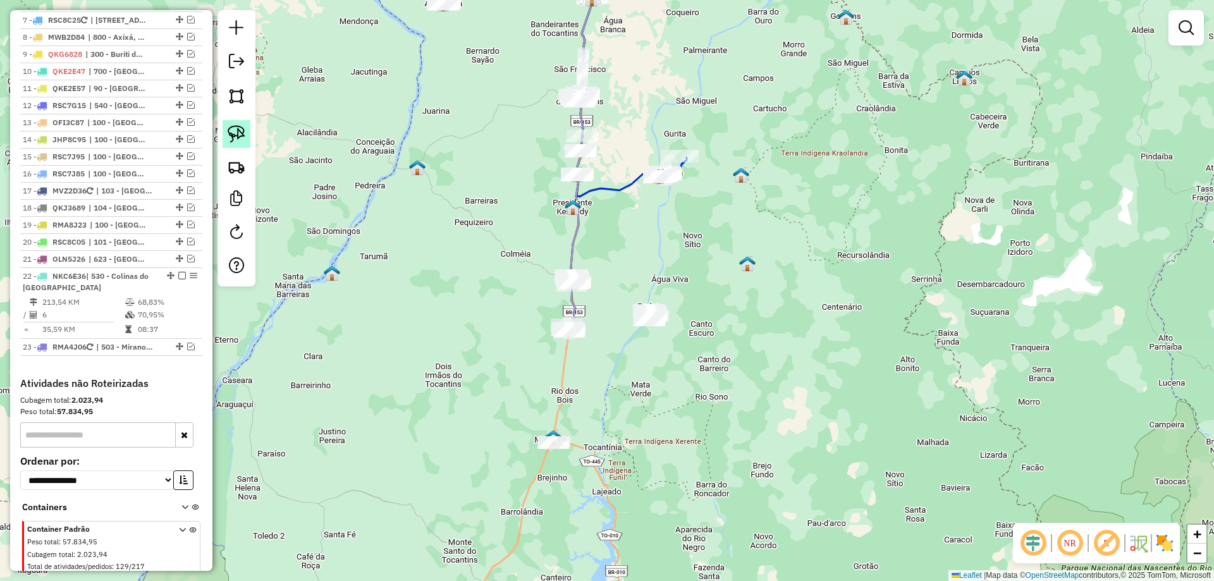
click at [229, 137] on img at bounding box center [237, 134] width 18 height 18
drag, startPoint x: 504, startPoint y: 344, endPoint x: 580, endPoint y: 366, distance: 78.4
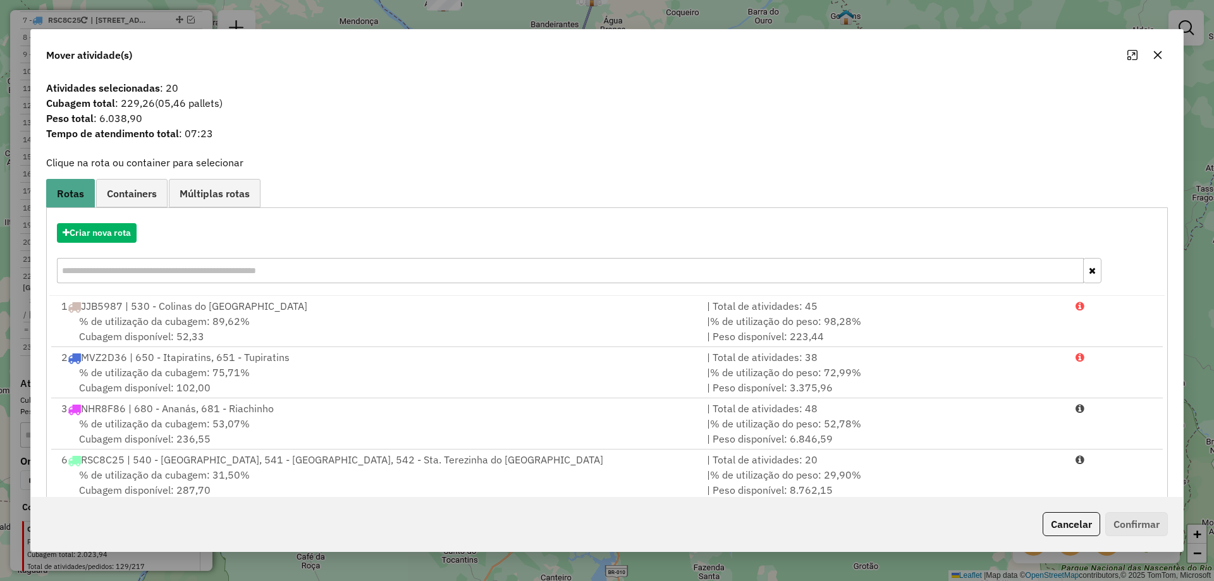
click at [1157, 54] on icon "button" at bounding box center [1157, 55] width 8 height 8
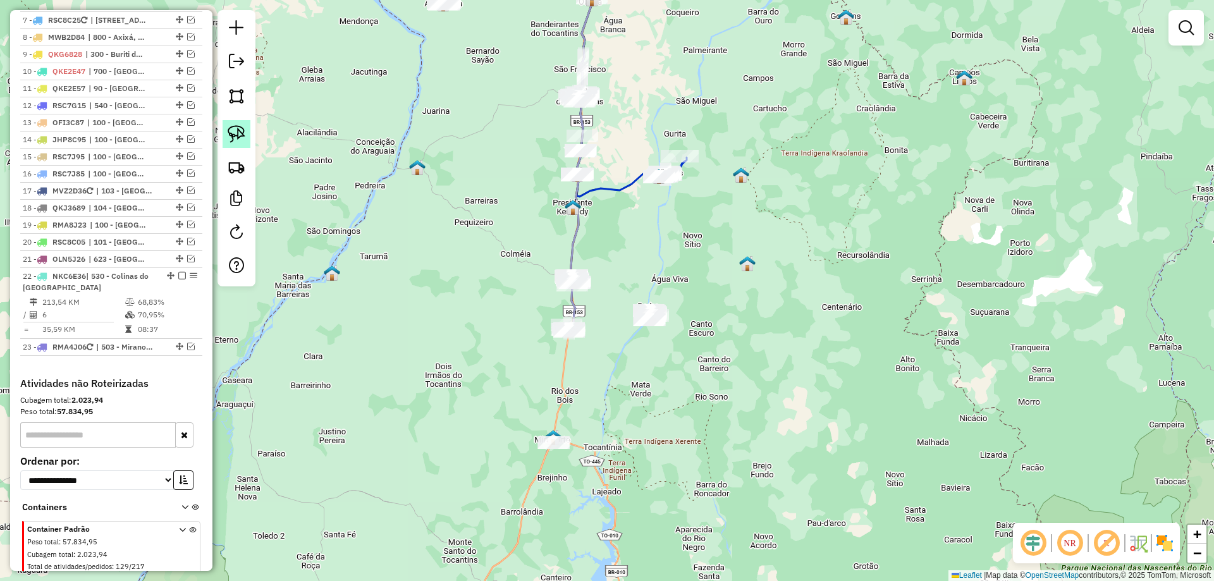
click at [242, 133] on img at bounding box center [237, 134] width 18 height 18
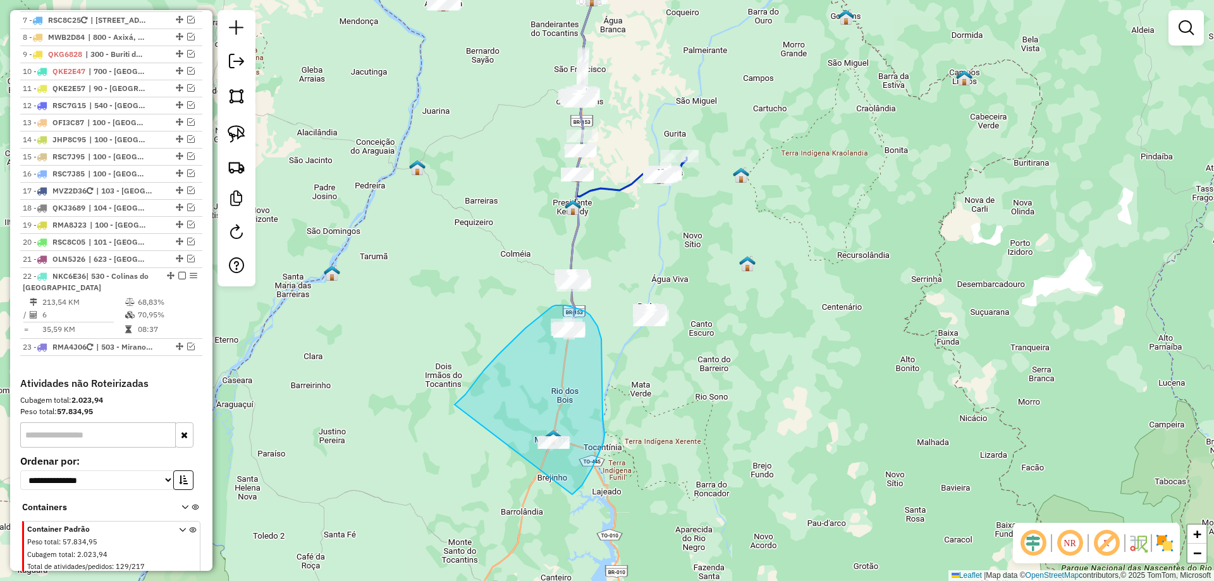
drag, startPoint x: 458, startPoint y: 401, endPoint x: 540, endPoint y: 498, distance: 127.0
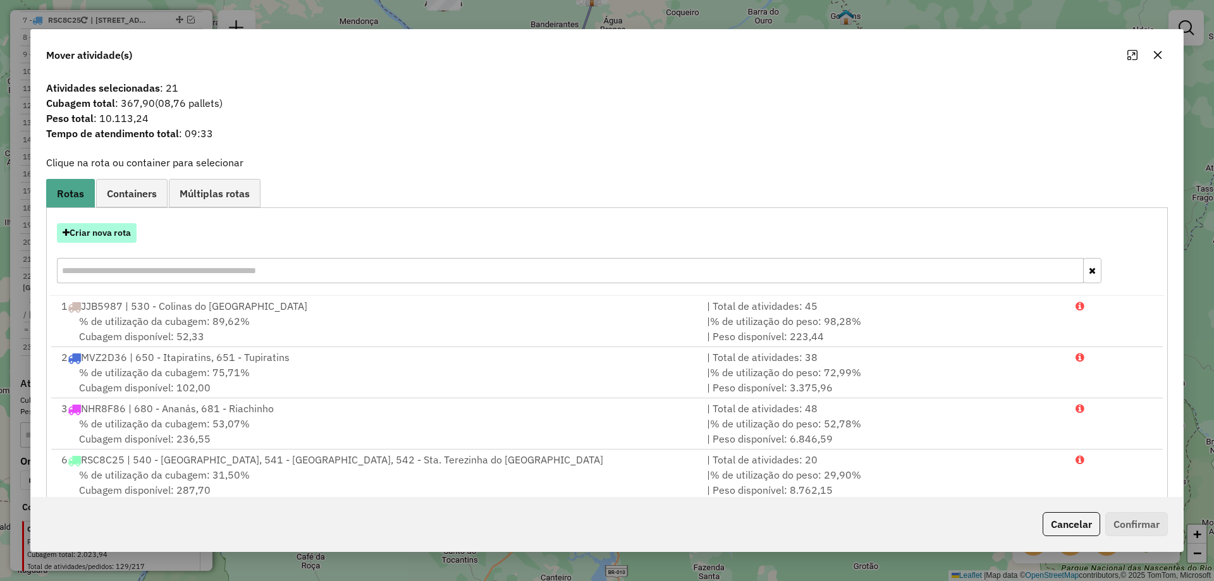
click at [91, 238] on button "Criar nova rota" at bounding box center [97, 233] width 80 height 20
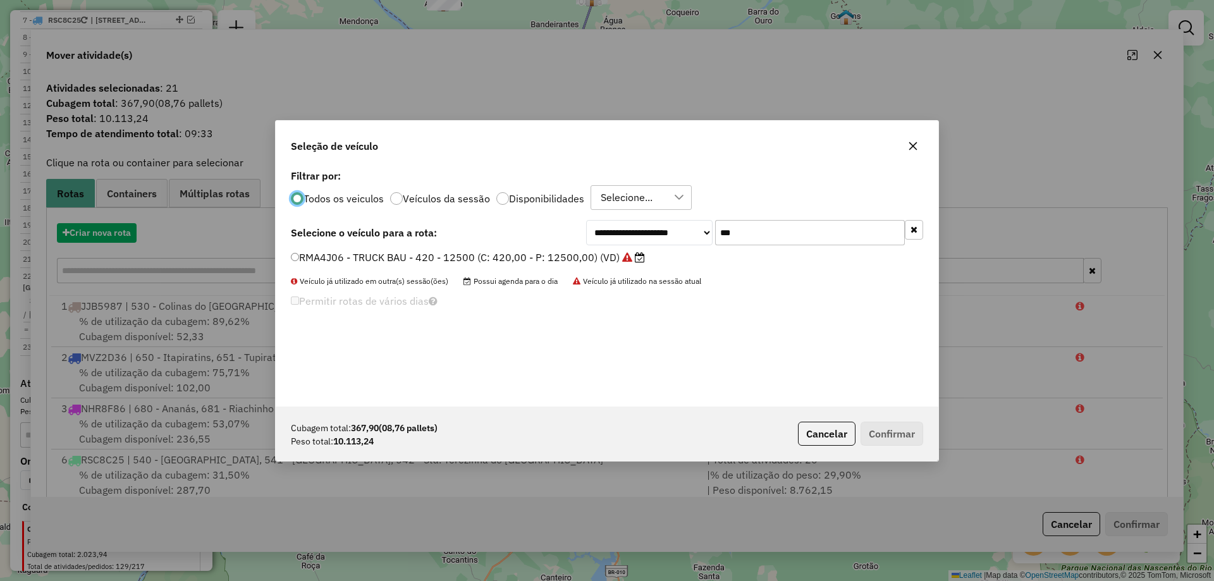
scroll to position [7, 4]
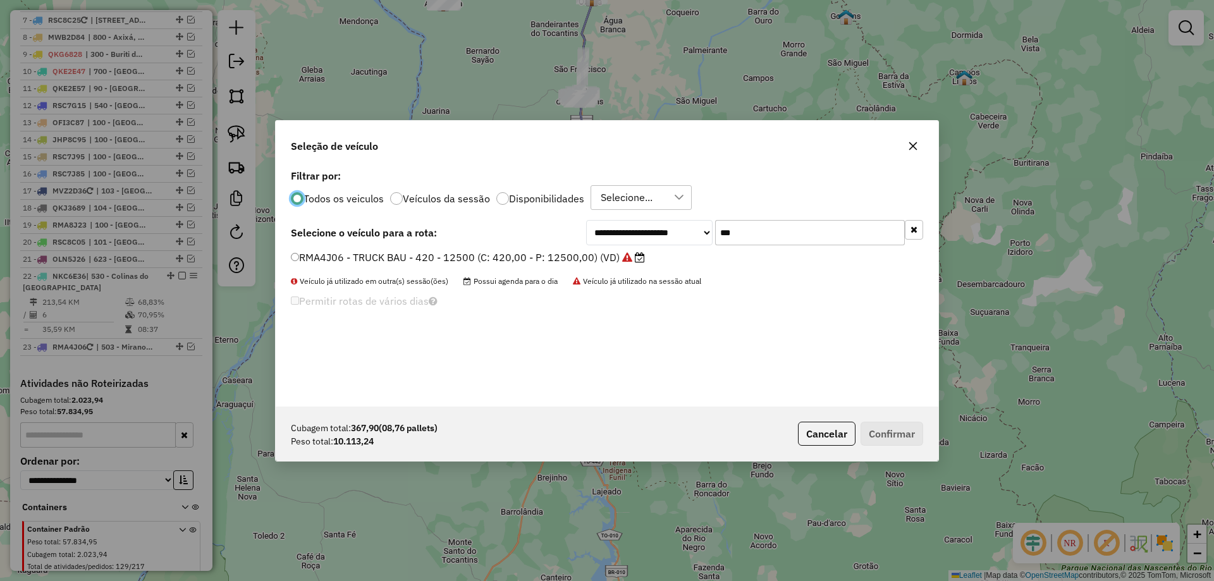
click at [796, 239] on input "***" at bounding box center [810, 232] width 190 height 25
type input "***"
click at [540, 257] on label "RSC8C15 - TRUCK BAU - 420 - 12500 (C: 420,00 - P: 12500,00) (VD)" at bounding box center [467, 257] width 353 height 15
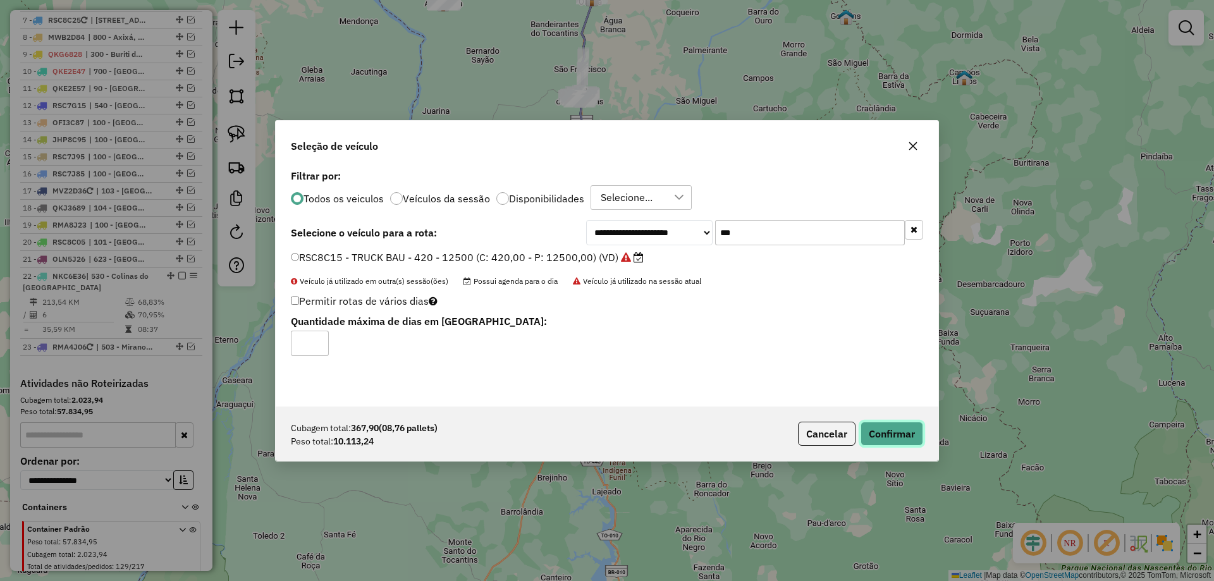
click at [889, 425] on button "Confirmar" at bounding box center [891, 434] width 63 height 24
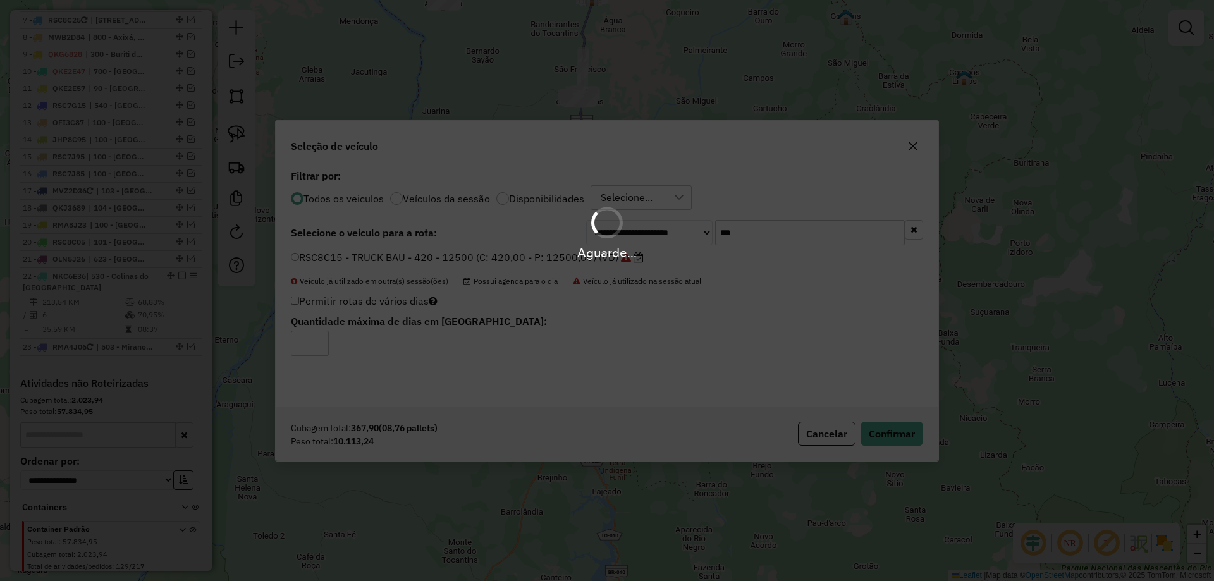
scroll to position [880, 0]
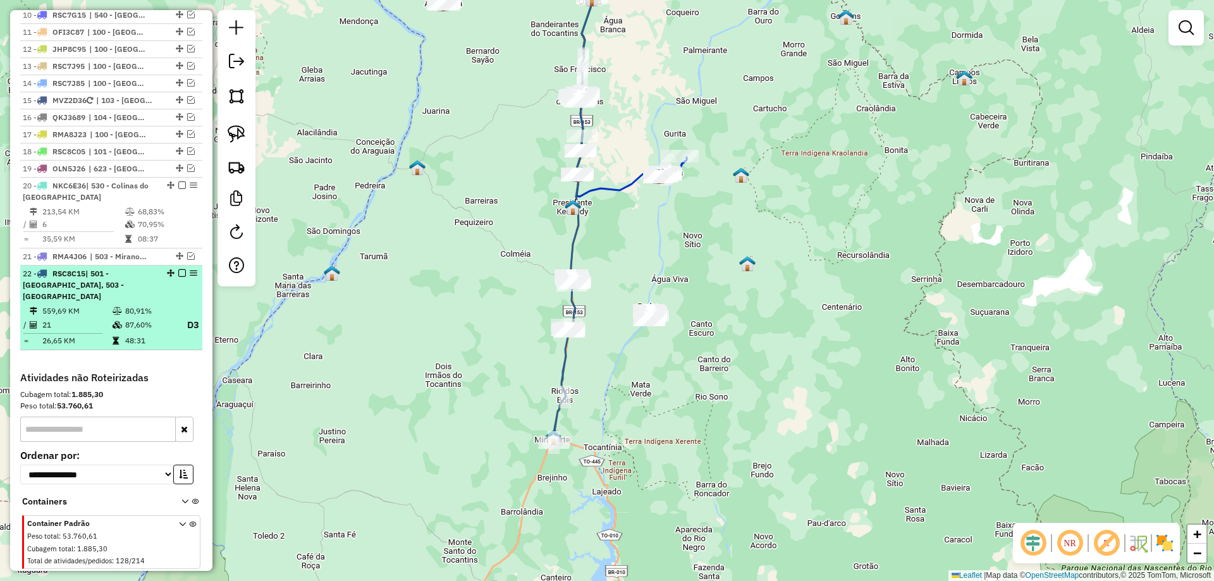
click at [178, 269] on em at bounding box center [182, 273] width 8 height 8
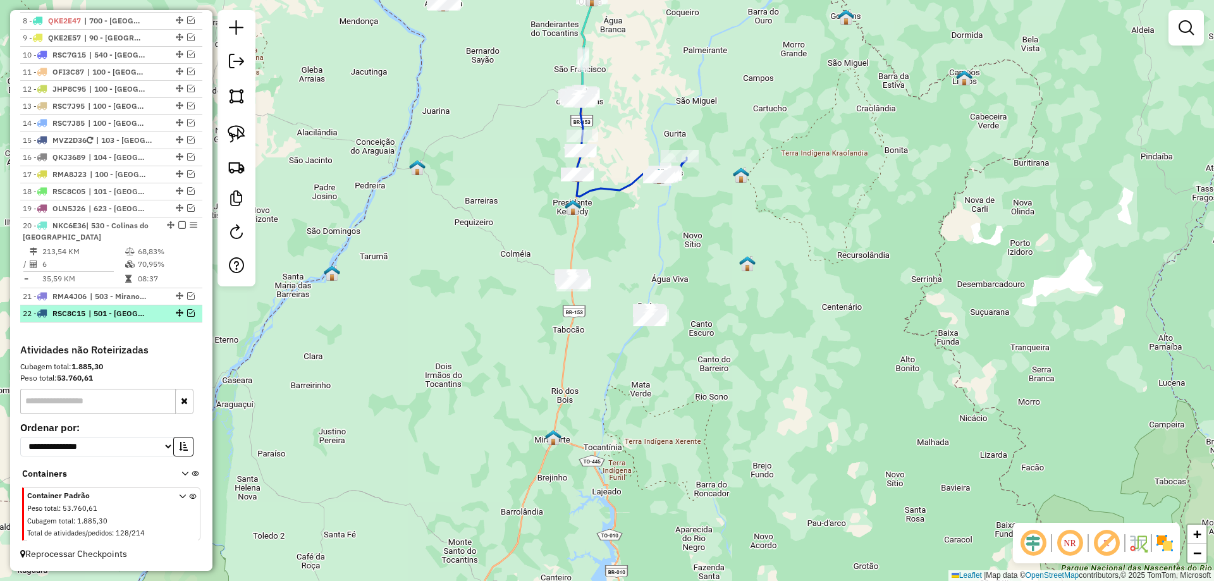
scroll to position [829, 0]
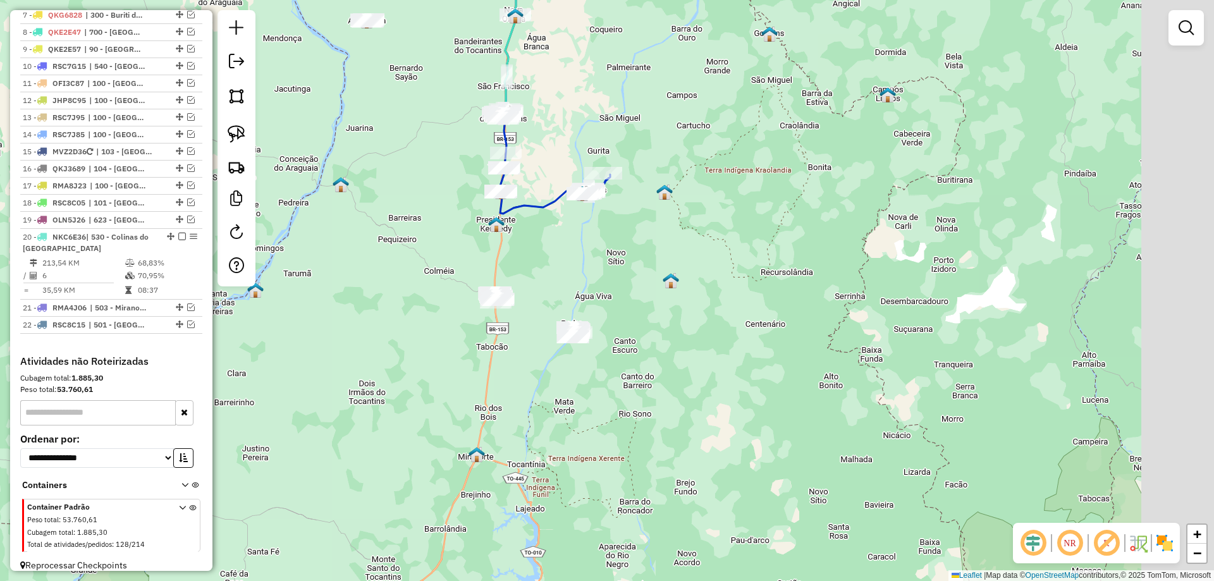
drag, startPoint x: 537, startPoint y: 335, endPoint x: 415, endPoint y: 337, distance: 121.4
click at [446, 353] on div "Janela de atendimento Grade de atendimento Capacidade Transportadoras Veículos …" at bounding box center [607, 290] width 1214 height 581
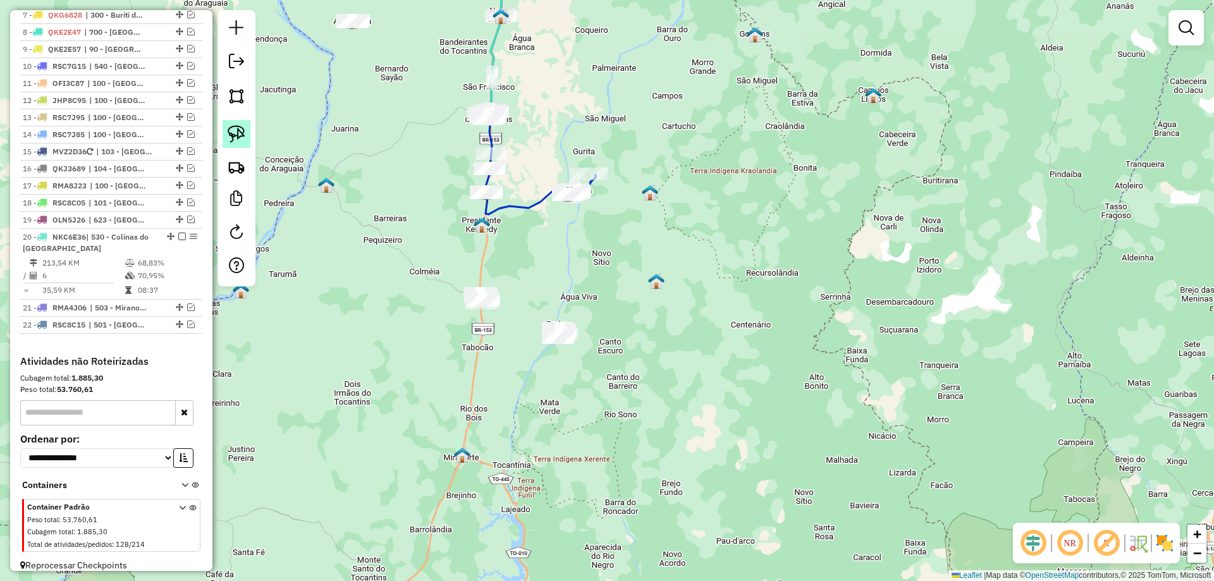
click at [243, 130] on img at bounding box center [237, 134] width 18 height 18
drag, startPoint x: 533, startPoint y: 305, endPoint x: 604, endPoint y: 312, distance: 70.5
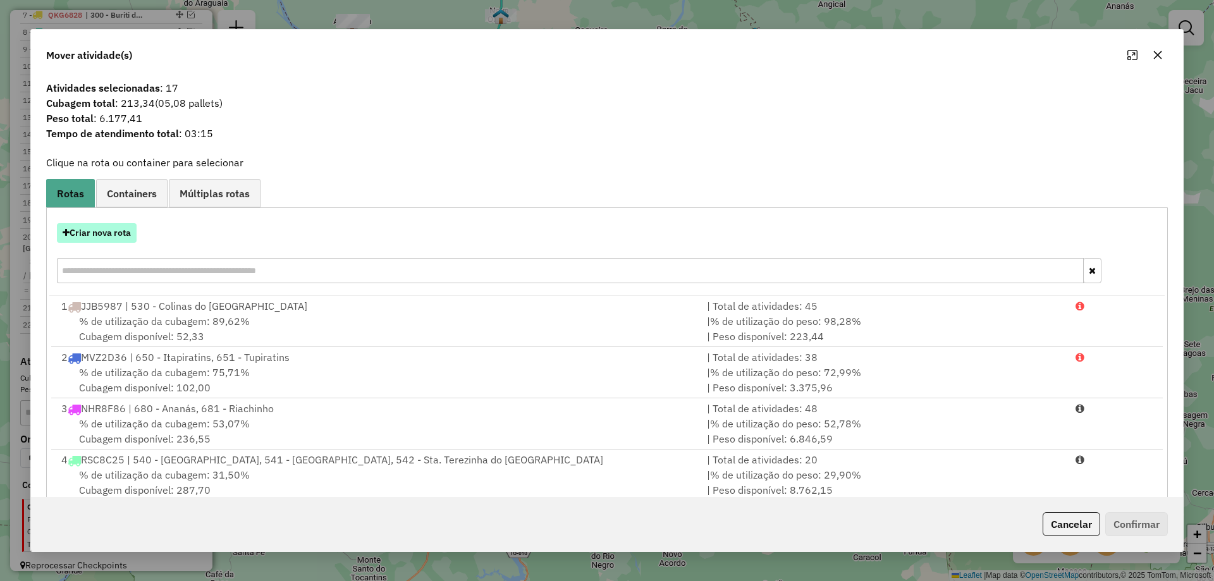
click at [92, 234] on button "Criar nova rota" at bounding box center [97, 233] width 80 height 20
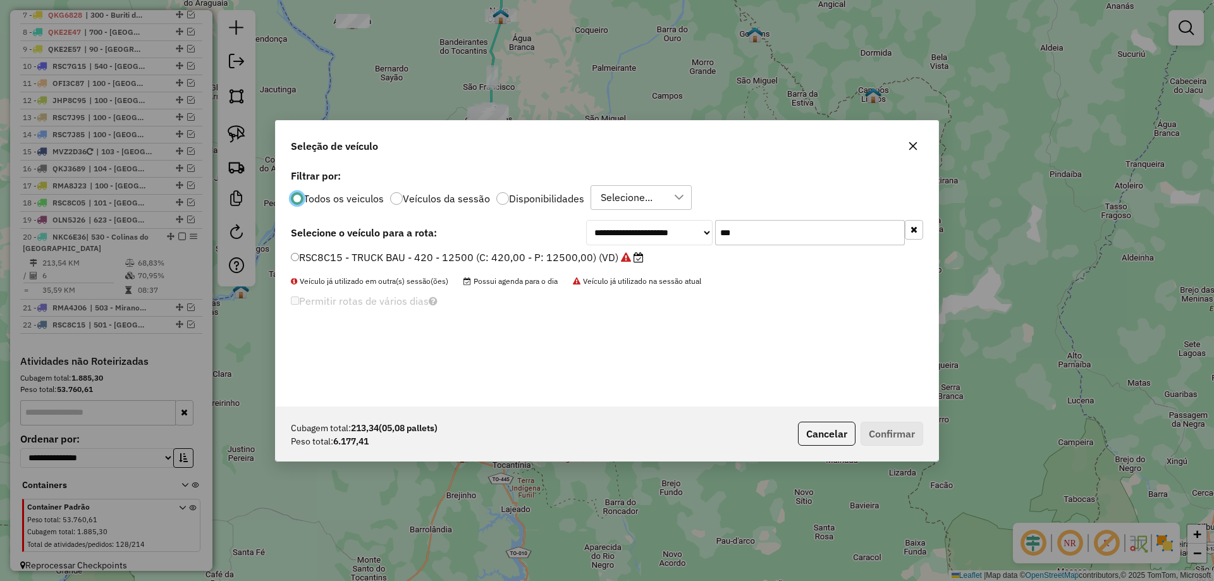
scroll to position [7, 4]
click at [770, 240] on input "***" at bounding box center [810, 232] width 190 height 25
type input "***"
click at [660, 250] on label "RMA8I15 - TRUCK CARROCERIA ABERTA - 504 - 13000 (C: 504,00 - P: 13900,00) (VD)" at bounding box center [501, 257] width 420 height 15
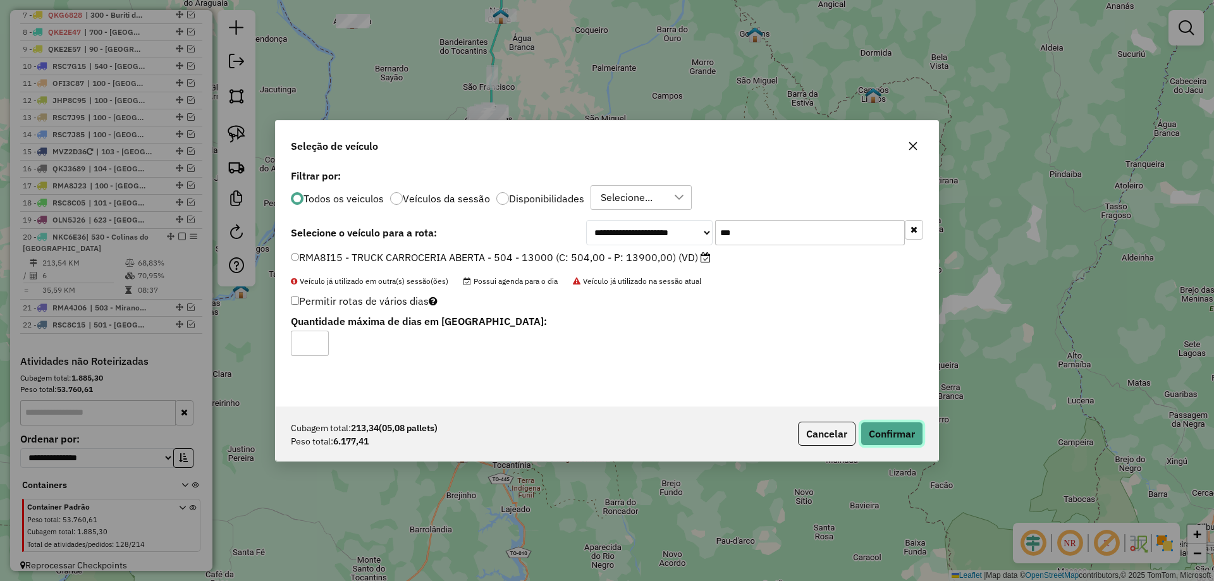
click at [891, 442] on button "Confirmar" at bounding box center [891, 434] width 63 height 24
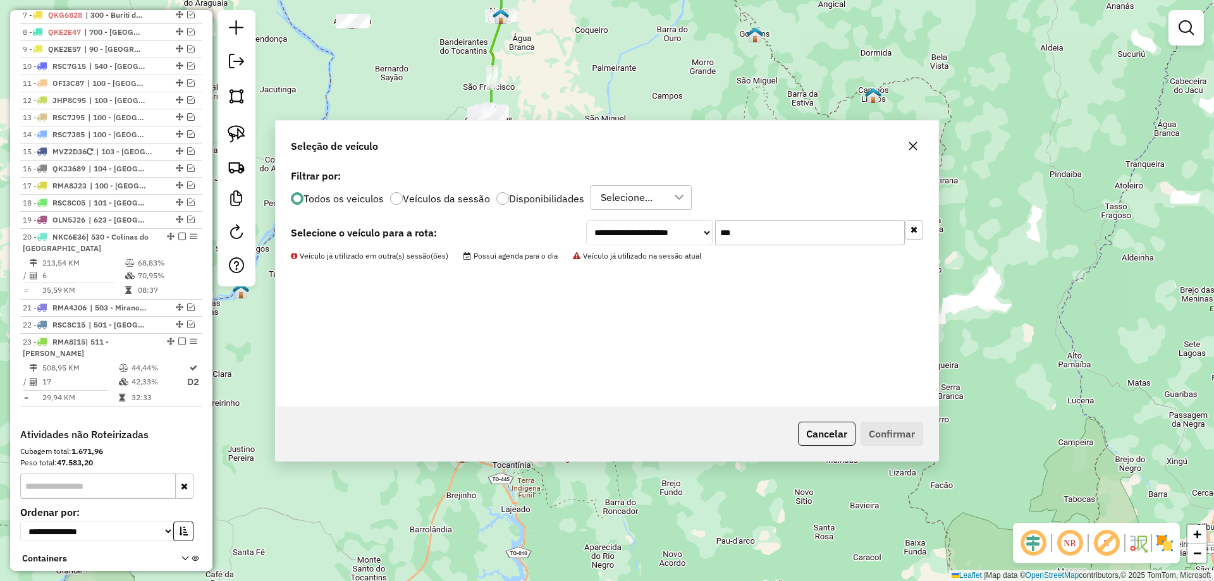
scroll to position [880, 0]
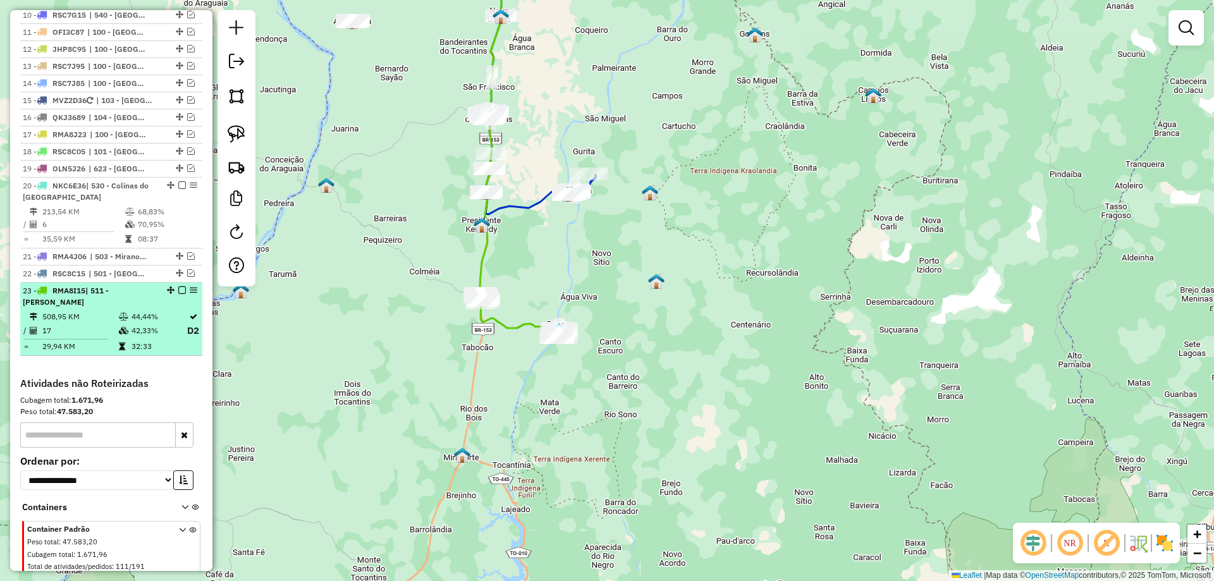
click at [178, 286] on em at bounding box center [182, 290] width 8 height 8
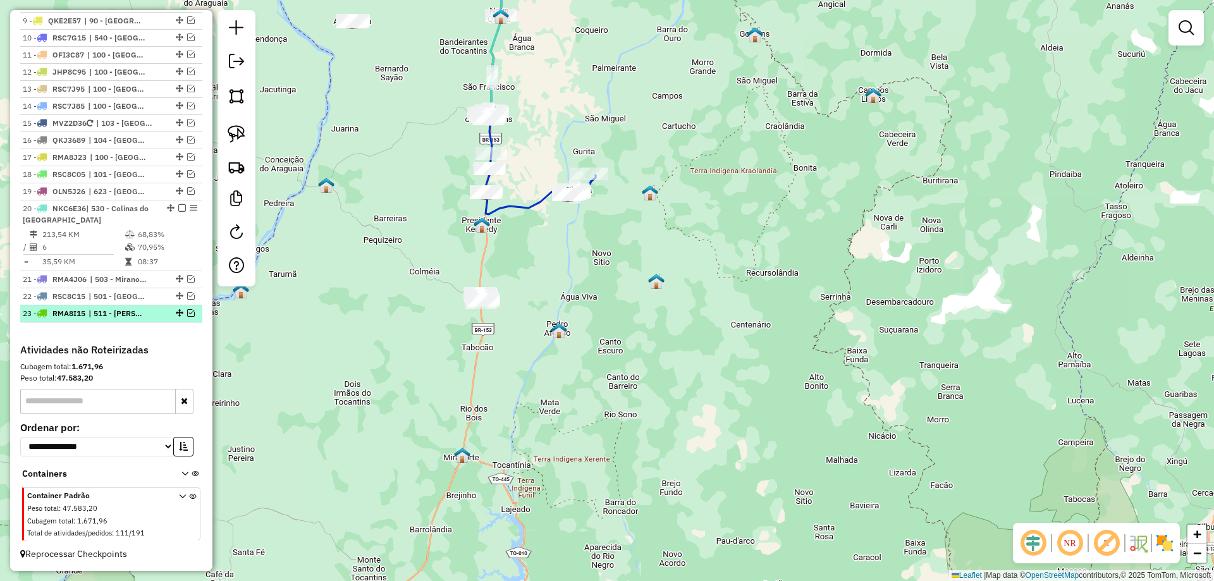
scroll to position [846, 0]
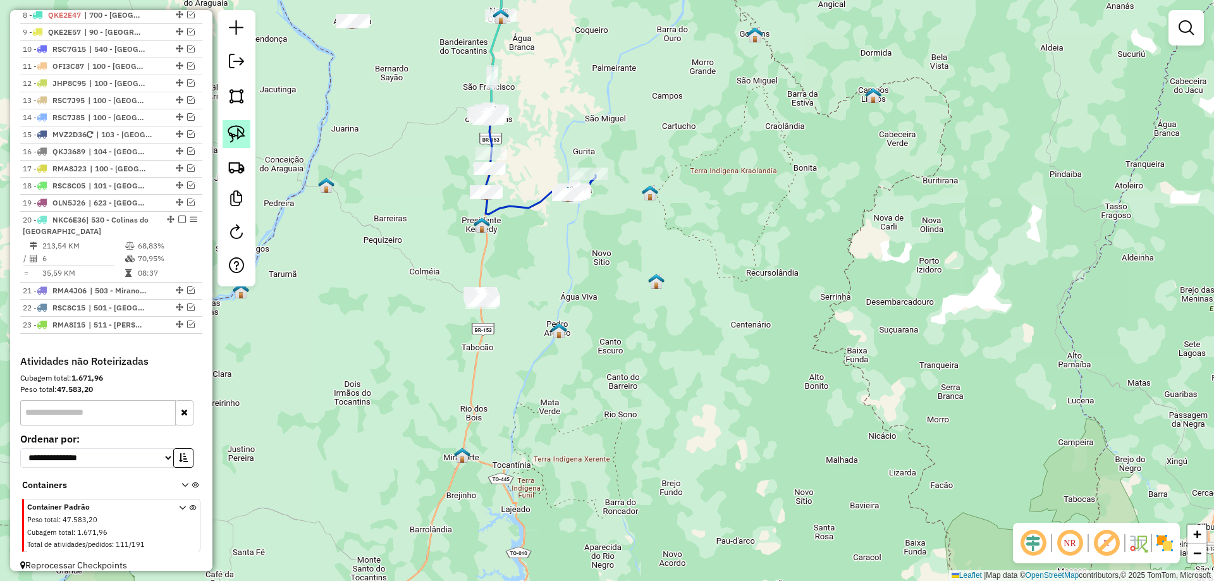
click at [233, 128] on img at bounding box center [237, 134] width 18 height 18
drag, startPoint x: 490, startPoint y: 269, endPoint x: 538, endPoint y: 306, distance: 60.4
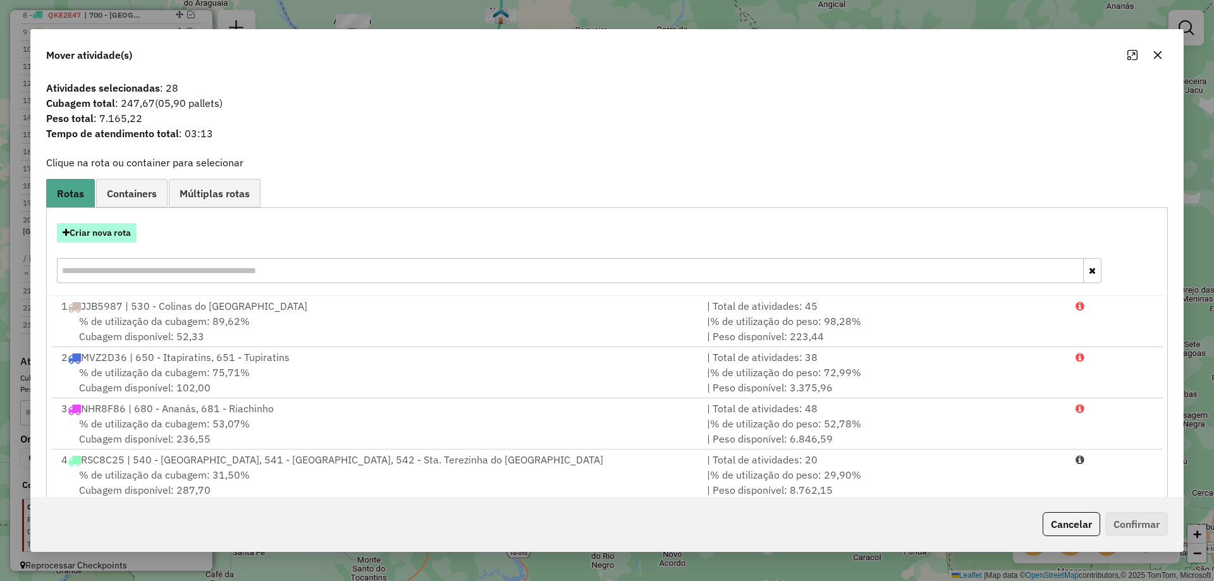
click at [113, 231] on button "Criar nova rota" at bounding box center [97, 233] width 80 height 20
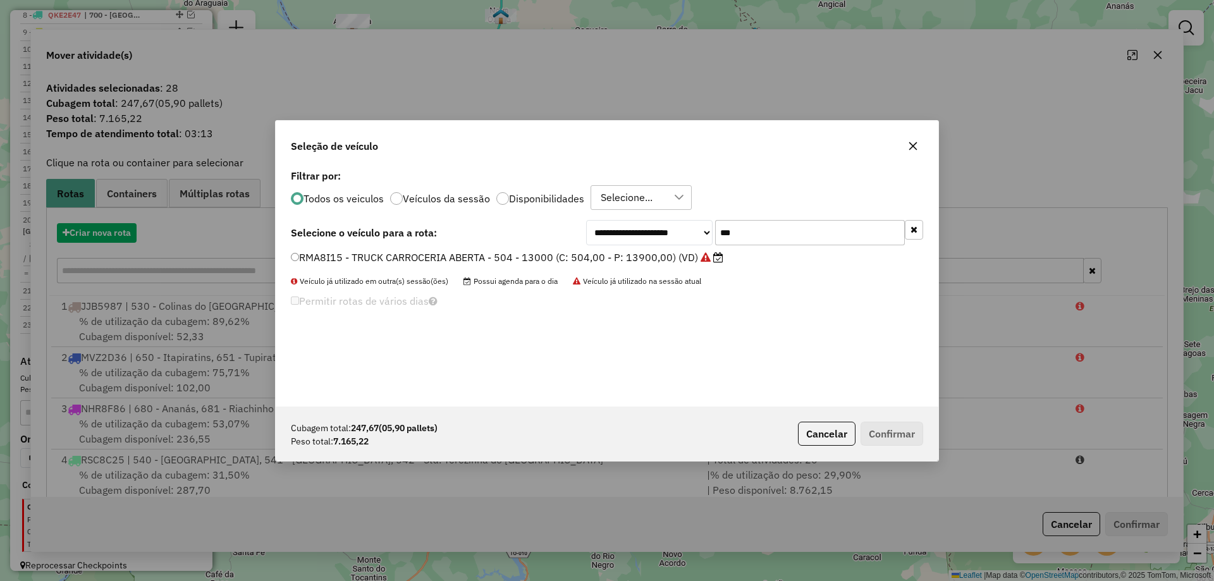
scroll to position [7, 4]
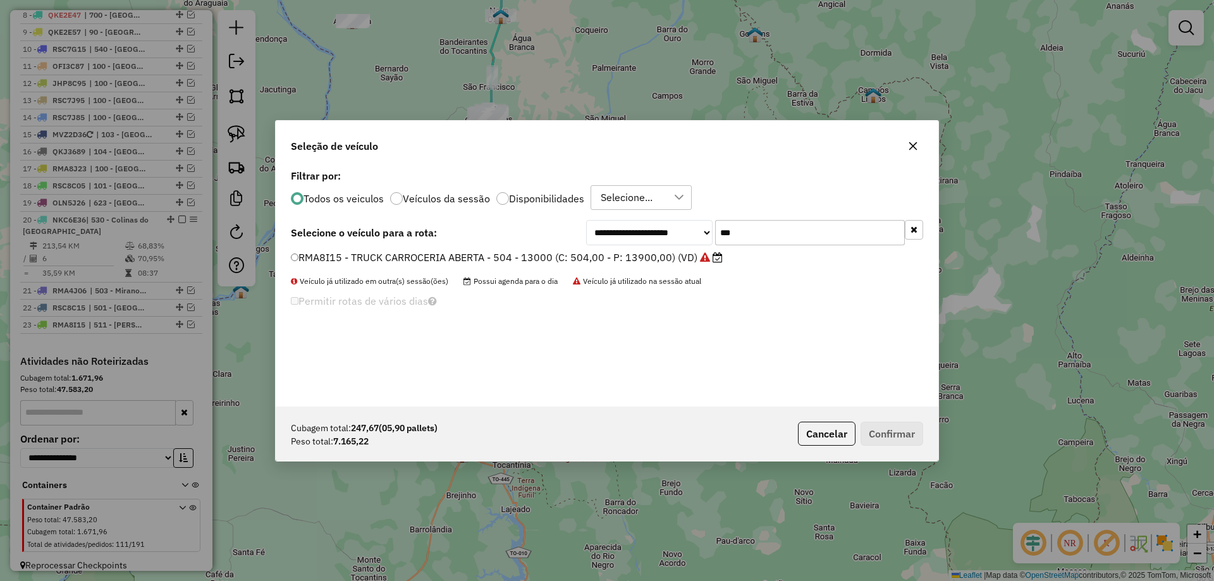
click at [751, 231] on input "***" at bounding box center [810, 232] width 190 height 25
type input "***"
click at [582, 255] on label "RSC8C55 - TRUCK BAU - 420 - 12500 (C: 420,00 - P: 12500,00) (VD)" at bounding box center [461, 257] width 340 height 15
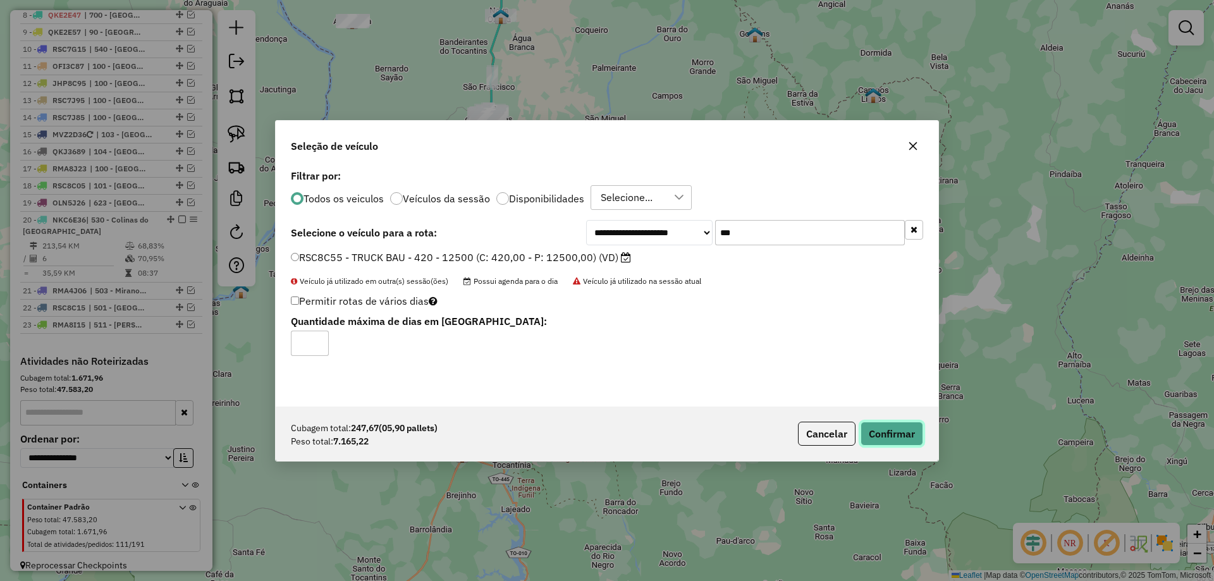
click at [894, 428] on button "Confirmar" at bounding box center [891, 434] width 63 height 24
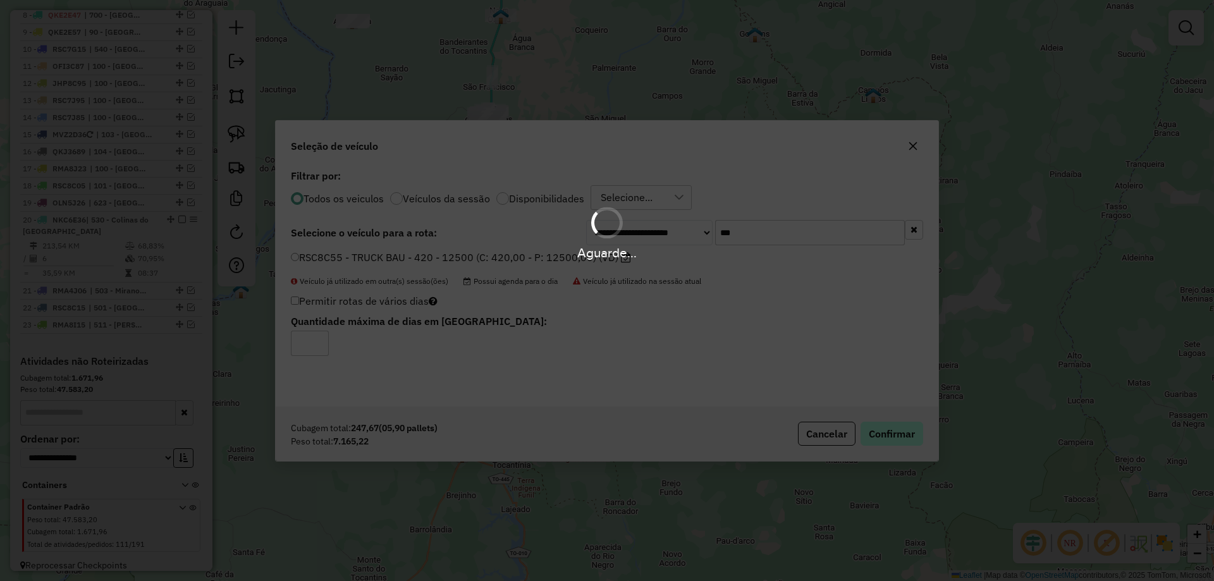
scroll to position [880, 0]
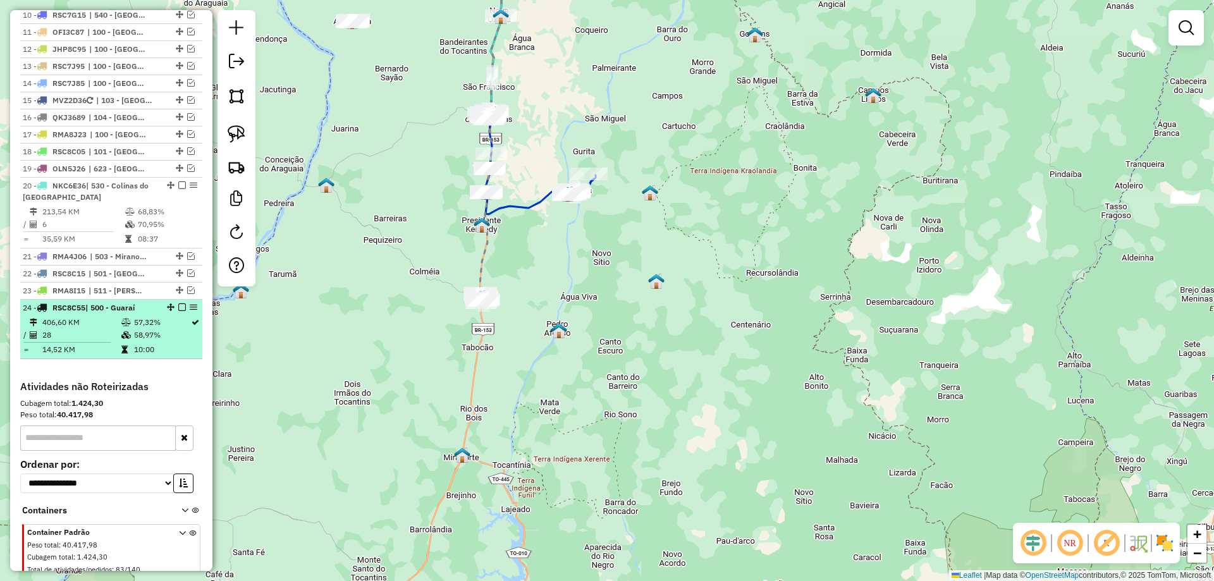
click at [178, 303] on em at bounding box center [182, 307] width 8 height 8
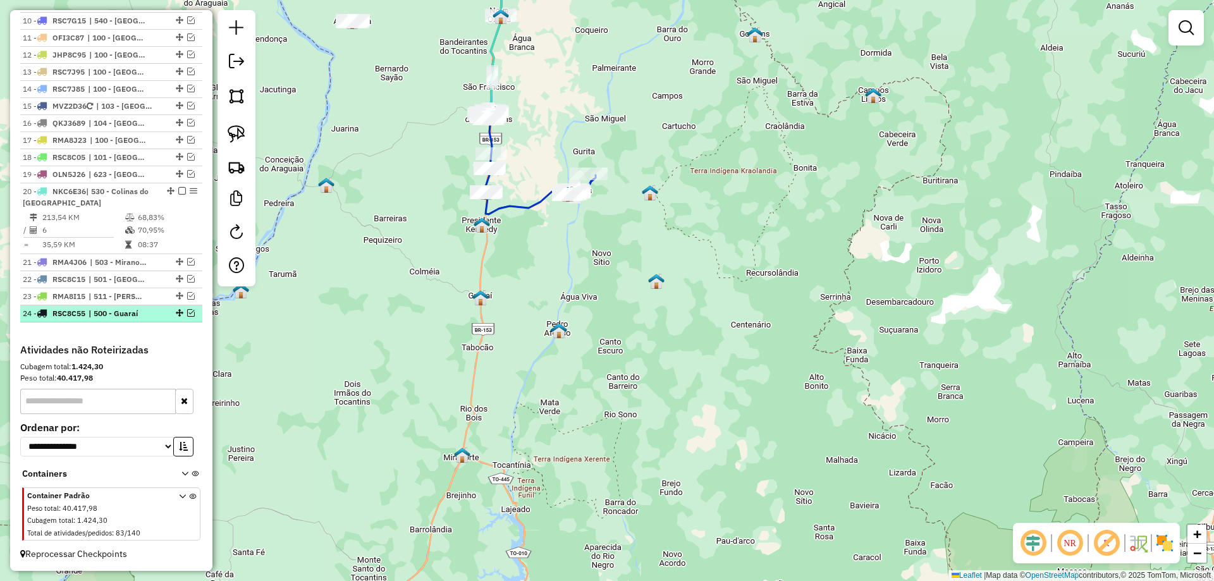
scroll to position [863, 0]
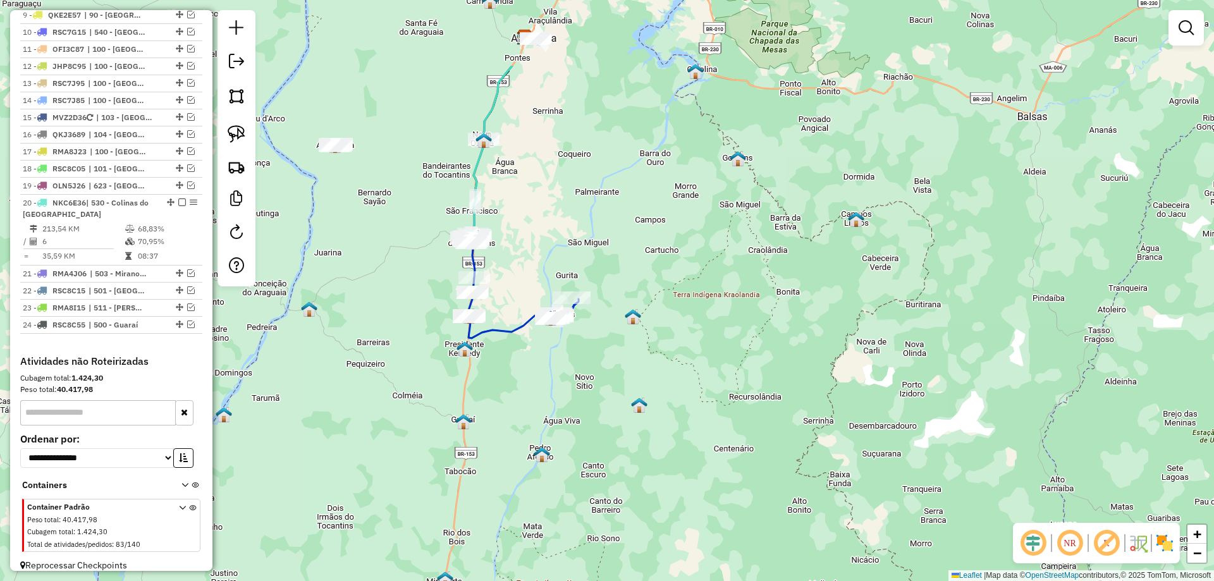
drag, startPoint x: 494, startPoint y: 250, endPoint x: 477, endPoint y: 374, distance: 125.0
click at [477, 374] on div "Janela de atendimento Grade de atendimento Capacidade Transportadoras Veículos …" at bounding box center [607, 290] width 1214 height 581
click at [231, 126] on img at bounding box center [237, 134] width 18 height 18
drag, startPoint x: 523, startPoint y: 288, endPoint x: 609, endPoint y: 271, distance: 87.5
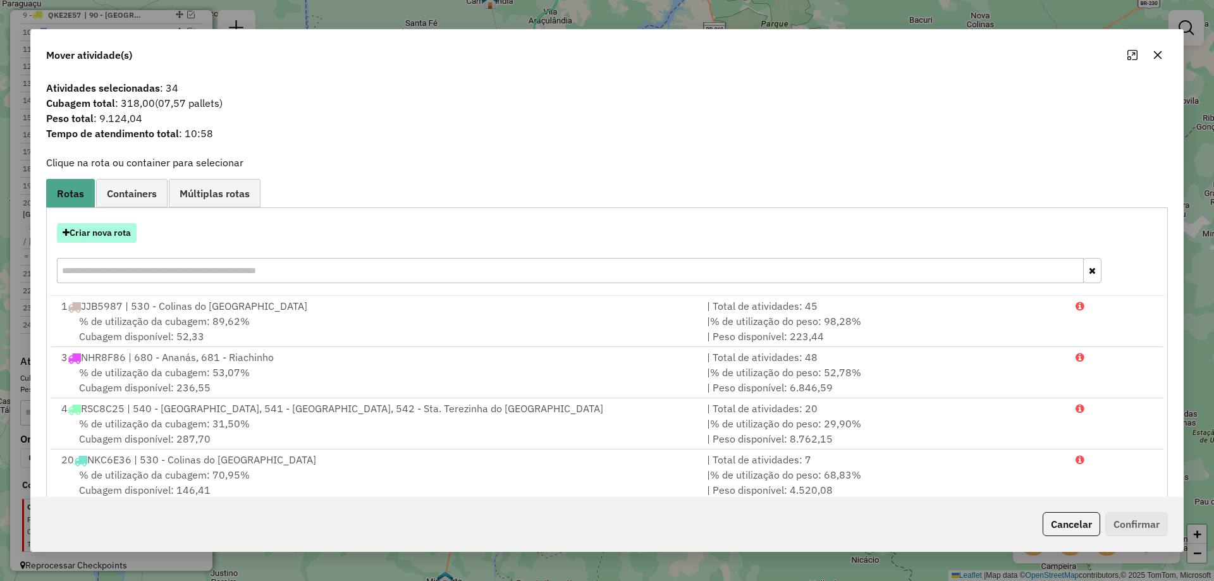
click at [103, 236] on button "Criar nova rota" at bounding box center [97, 233] width 80 height 20
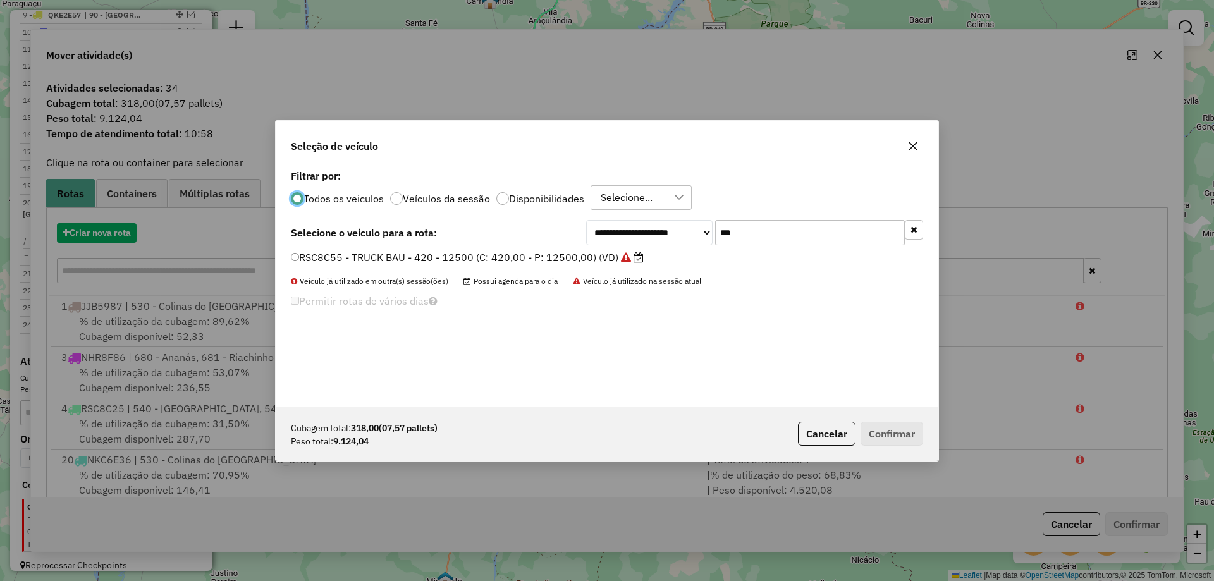
scroll to position [7, 4]
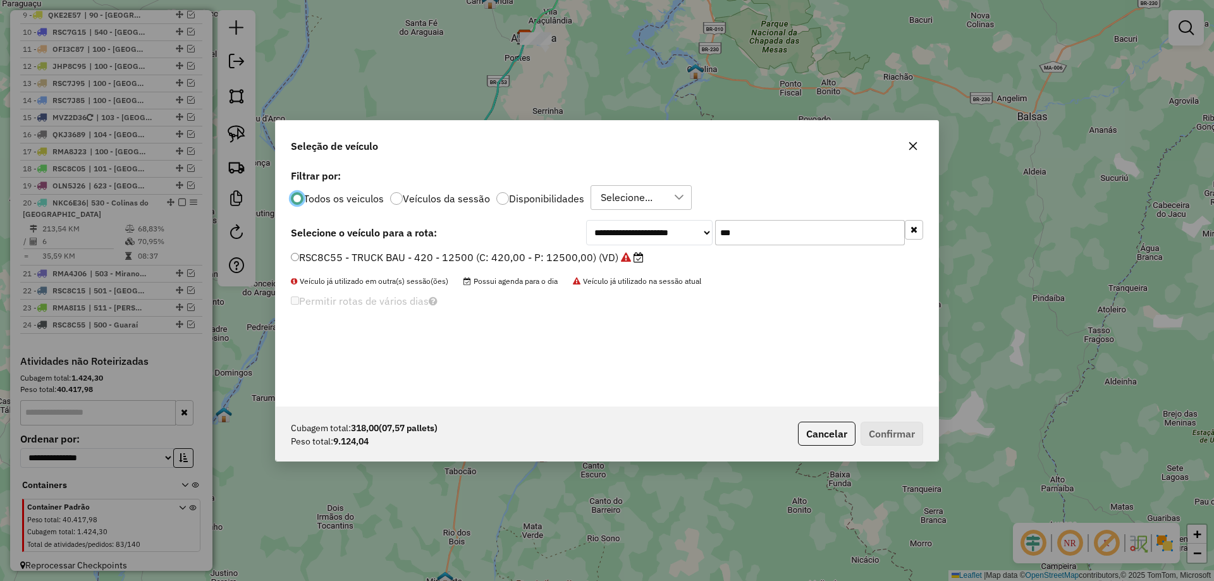
click at [747, 236] on input "***" at bounding box center [810, 232] width 190 height 25
type input "***"
click at [534, 255] on label "RMA4J47 - TRUCK BAU - 420 - 12500 (C: 420,00 - P: 12500,00) (VD)" at bounding box center [461, 257] width 341 height 15
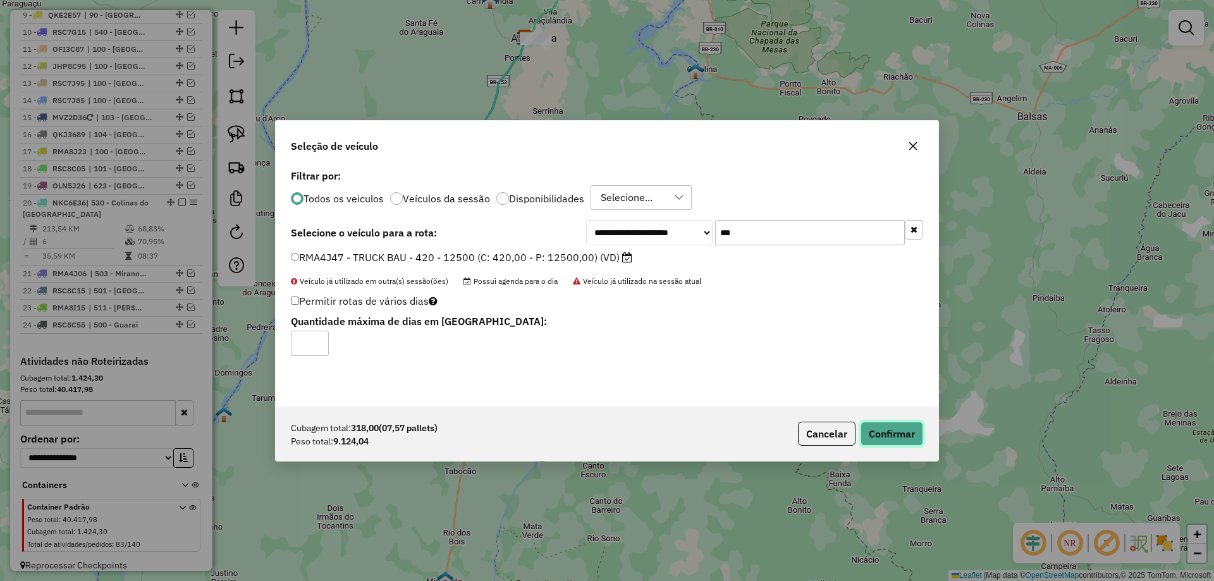
click at [904, 433] on button "Confirmar" at bounding box center [891, 434] width 63 height 24
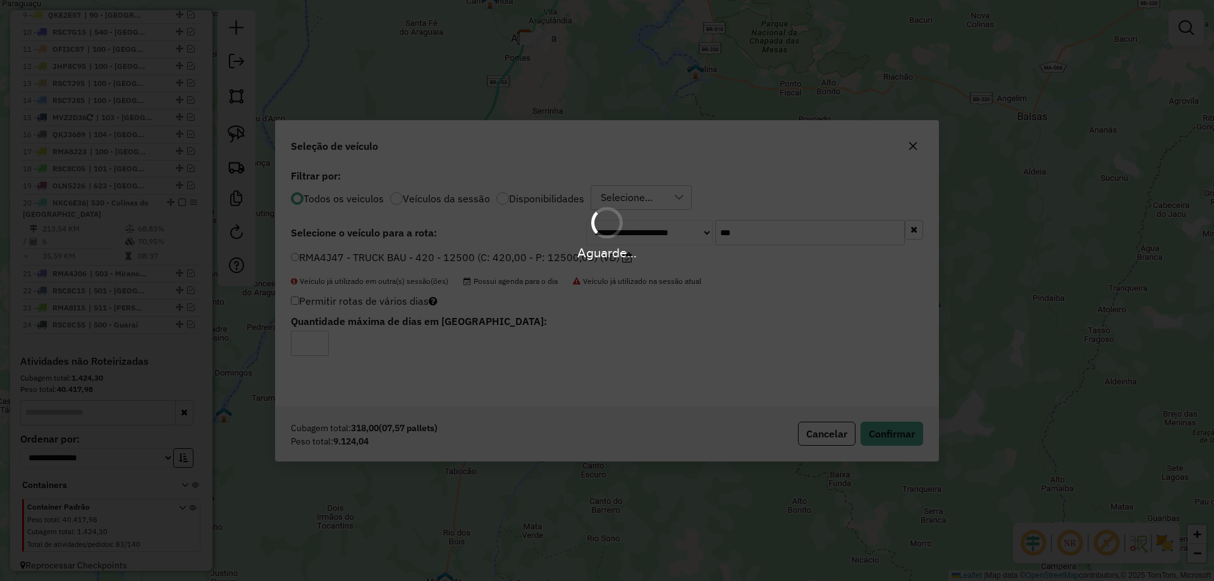
scroll to position [806, 0]
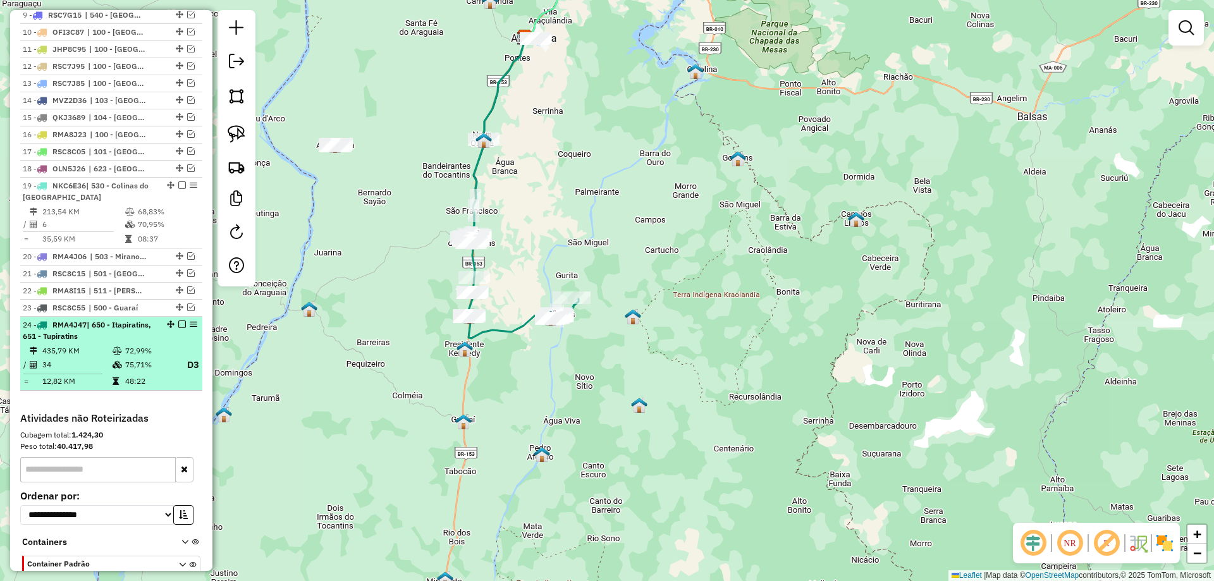
click at [180, 320] on em at bounding box center [182, 324] width 8 height 8
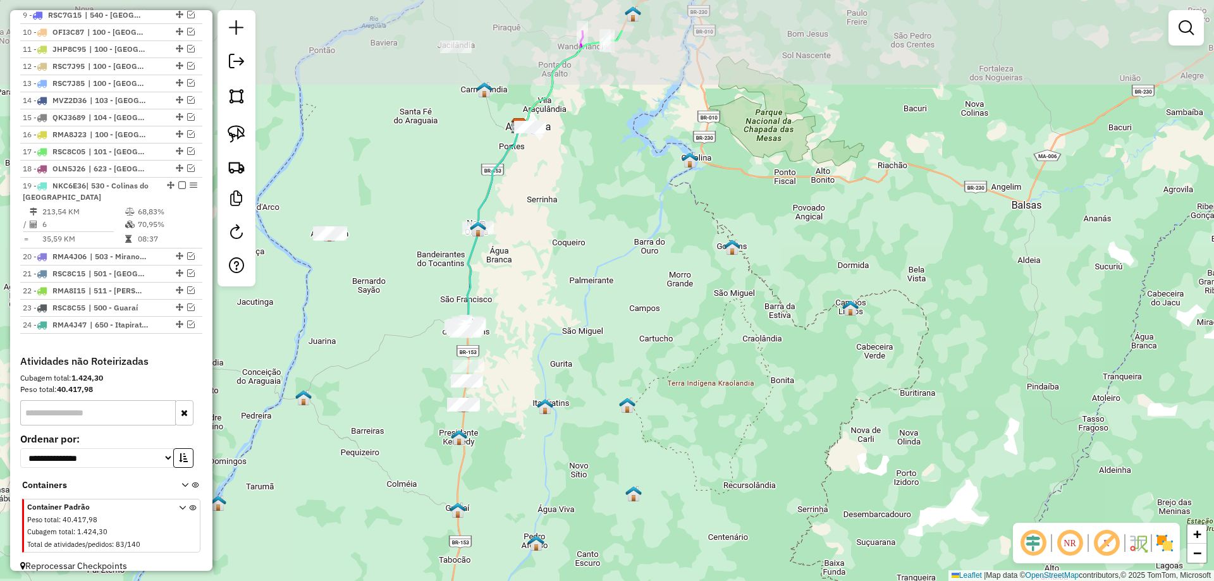
drag, startPoint x: 380, startPoint y: 332, endPoint x: 372, endPoint y: 420, distance: 87.5
click at [372, 420] on div "Janela de atendimento Grade de atendimento Capacidade Transportadoras Veículos …" at bounding box center [607, 290] width 1214 height 581
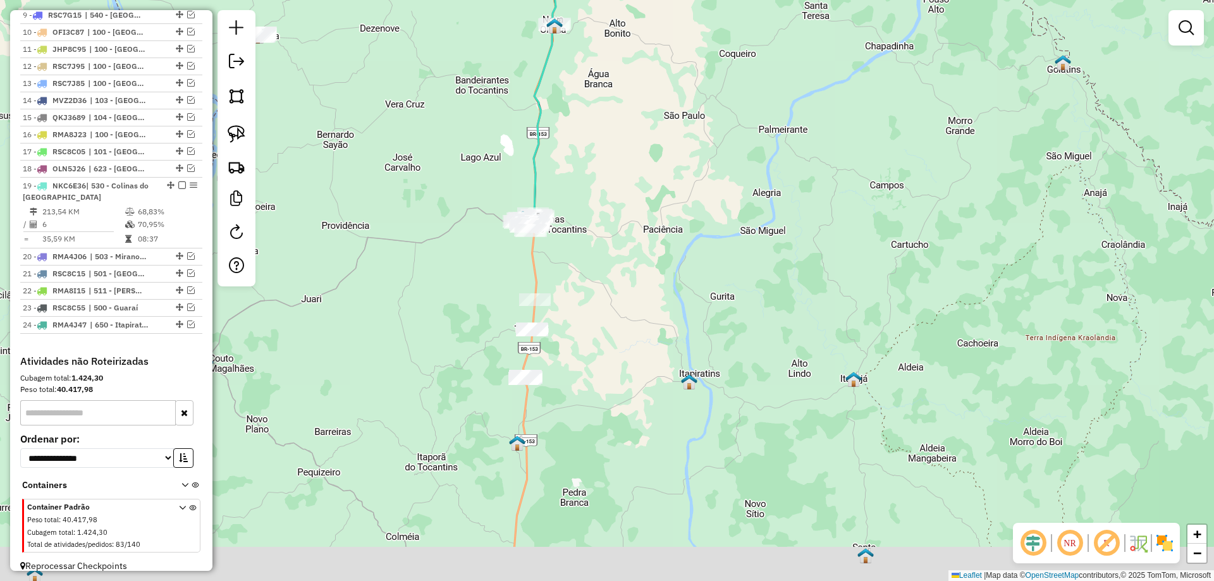
drag, startPoint x: 453, startPoint y: 398, endPoint x: 375, endPoint y: 288, distance: 134.2
click at [427, 330] on div "Janela de atendimento Grade de atendimento Capacidade Transportadoras Veículos …" at bounding box center [607, 290] width 1214 height 581
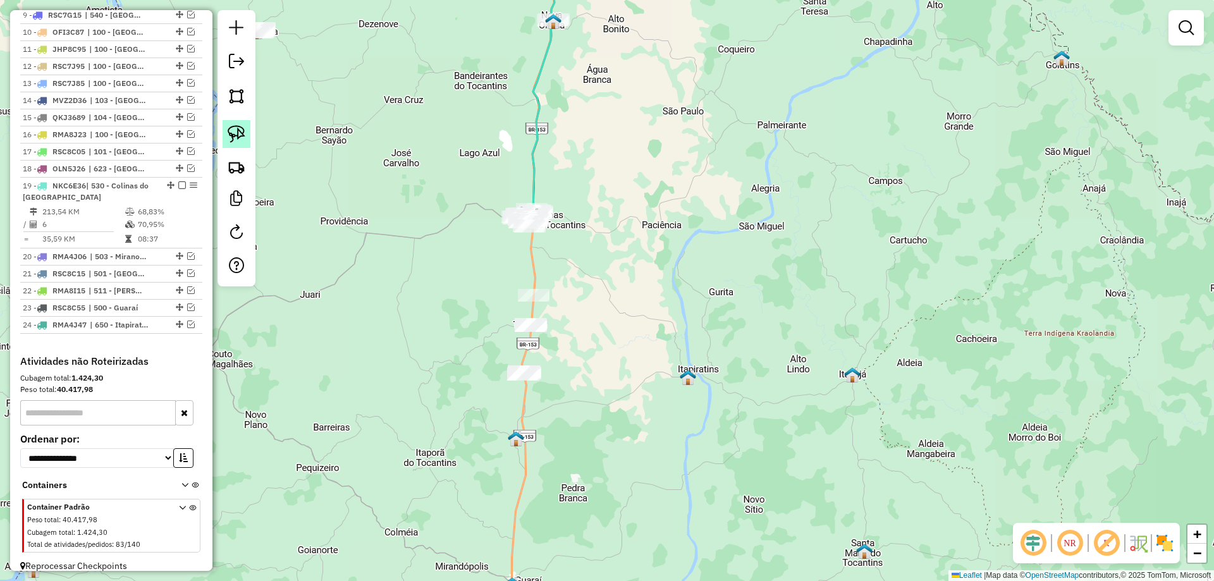
click at [240, 131] on img at bounding box center [237, 134] width 18 height 18
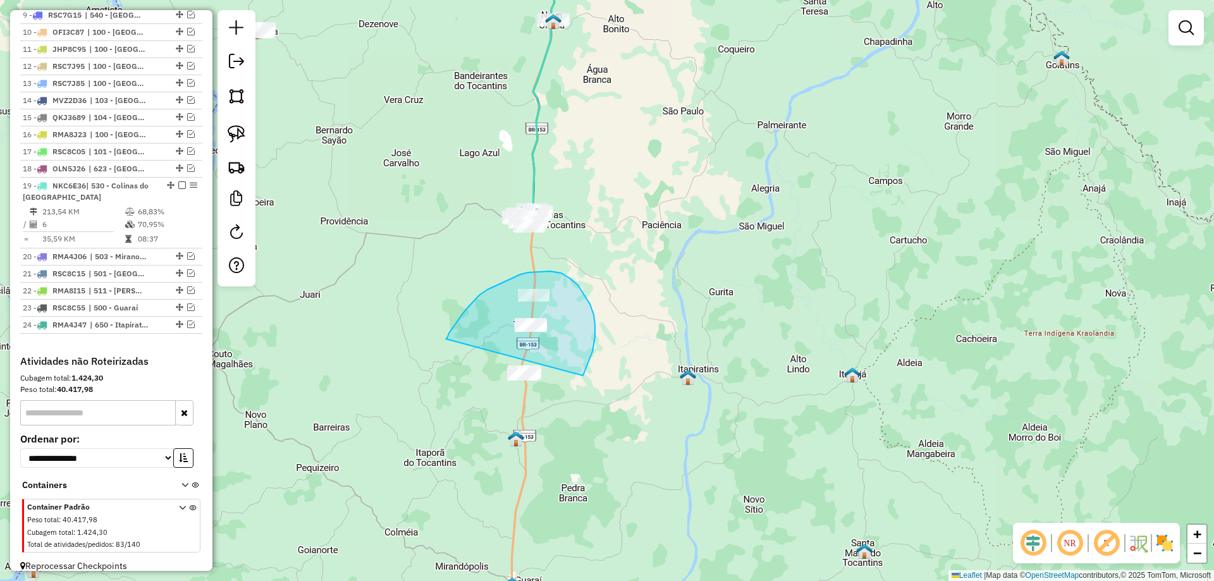
drag, startPoint x: 446, startPoint y: 339, endPoint x: 523, endPoint y: 454, distance: 138.8
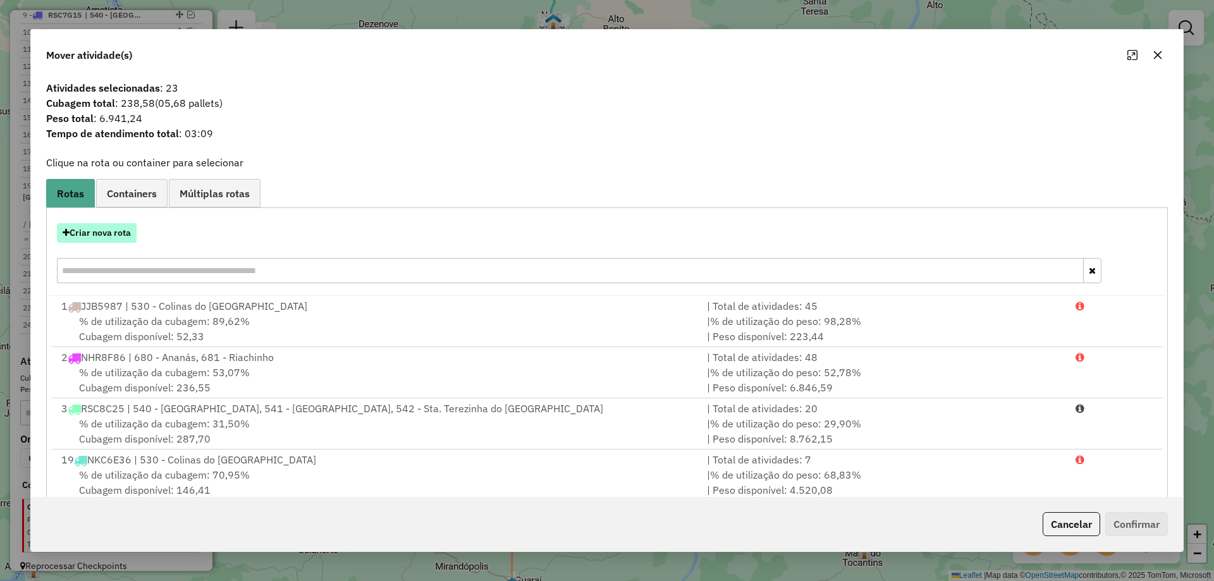
click at [114, 228] on button "Criar nova rota" at bounding box center [97, 233] width 80 height 20
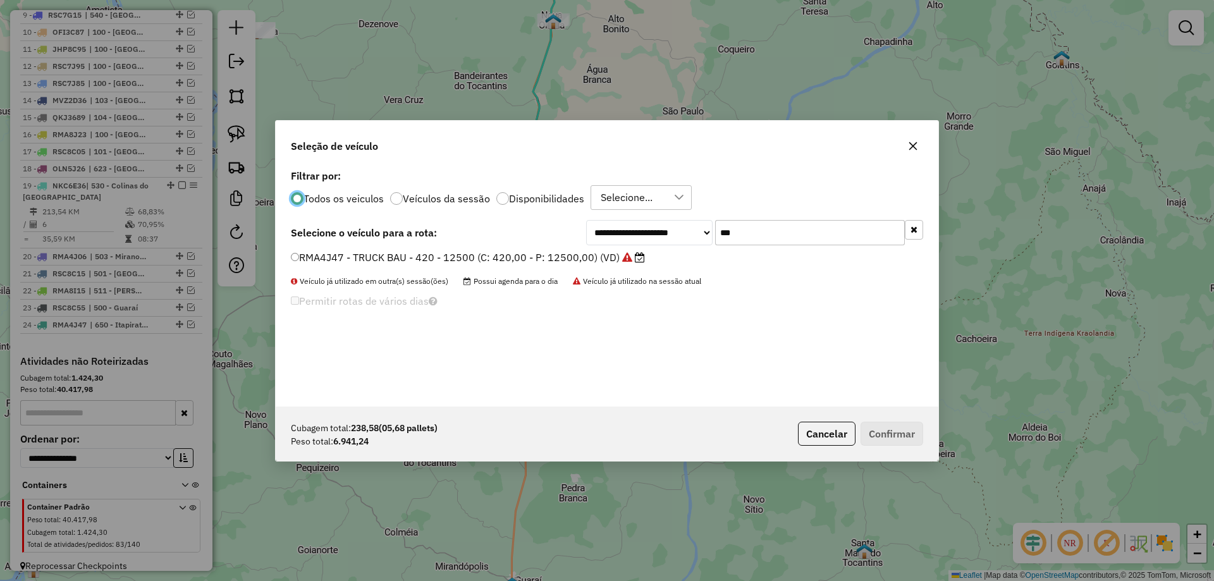
scroll to position [7, 4]
click at [757, 233] on input "***" at bounding box center [810, 232] width 190 height 25
type input "***"
click at [676, 252] on label "NHR8F86 - TRUCK CARROCERIA ABERTA - 504 - 14500 (C: 504,00 - P: 14500,00) (VD)" at bounding box center [508, 257] width 434 height 15
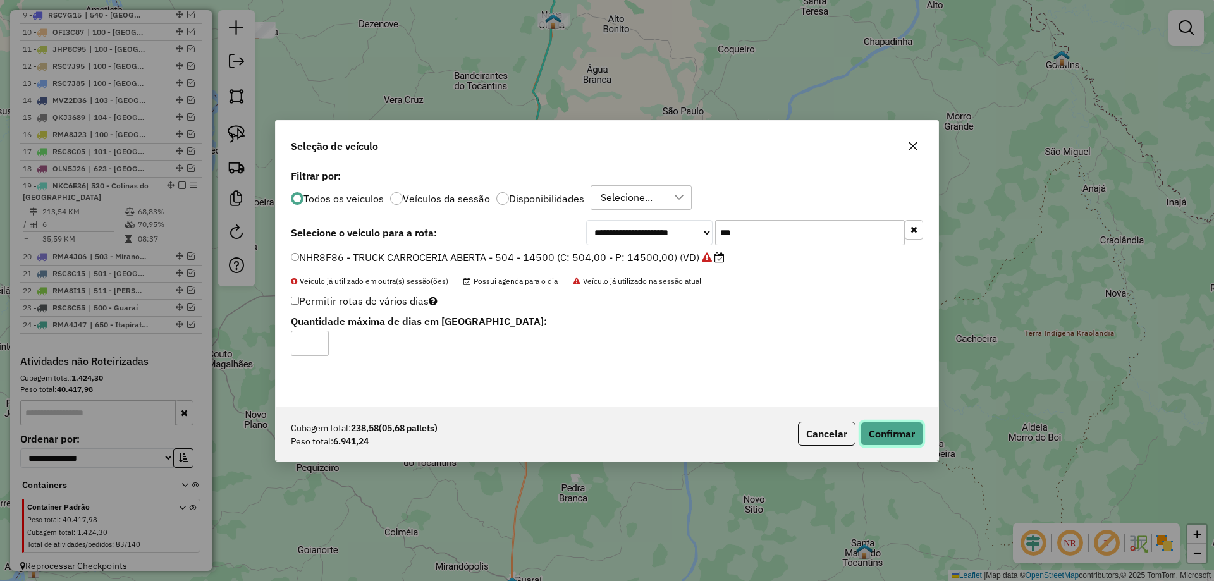
click at [889, 443] on button "Confirmar" at bounding box center [891, 434] width 63 height 24
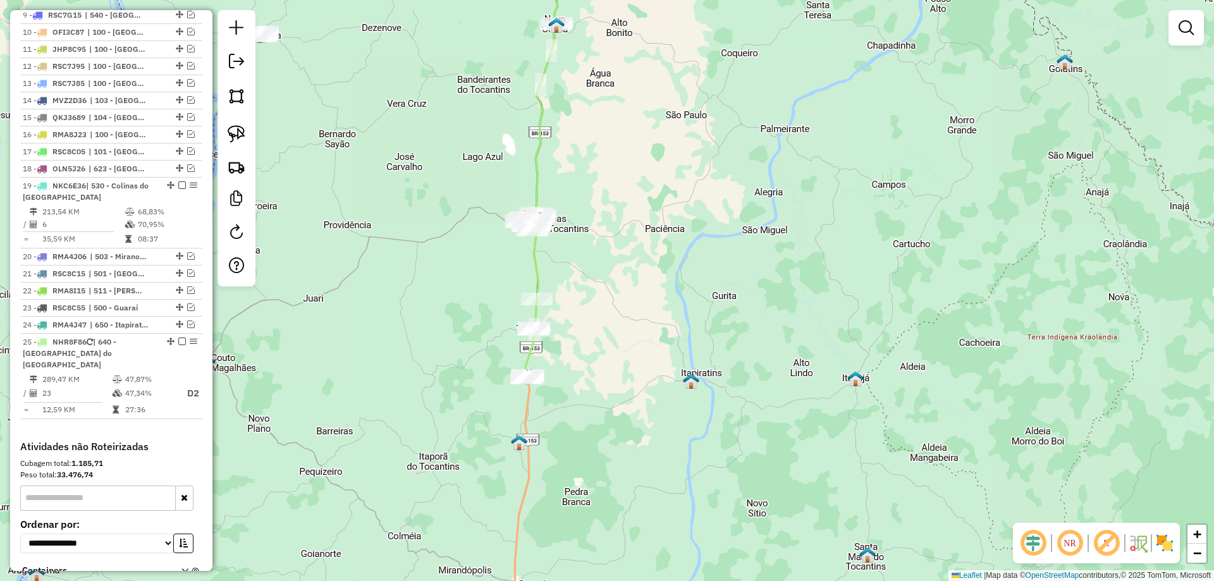
drag, startPoint x: 695, startPoint y: 344, endPoint x: 795, endPoint y: 407, distance: 118.2
click at [795, 407] on div "Janela de atendimento Grade de atendimento Capacidade Transportadoras Veículos …" at bounding box center [607, 290] width 1214 height 581
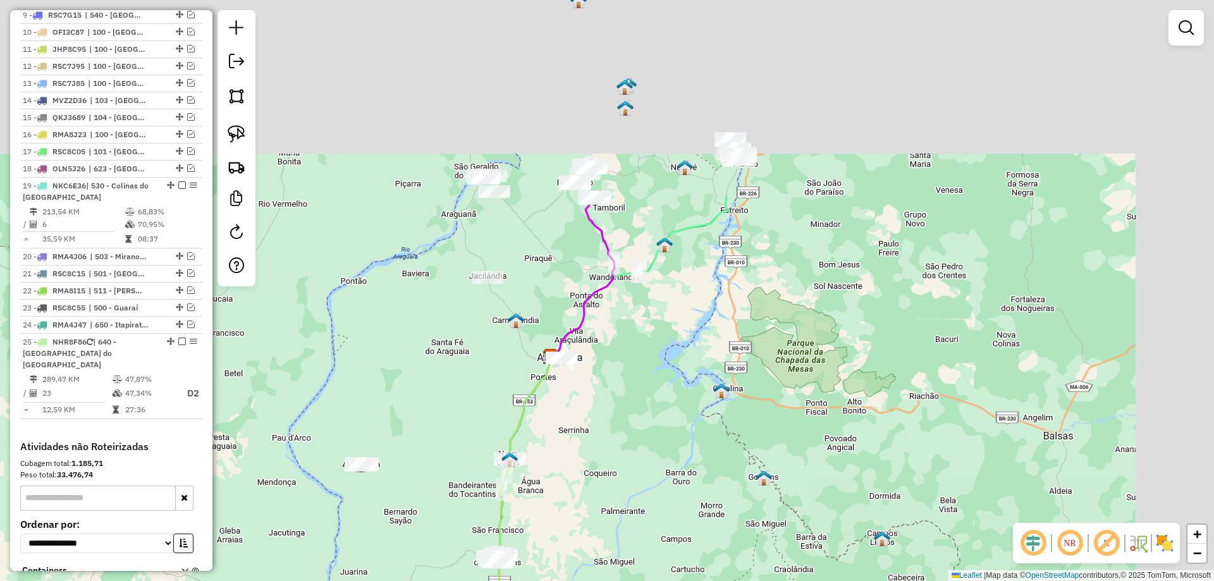
drag, startPoint x: 679, startPoint y: 467, endPoint x: 669, endPoint y: 494, distance: 28.4
click at [669, 499] on div "Janela de atendimento Grade de atendimento Capacidade Transportadoras Veículos …" at bounding box center [607, 290] width 1214 height 581
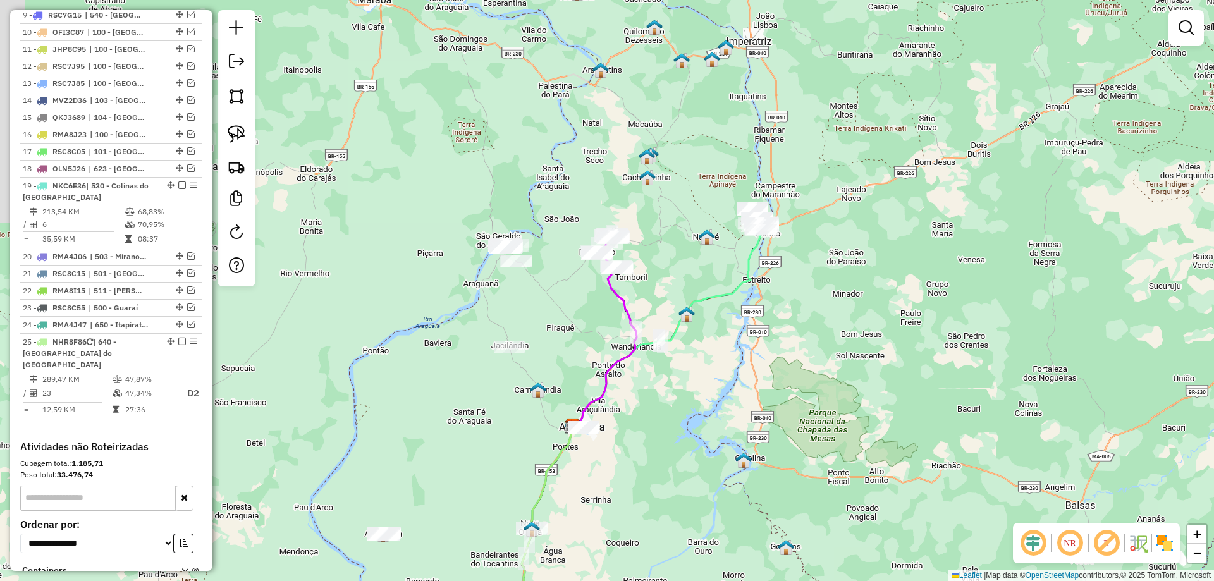
drag, startPoint x: 748, startPoint y: 396, endPoint x: 765, endPoint y: 401, distance: 17.4
click at [765, 401] on div "Janela de atendimento Grade de atendimento Capacidade Transportadoras Veículos …" at bounding box center [607, 290] width 1214 height 581
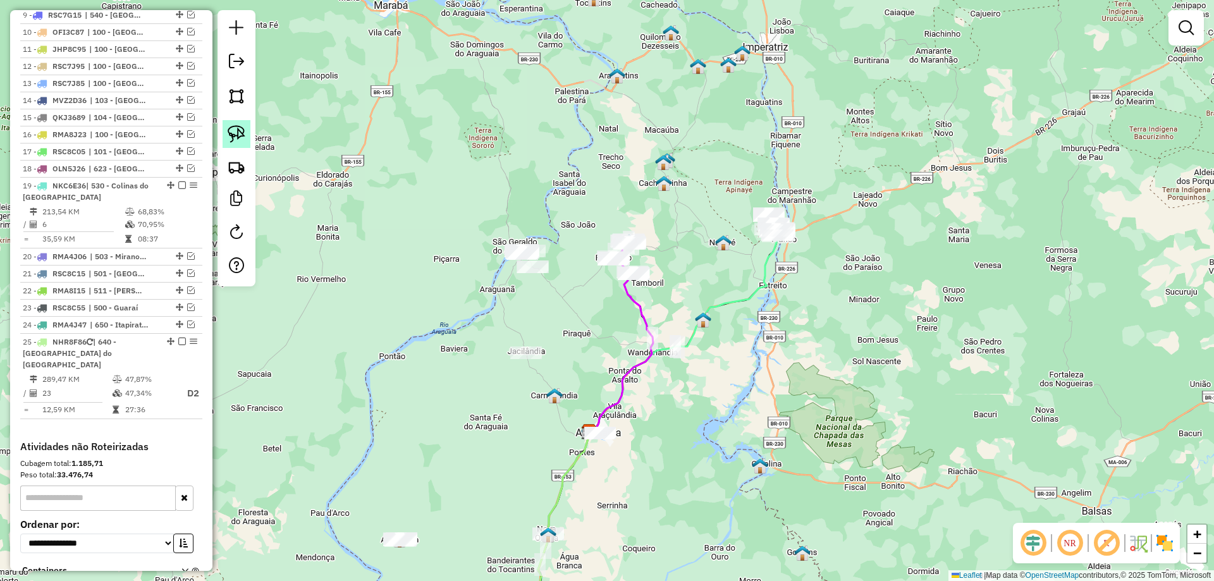
click at [244, 134] on img at bounding box center [237, 134] width 18 height 18
drag, startPoint x: 757, startPoint y: 183, endPoint x: 837, endPoint y: 214, distance: 86.9
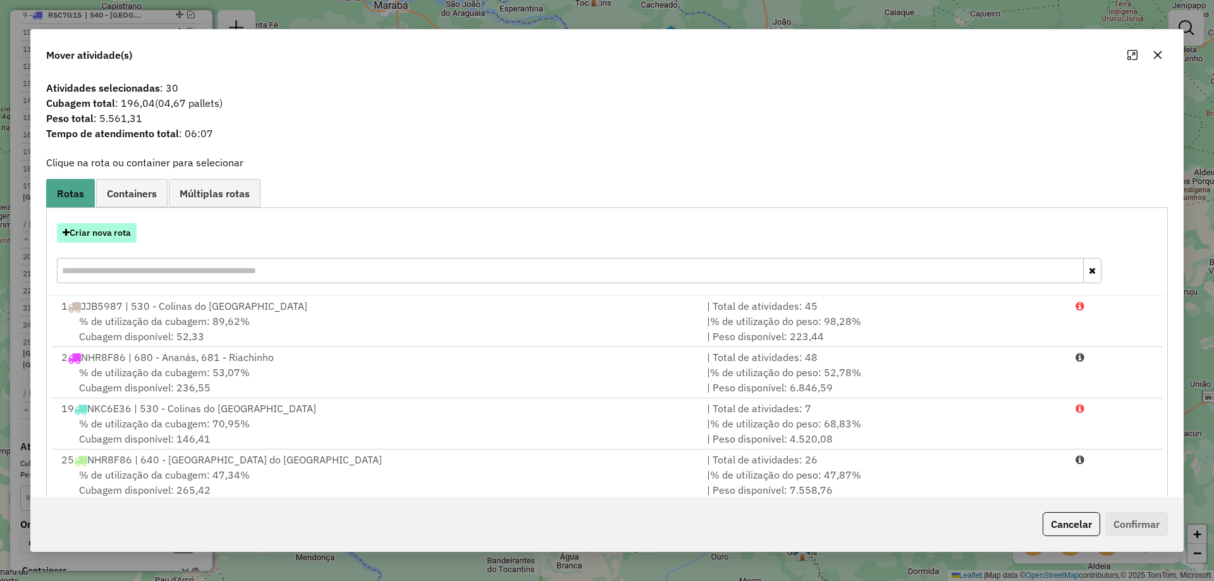
click at [85, 234] on button "Criar nova rota" at bounding box center [97, 233] width 80 height 20
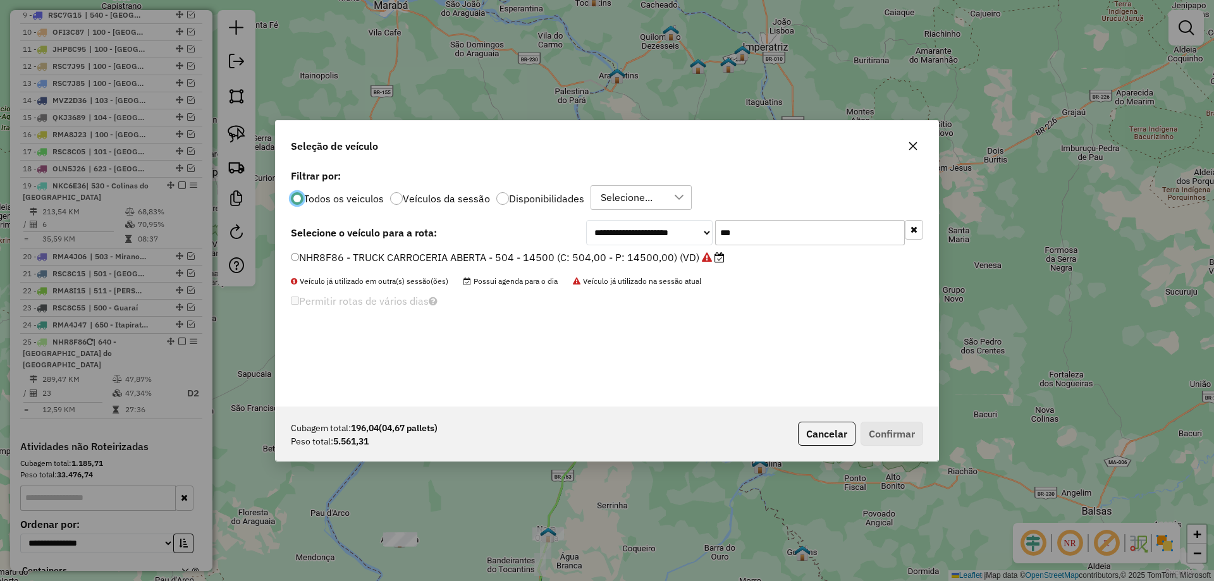
click at [782, 244] on input "***" at bounding box center [810, 232] width 190 height 25
type input "***"
click at [649, 259] on label "JJB5987 - TRUCK CARROCERIA ABERTA - 504 - 13000 (C: 504,00 - P: 13000,00) (VD)" at bounding box center [506, 257] width 430 height 15
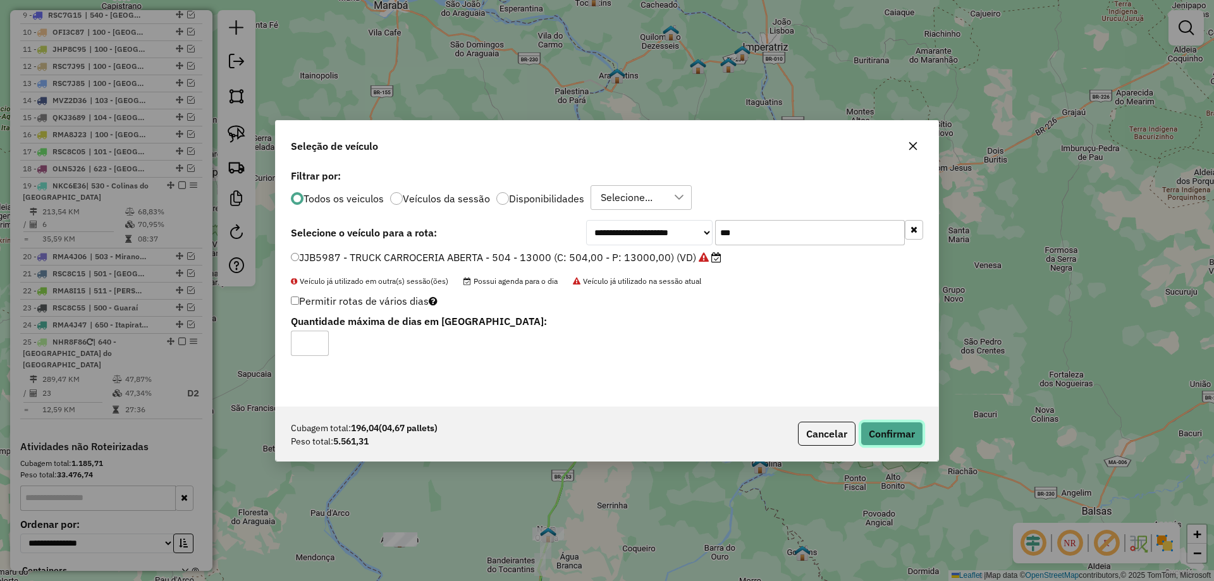
click at [889, 427] on button "Confirmar" at bounding box center [891, 434] width 63 height 24
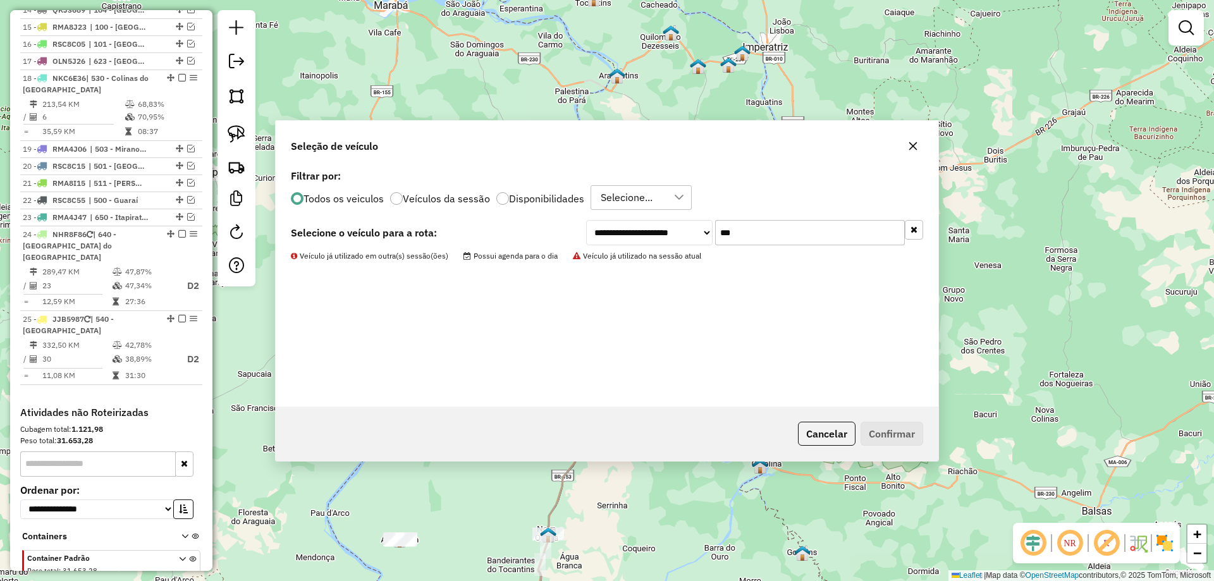
scroll to position [721, 0]
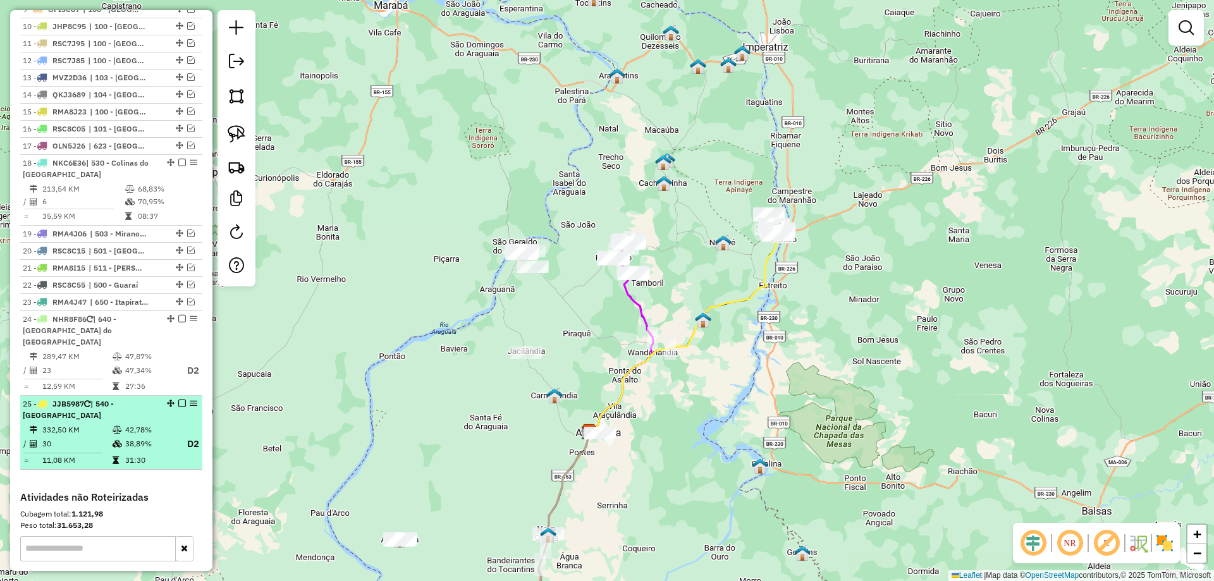
click at [178, 403] on em at bounding box center [182, 403] width 8 height 8
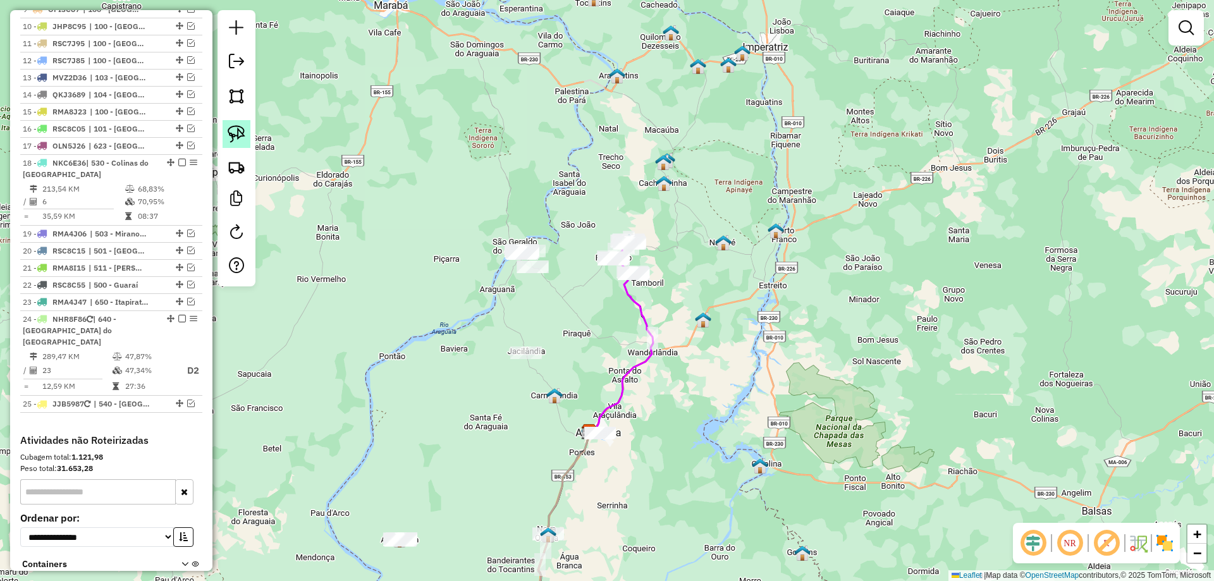
click at [247, 129] on link at bounding box center [236, 134] width 28 height 28
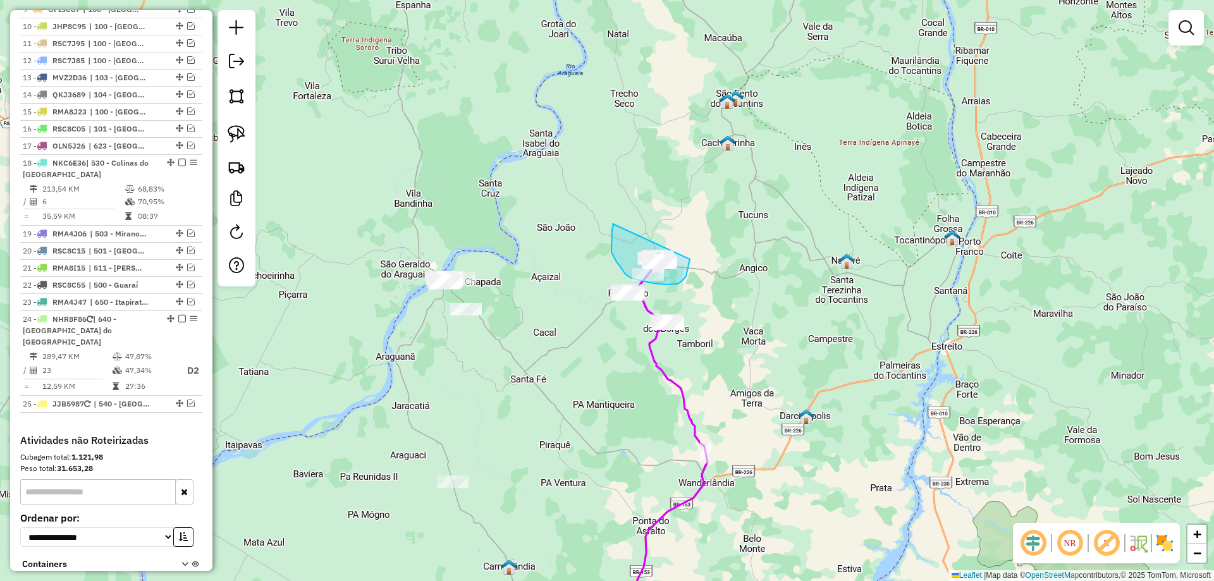
drag, startPoint x: 612, startPoint y: 224, endPoint x: 689, endPoint y: 242, distance: 78.6
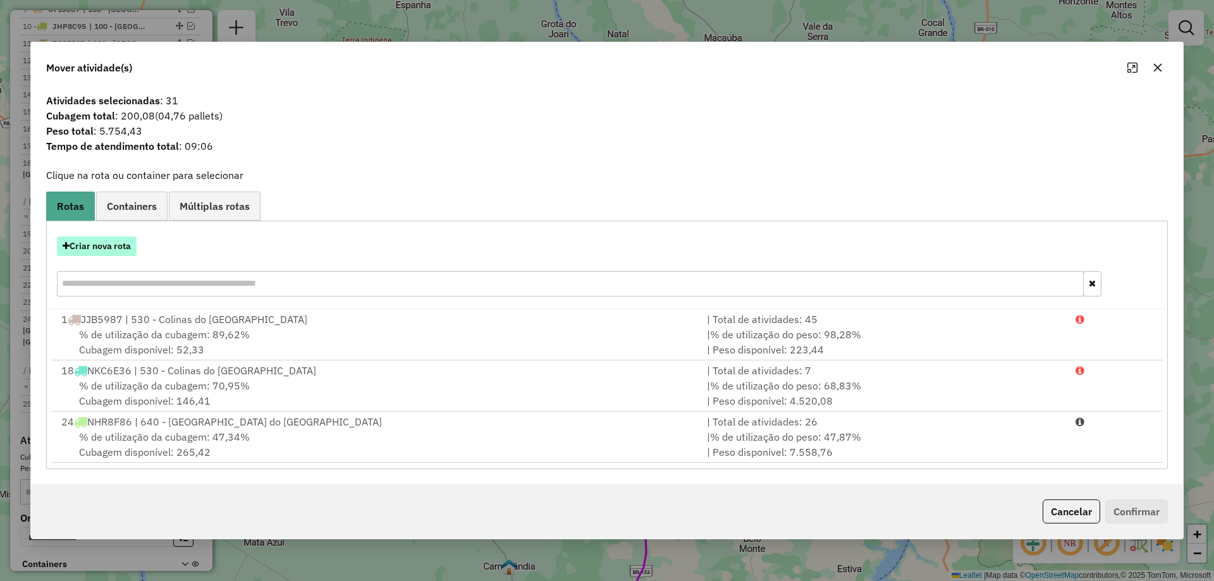
click at [81, 249] on button "Criar nova rota" at bounding box center [97, 246] width 80 height 20
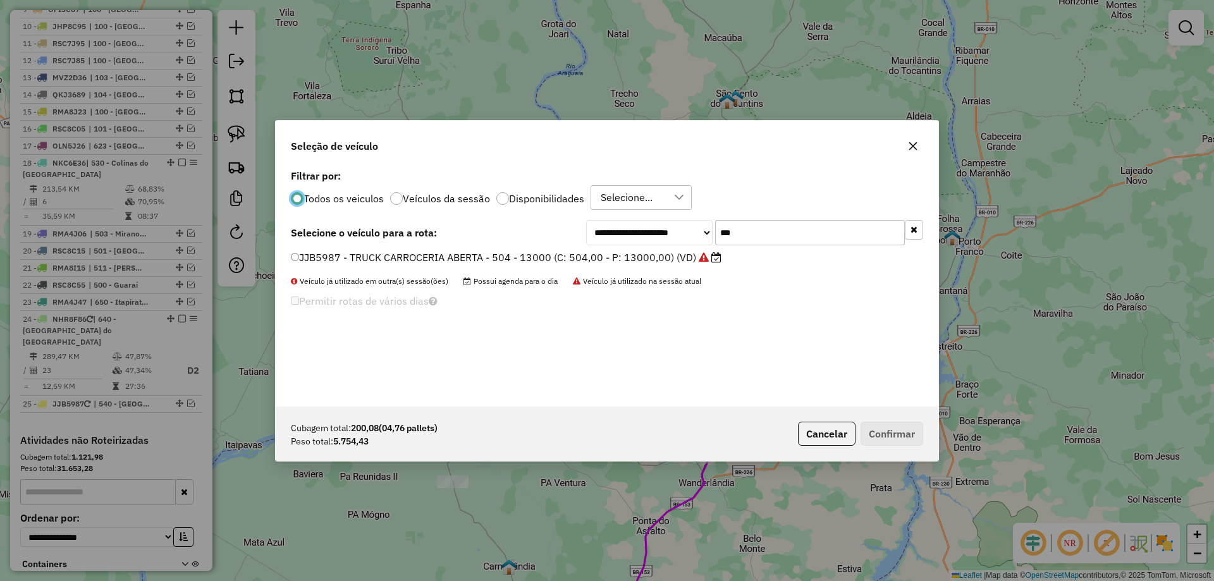
scroll to position [7, 4]
click at [787, 241] on input "***" at bounding box center [810, 232] width 190 height 25
type input "***"
click at [579, 255] on label "OLH6D94 - TRUCK BAU - 378 - 13040 (C: 378,00 - P: 13040,00) (VD)" at bounding box center [461, 257] width 341 height 15
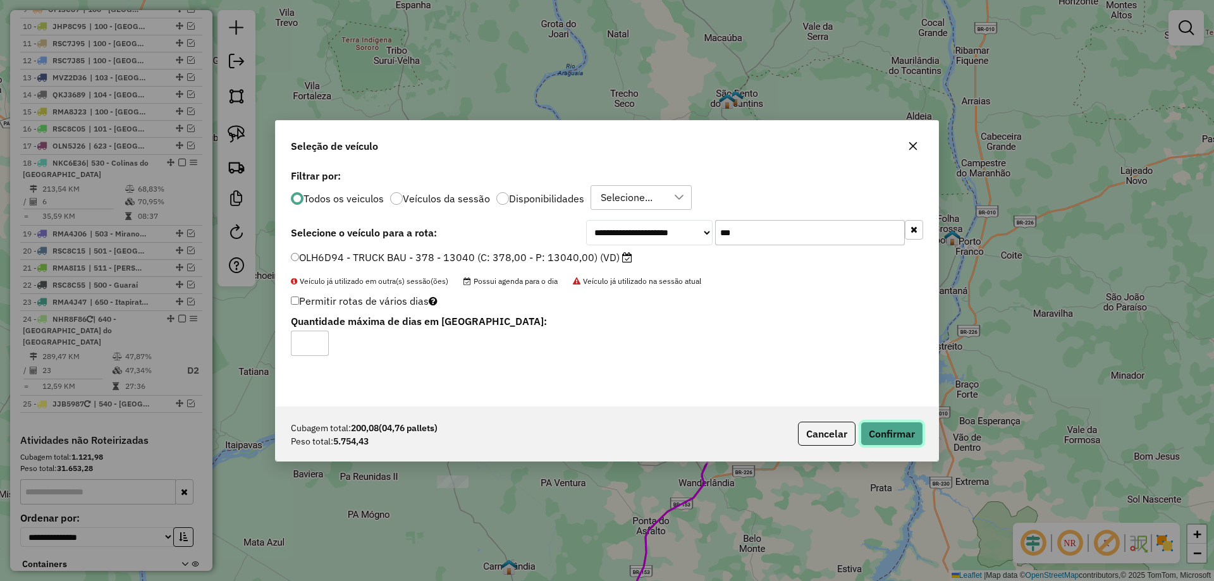
click at [896, 430] on button "Confirmar" at bounding box center [891, 434] width 63 height 24
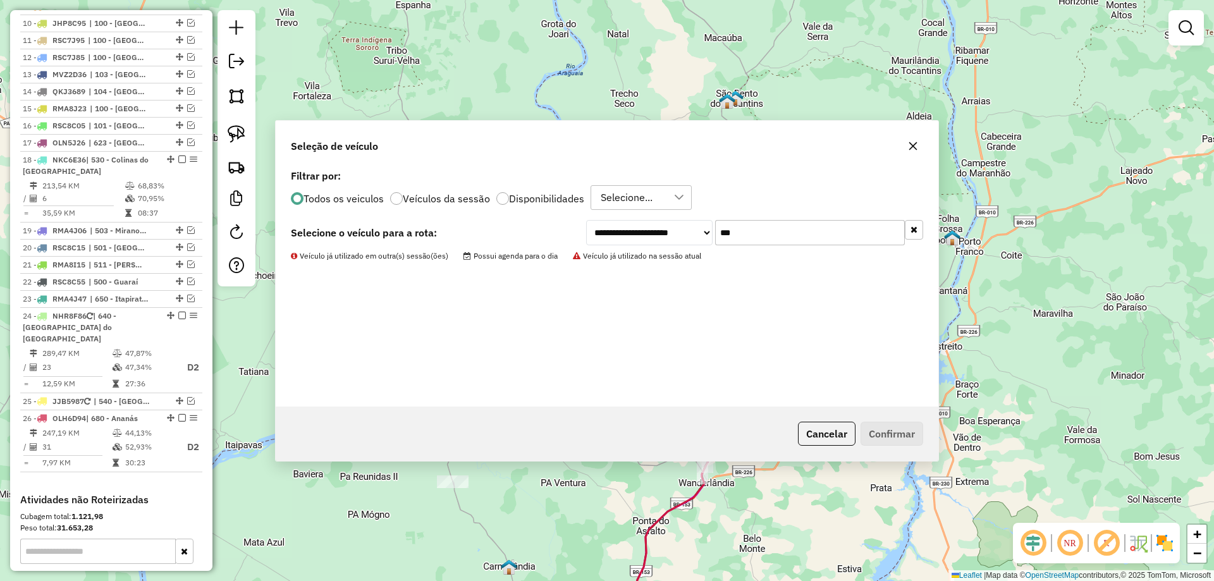
scroll to position [718, 0]
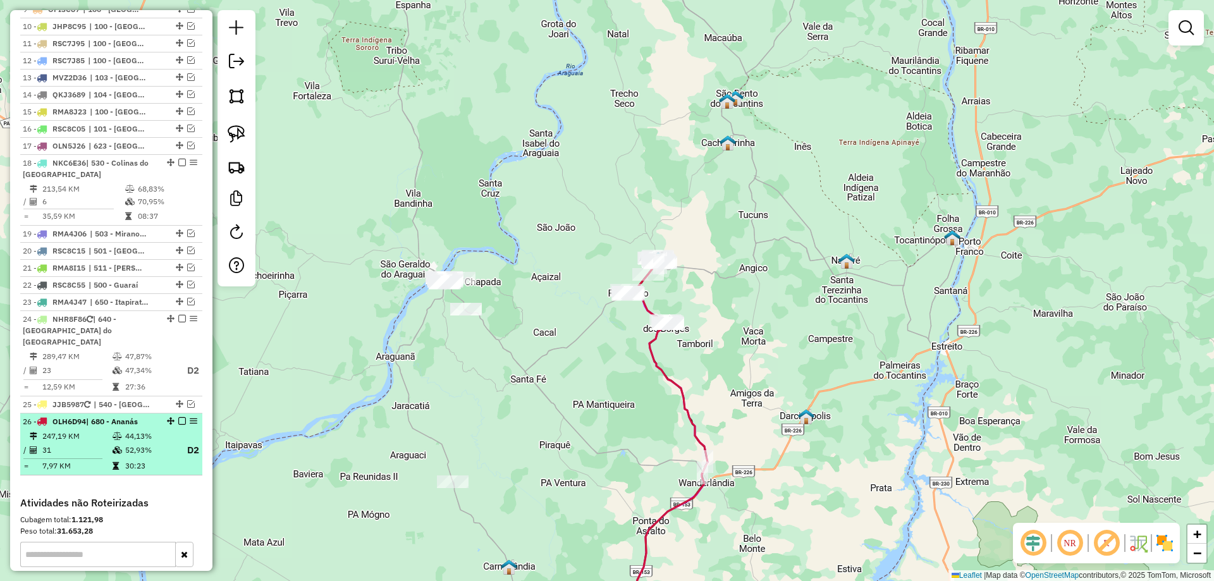
click at [178, 422] on em at bounding box center [182, 421] width 8 height 8
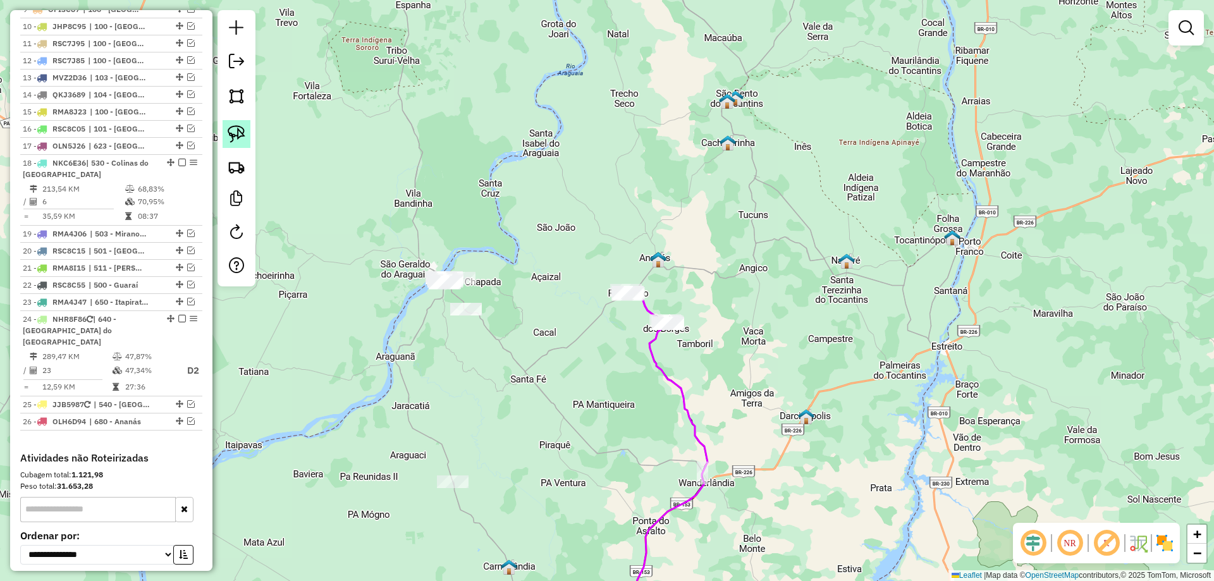
click at [240, 126] on img at bounding box center [237, 134] width 18 height 18
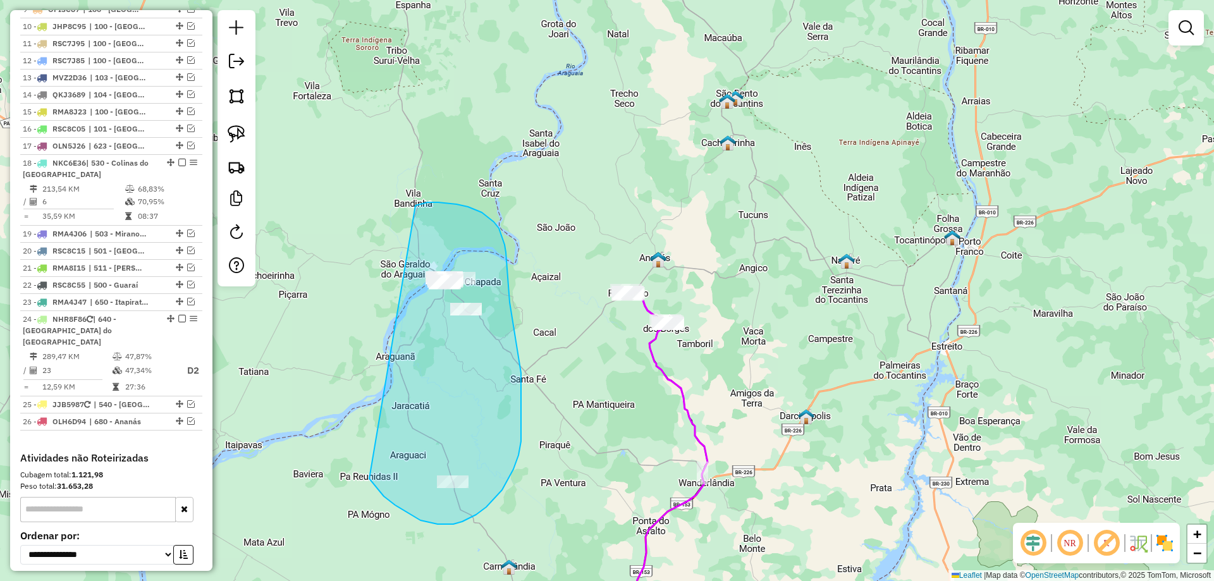
drag, startPoint x: 380, startPoint y: 492, endPoint x: 415, endPoint y: 205, distance: 289.1
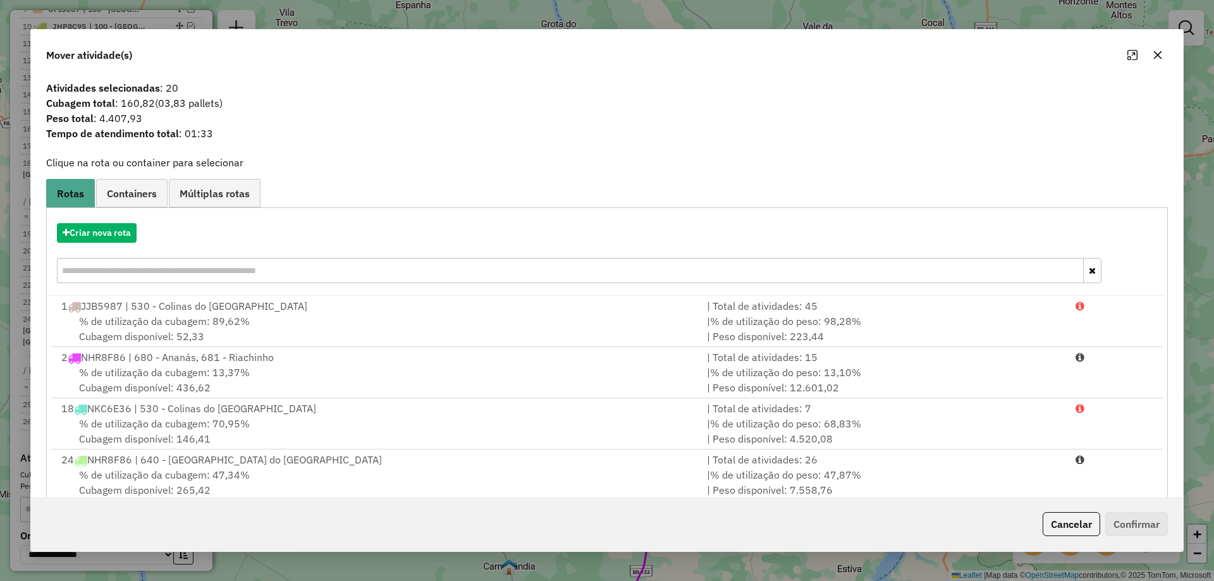
click at [1151, 49] on button "button" at bounding box center [1157, 55] width 20 height 20
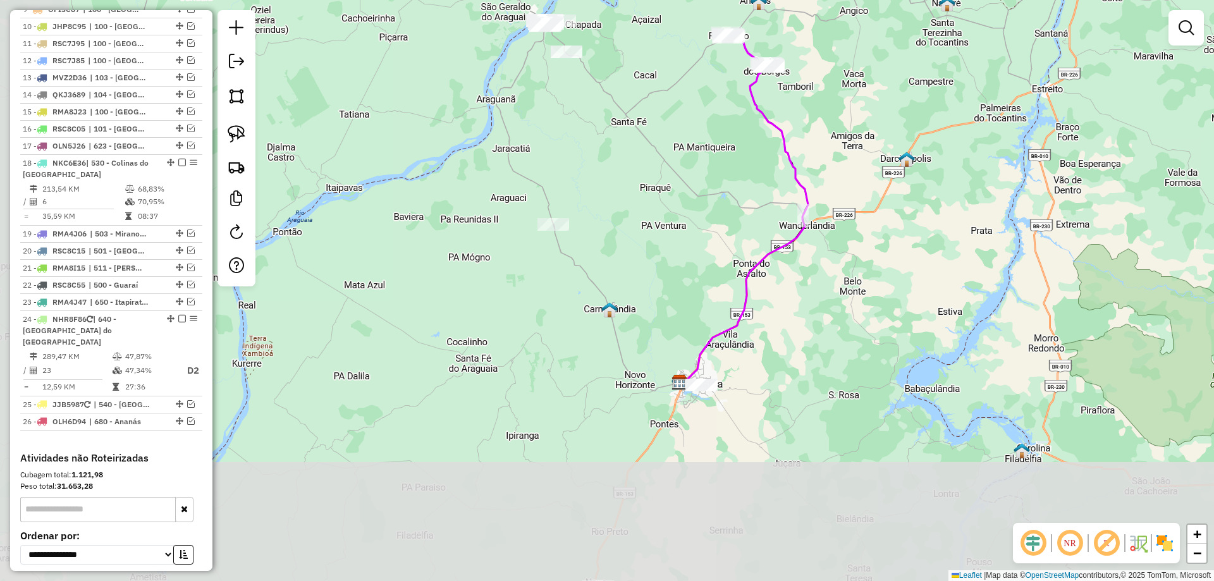
drag, startPoint x: 562, startPoint y: 439, endPoint x: 664, endPoint y: 174, distance: 283.7
click at [662, 179] on div "Janela de atendimento Grade de atendimento Capacidade Transportadoras Veículos …" at bounding box center [607, 290] width 1214 height 581
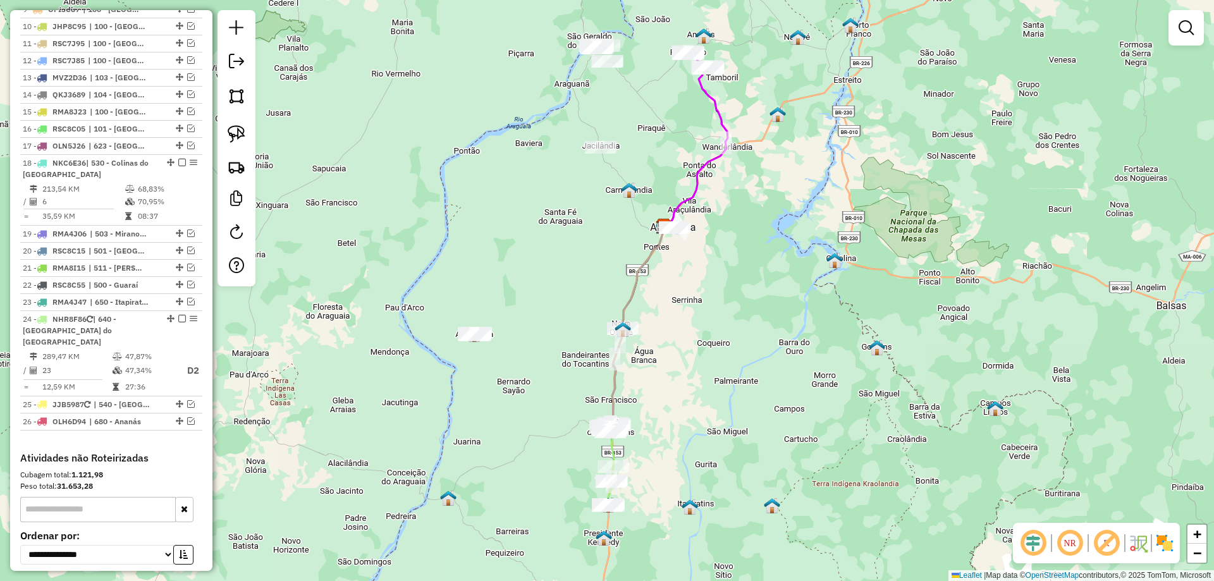
drag, startPoint x: 555, startPoint y: 368, endPoint x: 559, endPoint y: 294, distance: 74.7
click at [559, 294] on div "Janela de atendimento Grade de atendimento Capacidade Transportadoras Veículos …" at bounding box center [607, 290] width 1214 height 581
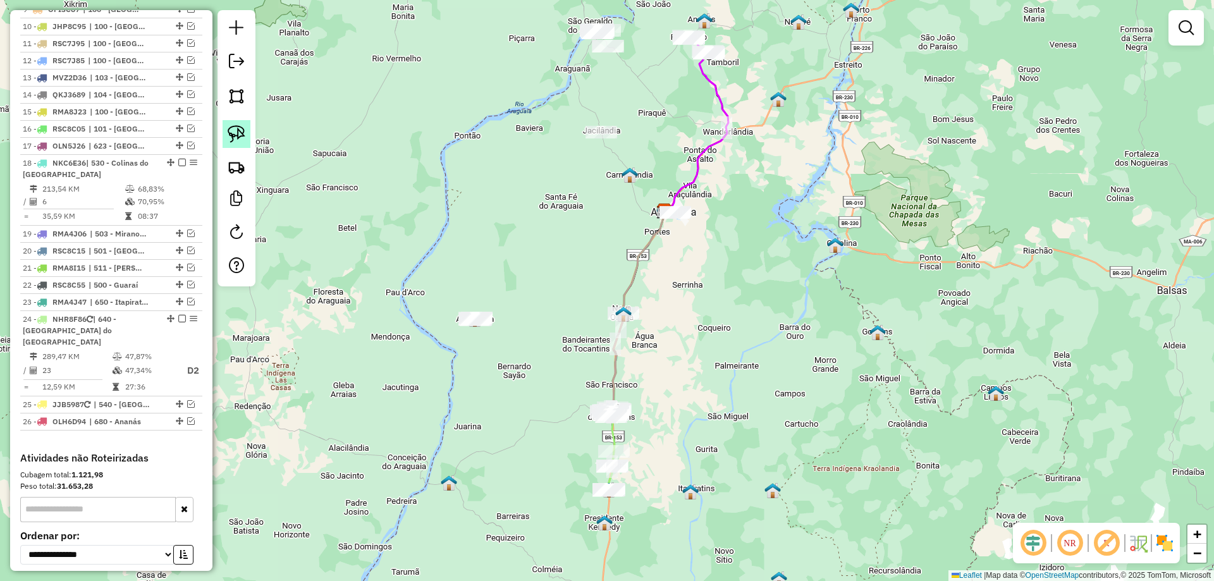
click at [243, 134] on img at bounding box center [237, 134] width 18 height 18
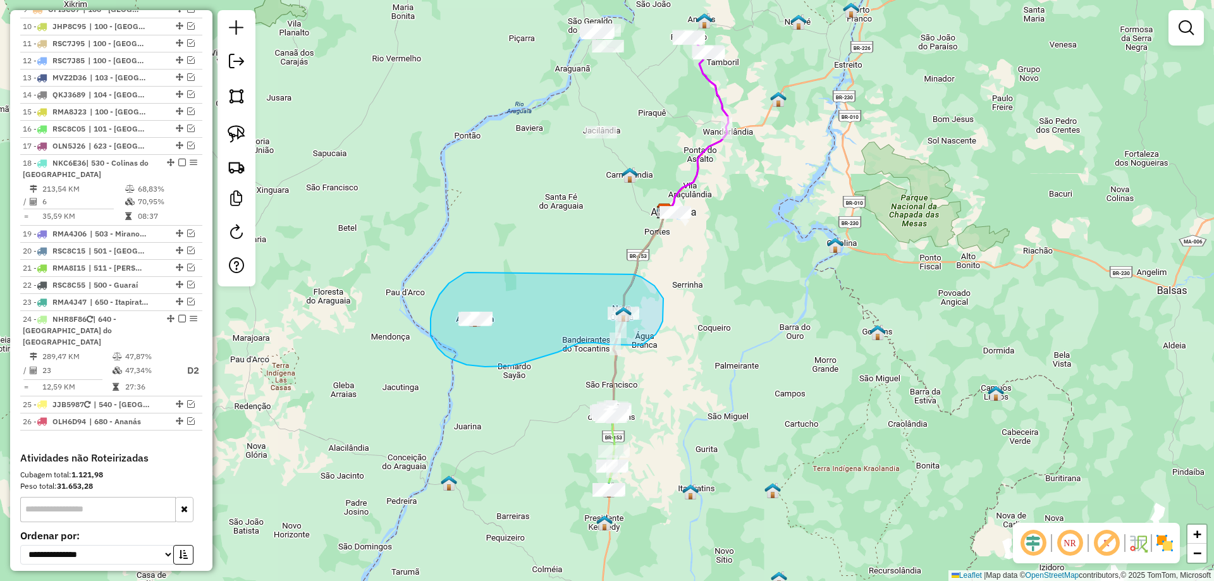
drag, startPoint x: 439, startPoint y: 295, endPoint x: 621, endPoint y: 272, distance: 182.7
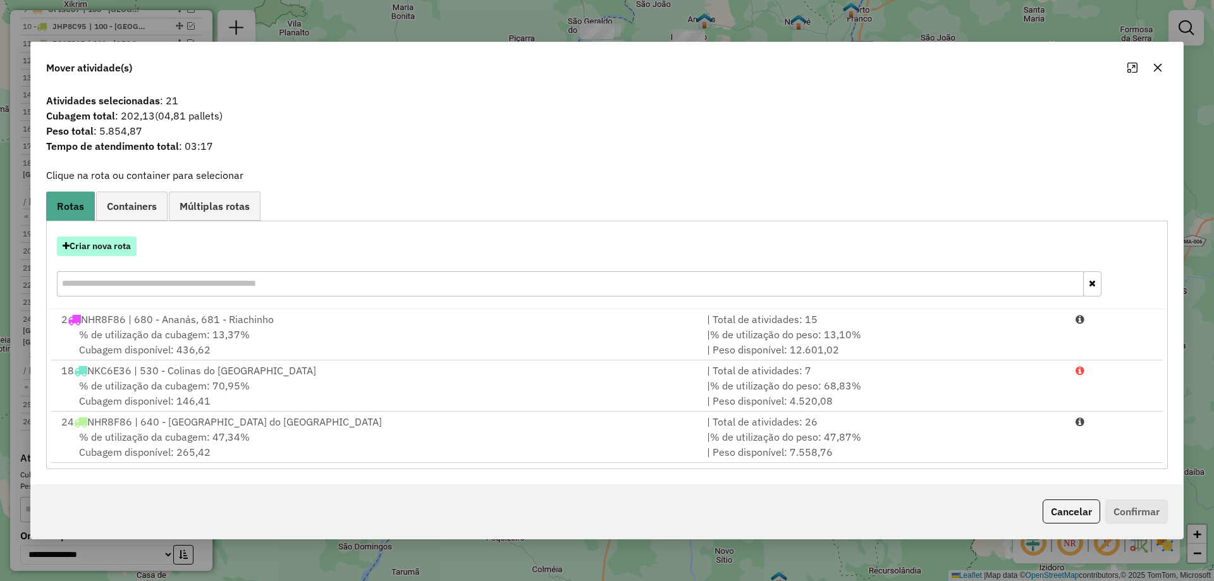
click at [106, 246] on button "Criar nova rota" at bounding box center [97, 246] width 80 height 20
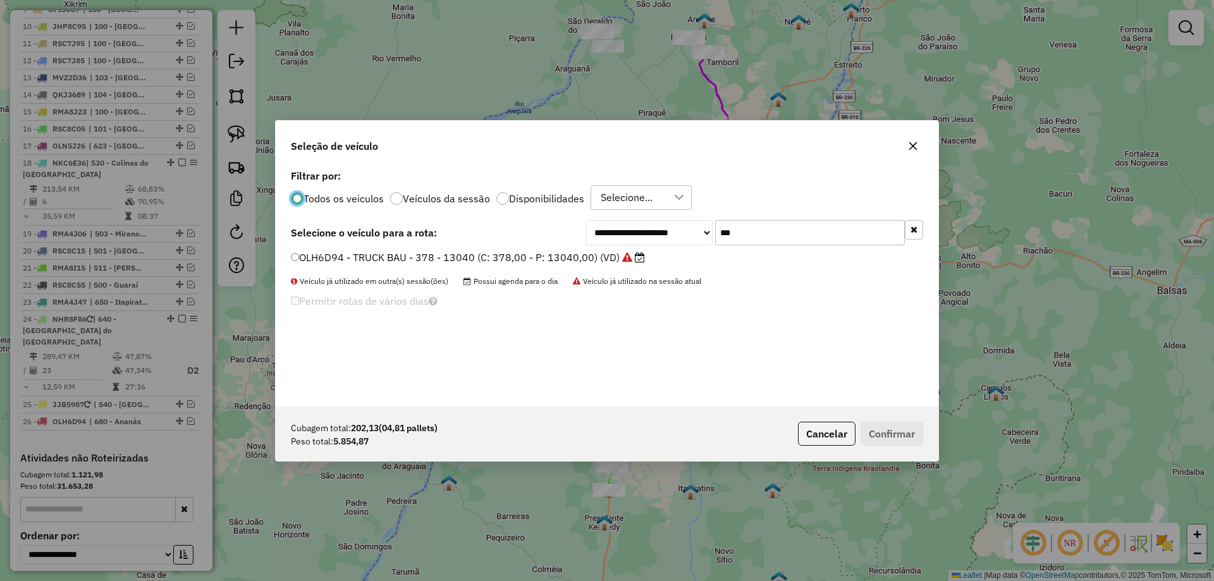
scroll to position [7, 4]
click at [791, 244] on input "***" at bounding box center [810, 232] width 190 height 25
type input "****"
click at [648, 262] on label "QKL8725 - TRUCK CARROCERIA ABERTA - 504 - 14390 (C: 504,00 - P: 14390,00) (VD)" at bounding box center [501, 257] width 420 height 15
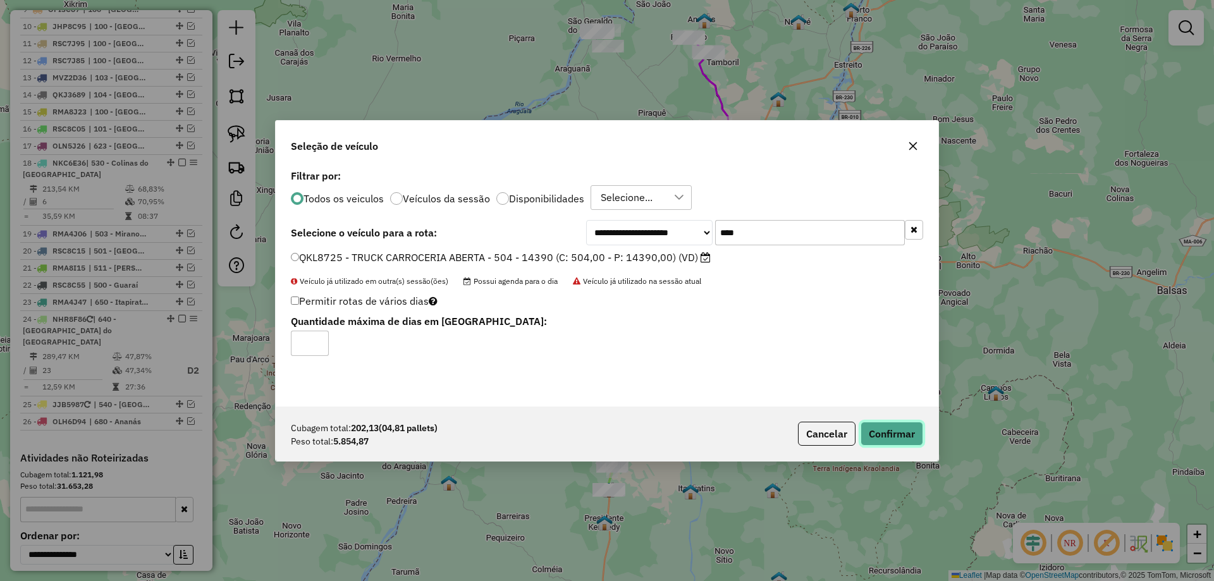
click at [883, 425] on button "Confirmar" at bounding box center [891, 434] width 63 height 24
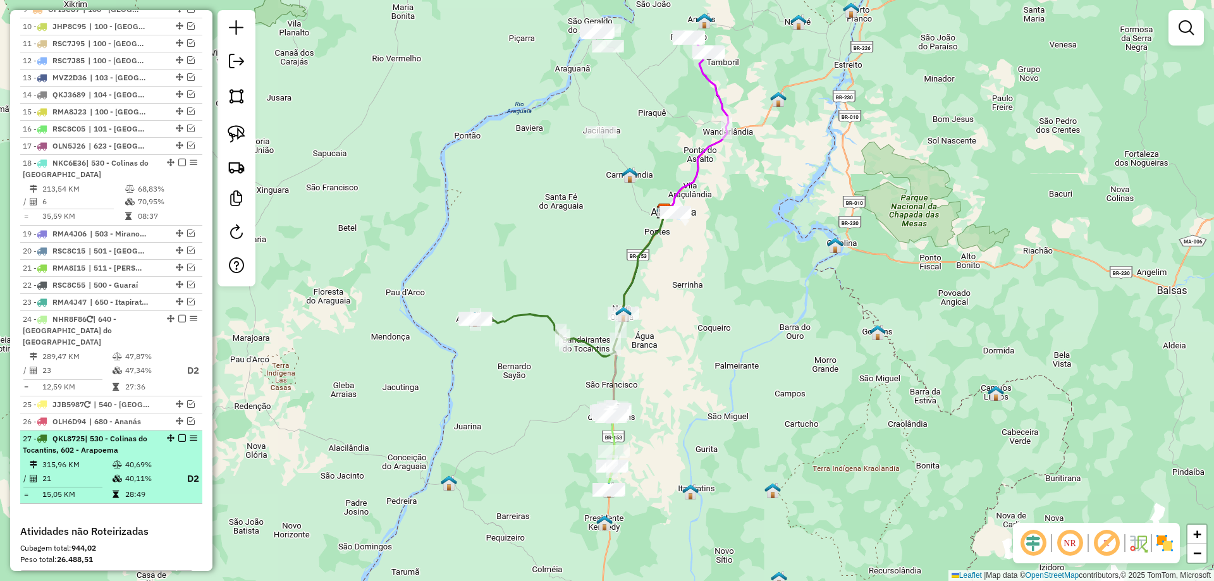
click at [178, 437] on em at bounding box center [182, 438] width 8 height 8
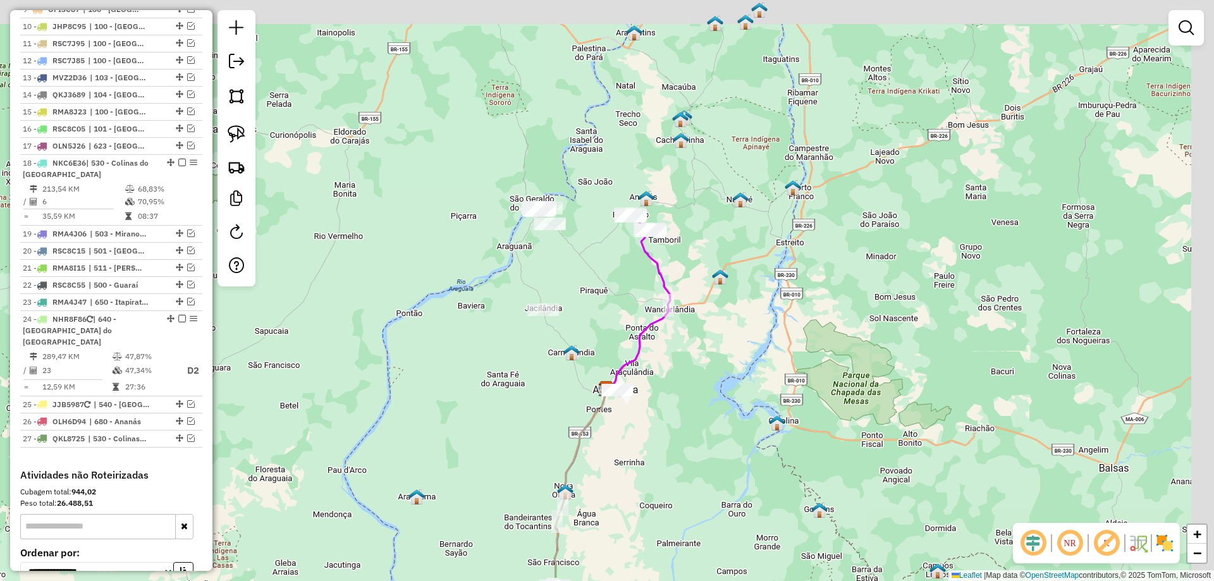
drag, startPoint x: 570, startPoint y: 248, endPoint x: 516, endPoint y: 424, distance: 184.5
click at [516, 424] on div "Janela de atendimento Grade de atendimento Capacidade Transportadoras Veículos …" at bounding box center [607, 290] width 1214 height 581
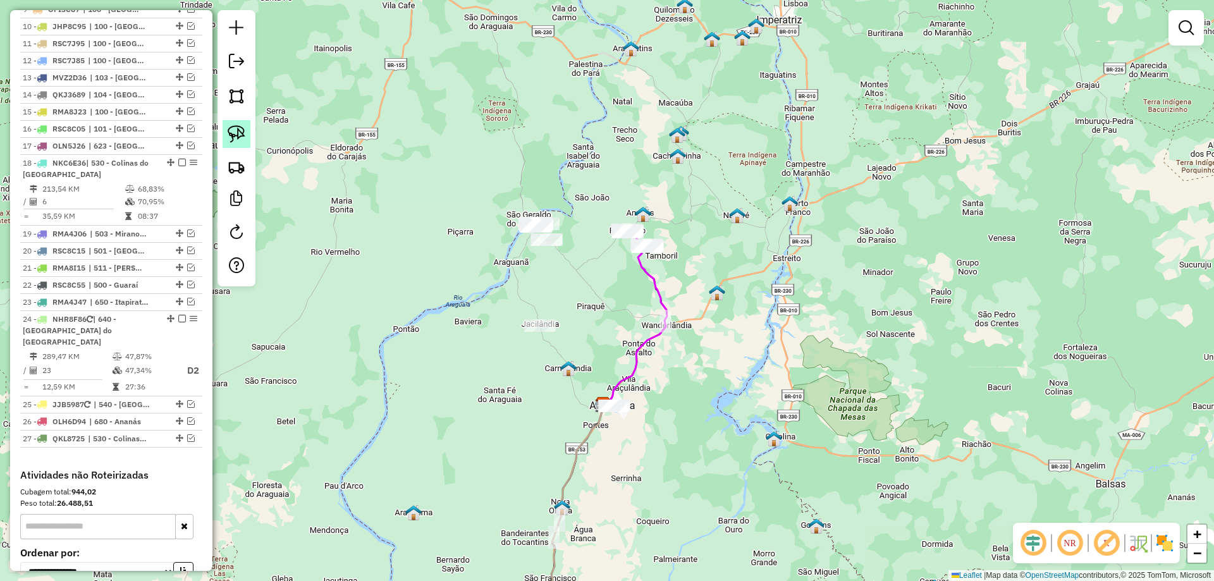
click at [242, 129] on img at bounding box center [237, 134] width 18 height 18
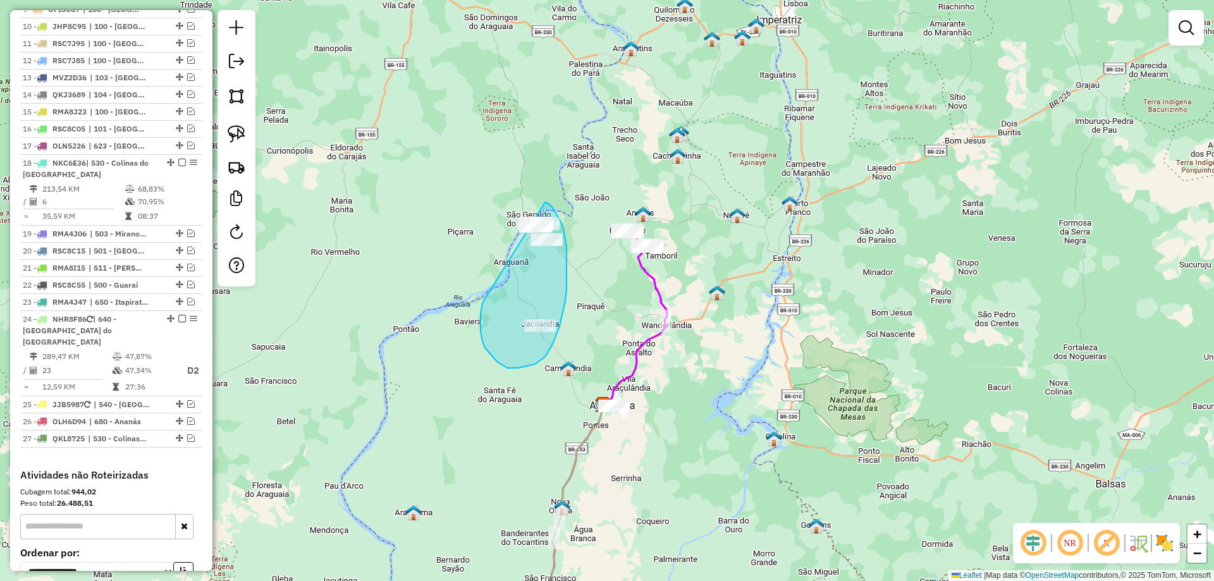
drag, startPoint x: 484, startPoint y: 301, endPoint x: 504, endPoint y: 185, distance: 118.1
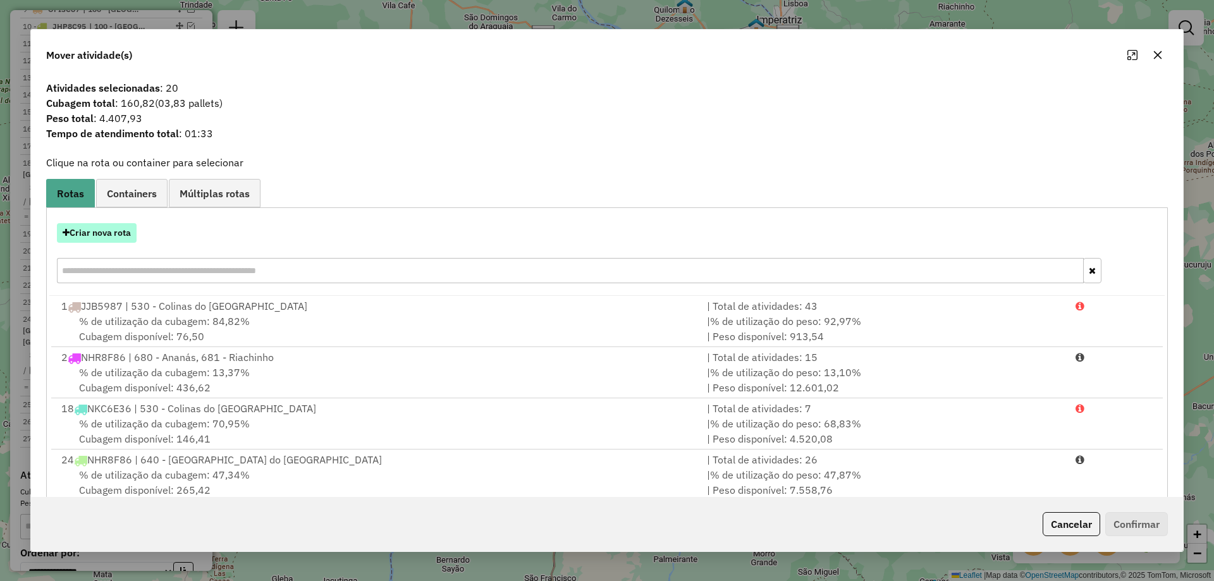
click at [109, 236] on button "Criar nova rota" at bounding box center [97, 233] width 80 height 20
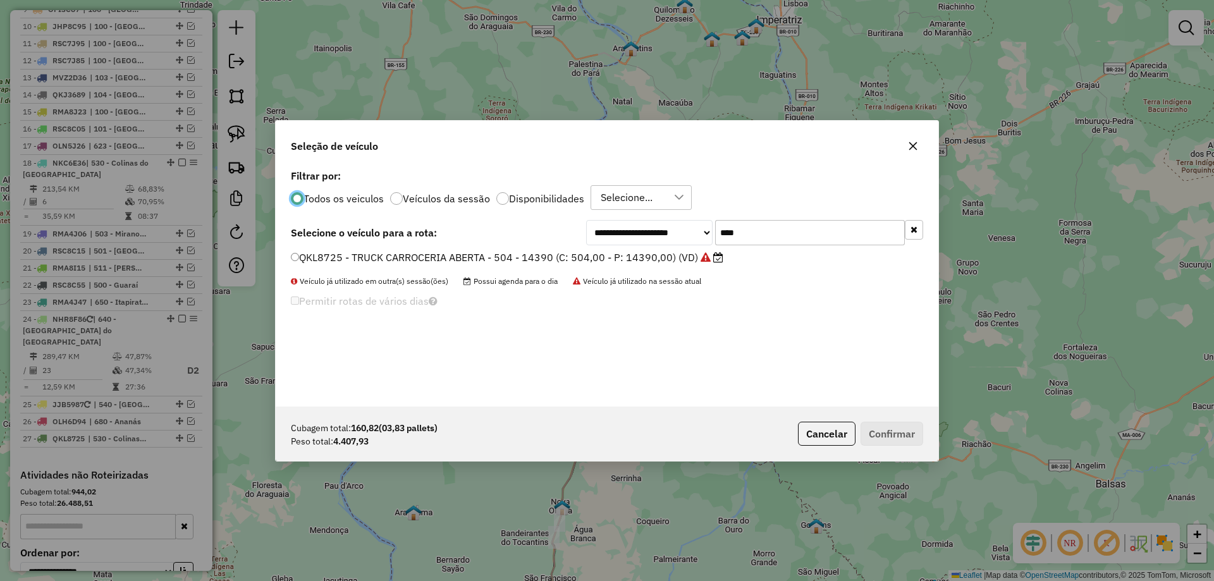
click at [769, 236] on input "****" at bounding box center [810, 232] width 190 height 25
type input "****"
click at [451, 260] on label "QKG6848 - TRUCK BAU - 420 - 12850 (C: 420,00 - P: 12850,00) (VD)" at bounding box center [462, 257] width 342 height 15
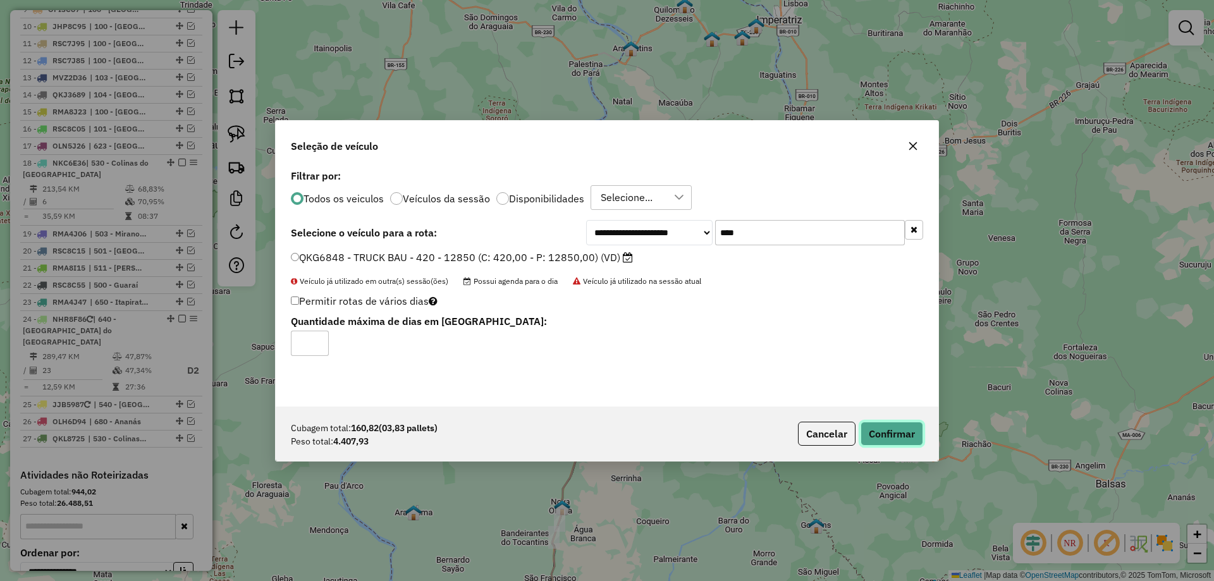
click at [889, 435] on button "Confirmar" at bounding box center [891, 434] width 63 height 24
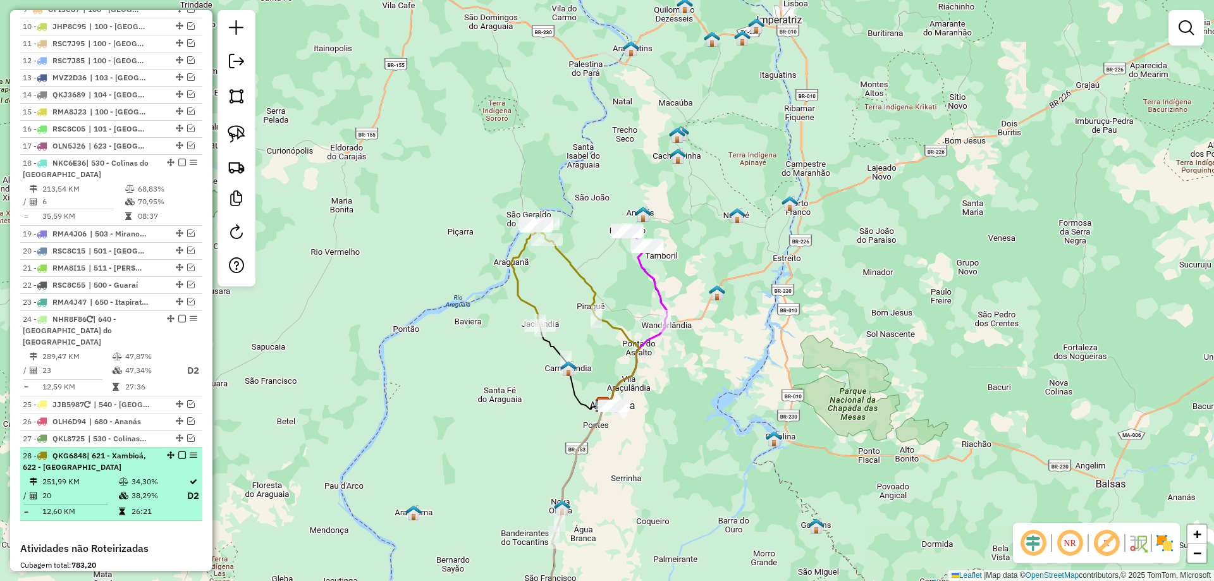
click at [178, 454] on em at bounding box center [182, 455] width 8 height 8
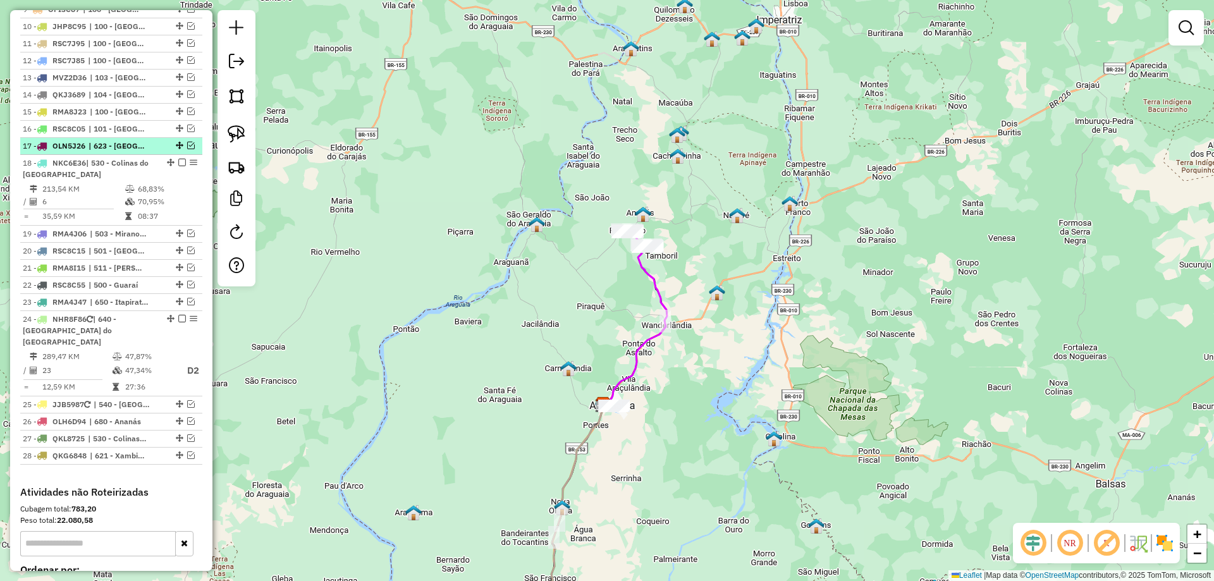
click at [187, 149] on em at bounding box center [191, 146] width 8 height 8
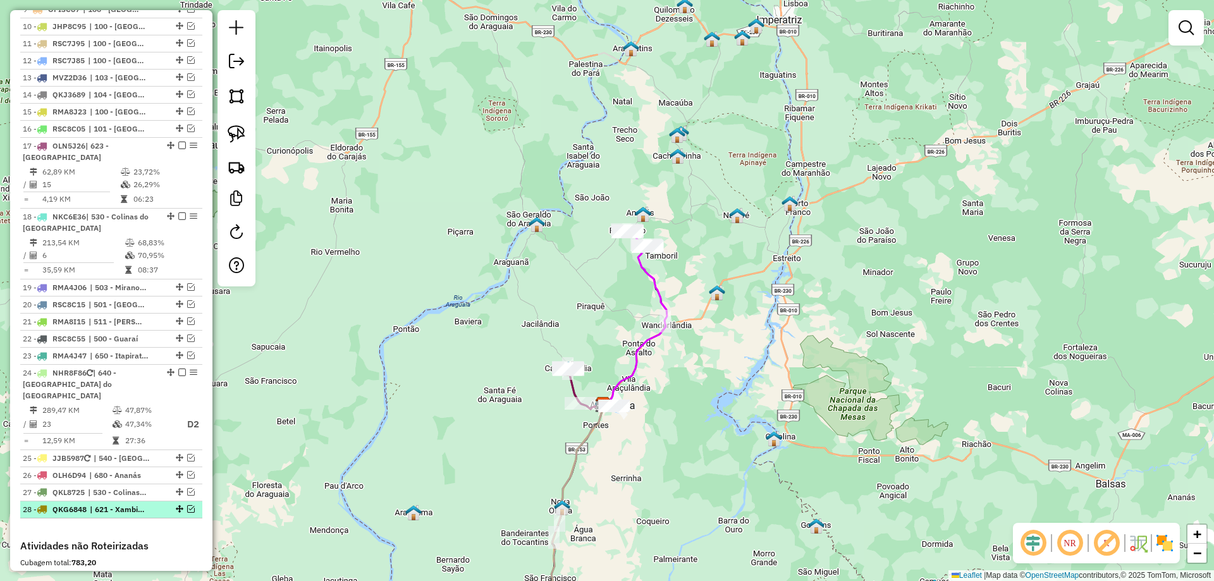
click at [187, 506] on em at bounding box center [191, 509] width 8 height 8
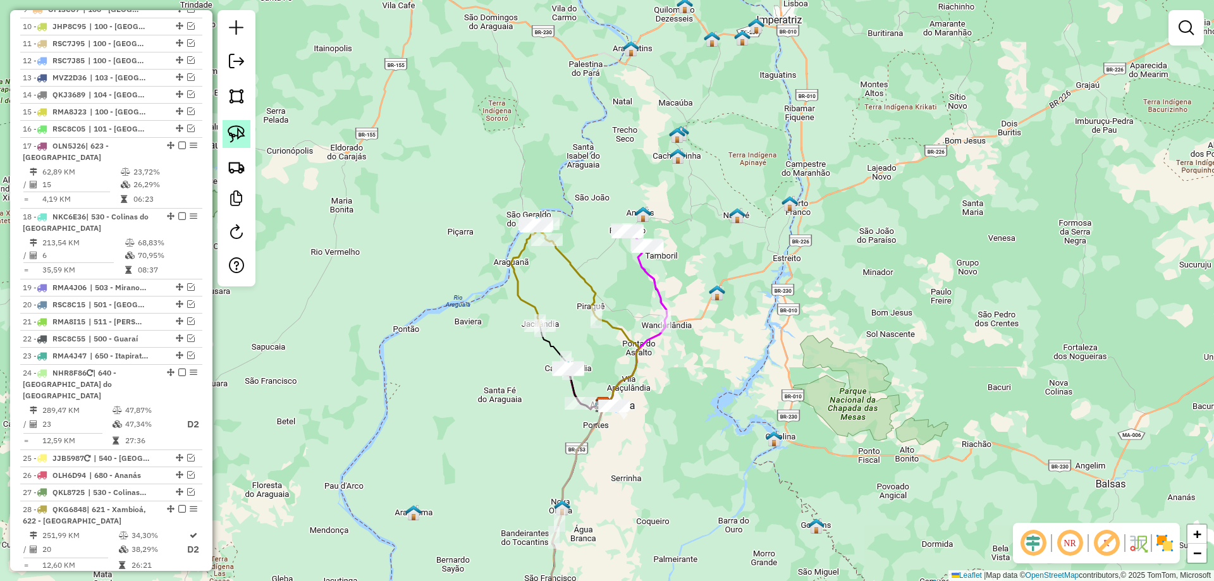
click at [240, 140] on img at bounding box center [237, 134] width 18 height 18
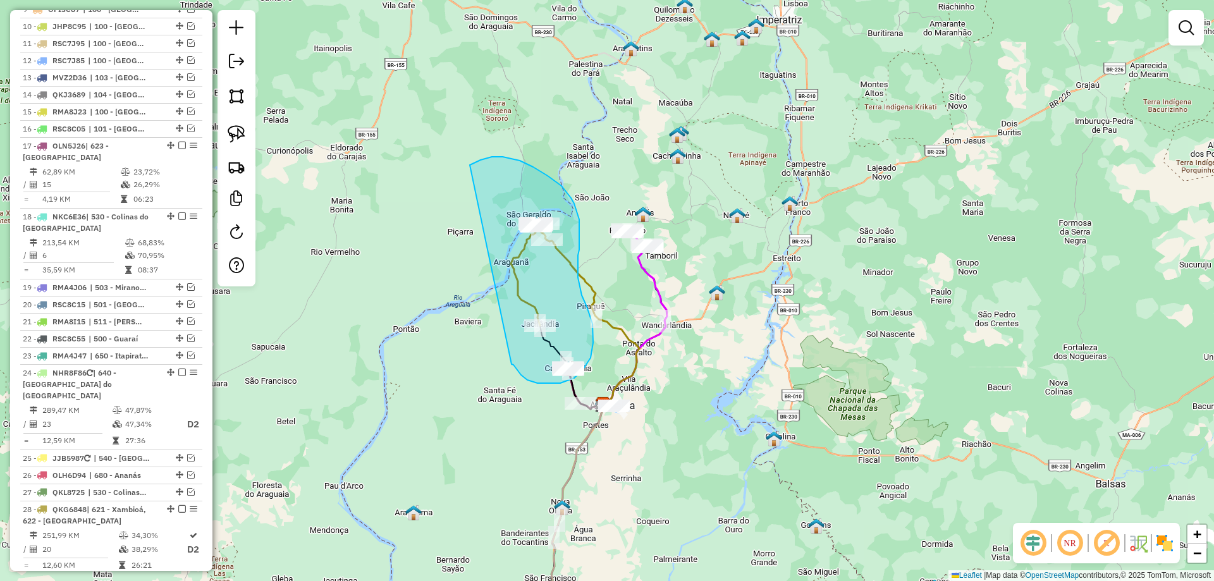
drag, startPoint x: 527, startPoint y: 380, endPoint x: 470, endPoint y: 165, distance: 222.5
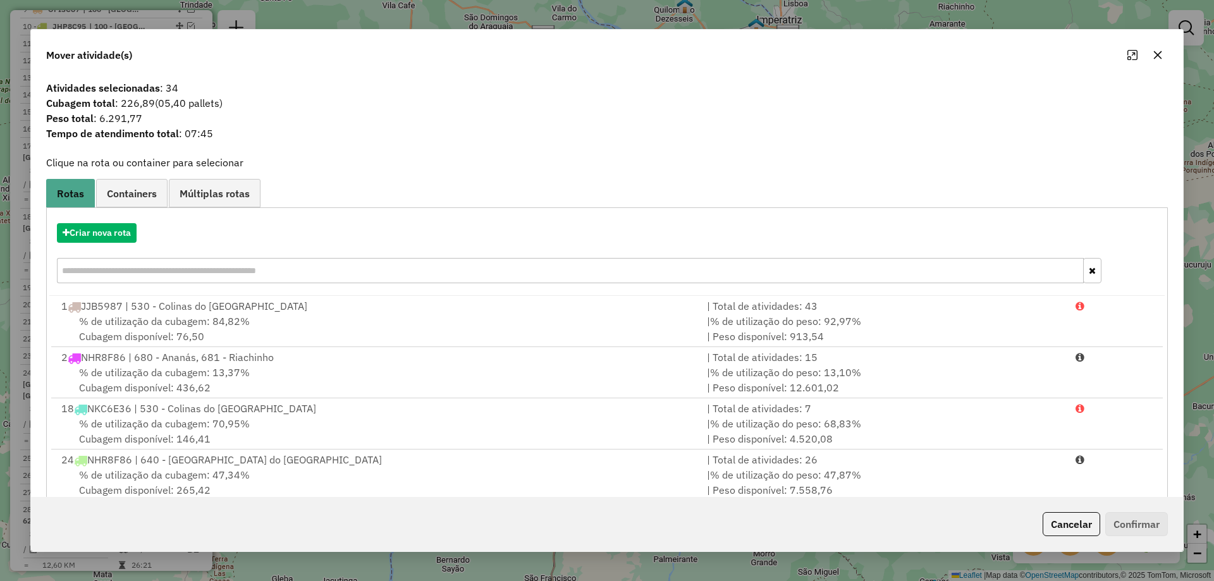
click at [1157, 51] on icon "button" at bounding box center [1157, 55] width 10 height 10
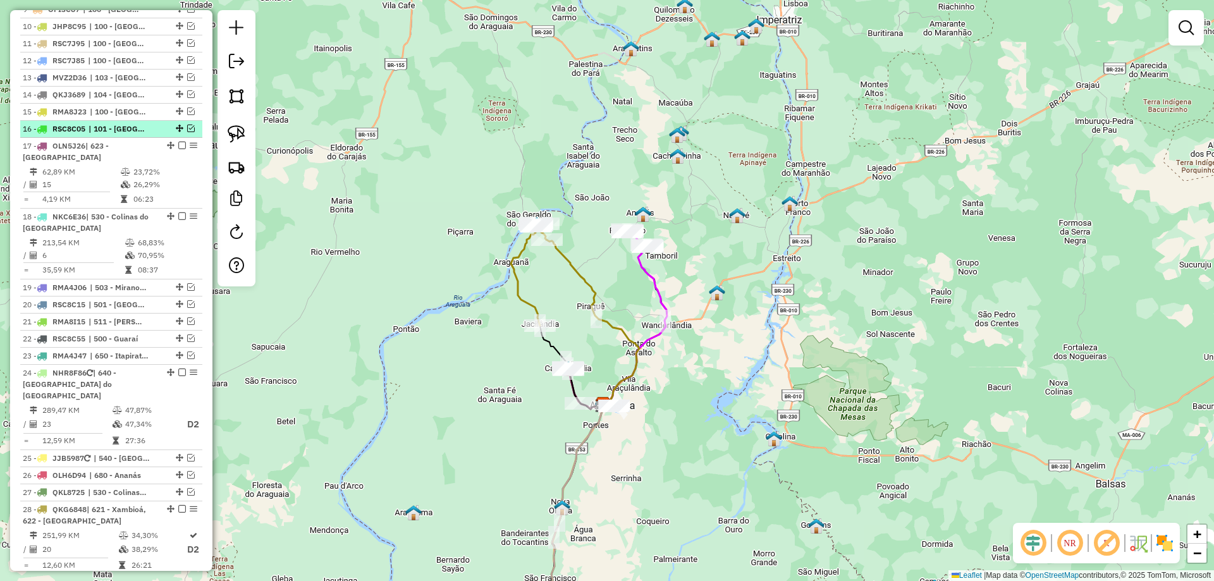
click at [187, 132] on em at bounding box center [191, 129] width 8 height 8
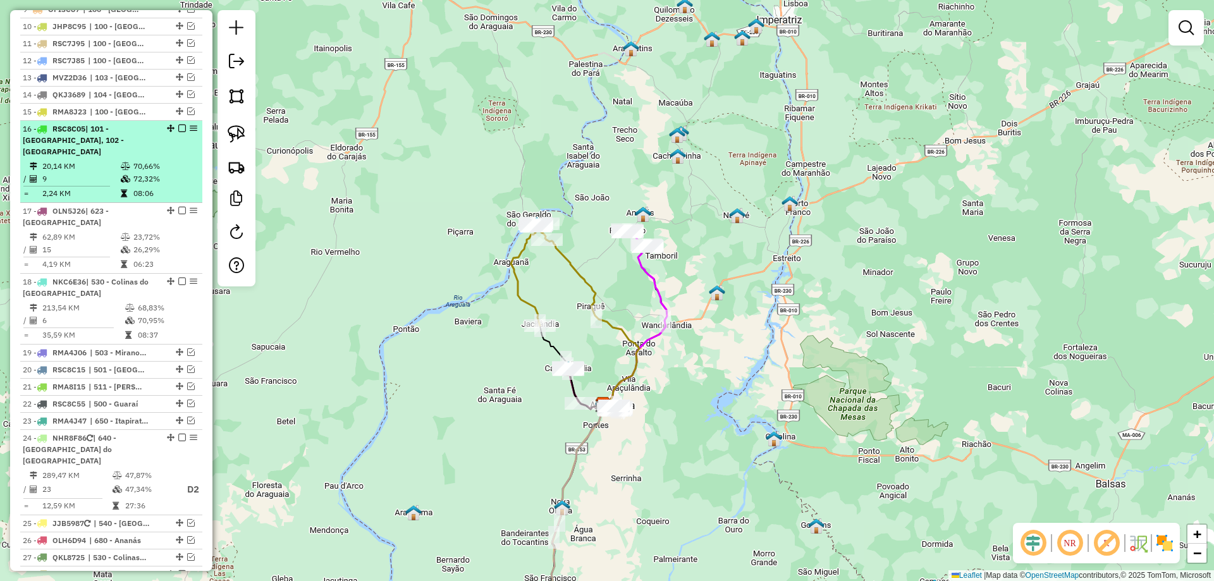
click at [168, 180] on td "72,32%" at bounding box center [165, 179] width 64 height 13
select select "*********"
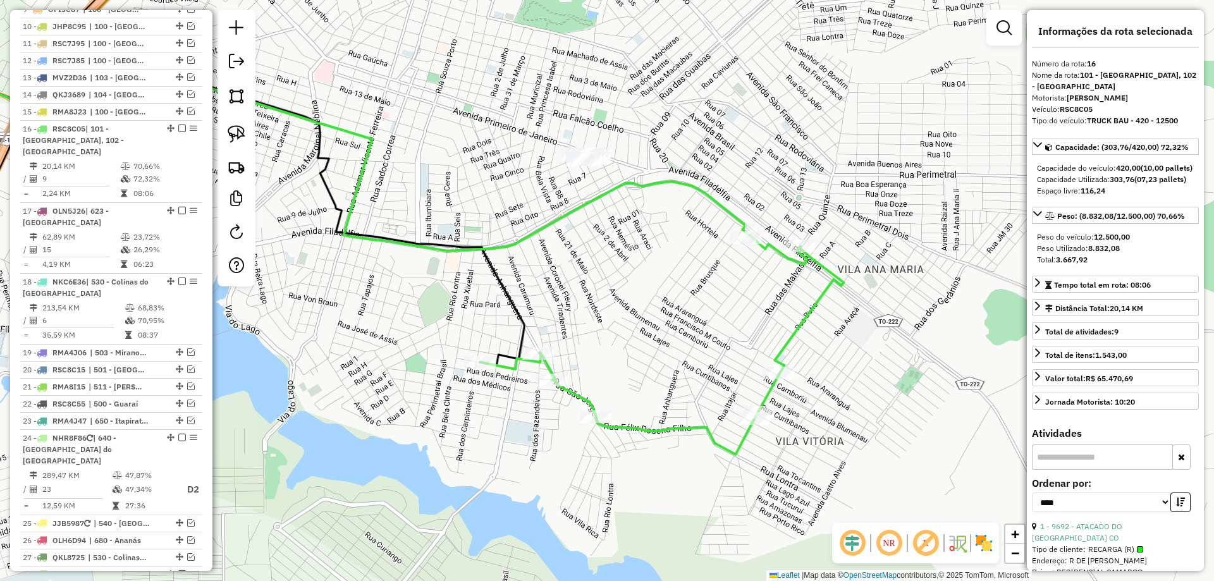
drag, startPoint x: 899, startPoint y: 365, endPoint x: 657, endPoint y: 334, distance: 244.0
click at [657, 334] on div "Janela de atendimento Grade de atendimento Capacidade Transportadoras Veículos …" at bounding box center [607, 290] width 1214 height 581
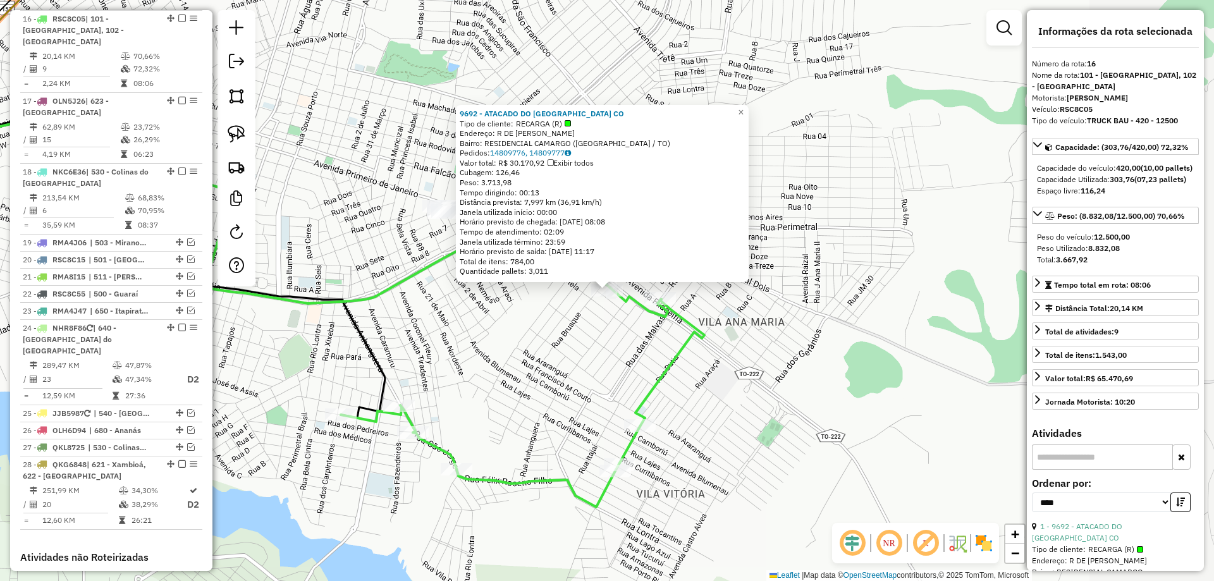
scroll to position [840, 0]
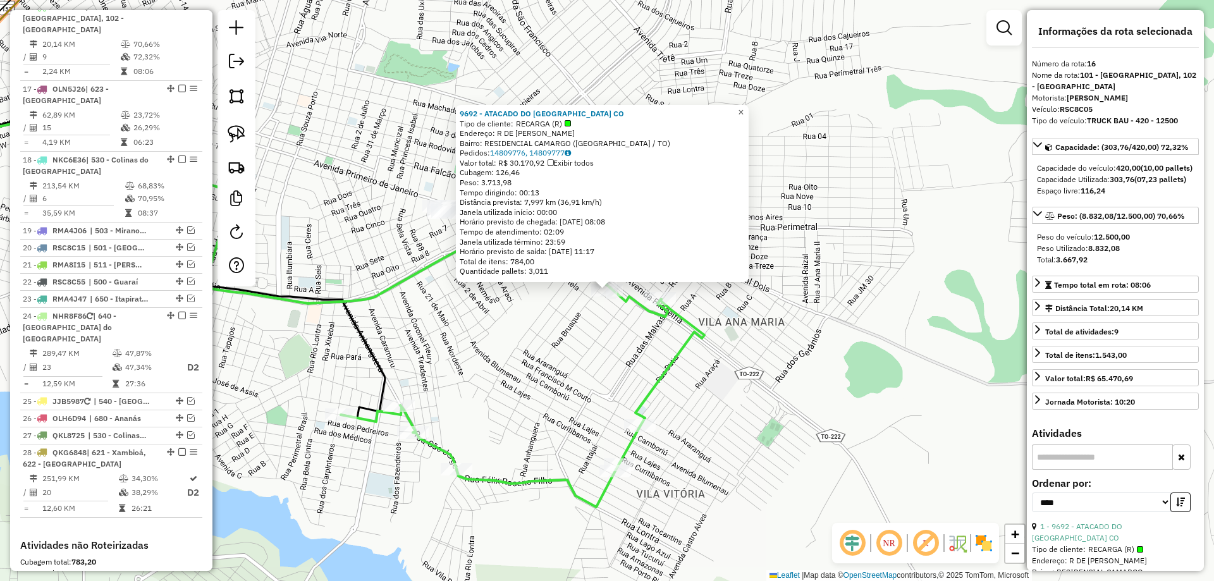
click at [745, 105] on link "×" at bounding box center [740, 112] width 15 height 15
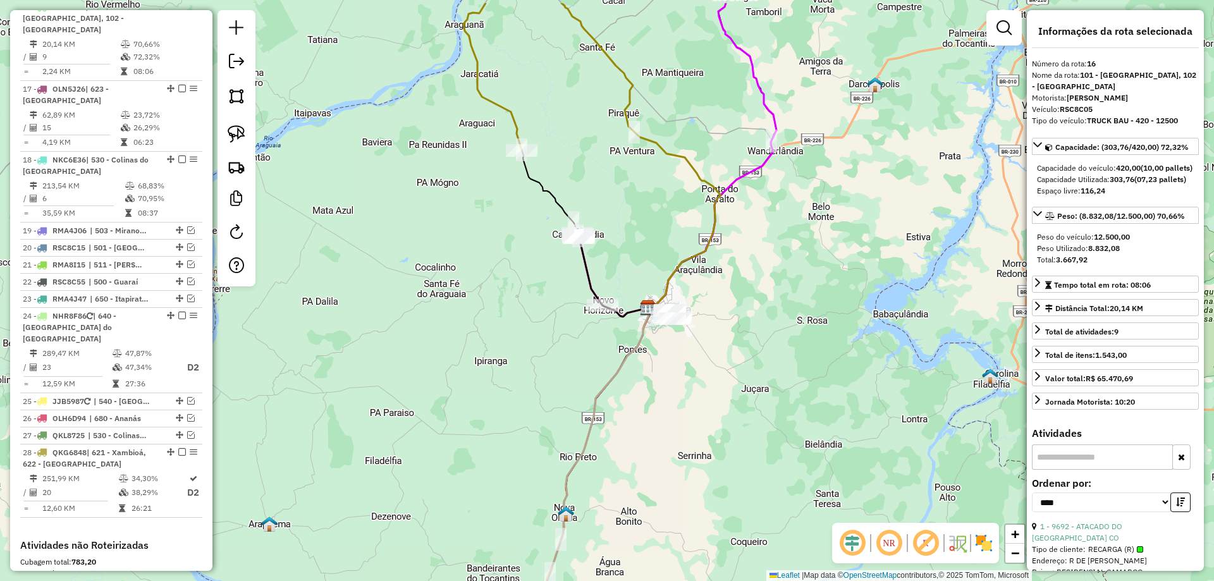
drag, startPoint x: 788, startPoint y: 193, endPoint x: 759, endPoint y: 254, distance: 67.9
click at [759, 254] on div "Janela de atendimento Grade de atendimento Capacidade Transportadoras Veículos …" at bounding box center [607, 290] width 1214 height 581
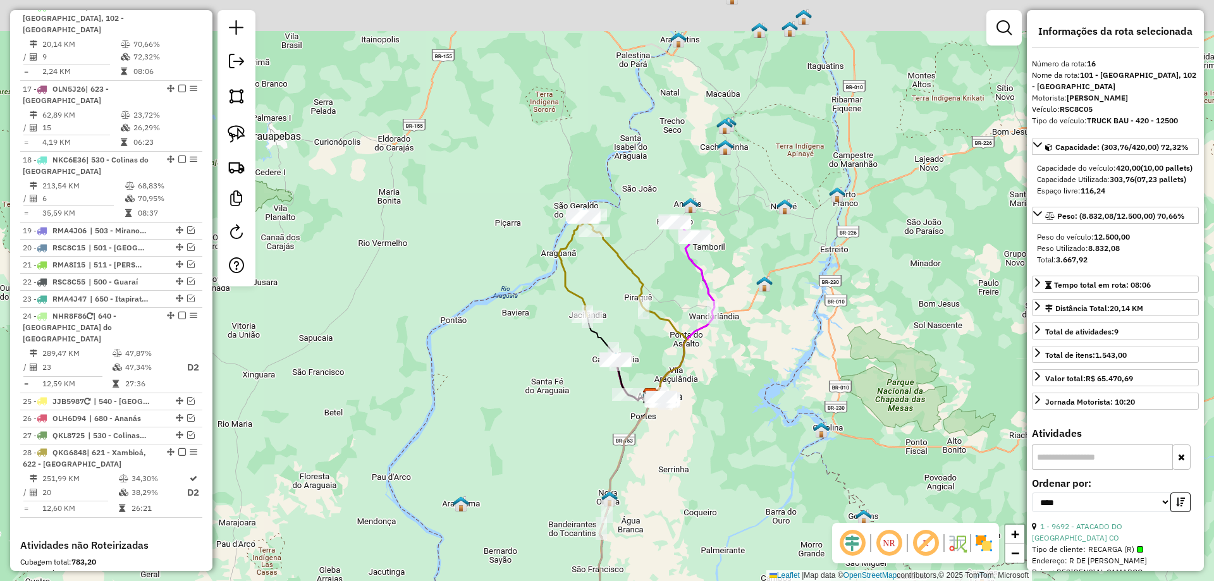
drag, startPoint x: 799, startPoint y: 306, endPoint x: 779, endPoint y: 358, distance: 56.0
click at [779, 358] on div "Janela de atendimento Grade de atendimento Capacidade Transportadoras Veículos …" at bounding box center [607, 290] width 1214 height 581
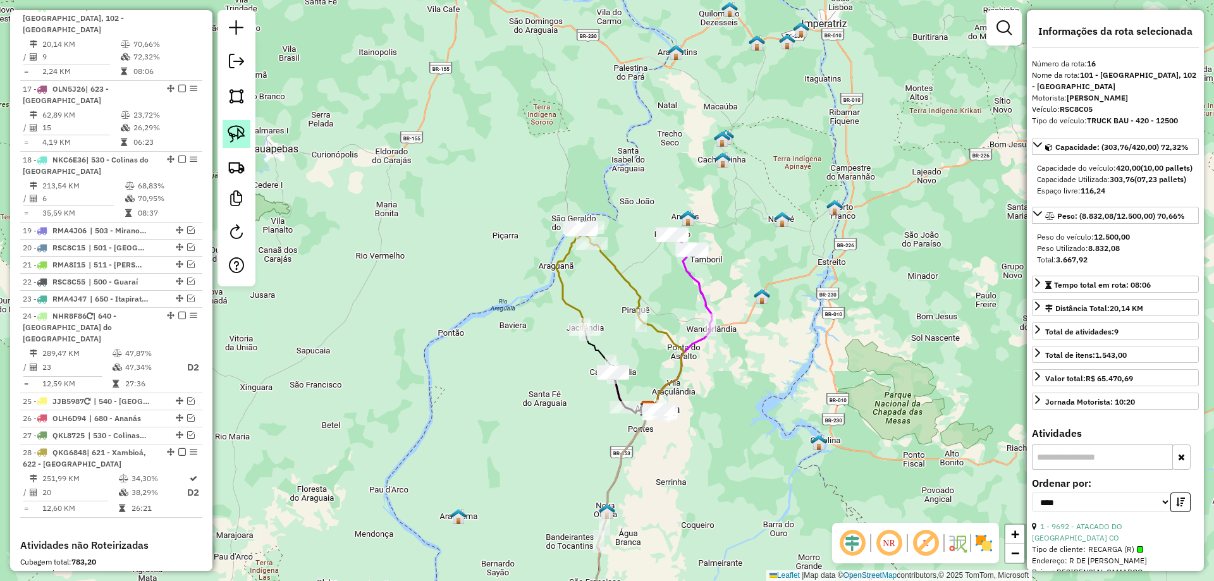
click at [239, 140] on img at bounding box center [237, 134] width 18 height 18
drag, startPoint x: 660, startPoint y: 282, endPoint x: 715, endPoint y: 292, distance: 55.9
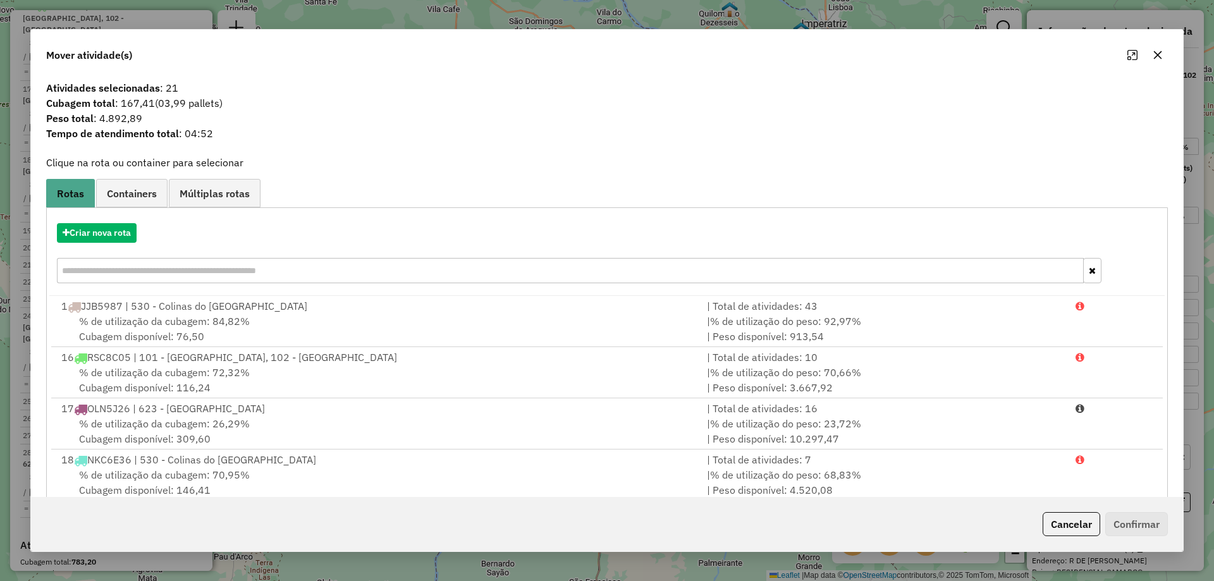
click at [1160, 51] on icon "button" at bounding box center [1157, 55] width 8 height 8
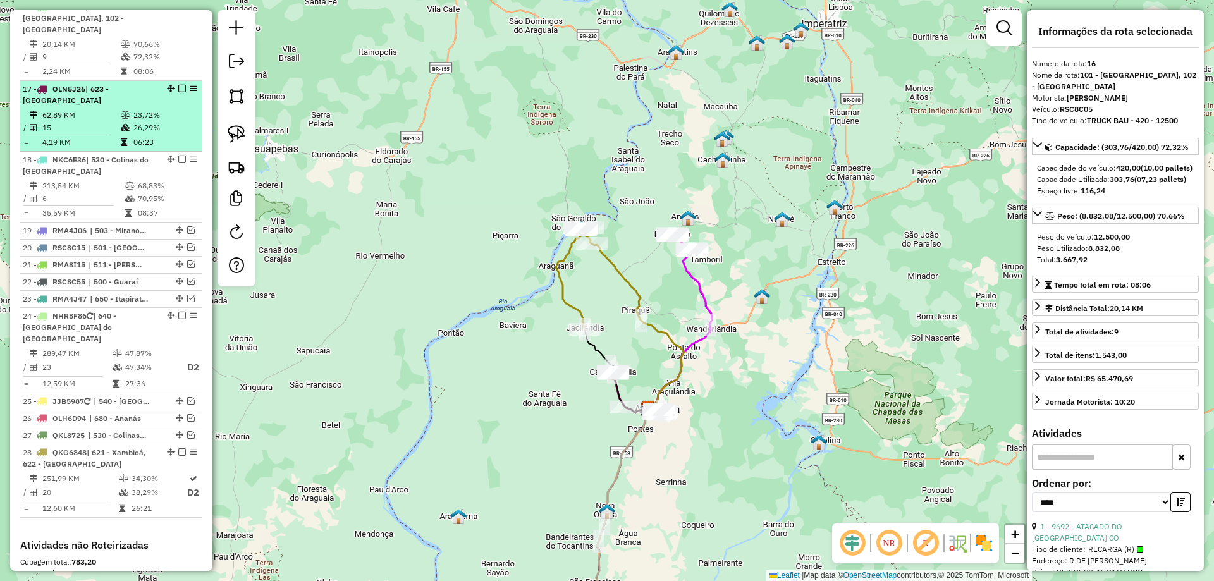
click at [135, 128] on td "26,29%" at bounding box center [165, 127] width 64 height 13
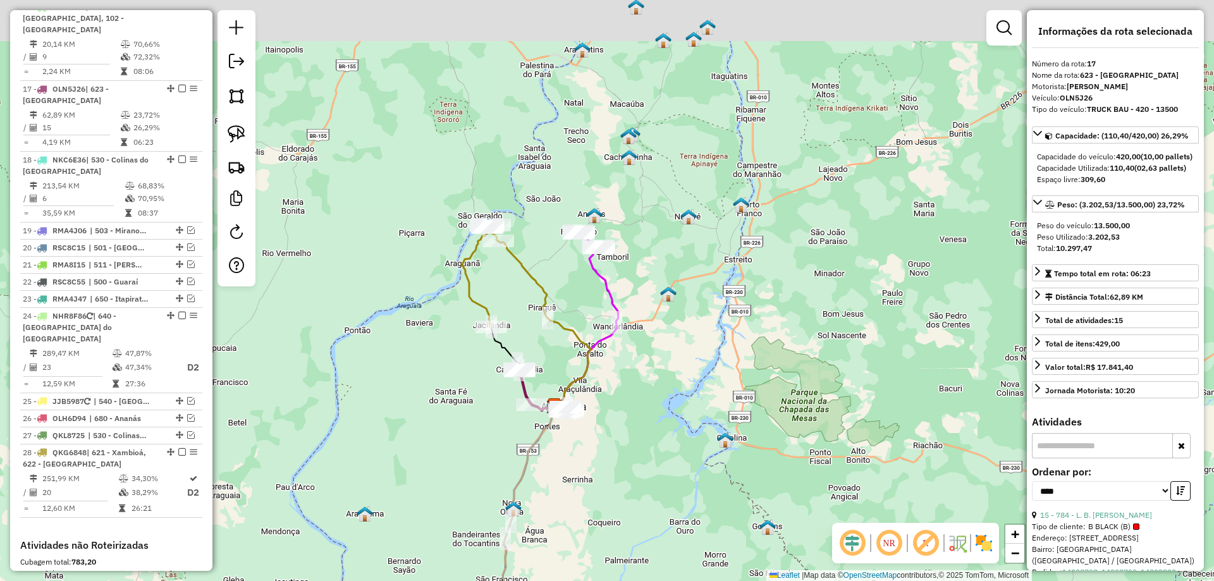
drag, startPoint x: 614, startPoint y: 212, endPoint x: 593, endPoint y: 298, distance: 88.0
click at [593, 297] on div "Janela de atendimento Grade de atendimento Capacidade Transportadoras Veículos …" at bounding box center [607, 290] width 1214 height 581
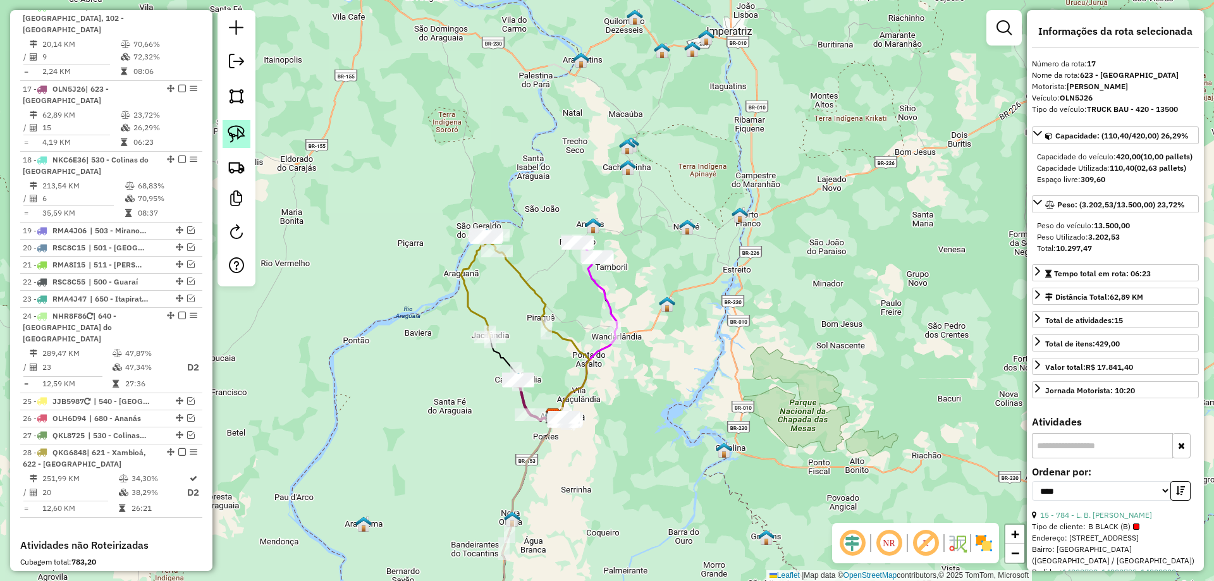
click at [233, 131] on img at bounding box center [237, 134] width 18 height 18
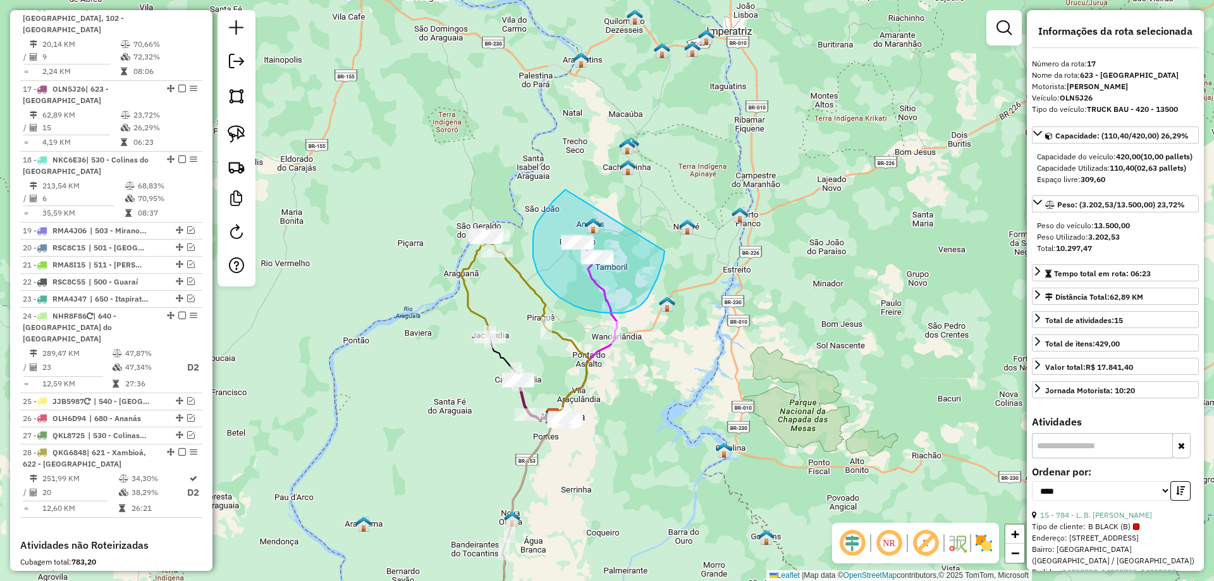
drag, startPoint x: 565, startPoint y: 190, endPoint x: 664, endPoint y: 247, distance: 114.7
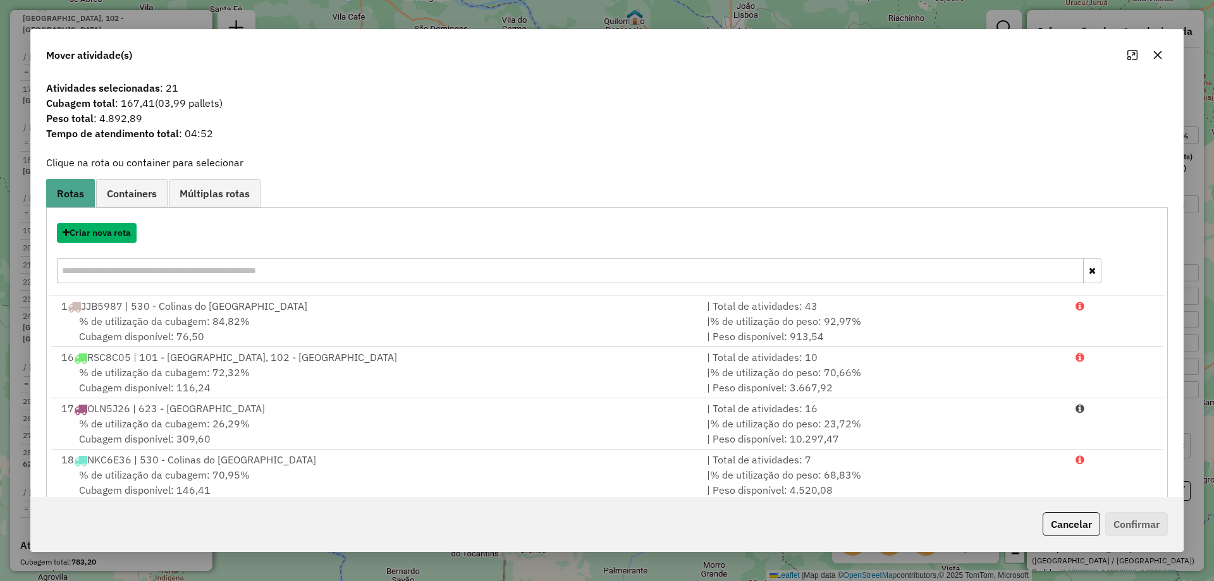
click at [102, 236] on button "Criar nova rota" at bounding box center [97, 233] width 80 height 20
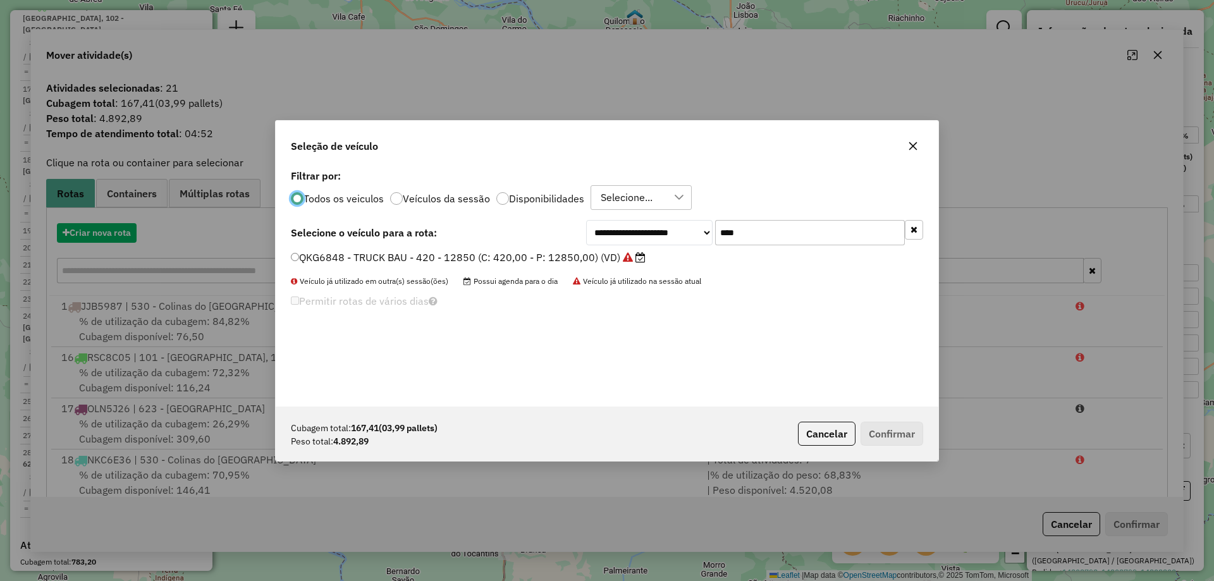
scroll to position [7, 4]
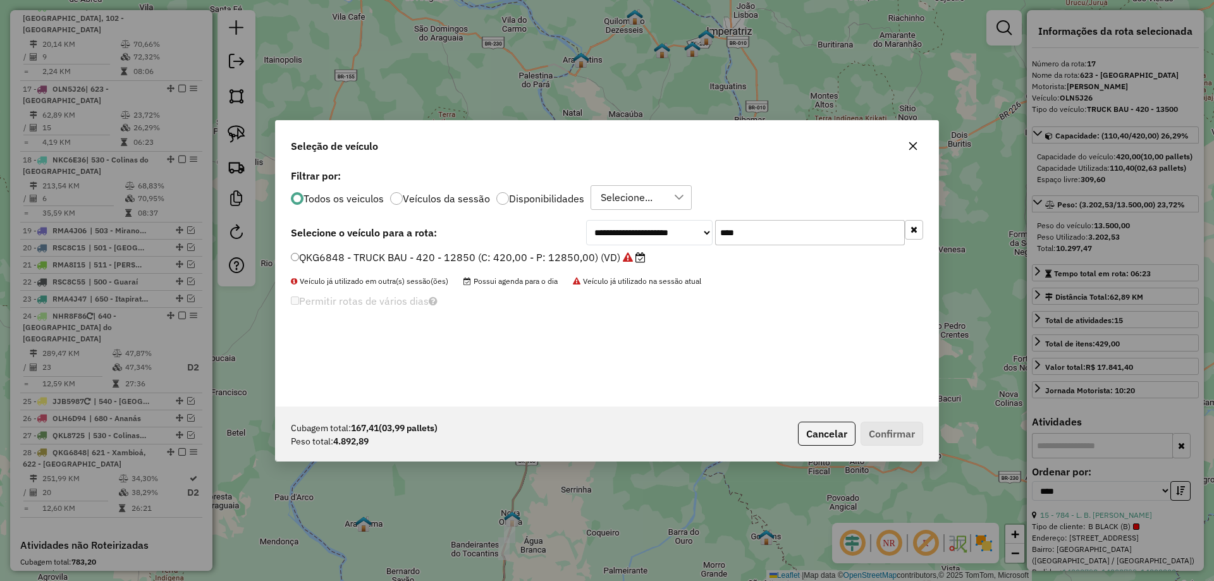
click at [772, 242] on input "****" at bounding box center [810, 232] width 190 height 25
type input "***"
click at [604, 261] on label "RSC8C05 - TRUCK BAU - 420 - 12500 (C: 420,00 - P: 12500,00) (VD)" at bounding box center [467, 257] width 353 height 15
click at [873, 437] on button "Confirmar" at bounding box center [891, 434] width 63 height 24
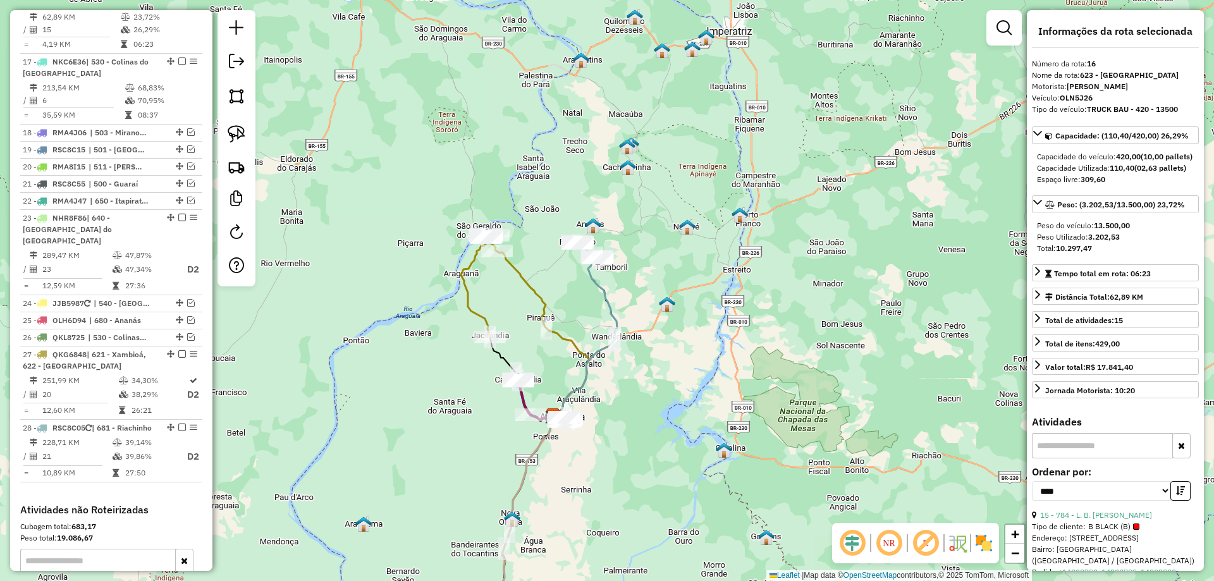
scroll to position [911, 0]
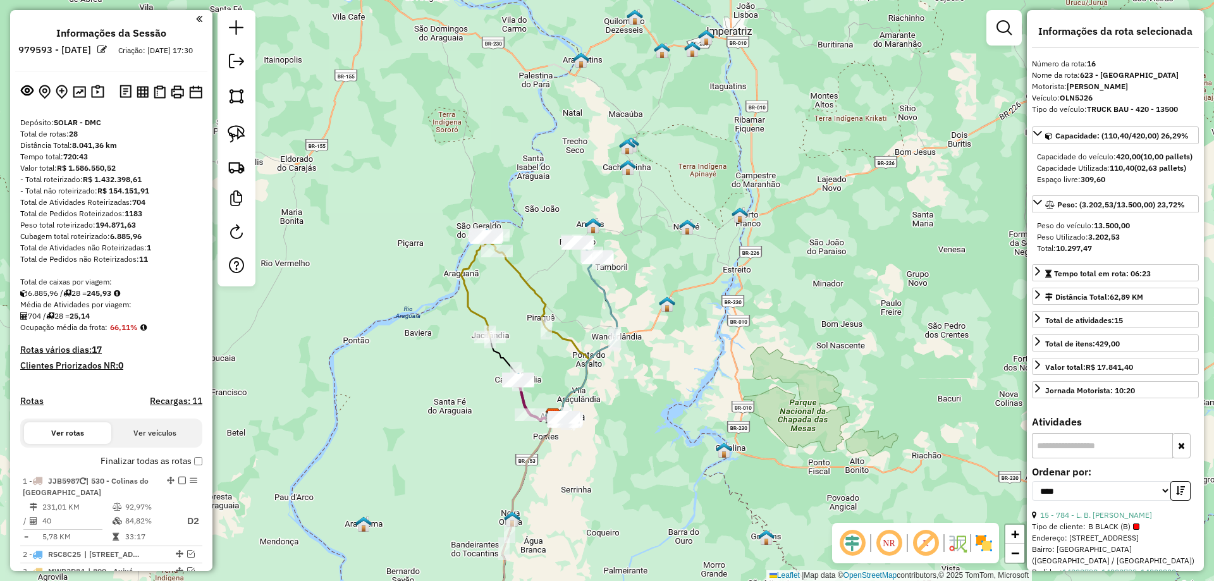
select select "*********"
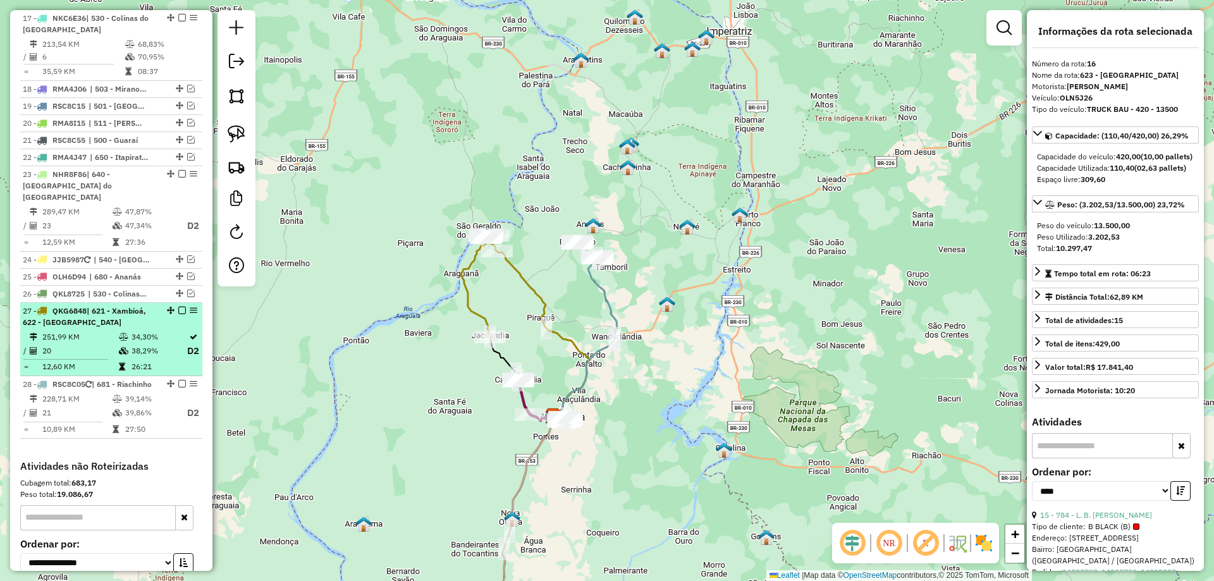
click at [178, 307] on em at bounding box center [182, 311] width 8 height 8
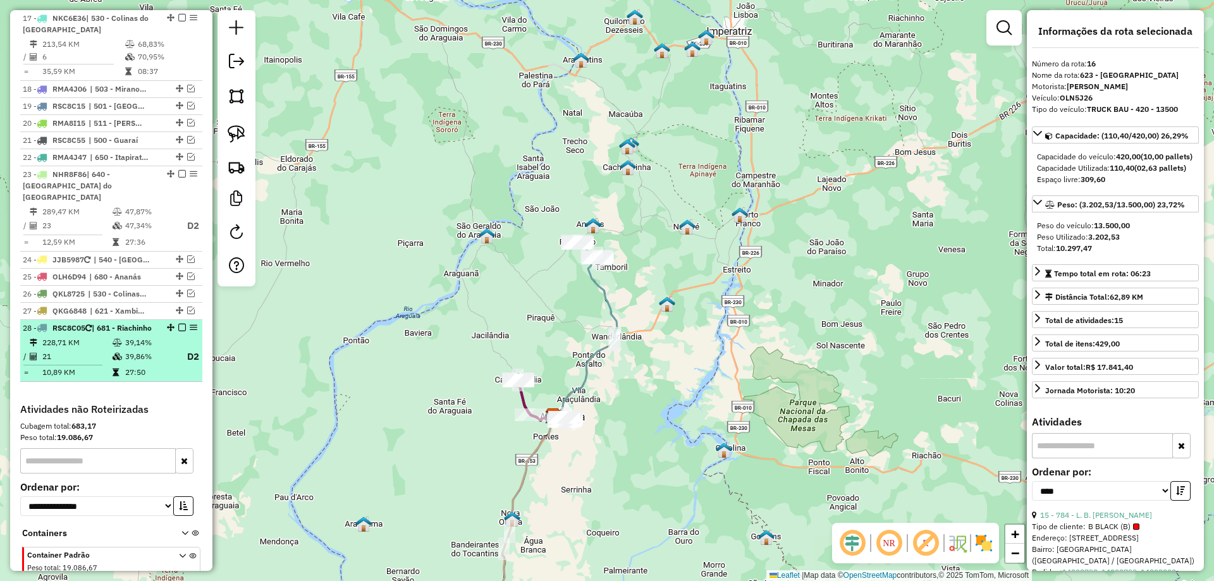
click at [178, 324] on em at bounding box center [182, 328] width 8 height 8
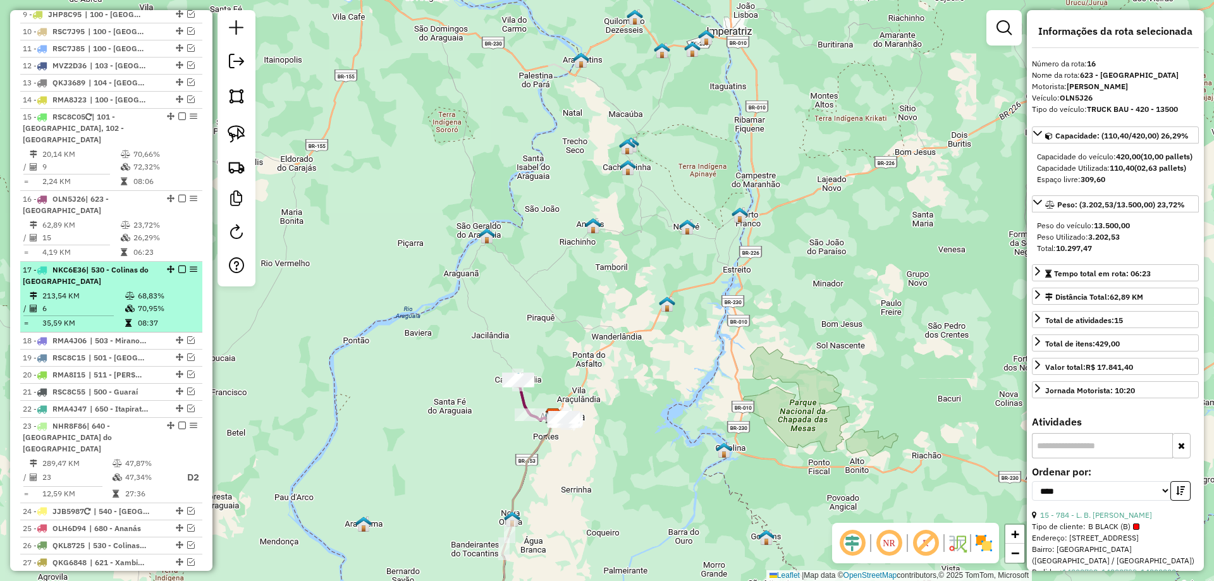
scroll to position [658, 0]
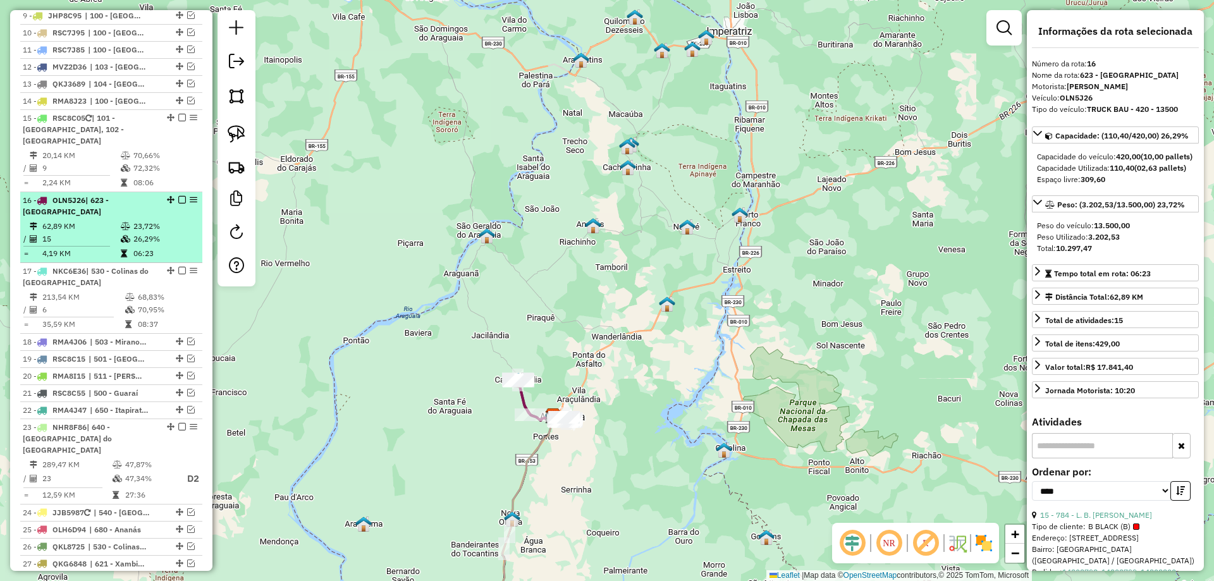
click at [178, 200] on em at bounding box center [182, 200] width 8 height 8
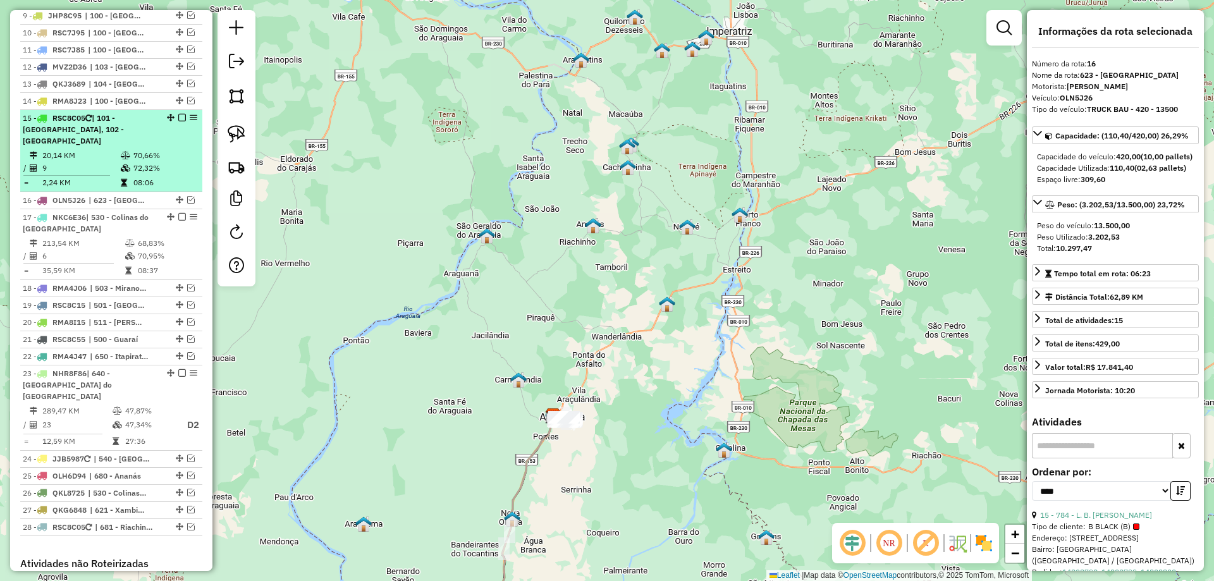
click at [178, 121] on em at bounding box center [182, 118] width 8 height 8
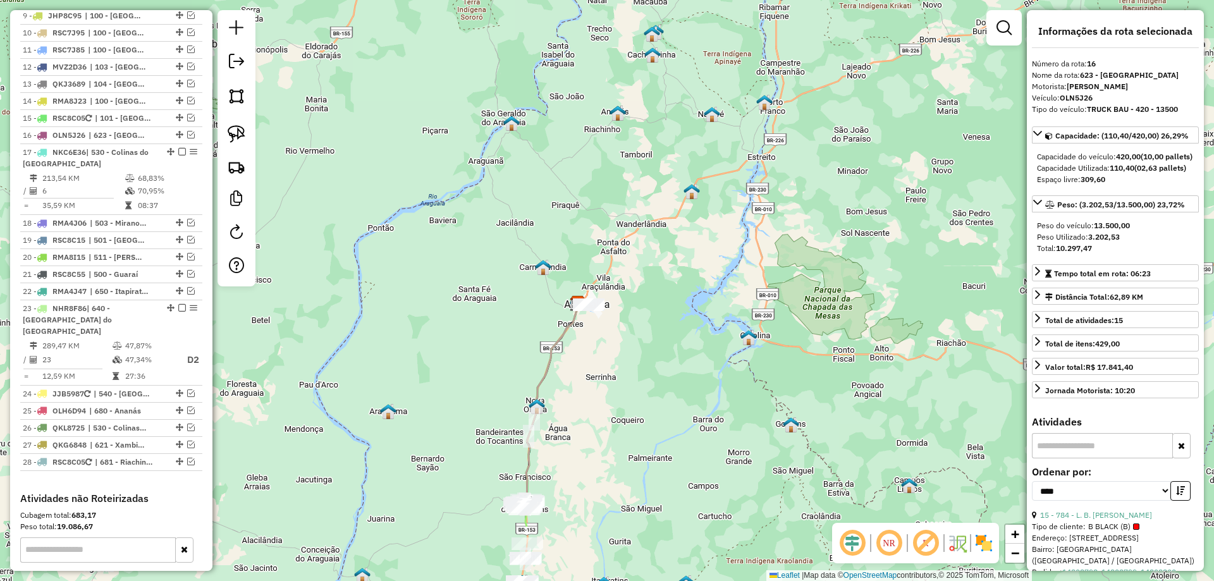
drag, startPoint x: 435, startPoint y: 432, endPoint x: 474, endPoint y: 283, distance: 154.1
click at [474, 283] on div "Janela de atendimento Grade de atendimento Capacidade Transportadoras Veículos …" at bounding box center [607, 290] width 1214 height 581
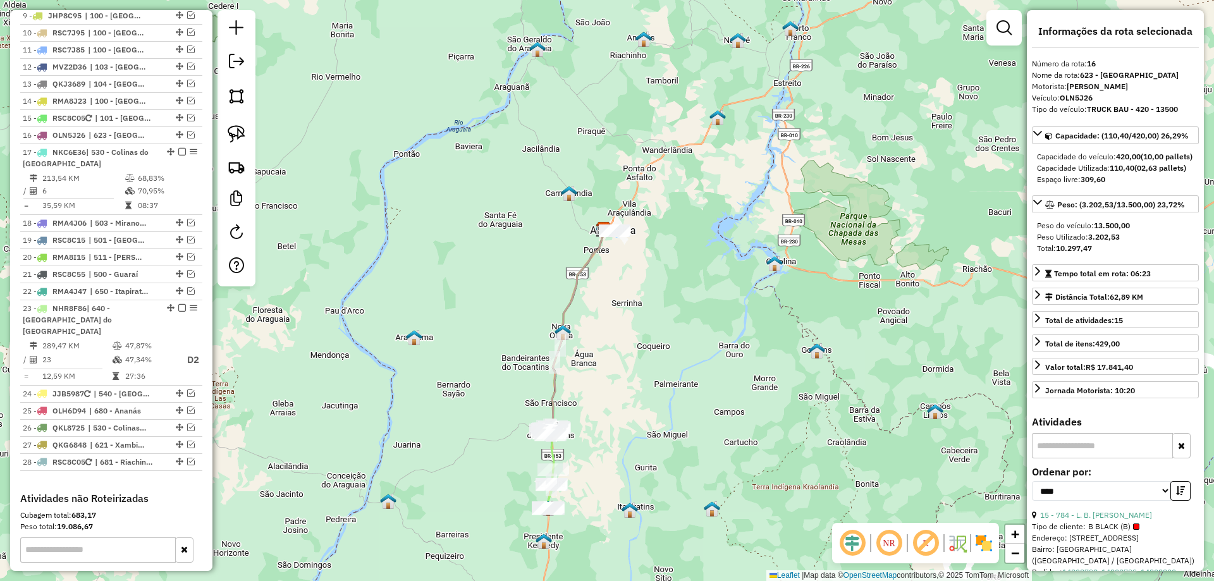
drag, startPoint x: 593, startPoint y: 508, endPoint x: 611, endPoint y: 452, distance: 58.2
click at [611, 452] on div "Janela de atendimento Grade de atendimento Capacidade Transportadoras Veículos …" at bounding box center [607, 290] width 1214 height 581
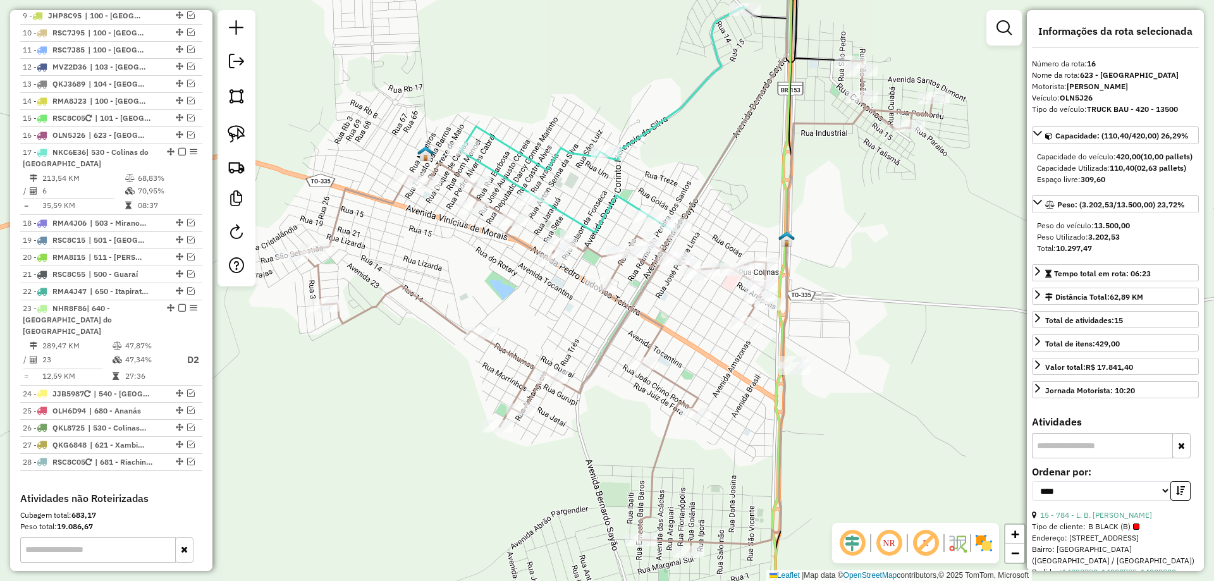
drag, startPoint x: 658, startPoint y: 414, endPoint x: 901, endPoint y: 357, distance: 249.9
click at [902, 358] on div "Janela de atendimento Grade de atendimento Capacidade Transportadoras Veículos …" at bounding box center [607, 290] width 1214 height 581
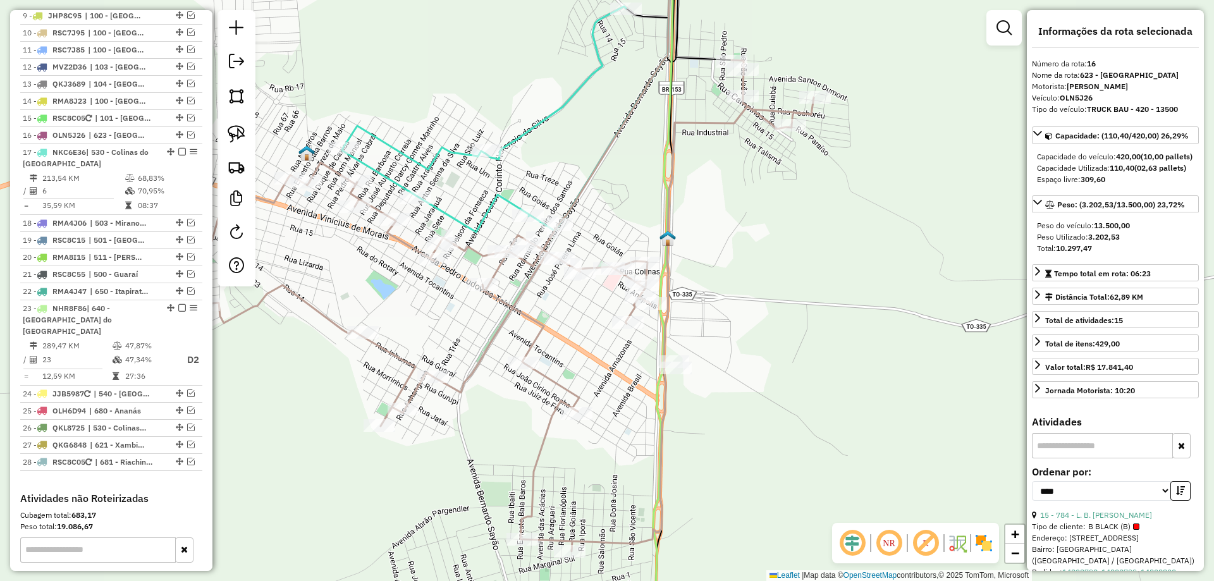
drag, startPoint x: 705, startPoint y: 329, endPoint x: 397, endPoint y: 307, distance: 308.5
click at [397, 307] on div "Janela de atendimento Grade de atendimento Capacidade Transportadoras Veículos …" at bounding box center [607, 290] width 1214 height 581
click at [242, 128] on img at bounding box center [237, 134] width 18 height 18
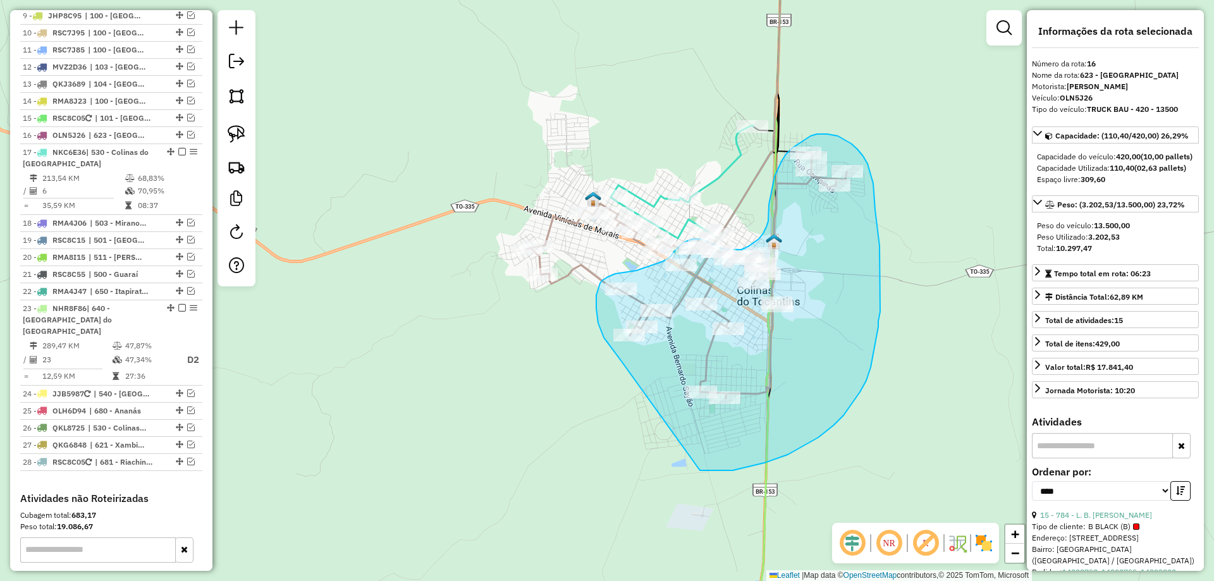
drag, startPoint x: 365, startPoint y: 480, endPoint x: 697, endPoint y: 469, distance: 331.4
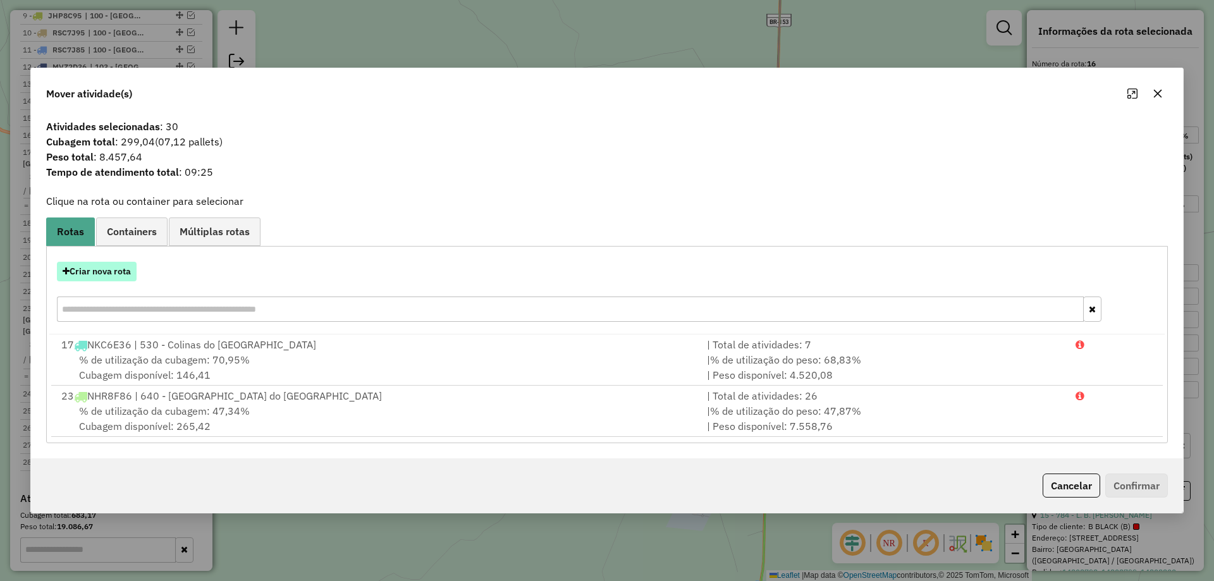
click at [109, 267] on button "Criar nova rota" at bounding box center [97, 272] width 80 height 20
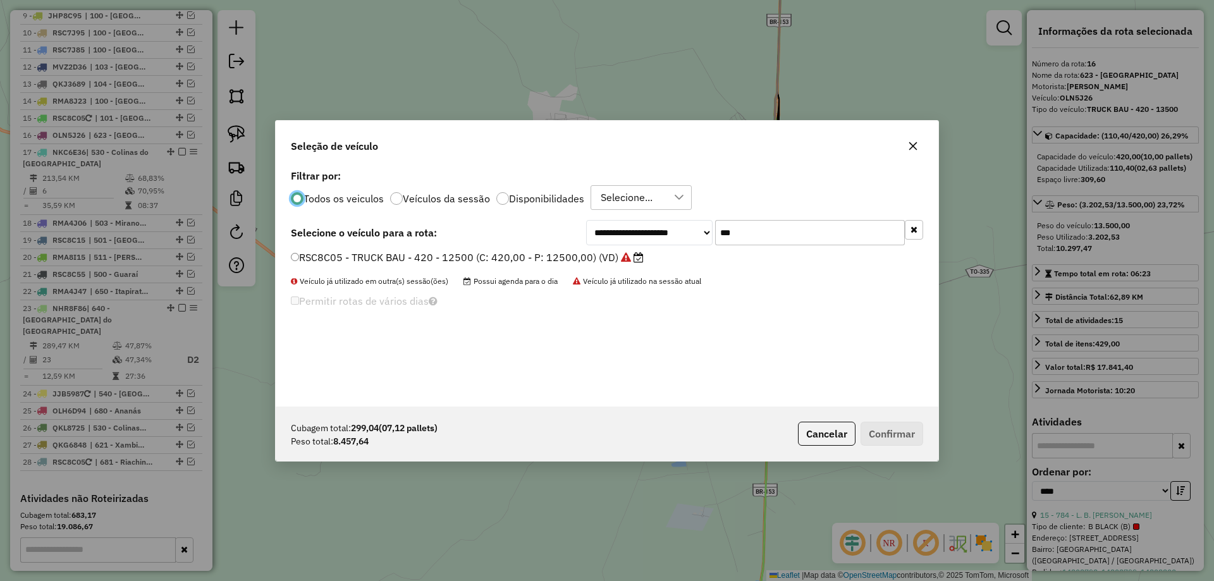
scroll to position [7, 4]
click at [808, 243] on input "***" at bounding box center [810, 232] width 190 height 25
type input "***"
click at [640, 257] on label "MWF4J39 - TRUCK CARROCERIA ABERTA - 504 - 14000 (C: 504,00 - P: 14000,00) (VD)" at bounding box center [502, 257] width 423 height 15
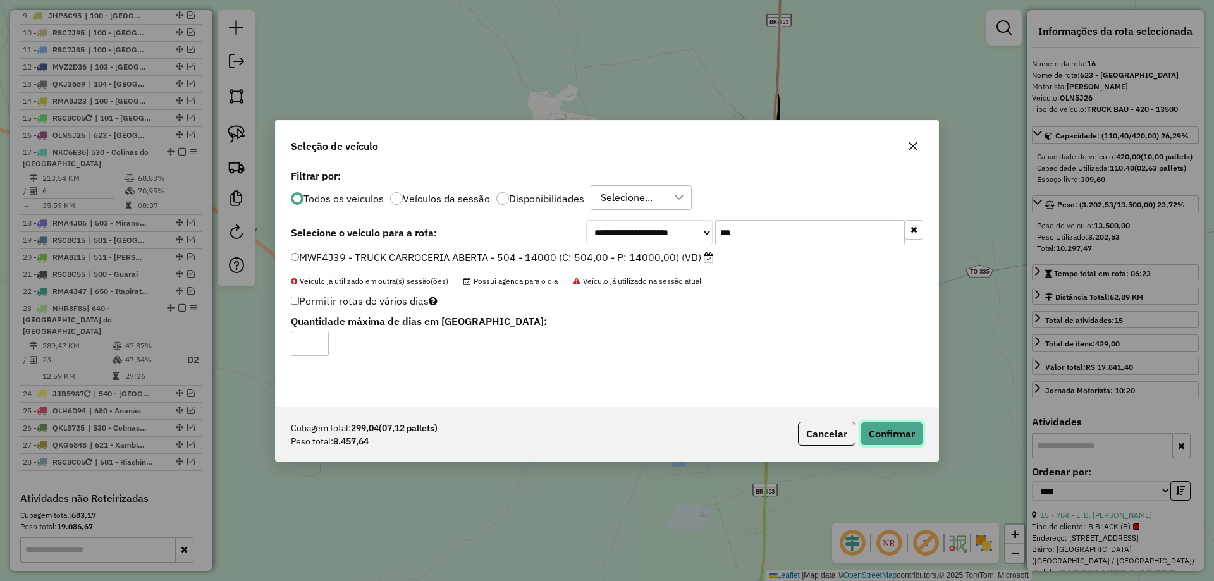
click at [885, 427] on button "Confirmar" at bounding box center [891, 434] width 63 height 24
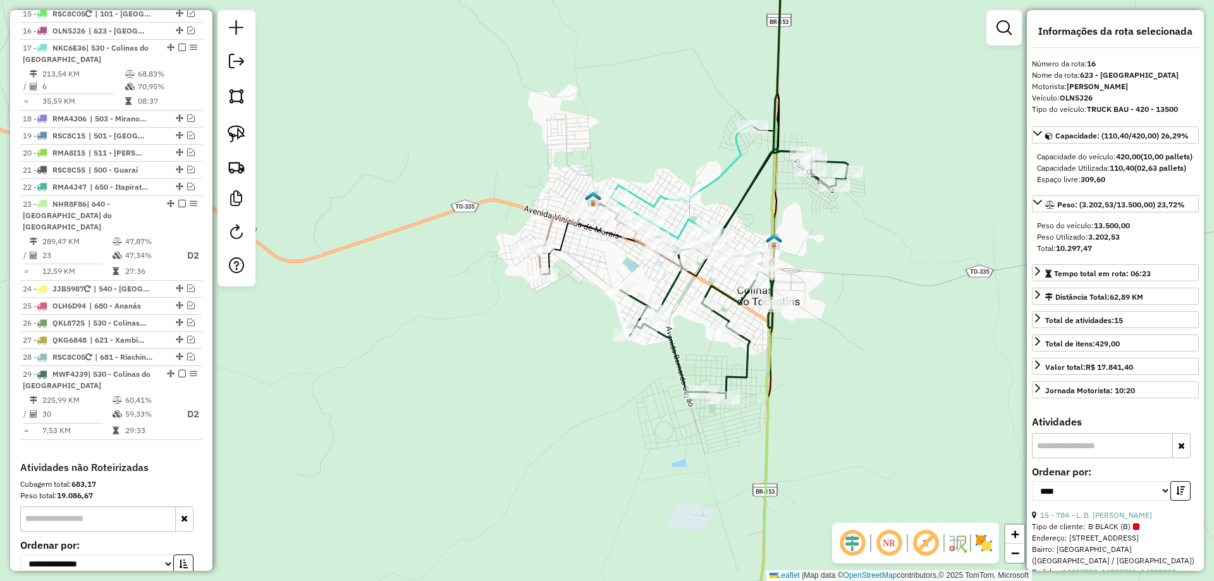
scroll to position [786, 0]
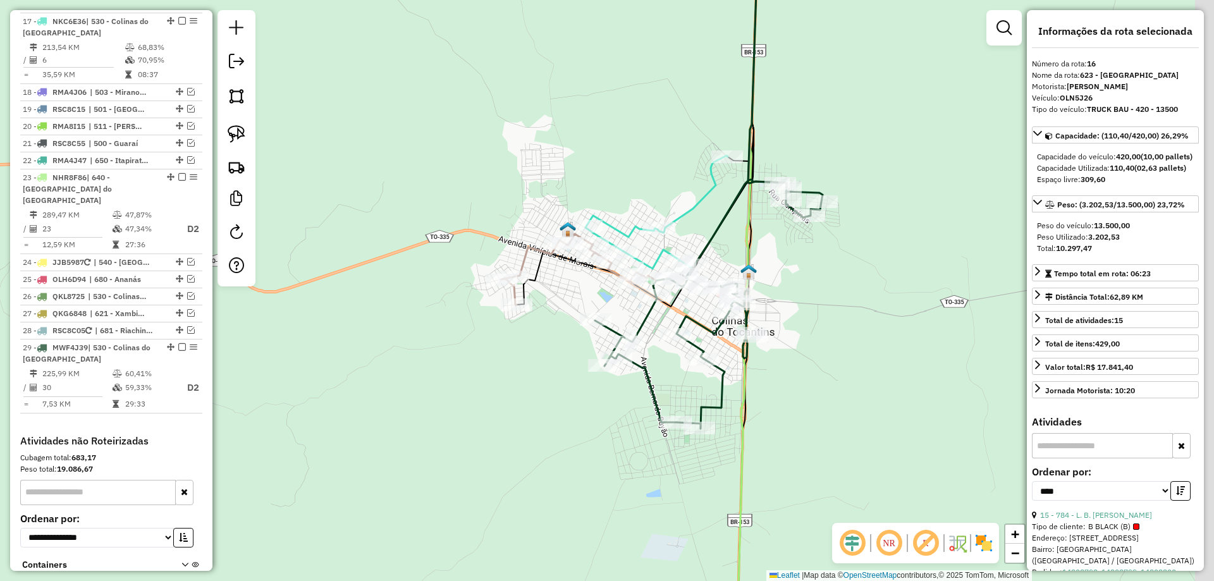
drag, startPoint x: 580, startPoint y: 423, endPoint x: 511, endPoint y: 482, distance: 90.6
click at [511, 482] on div "Janela de atendimento Grade de atendimento Capacidade Transportadoras Veículos …" at bounding box center [607, 290] width 1214 height 581
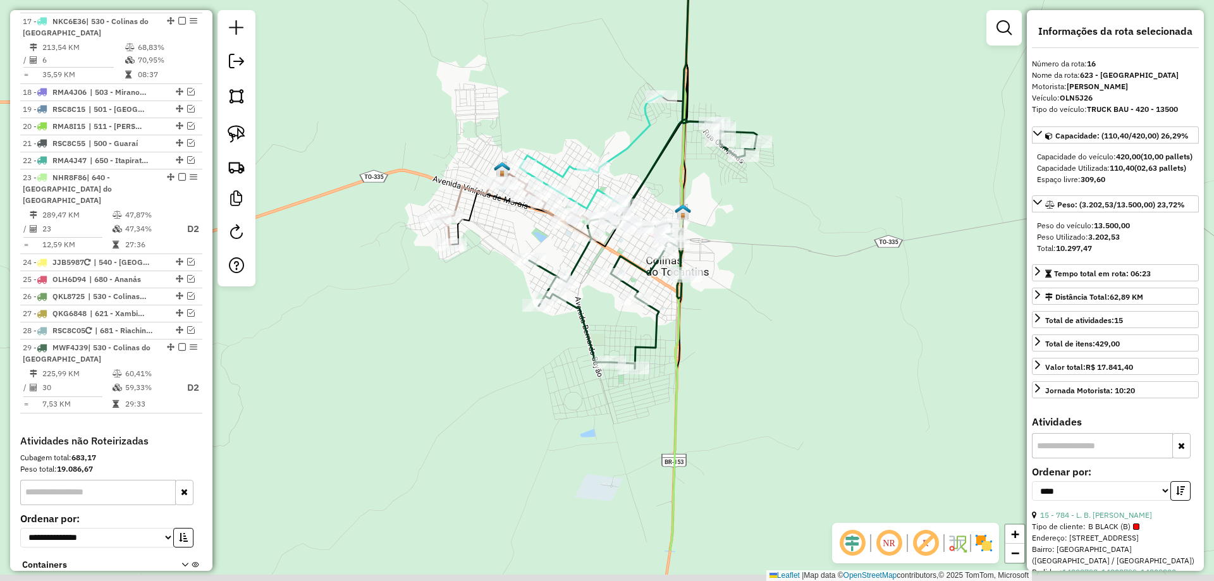
drag, startPoint x: 583, startPoint y: 482, endPoint x: 557, endPoint y: 350, distance: 135.1
click at [558, 354] on div "Janela de atendimento Grade de atendimento Capacidade Transportadoras Veículos …" at bounding box center [607, 290] width 1214 height 581
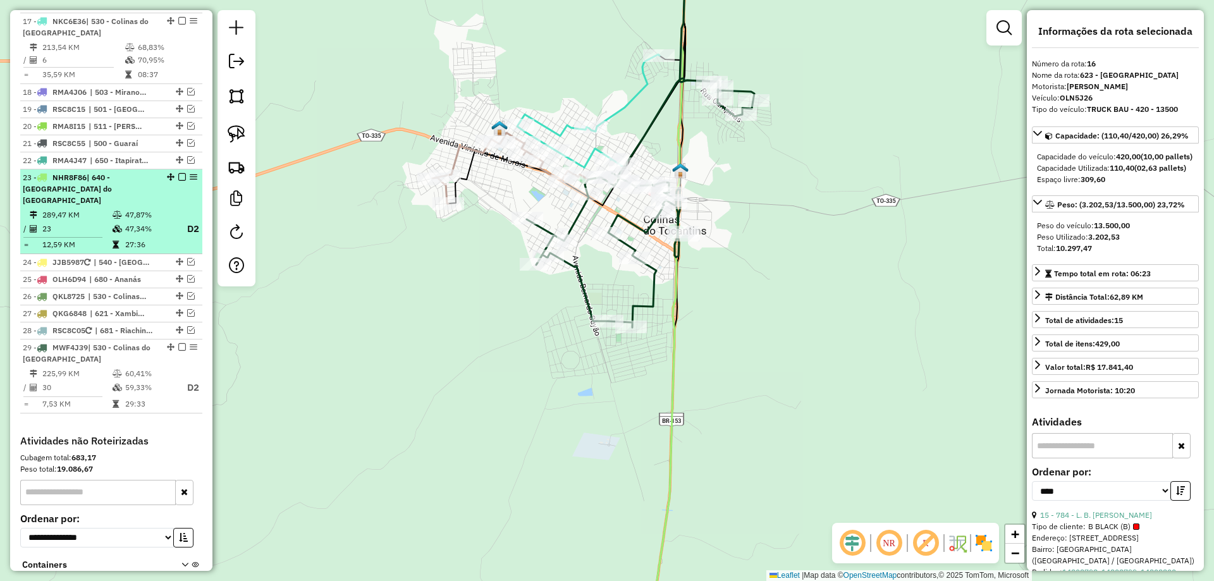
click at [82, 234] on td "23" at bounding box center [77, 229] width 70 height 16
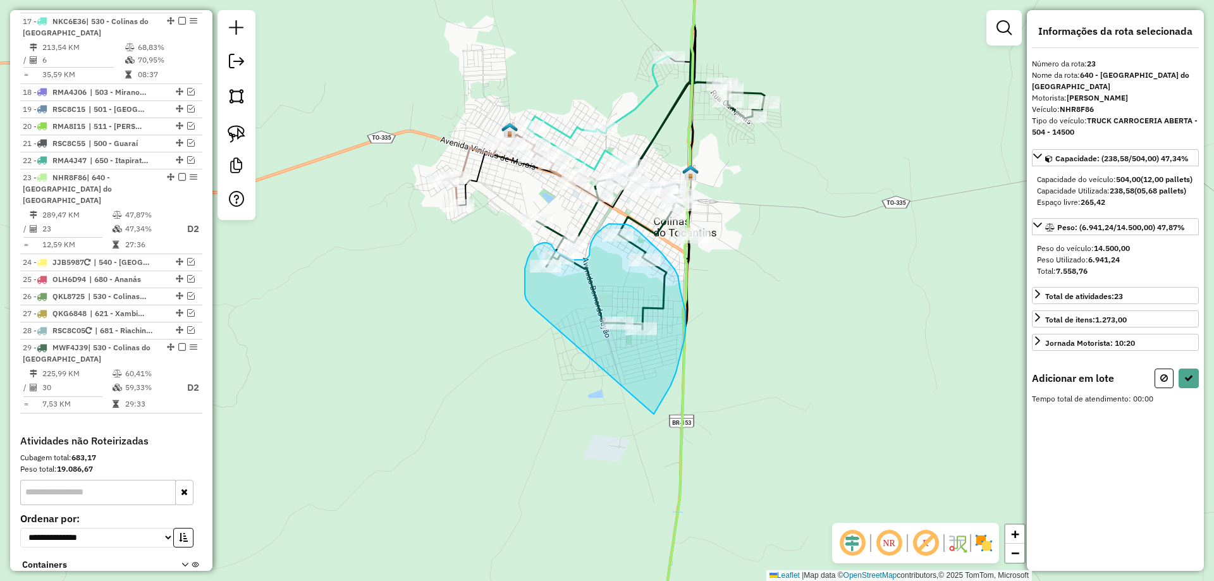
drag, startPoint x: 531, startPoint y: 306, endPoint x: 654, endPoint y: 414, distance: 163.4
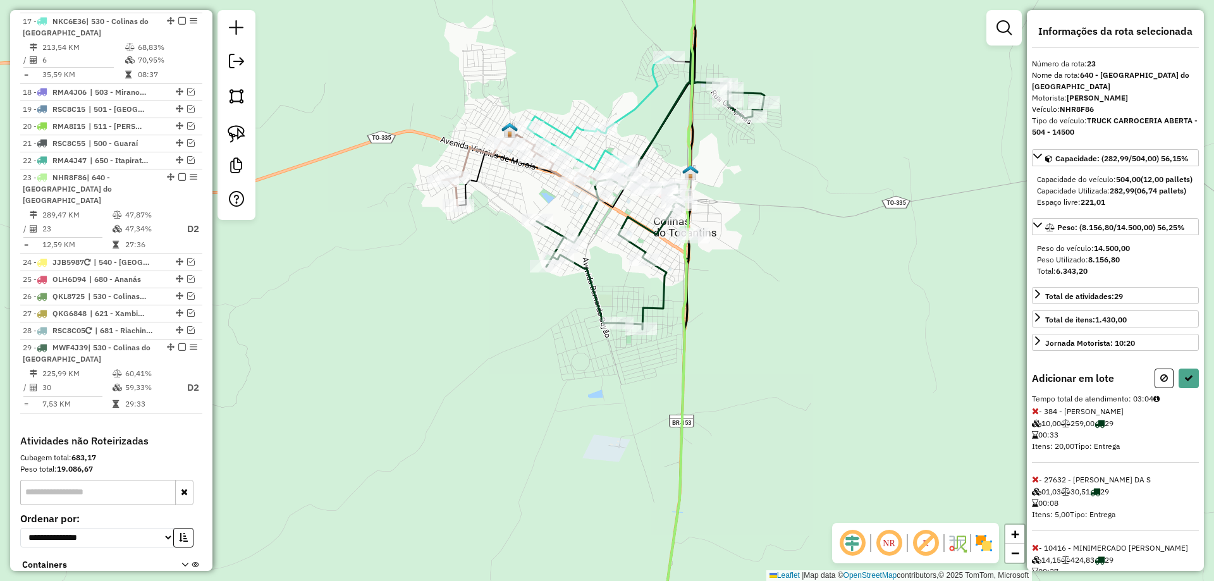
select select "*********"
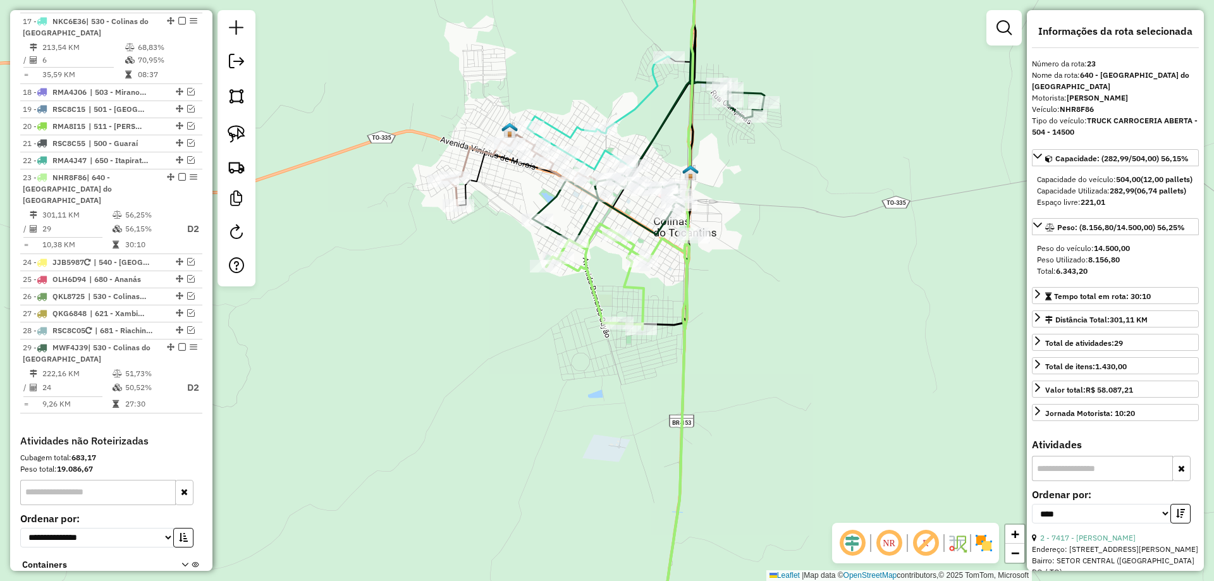
scroll to position [877, 0]
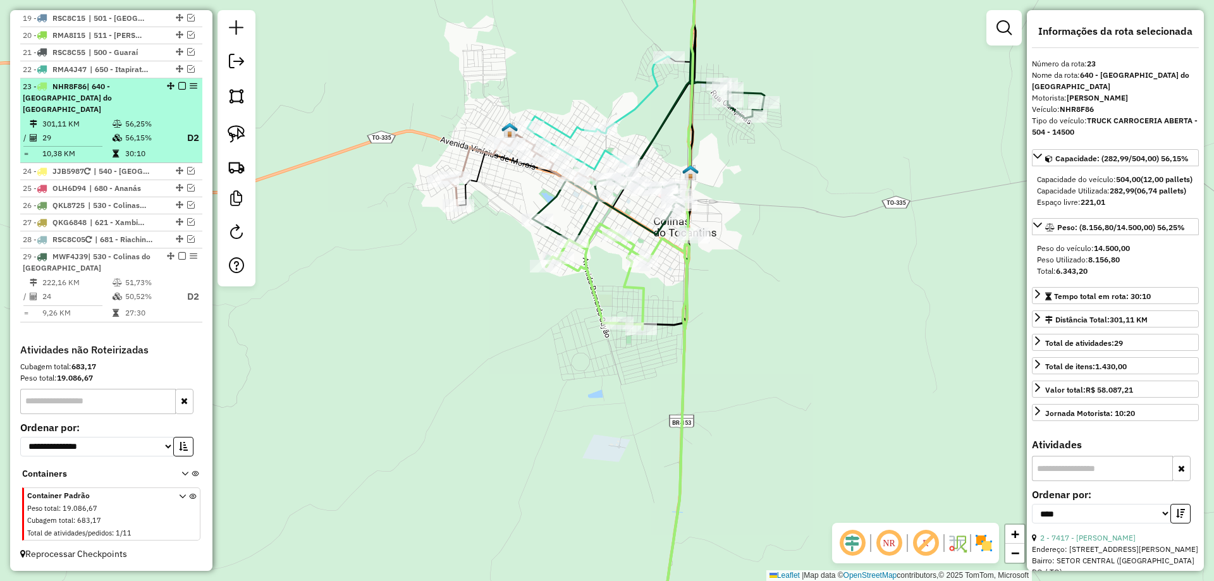
click at [130, 129] on td "56,25%" at bounding box center [150, 124] width 51 height 13
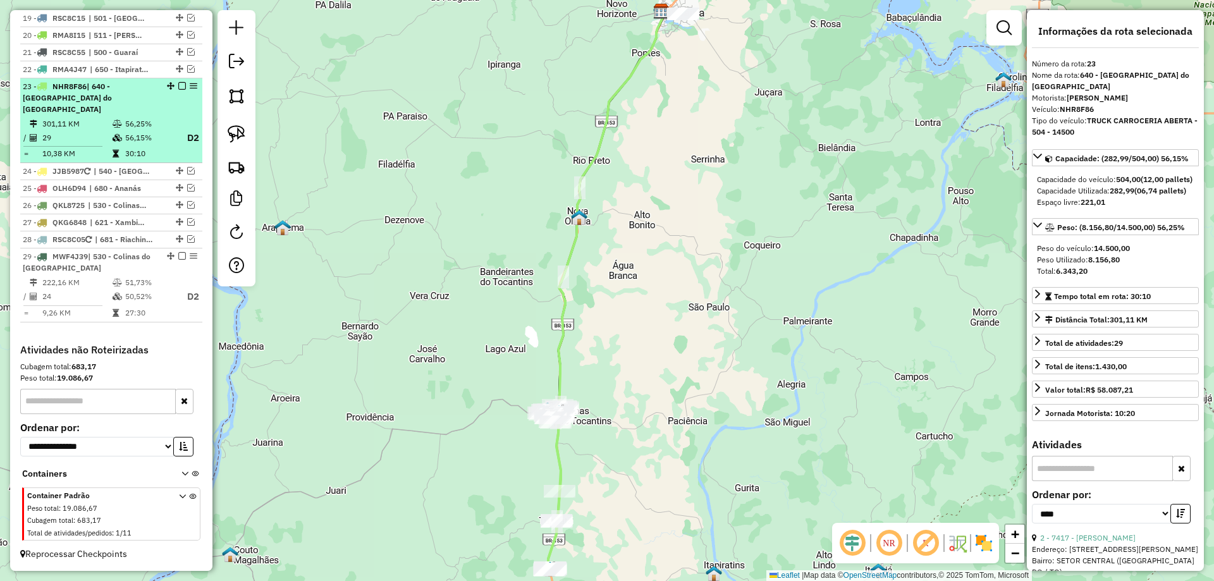
click at [178, 90] on em at bounding box center [182, 86] width 8 height 8
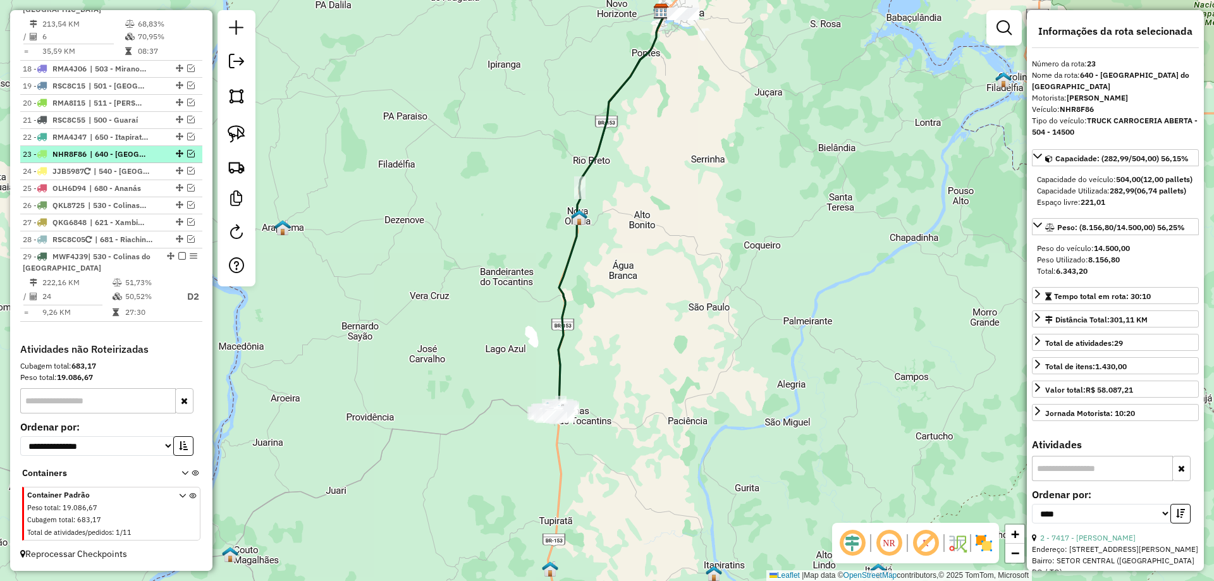
scroll to position [821, 0]
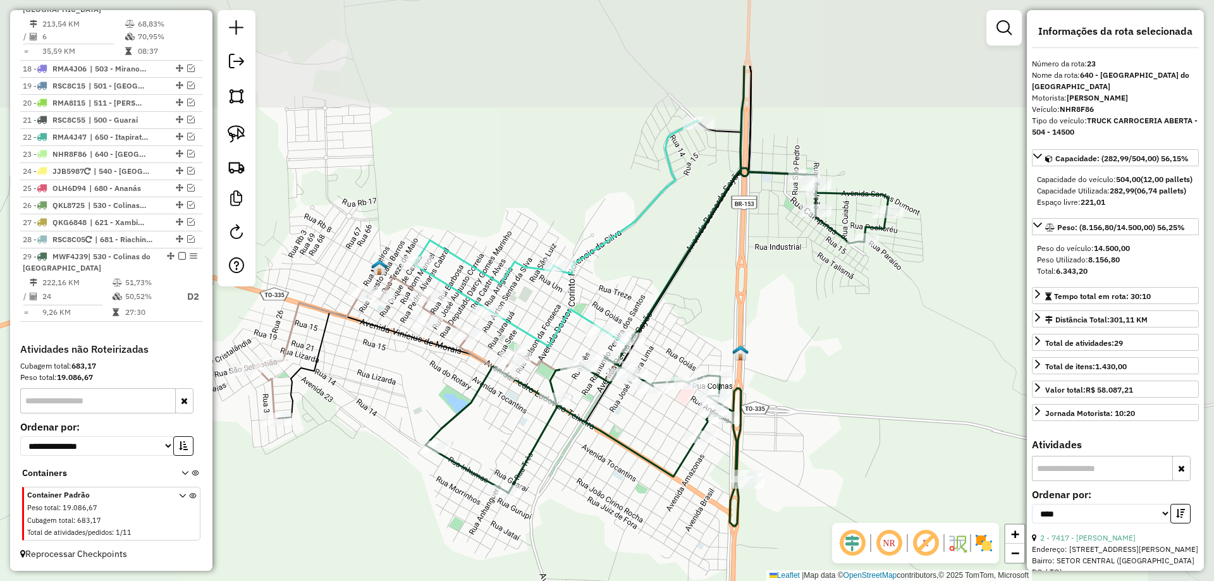
drag, startPoint x: 683, startPoint y: 336, endPoint x: 602, endPoint y: 465, distance: 152.2
click at [602, 465] on div "Janela de atendimento Grade de atendimento Capacidade Transportadoras Veículos …" at bounding box center [607, 290] width 1214 height 581
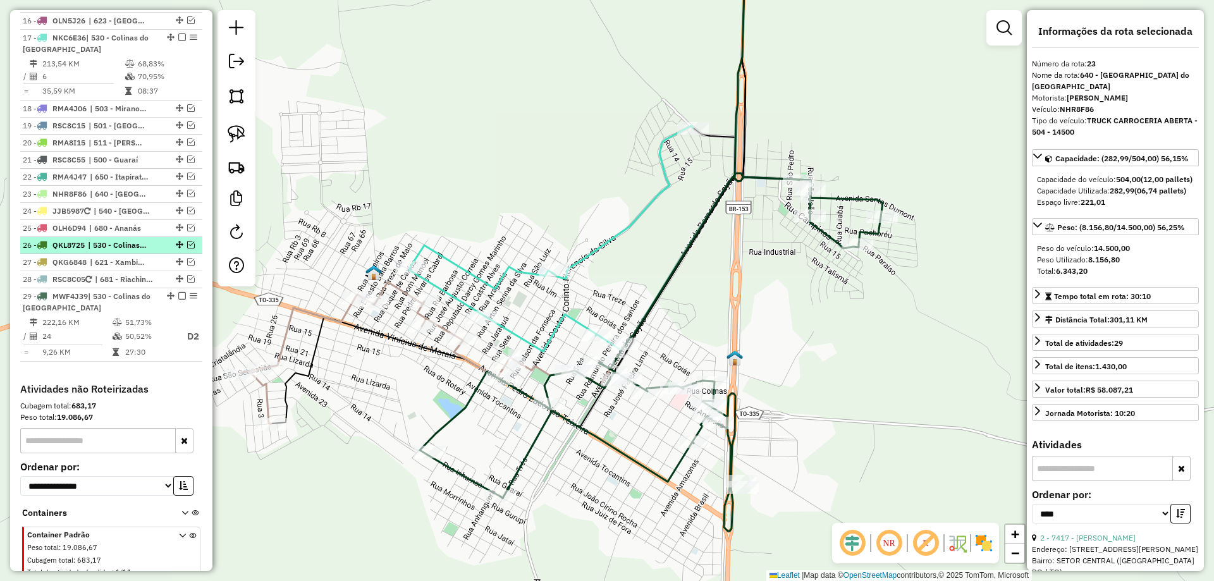
scroll to position [758, 0]
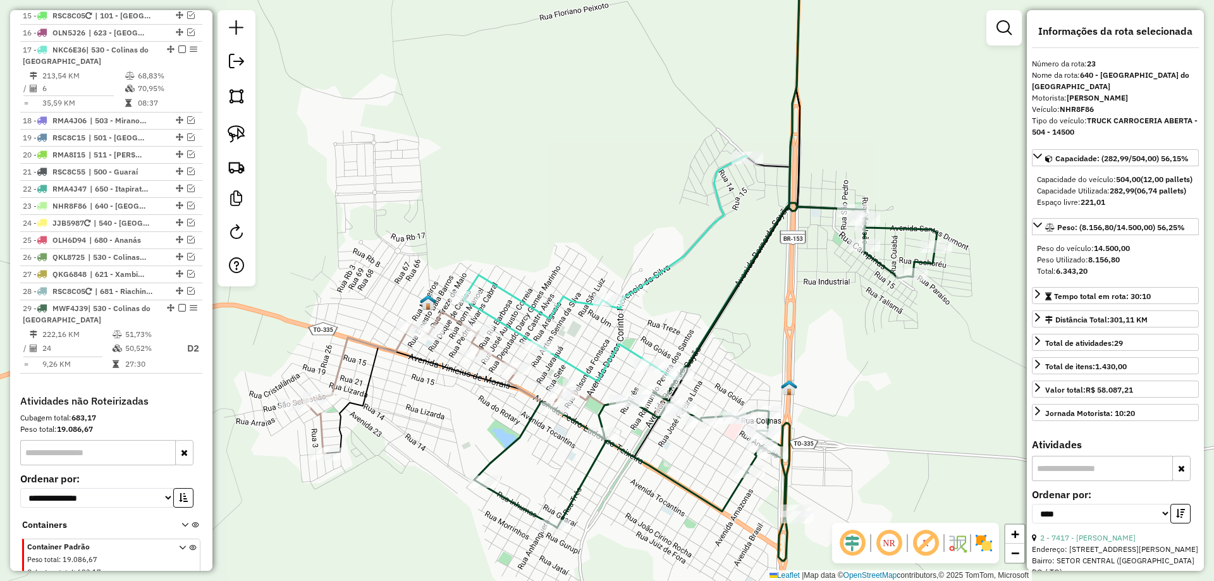
drag, startPoint x: 454, startPoint y: 284, endPoint x: 538, endPoint y: 315, distance: 88.8
click at [537, 315] on div "Janela de atendimento Grade de atendimento Capacidade Transportadoras Veículos …" at bounding box center [607, 290] width 1214 height 581
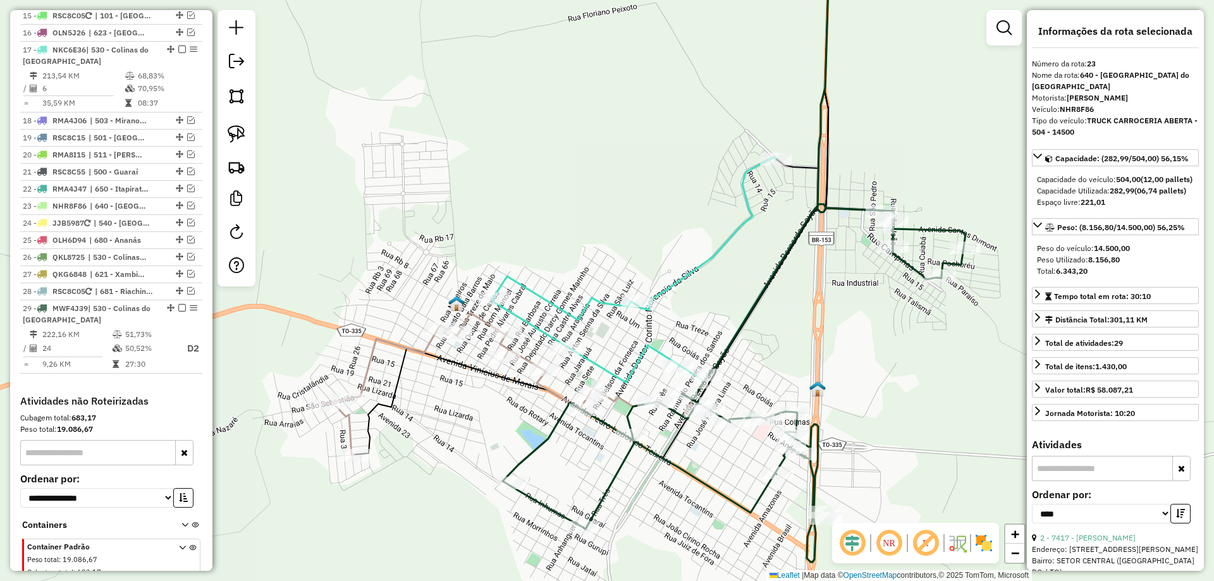
click at [542, 297] on icon at bounding box center [634, 270] width 284 height 226
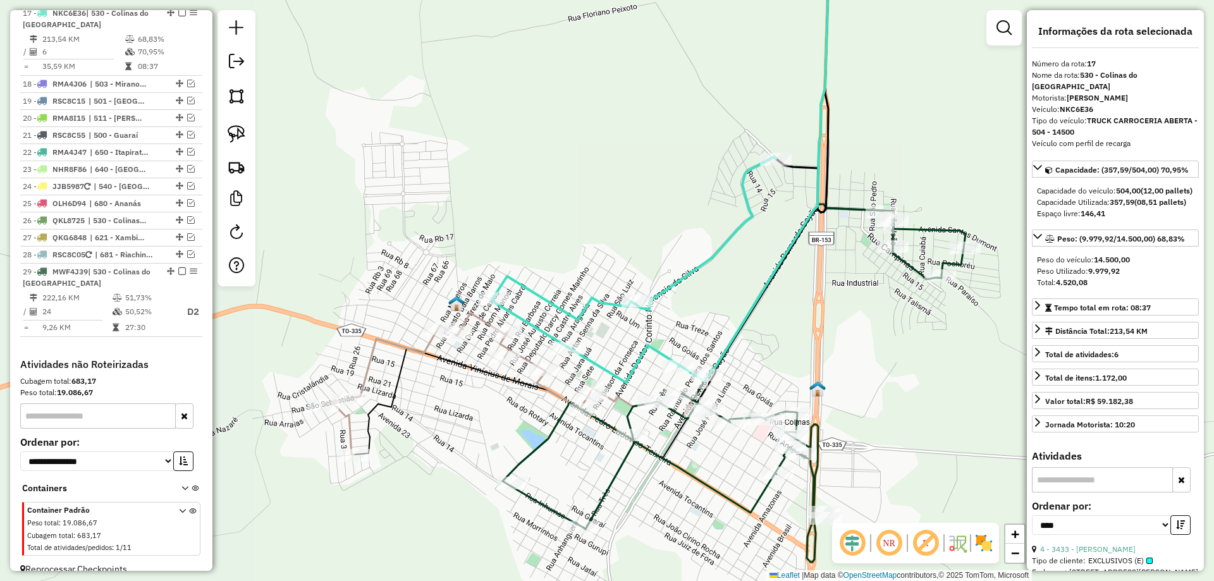
scroll to position [801, 0]
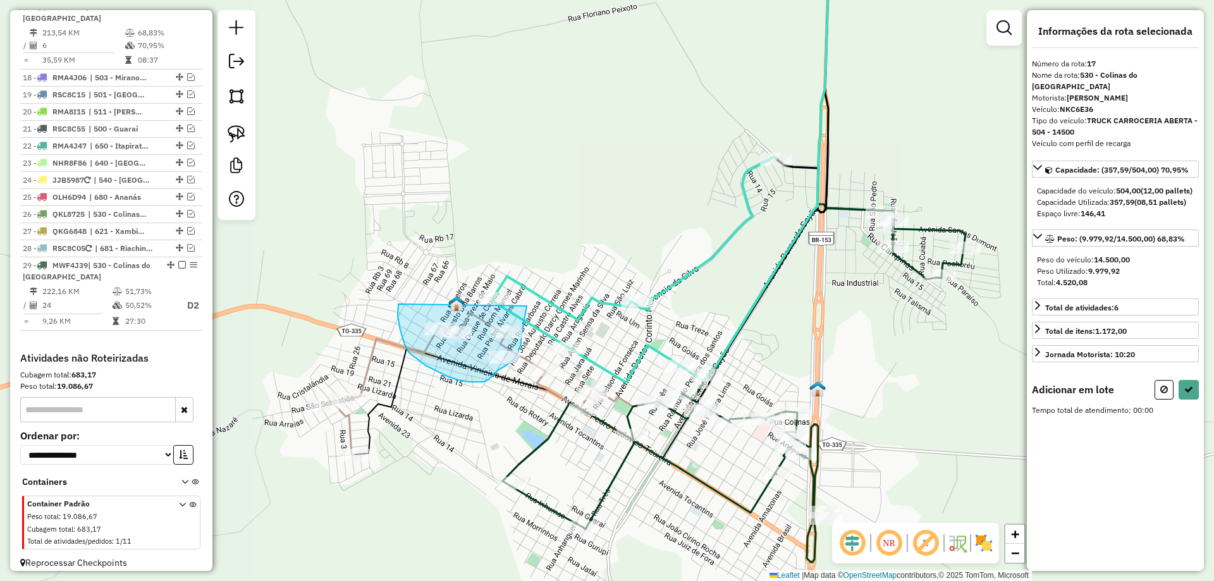
drag, startPoint x: 398, startPoint y: 304, endPoint x: 526, endPoint y: 302, distance: 128.3
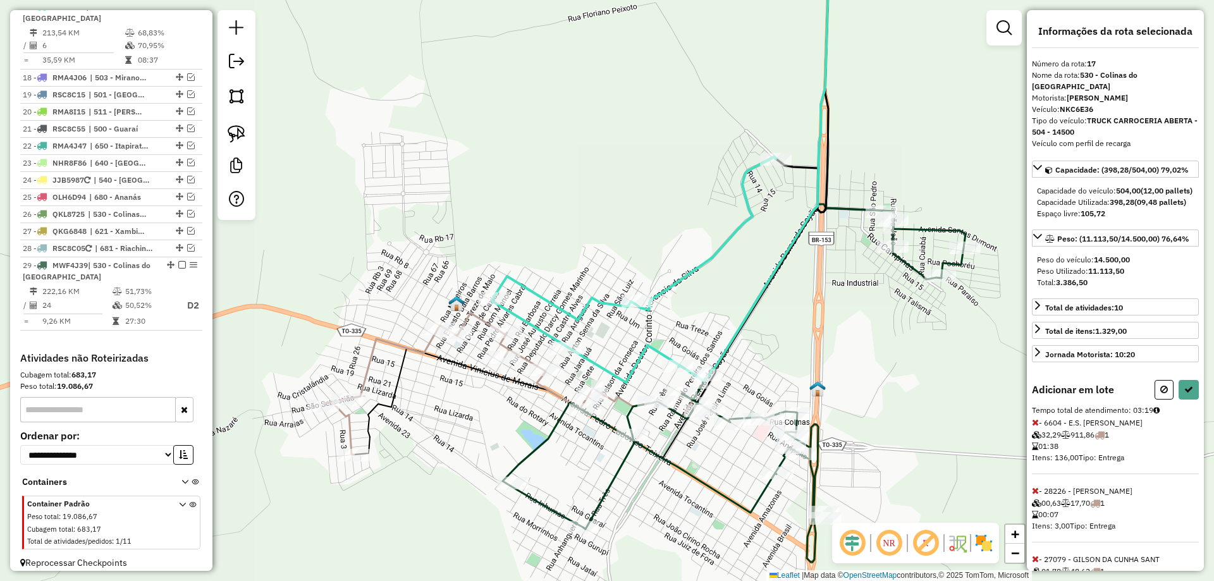
select select "*********"
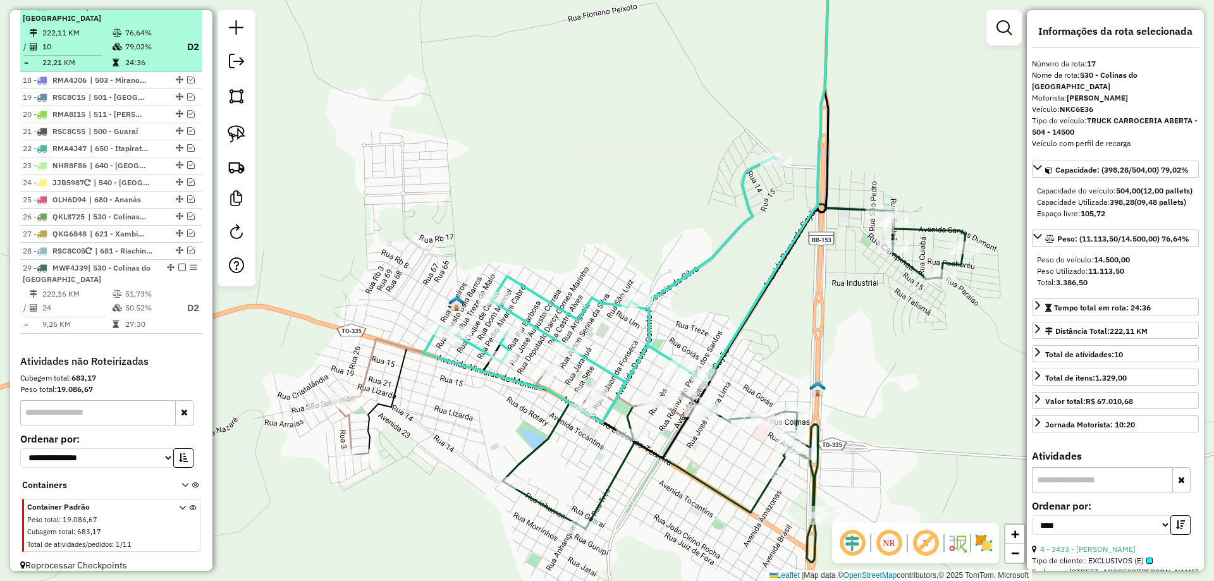
click at [102, 55] on td "10" at bounding box center [77, 47] width 70 height 16
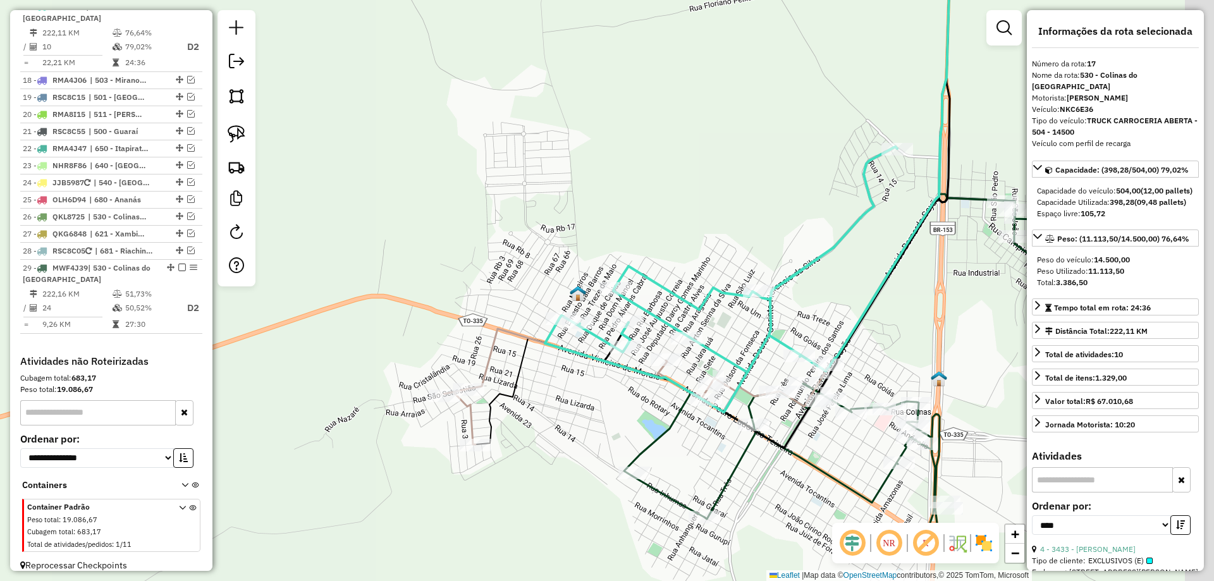
drag, startPoint x: 657, startPoint y: 382, endPoint x: 528, endPoint y: 392, distance: 129.3
click at [529, 392] on div "Janela de atendimento Grade de atendimento Capacidade Transportadoras Veículos …" at bounding box center [607, 290] width 1214 height 581
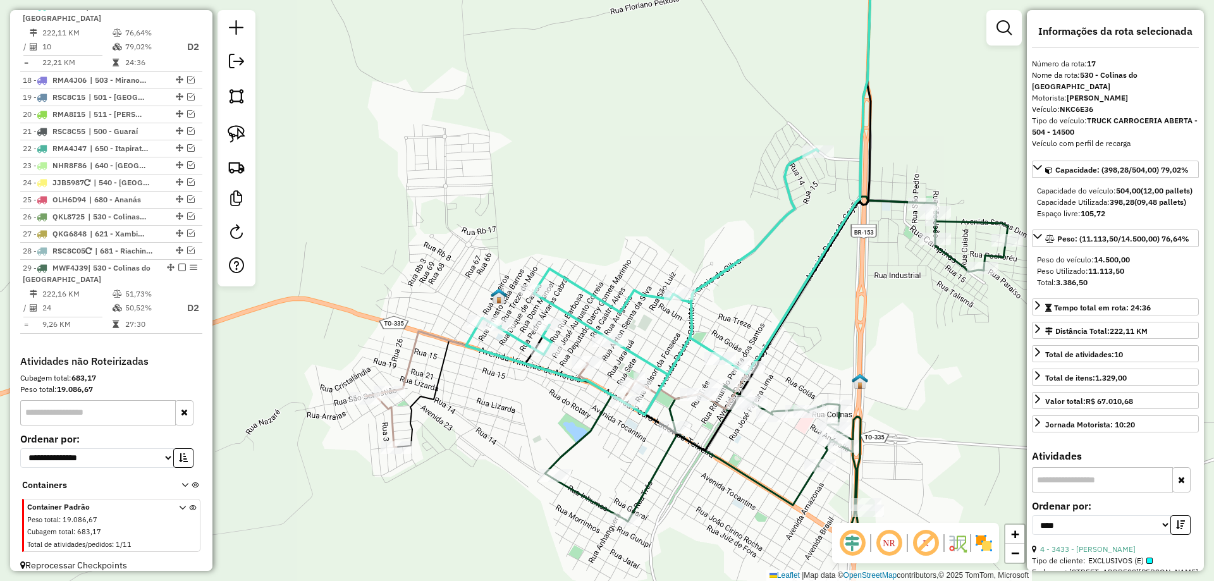
click at [638, 356] on icon at bounding box center [642, 281] width 352 height 265
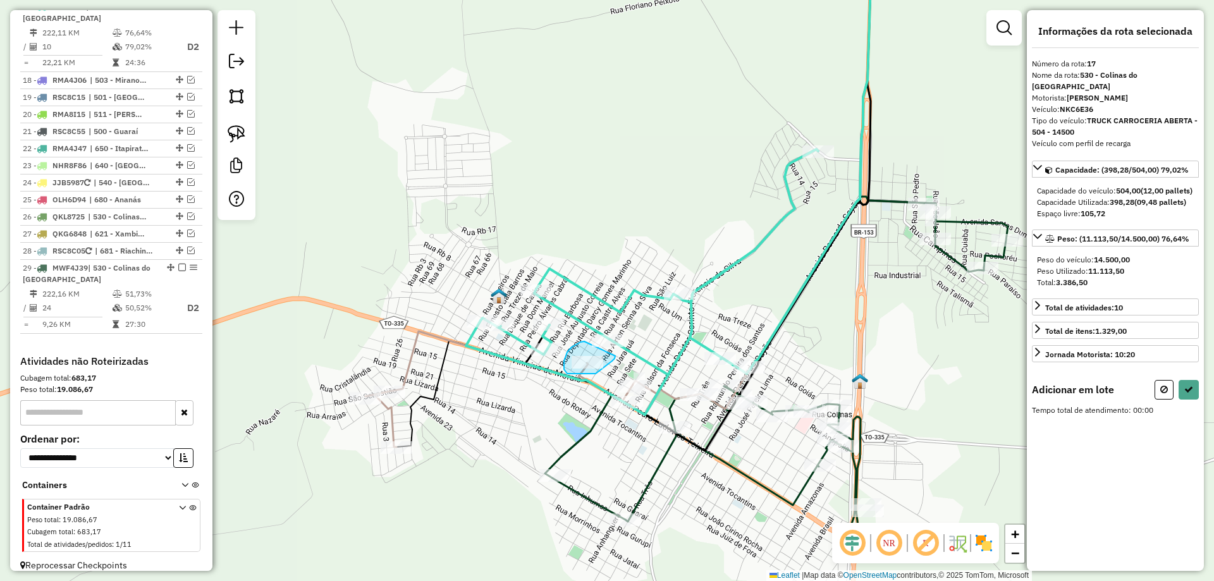
drag, startPoint x: 584, startPoint y: 341, endPoint x: 620, endPoint y: 349, distance: 36.8
click at [619, 350] on div "Rota 1 - Placa JJB5987 25908 - 52.100.394 ROMARIO M Janela de atendimento Grade…" at bounding box center [607, 290] width 1214 height 581
select select "*********"
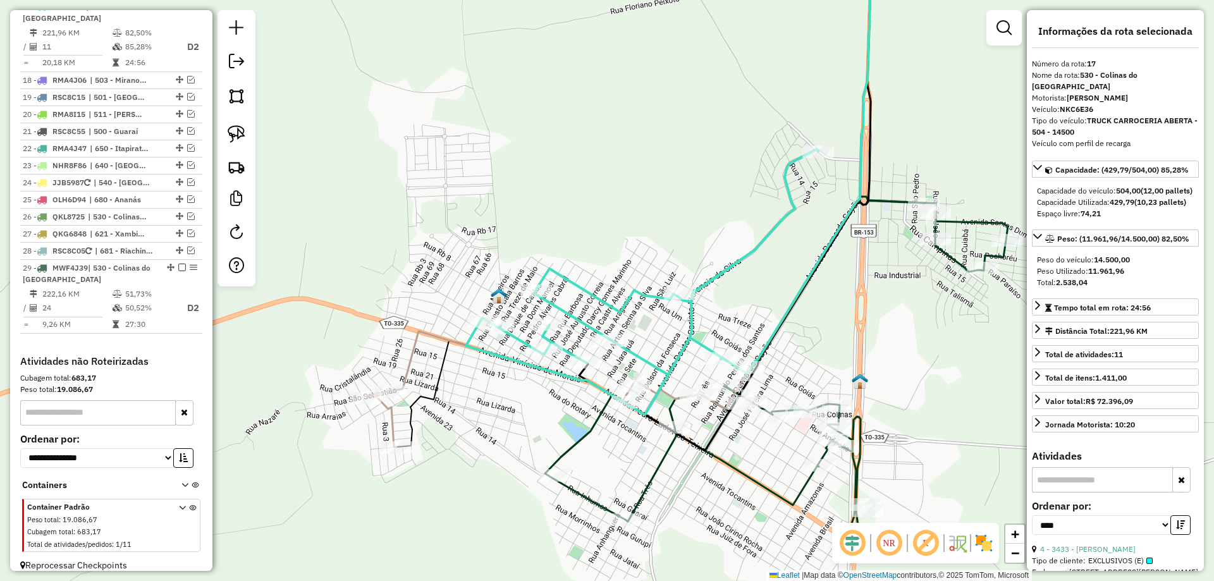
click at [646, 485] on icon at bounding box center [776, 376] width 463 height 358
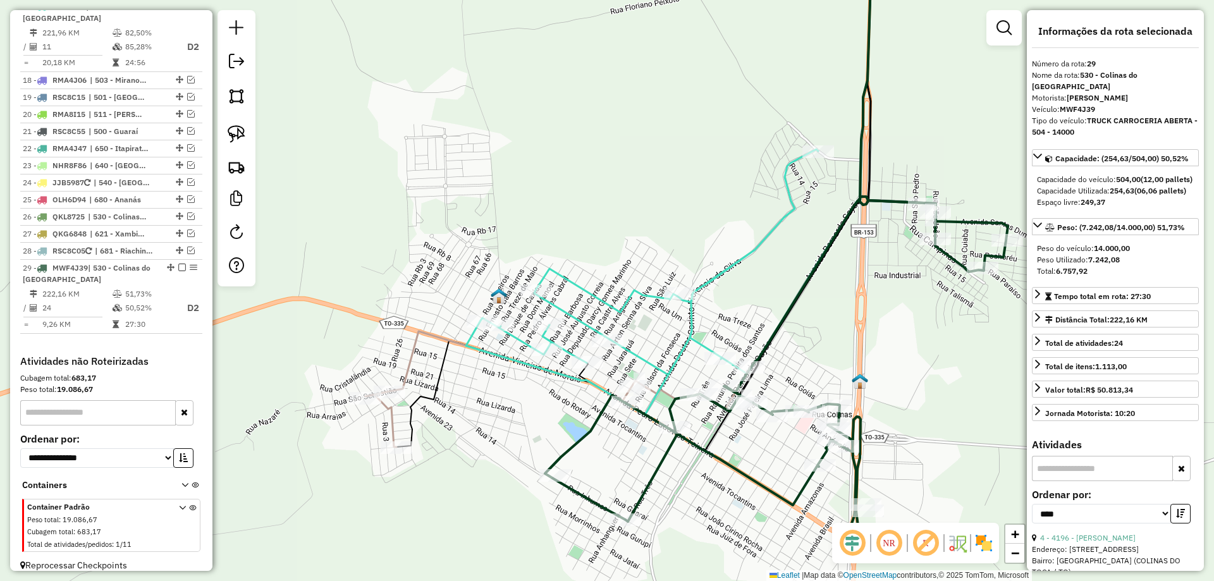
scroll to position [824, 0]
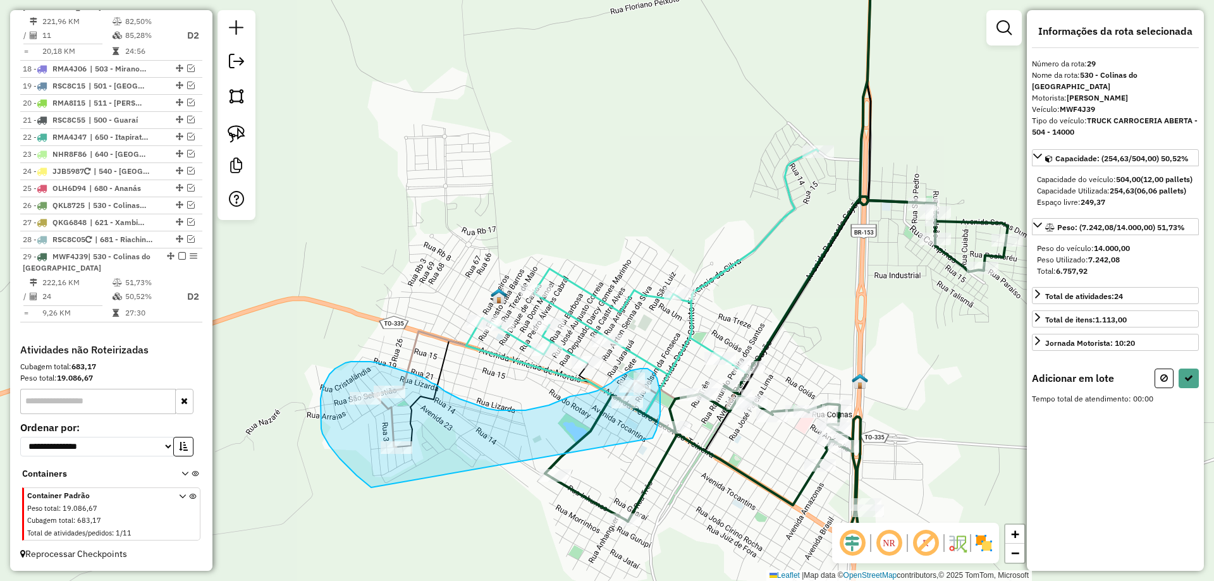
drag, startPoint x: 356, startPoint y: 475, endPoint x: 650, endPoint y: 442, distance: 295.2
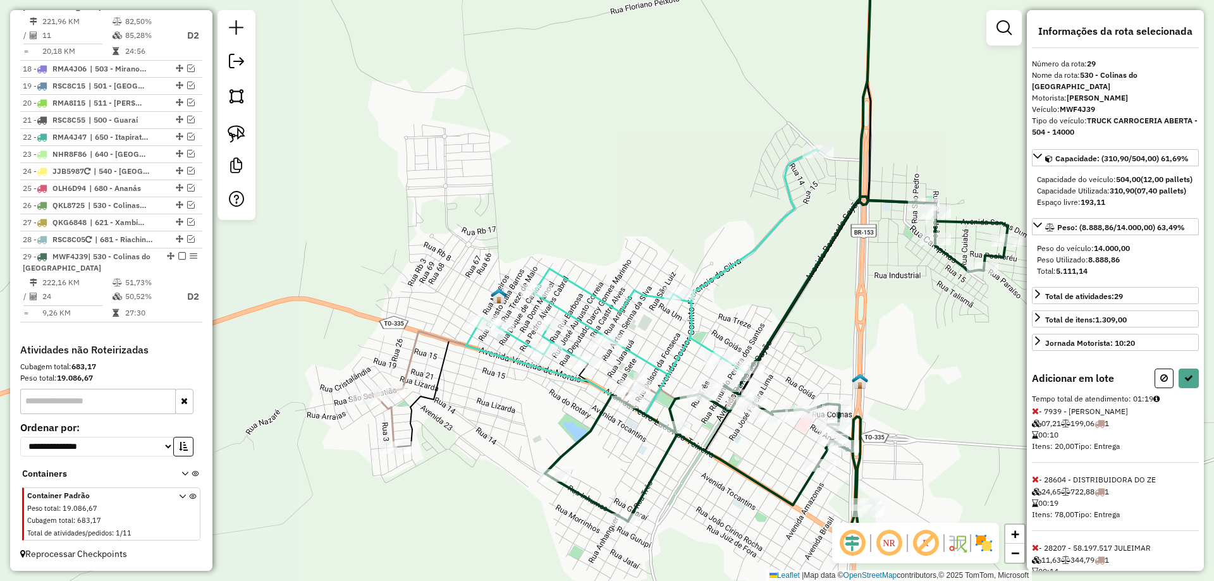
select select "*********"
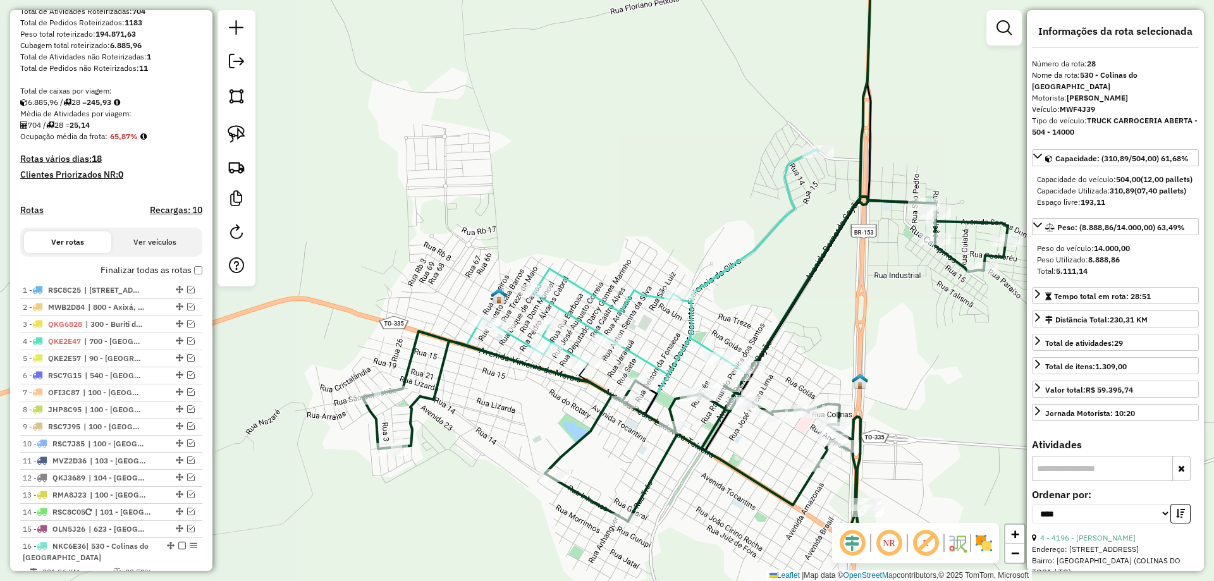
scroll to position [184, 0]
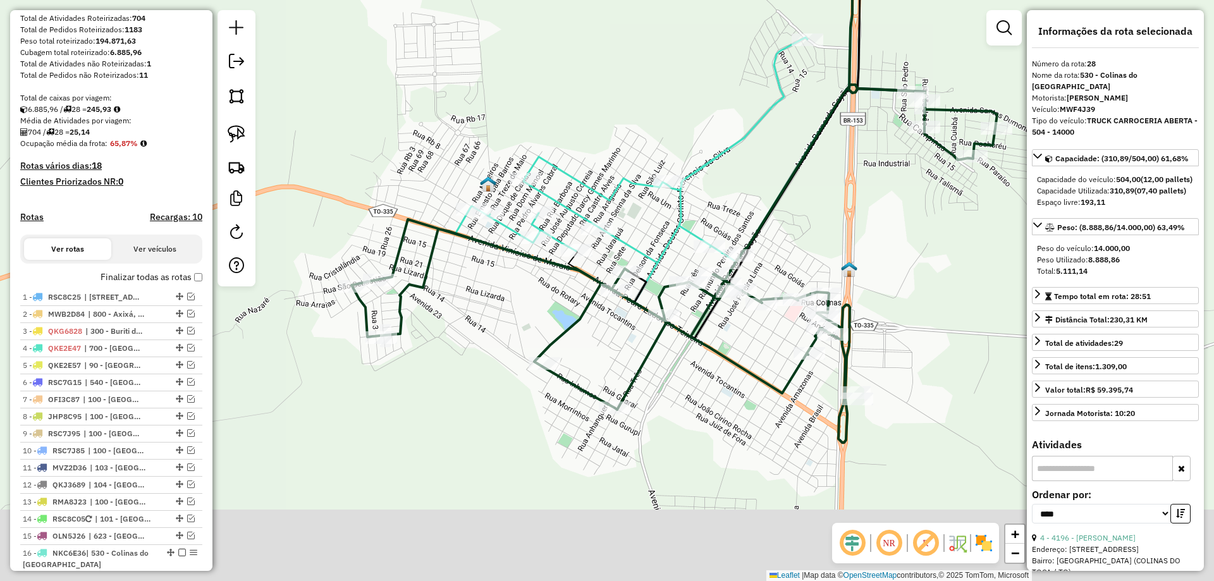
drag, startPoint x: 499, startPoint y: 411, endPoint x: 485, endPoint y: 283, distance: 128.4
click at [486, 284] on div "Janela de atendimento Grade de atendimento Capacidade Transportadoras Veículos …" at bounding box center [607, 290] width 1214 height 581
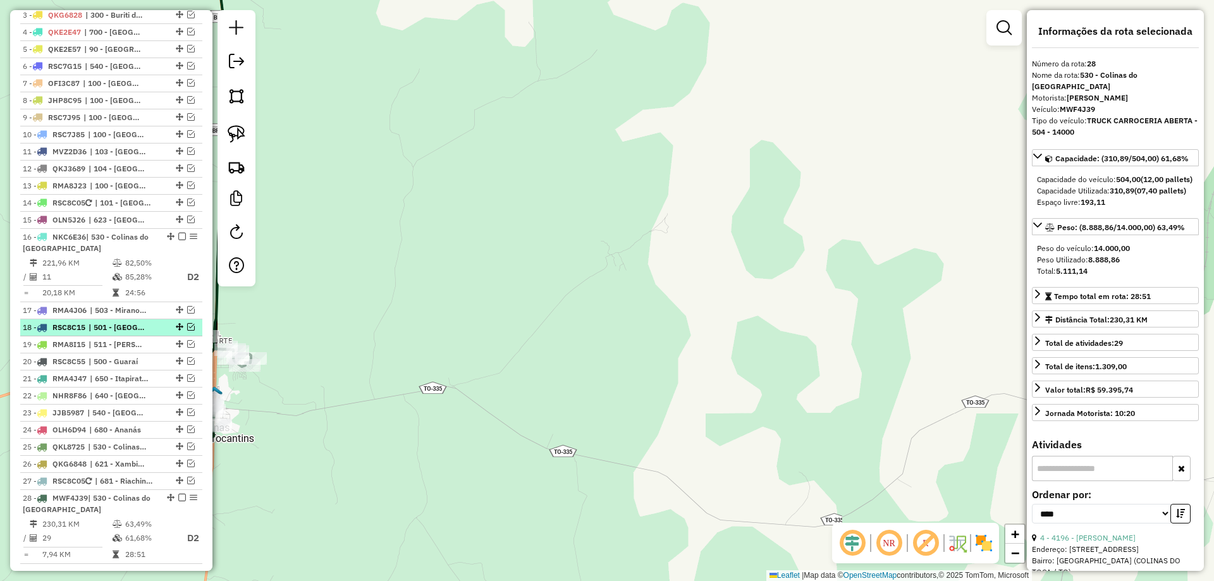
scroll to position [563, 0]
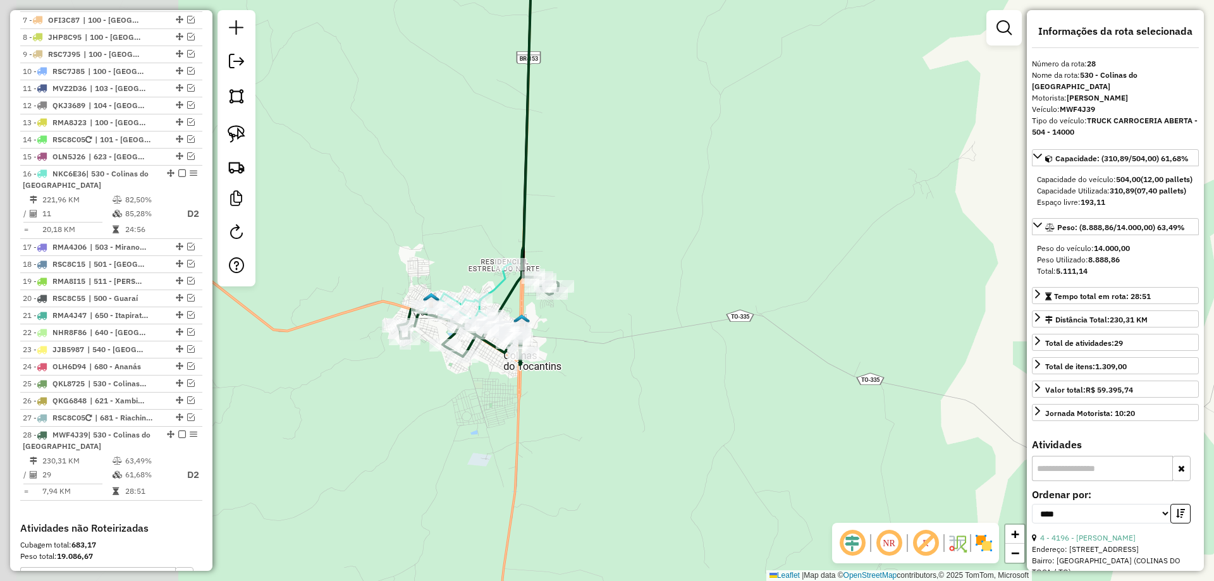
drag, startPoint x: 350, startPoint y: 485, endPoint x: 676, endPoint y: 388, distance: 340.2
click at [681, 391] on div "Janela de atendimento Grade de atendimento Capacidade Transportadoras Veículos …" at bounding box center [607, 290] width 1214 height 581
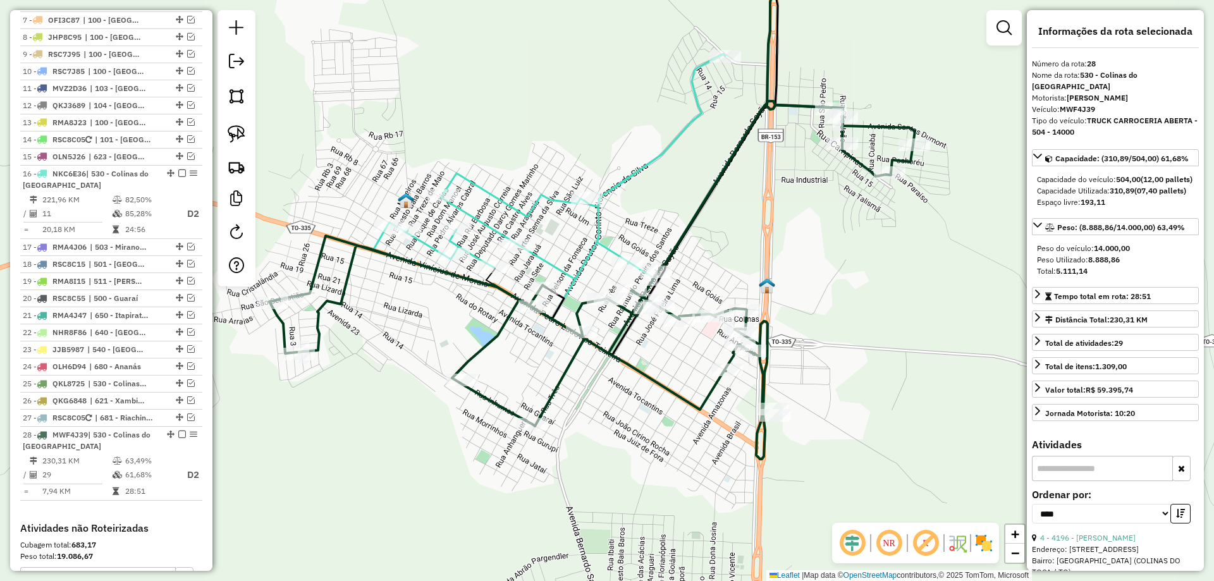
drag, startPoint x: 520, startPoint y: 414, endPoint x: 626, endPoint y: 421, distance: 106.4
click at [626, 421] on div "Janela de atendimento Grade de atendimento Capacidade Transportadoras Veículos …" at bounding box center [607, 290] width 1214 height 581
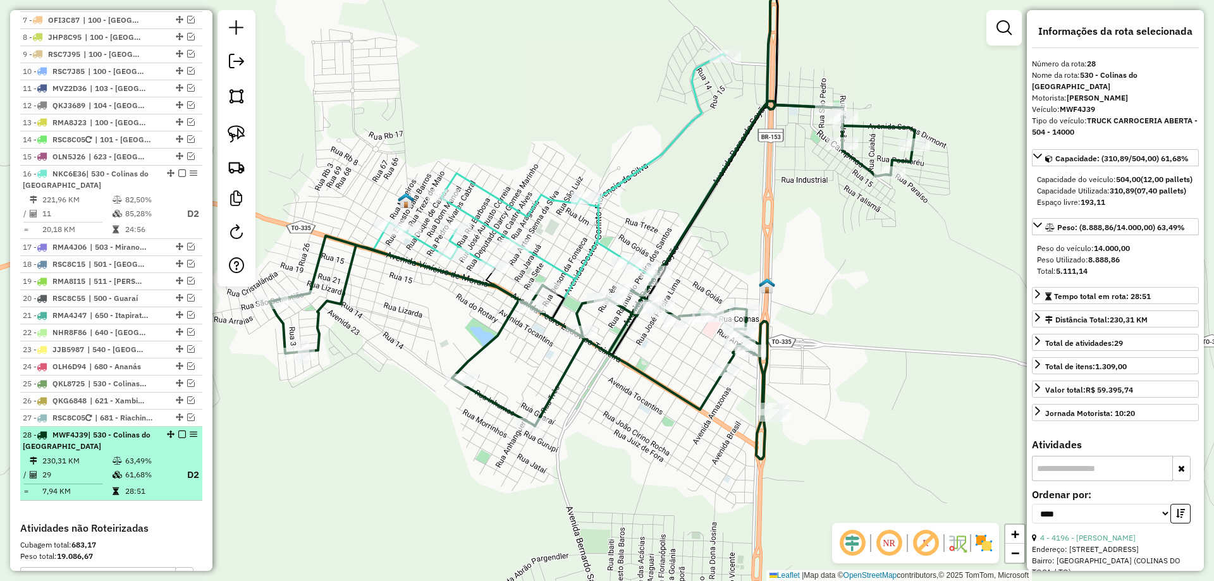
click at [150, 483] on td "61,68%" at bounding box center [150, 475] width 51 height 16
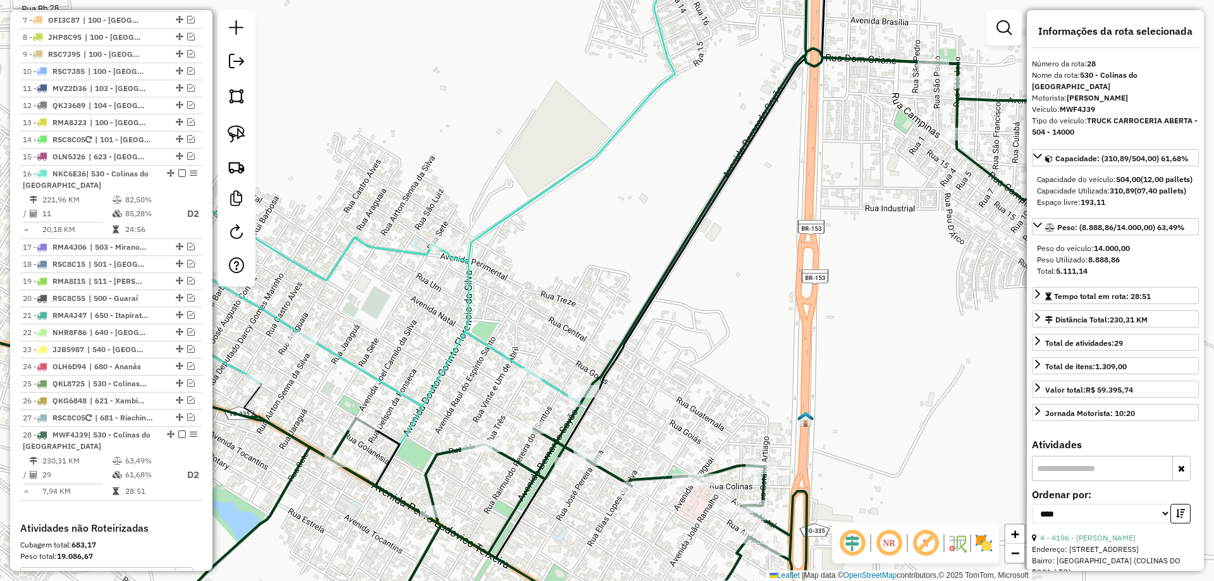
click at [368, 374] on icon at bounding box center [370, 220] width 705 height 530
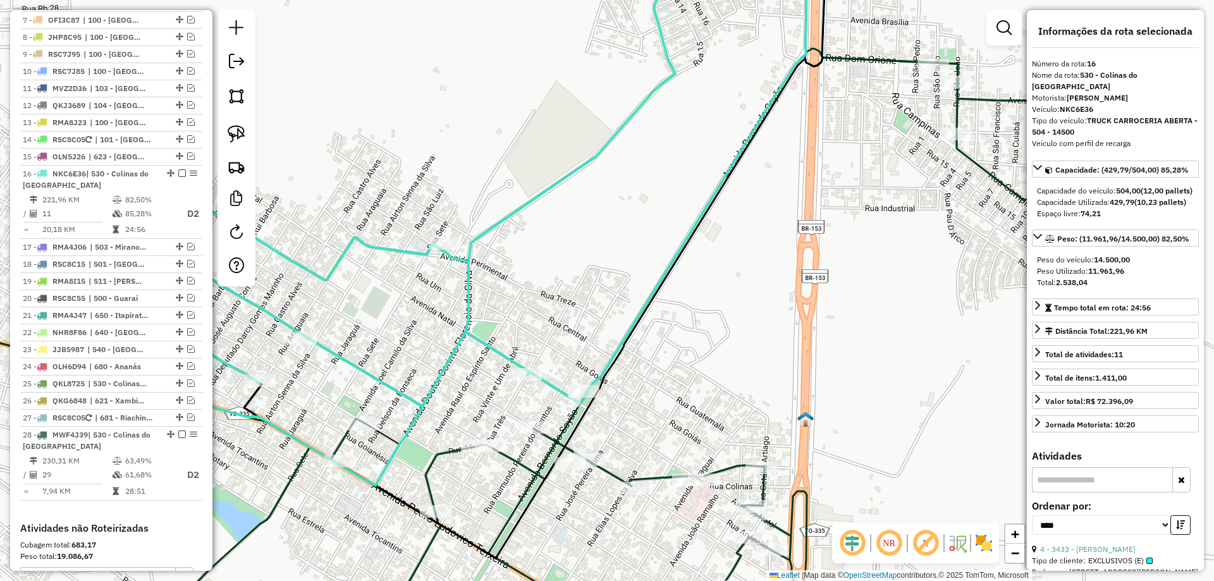
scroll to position [730, 0]
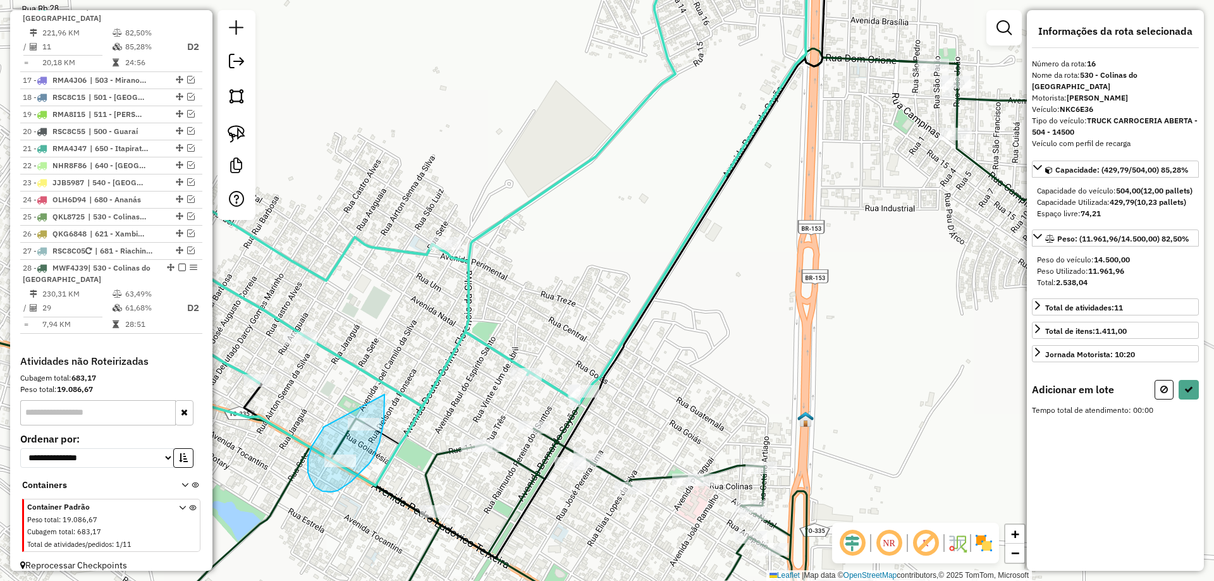
drag, startPoint x: 323, startPoint y: 427, endPoint x: 384, endPoint y: 394, distance: 69.9
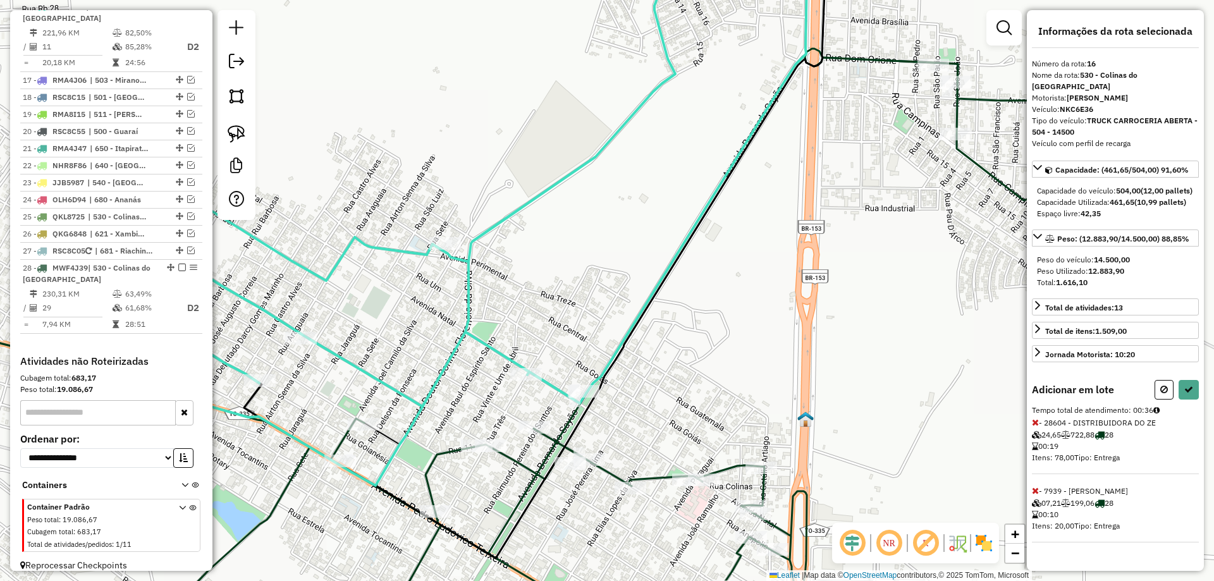
select select "*********"
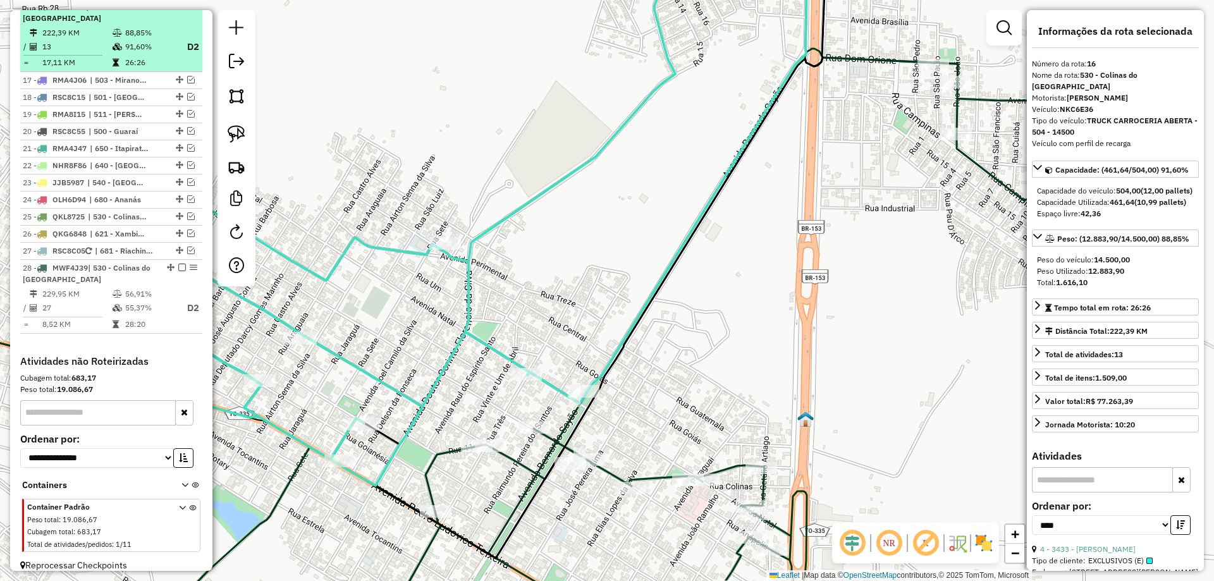
click at [90, 55] on td "13" at bounding box center [77, 47] width 70 height 16
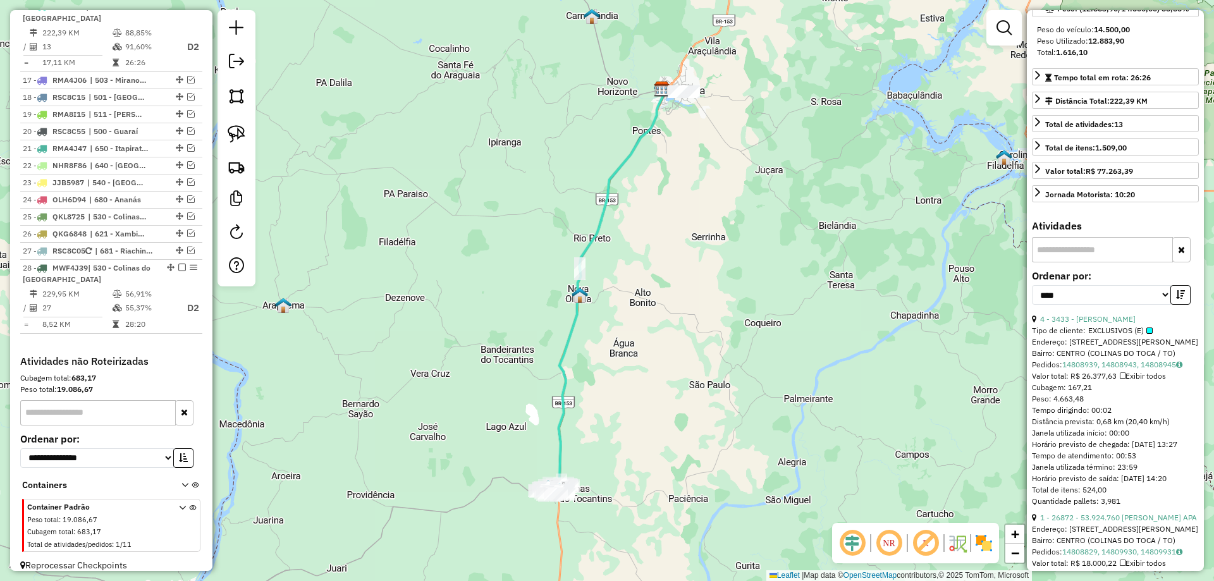
scroll to position [253, 0]
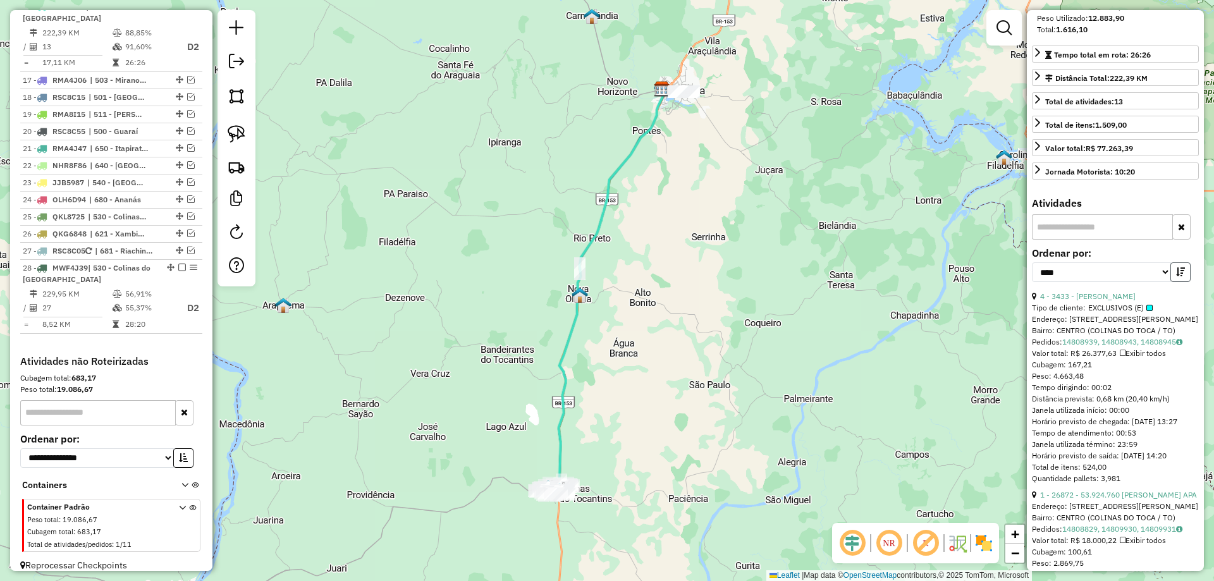
click at [1171, 282] on button "button" at bounding box center [1180, 272] width 20 height 20
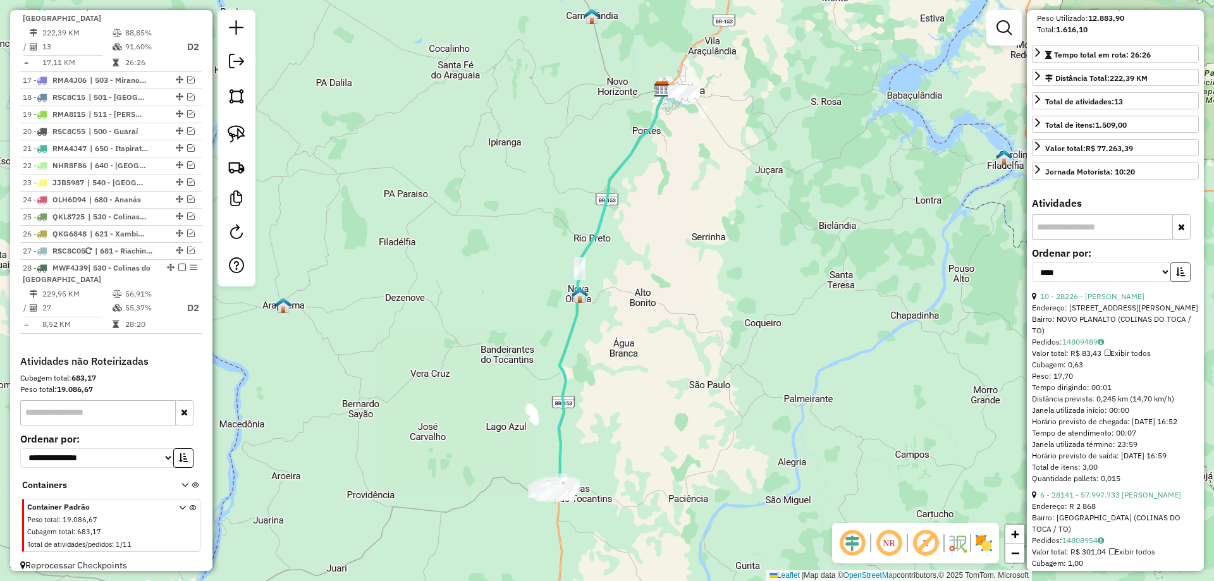
click at [1171, 282] on button "button" at bounding box center [1180, 272] width 20 height 20
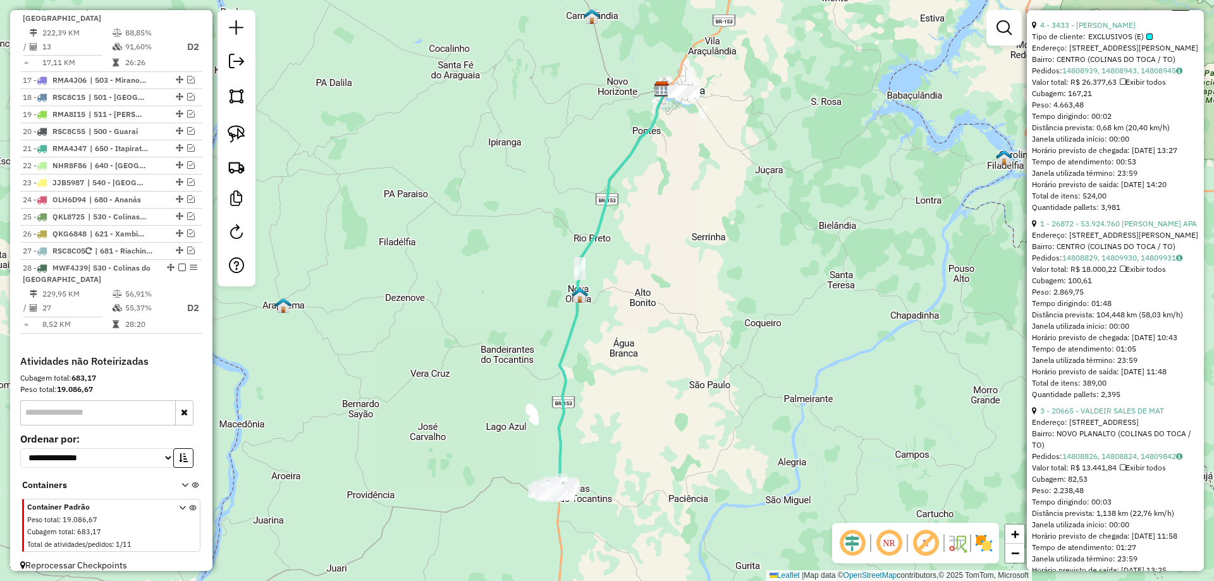
scroll to position [569, 0]
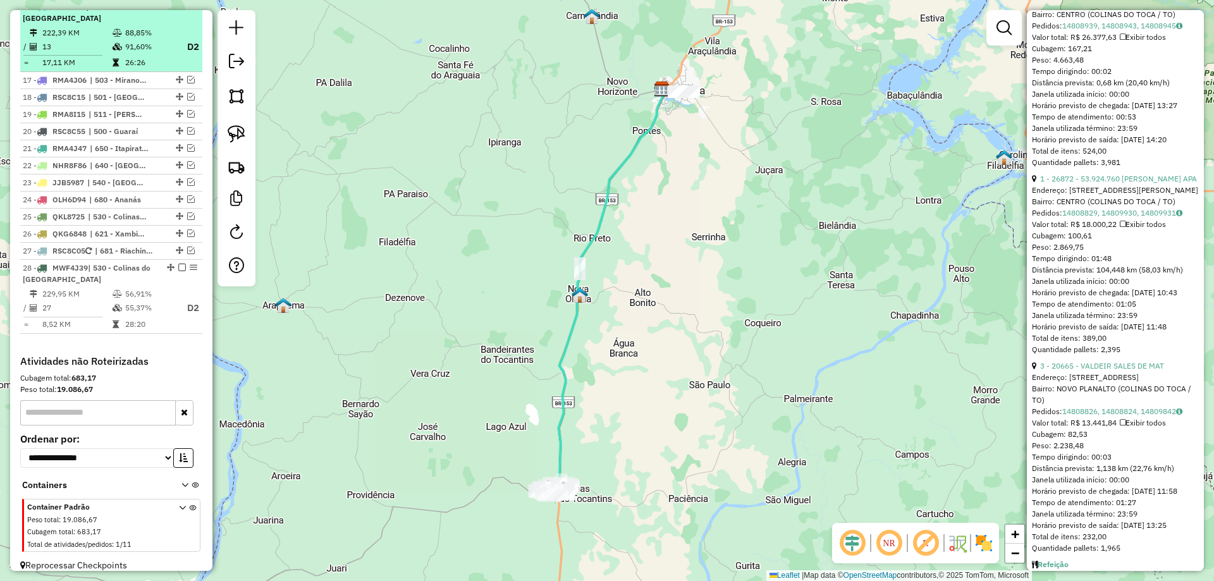
click at [178, 10] on em at bounding box center [182, 7] width 8 height 8
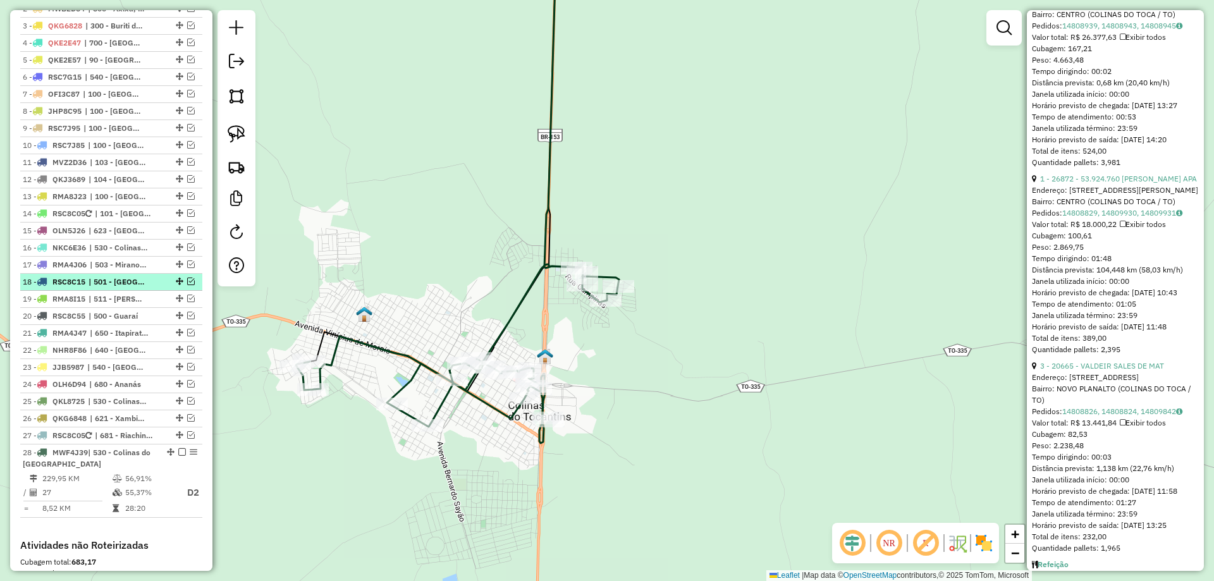
scroll to position [484, 0]
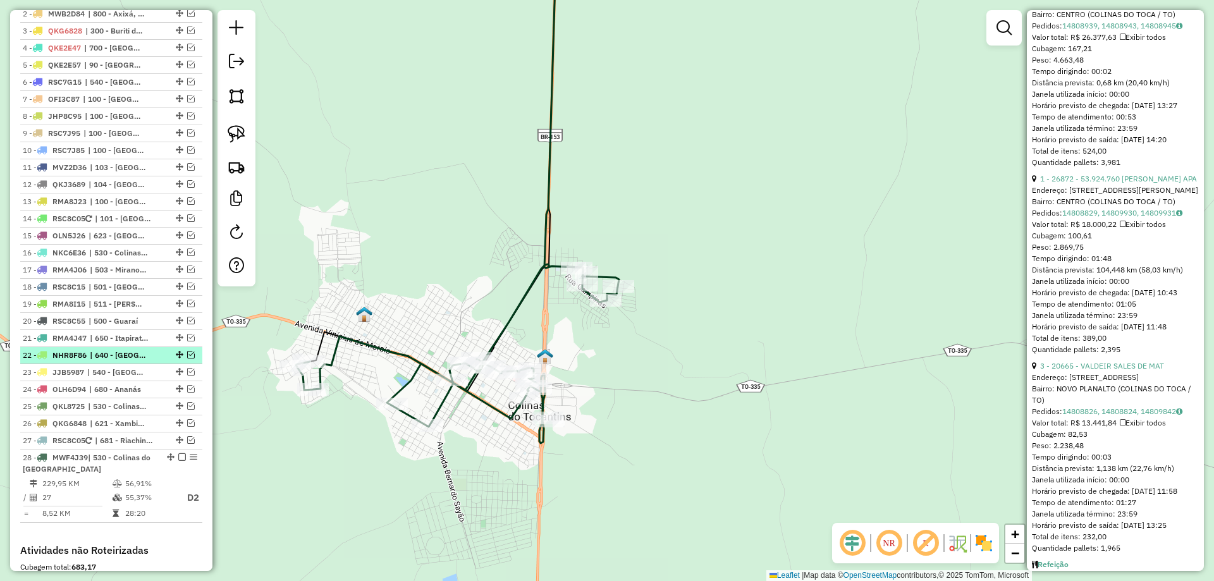
click at [188, 358] on em at bounding box center [191, 355] width 8 height 8
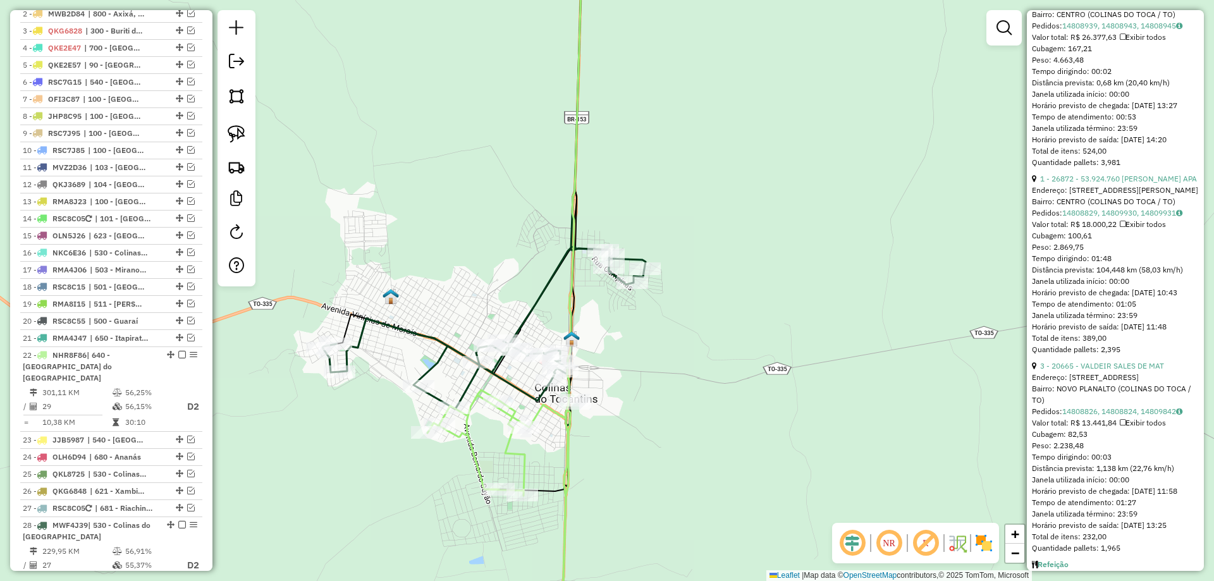
drag, startPoint x: 294, startPoint y: 493, endPoint x: 337, endPoint y: 464, distance: 51.9
click at [337, 464] on div "Janela de atendimento Grade de atendimento Capacidade Transportadoras Veículos …" at bounding box center [607, 290] width 1214 height 581
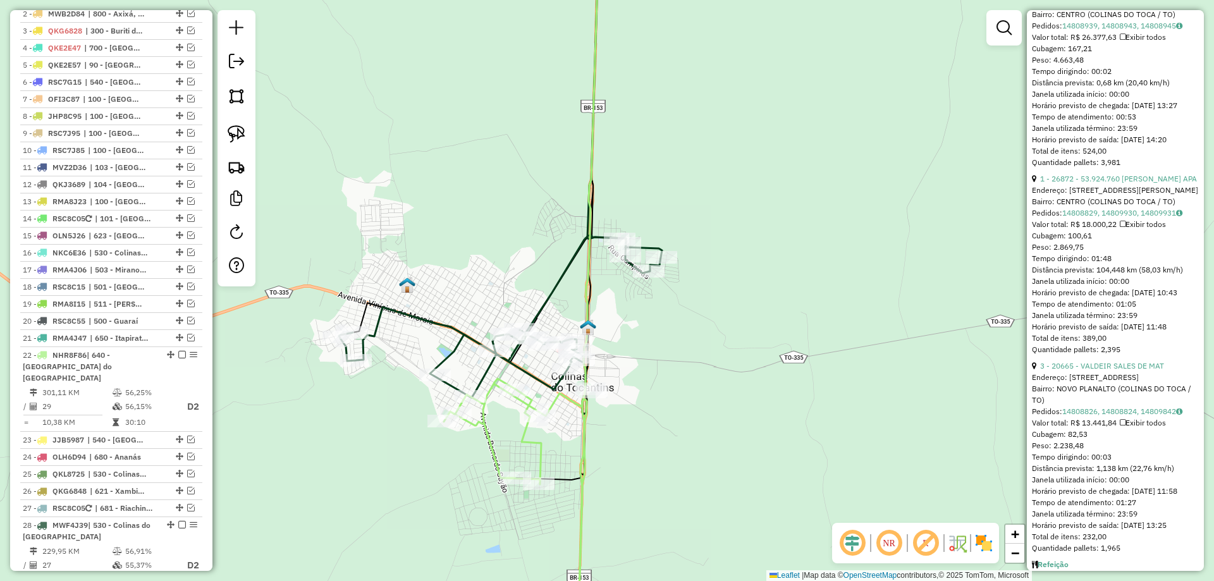
click at [449, 354] on icon at bounding box center [500, 324] width 323 height 179
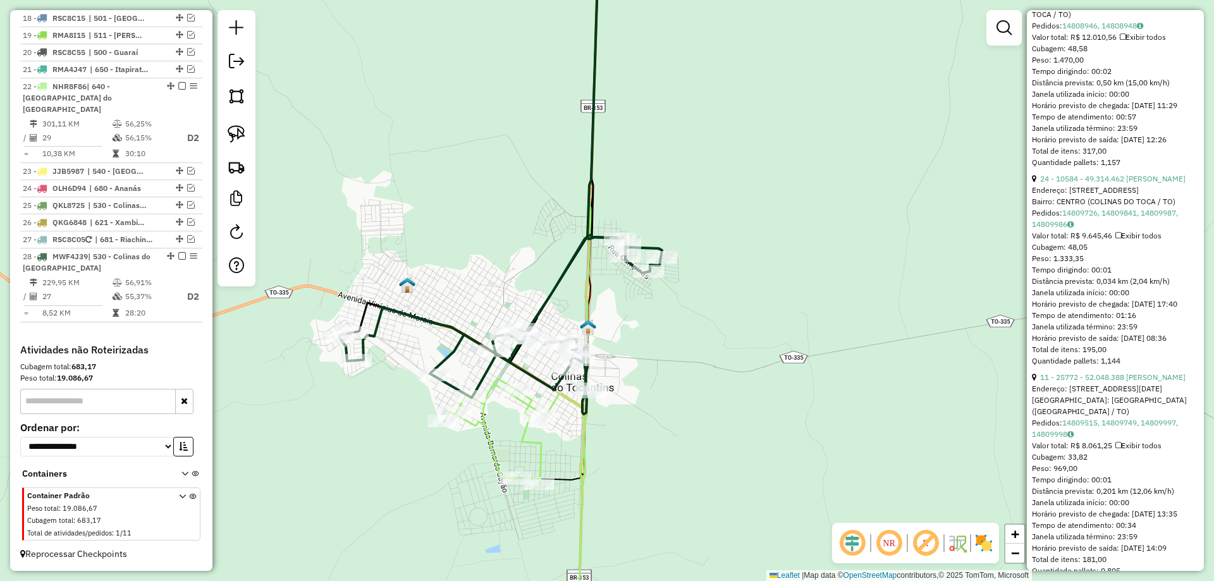
scroll to position [0, 0]
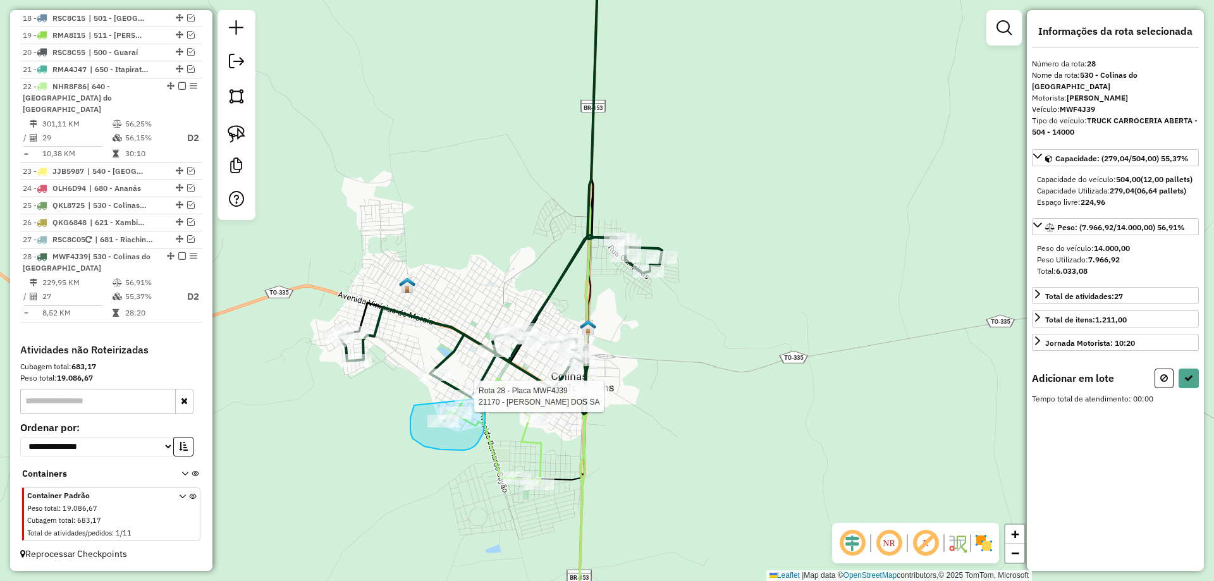
click at [482, 398] on div "Rota 28 - Placa MWF4J39 21170 - AQUILES GOMES DOS SA Janela de atendimento Grad…" at bounding box center [607, 290] width 1214 height 581
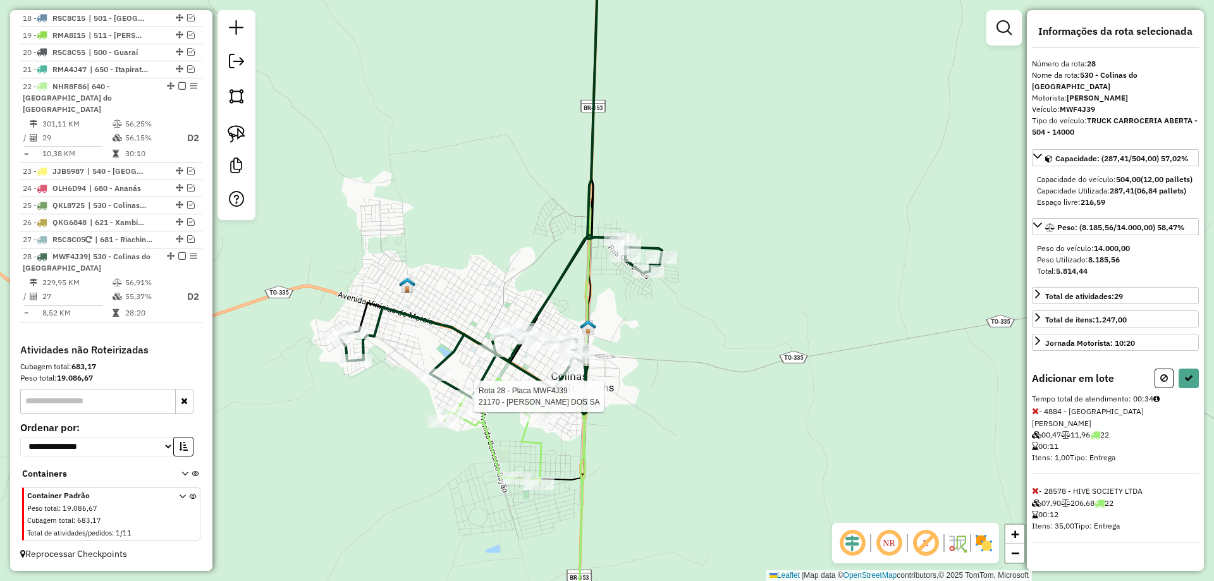
select select "*********"
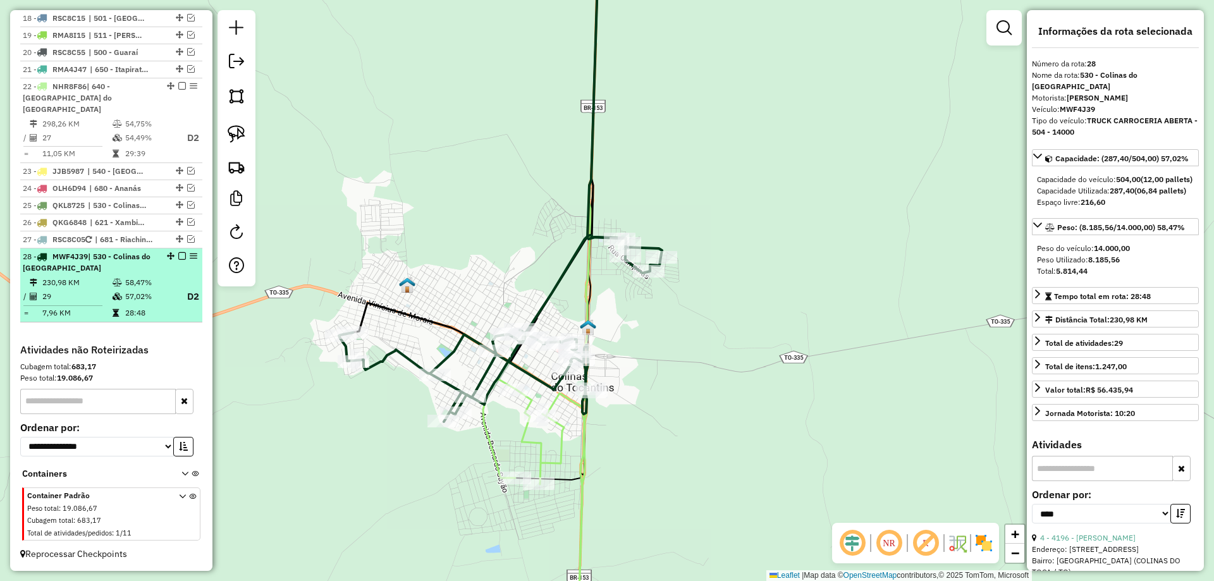
click at [85, 307] on td "7,96 KM" at bounding box center [77, 313] width 70 height 13
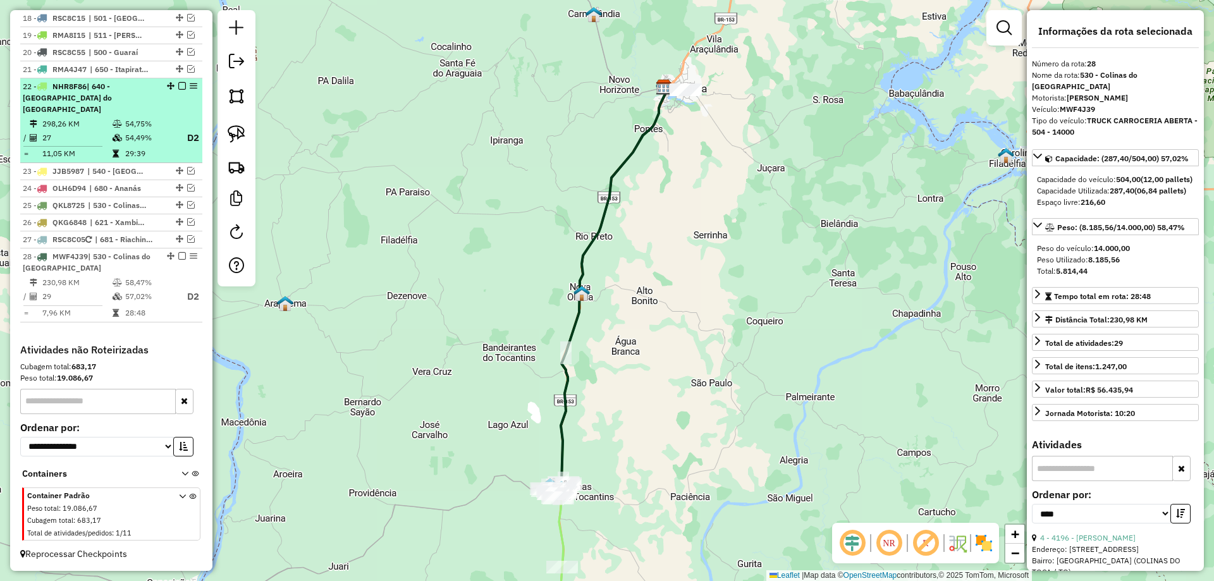
click at [102, 137] on td "27" at bounding box center [77, 138] width 70 height 16
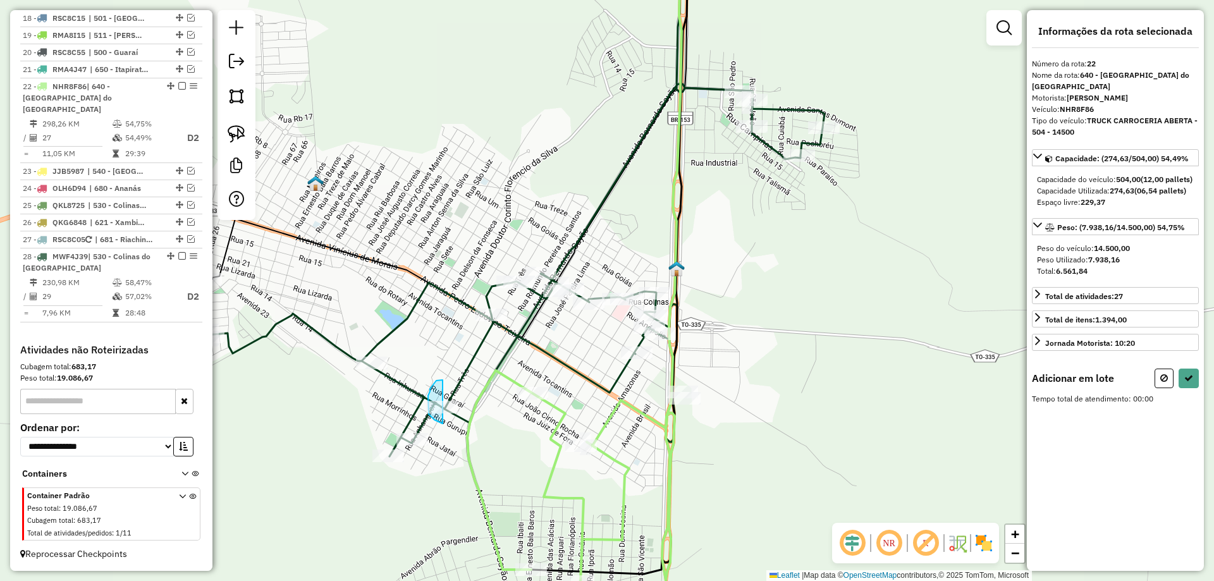
drag, startPoint x: 442, startPoint y: 380, endPoint x: 485, endPoint y: 413, distance: 54.1
select select "*********"
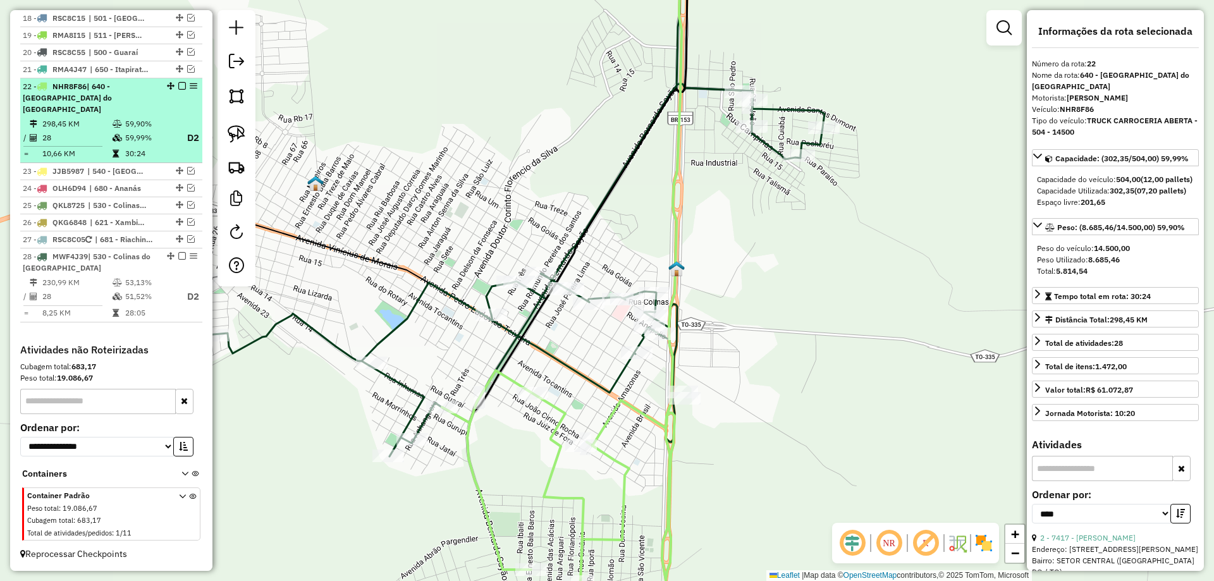
click at [128, 135] on td "59,99%" at bounding box center [150, 138] width 51 height 16
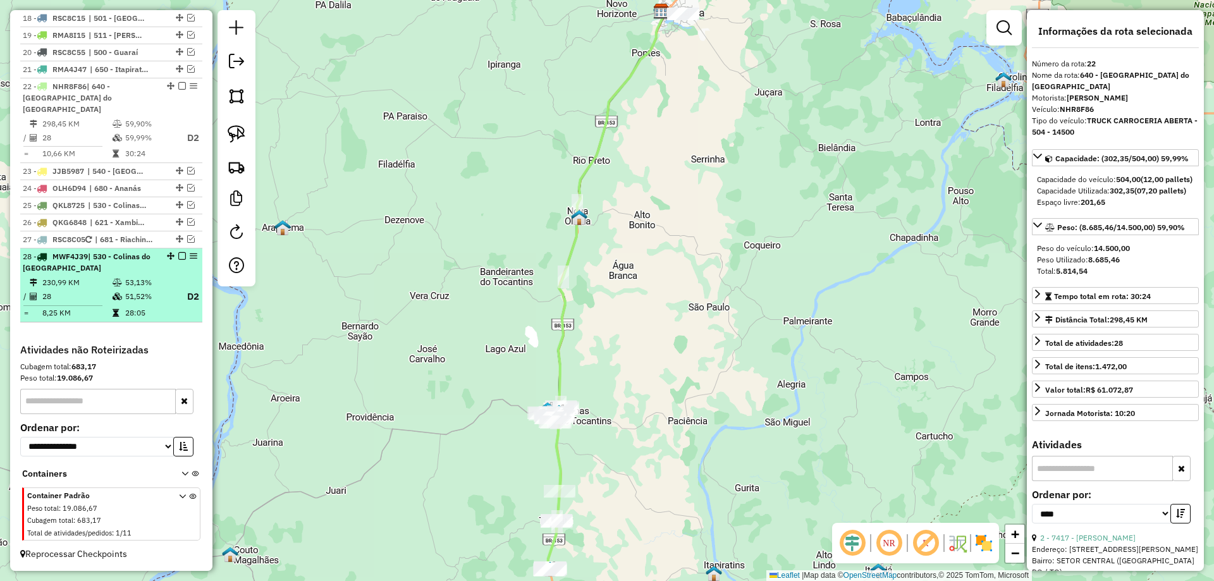
click at [128, 272] on div "28 - MWF4J39 | 530 - Colinas do Tocantins" at bounding box center [90, 262] width 134 height 23
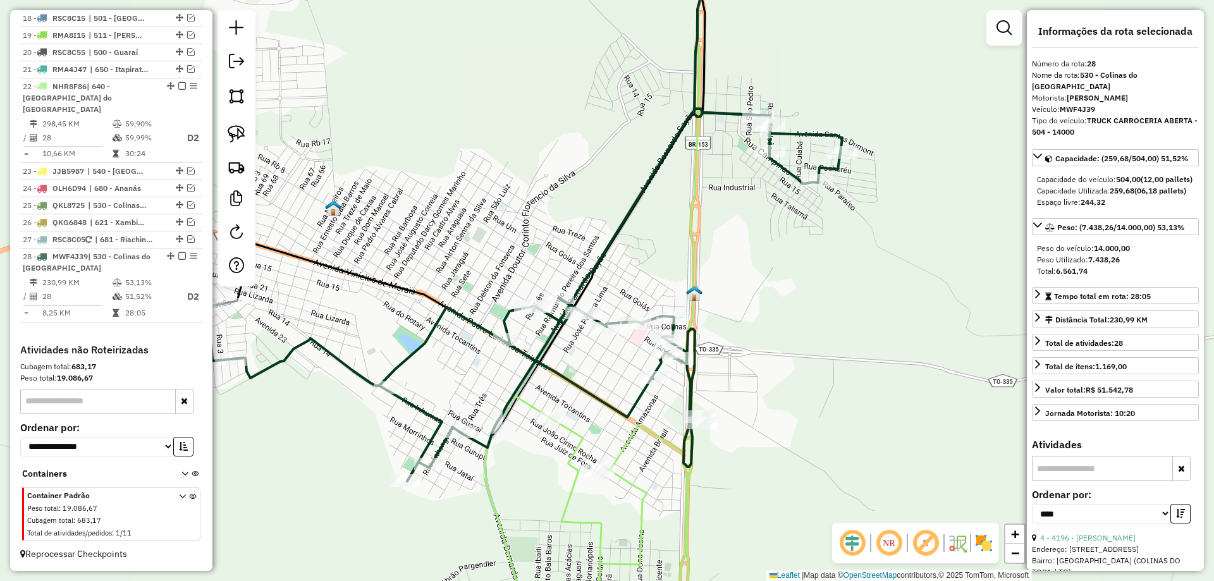
click at [417, 405] on icon at bounding box center [519, 295] width 645 height 372
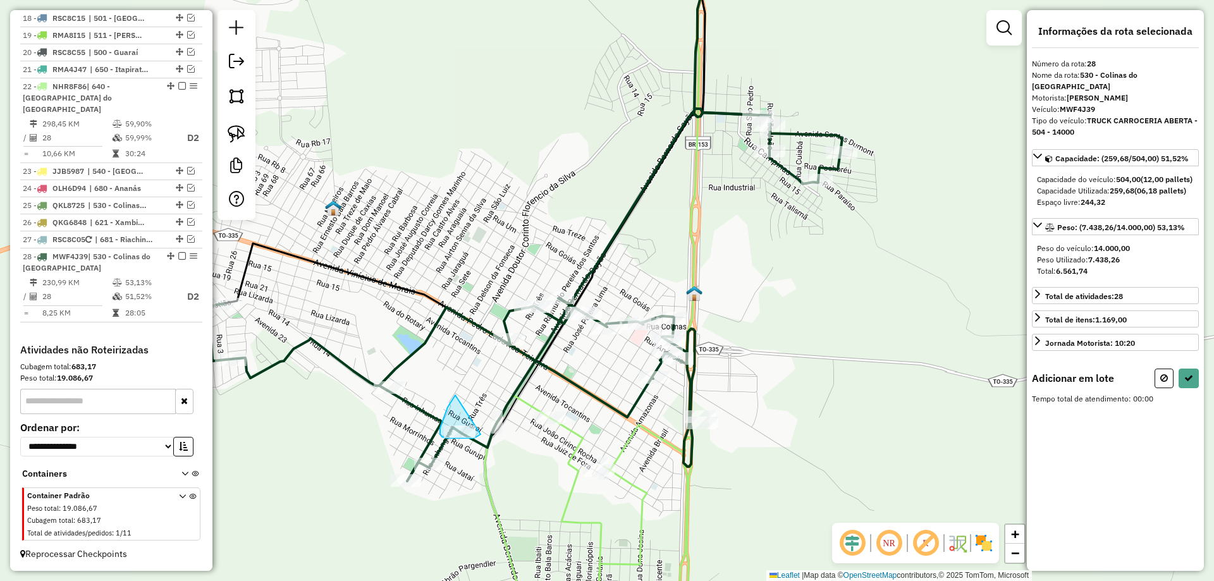
drag, startPoint x: 455, startPoint y: 395, endPoint x: 494, endPoint y: 409, distance: 41.6
select select "*********"
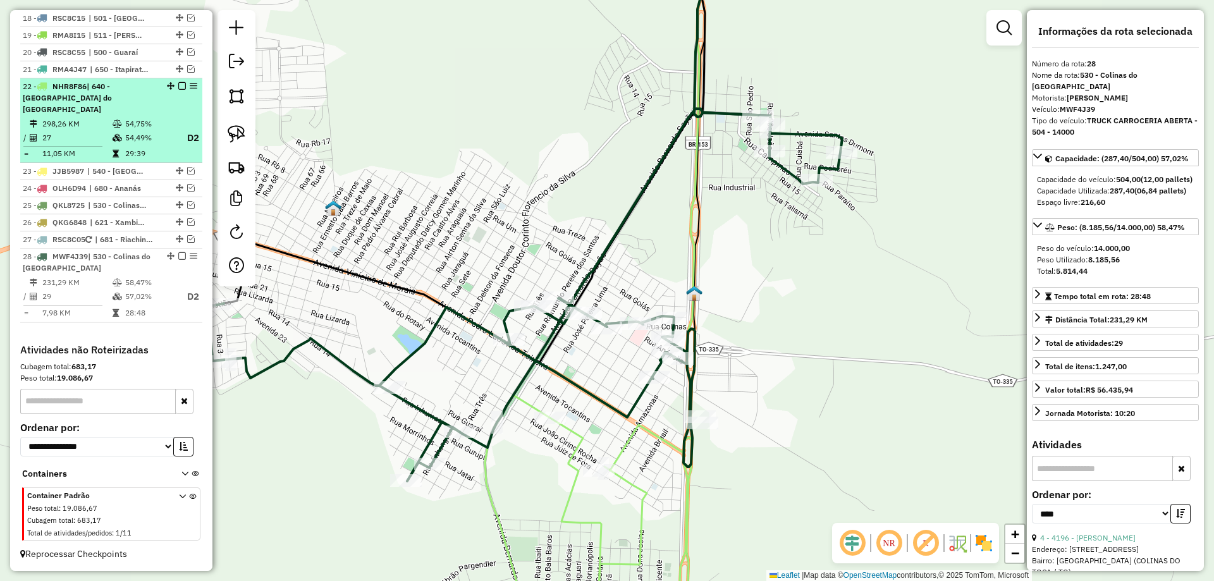
click at [178, 90] on em at bounding box center [182, 86] width 8 height 8
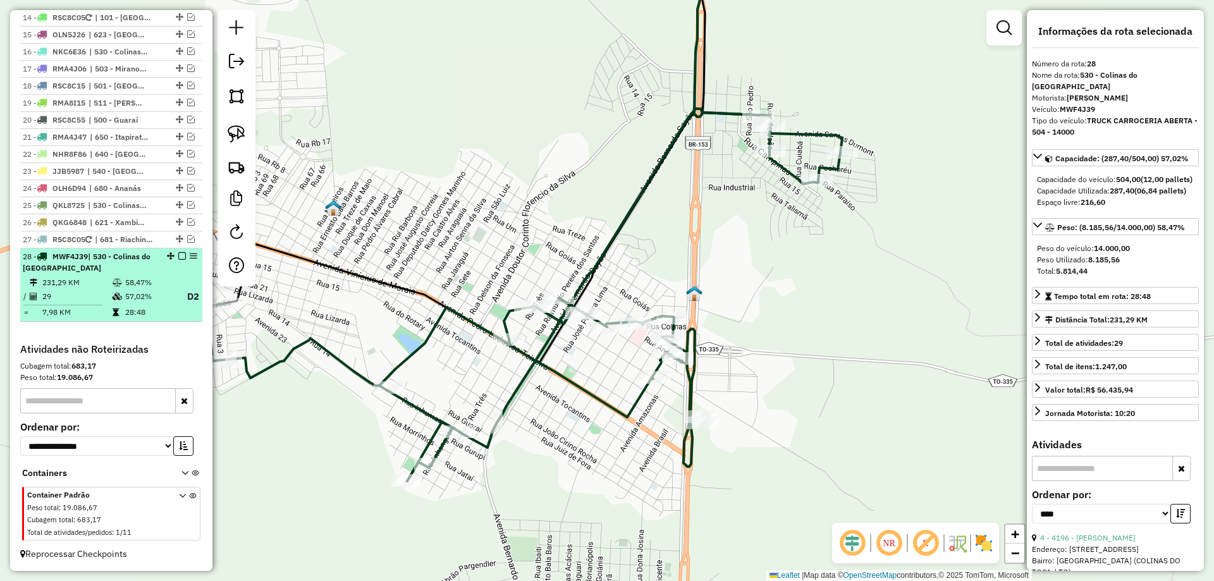
click at [178, 257] on em at bounding box center [182, 256] width 8 height 8
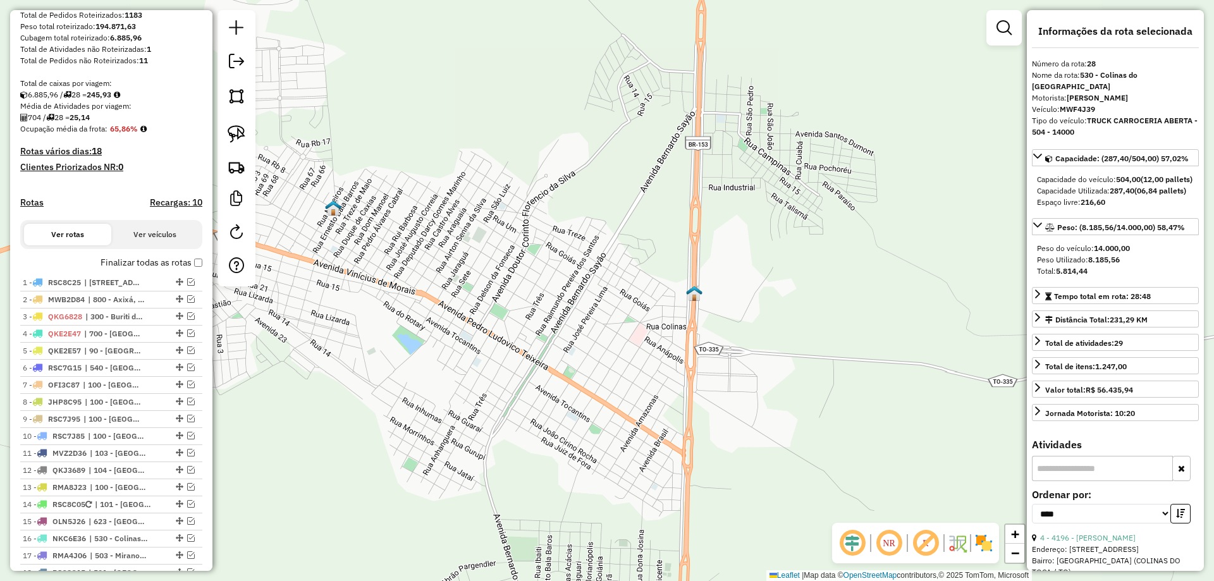
scroll to position [197, 0]
click at [187, 321] on em at bounding box center [191, 317] width 8 height 8
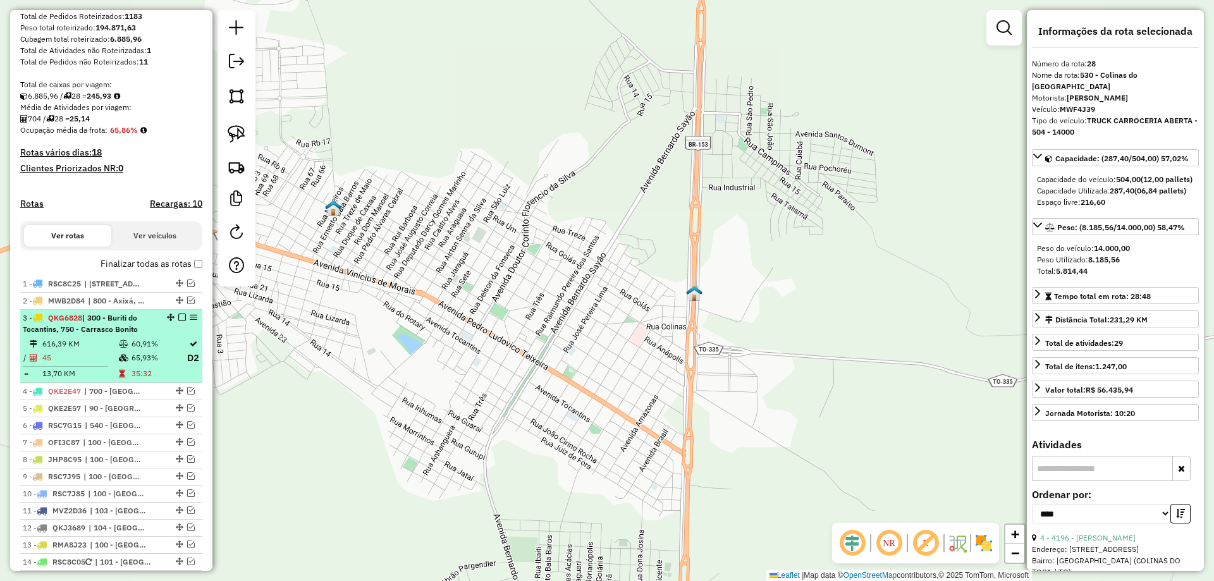
click at [150, 335] on div "3 - QKG6828 | 300 - Buriti do Tocantins, 750 - Carrasco Bonito" at bounding box center [90, 323] width 134 height 23
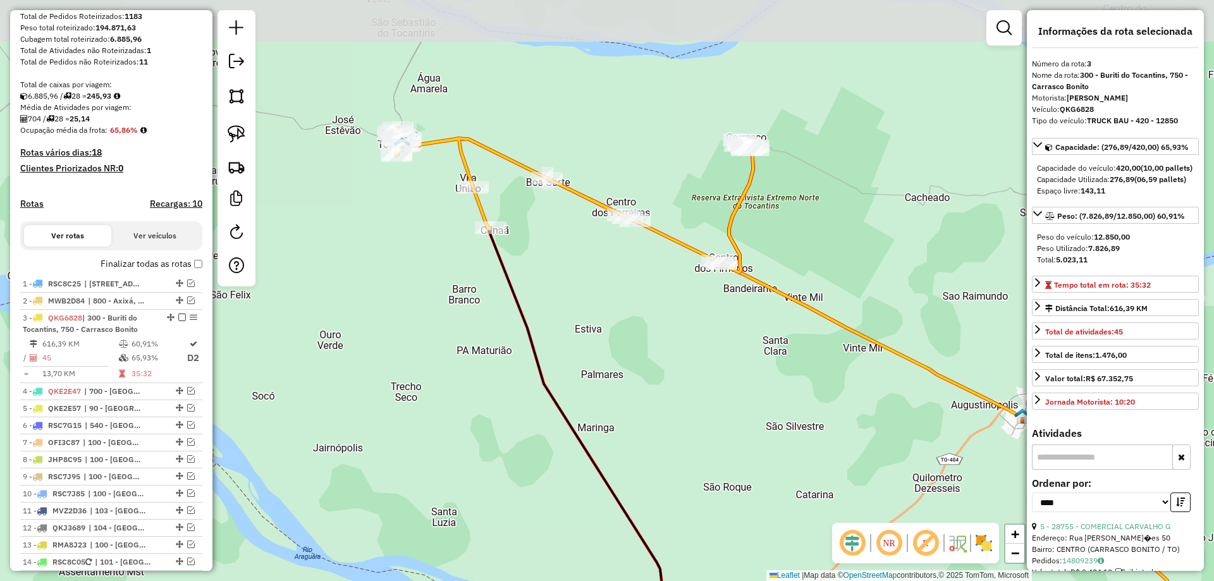
drag, startPoint x: 642, startPoint y: 229, endPoint x: 643, endPoint y: 288, distance: 58.2
click at [643, 288] on div "Janela de atendimento Grade de atendimento Capacidade Transportadoras Veículos …" at bounding box center [607, 290] width 1214 height 581
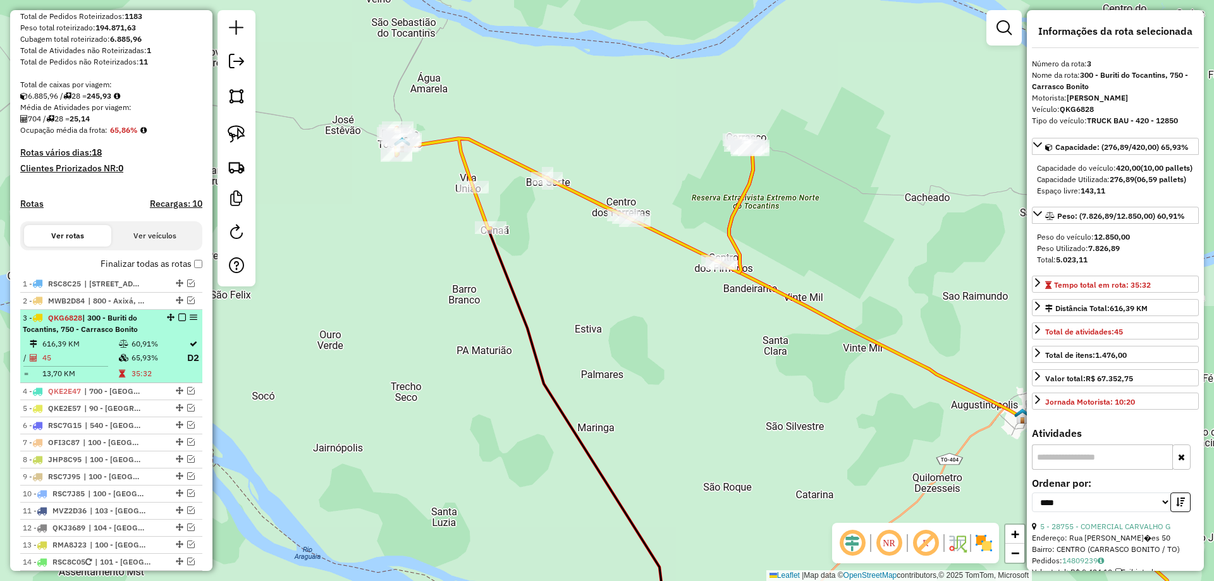
click at [178, 321] on em at bounding box center [182, 317] width 8 height 8
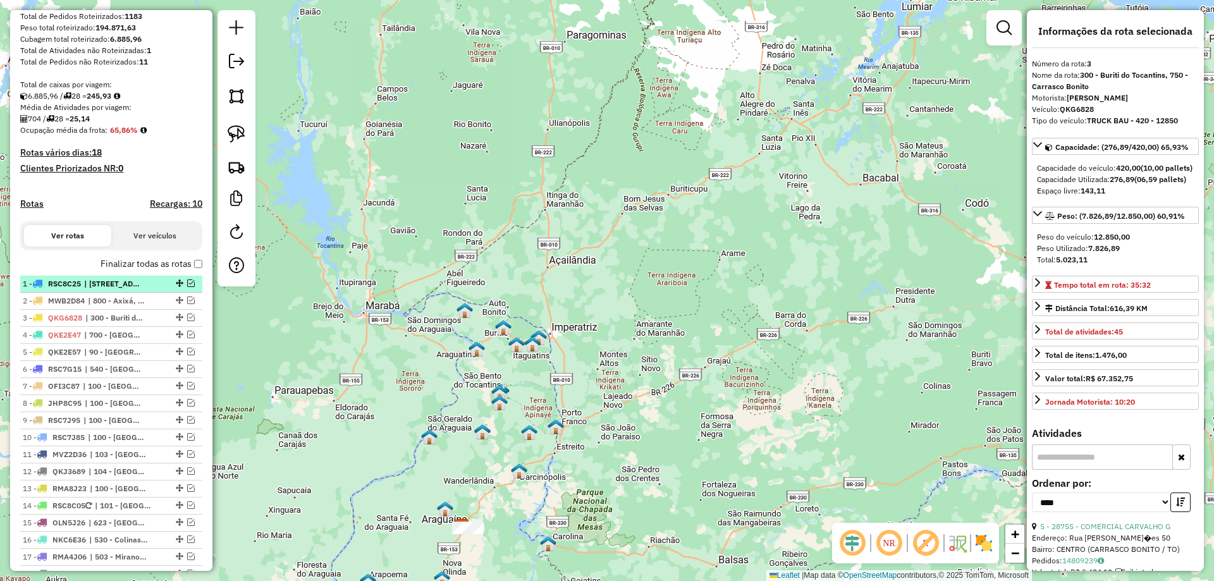
click at [187, 287] on em at bounding box center [191, 283] width 8 height 8
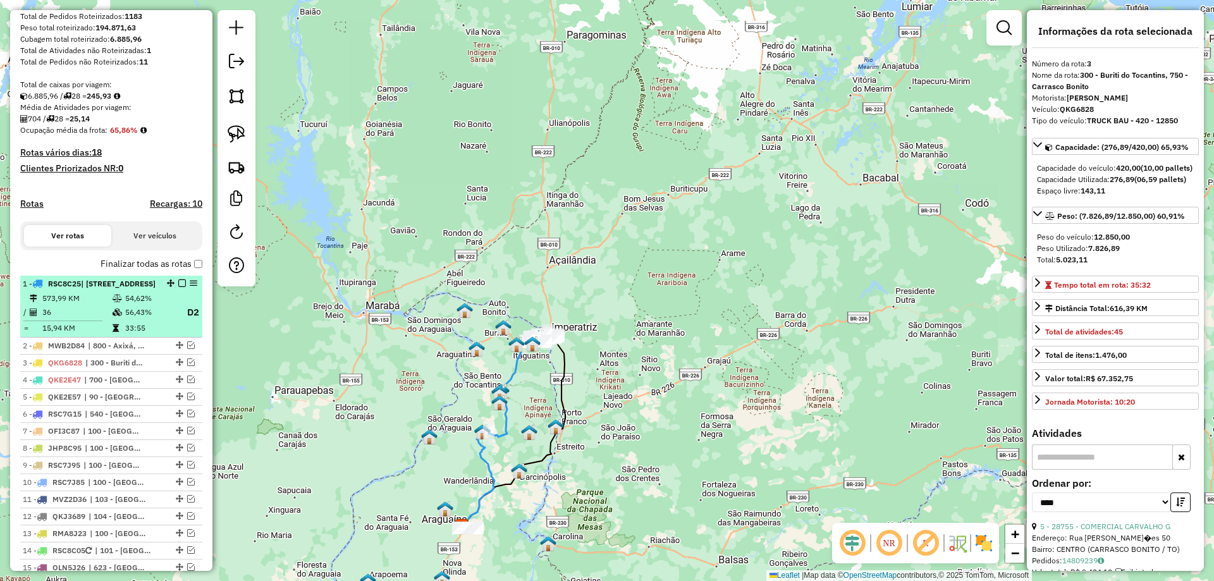
click at [151, 305] on td "54,62%" at bounding box center [150, 298] width 51 height 13
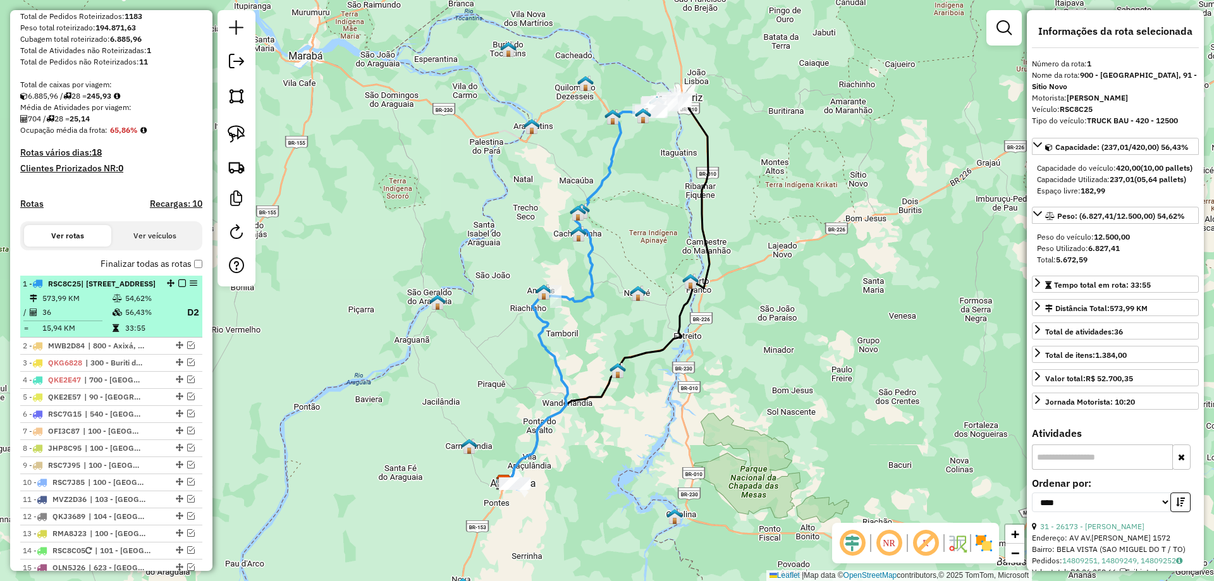
click at [178, 287] on em at bounding box center [182, 283] width 8 height 8
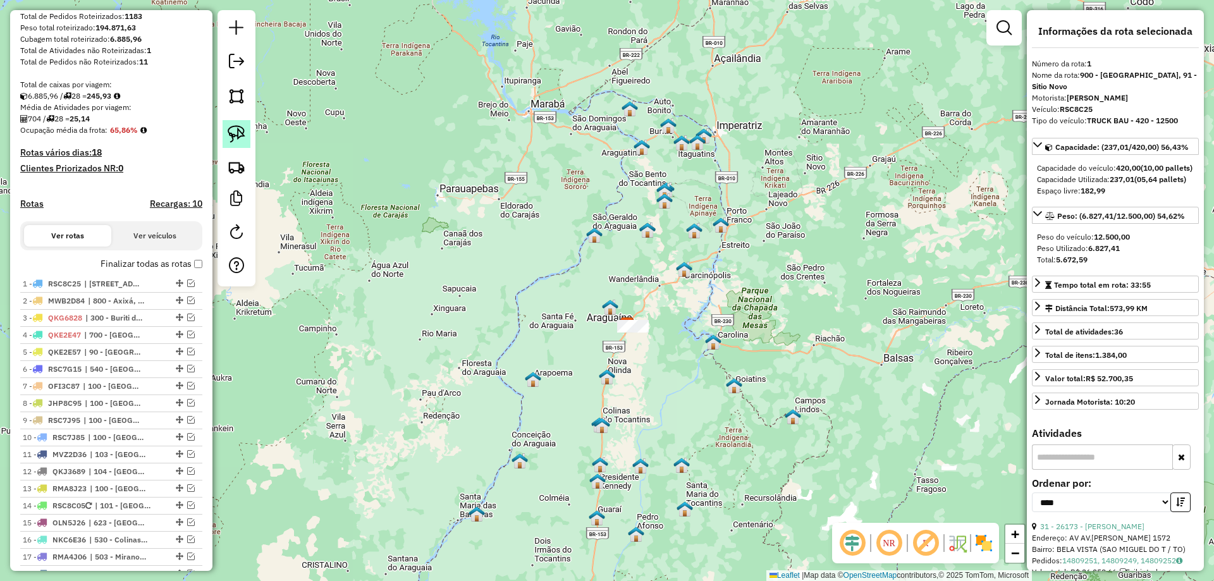
click at [233, 138] on img at bounding box center [237, 134] width 18 height 18
drag, startPoint x: 647, startPoint y: 285, endPoint x: 707, endPoint y: 338, distance: 80.6
click at [707, 338] on div "Janela de atendimento Grade de atendimento Capacidade Transportadoras Veículos …" at bounding box center [607, 290] width 1214 height 581
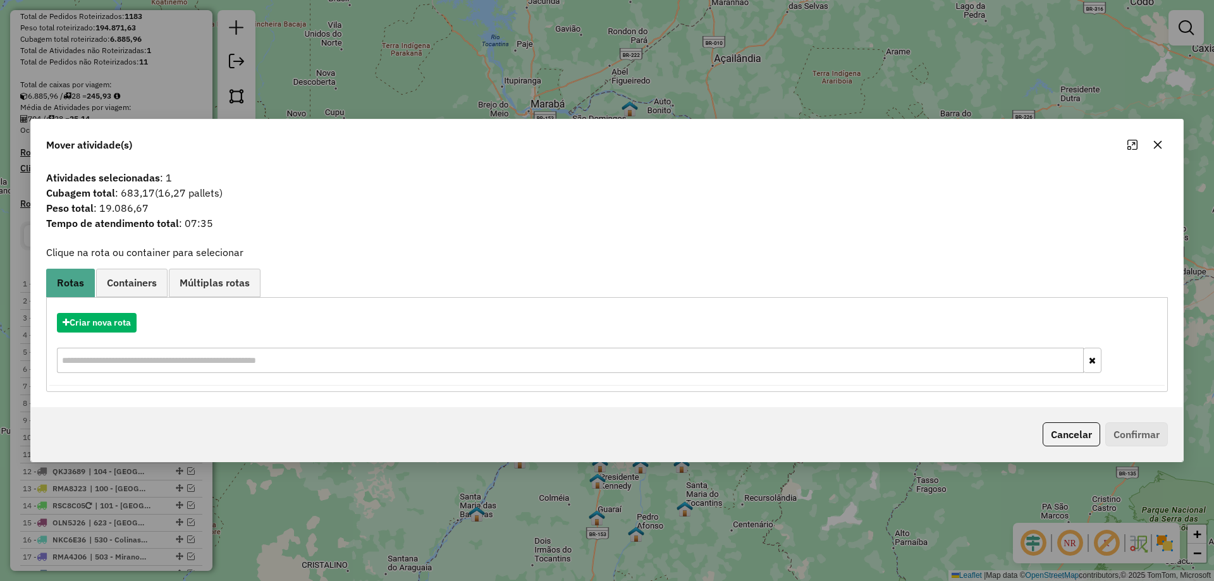
click at [1158, 144] on icon "button" at bounding box center [1157, 144] width 8 height 8
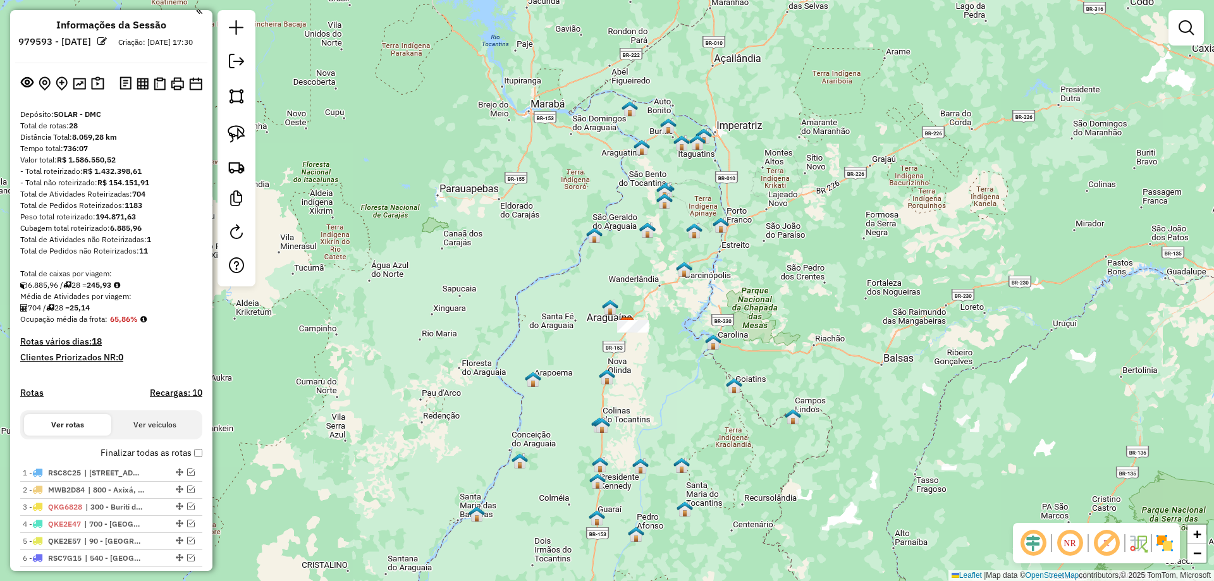
scroll to position [8, 0]
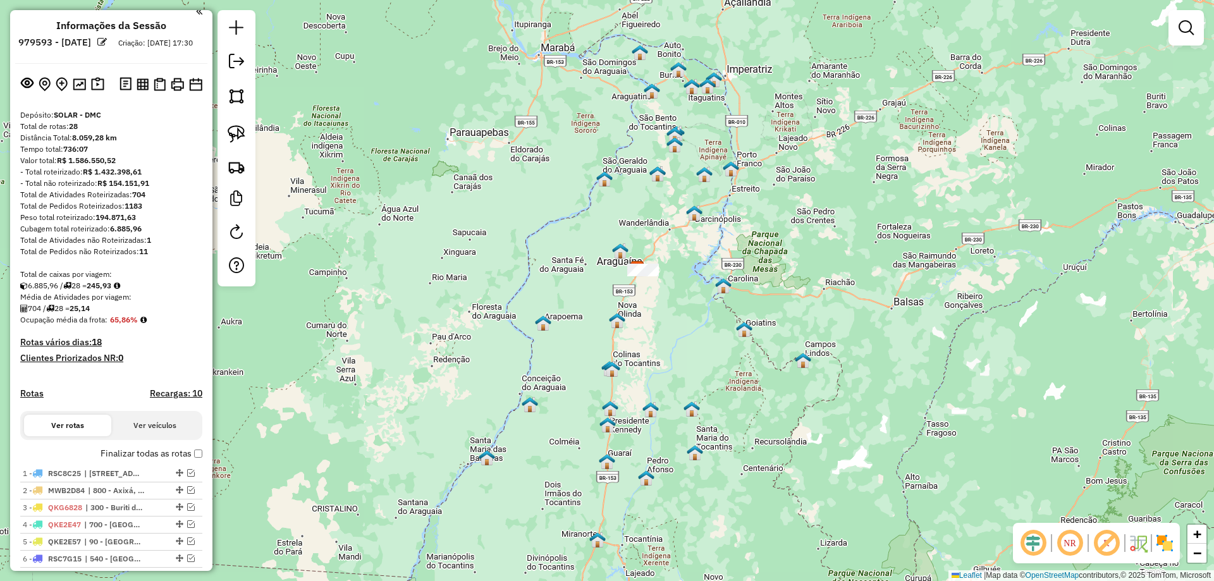
drag, startPoint x: 725, startPoint y: 387, endPoint x: 725, endPoint y: 334, distance: 53.1
click at [725, 334] on div "Janela de atendimento Grade de atendimento Capacidade Transportadoras Veículos …" at bounding box center [607, 290] width 1214 height 581
click at [242, 131] on img at bounding box center [237, 134] width 18 height 18
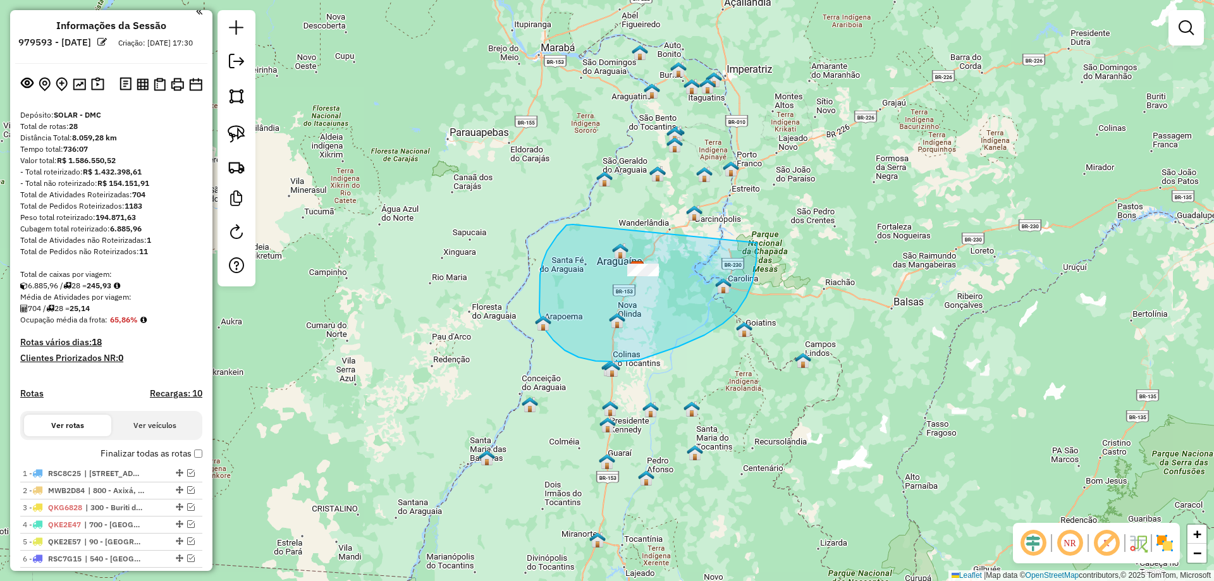
drag, startPoint x: 547, startPoint y: 251, endPoint x: 757, endPoint y: 228, distance: 211.1
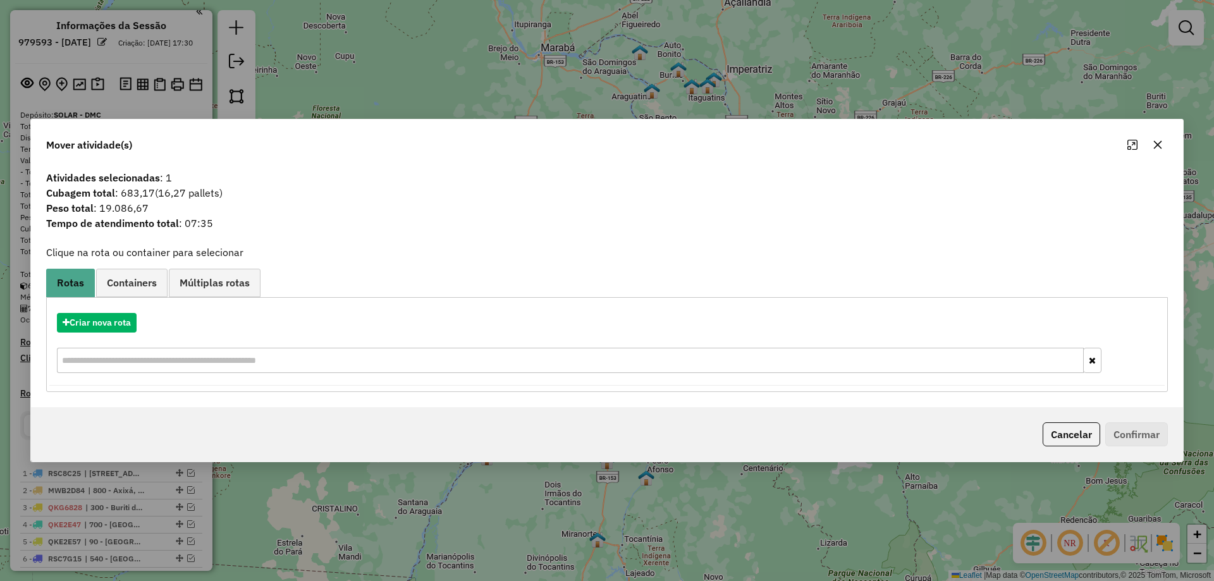
click at [1161, 145] on icon "button" at bounding box center [1157, 145] width 10 height 10
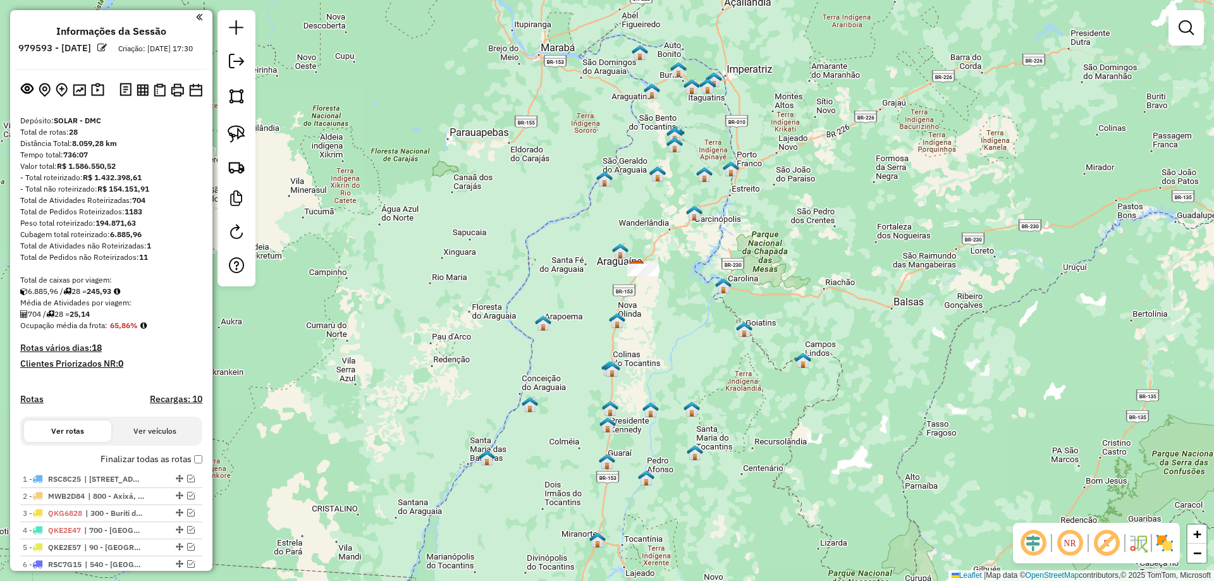
scroll to position [0, 0]
click at [239, 70] on link at bounding box center [236, 63] width 25 height 28
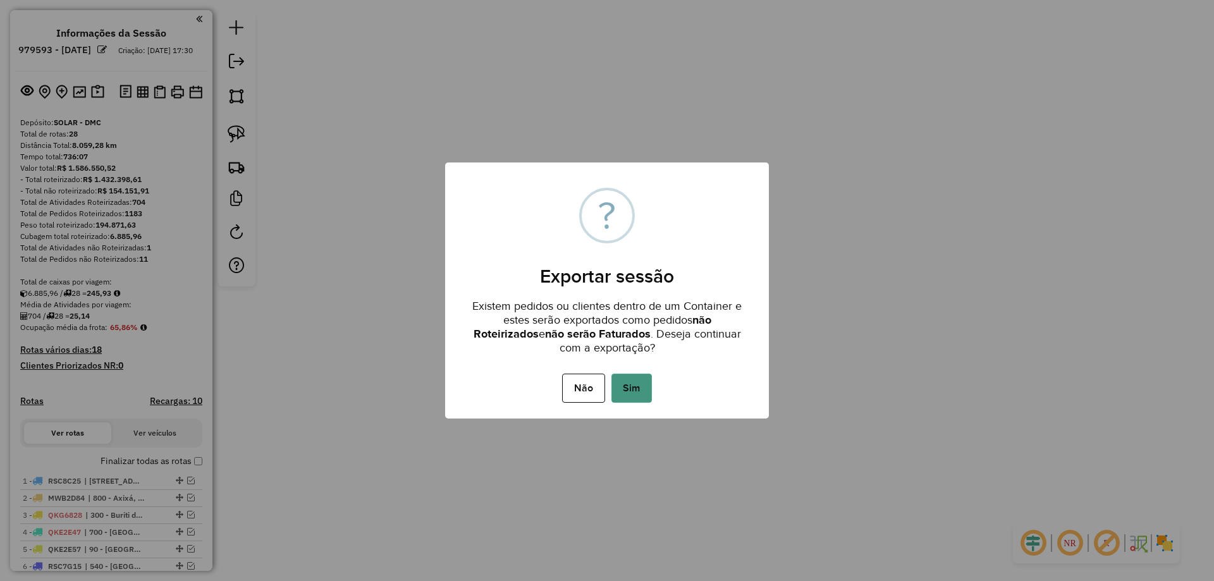
click at [636, 384] on button "Sim" at bounding box center [631, 388] width 40 height 29
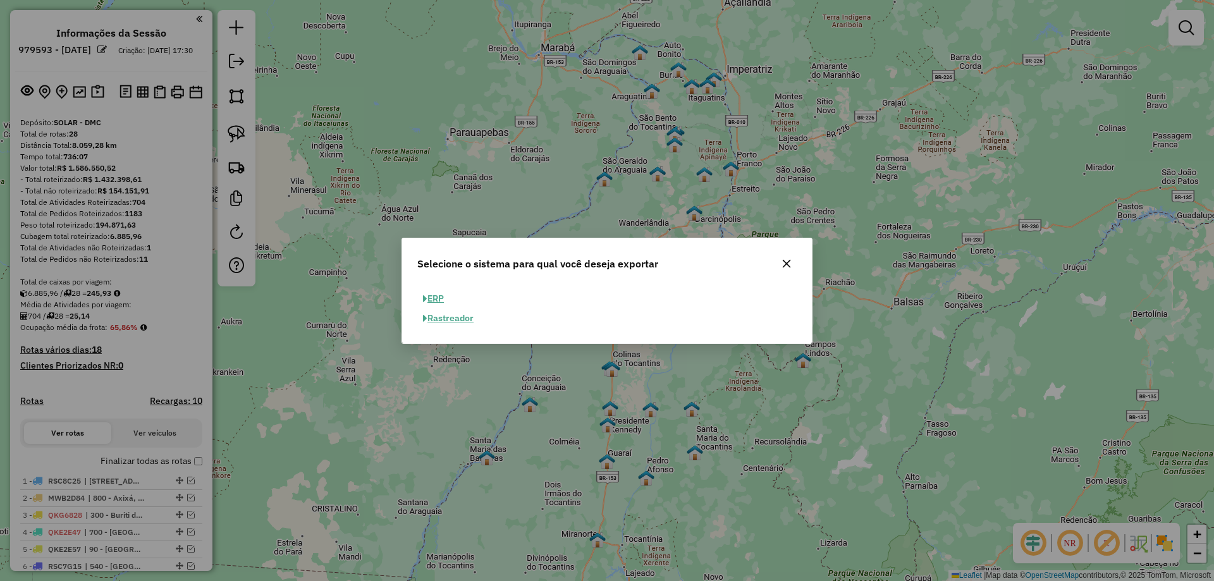
click at [435, 291] on button "ERP" at bounding box center [433, 299] width 32 height 20
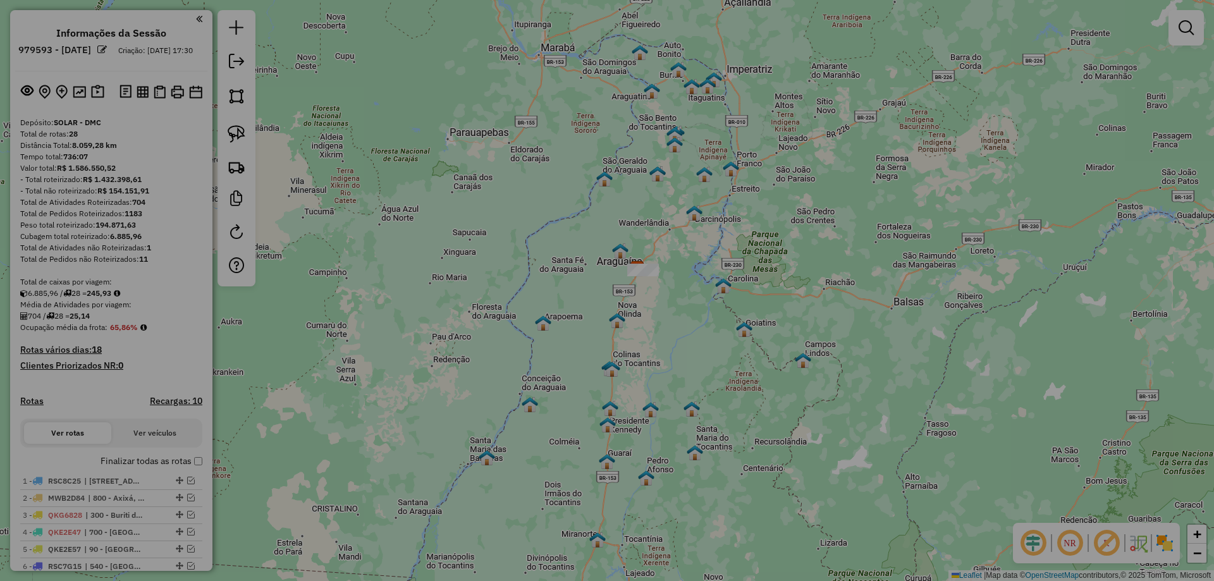
select select "**"
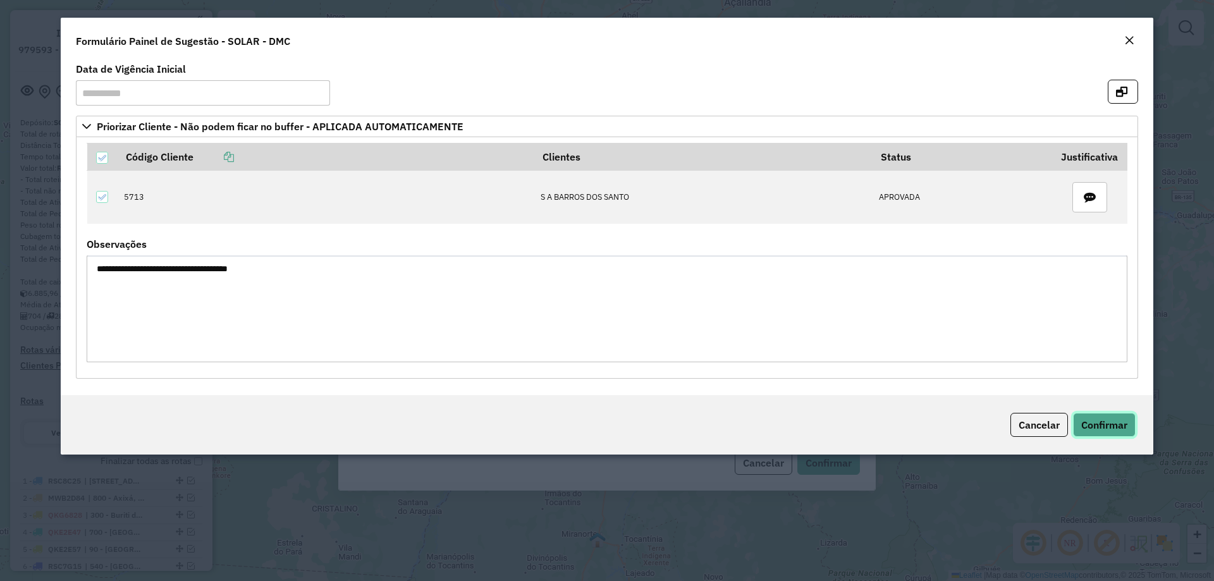
click at [1102, 422] on span "Confirmar" at bounding box center [1104, 424] width 46 height 13
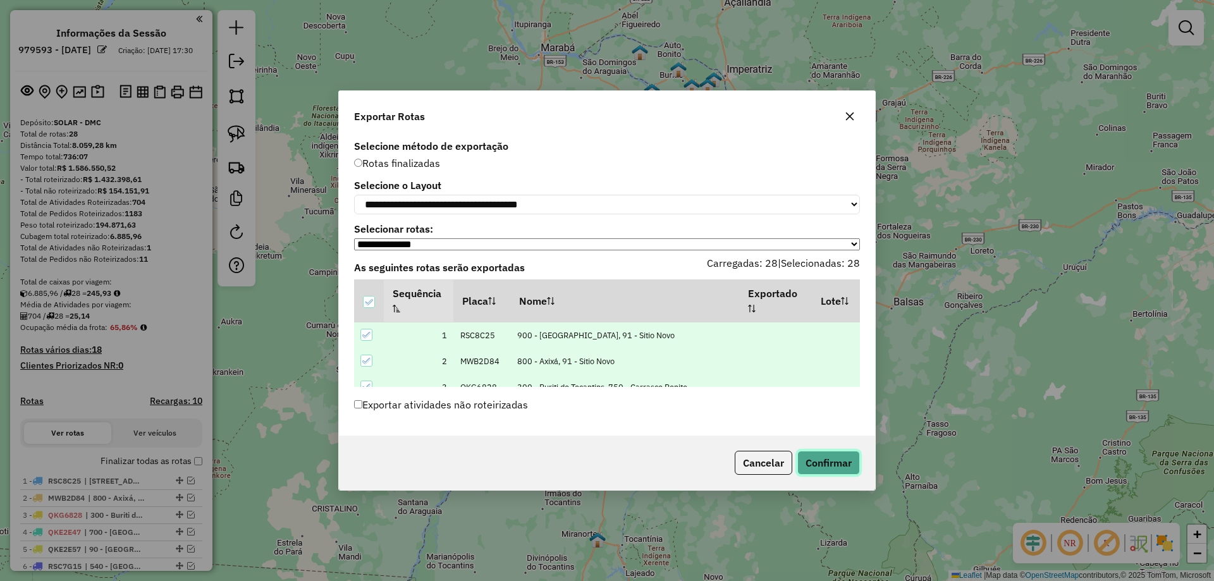
click at [827, 460] on button "Confirmar" at bounding box center [828, 463] width 63 height 24
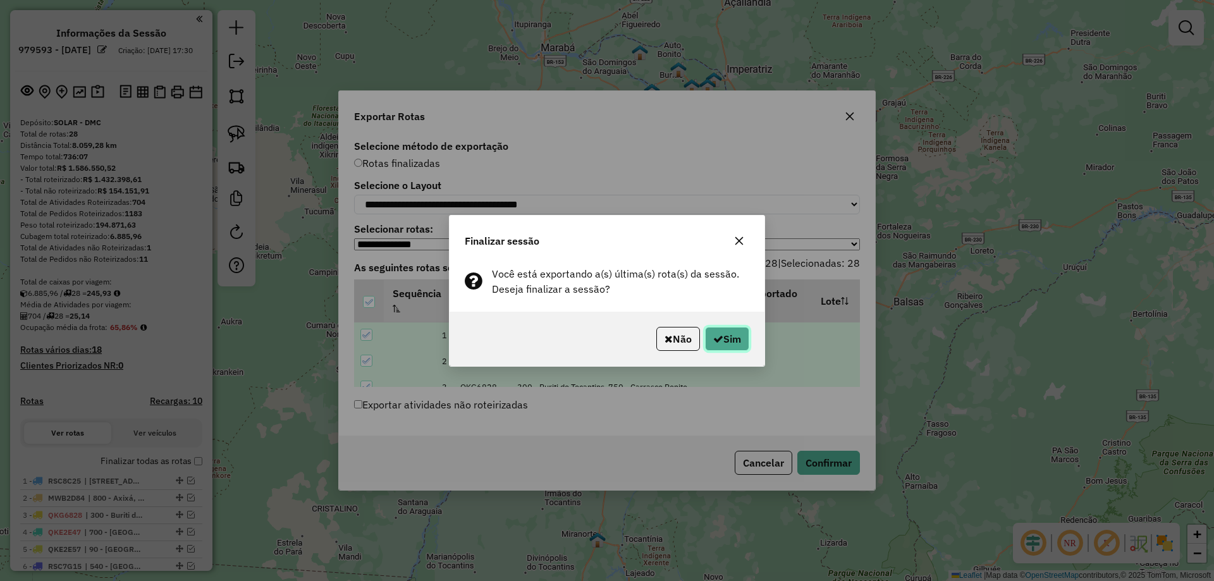
click at [727, 332] on button "Sim" at bounding box center [727, 339] width 44 height 24
